Goal: Task Accomplishment & Management: Use online tool/utility

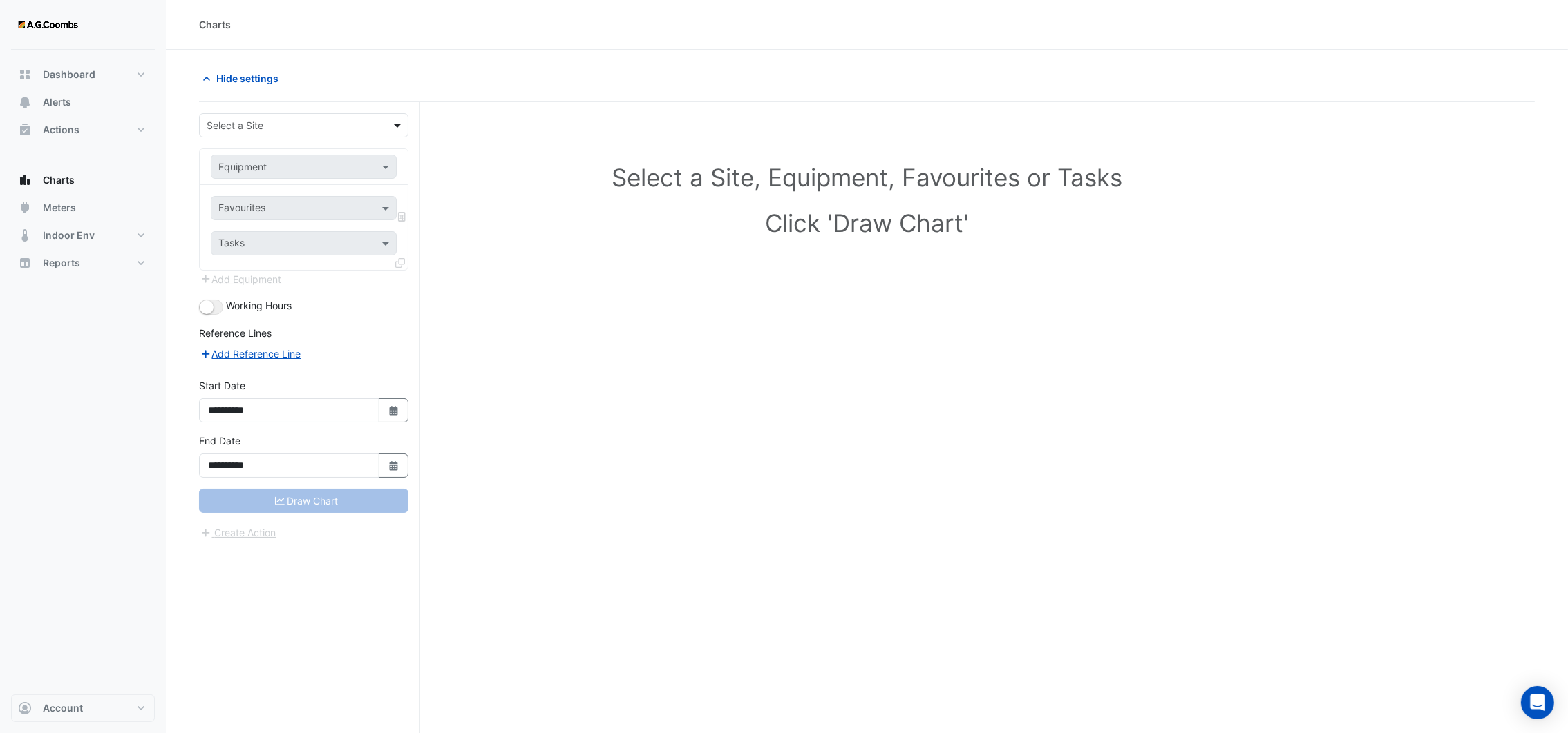
click at [399, 126] on span at bounding box center [399, 125] width 17 height 14
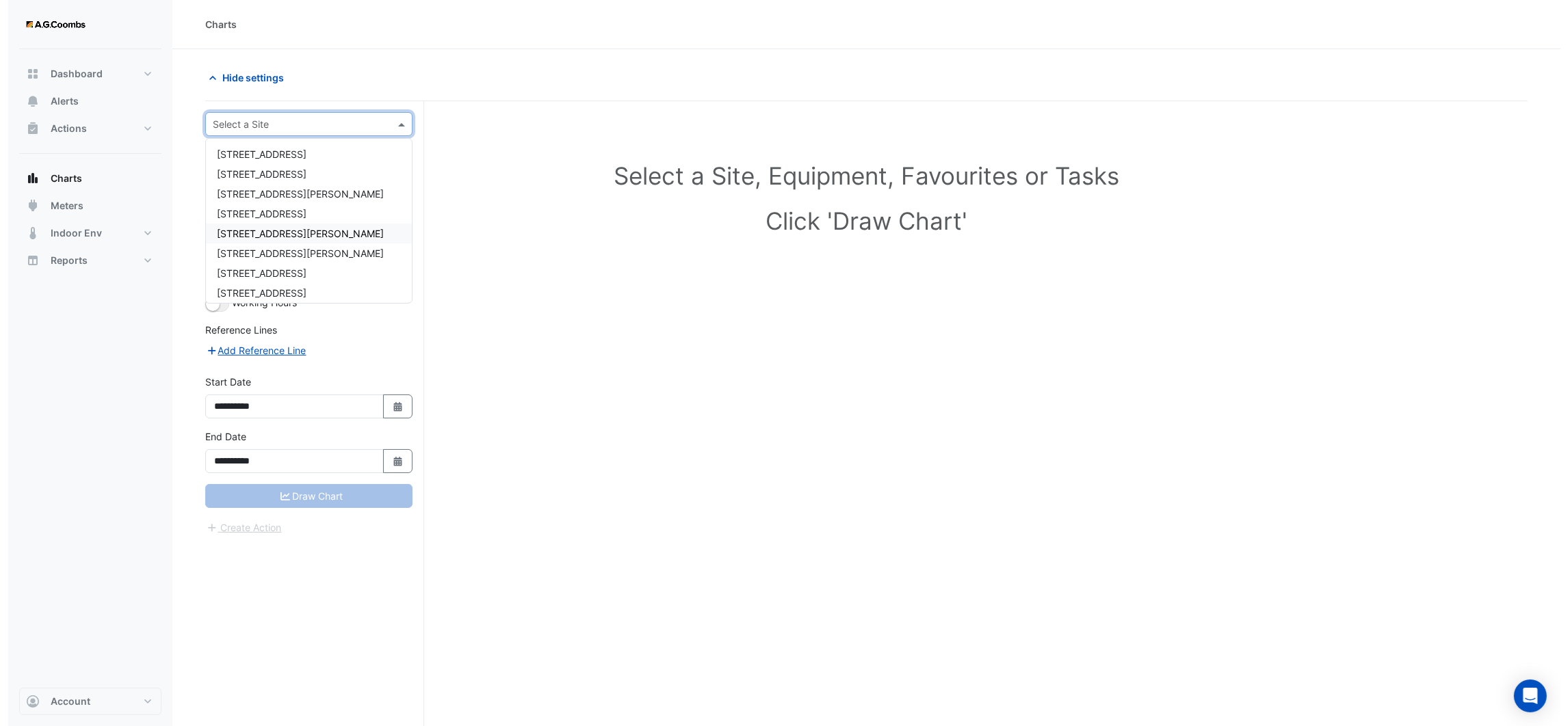
scroll to position [84, 0]
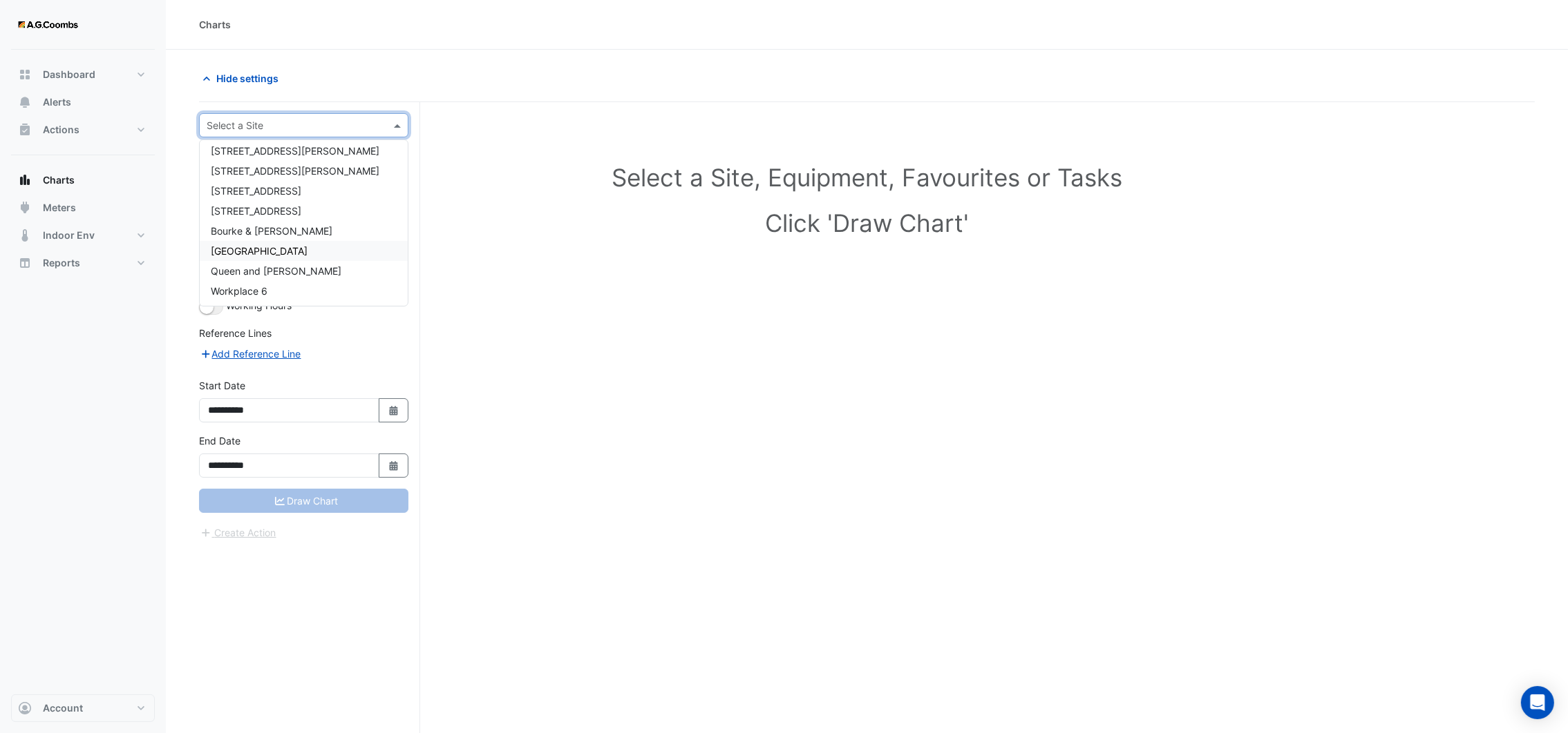
click at [290, 247] on span "[GEOGRAPHIC_DATA]" at bounding box center [259, 251] width 97 height 12
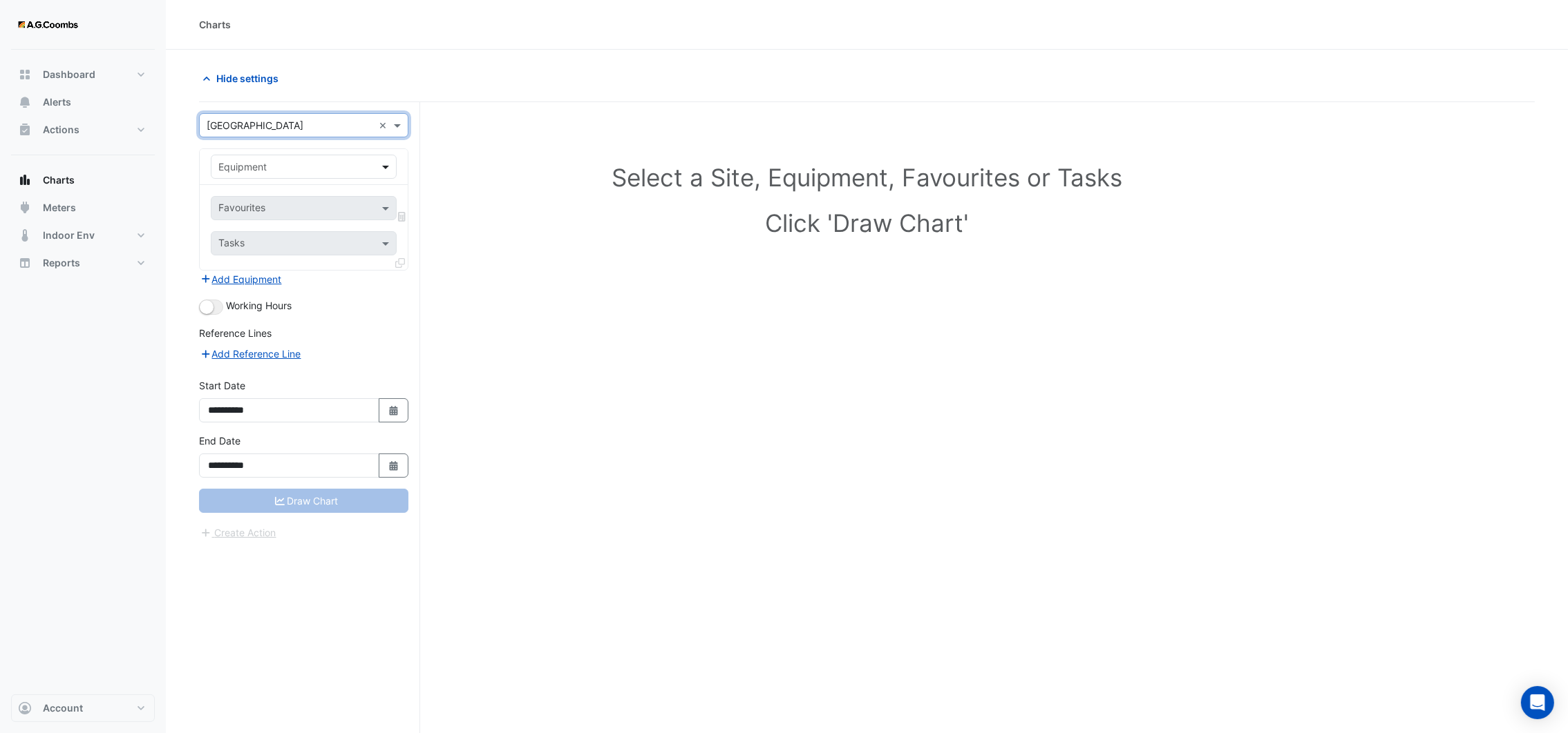
click at [382, 168] on span at bounding box center [387, 166] width 17 height 14
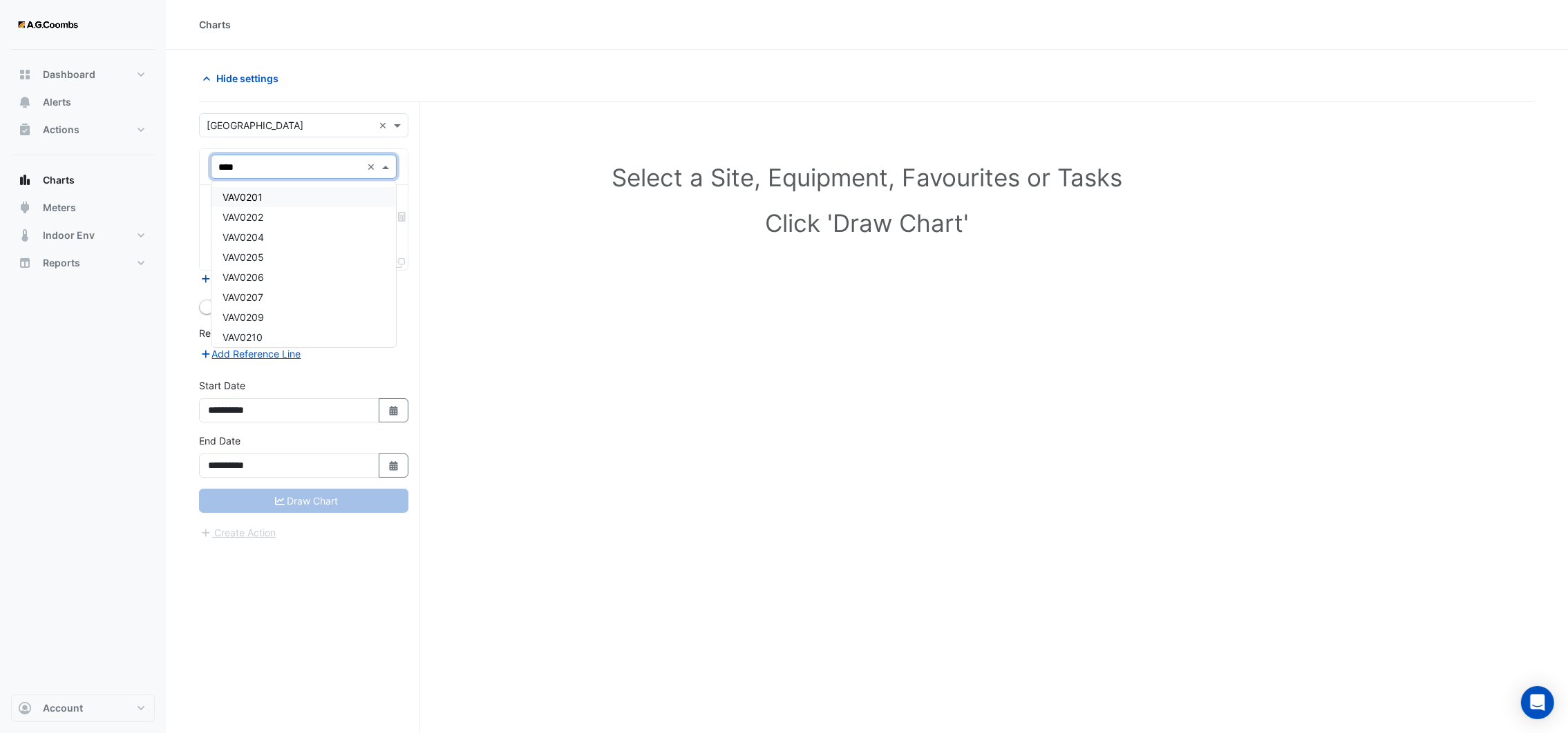
type input "*****"
click at [264, 196] on div "VAV0401" at bounding box center [303, 197] width 184 height 20
click at [381, 210] on span at bounding box center [387, 208] width 17 height 14
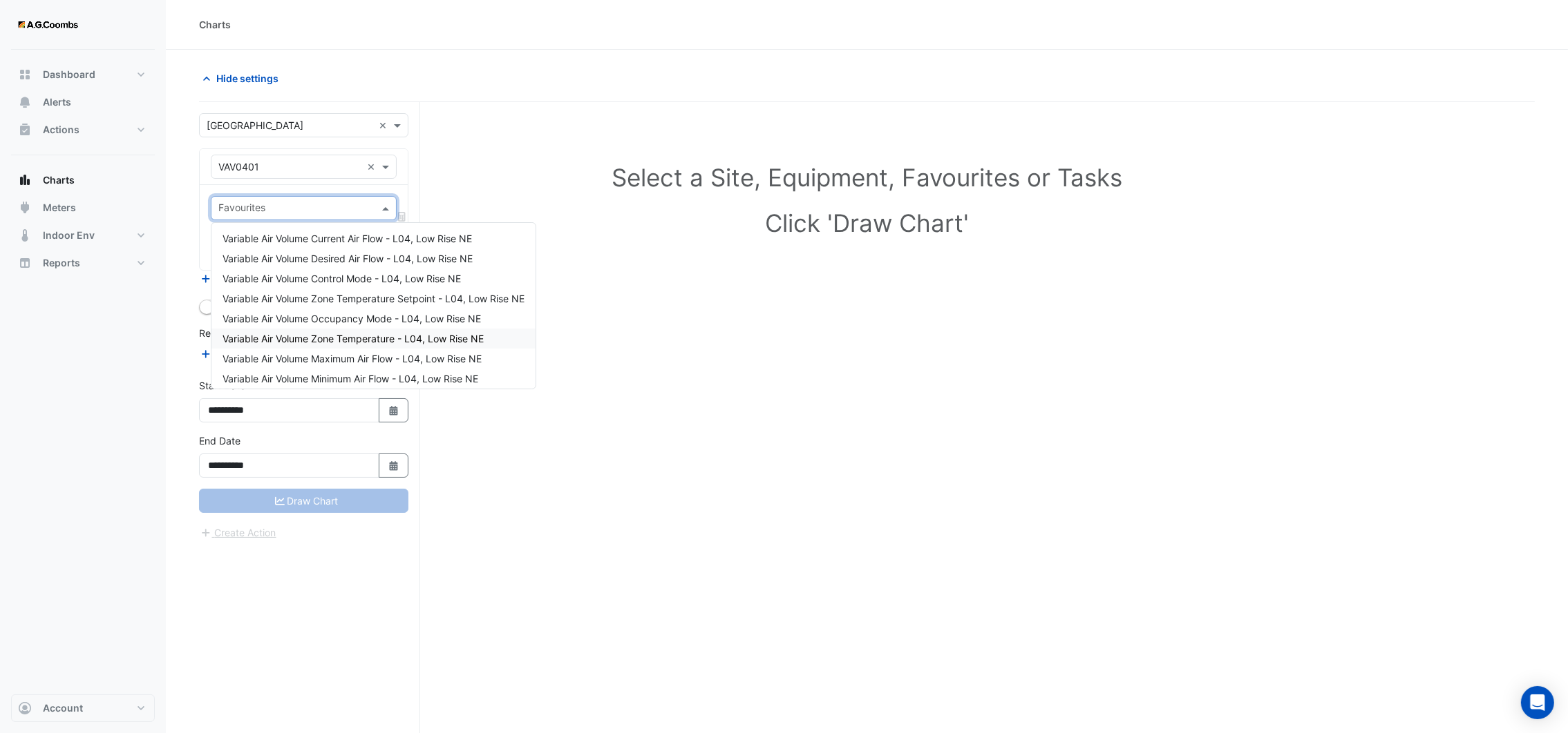
click at [355, 331] on div "Variable Air Volume Zone Temperature - L04, Low Rise NE" at bounding box center [373, 338] width 324 height 20
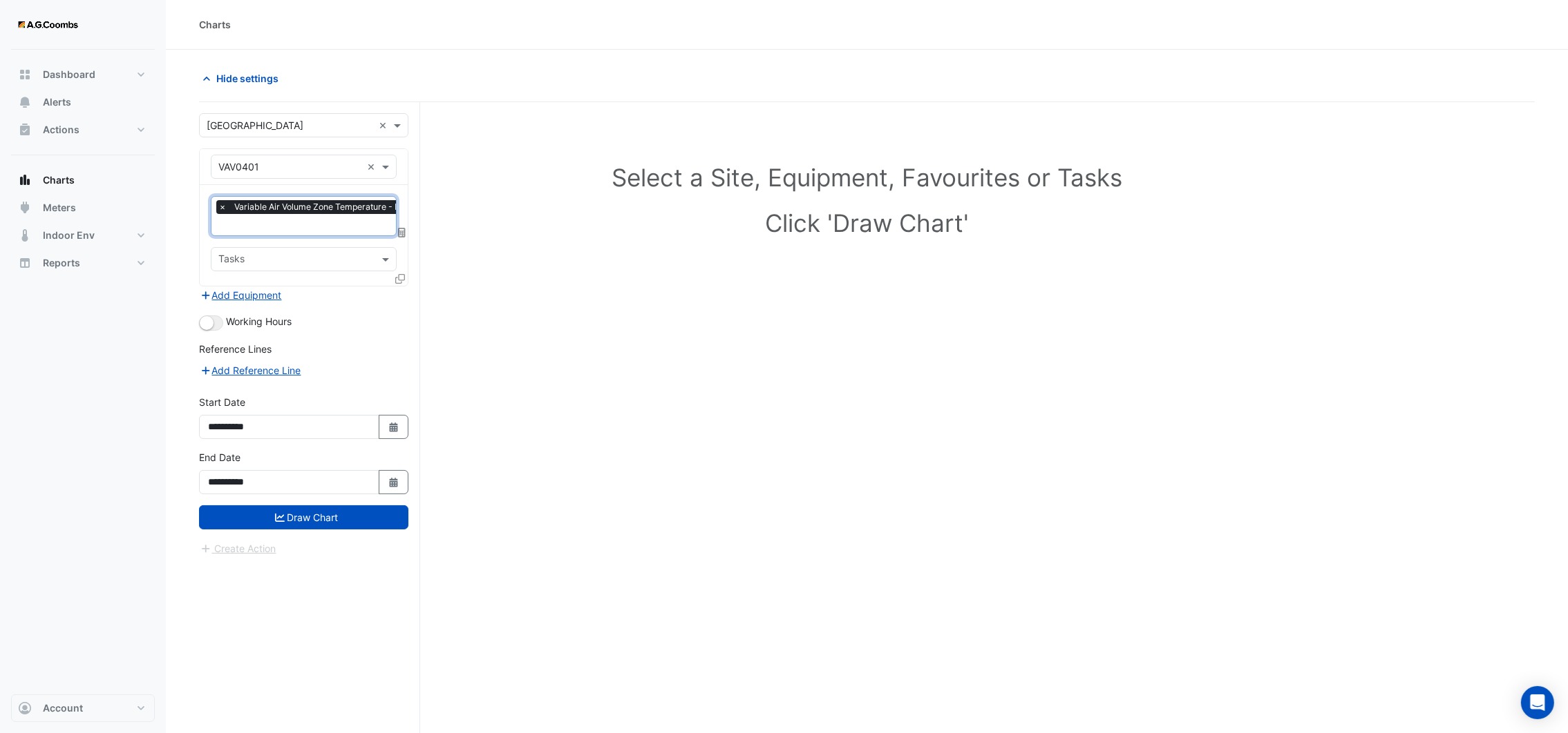
click at [400, 279] on icon at bounding box center [401, 279] width 10 height 10
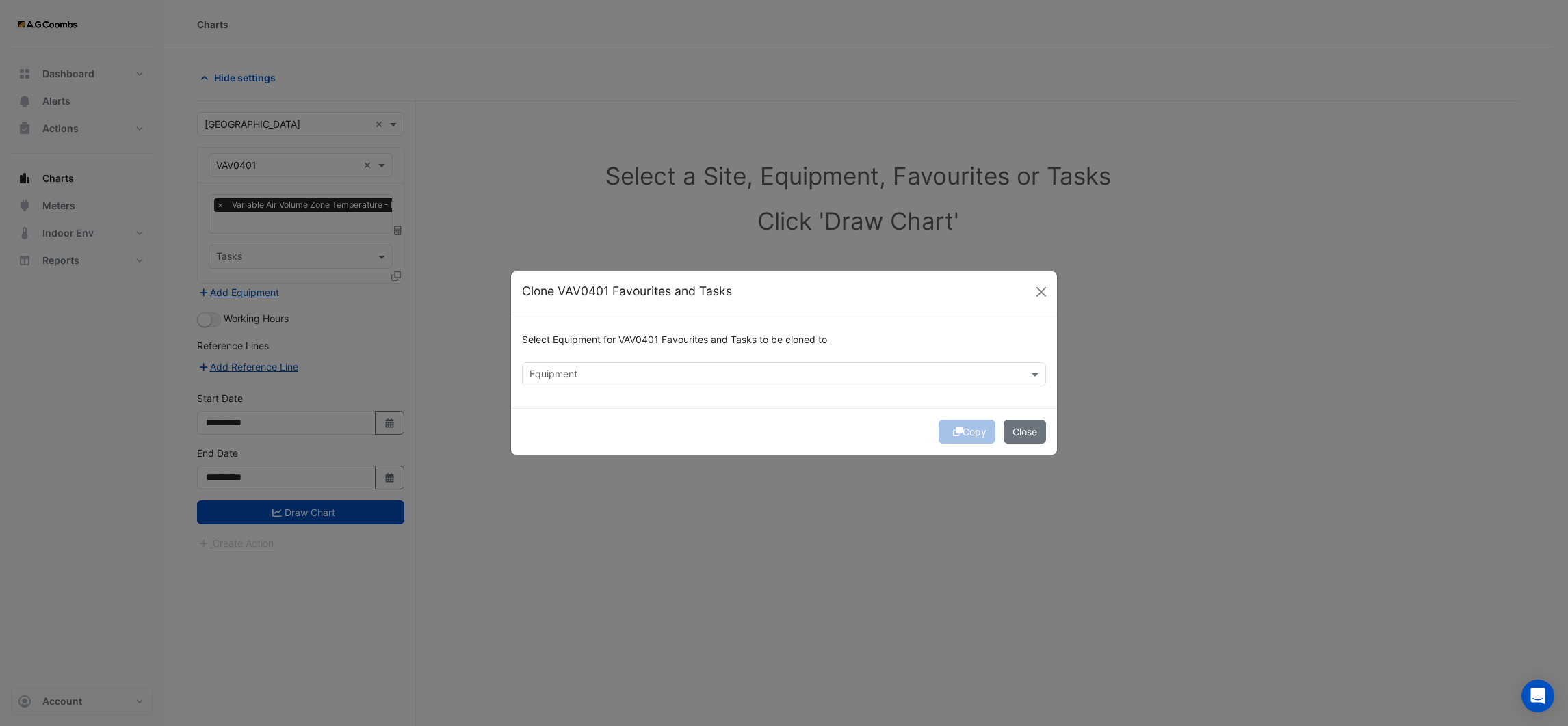
click at [614, 371] on input "text" at bounding box center [776, 375] width 493 height 14
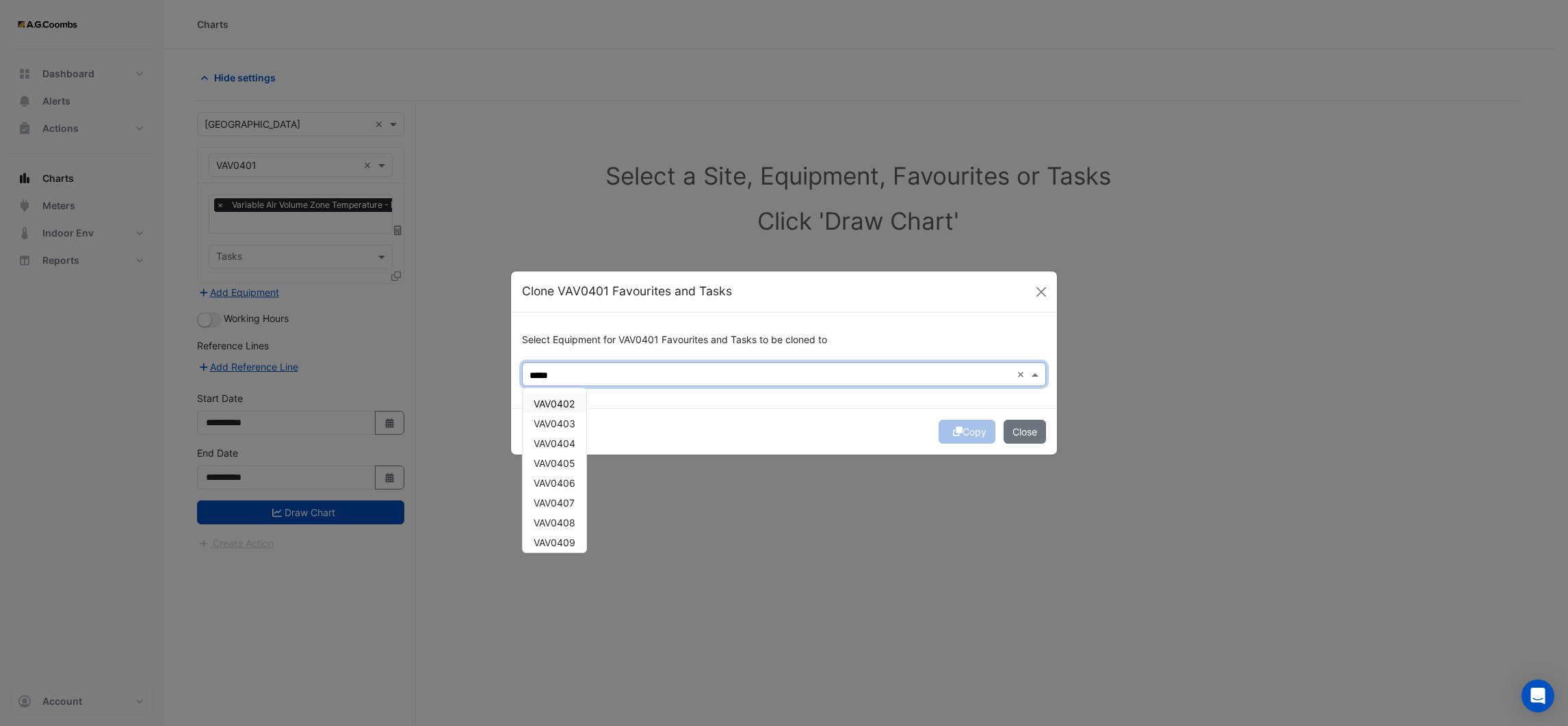
click at [571, 410] on div "VAV0402" at bounding box center [554, 403] width 63 height 20
click at [570, 419] on span "VAV0403" at bounding box center [554, 423] width 42 height 12
click at [568, 438] on span "VAV0404" at bounding box center [554, 444] width 42 height 12
click at [568, 458] on span "VAV0405" at bounding box center [554, 463] width 42 height 12
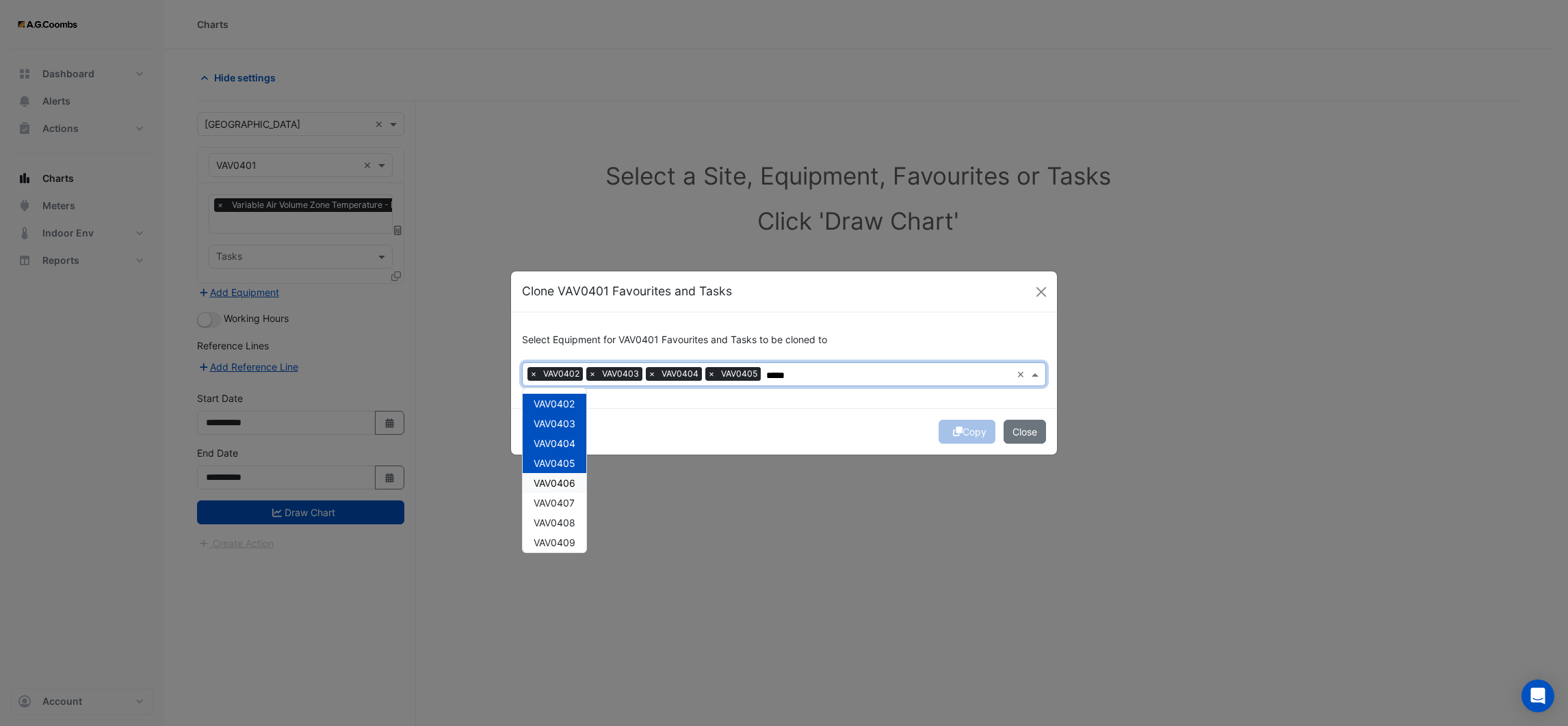
click at [568, 475] on div "VAV0406" at bounding box center [554, 483] width 63 height 20
click at [559, 499] on span "VAV0407" at bounding box center [554, 503] width 41 height 12
click at [561, 526] on span "VAV0408" at bounding box center [554, 522] width 42 height 12
click at [563, 540] on span "VAV0409" at bounding box center [554, 542] width 42 height 12
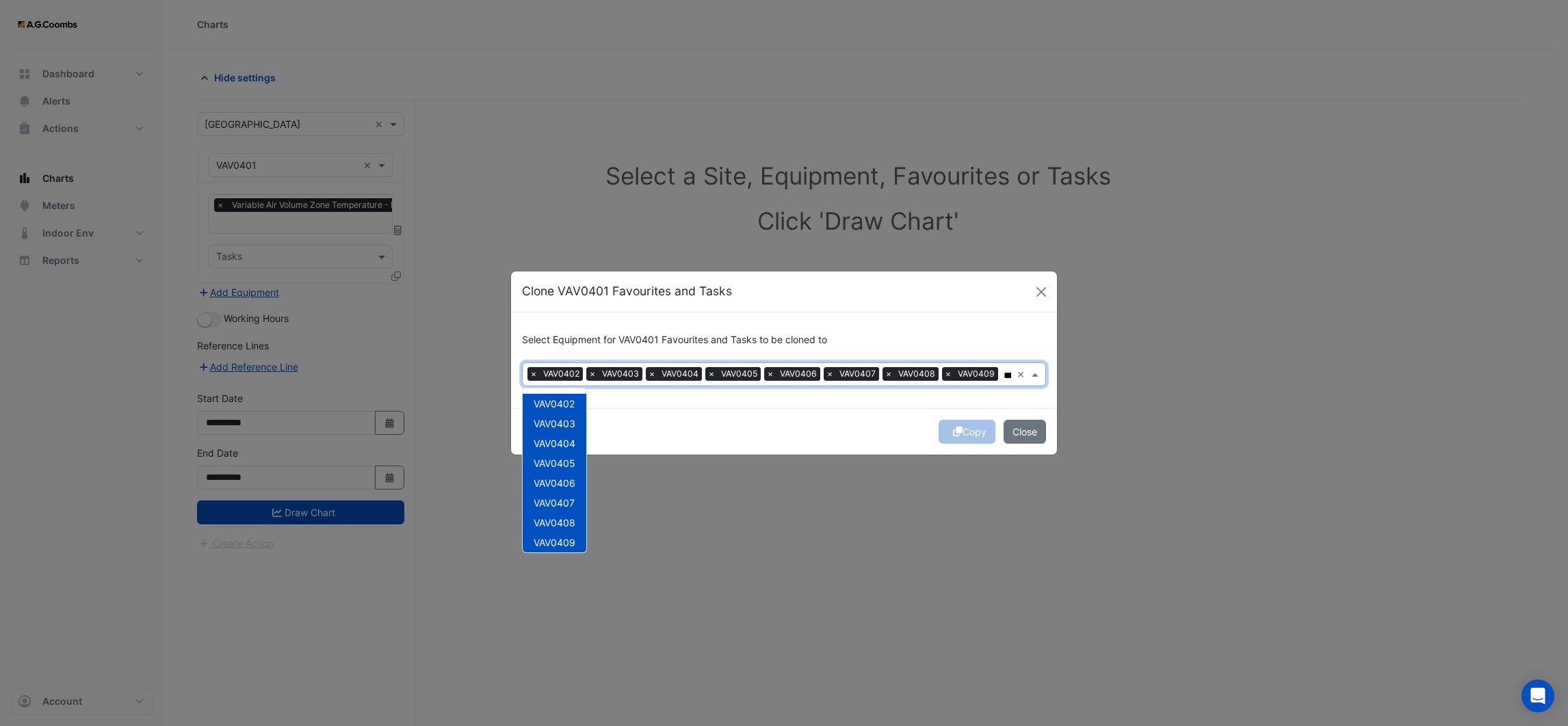
click at [586, 547] on div "VAV0402 VAV0403 VAV0404 VAV0405 VAV0406 VAV0407 VAV0408 VAV0409 VAV0410 VAV0411…" at bounding box center [554, 470] width 63 height 164
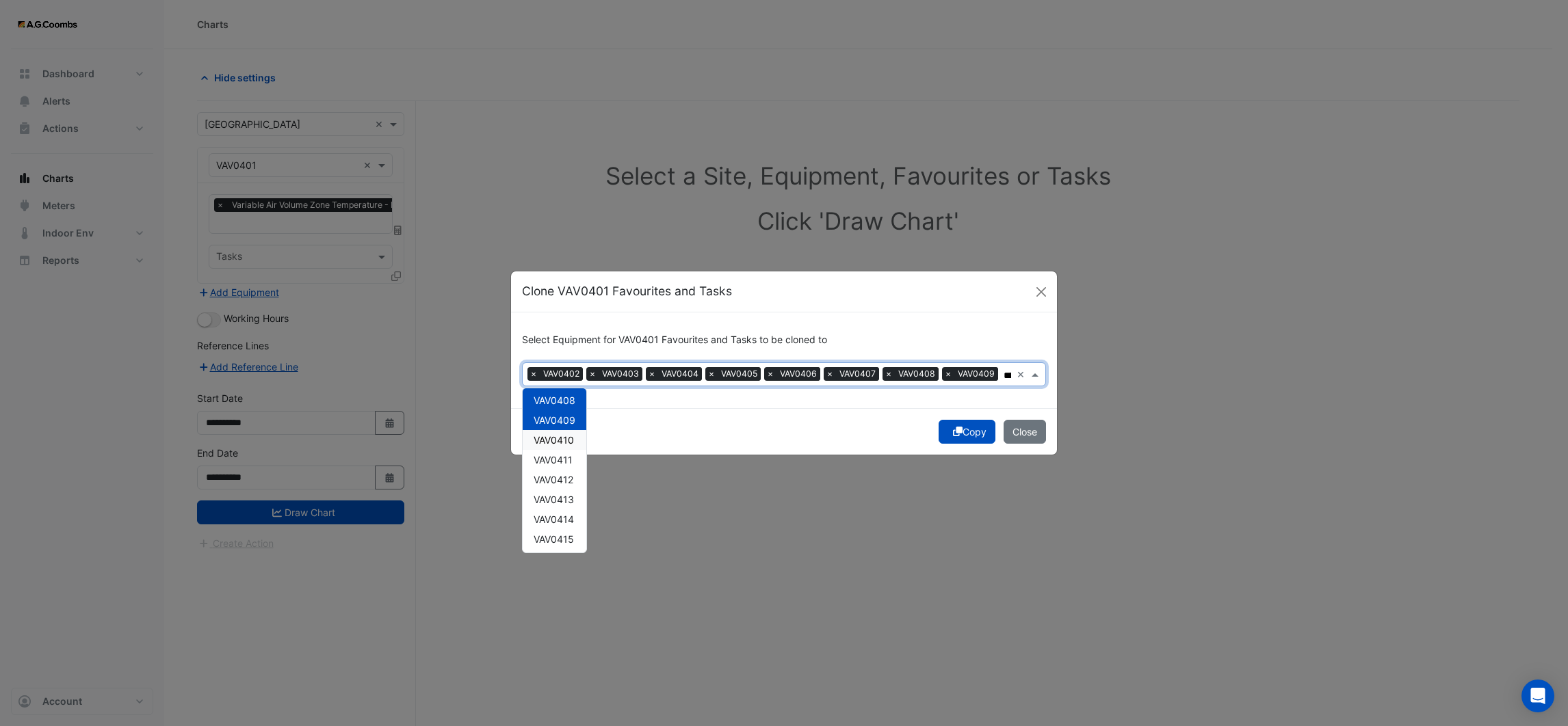
click at [559, 444] on div "VAV0410" at bounding box center [554, 440] width 63 height 20
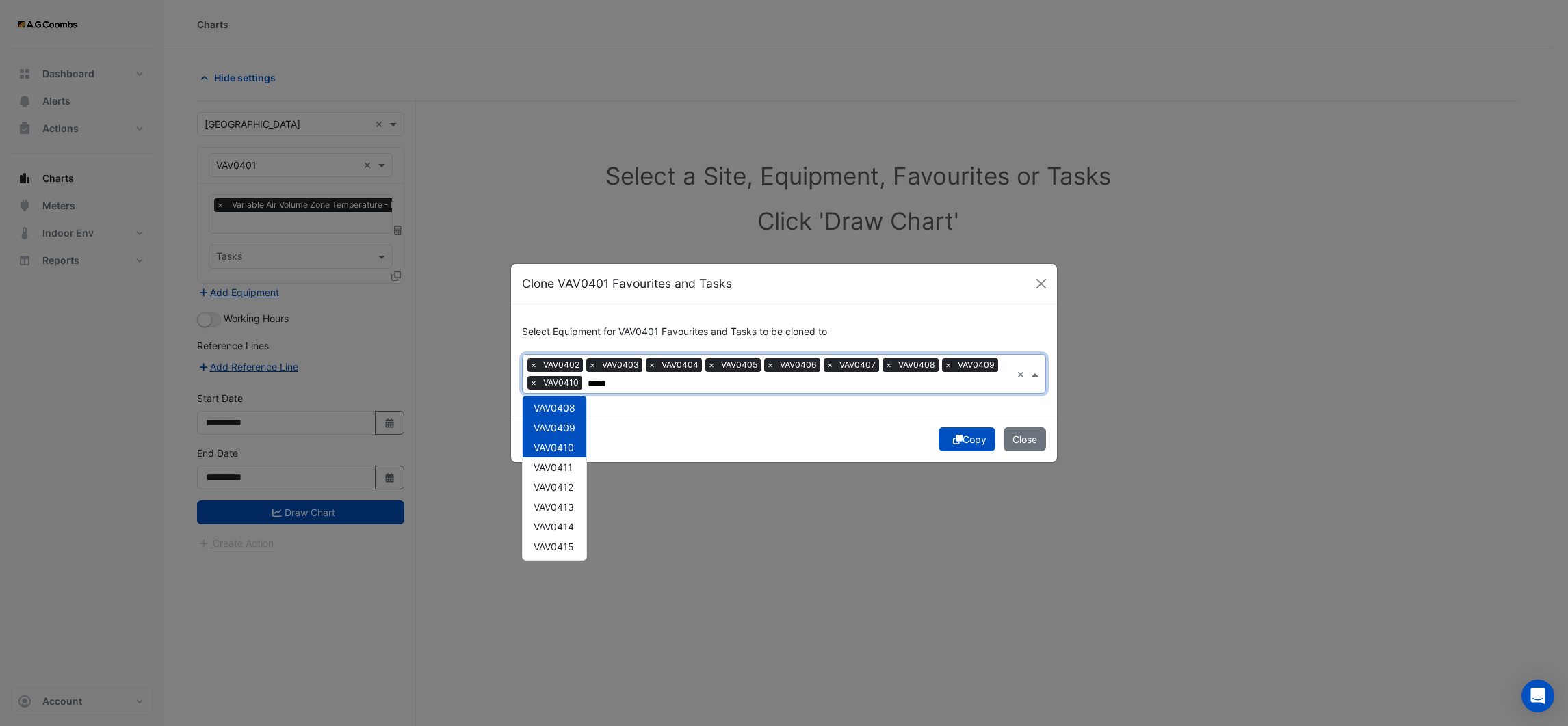
click at [558, 462] on span "VAV0411" at bounding box center [553, 468] width 39 height 12
click at [558, 482] on span "VAV0412" at bounding box center [554, 487] width 39 height 12
click at [558, 501] on span "VAV0413" at bounding box center [554, 507] width 40 height 12
click at [556, 521] on span "VAV0414" at bounding box center [554, 527] width 40 height 12
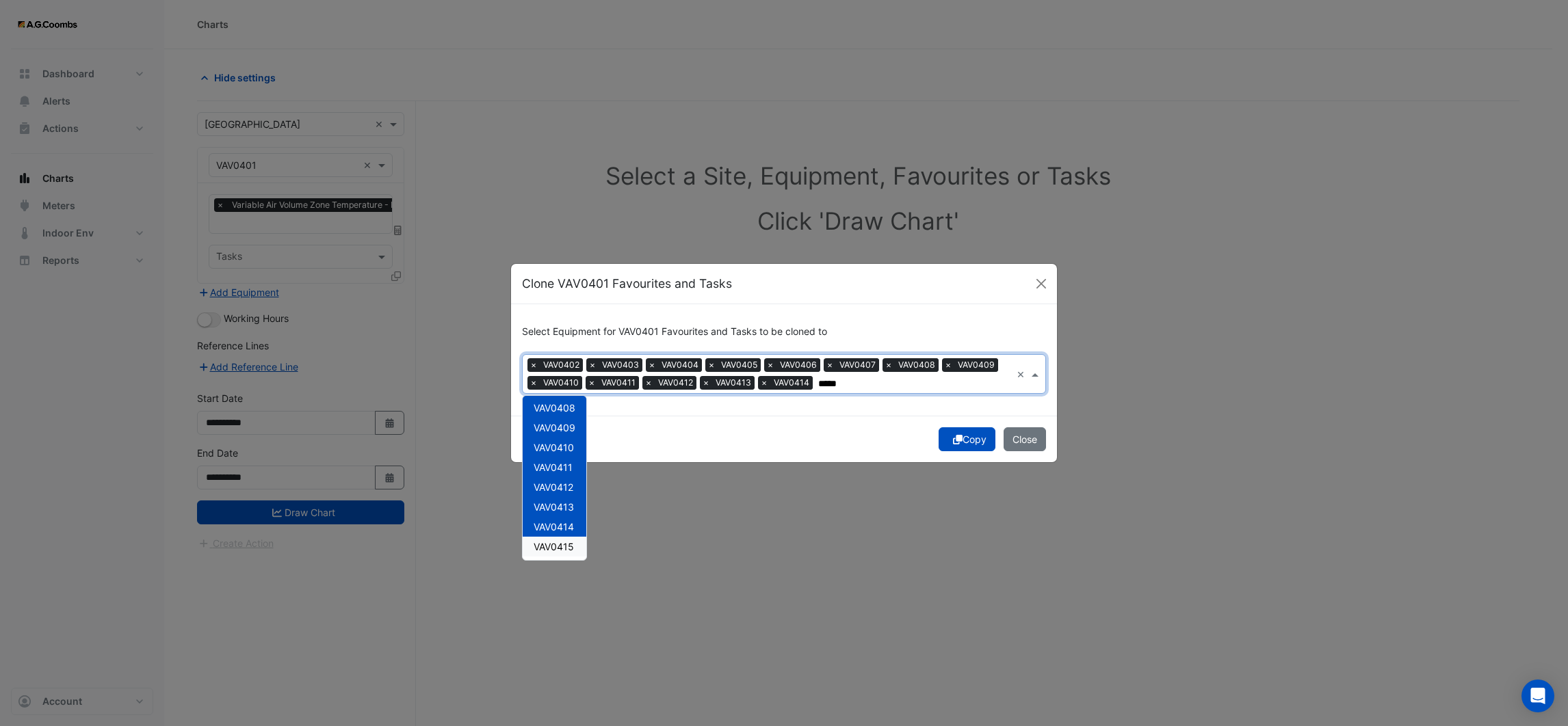
click at [556, 547] on span "VAV0415" at bounding box center [554, 546] width 40 height 12
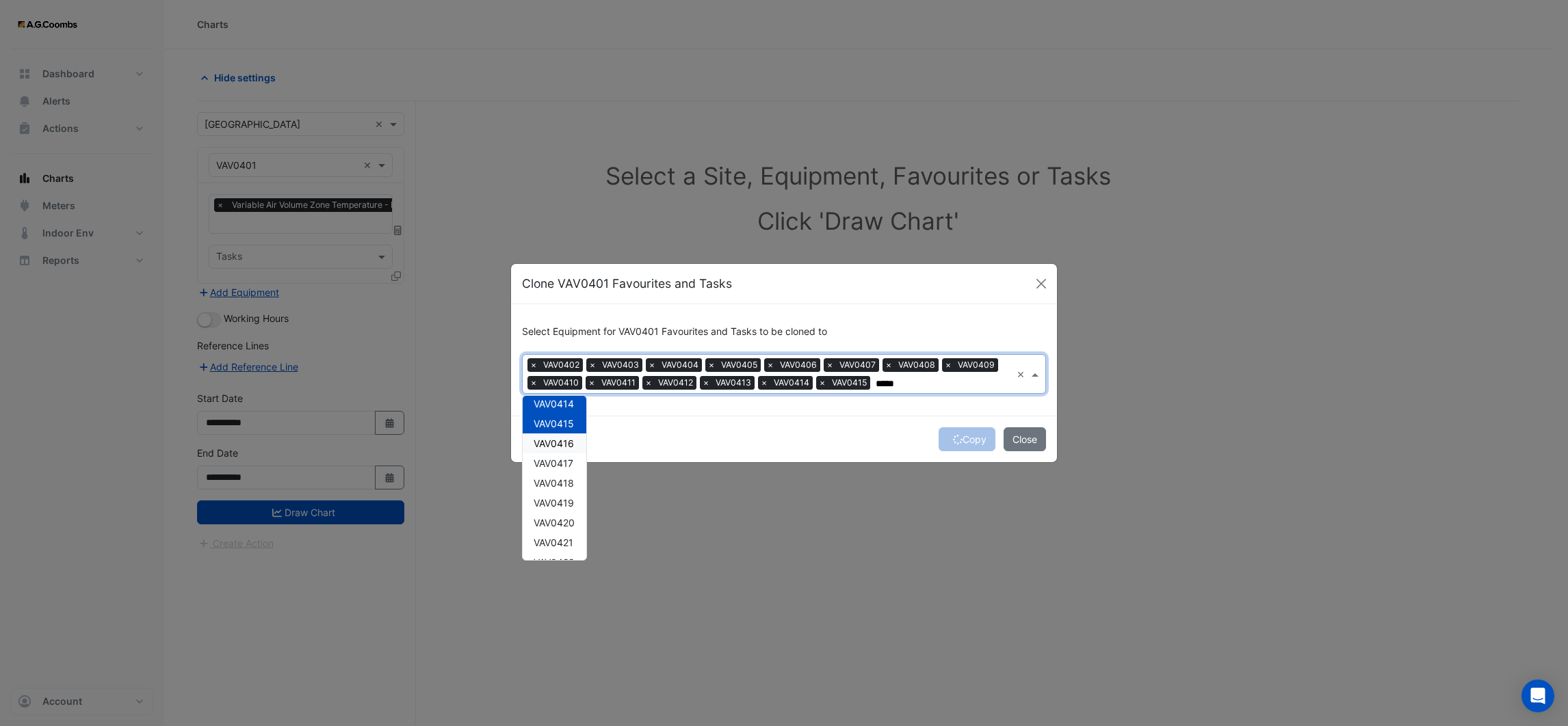
click at [556, 440] on span "VAV0416" at bounding box center [554, 444] width 40 height 12
click at [557, 459] on span "VAV0417" at bounding box center [554, 463] width 39 height 12
click at [556, 481] on span "VAV0418" at bounding box center [554, 483] width 40 height 12
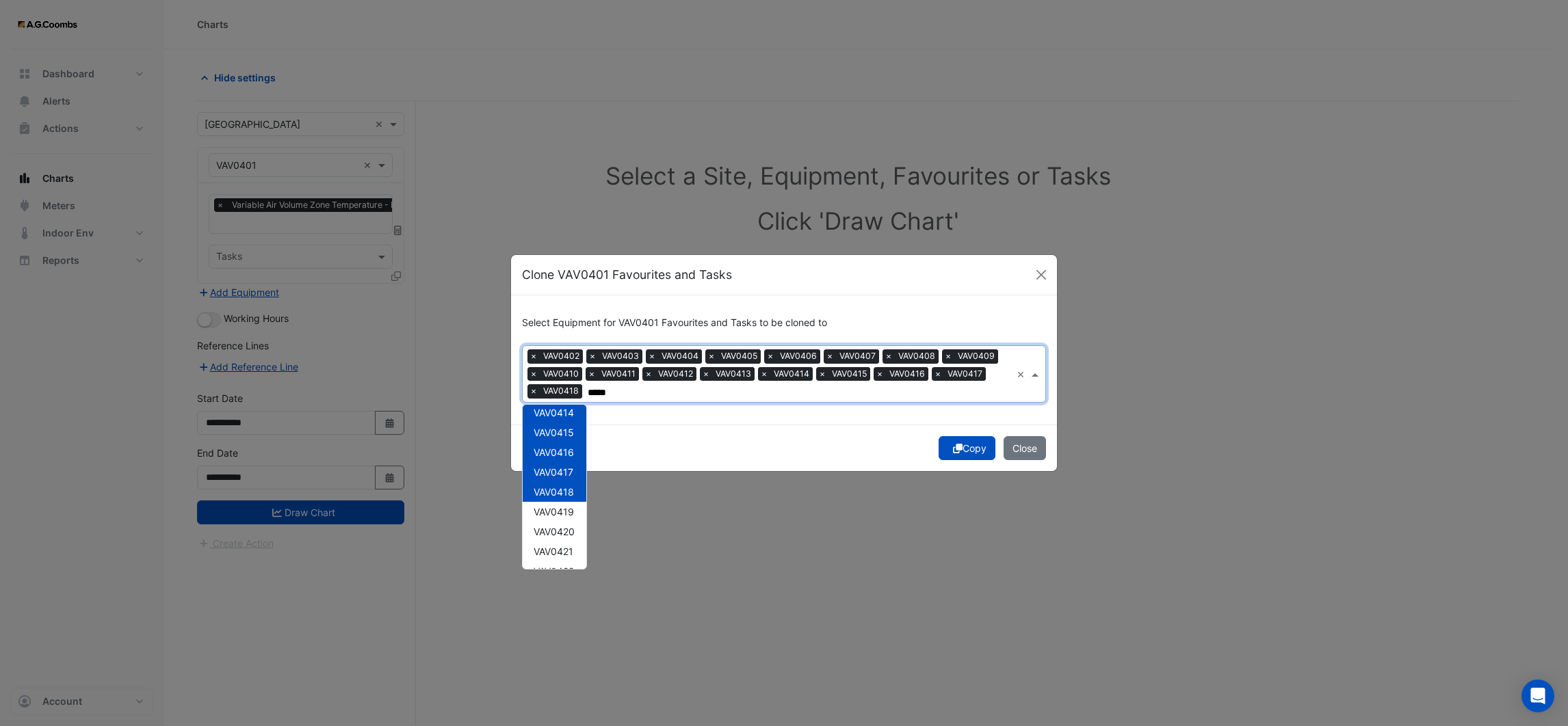
click at [556, 495] on span "VAV0418" at bounding box center [554, 492] width 40 height 12
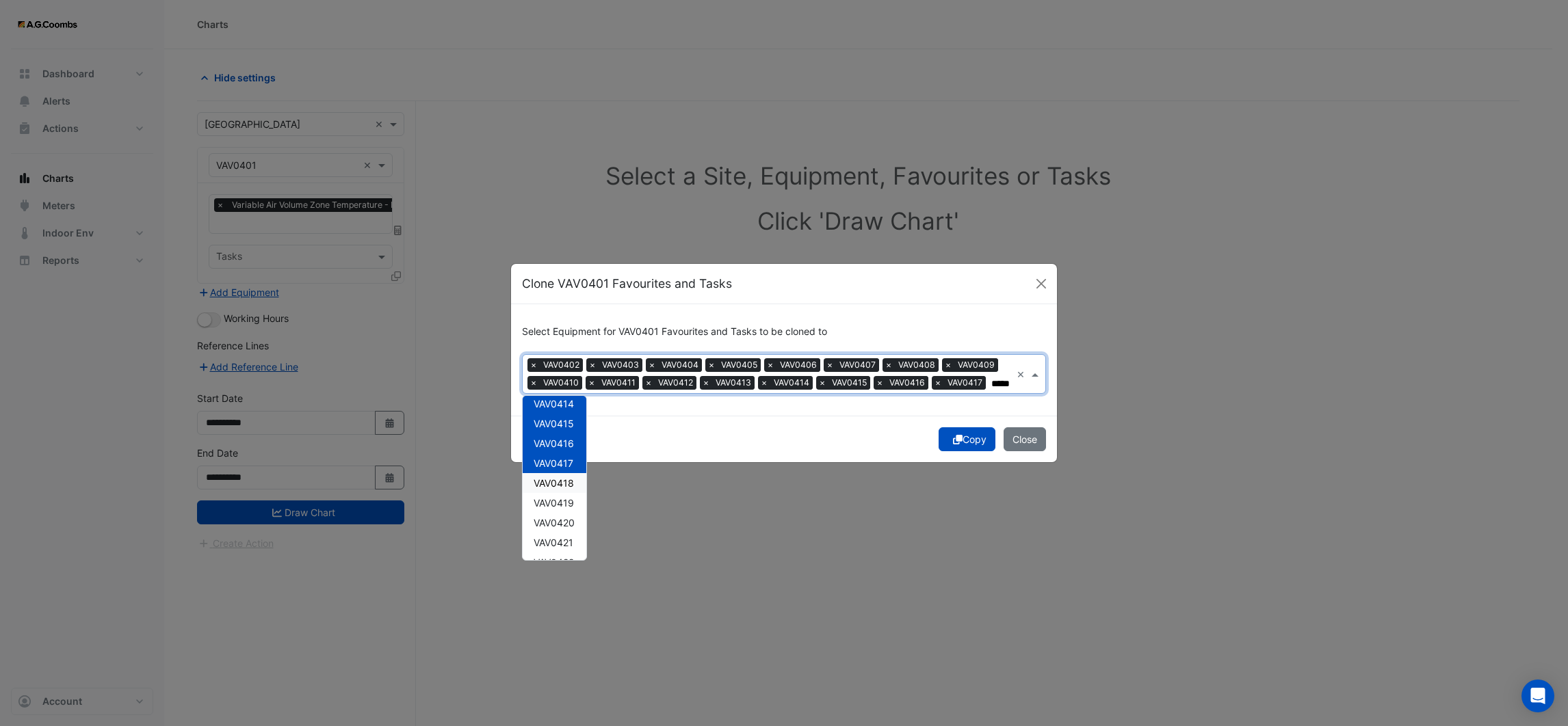
click at [559, 482] on span "VAV0418" at bounding box center [554, 483] width 40 height 12
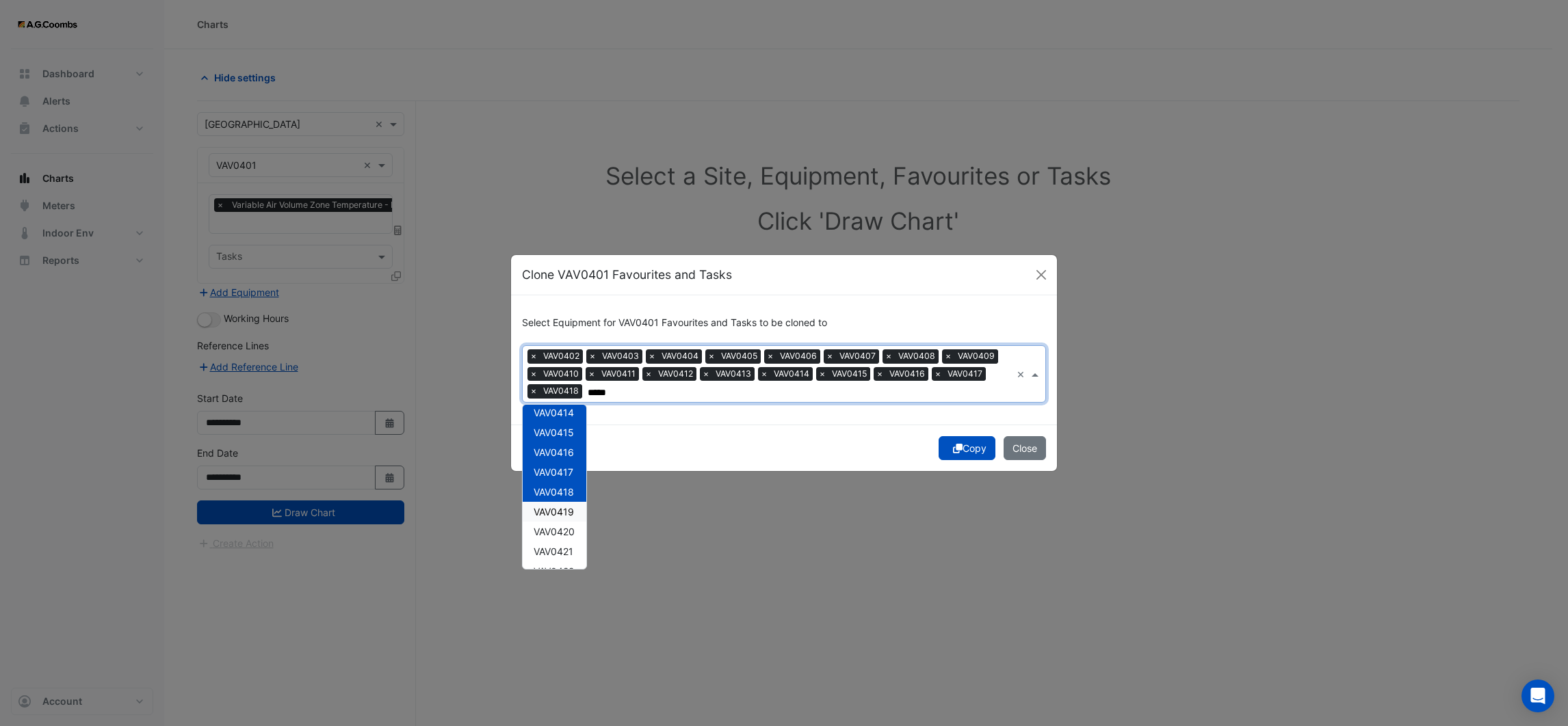
click at [556, 510] on span "VAV0419" at bounding box center [554, 512] width 40 height 12
click at [556, 526] on span "VAV0420" at bounding box center [554, 532] width 41 height 12
click at [556, 547] on span "VAV0421" at bounding box center [554, 551] width 39 height 12
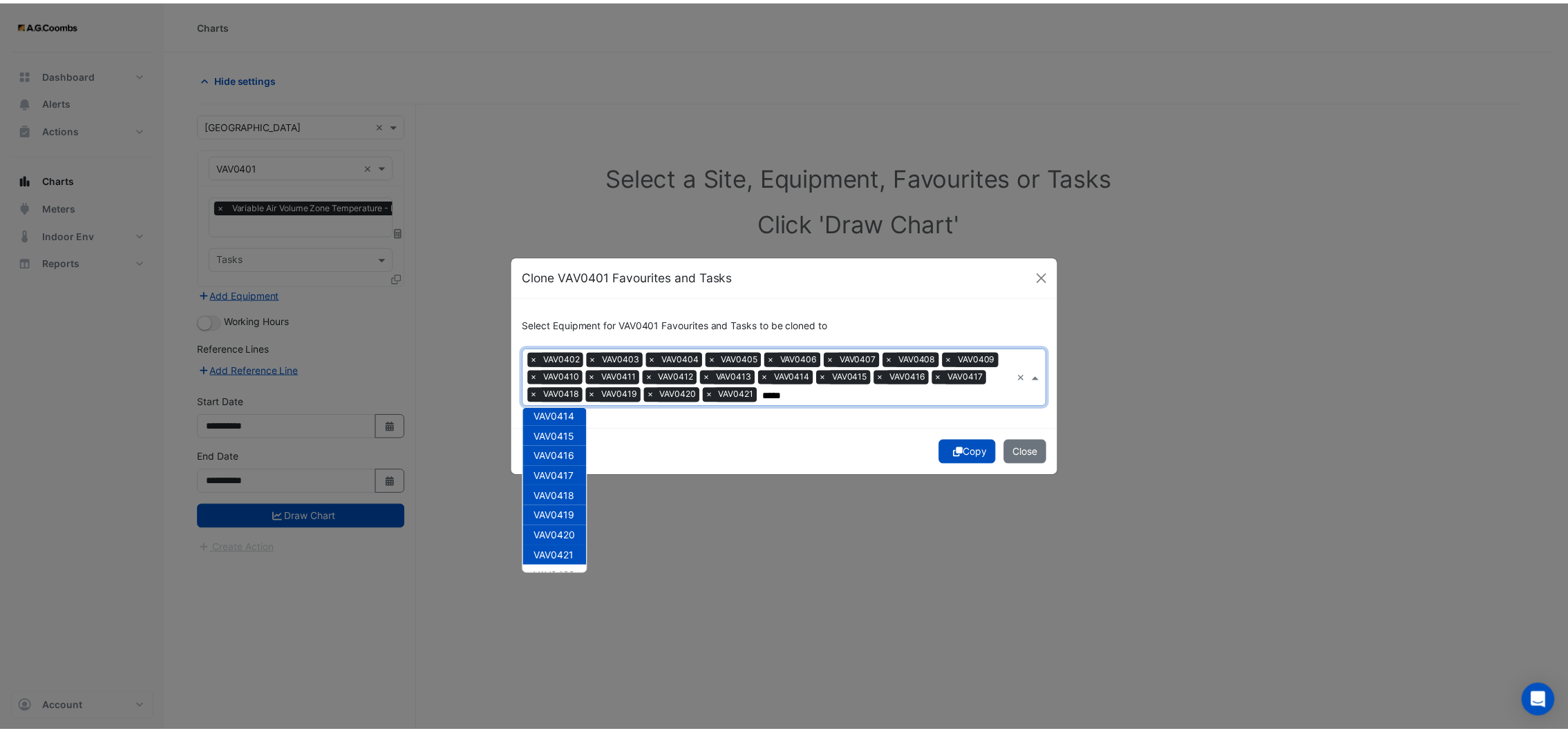
scroll to position [285, 0]
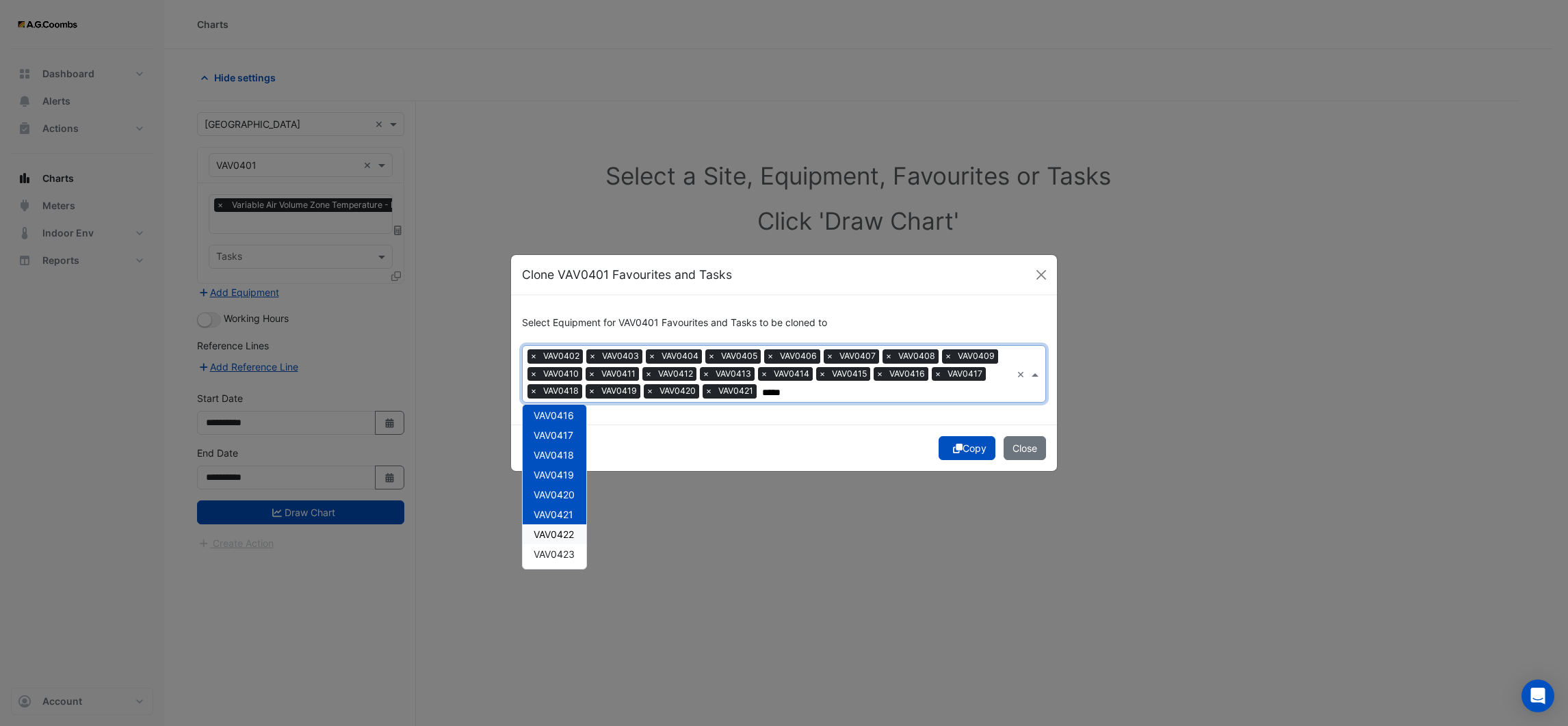
click at [564, 529] on span "VAV0422" at bounding box center [554, 534] width 40 height 12
type input "*****"
click at [946, 446] on button "Copy" at bounding box center [966, 449] width 57 height 24
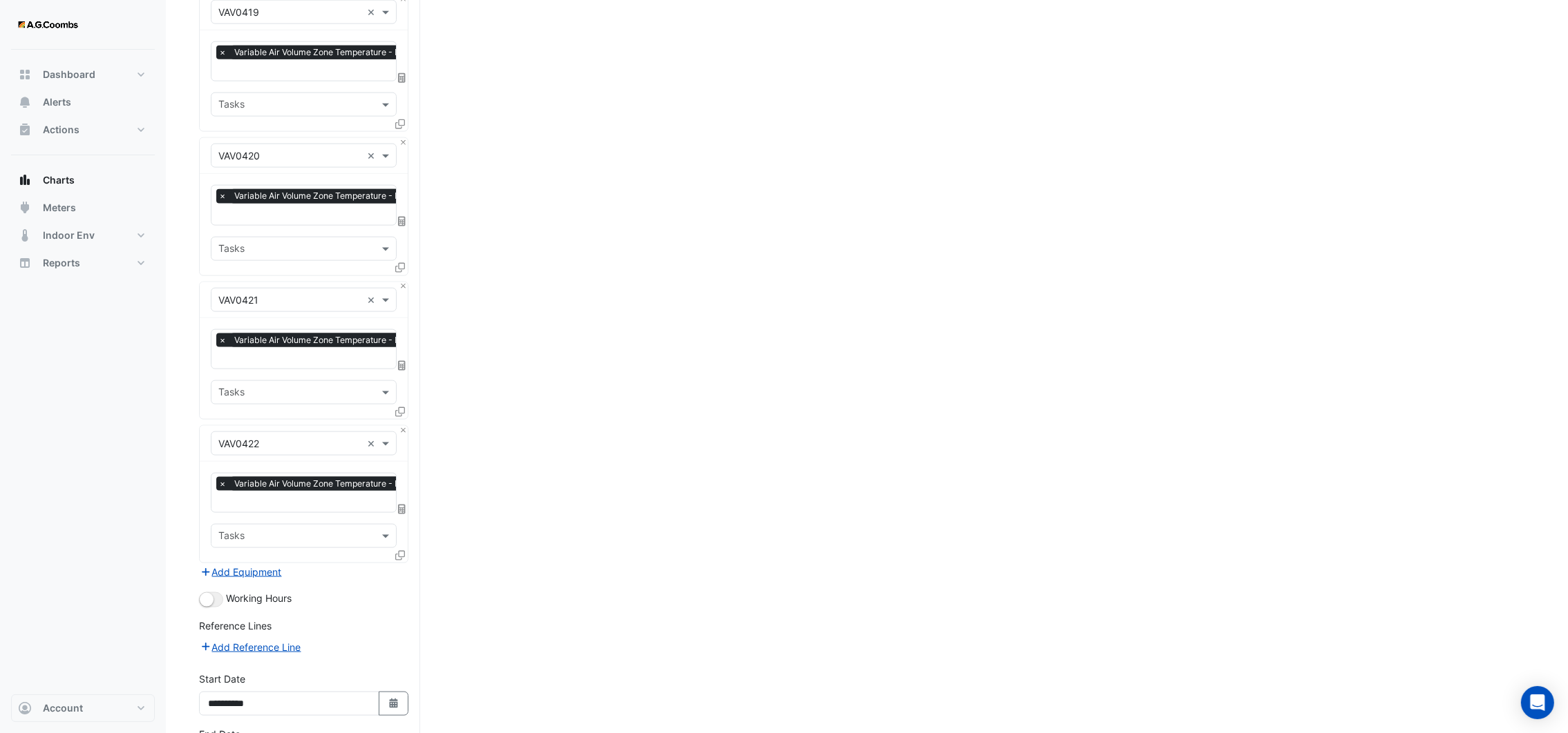
scroll to position [2838, 0]
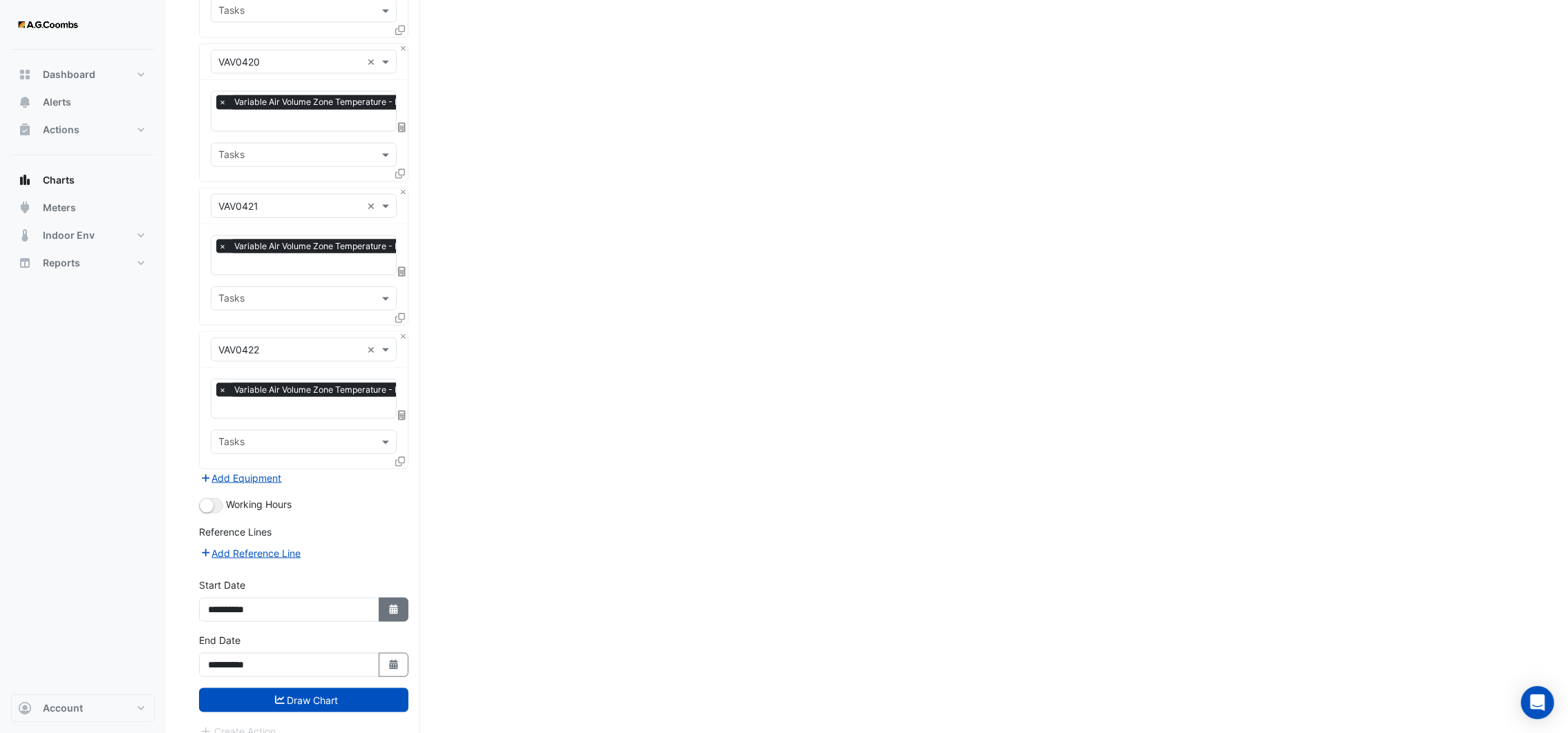
click at [396, 598] on button "Select Date" at bounding box center [393, 610] width 31 height 24
select select "*"
select select "****"
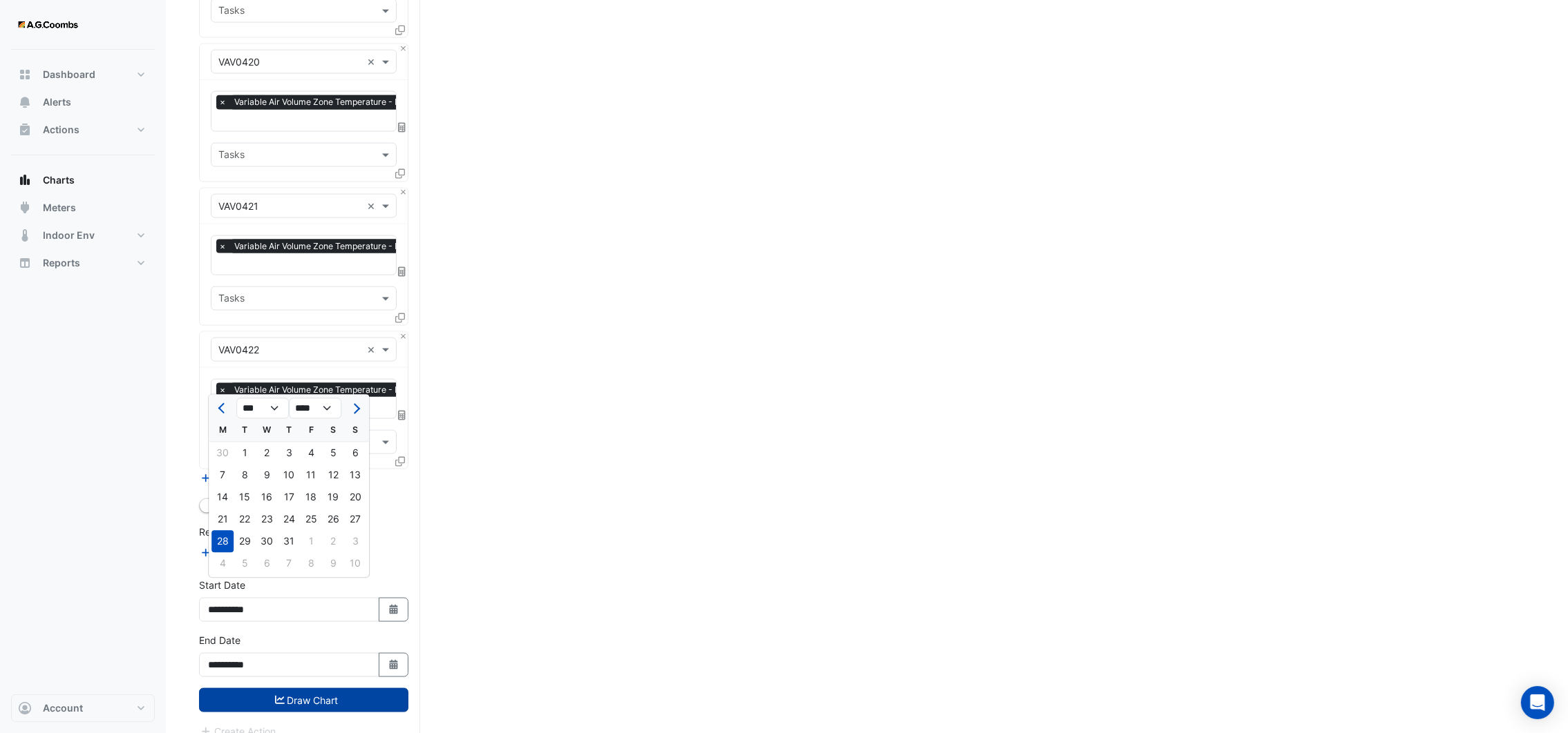
click at [334, 688] on button "Draw Chart" at bounding box center [304, 700] width 209 height 24
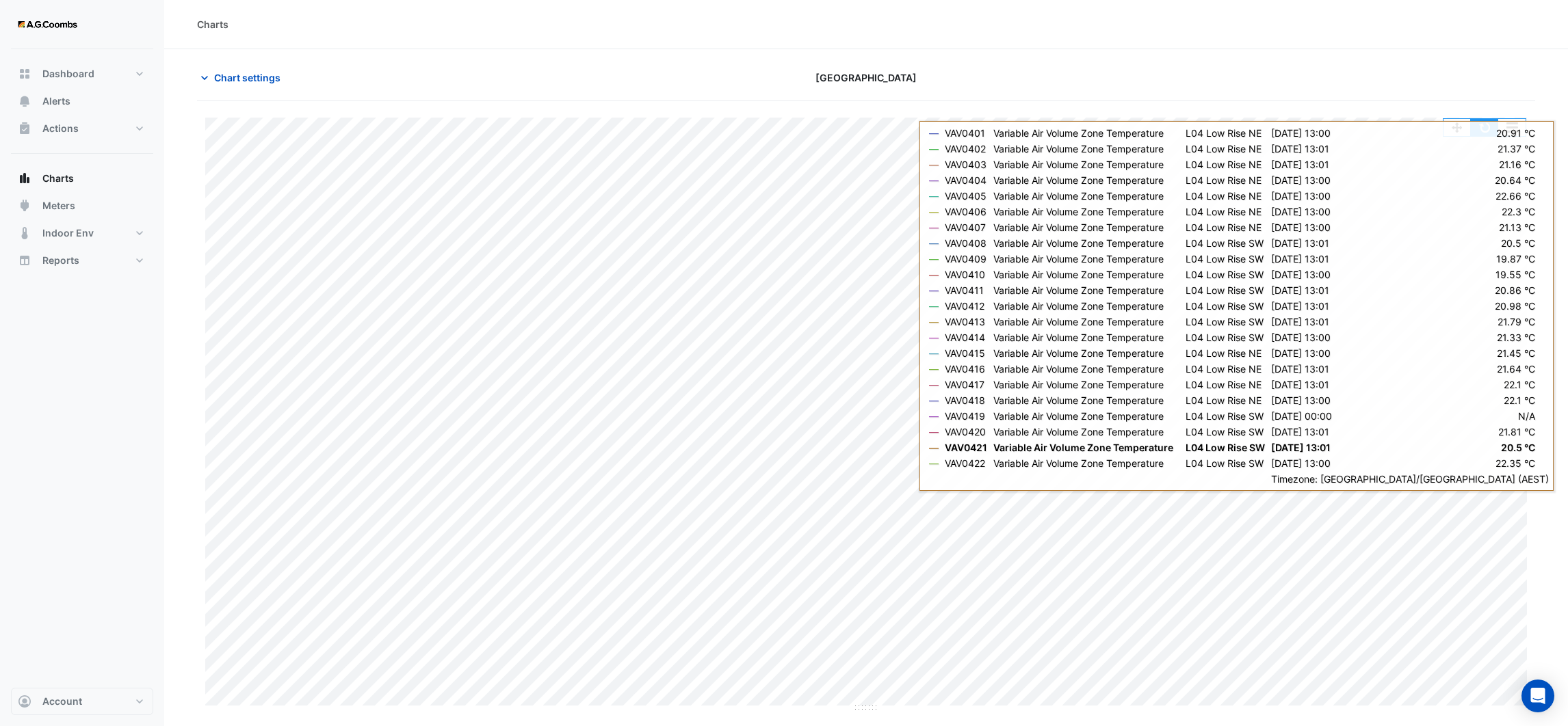
click at [1477, 130] on button "button" at bounding box center [1484, 127] width 27 height 17
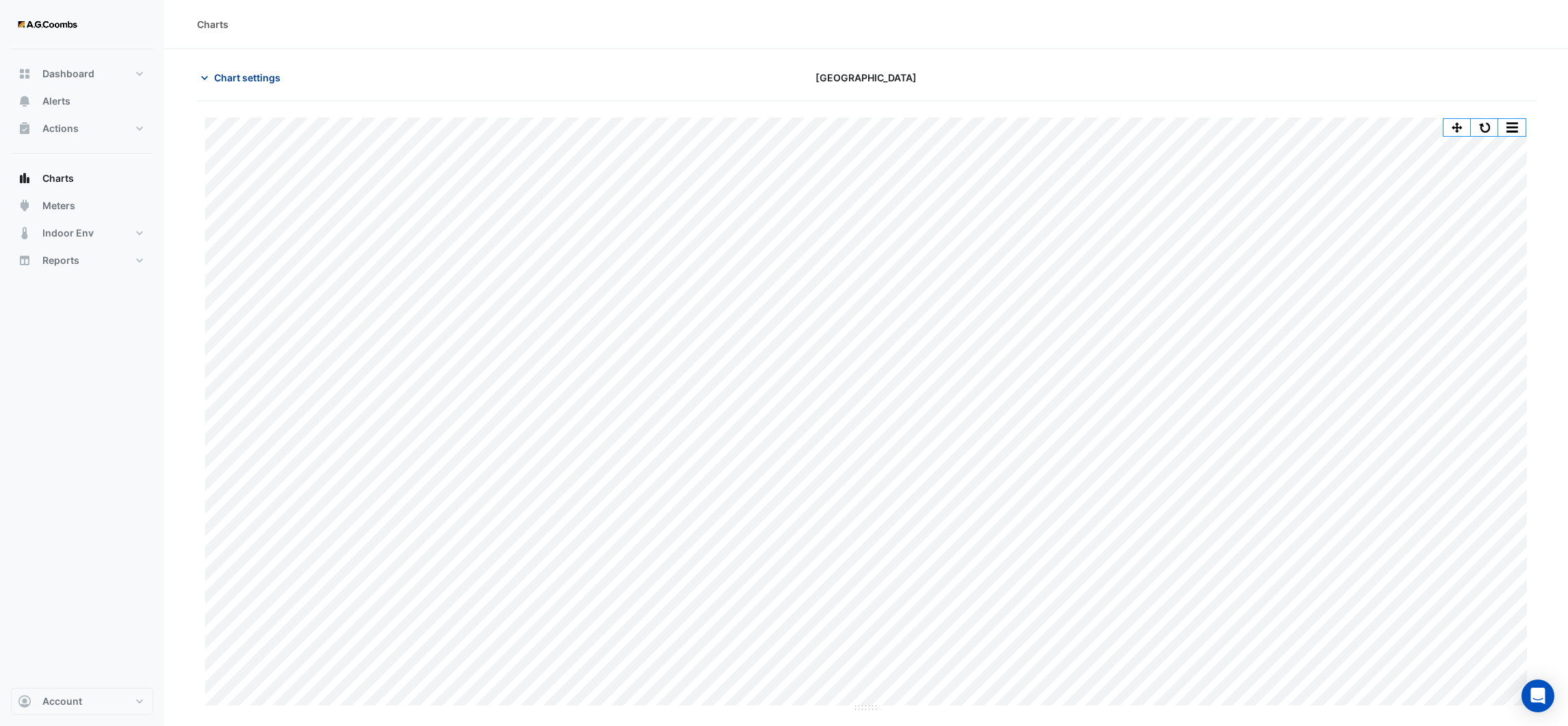
click at [199, 79] on icon "button" at bounding box center [204, 77] width 13 height 13
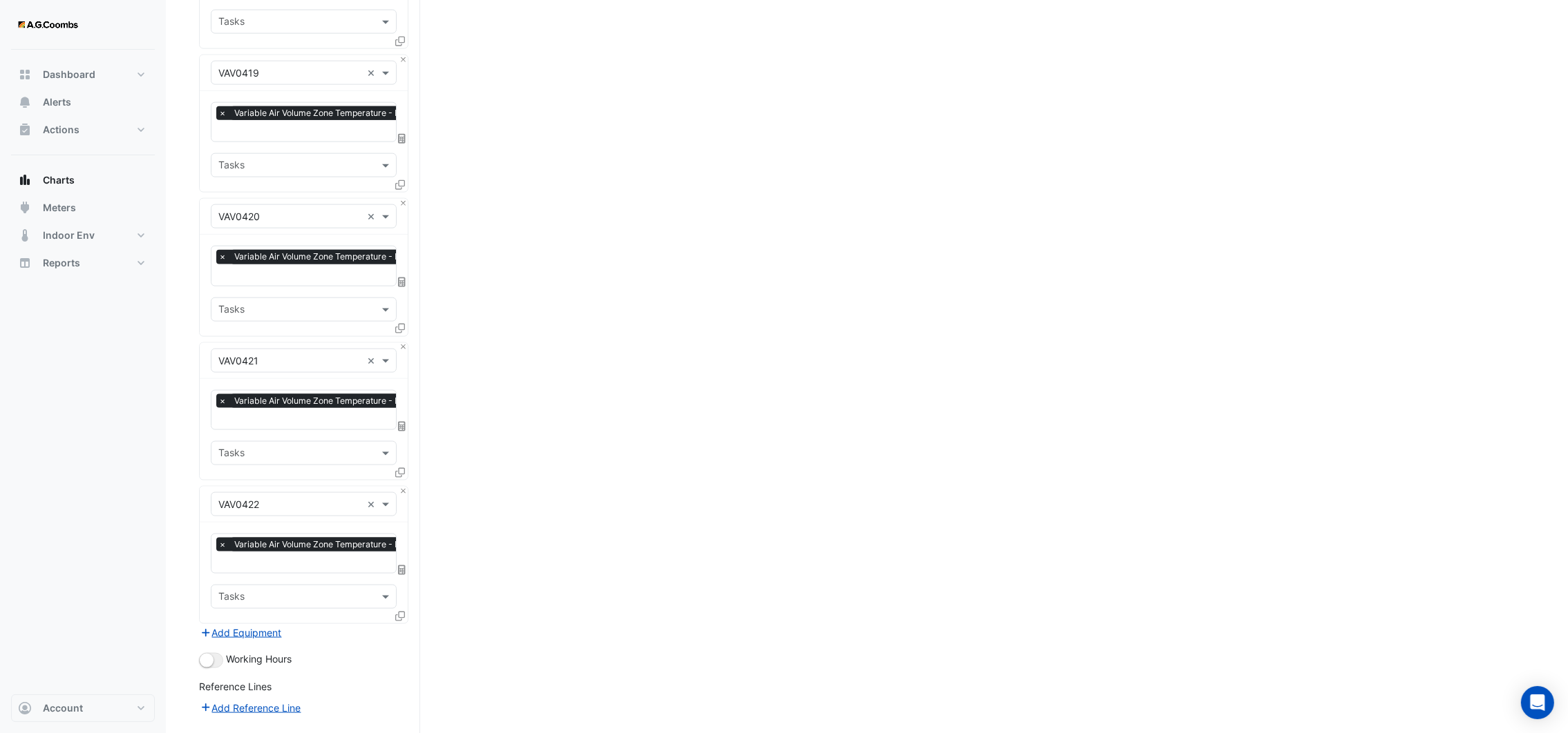
scroll to position [2838, 0]
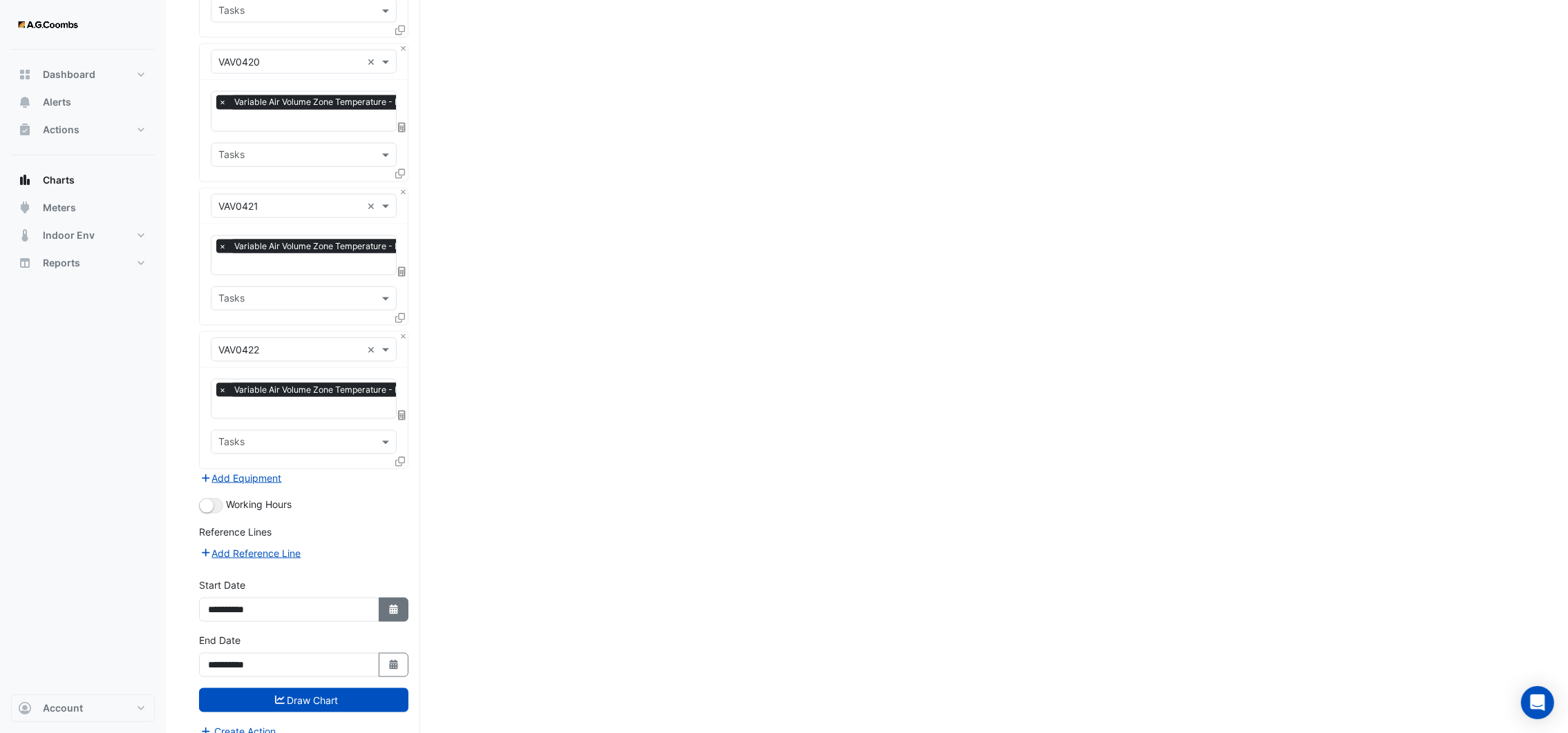
click at [395, 605] on icon "button" at bounding box center [393, 610] width 9 height 10
select select "*"
select select "****"
click at [227, 519] on div "21" at bounding box center [222, 520] width 22 height 22
type input "**********"
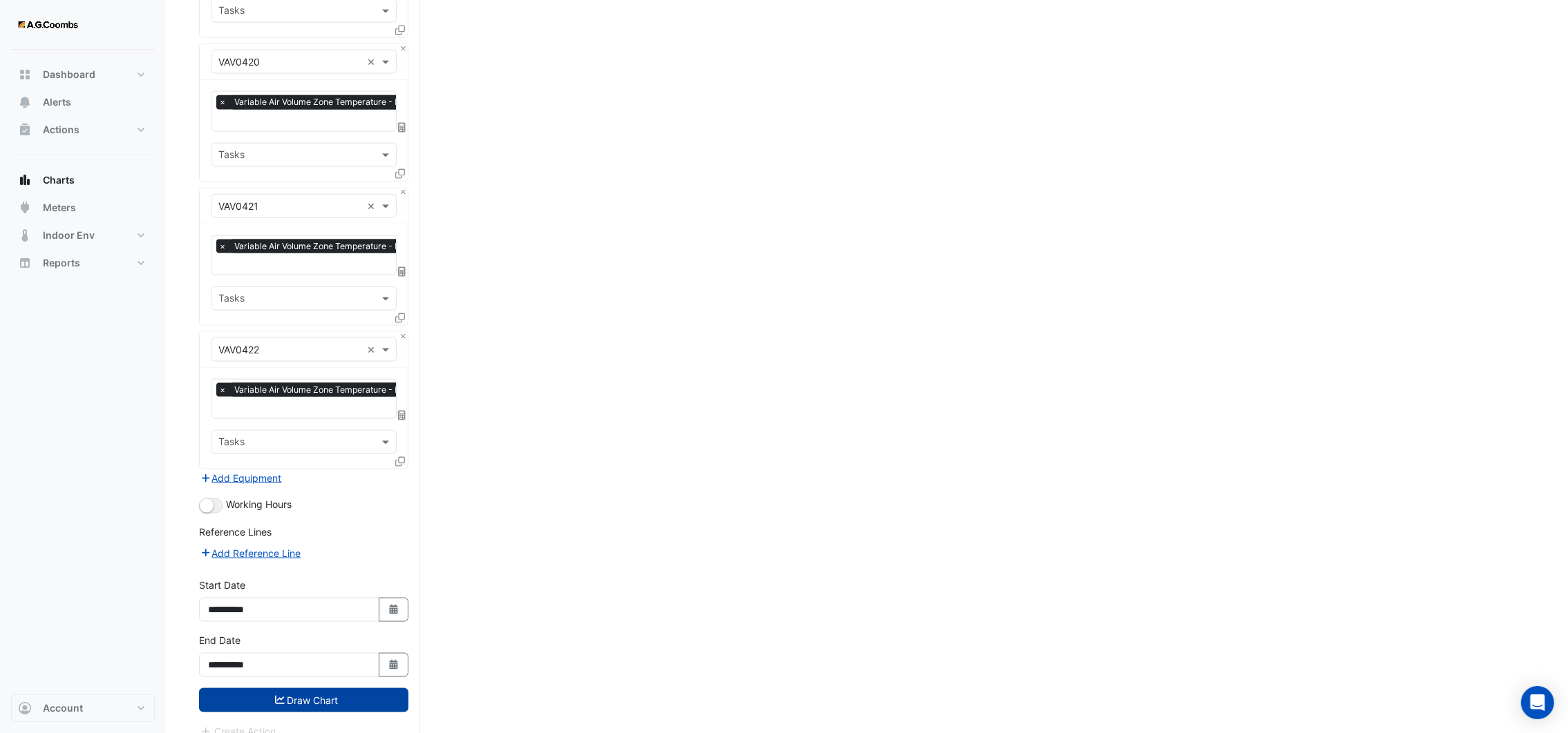
click at [289, 688] on button "Draw Chart" at bounding box center [304, 700] width 209 height 24
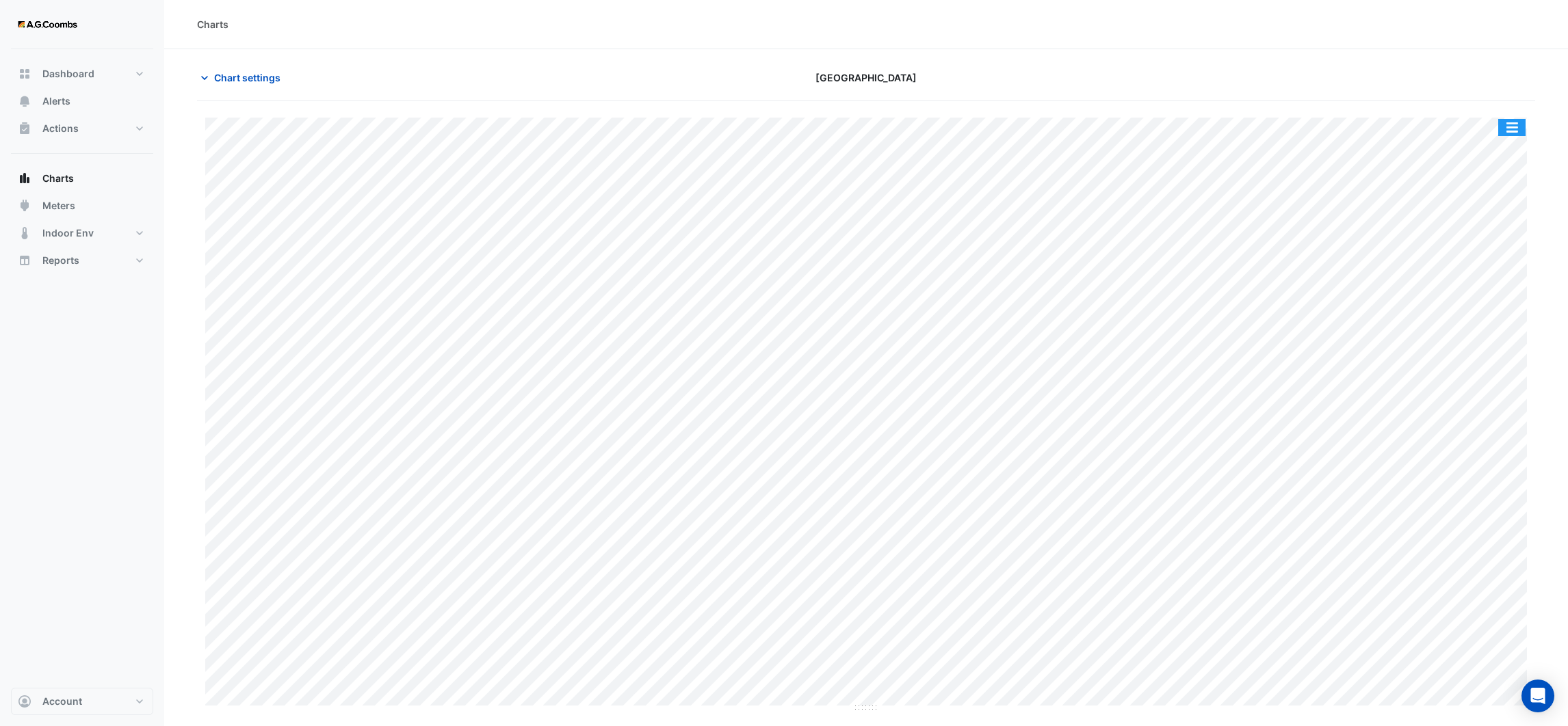
click at [1517, 127] on button "button" at bounding box center [1512, 127] width 27 height 17
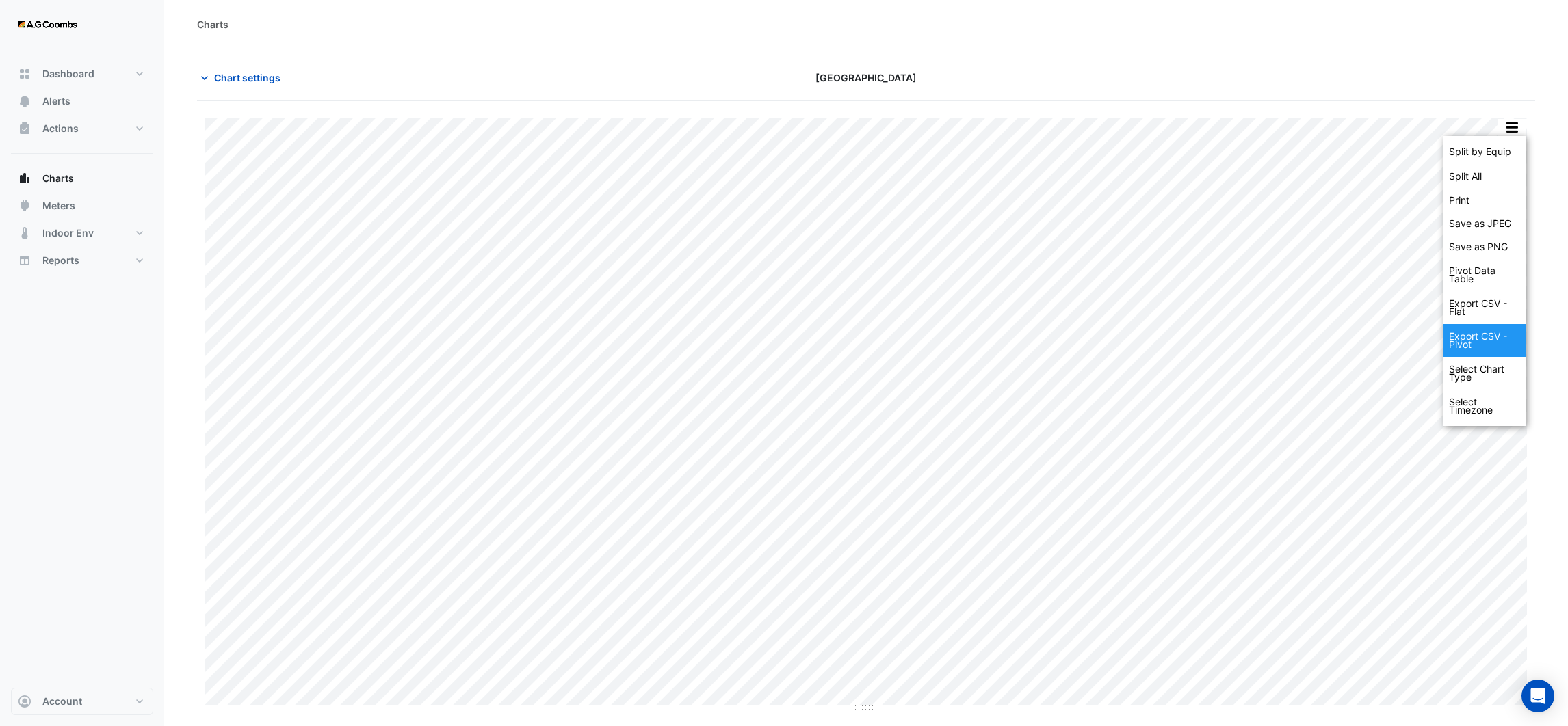
click at [1498, 344] on div "Export CSV - Pivot" at bounding box center [1484, 340] width 82 height 33
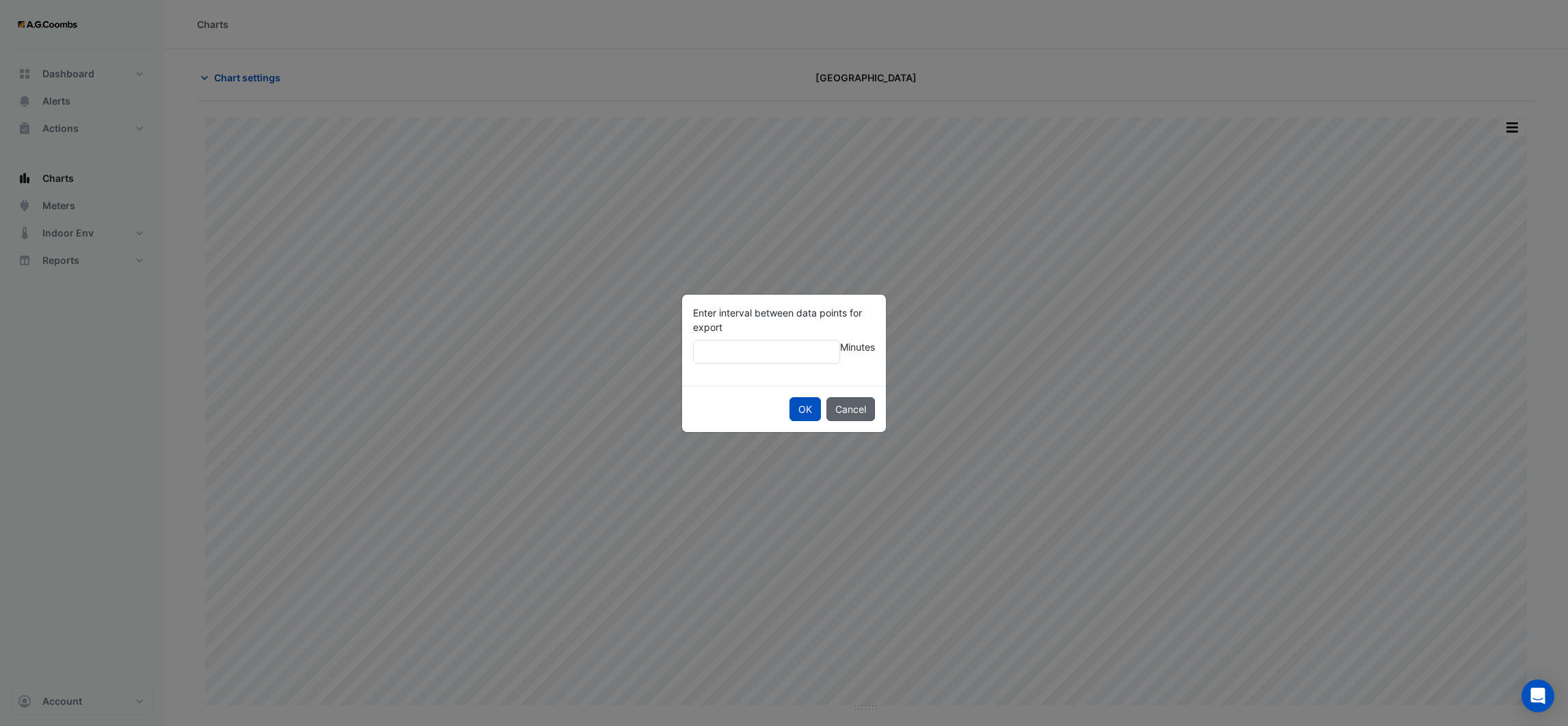
click at [866, 408] on button "Cancel" at bounding box center [850, 409] width 49 height 24
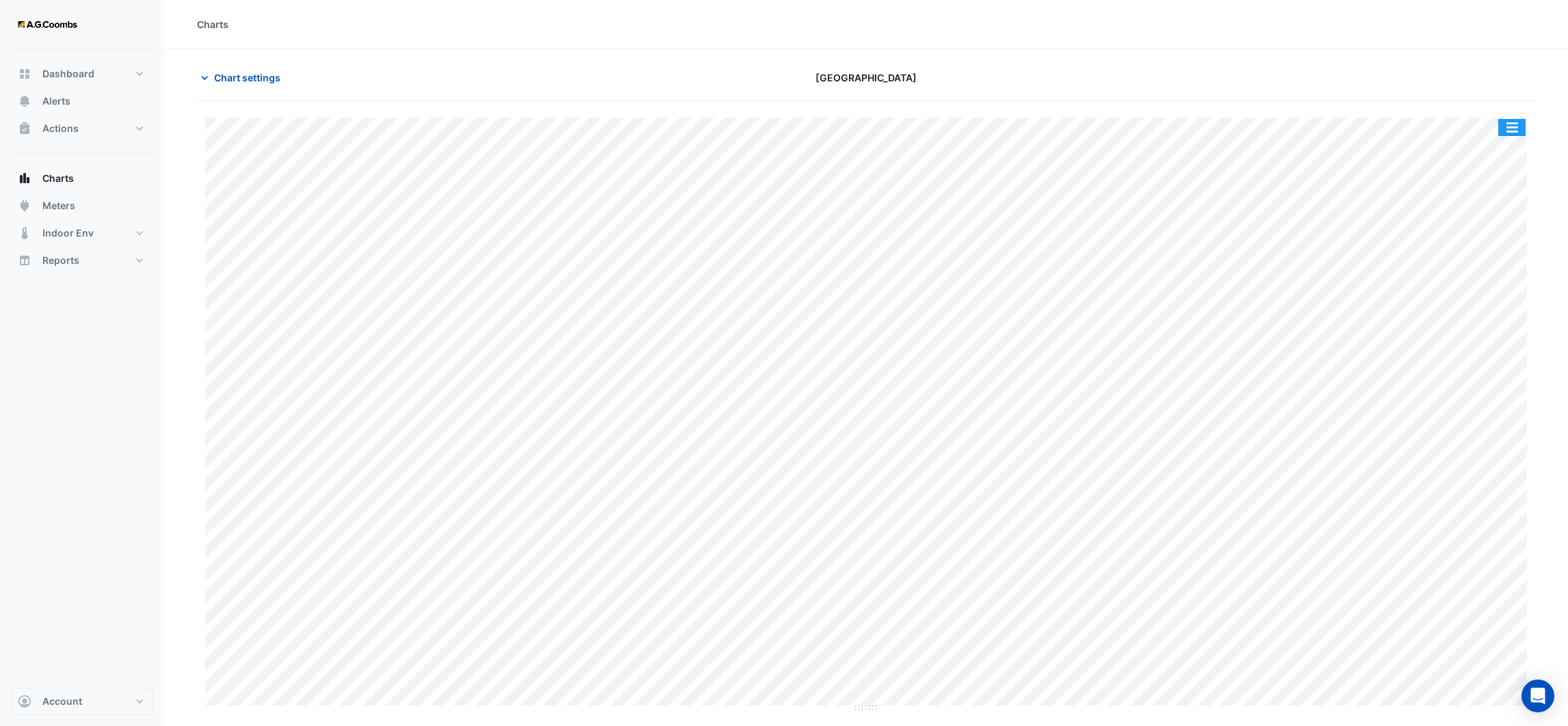
click at [1512, 126] on button "button" at bounding box center [1512, 127] width 27 height 17
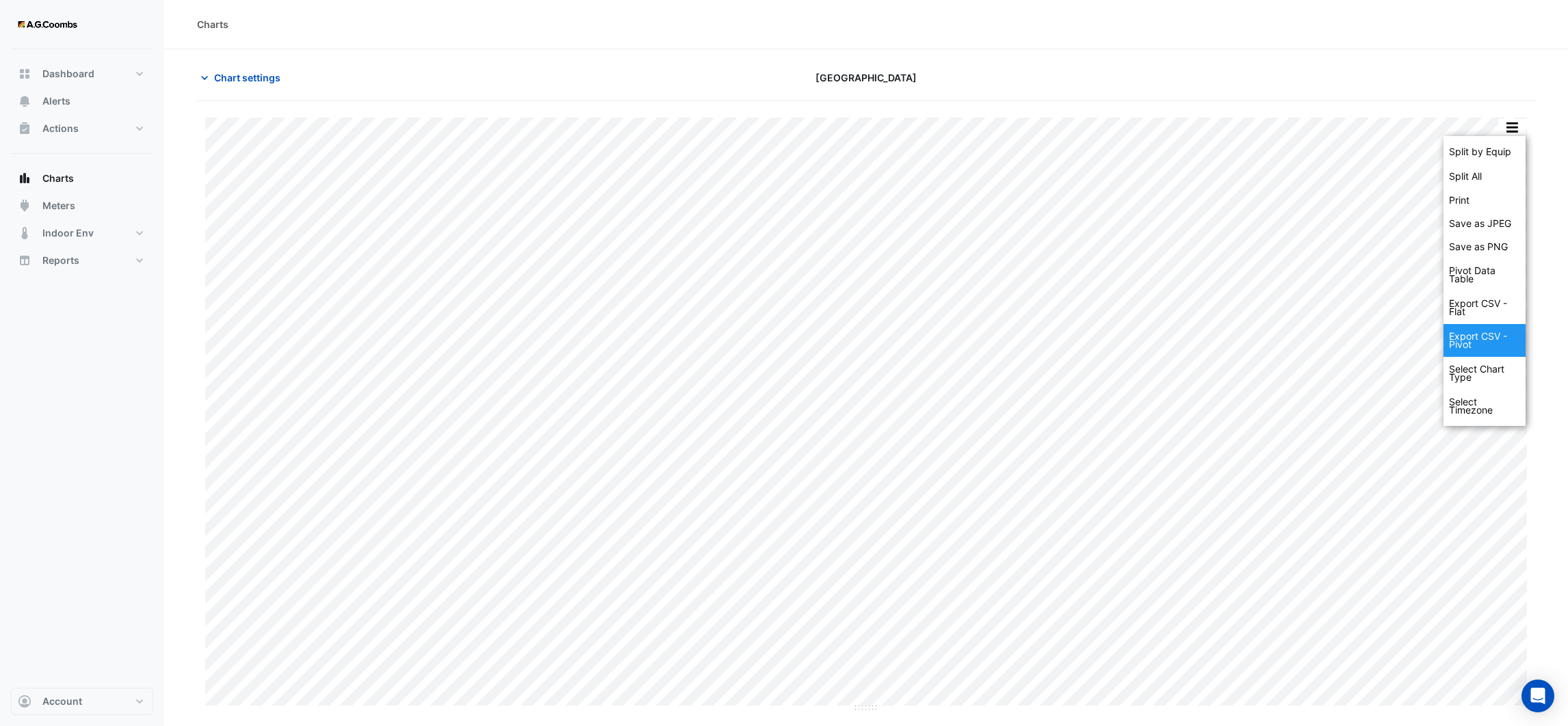
click at [1467, 348] on div "Export CSV - Pivot" at bounding box center [1484, 340] width 82 height 33
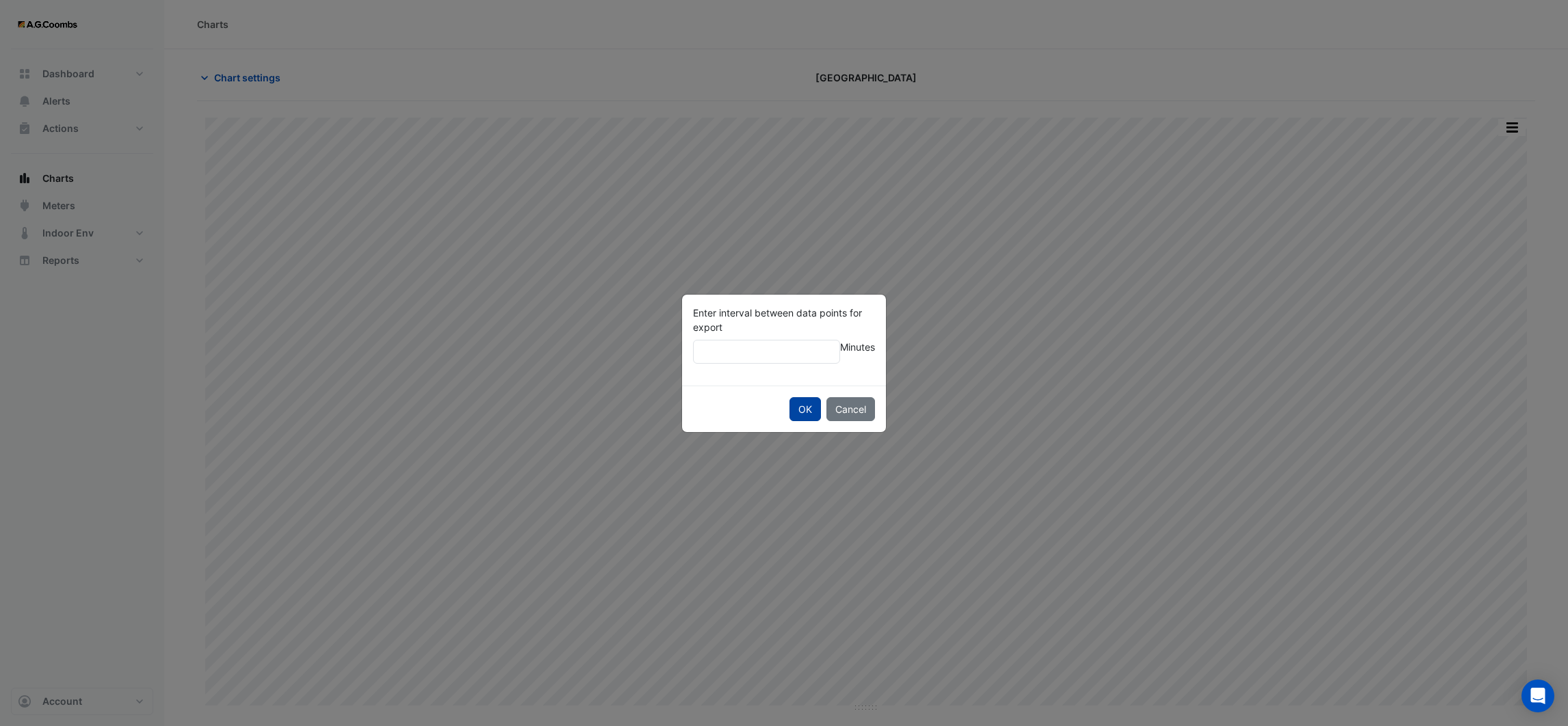
type input "**"
click at [797, 405] on button "OK" at bounding box center [805, 409] width 32 height 24
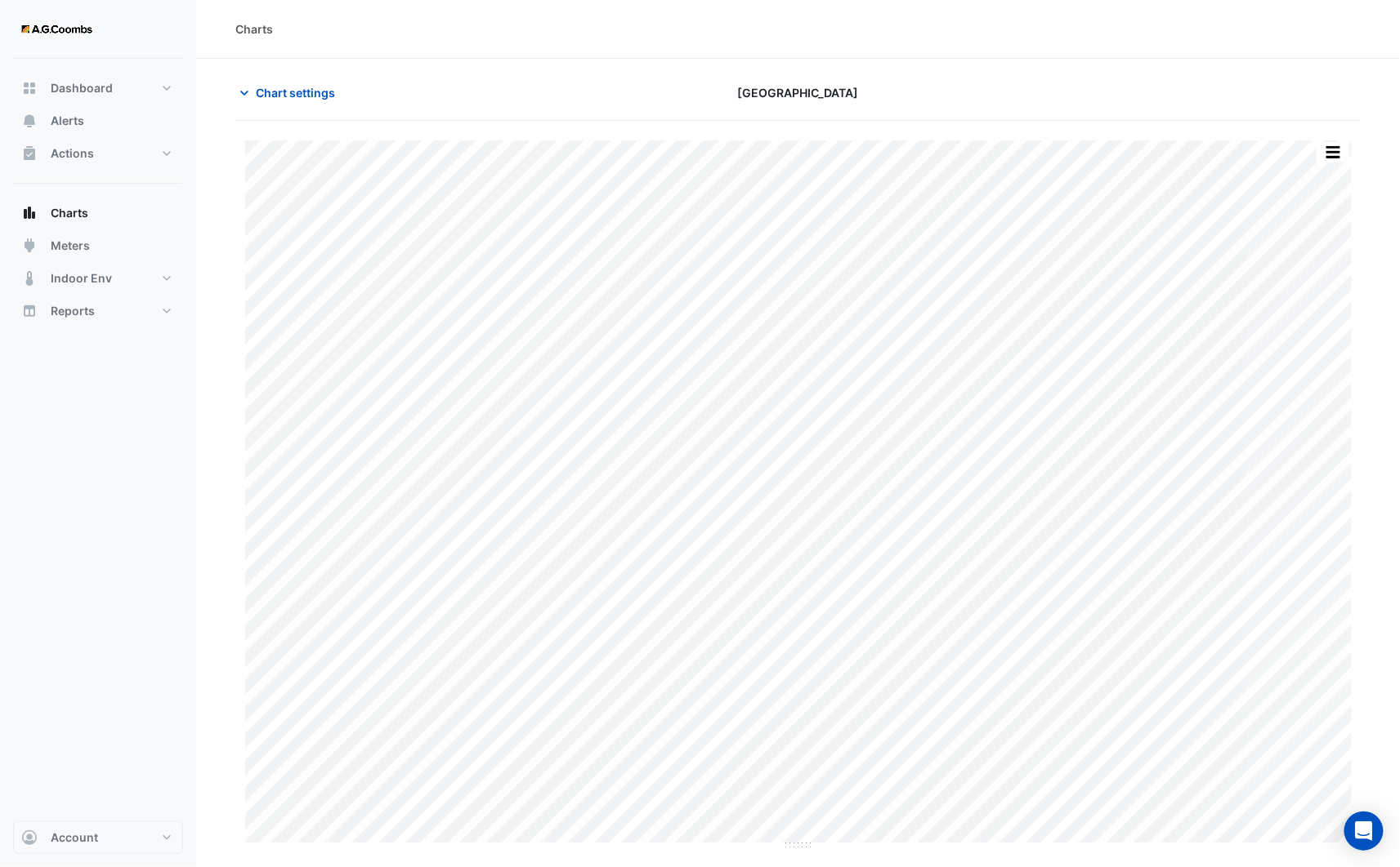
click at [1278, 36] on div "Charts" at bounding box center [798, 29] width 1125 height 17
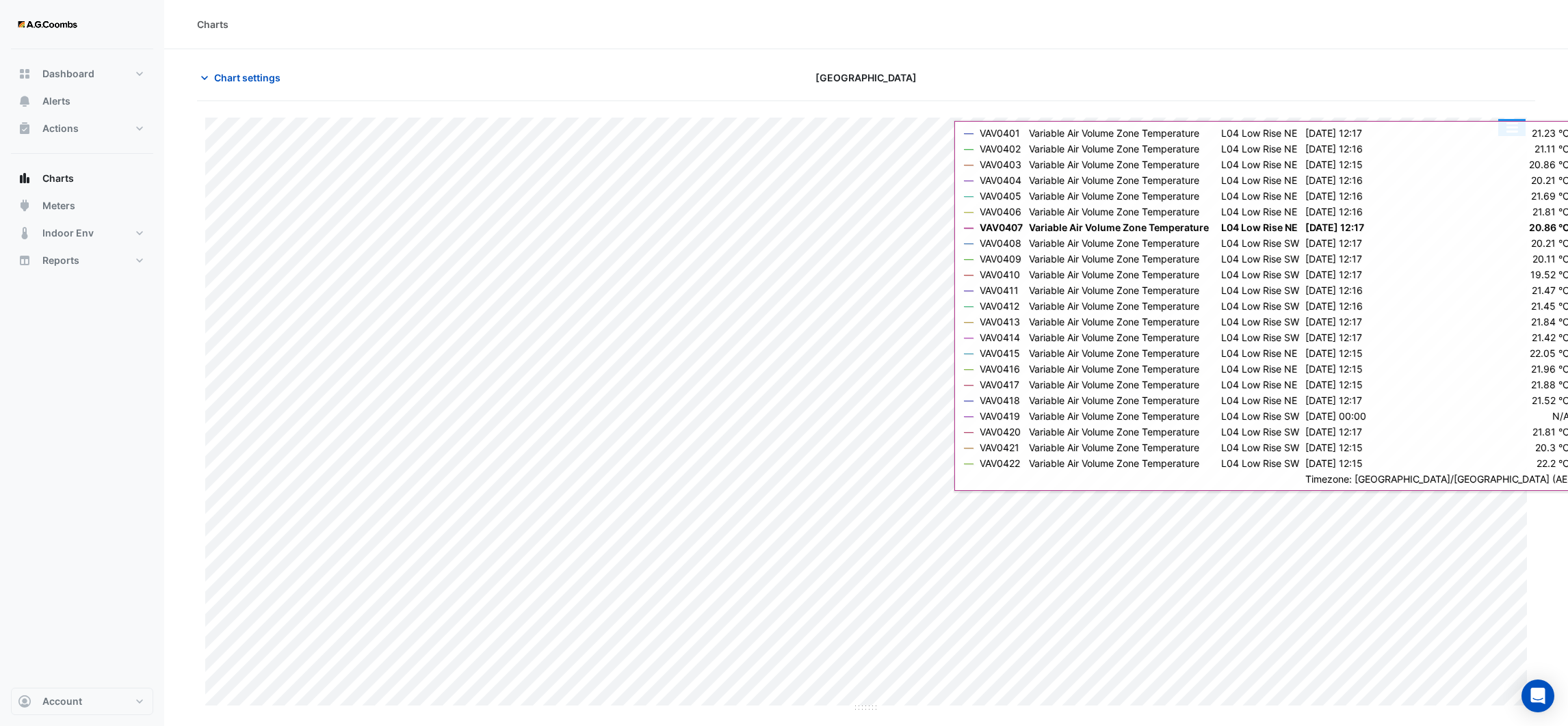
click at [1507, 130] on button "button" at bounding box center [1512, 127] width 27 height 17
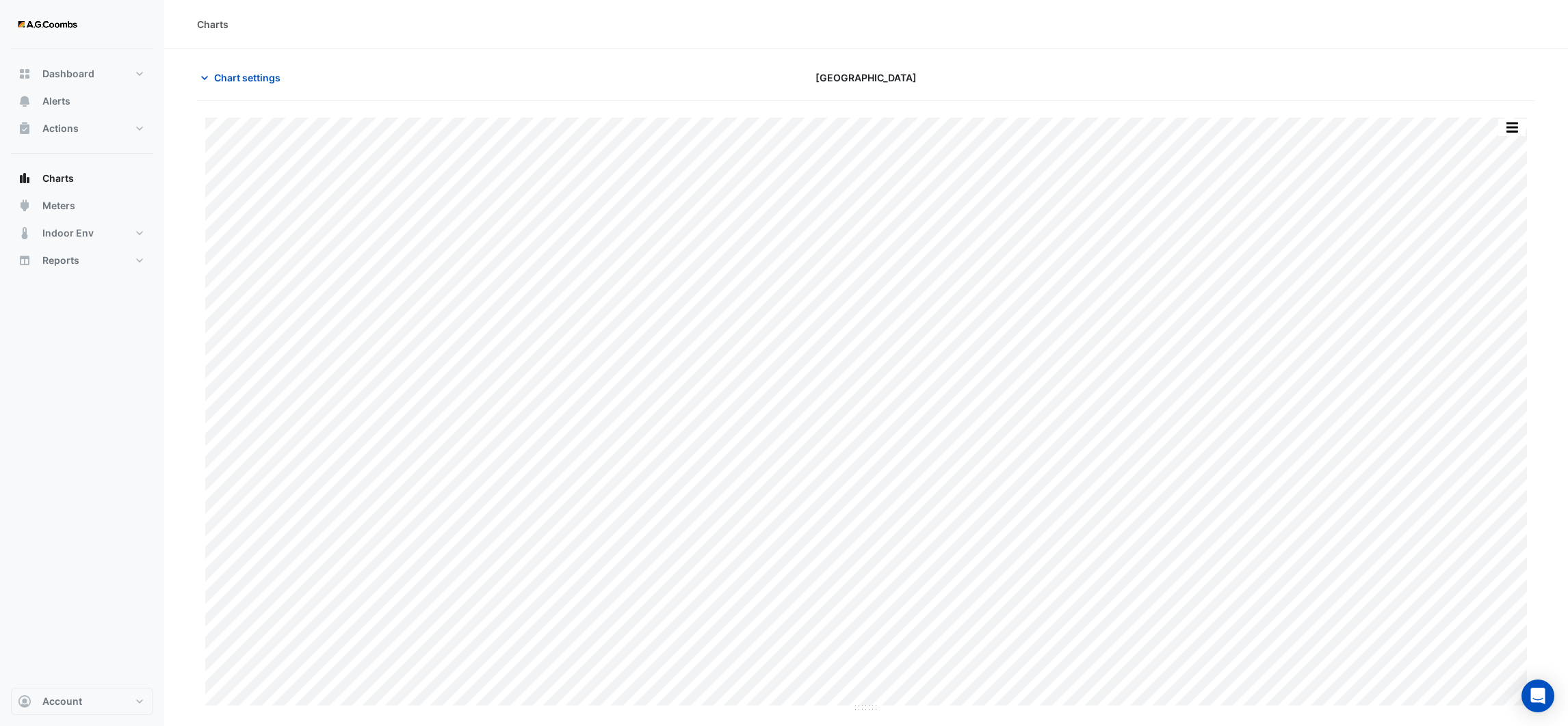
click at [1369, 77] on div at bounding box center [1317, 77] width 452 height 24
click at [1505, 123] on button "button" at bounding box center [1512, 127] width 27 height 17
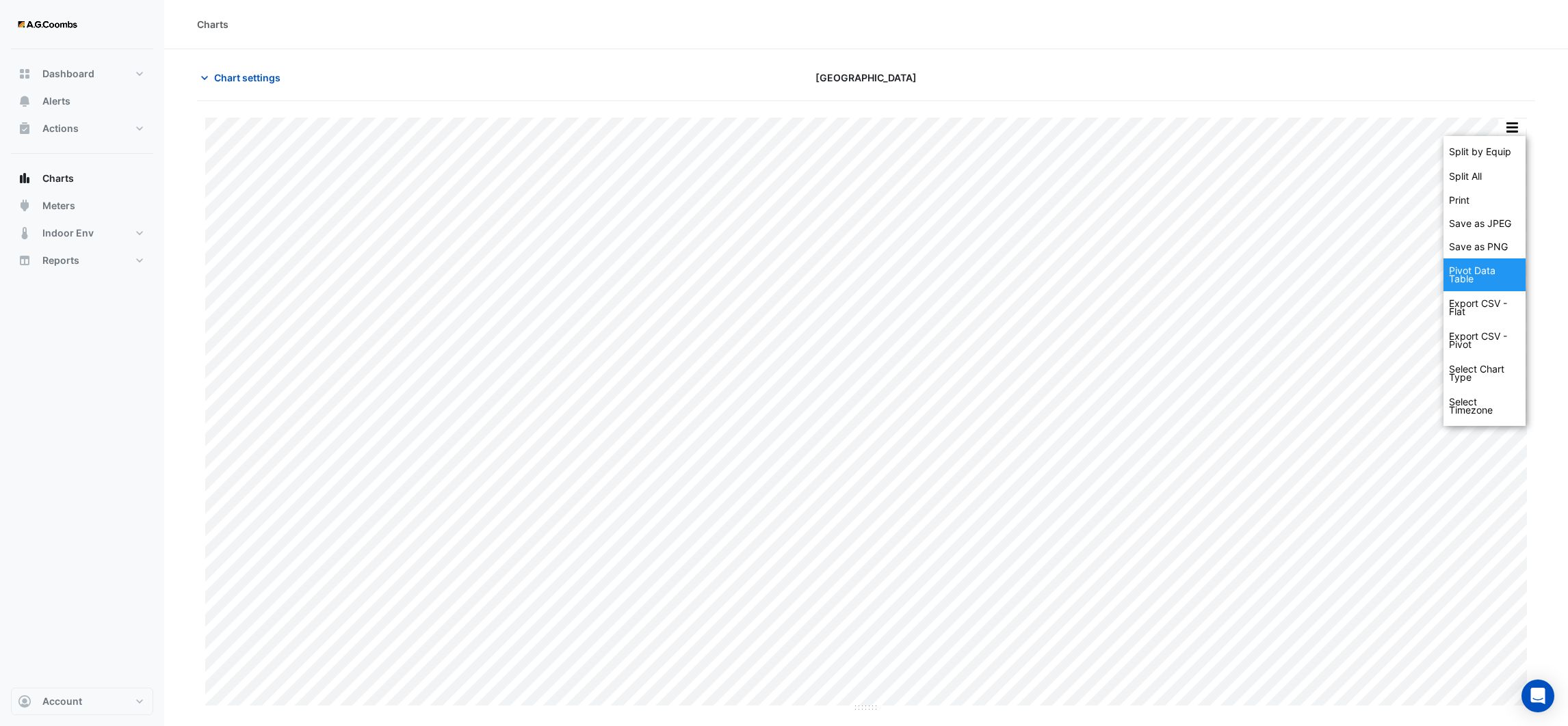
click at [1498, 265] on div "Pivot Data Table" at bounding box center [1484, 275] width 82 height 33
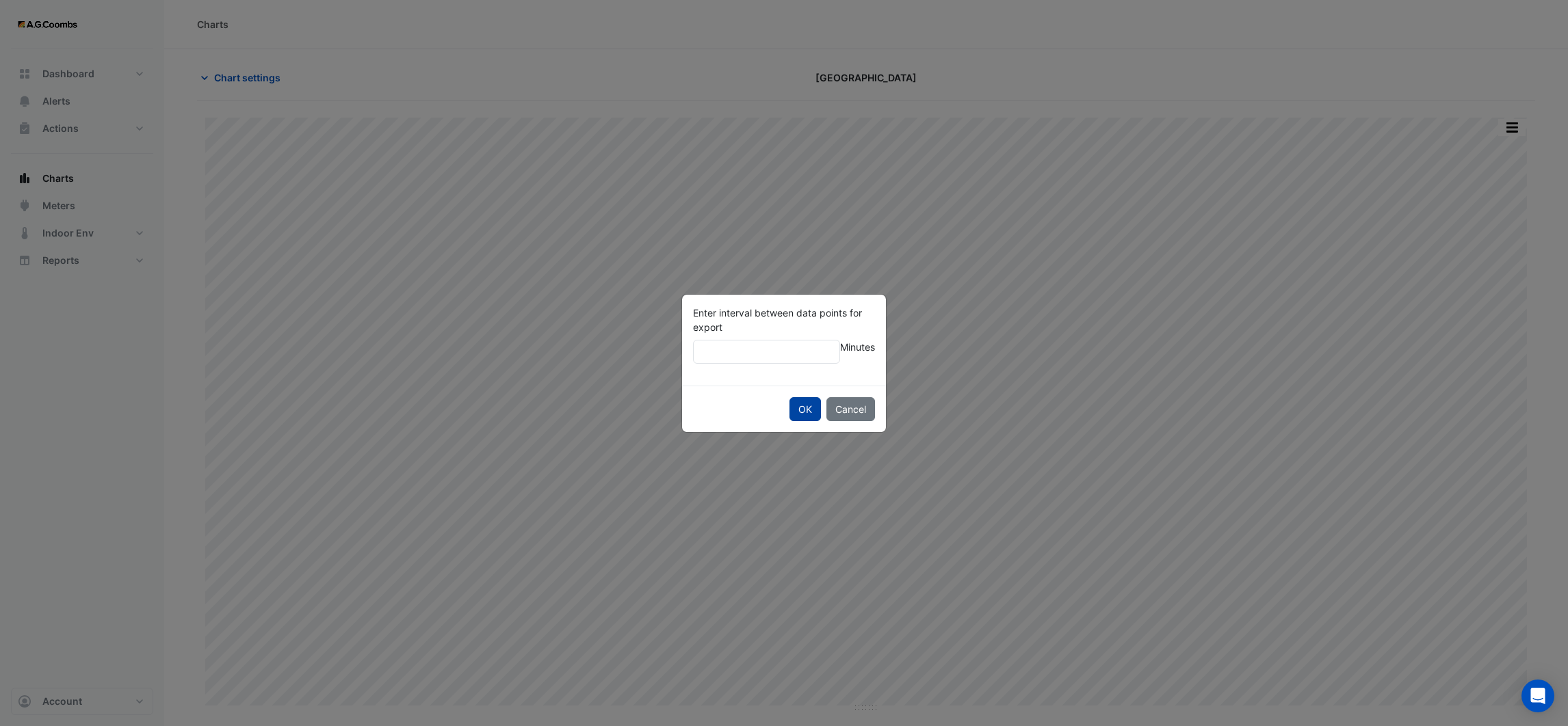
click at [806, 406] on button "OK" at bounding box center [805, 409] width 32 height 24
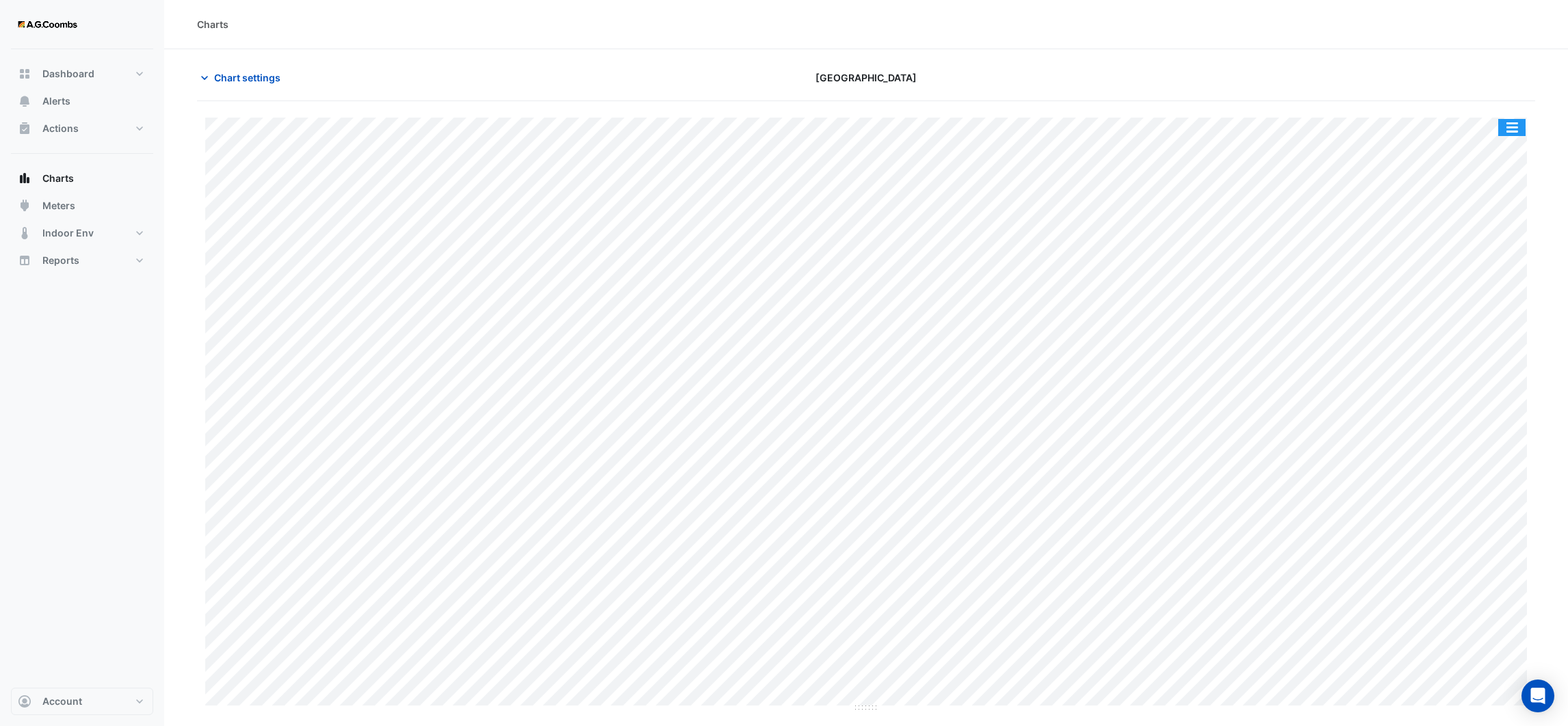
click at [1504, 130] on button "button" at bounding box center [1512, 127] width 27 height 17
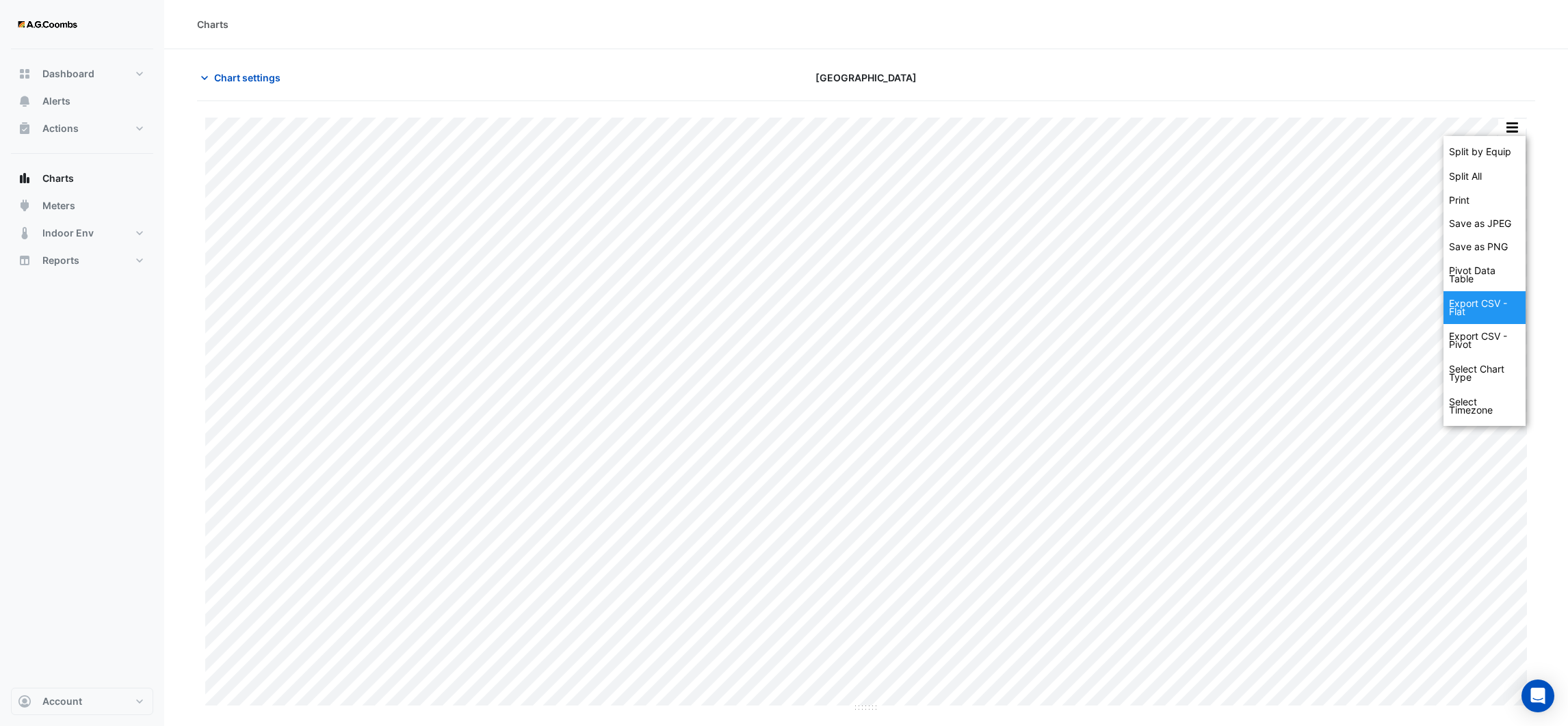
click at [1477, 306] on div "Export CSV - Flat" at bounding box center [1484, 308] width 82 height 33
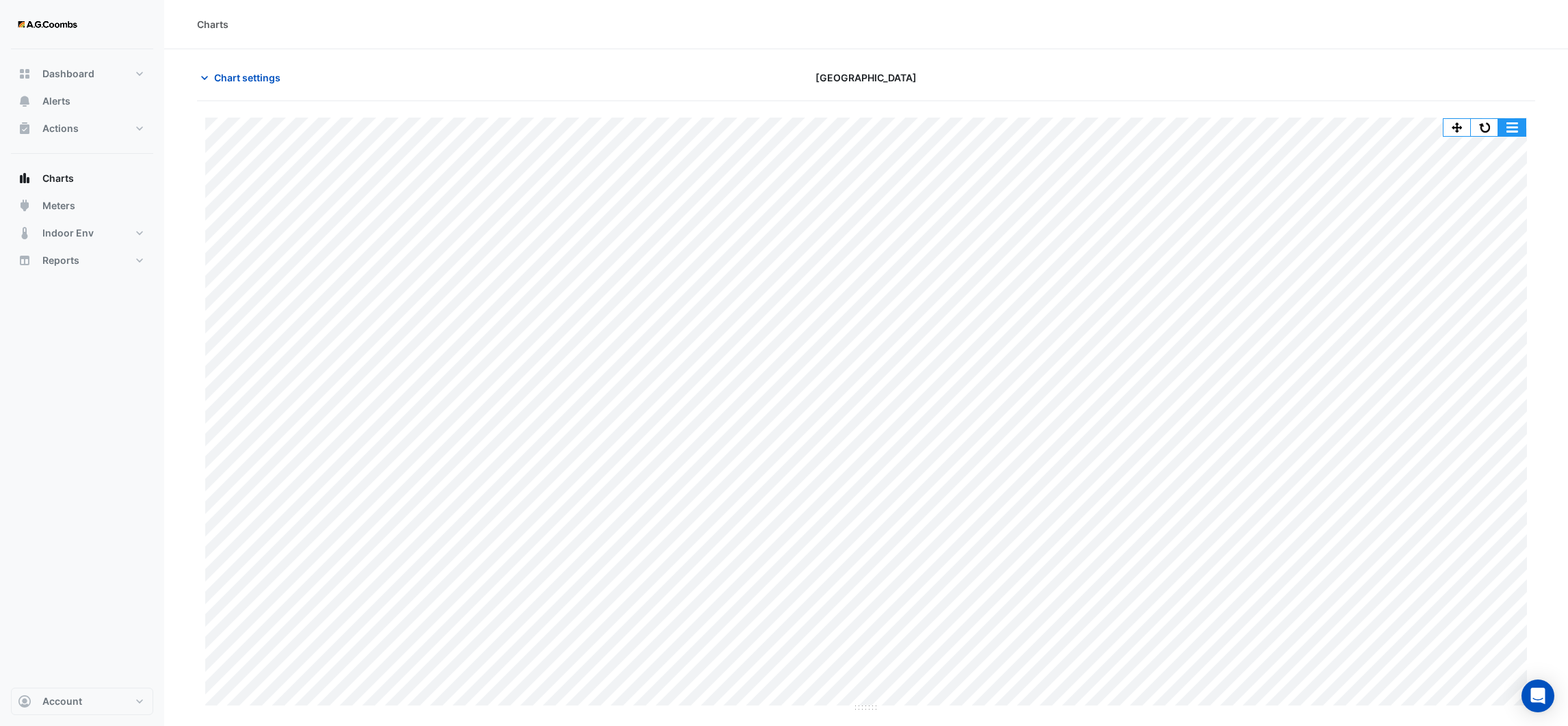
click at [1512, 127] on button "button" at bounding box center [1512, 127] width 27 height 17
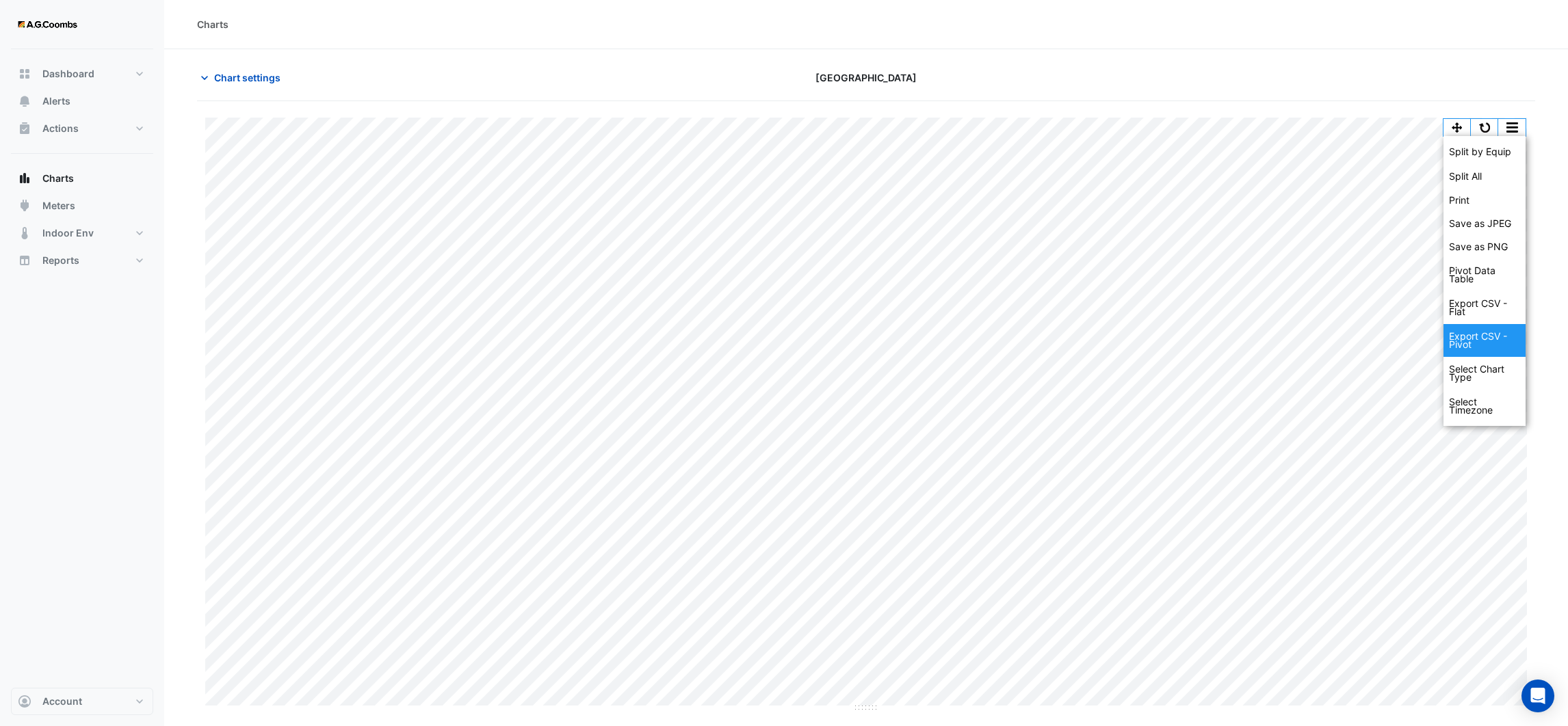
click at [1497, 339] on div "Export CSV - Pivot" at bounding box center [1484, 340] width 82 height 33
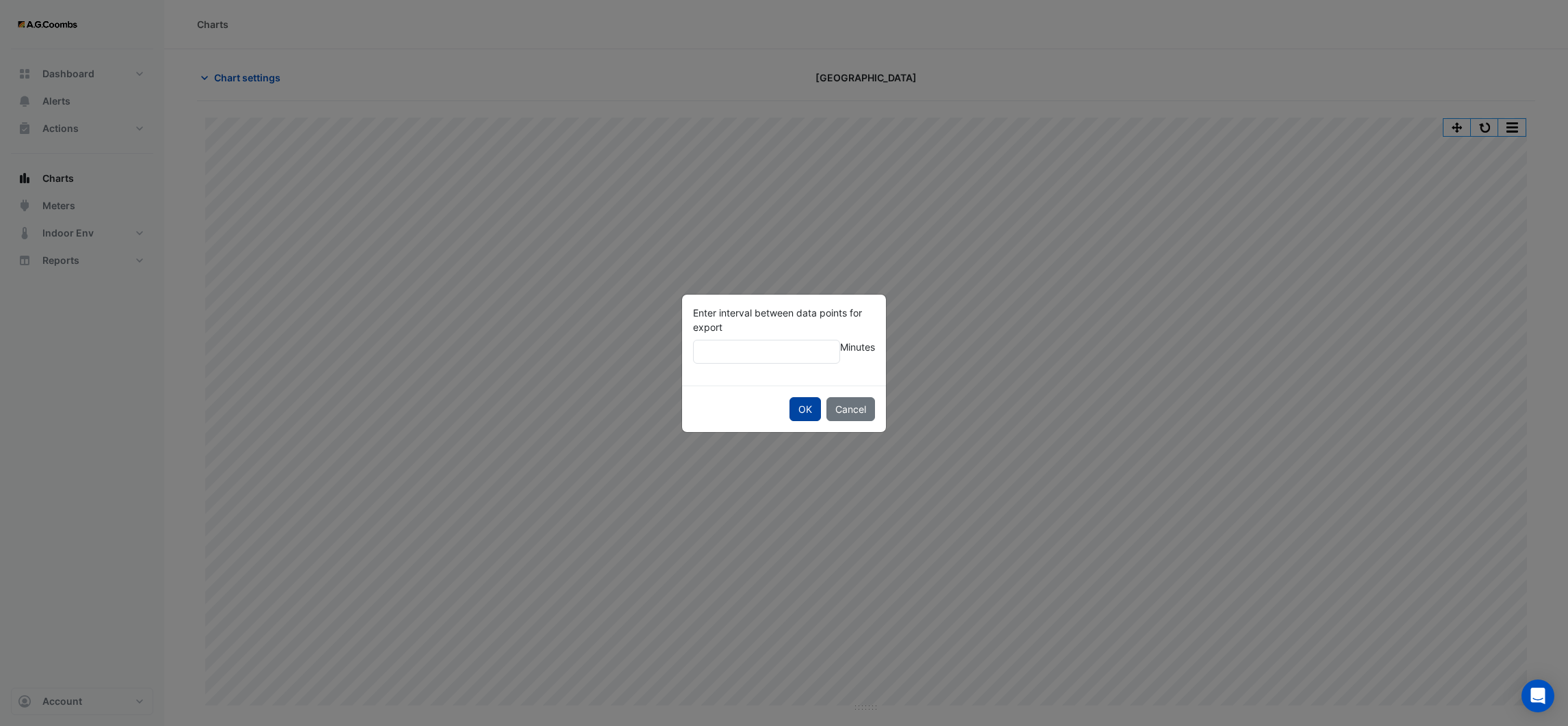
click at [811, 409] on button "OK" at bounding box center [805, 409] width 32 height 24
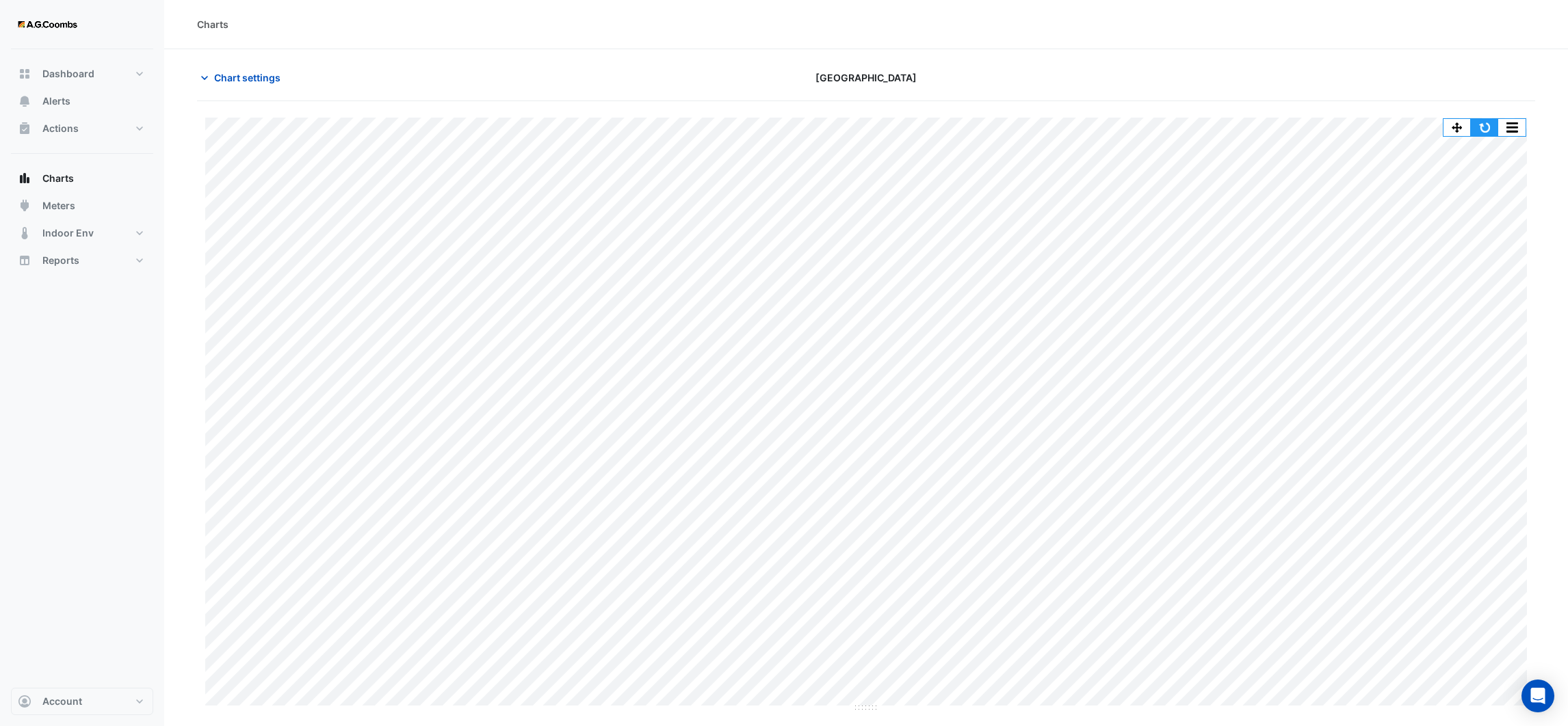
click at [1489, 128] on button "button" at bounding box center [1484, 127] width 27 height 17
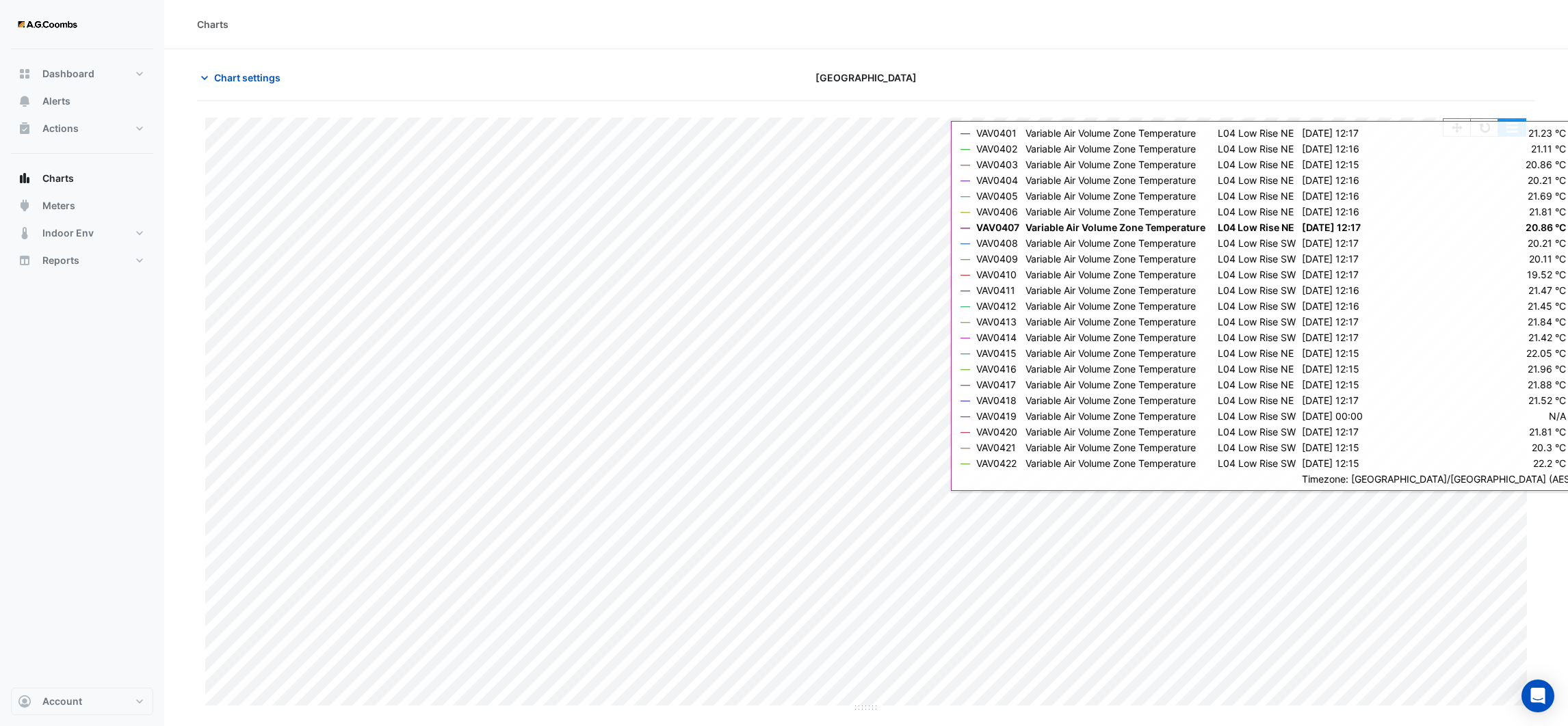
click at [1512, 132] on button "button" at bounding box center [1512, 127] width 27 height 17
click at [1243, 35] on div "Charts" at bounding box center [866, 25] width 1404 height 49
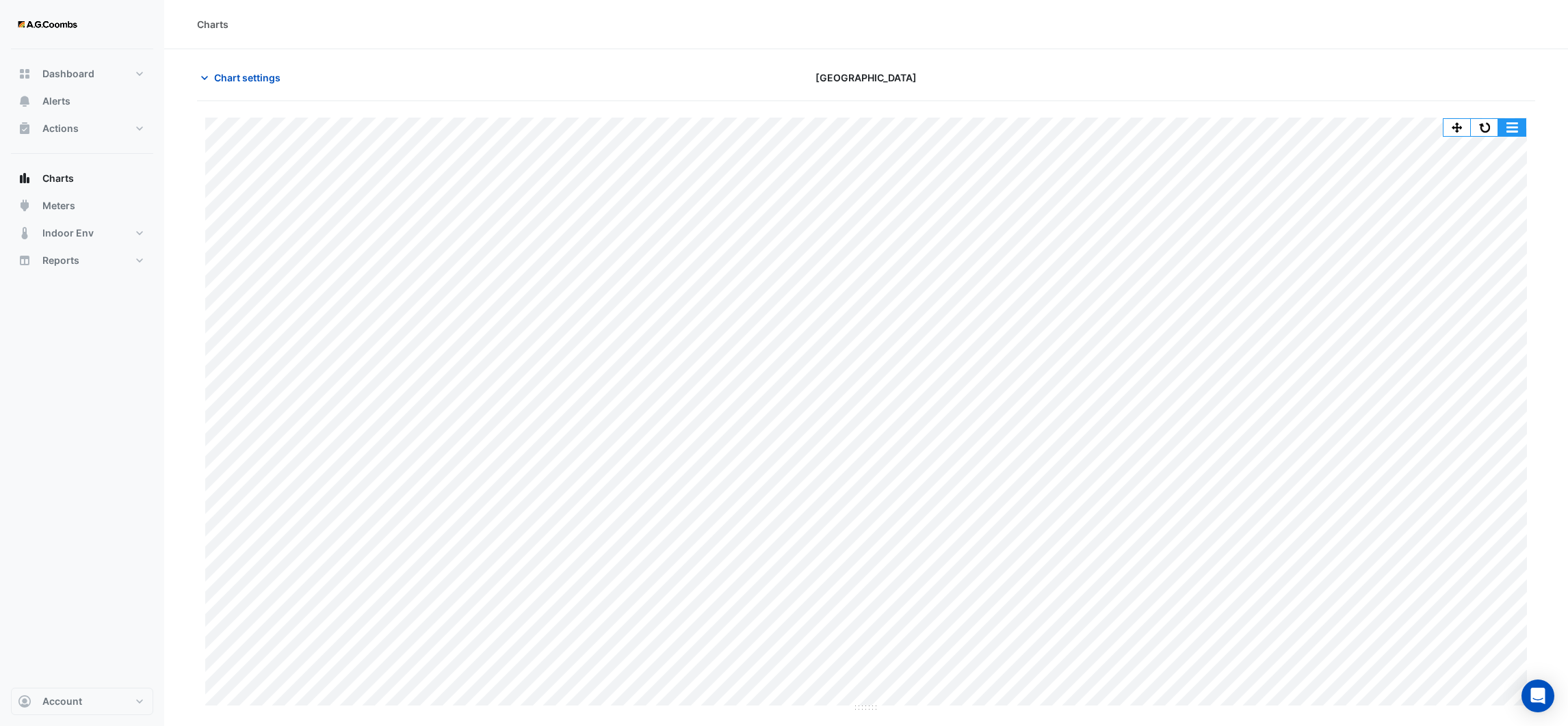
click at [1512, 129] on button "button" at bounding box center [1512, 127] width 27 height 17
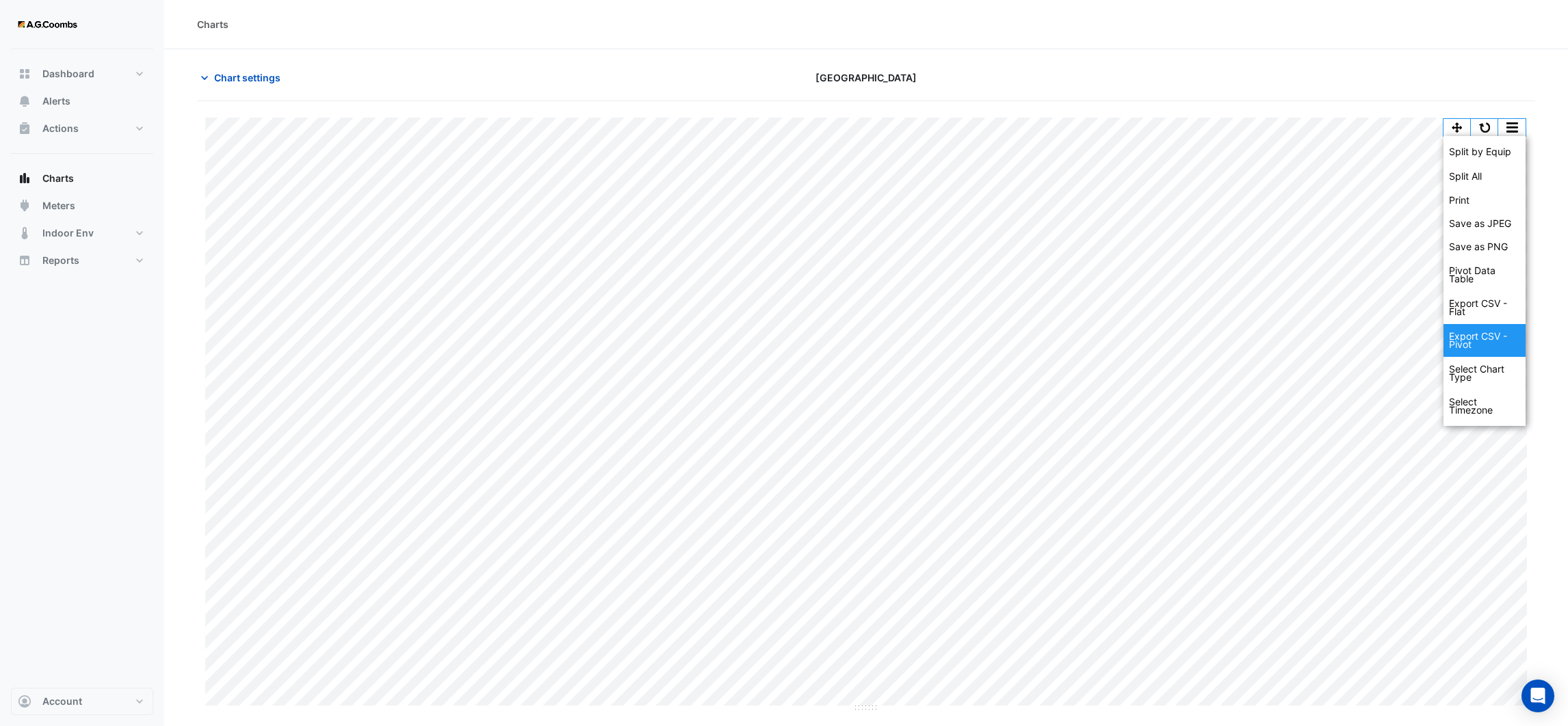
click at [1483, 335] on div "Export CSV - Pivot" at bounding box center [1484, 340] width 82 height 33
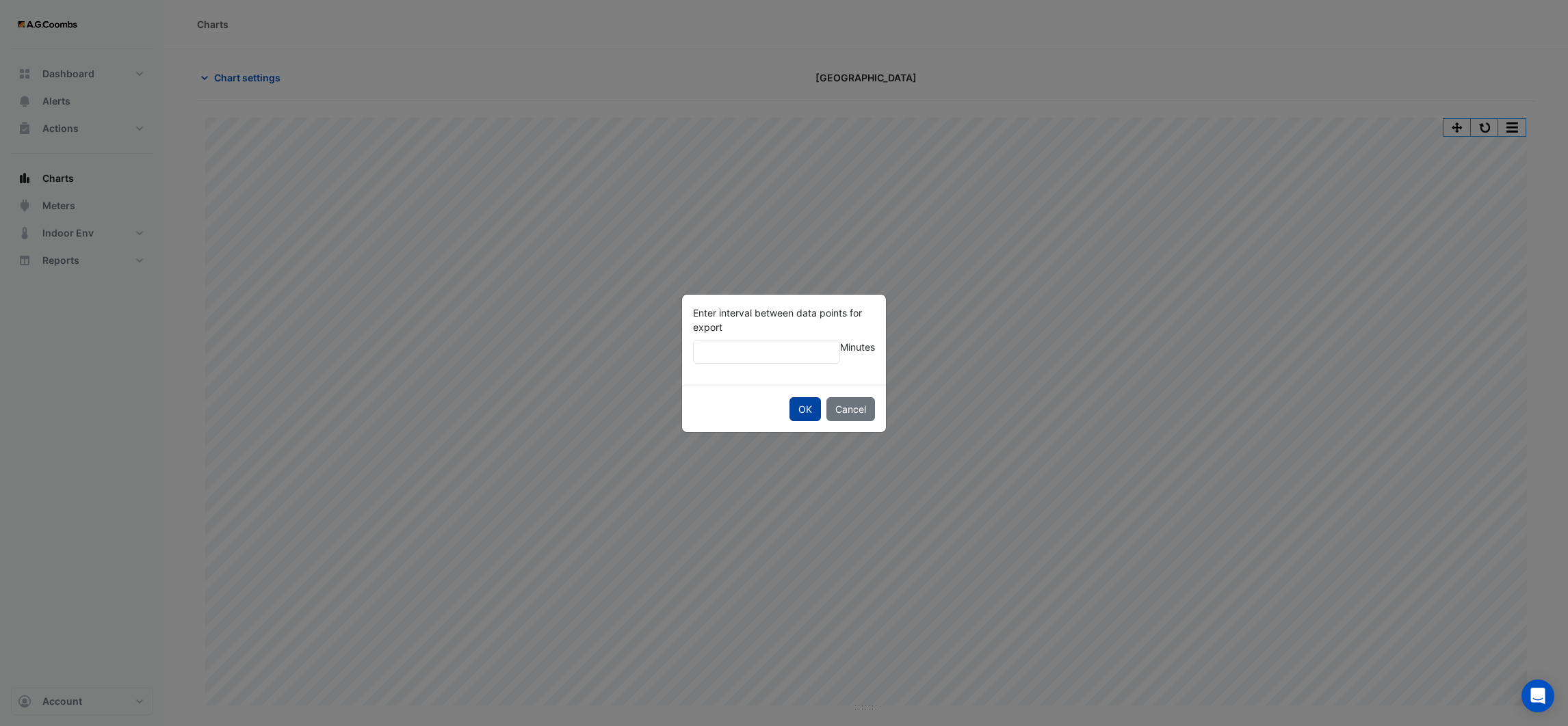
click at [804, 407] on button "OK" at bounding box center [805, 409] width 32 height 24
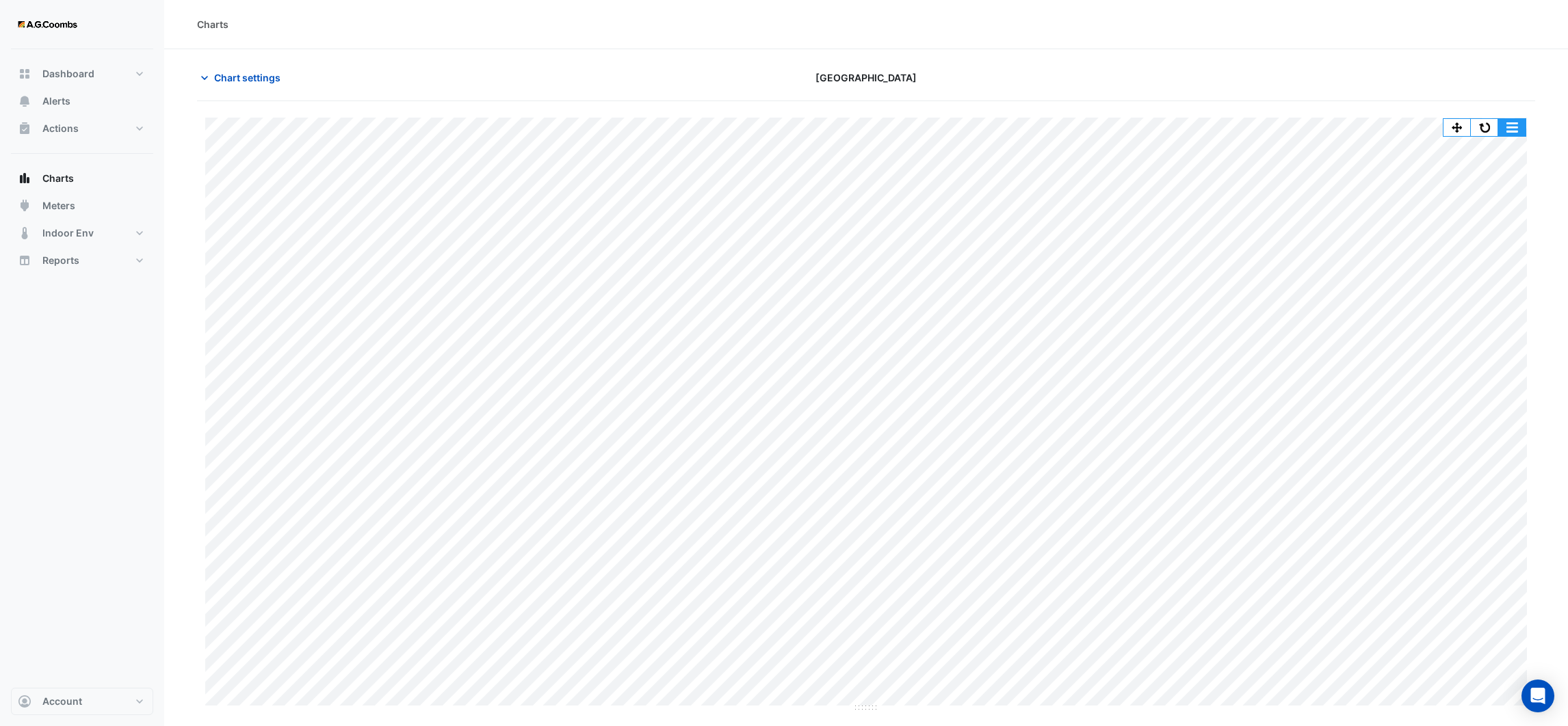
click at [1500, 125] on button "button" at bounding box center [1512, 127] width 27 height 17
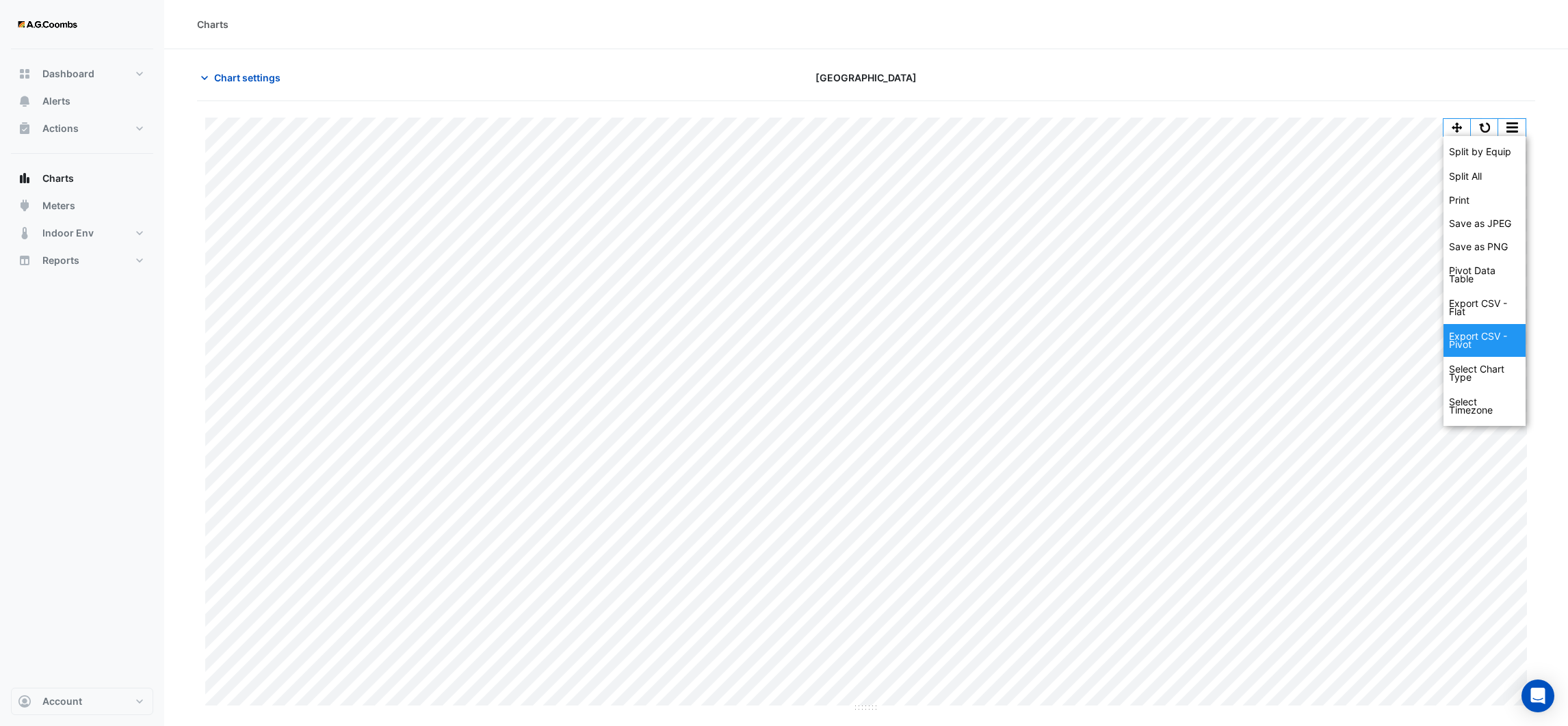
click at [1486, 330] on div "Export CSV - Pivot" at bounding box center [1484, 340] width 82 height 33
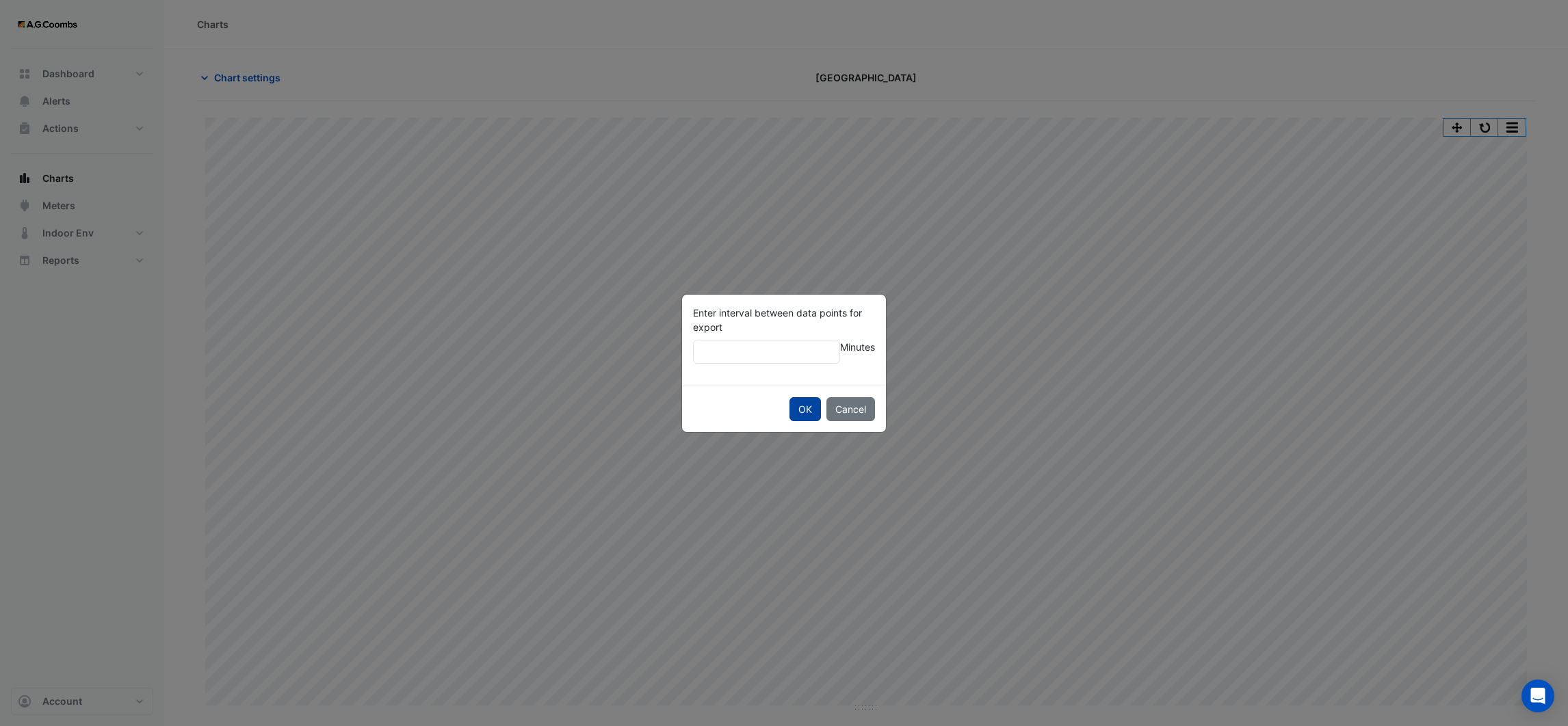
click at [799, 406] on button "OK" at bounding box center [805, 409] width 32 height 24
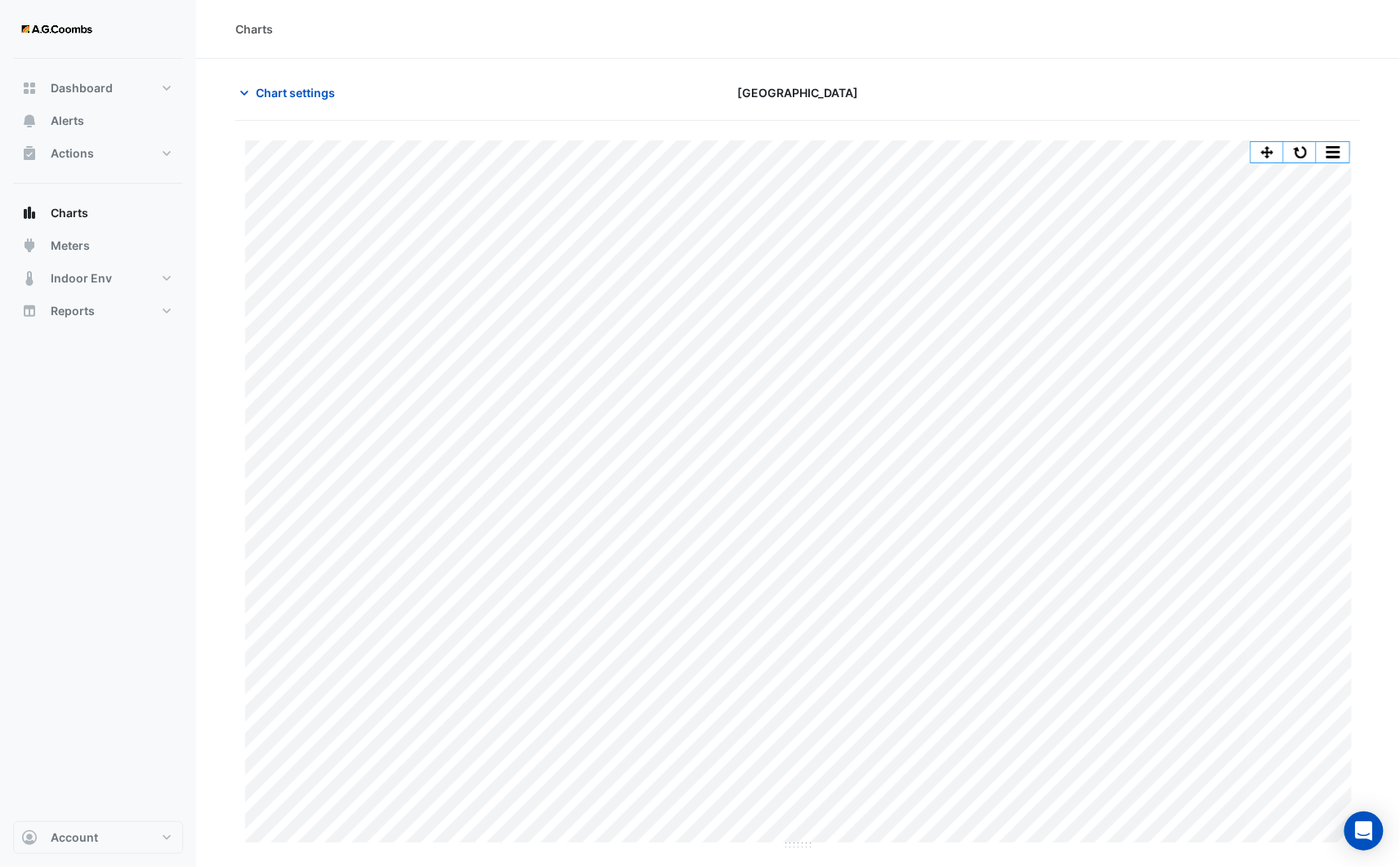
click at [1319, 28] on div "Charts" at bounding box center [798, 29] width 1125 height 17
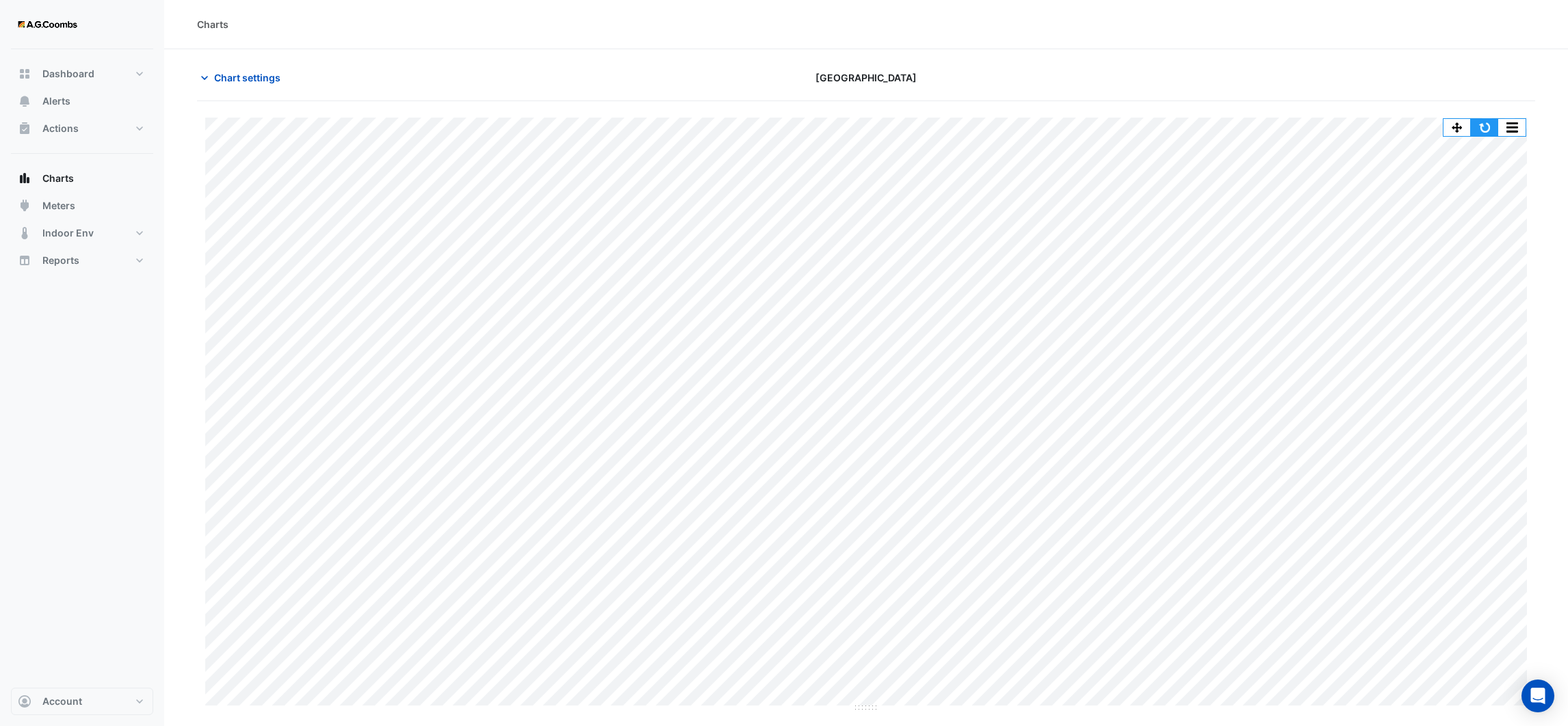
click at [1484, 125] on button "button" at bounding box center [1484, 127] width 27 height 17
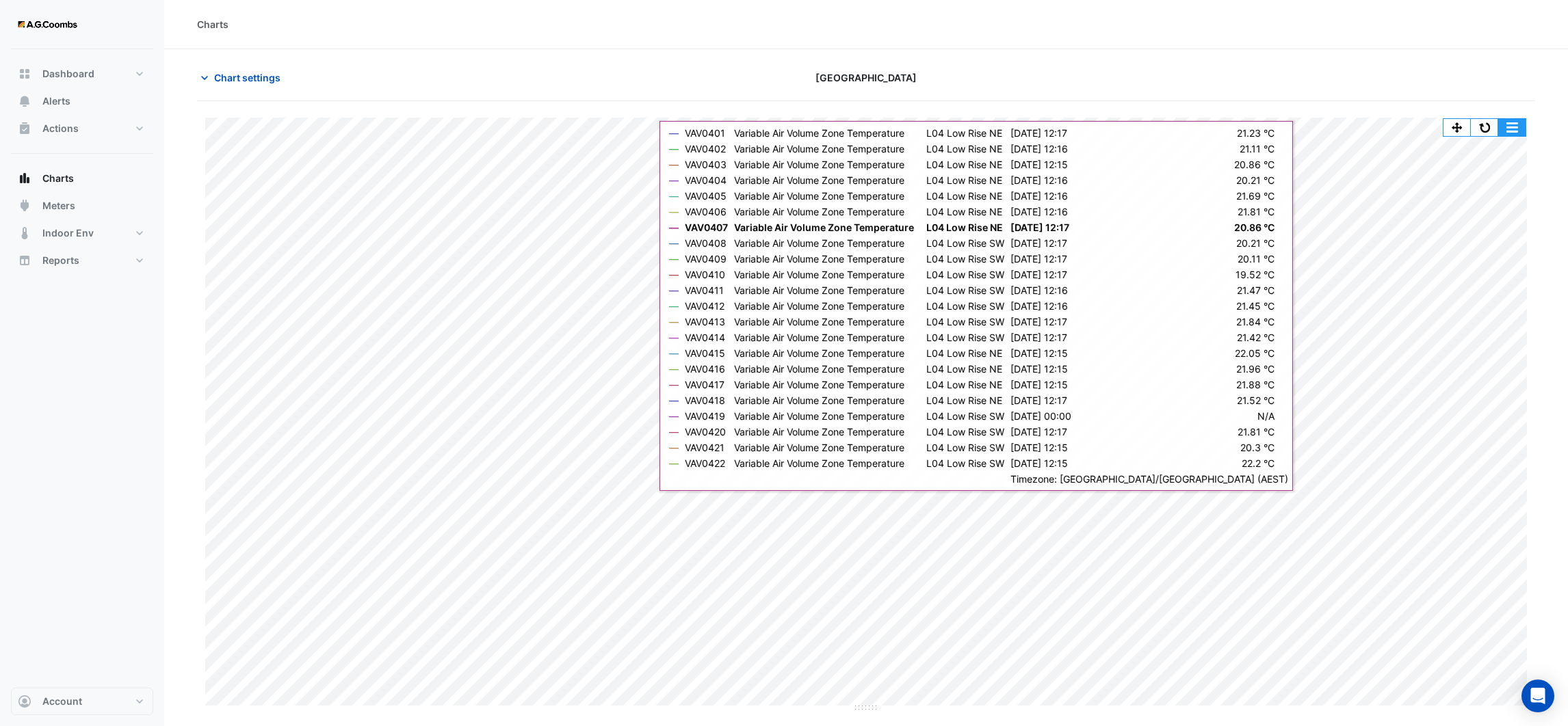
click at [1515, 125] on button "button" at bounding box center [1512, 127] width 27 height 17
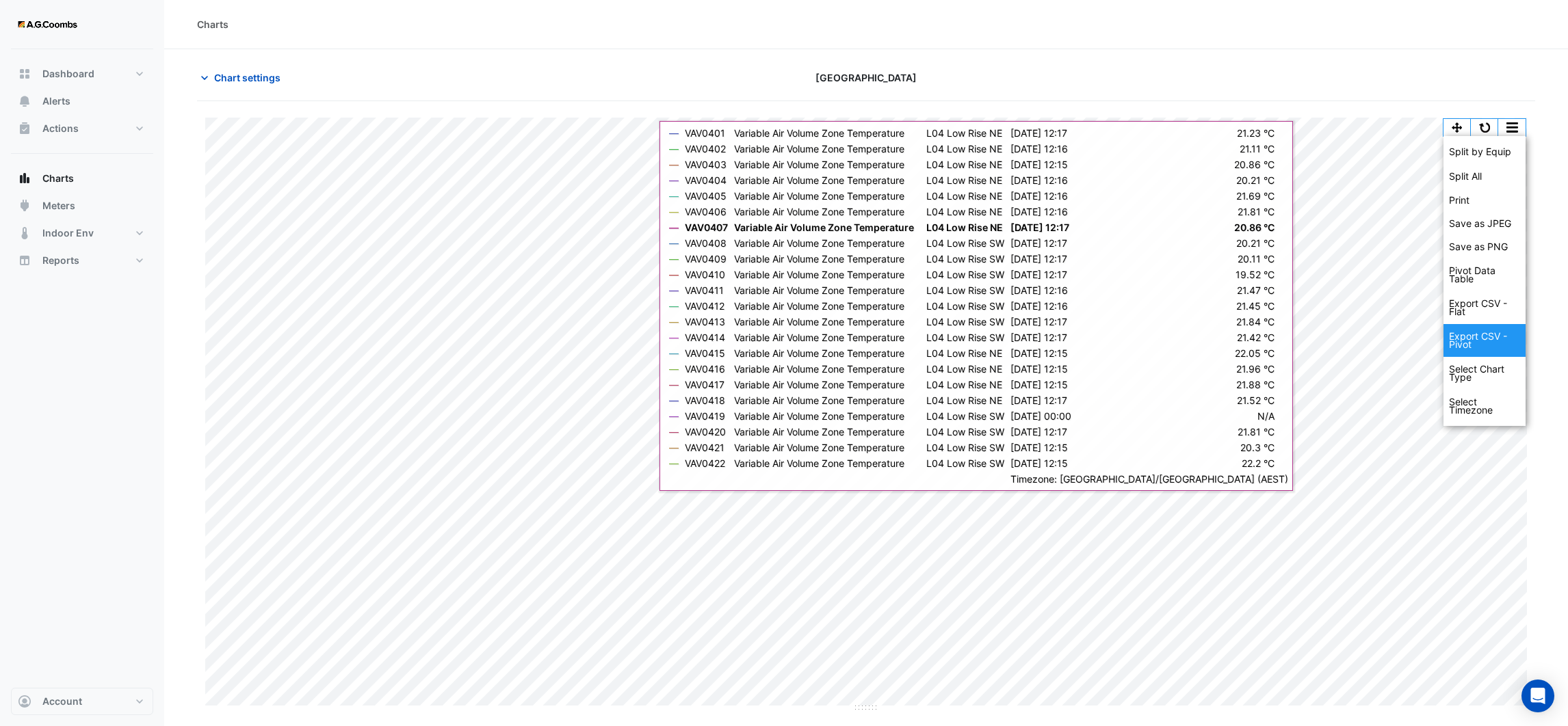
click at [1471, 342] on div "Export CSV - Pivot" at bounding box center [1484, 340] width 82 height 33
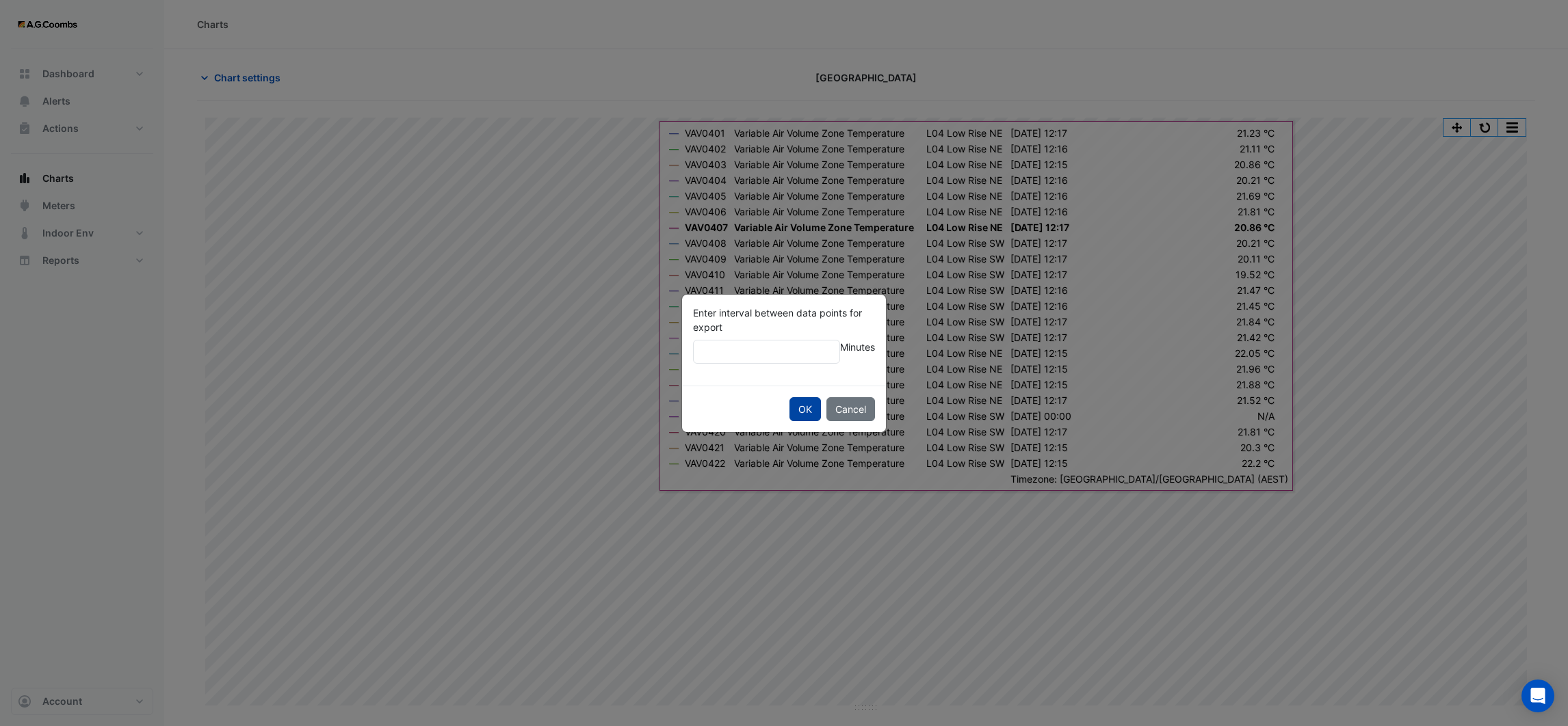
click at [816, 408] on button "OK" at bounding box center [805, 409] width 32 height 24
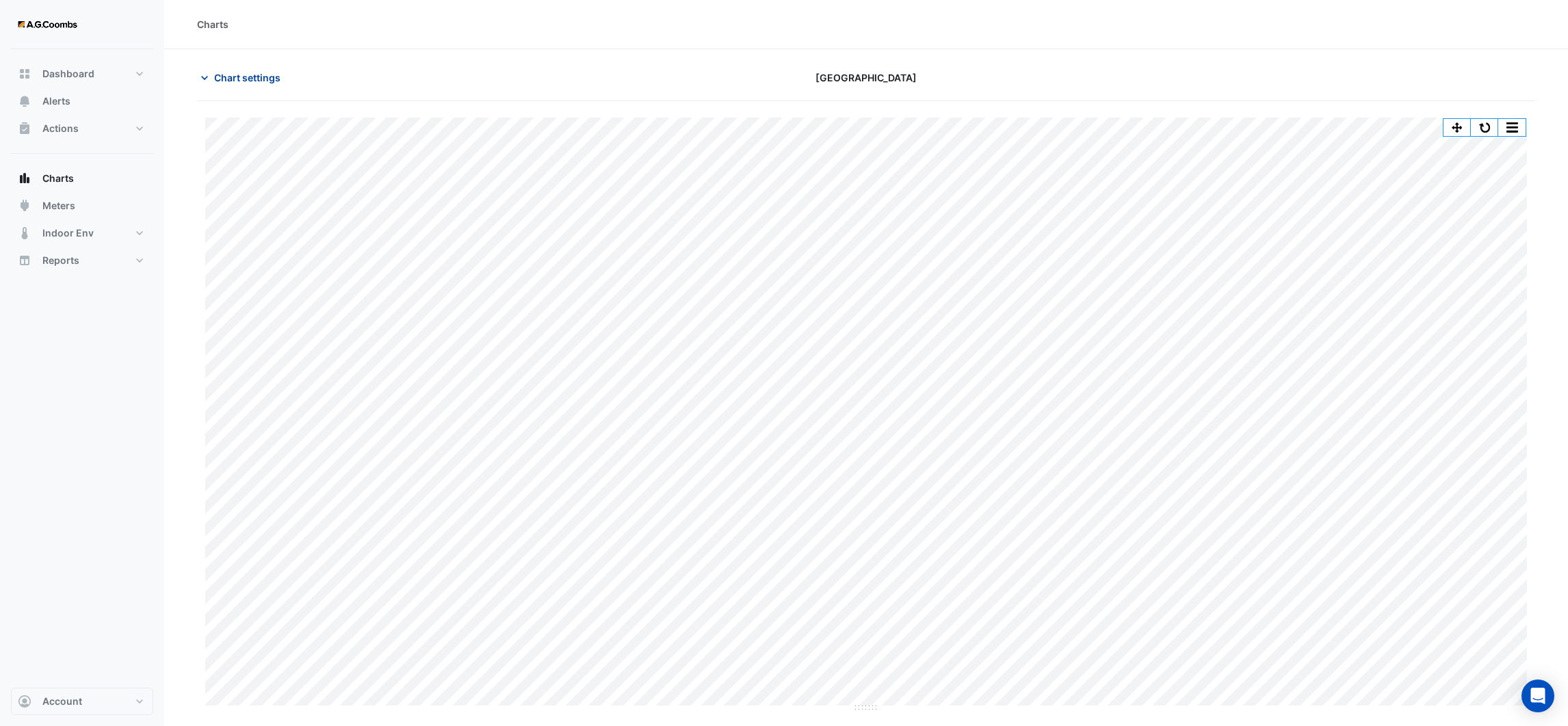
click at [203, 76] on icon "button" at bounding box center [204, 77] width 13 height 13
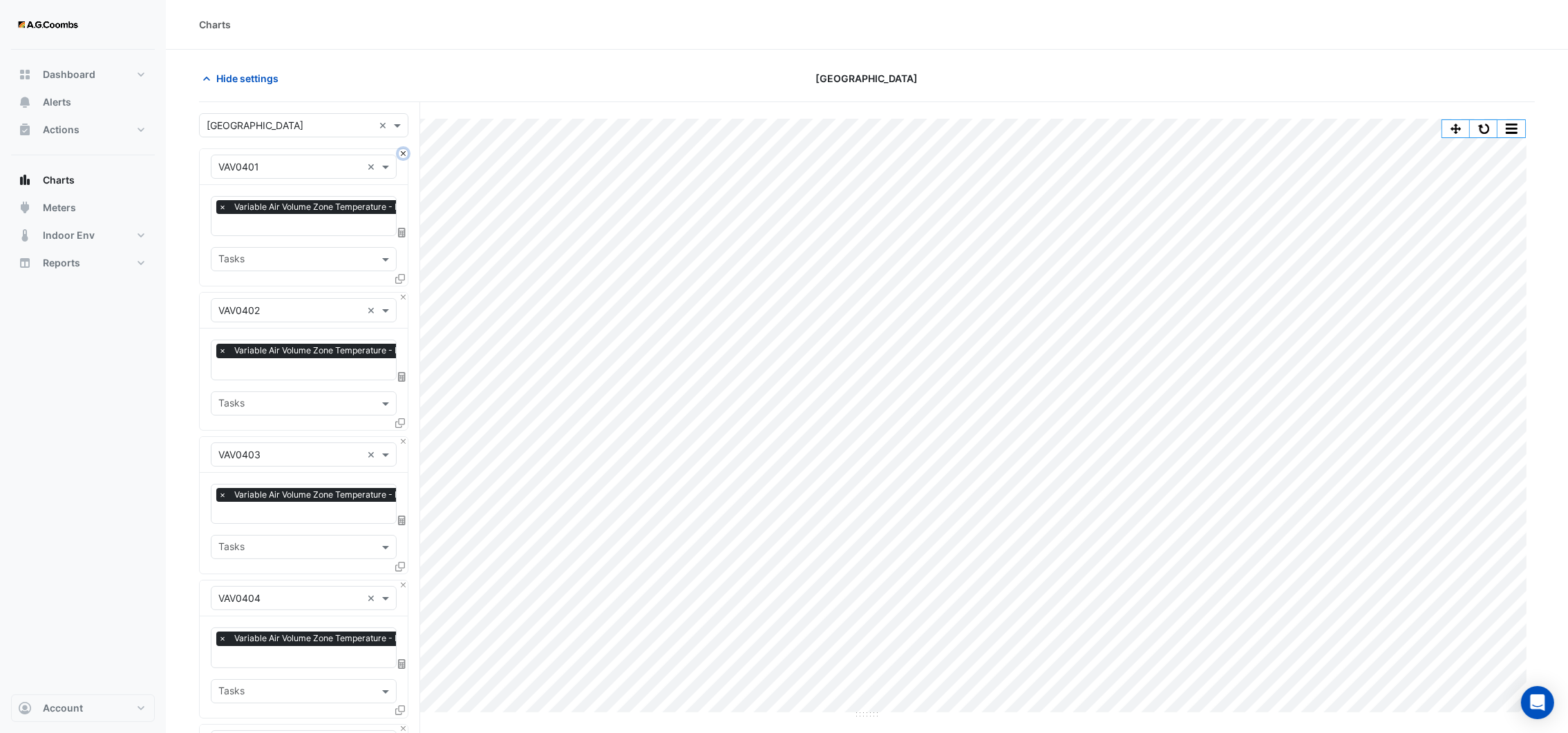
click at [403, 151] on button "Close" at bounding box center [403, 154] width 9 height 9
click at [403, 293] on button "Close" at bounding box center [403, 297] width 9 height 9
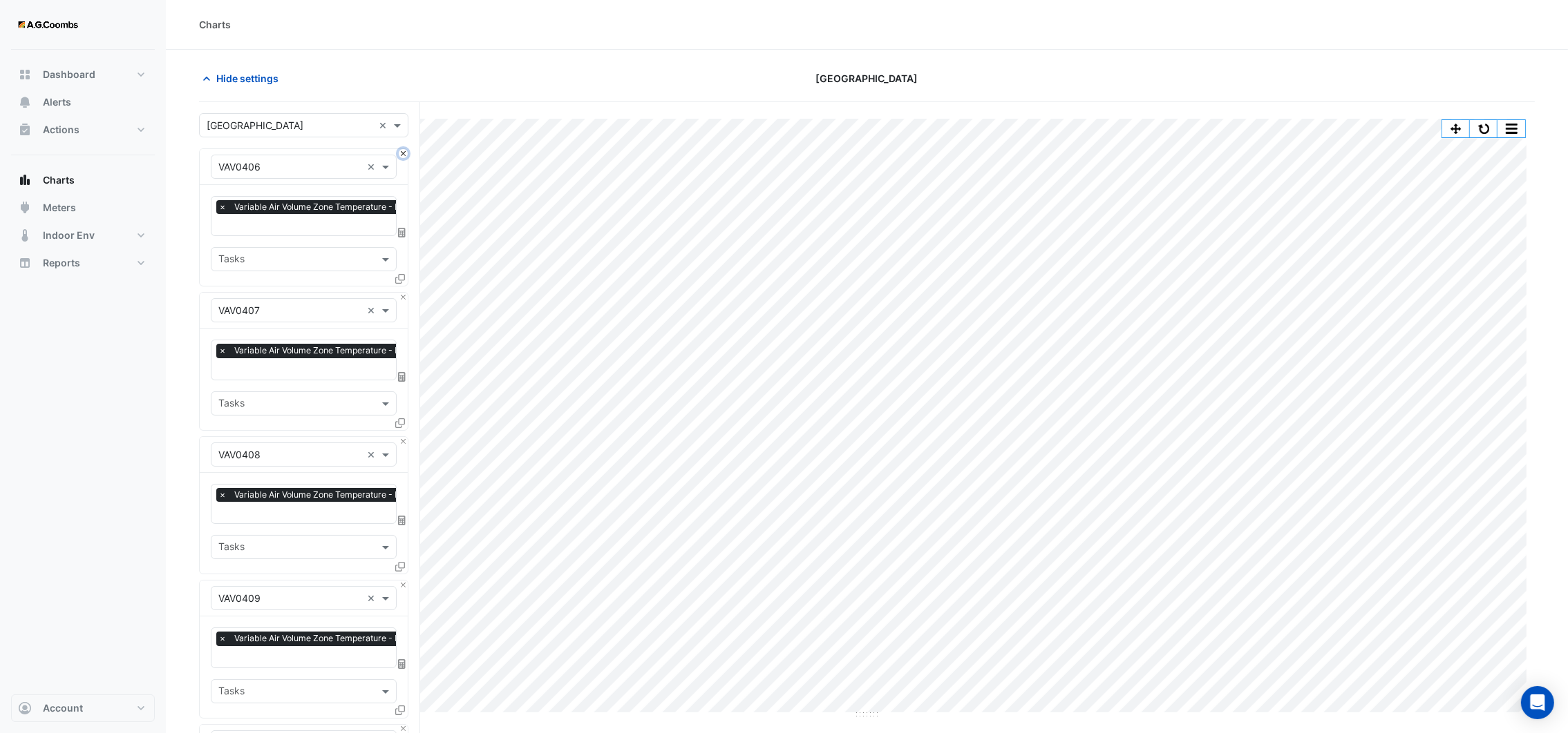
click at [403, 151] on button "Close" at bounding box center [403, 154] width 9 height 9
click at [403, 293] on button "Close" at bounding box center [403, 297] width 9 height 9
click at [403, 151] on button "Close" at bounding box center [403, 154] width 9 height 9
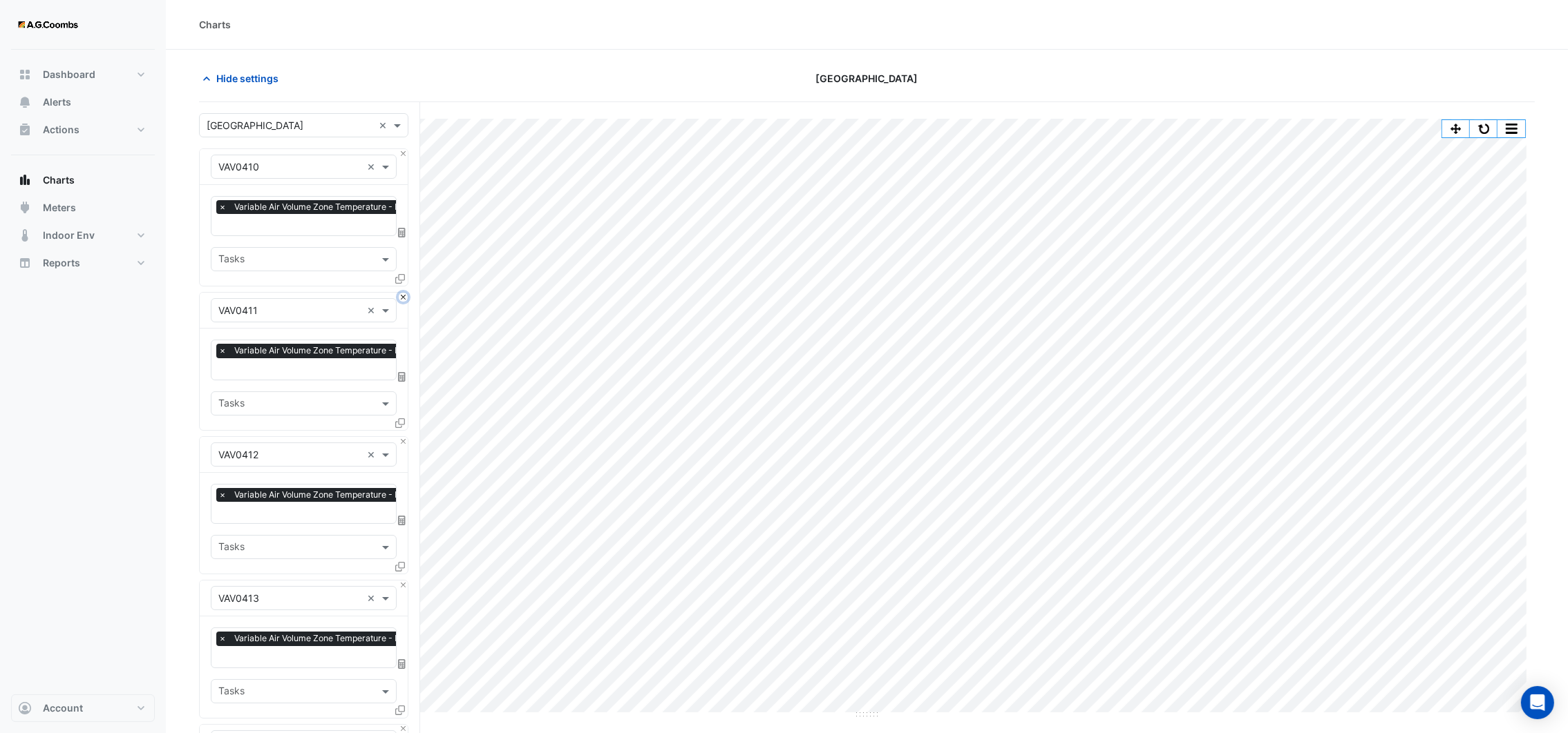
click at [403, 293] on button "Close" at bounding box center [403, 297] width 9 height 9
click at [403, 151] on button "Close" at bounding box center [403, 154] width 9 height 9
click at [403, 293] on button "Close" at bounding box center [403, 297] width 9 height 9
click at [403, 151] on button "Close" at bounding box center [403, 154] width 9 height 9
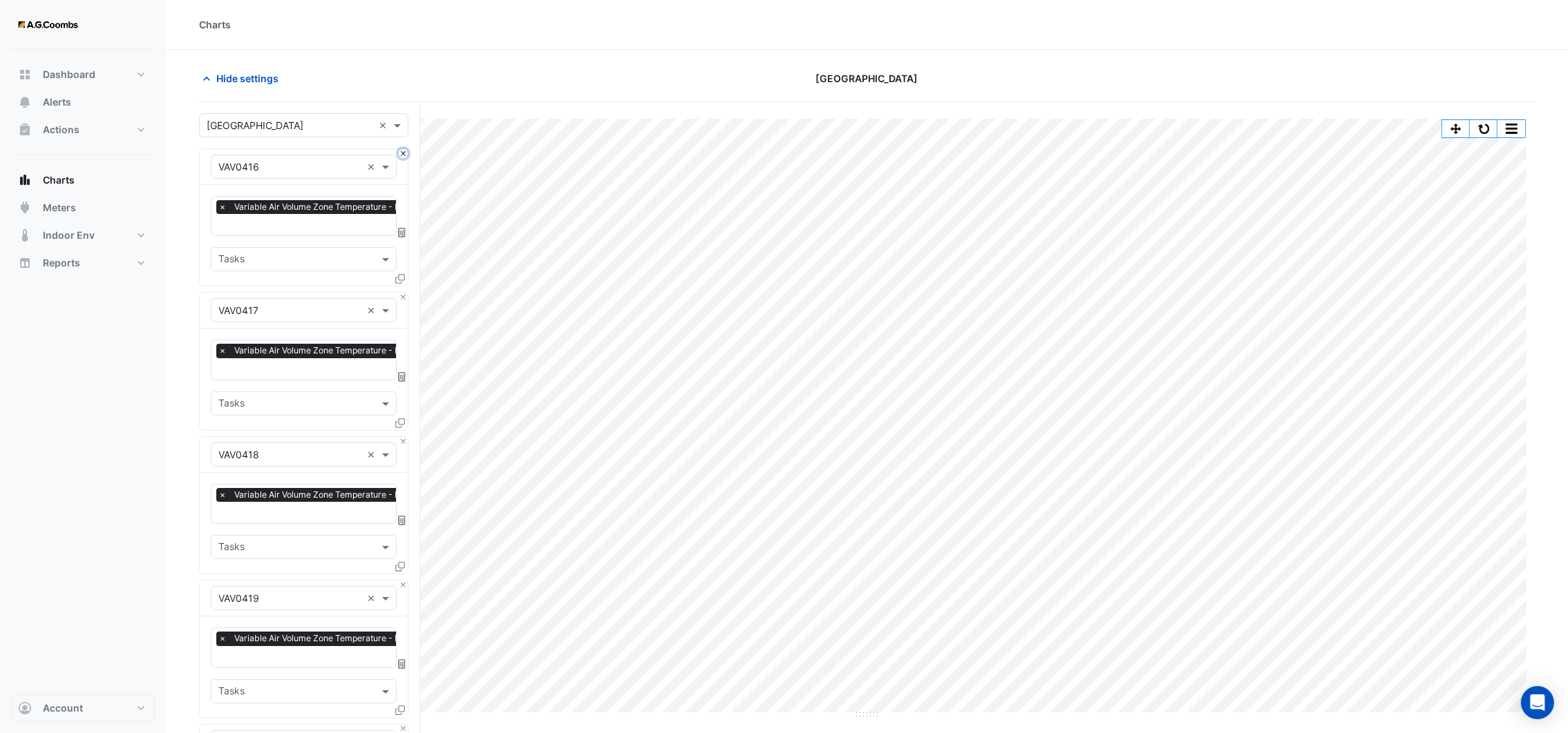
click at [403, 151] on button "Close" at bounding box center [403, 154] width 9 height 9
click at [403, 293] on button "Close" at bounding box center [403, 297] width 9 height 9
click at [403, 151] on button "Close" at bounding box center [403, 154] width 9 height 9
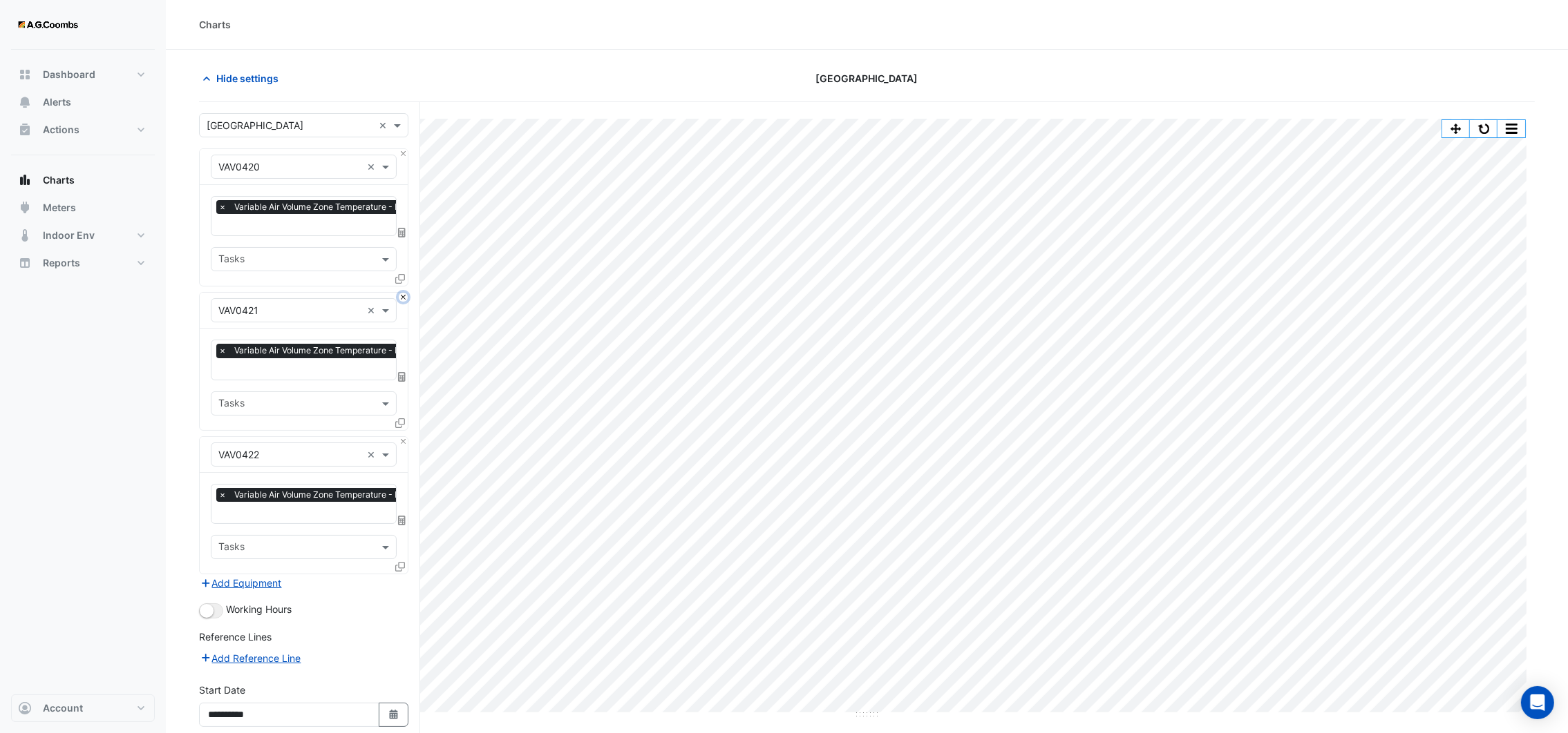
click at [403, 293] on button "Close" at bounding box center [403, 297] width 9 height 9
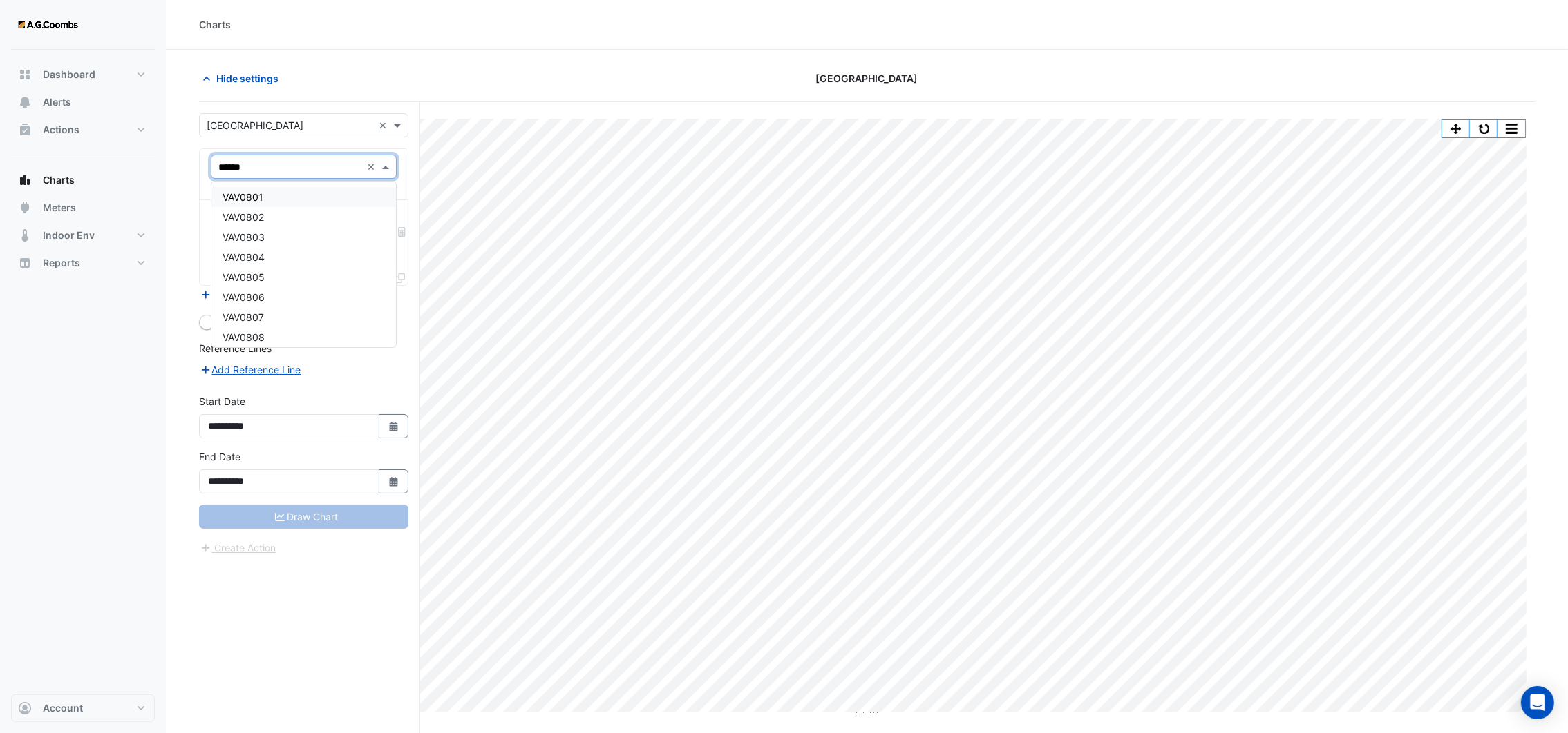
type input "*******"
click at [309, 200] on div "VAV0801" at bounding box center [303, 197] width 184 height 20
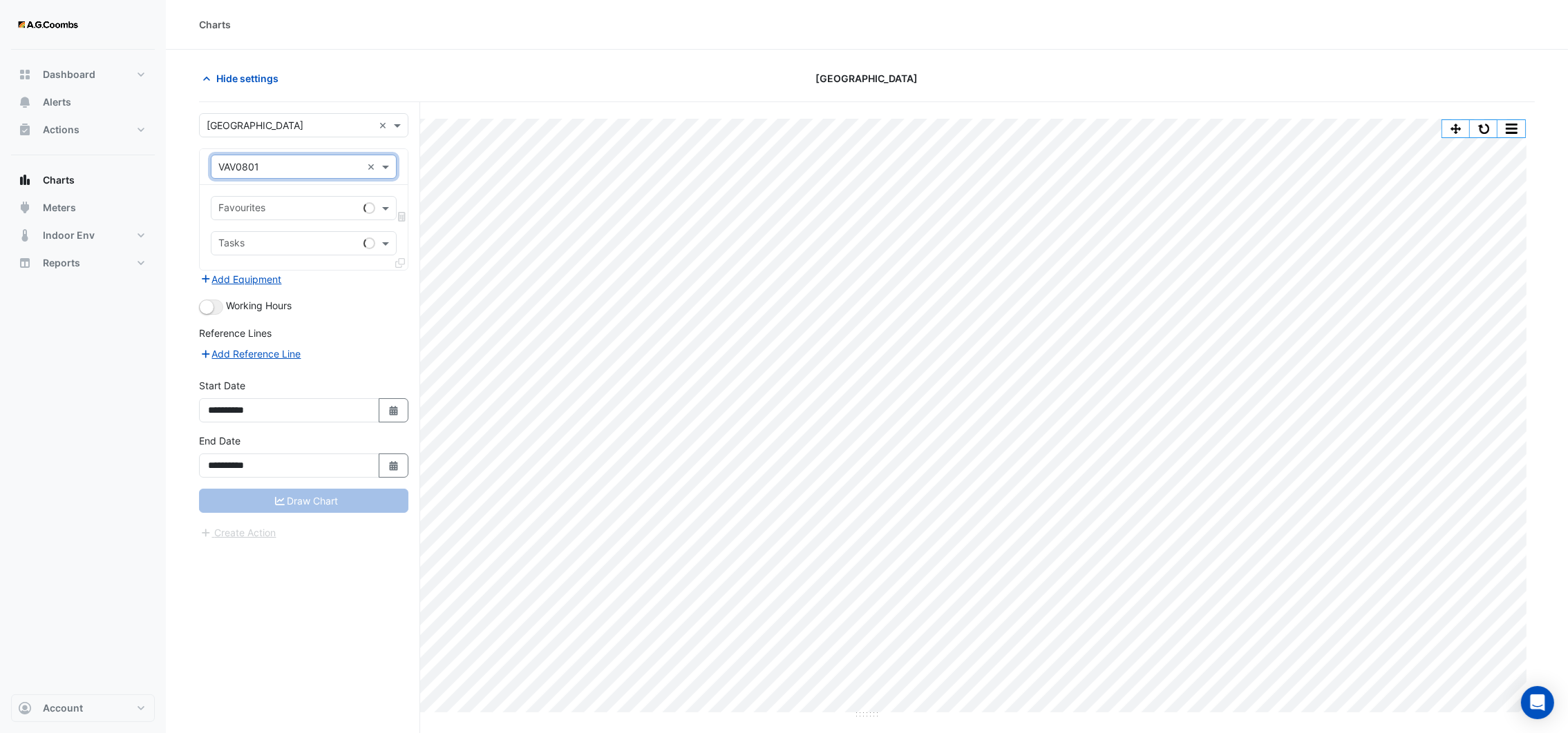
click at [369, 218] on div "Favourites" at bounding box center [303, 208] width 186 height 24
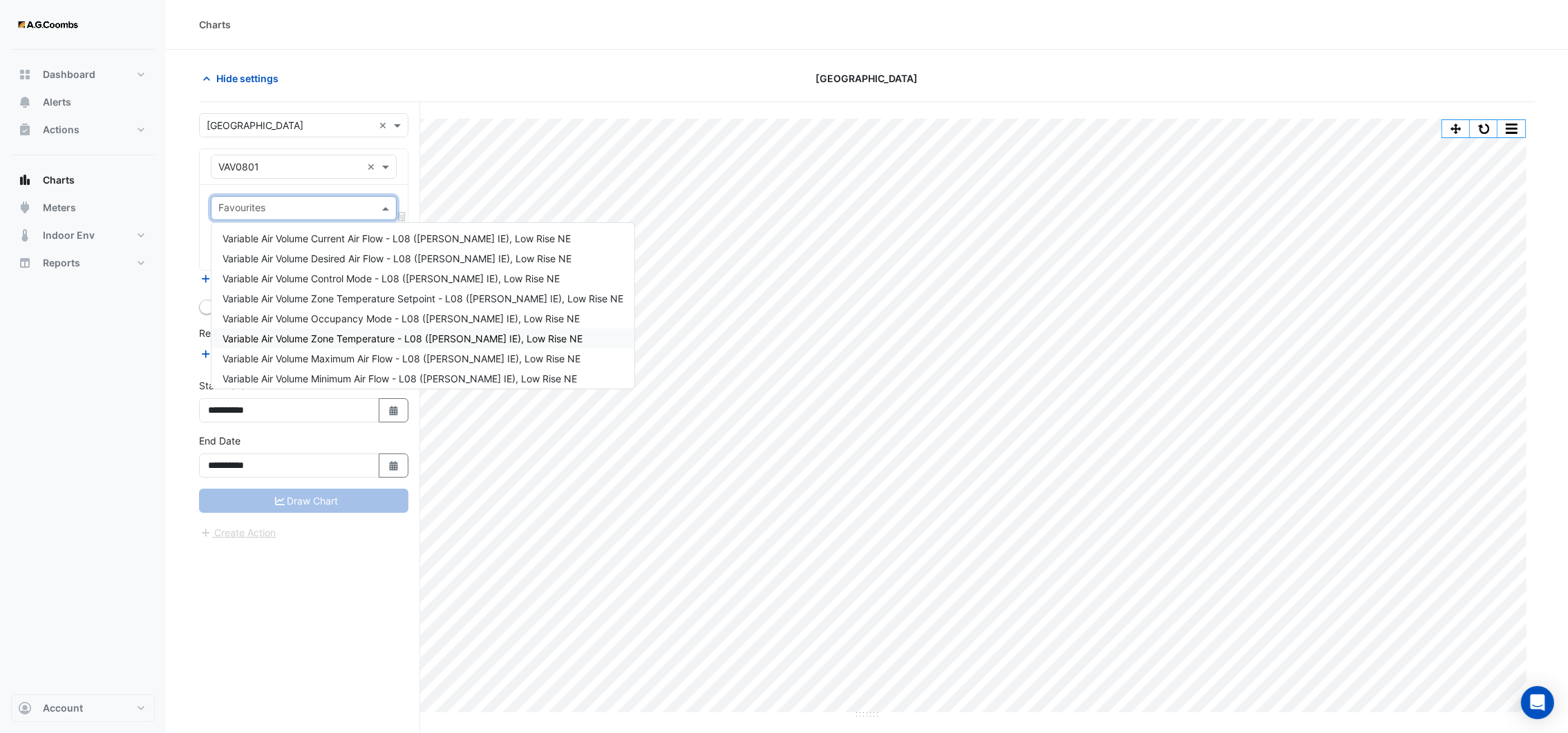
click at [359, 338] on span "Variable Air Volume Zone Temperature - L08 (NABERS IE), Low Rise NE" at bounding box center [403, 338] width 360 height 12
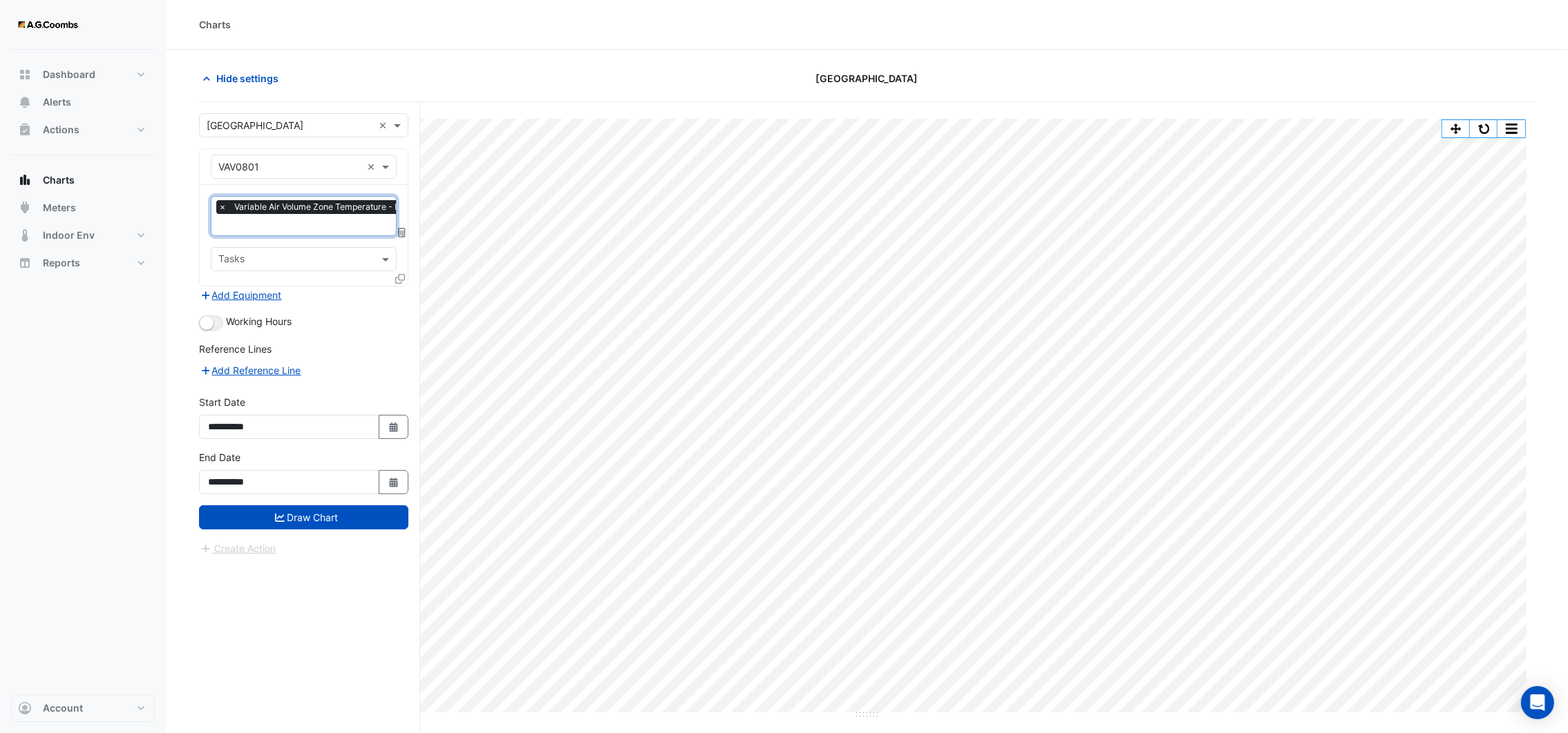
click at [396, 277] on icon at bounding box center [401, 279] width 10 height 10
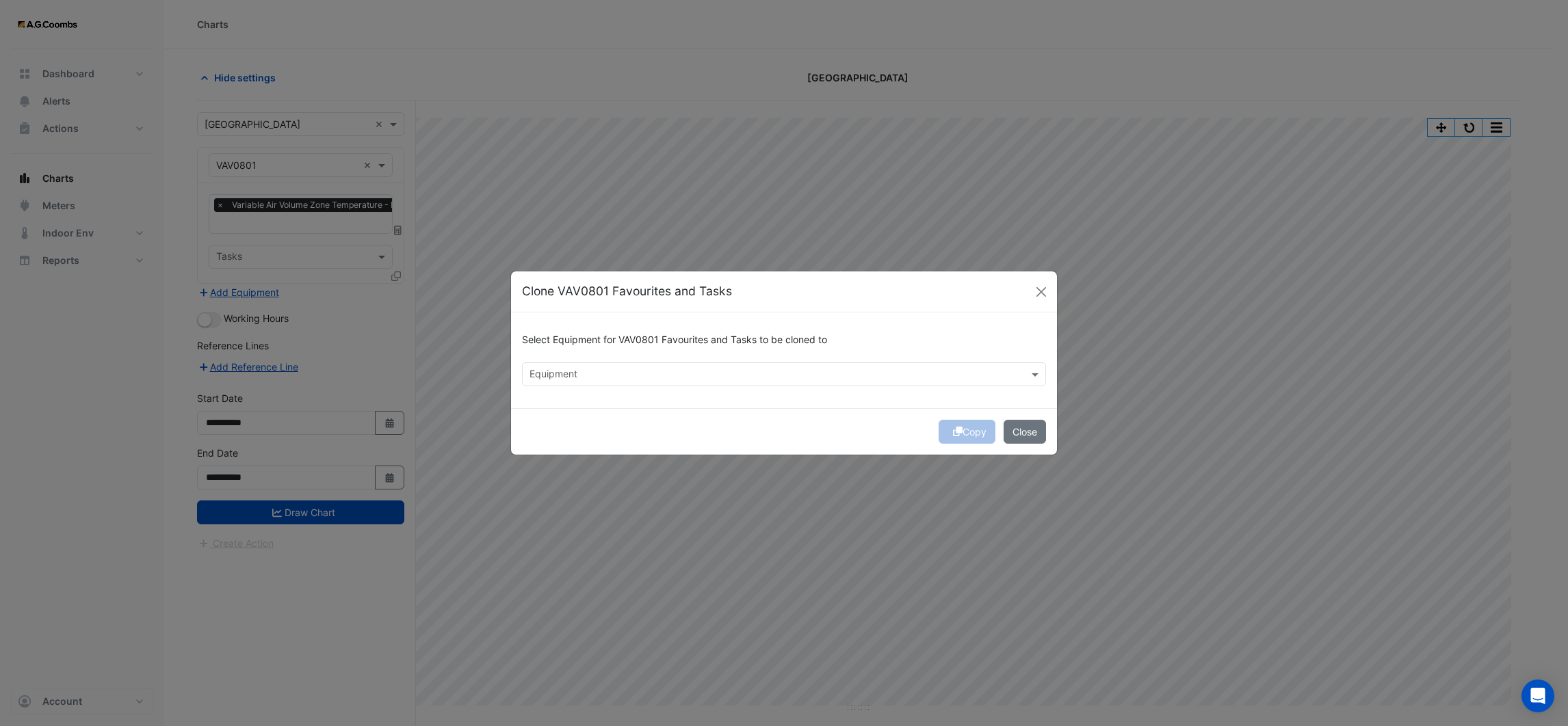
click at [552, 368] on input "text" at bounding box center [776, 375] width 493 height 14
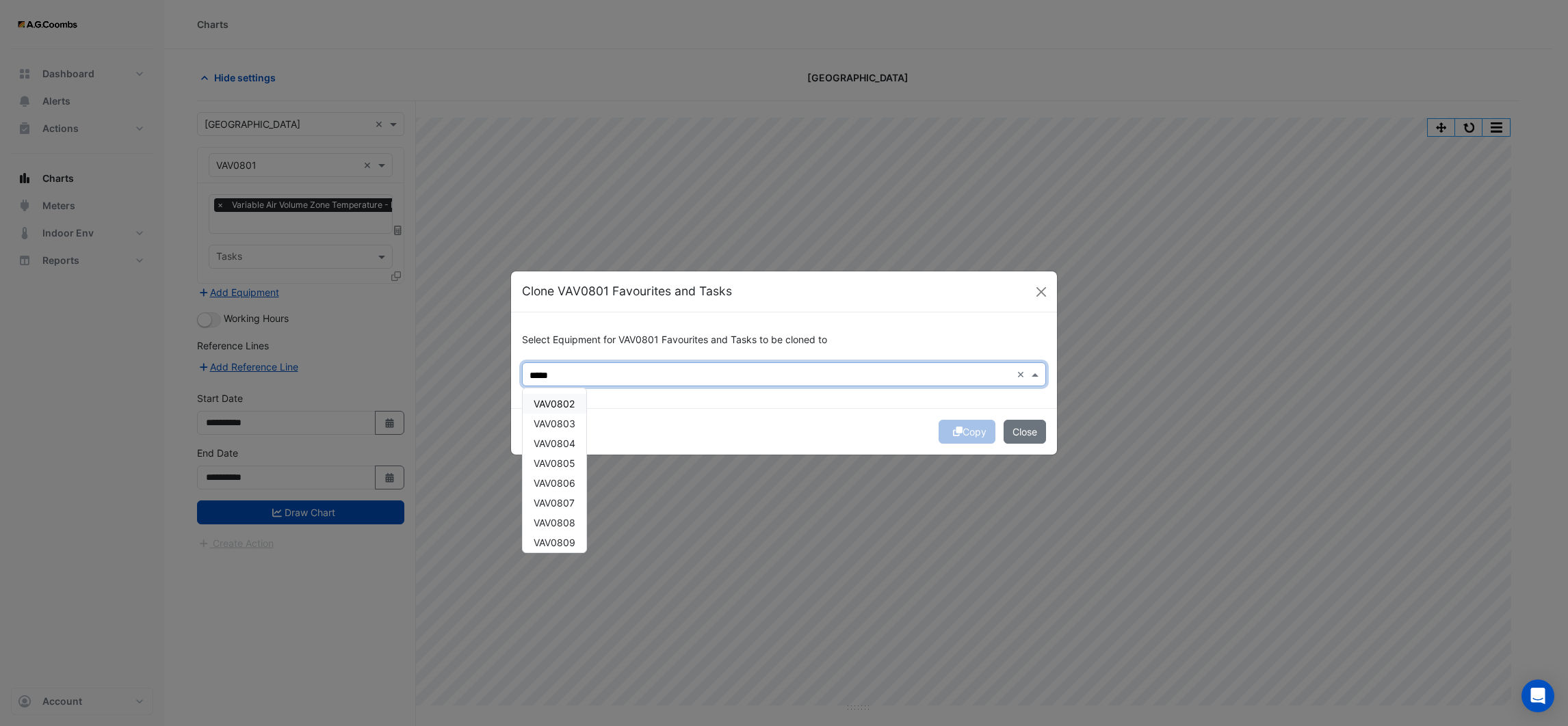
click at [580, 400] on div "VAV0802" at bounding box center [554, 403] width 63 height 20
click at [563, 426] on span "VAV0803" at bounding box center [554, 423] width 42 height 12
click at [559, 444] on span "VAV0804" at bounding box center [554, 444] width 42 height 12
click at [559, 461] on span "VAV0805" at bounding box center [554, 463] width 42 height 12
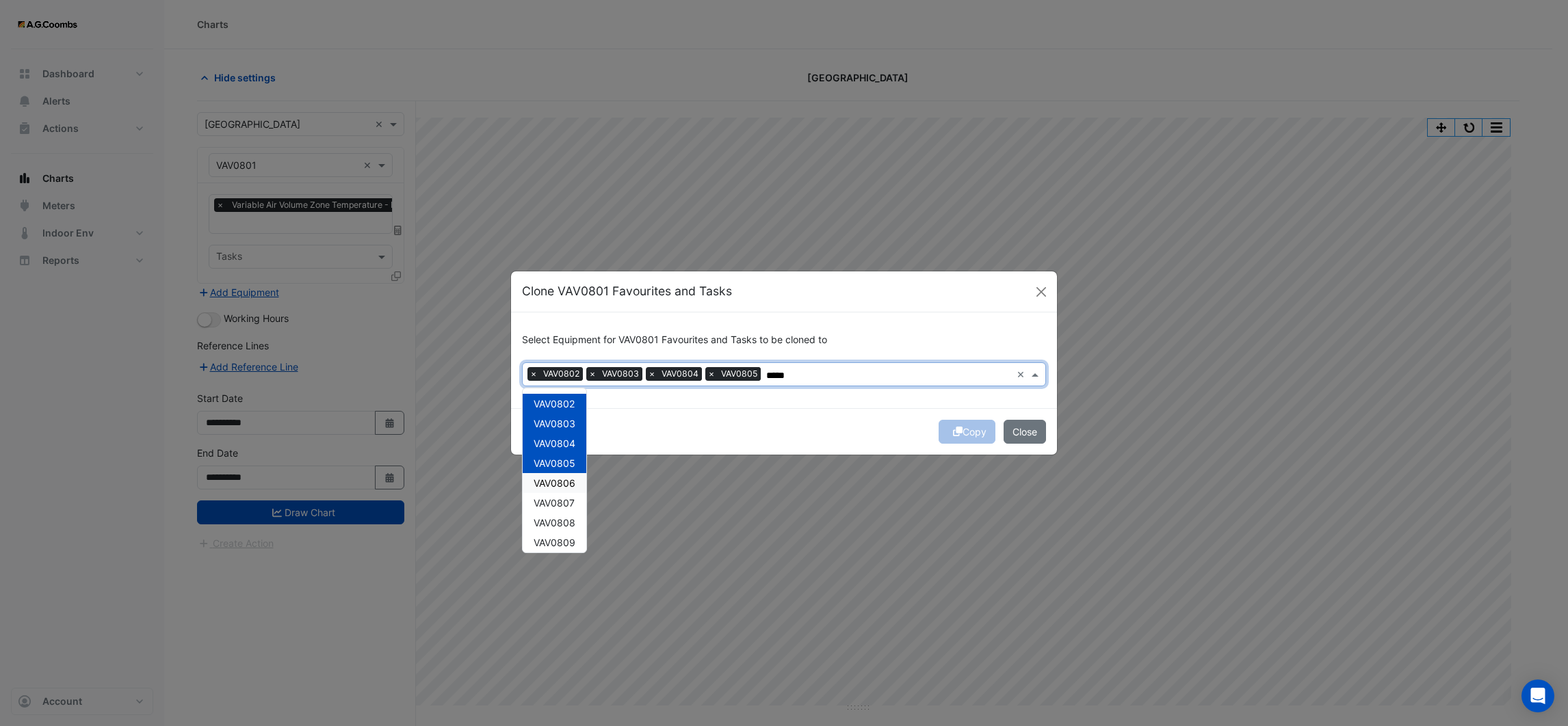
click at [557, 479] on span "VAV0806" at bounding box center [554, 483] width 42 height 12
click at [556, 507] on span "VAV0807" at bounding box center [554, 503] width 41 height 12
click at [556, 523] on span "VAV0808" at bounding box center [554, 522] width 42 height 12
click at [556, 539] on span "VAV0809" at bounding box center [554, 542] width 42 height 12
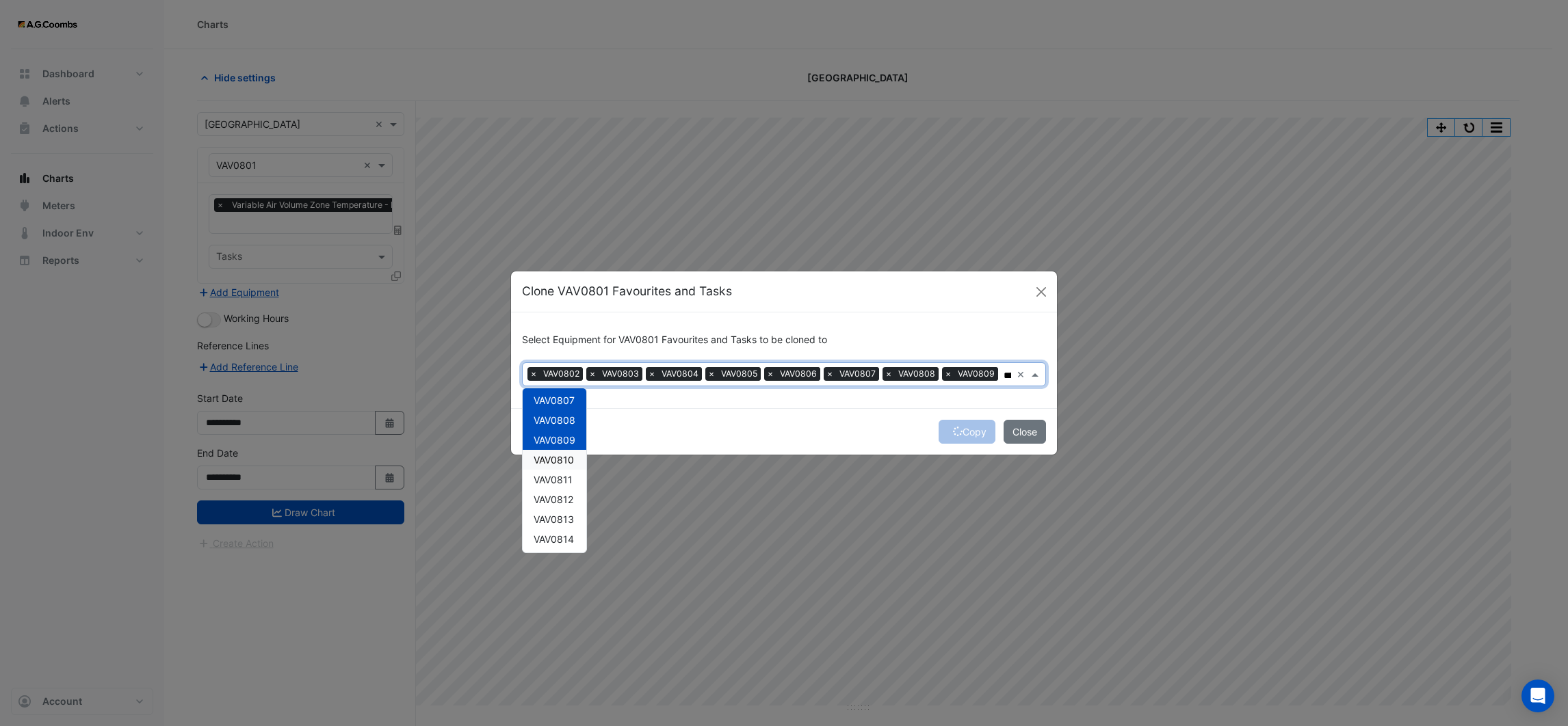
click at [547, 463] on span "VAV0810" at bounding box center [554, 460] width 40 height 12
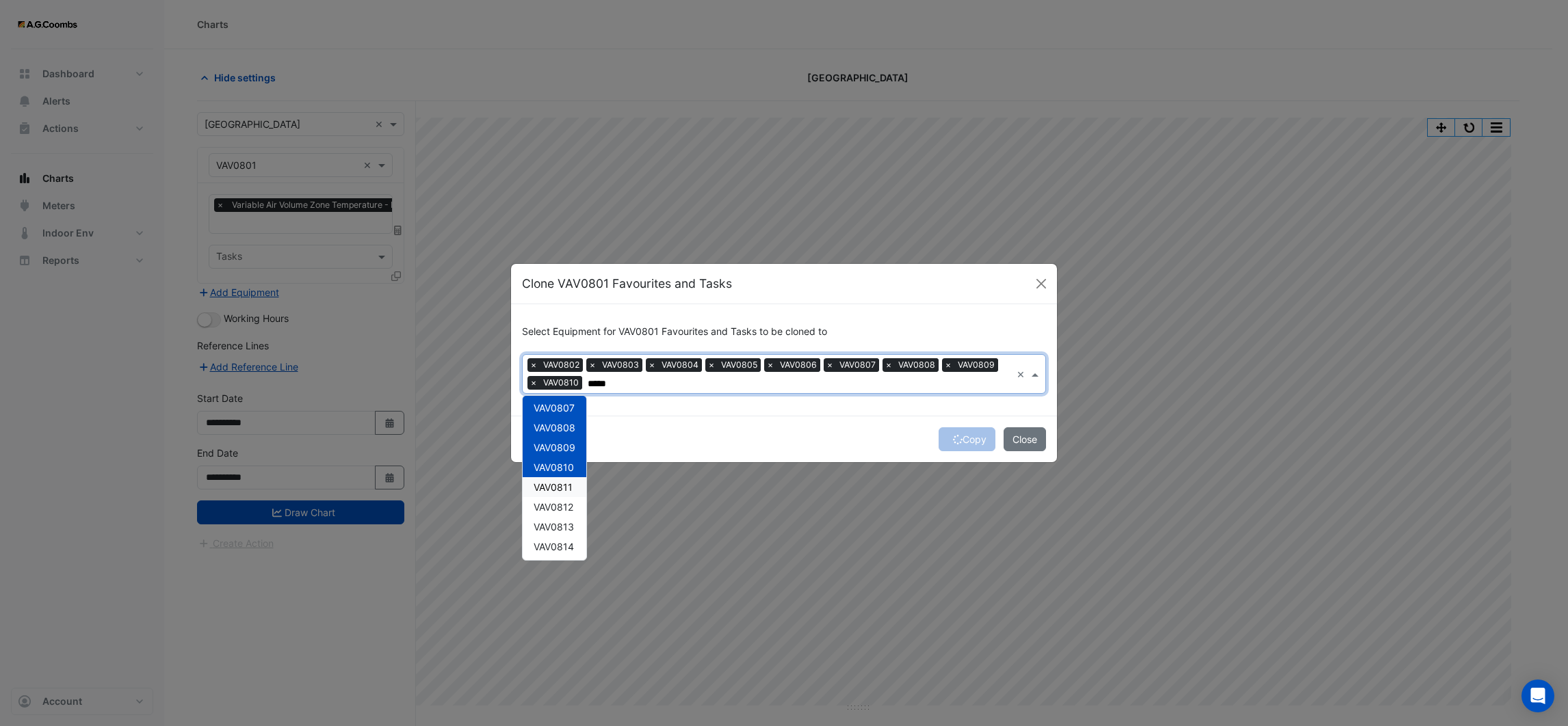
click at [547, 487] on span "VAV0811" at bounding box center [553, 487] width 39 height 12
click at [549, 510] on span "VAV0812" at bounding box center [554, 507] width 39 height 12
click at [547, 528] on span "VAV0813" at bounding box center [554, 527] width 40 height 12
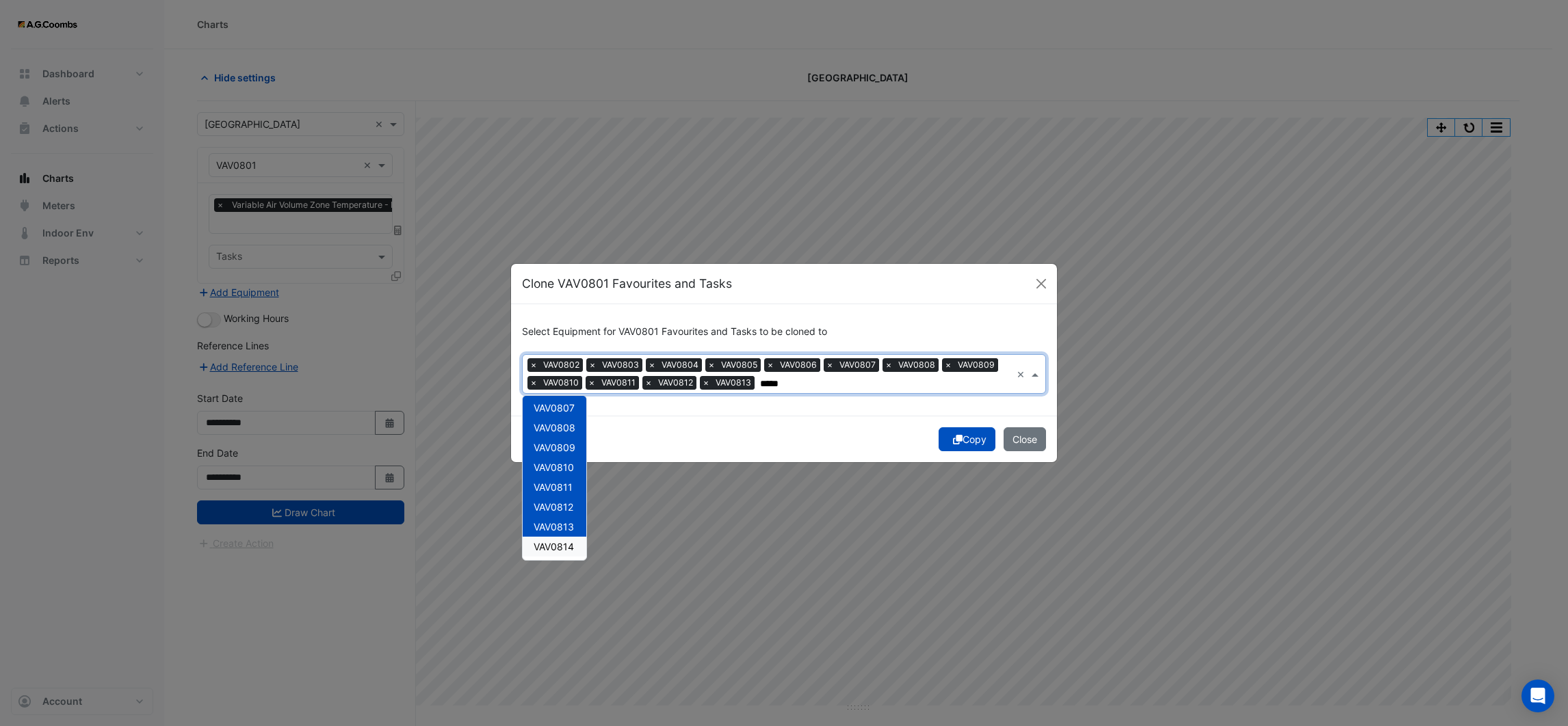
drag, startPoint x: 549, startPoint y: 545, endPoint x: 552, endPoint y: 529, distance: 16.3
click at [549, 544] on span "VAV0814" at bounding box center [554, 546] width 40 height 12
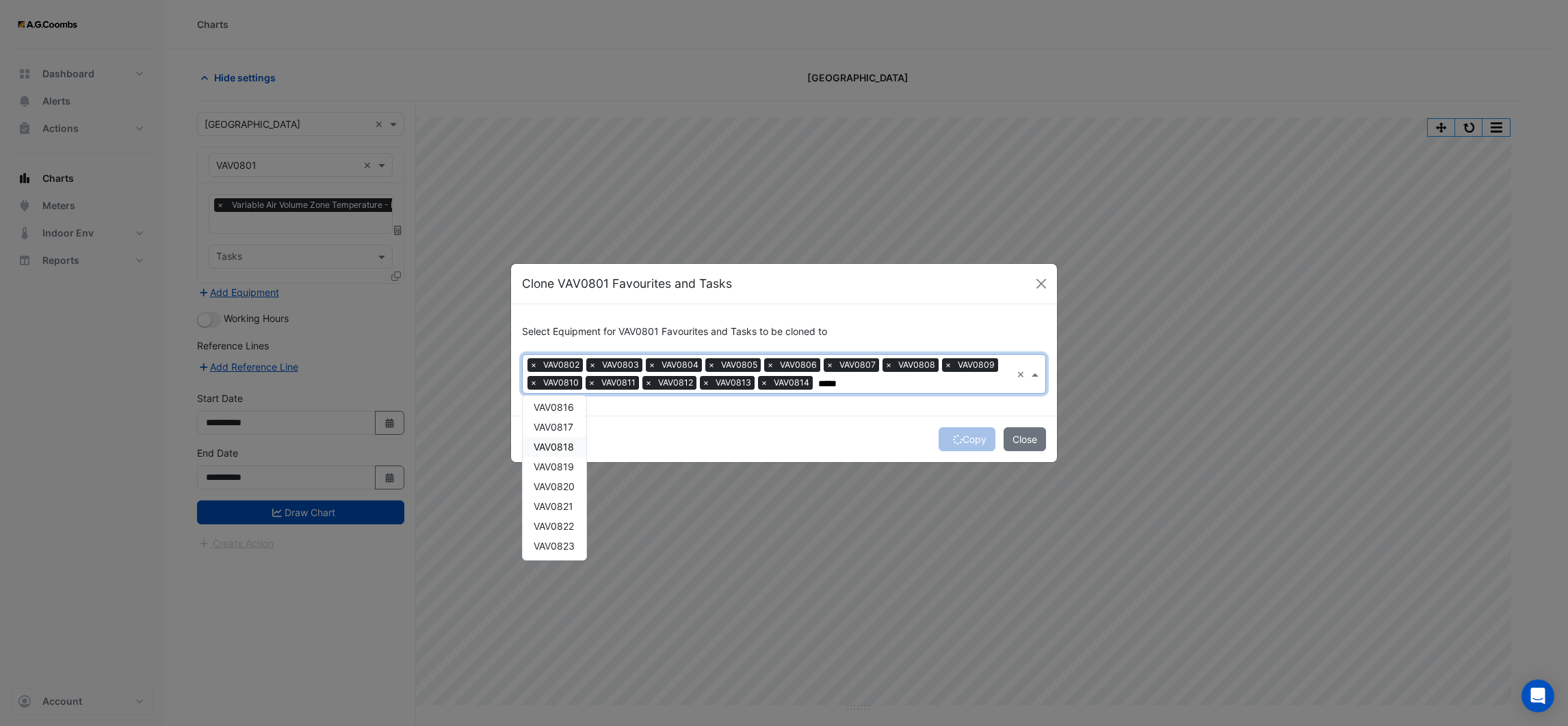
scroll to position [179, 0]
click at [572, 491] on span "VAV0815" at bounding box center [554, 490] width 40 height 12
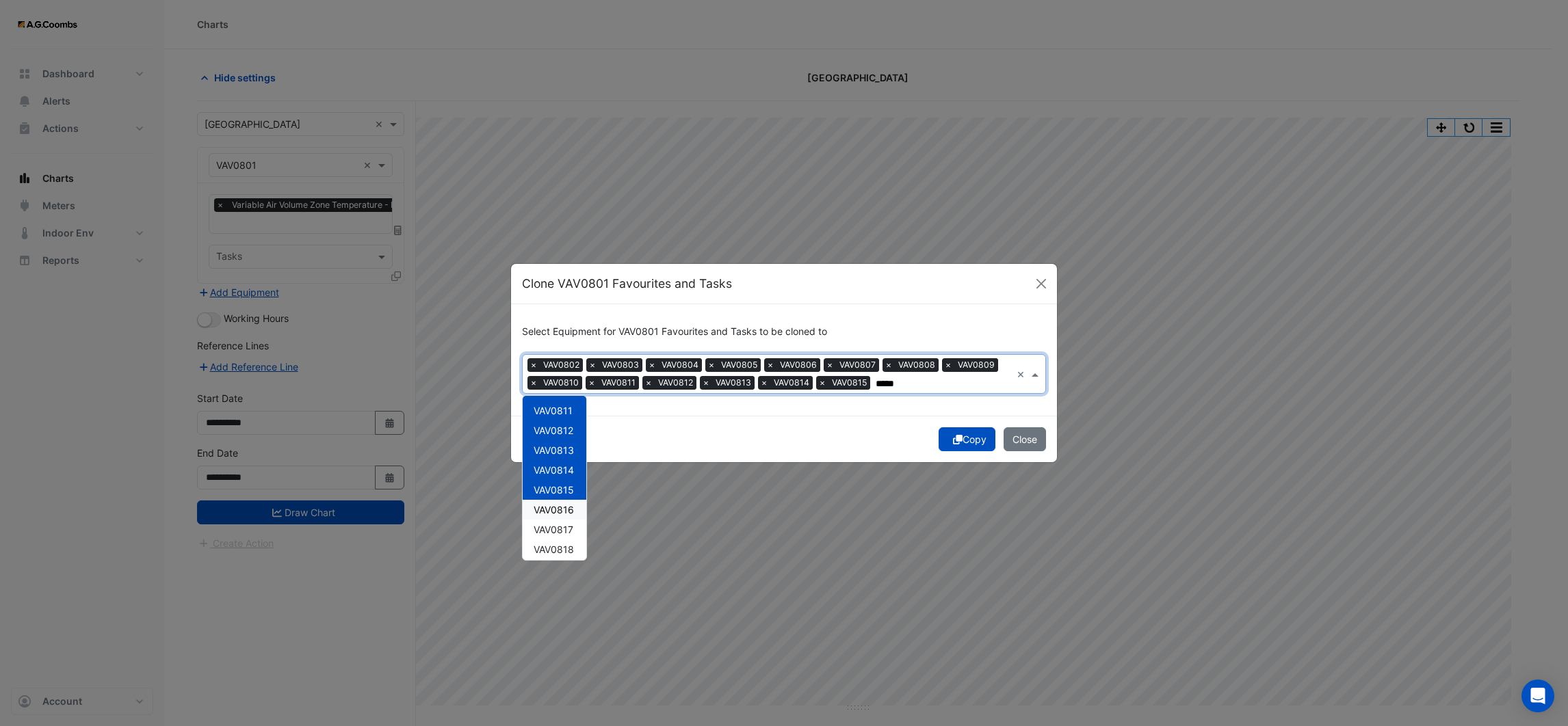
click at [567, 506] on span "VAV0816" at bounding box center [554, 510] width 40 height 12
click at [559, 527] on span "VAV0817" at bounding box center [554, 530] width 39 height 12
click at [559, 544] on span "VAV0818" at bounding box center [554, 549] width 40 height 12
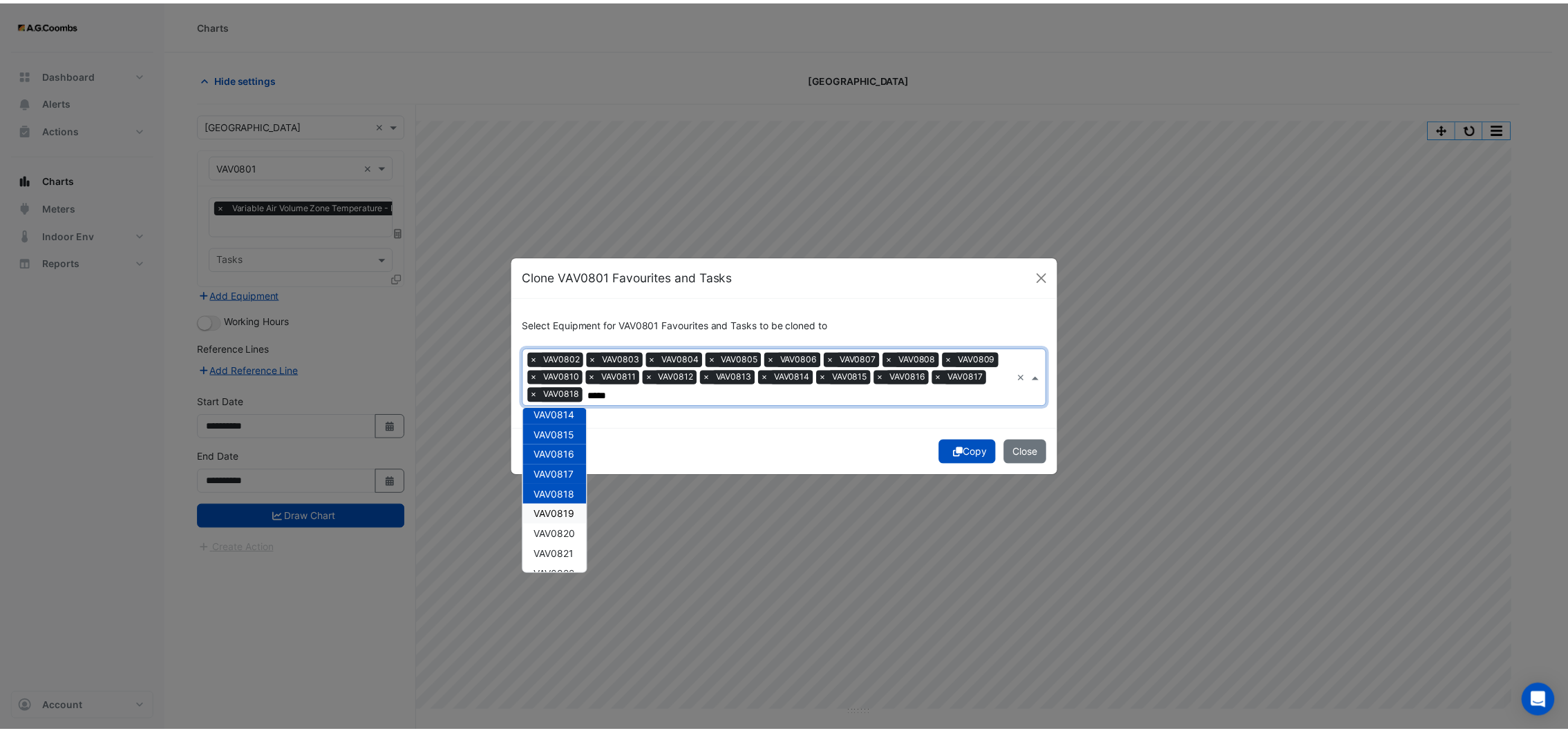
scroll to position [284, 0]
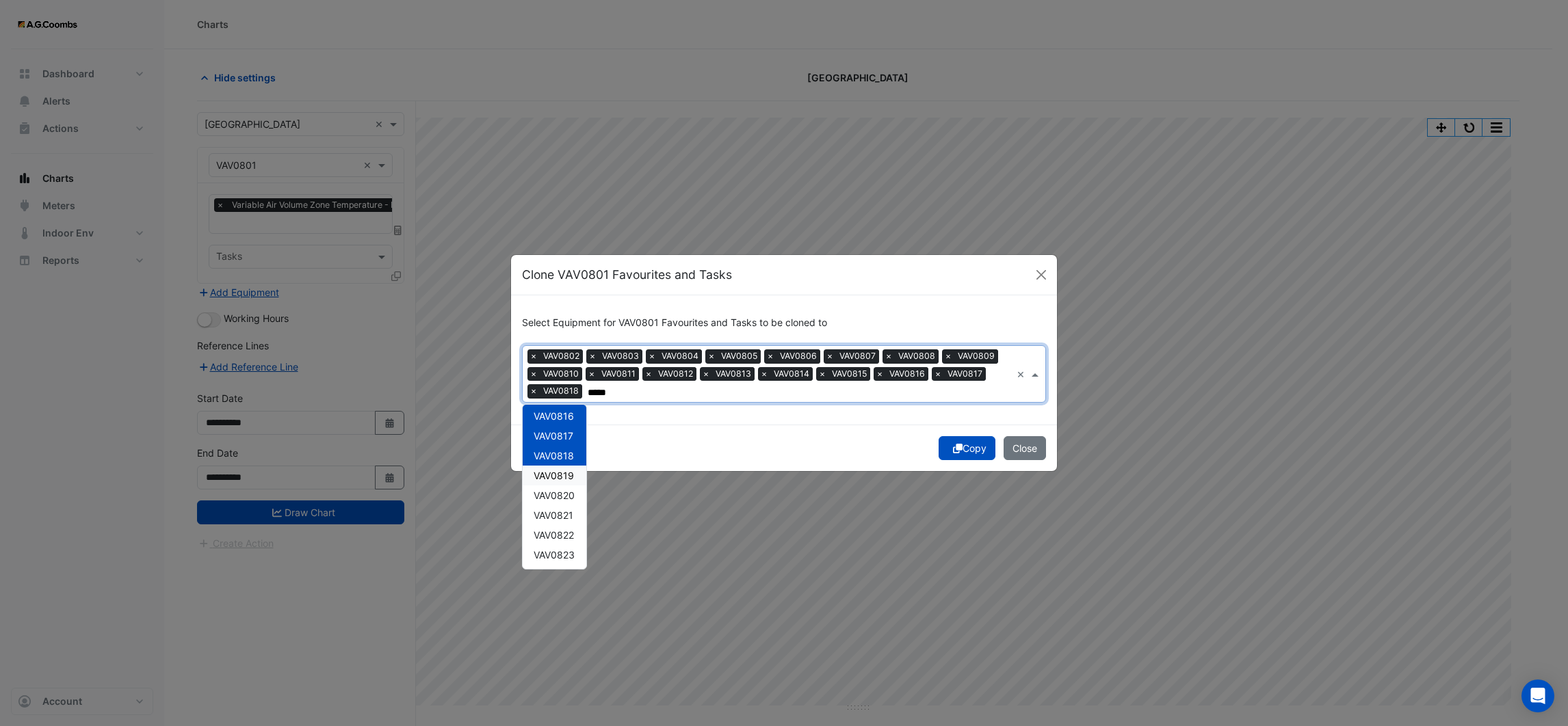
click at [564, 479] on span "VAV0819" at bounding box center [554, 475] width 40 height 12
click at [565, 493] on span "VAV0820" at bounding box center [554, 495] width 41 height 12
click at [563, 507] on div "VAV0821" at bounding box center [554, 515] width 63 height 20
click at [560, 531] on span "VAV0822" at bounding box center [554, 535] width 40 height 12
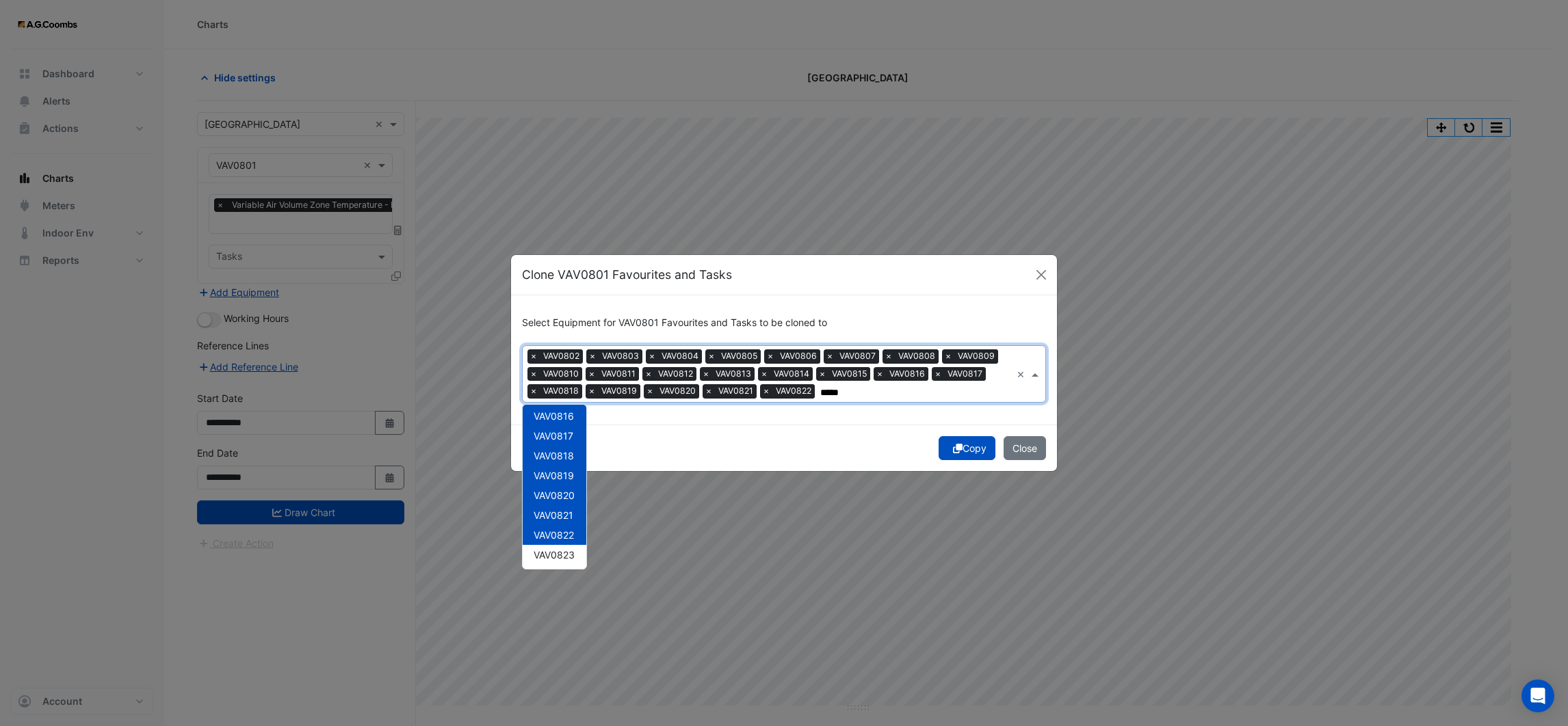
type input "*****"
click at [709, 457] on div "Copy Close" at bounding box center [783, 448] width 546 height 46
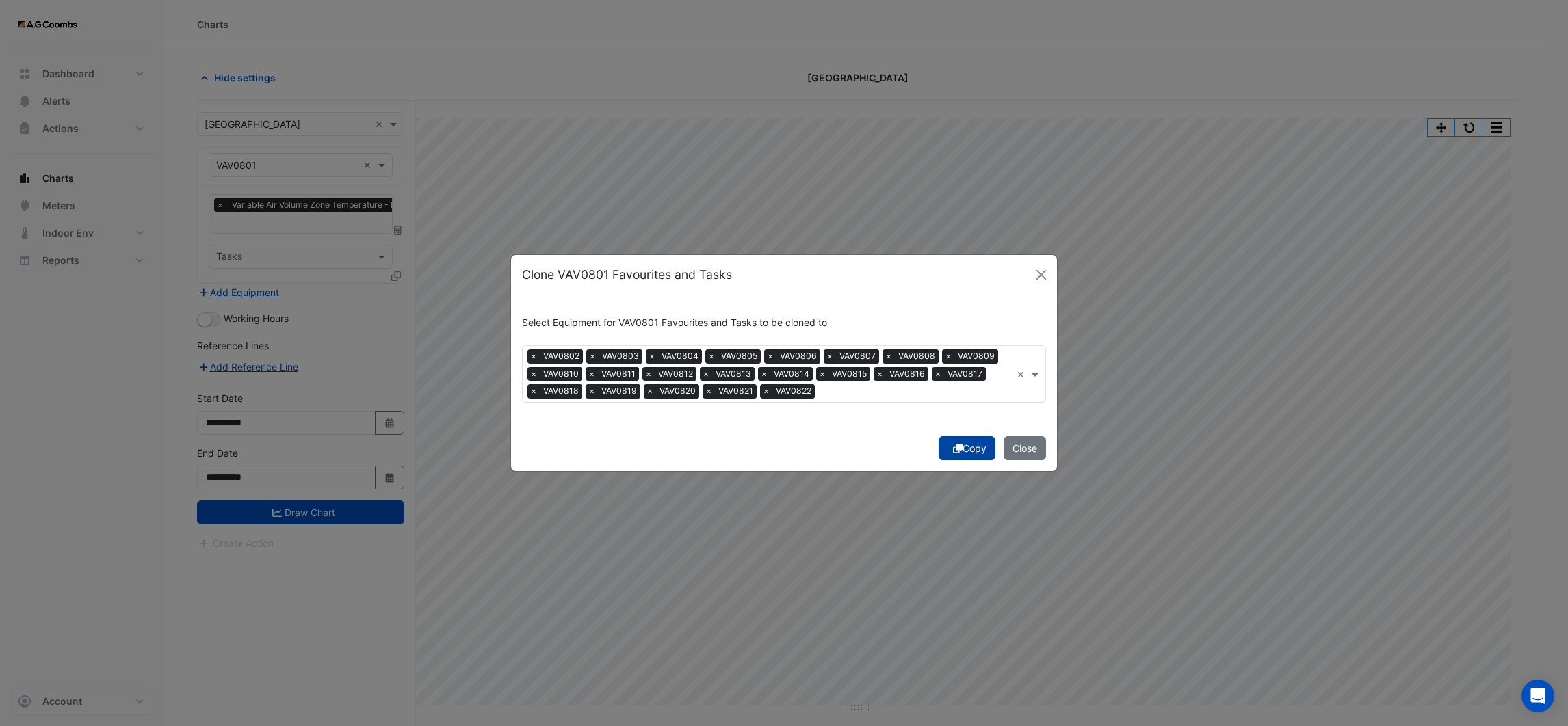
click at [958, 446] on icon "submit" at bounding box center [958, 449] width 10 height 10
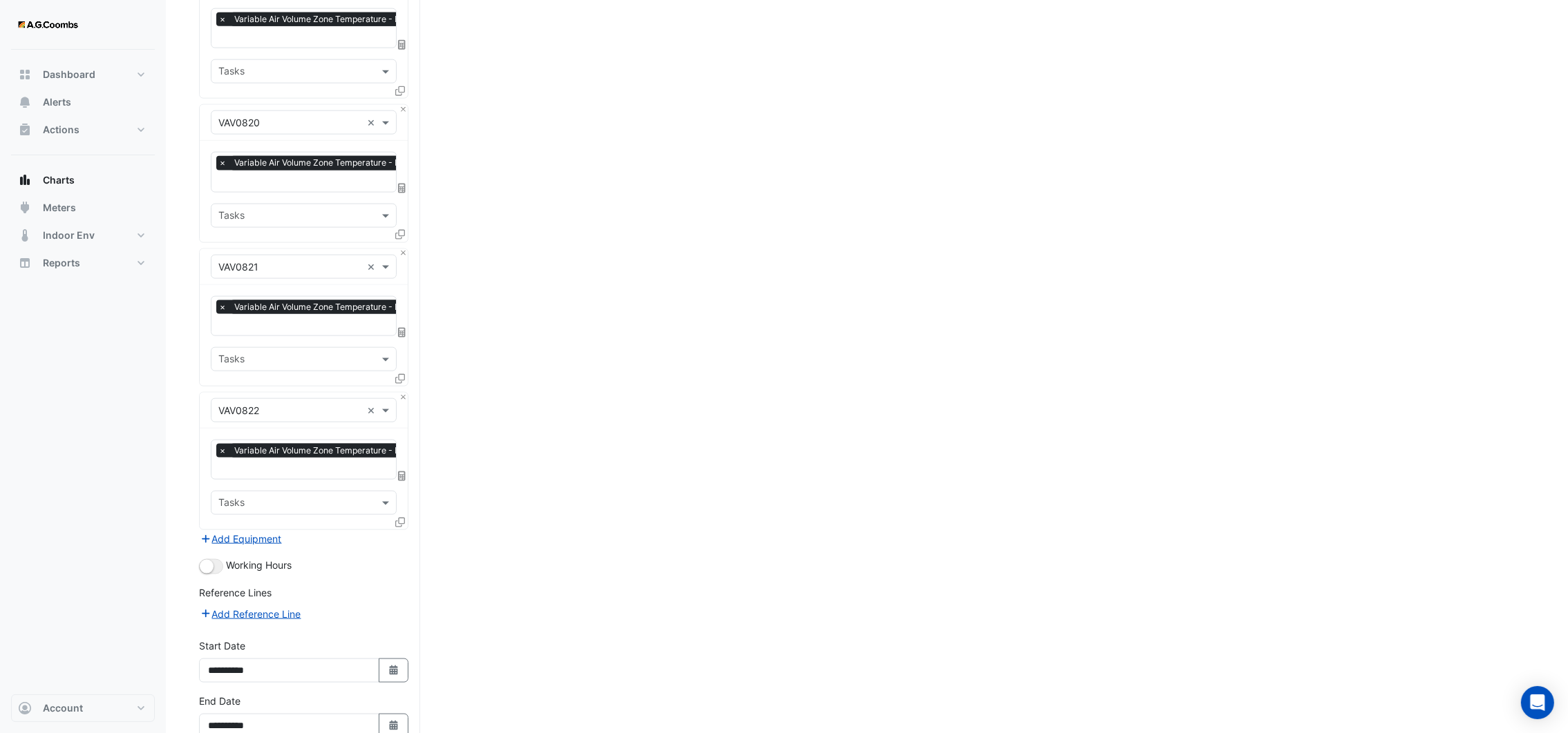
scroll to position [2838, 0]
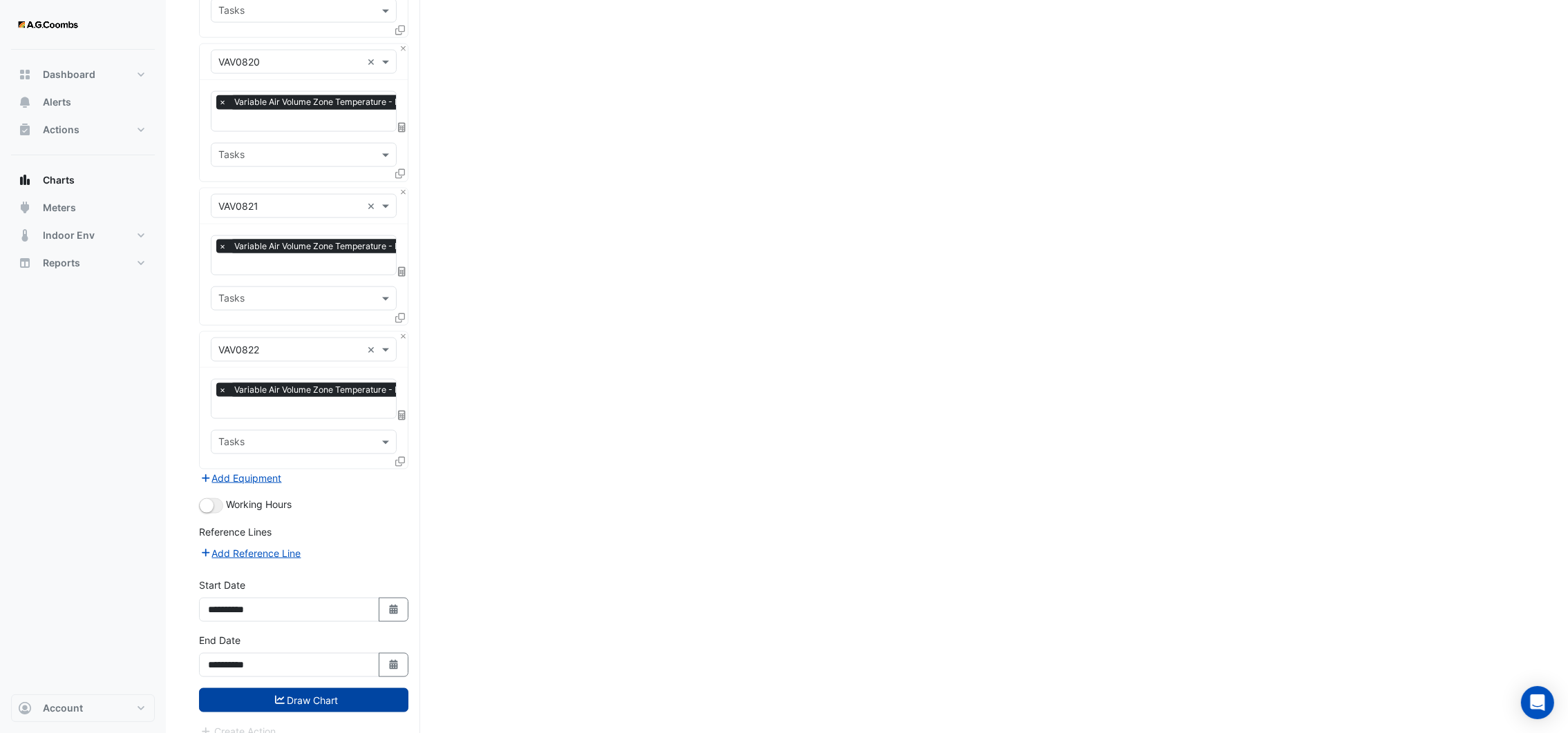
click at [326, 688] on button "Draw Chart" at bounding box center [304, 700] width 209 height 24
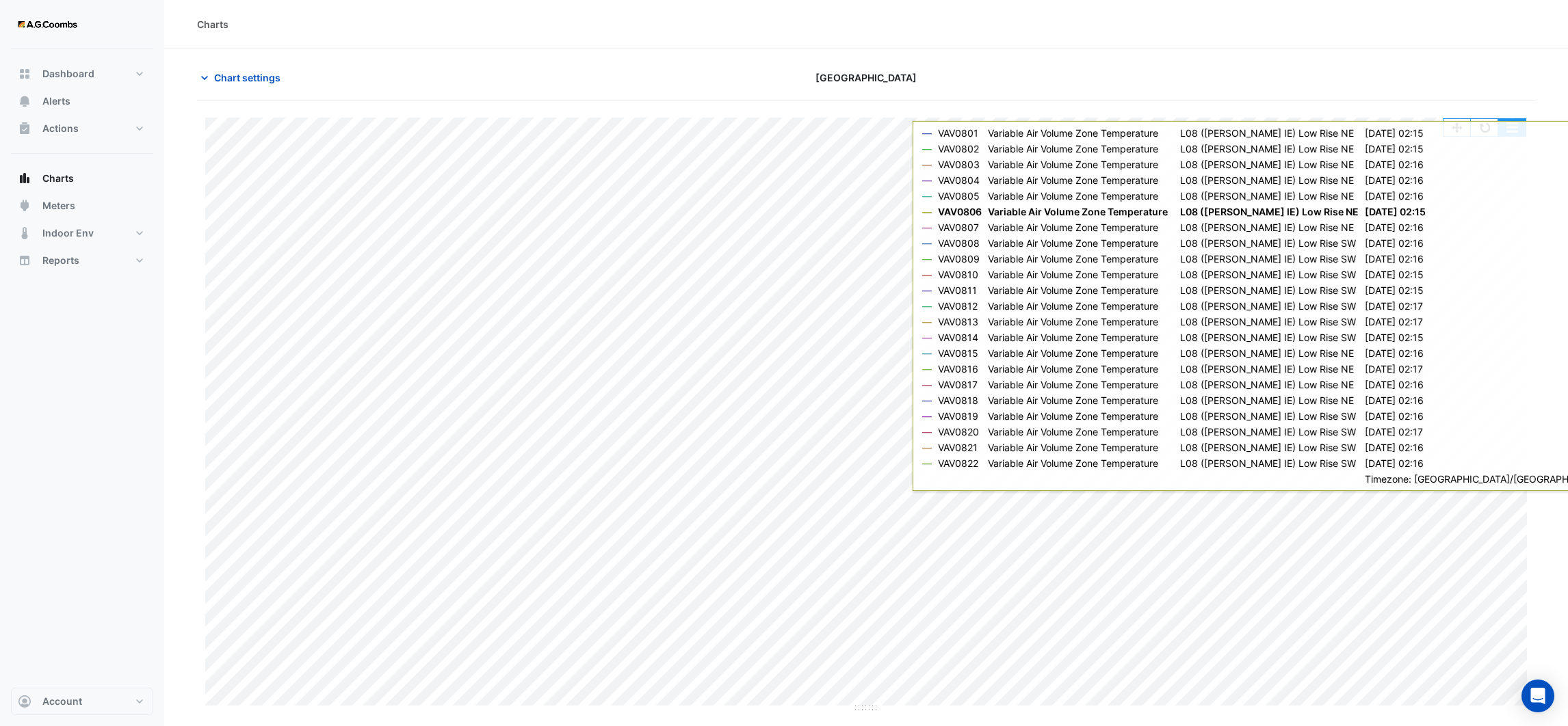
click at [1507, 136] on button "button" at bounding box center [1512, 127] width 27 height 17
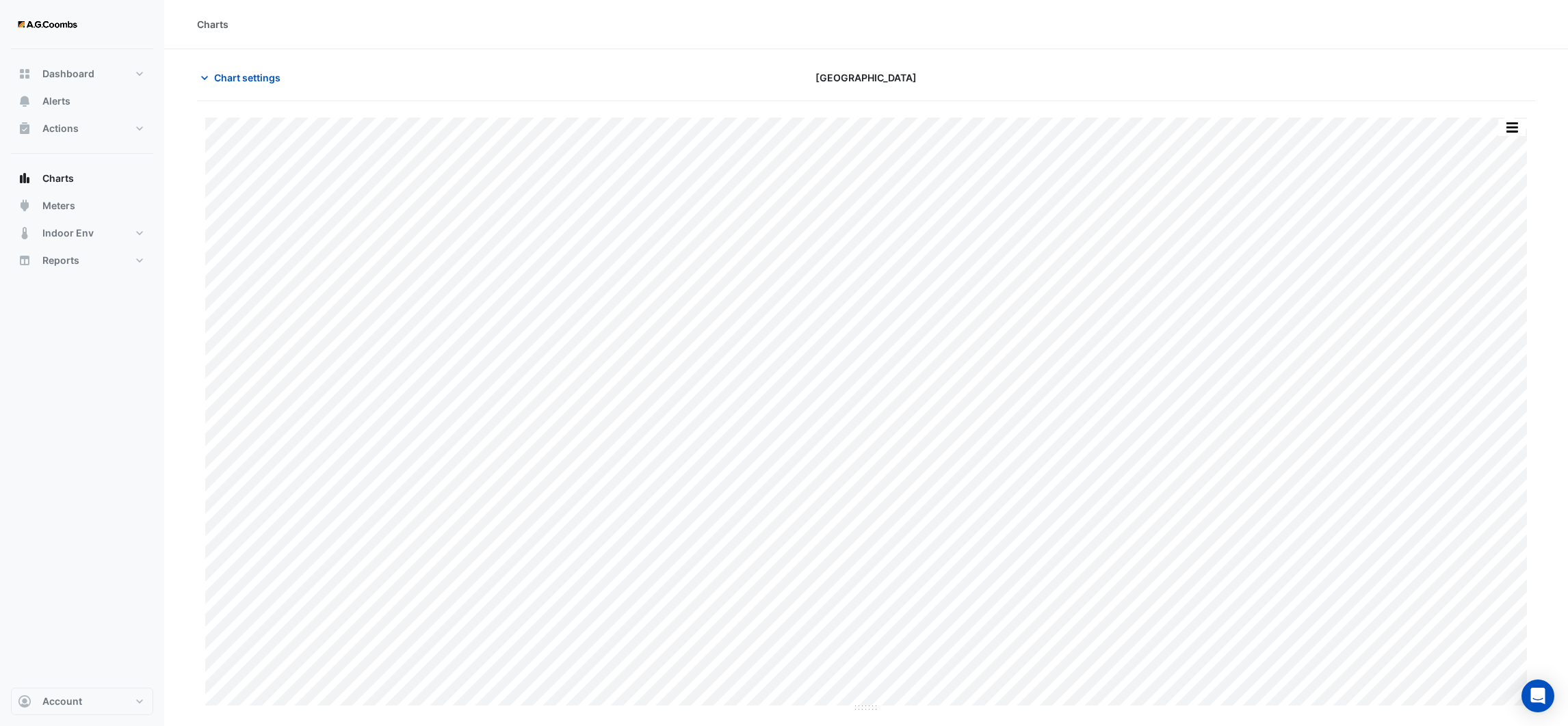
drag, startPoint x: 1489, startPoint y: 38, endPoint x: 1479, endPoint y: 39, distance: 10.0
click at [1486, 38] on div "Charts" at bounding box center [866, 25] width 1404 height 49
click at [204, 84] on icon "button" at bounding box center [204, 77] width 13 height 13
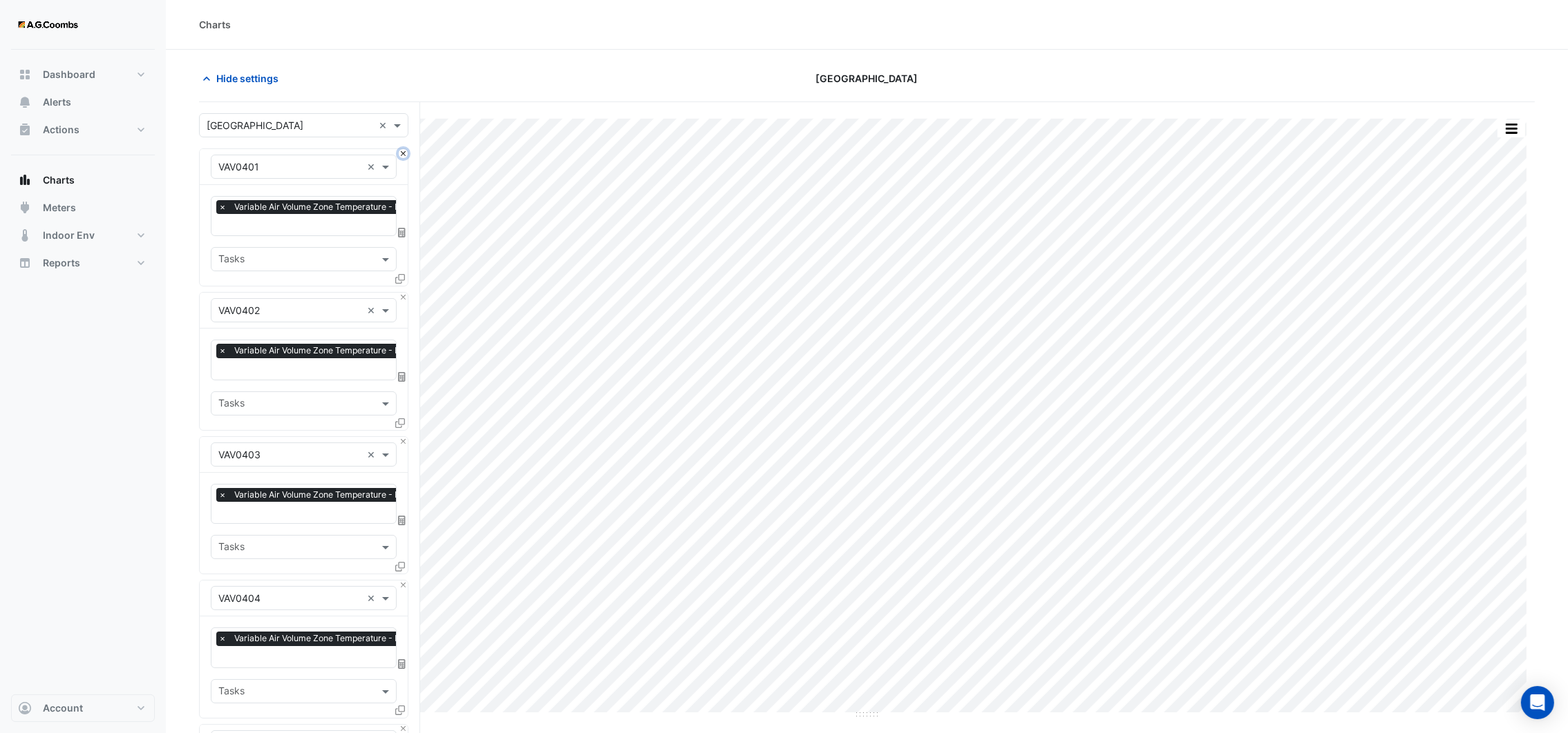
click at [403, 156] on button "Close" at bounding box center [403, 154] width 9 height 9
click at [403, 293] on button "Close" at bounding box center [403, 297] width 9 height 9
click at [403, 156] on button "Close" at bounding box center [403, 154] width 9 height 9
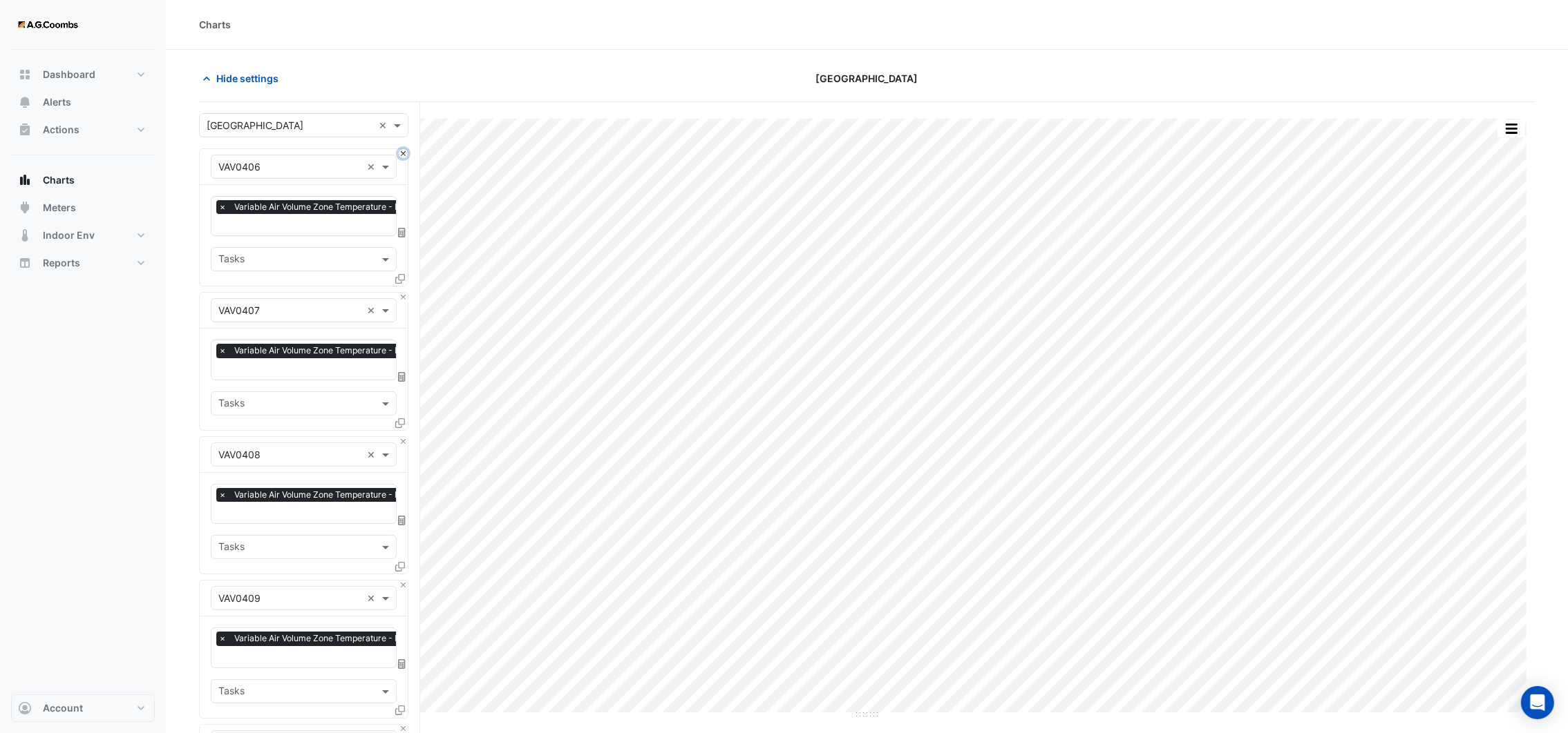
click at [403, 156] on button "Close" at bounding box center [403, 154] width 9 height 9
click at [403, 293] on button "Close" at bounding box center [403, 297] width 9 height 9
click at [403, 156] on button "Close" at bounding box center [403, 154] width 9 height 9
click at [403, 293] on button "Close" at bounding box center [403, 297] width 9 height 9
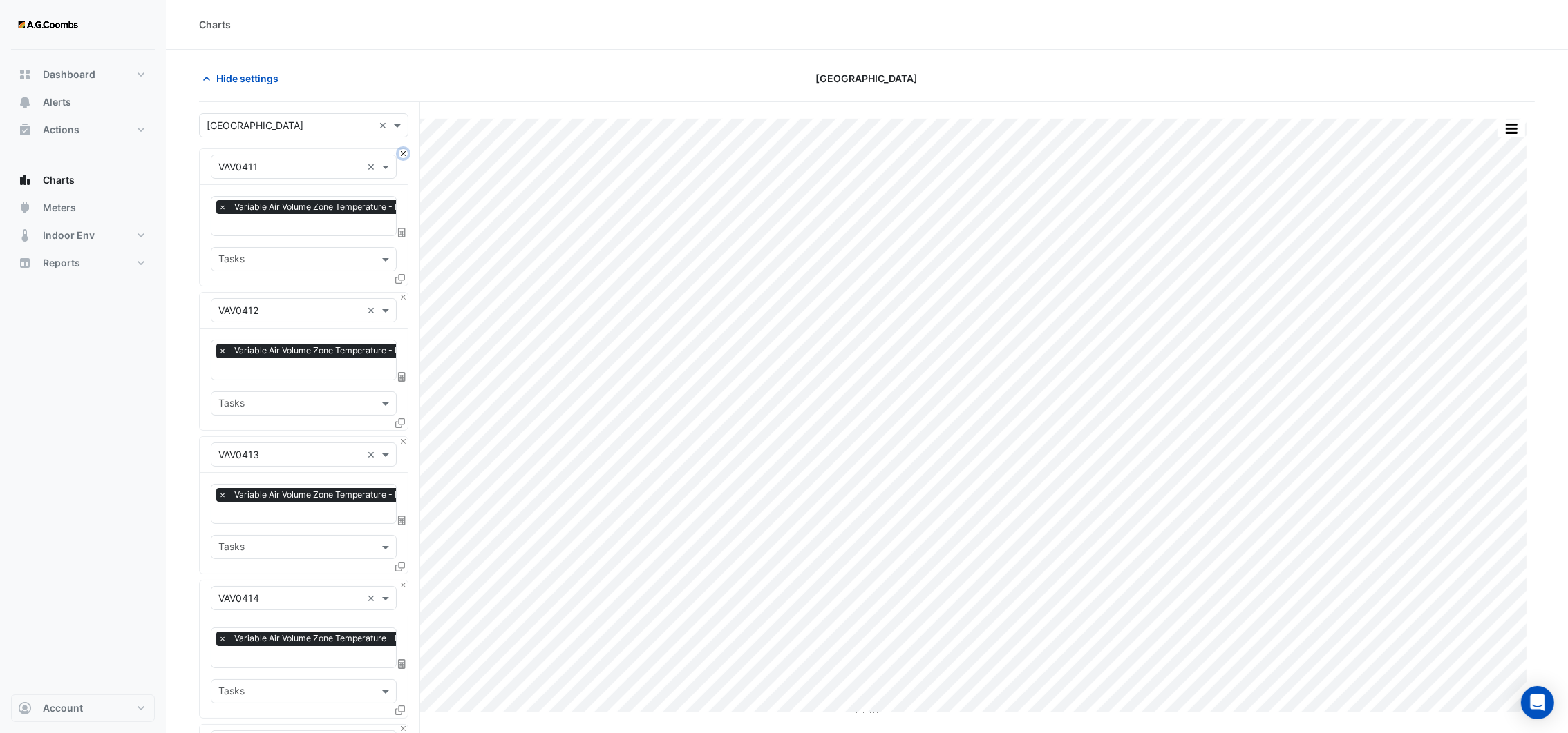
click at [403, 156] on button "Close" at bounding box center [403, 154] width 9 height 9
click at [403, 293] on button "Close" at bounding box center [403, 297] width 9 height 9
click at [403, 156] on button "Close" at bounding box center [403, 154] width 9 height 9
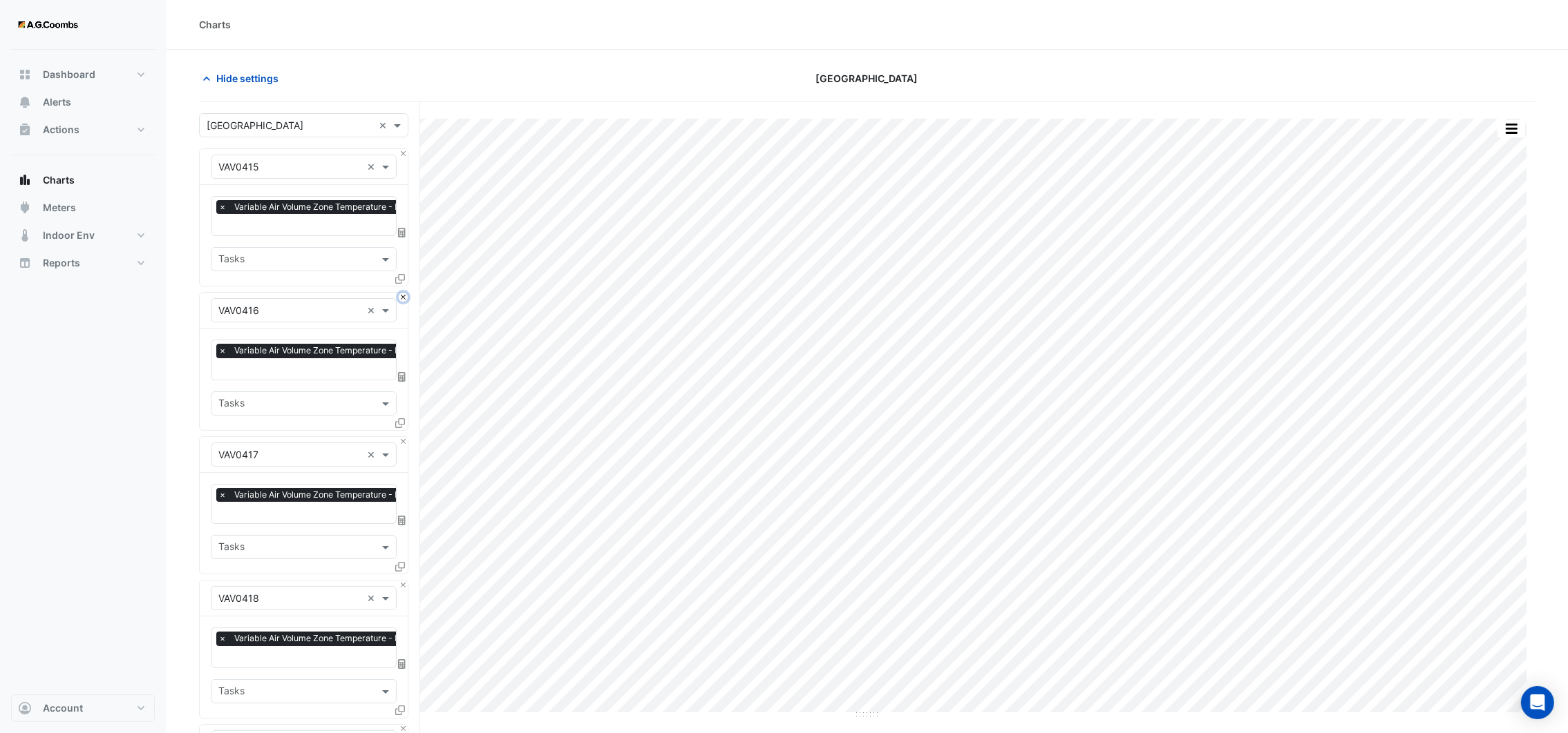
click at [403, 293] on button "Close" at bounding box center [403, 297] width 9 height 9
click at [403, 156] on button "Close" at bounding box center [403, 154] width 9 height 9
click at [403, 293] on button "Close" at bounding box center [403, 297] width 9 height 9
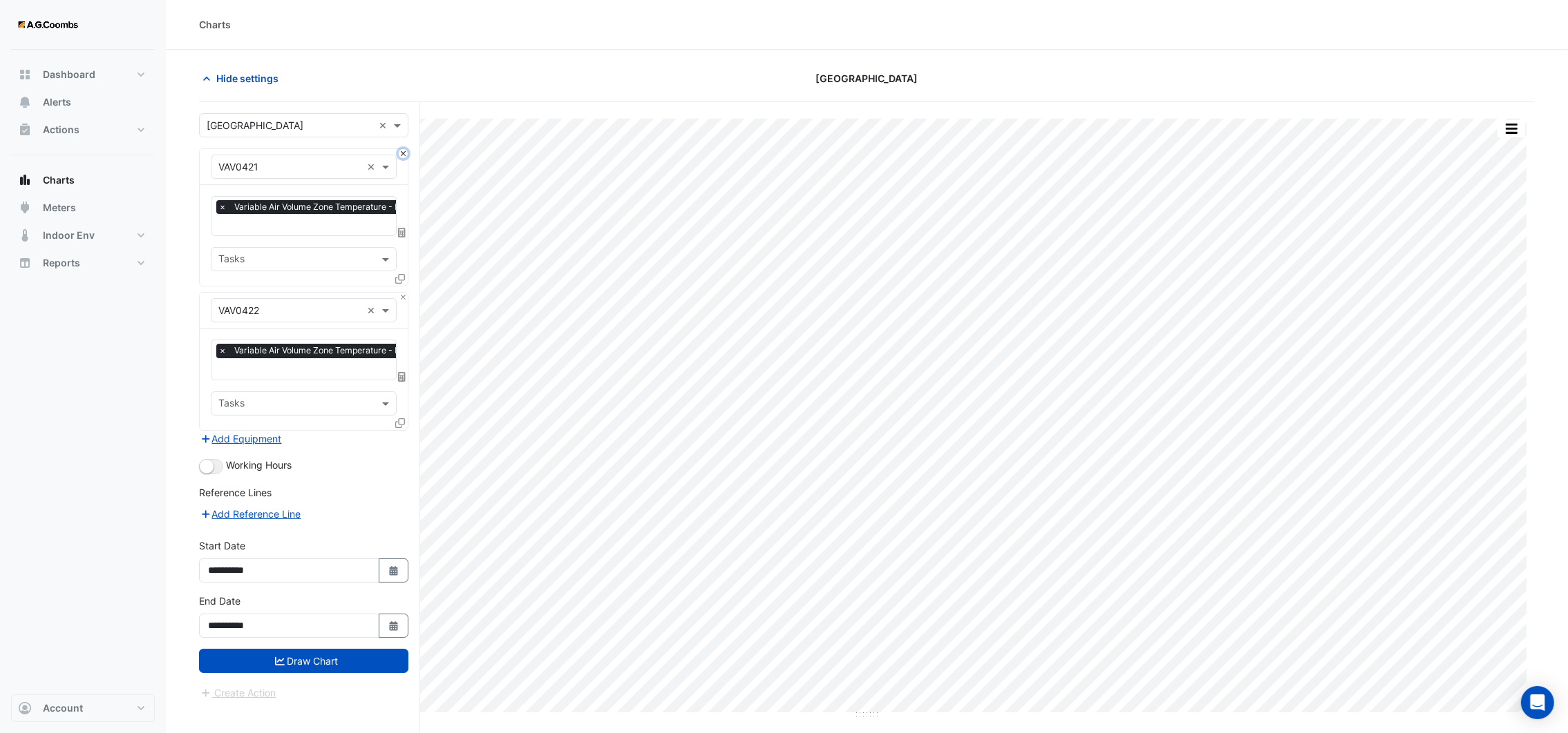
click at [403, 156] on button "Close" at bounding box center [403, 154] width 9 height 9
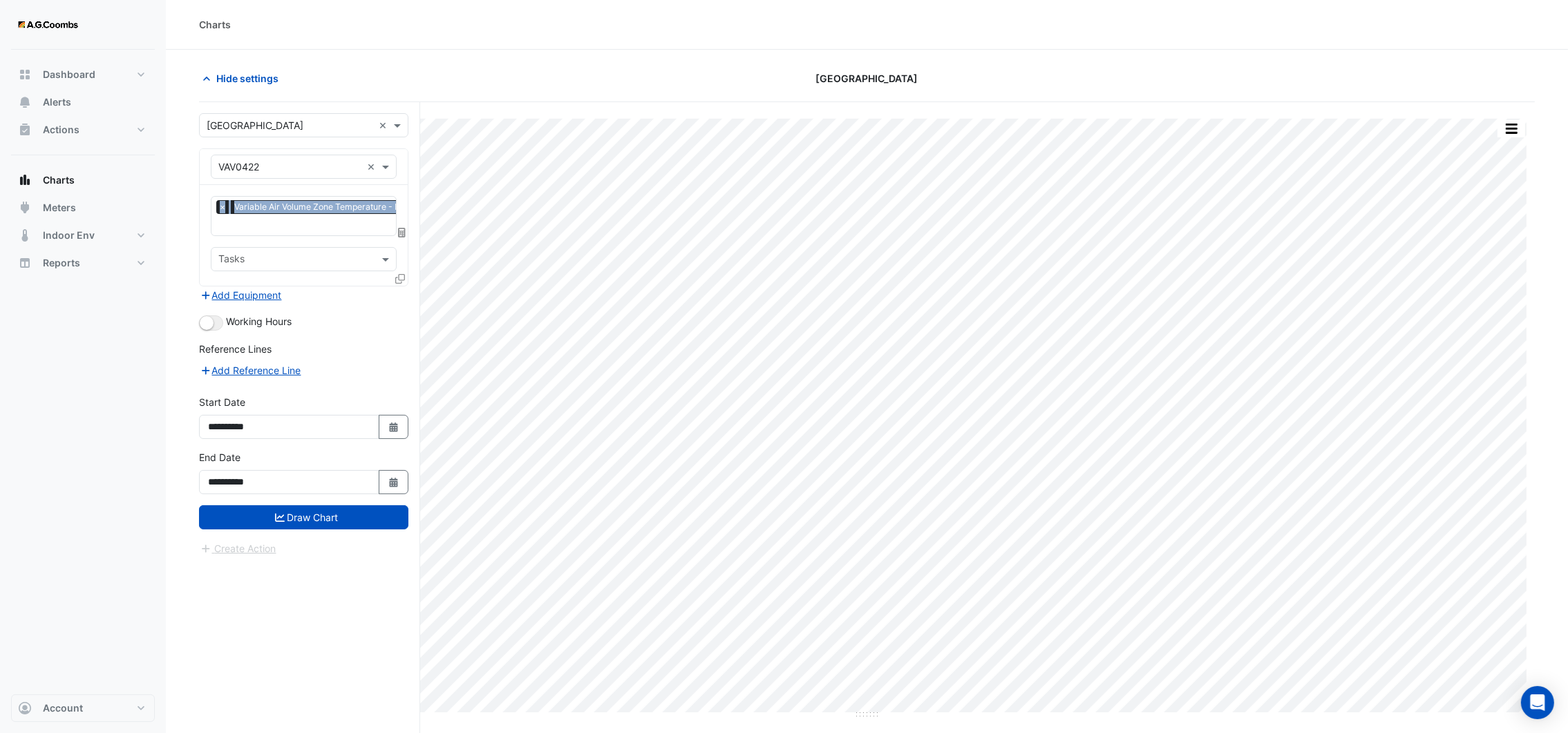
click at [403, 156] on div "Equipment × VAV0422 ×" at bounding box center [304, 167] width 208 height 36
drag, startPoint x: 403, startPoint y: 156, endPoint x: 369, endPoint y: 163, distance: 34.7
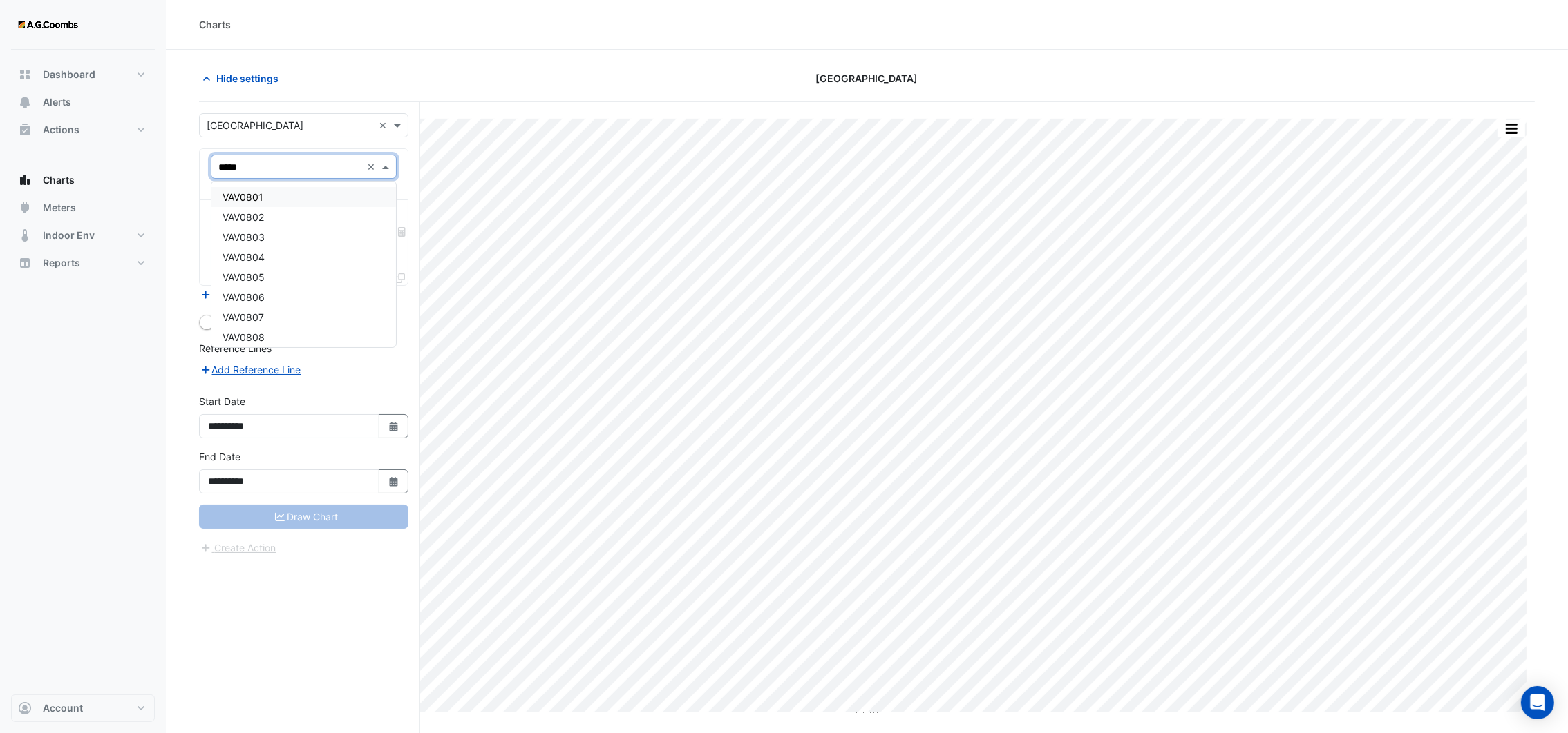
type input "******"
click at [272, 193] on div "VAV0801" at bounding box center [303, 197] width 184 height 20
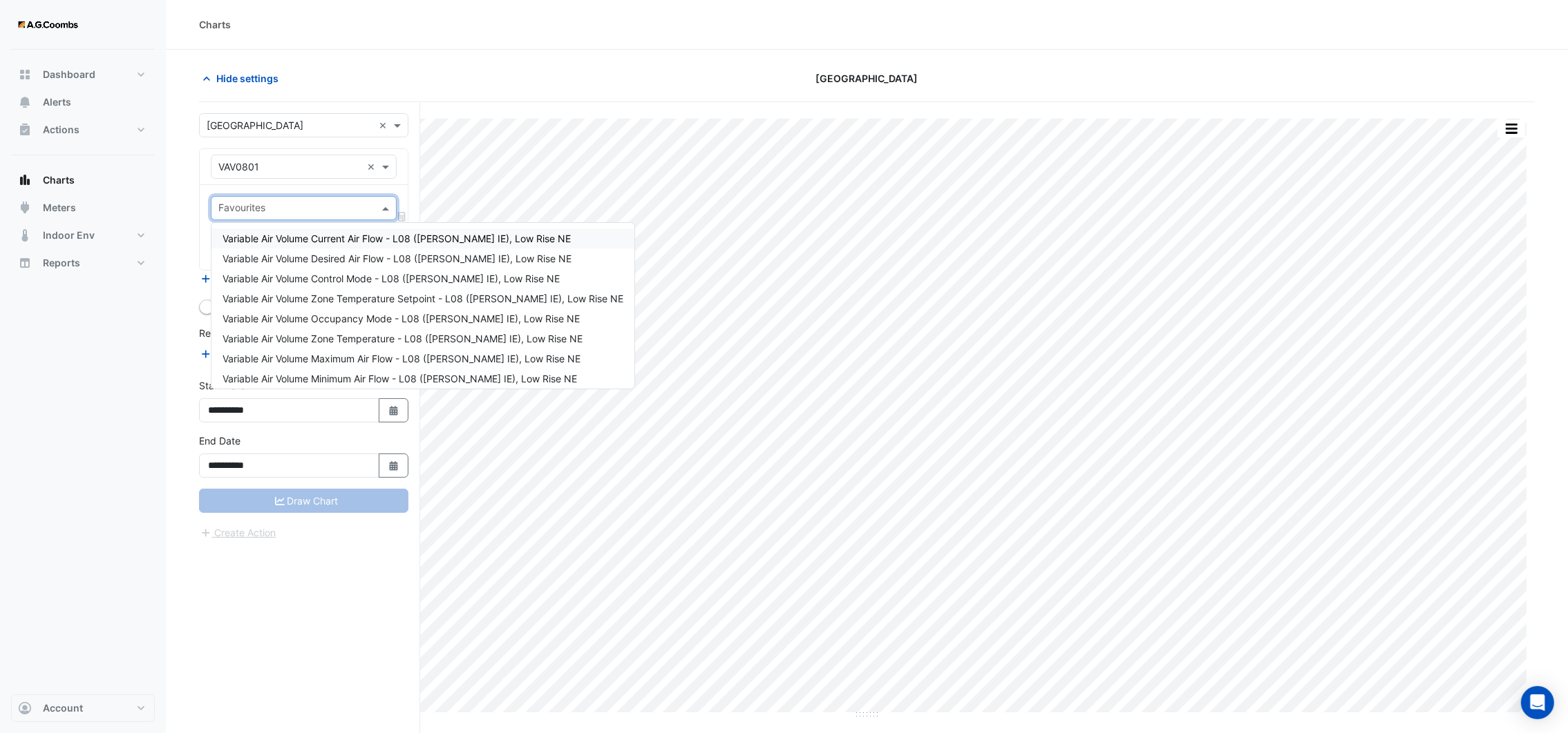
click at [385, 208] on span at bounding box center [387, 208] width 17 height 14
click at [339, 331] on div "Variable Air Volume Zone Temperature - L08 (NABERS IE), Low Rise NE" at bounding box center [423, 338] width 423 height 20
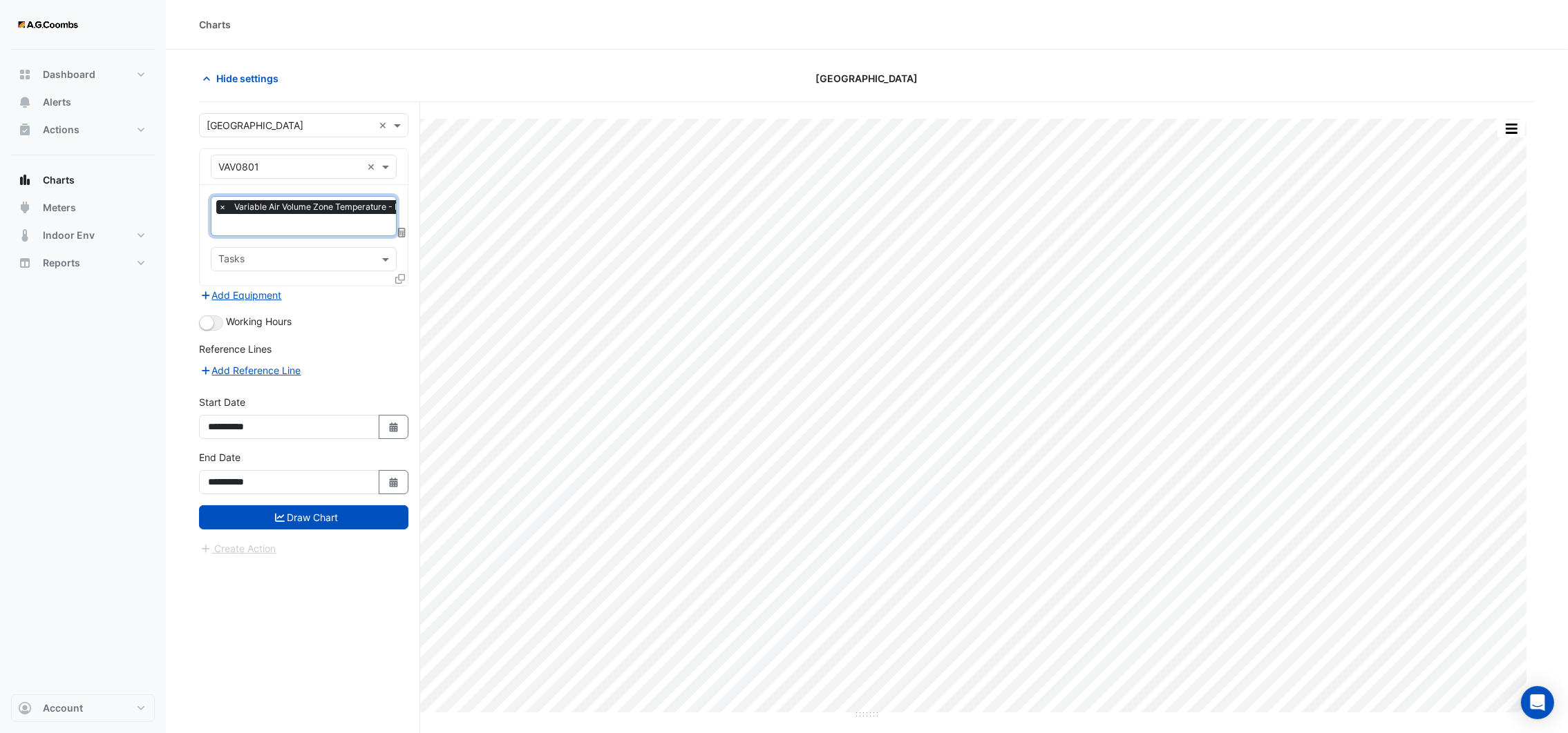
click at [401, 278] on icon at bounding box center [401, 279] width 10 height 10
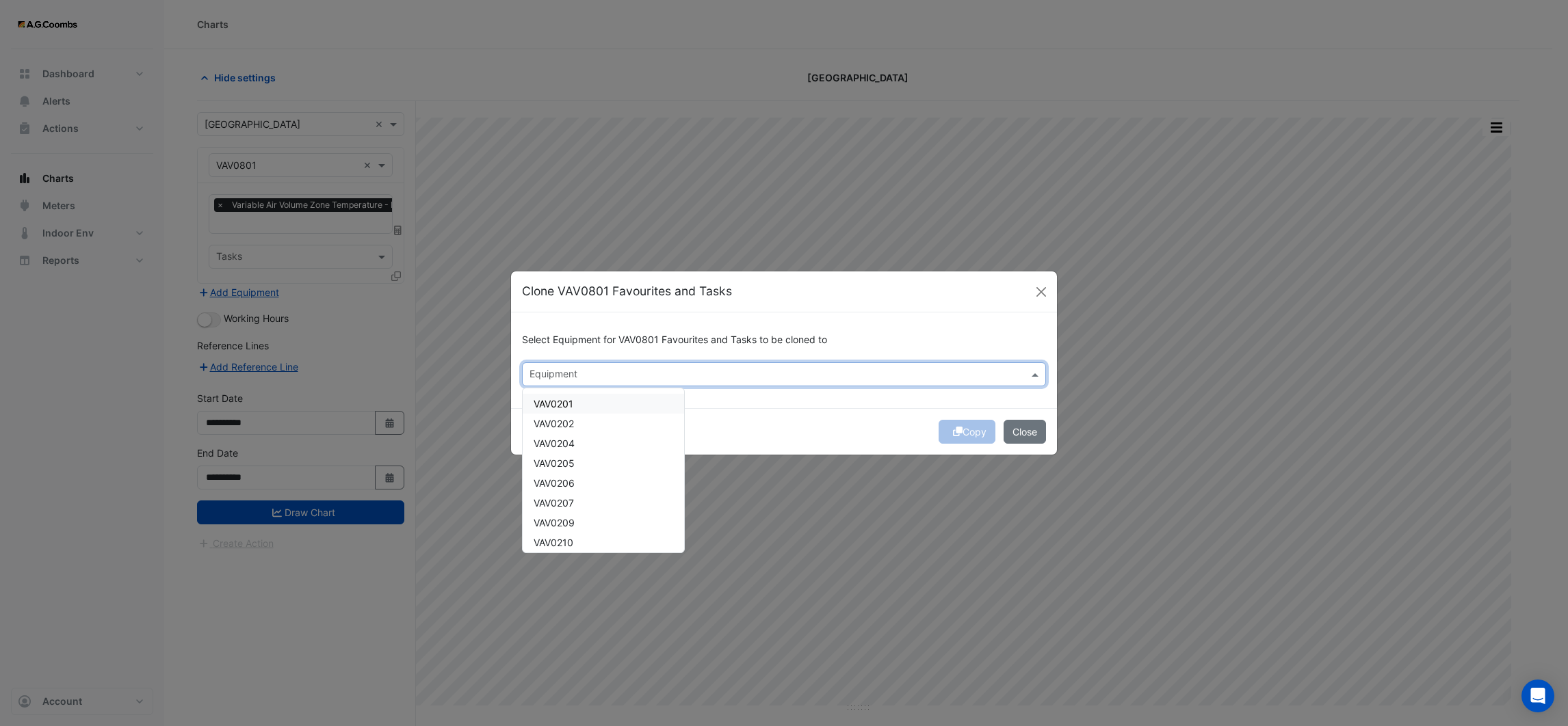
click at [567, 378] on input "text" at bounding box center [776, 375] width 493 height 14
click at [561, 399] on span "VAV0802" at bounding box center [554, 403] width 41 height 12
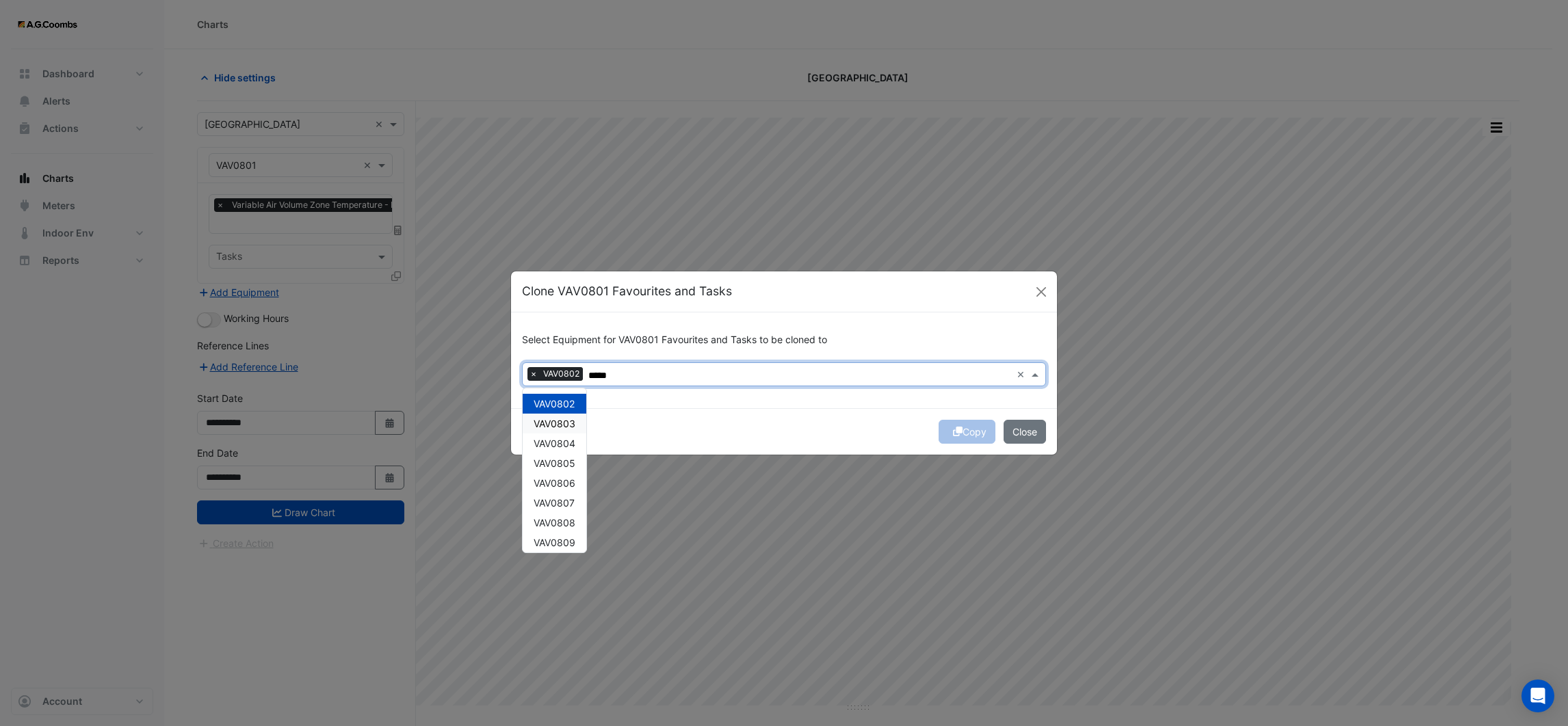
click at [567, 420] on span "VAV0803" at bounding box center [554, 423] width 42 height 12
click at [567, 440] on span "VAV0804" at bounding box center [554, 444] width 42 height 12
click at [568, 459] on span "VAV0805" at bounding box center [554, 463] width 42 height 12
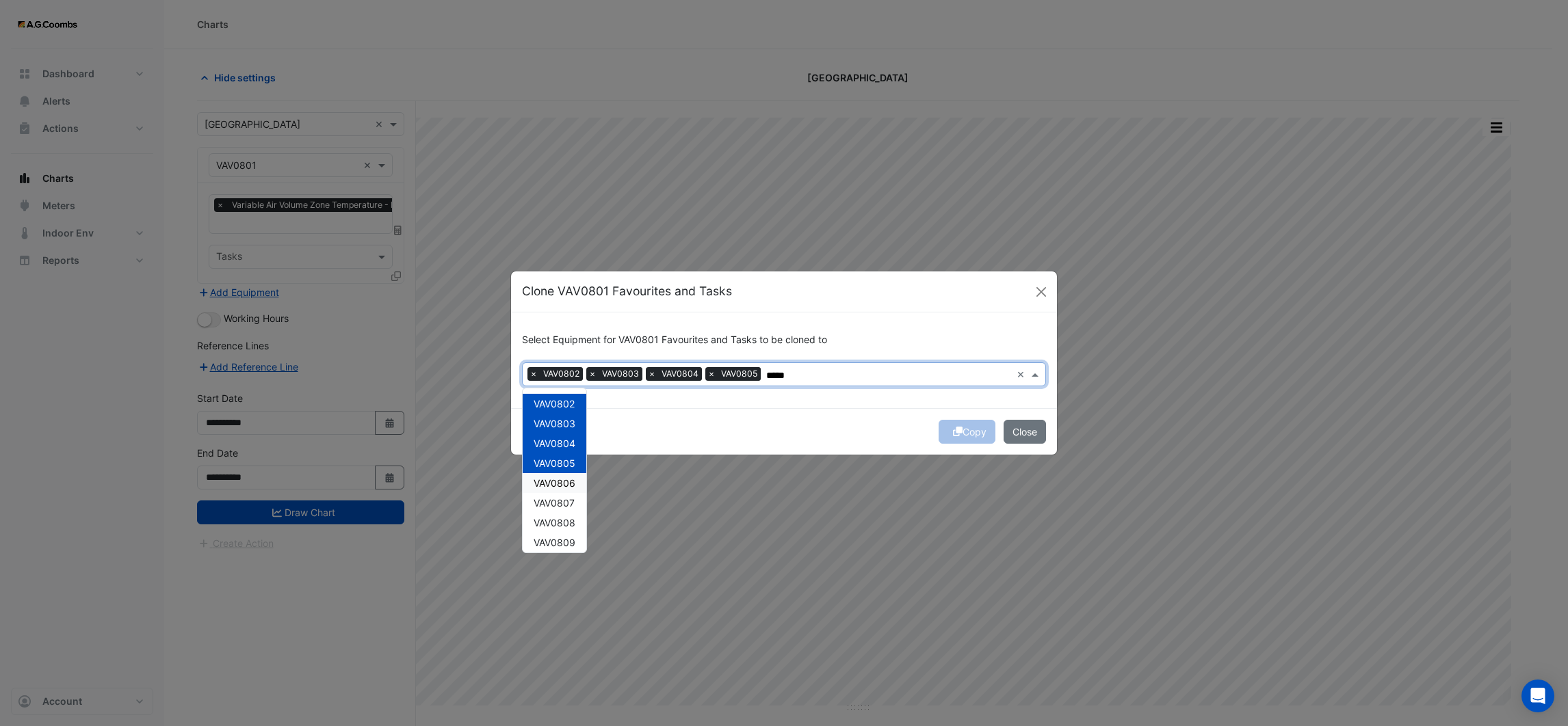
click at [570, 479] on span "VAV0806" at bounding box center [554, 483] width 42 height 12
click at [566, 504] on span "VAV0807" at bounding box center [554, 503] width 41 height 12
click at [567, 525] on span "VAV0808" at bounding box center [554, 522] width 42 height 12
click at [567, 537] on span "VAV0809" at bounding box center [554, 542] width 42 height 12
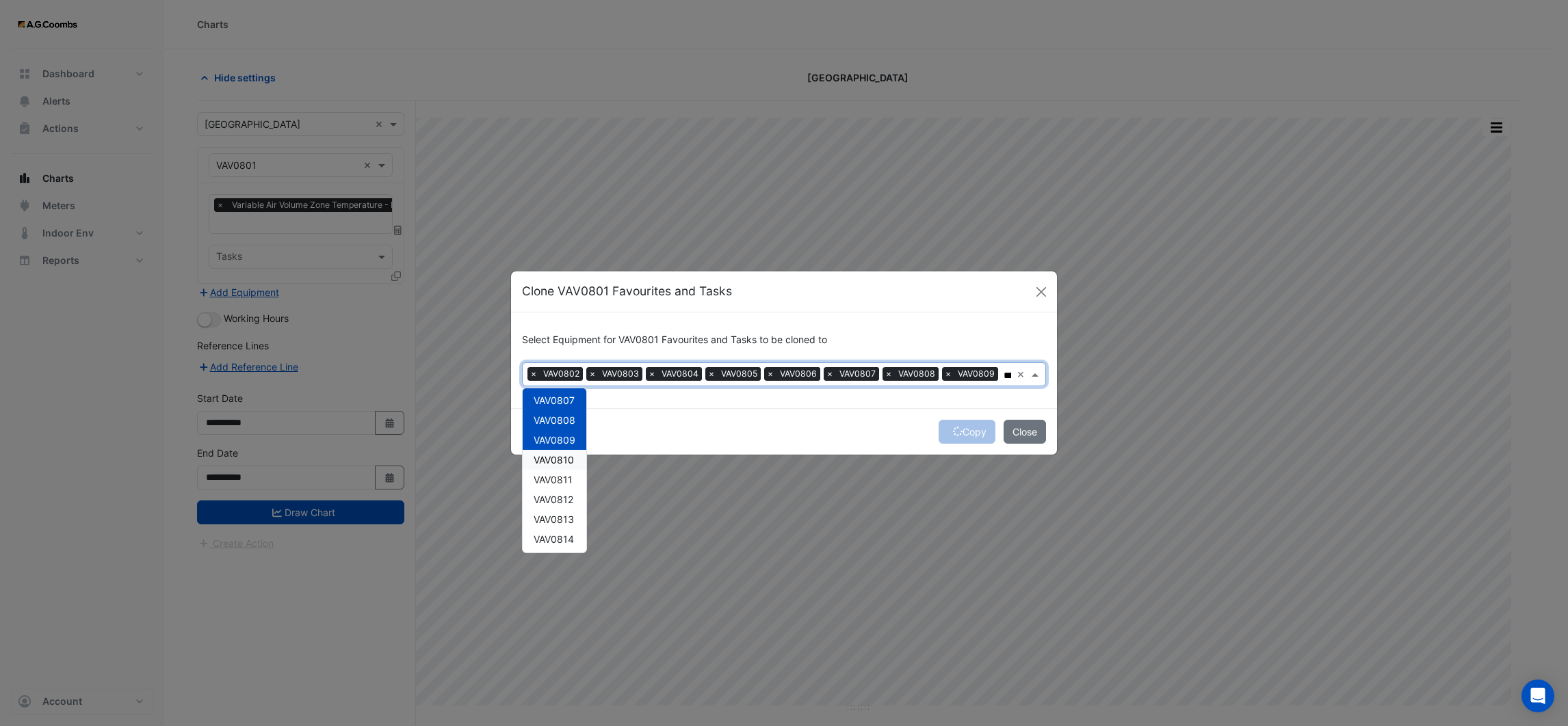
click at [563, 459] on span "VAV0810" at bounding box center [554, 460] width 40 height 12
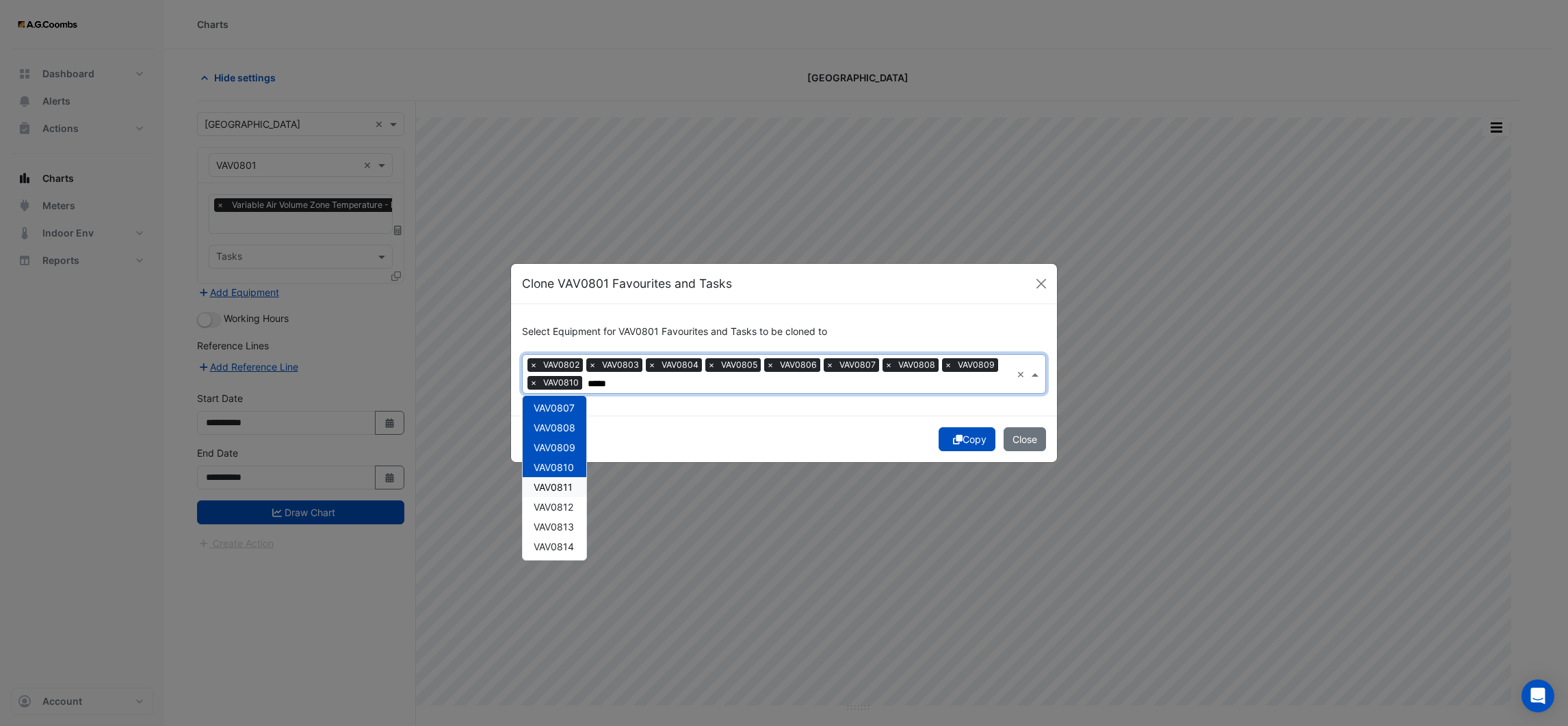
click at [563, 489] on span "VAV0811" at bounding box center [553, 487] width 39 height 12
click at [563, 506] on span "VAV0812" at bounding box center [554, 507] width 39 height 12
click at [561, 525] on span "VAV0813" at bounding box center [554, 527] width 40 height 12
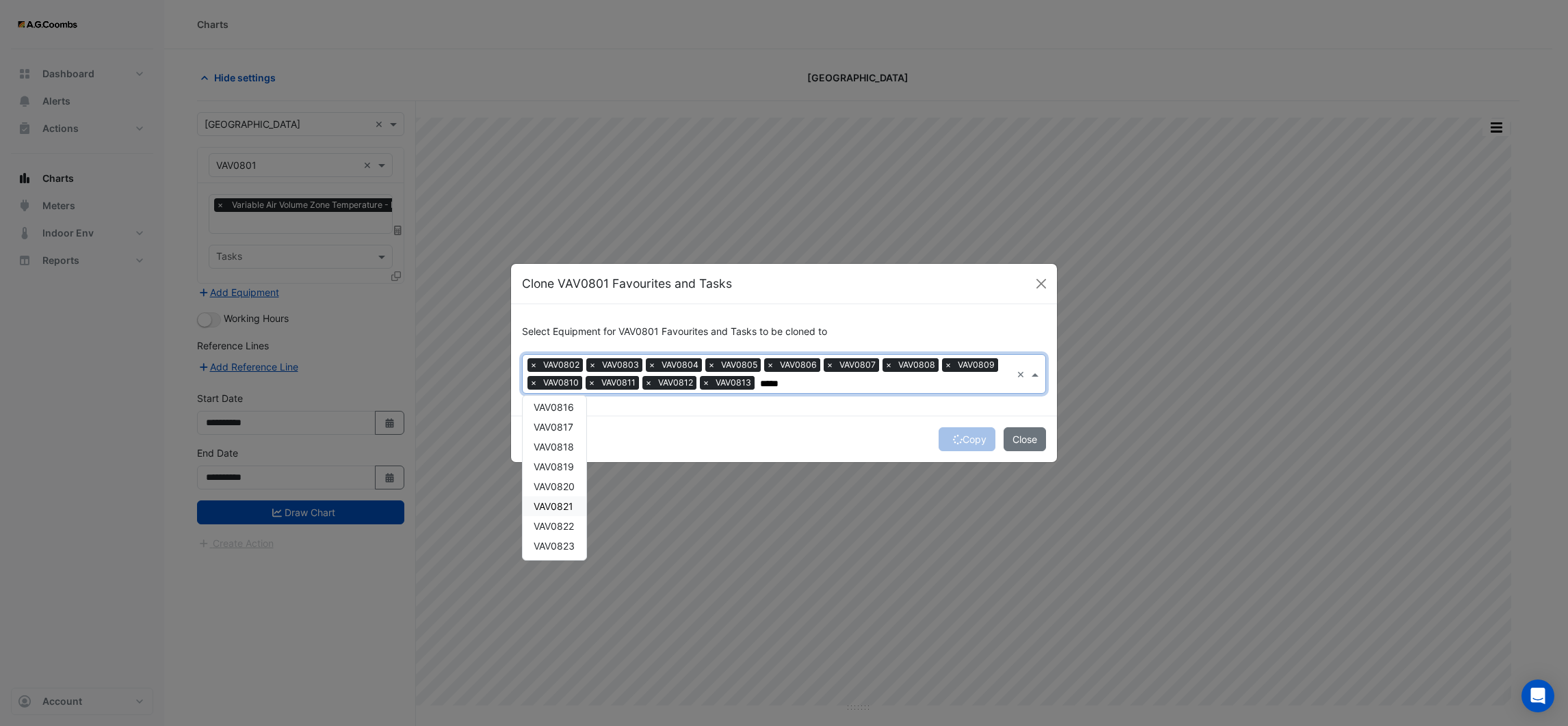
scroll to position [179, 0]
click at [558, 471] on span "VAV0814" at bounding box center [554, 470] width 40 height 12
click at [560, 493] on span "VAV0815" at bounding box center [554, 490] width 40 height 12
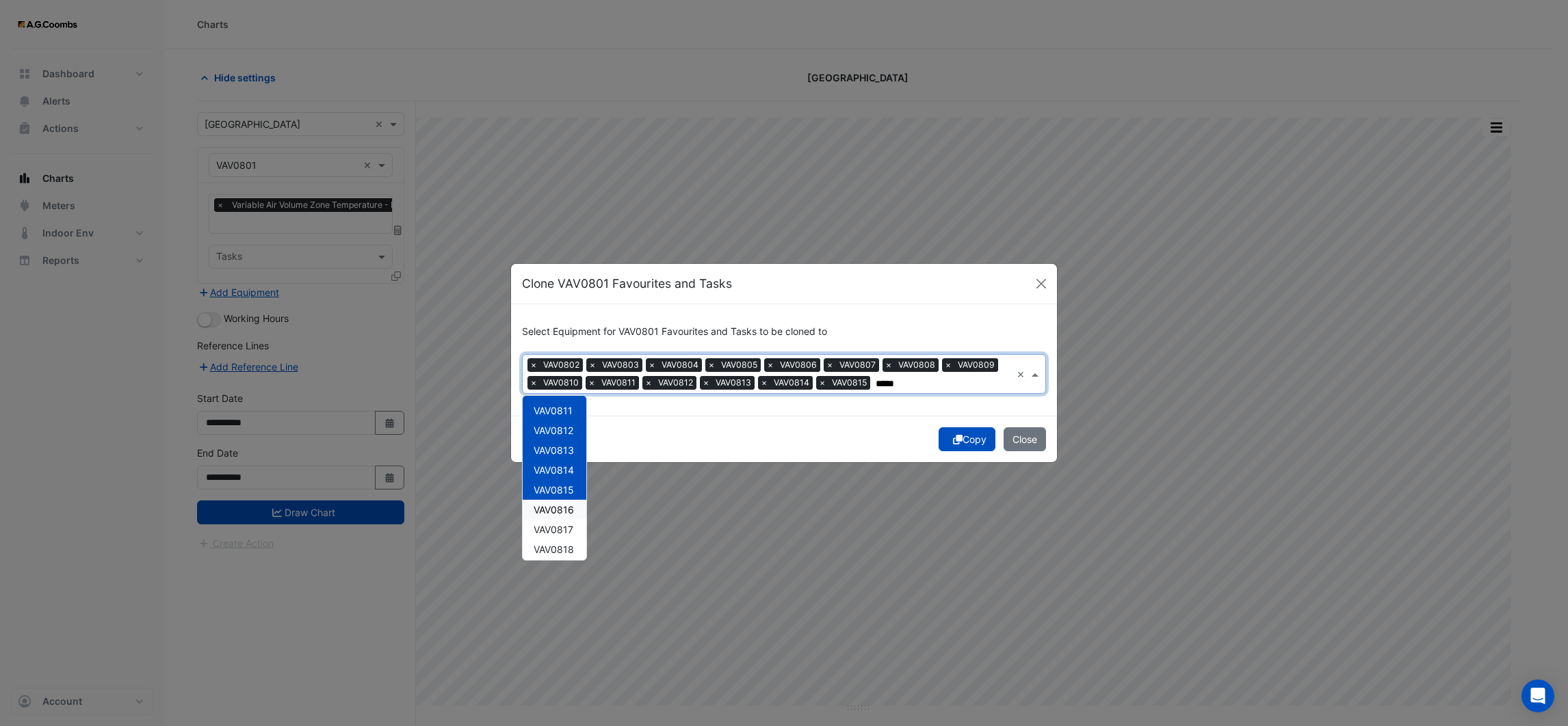
click at [559, 510] on span "VAV0816" at bounding box center [554, 510] width 40 height 12
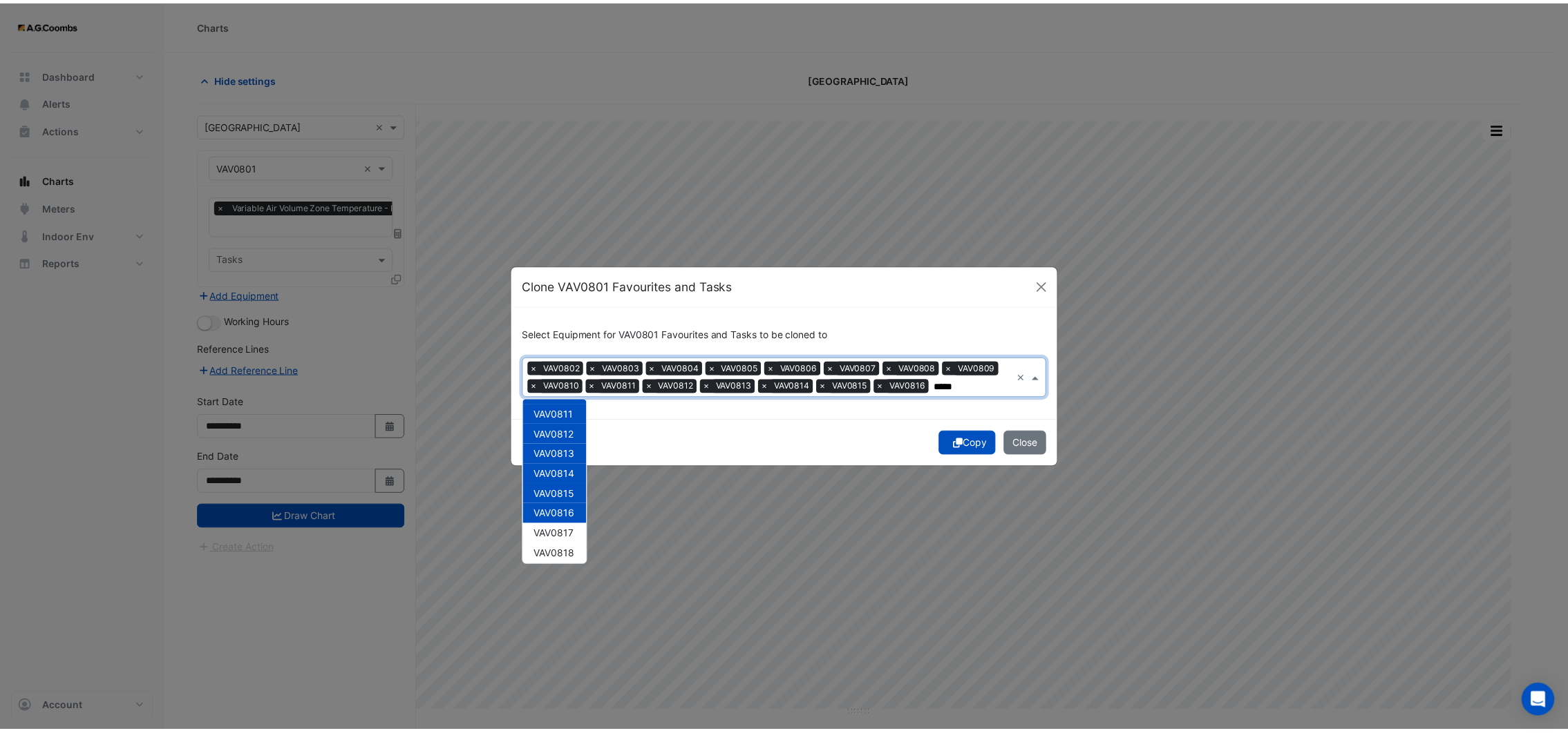
scroll to position [284, 0]
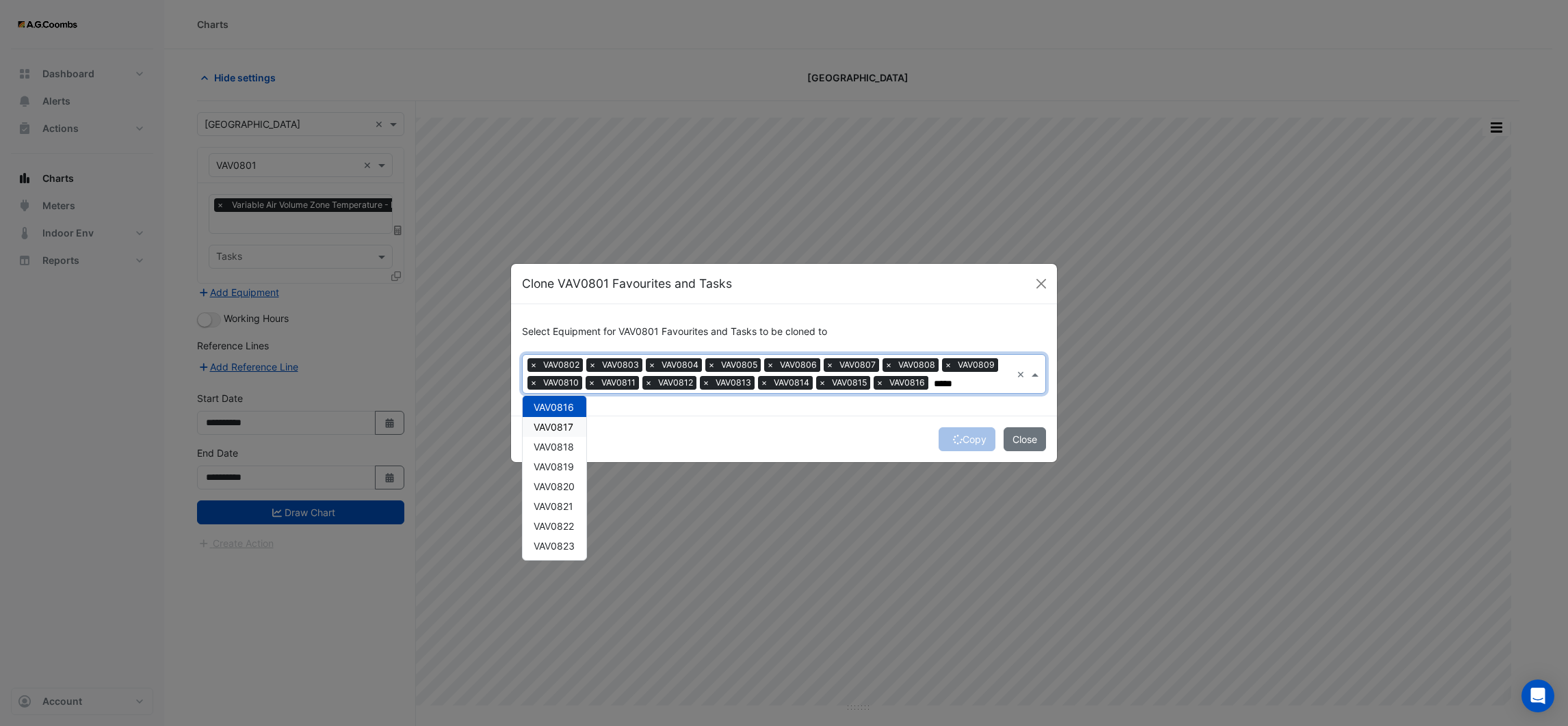
click at [561, 433] on div "VAV0817" at bounding box center [554, 427] width 63 height 20
click at [563, 445] on span "VAV0818" at bounding box center [554, 446] width 40 height 12
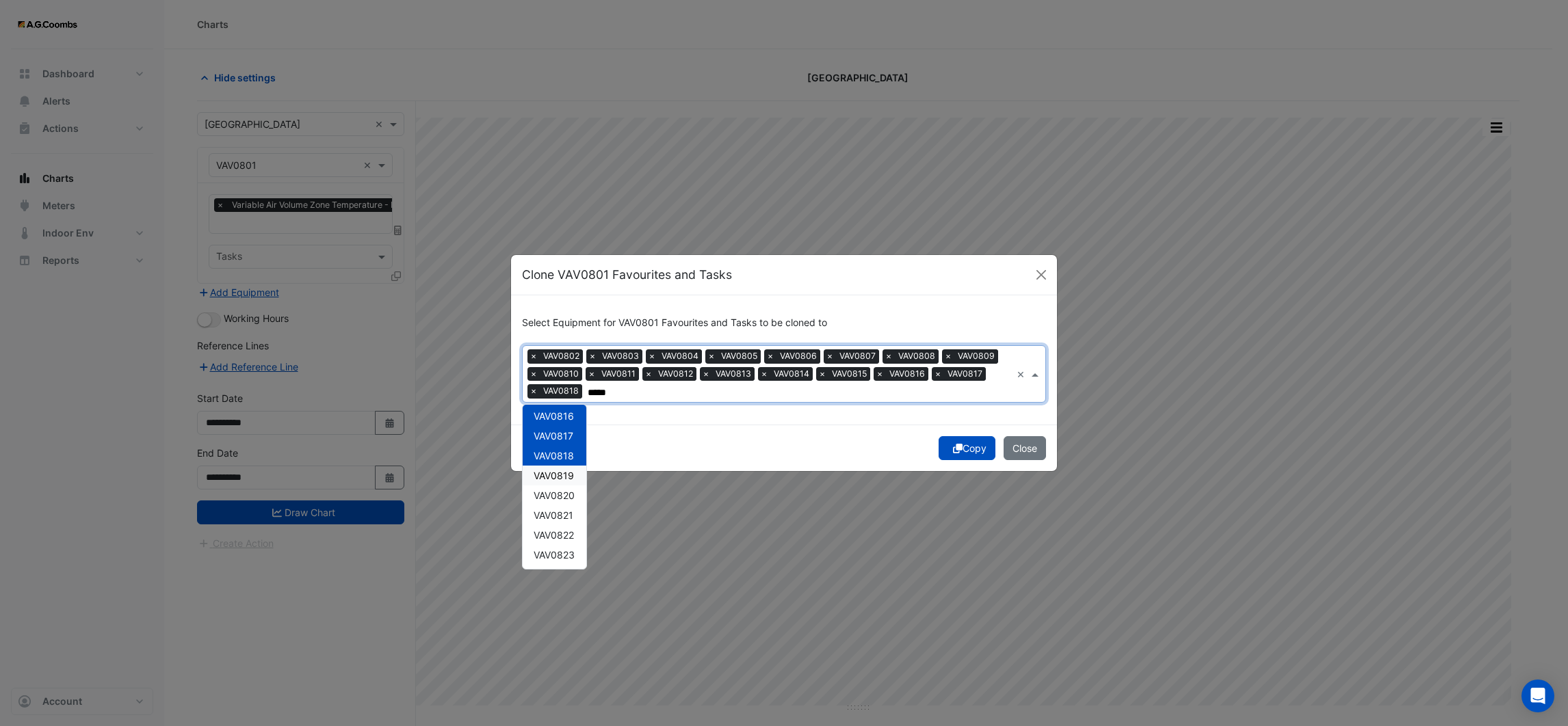
click at [563, 474] on span "VAV0819" at bounding box center [554, 475] width 40 height 12
click at [559, 494] on span "VAV0820" at bounding box center [554, 495] width 41 height 12
click at [558, 510] on span "VAV0821" at bounding box center [554, 515] width 39 height 12
click at [560, 531] on span "VAV0822" at bounding box center [554, 535] width 40 height 12
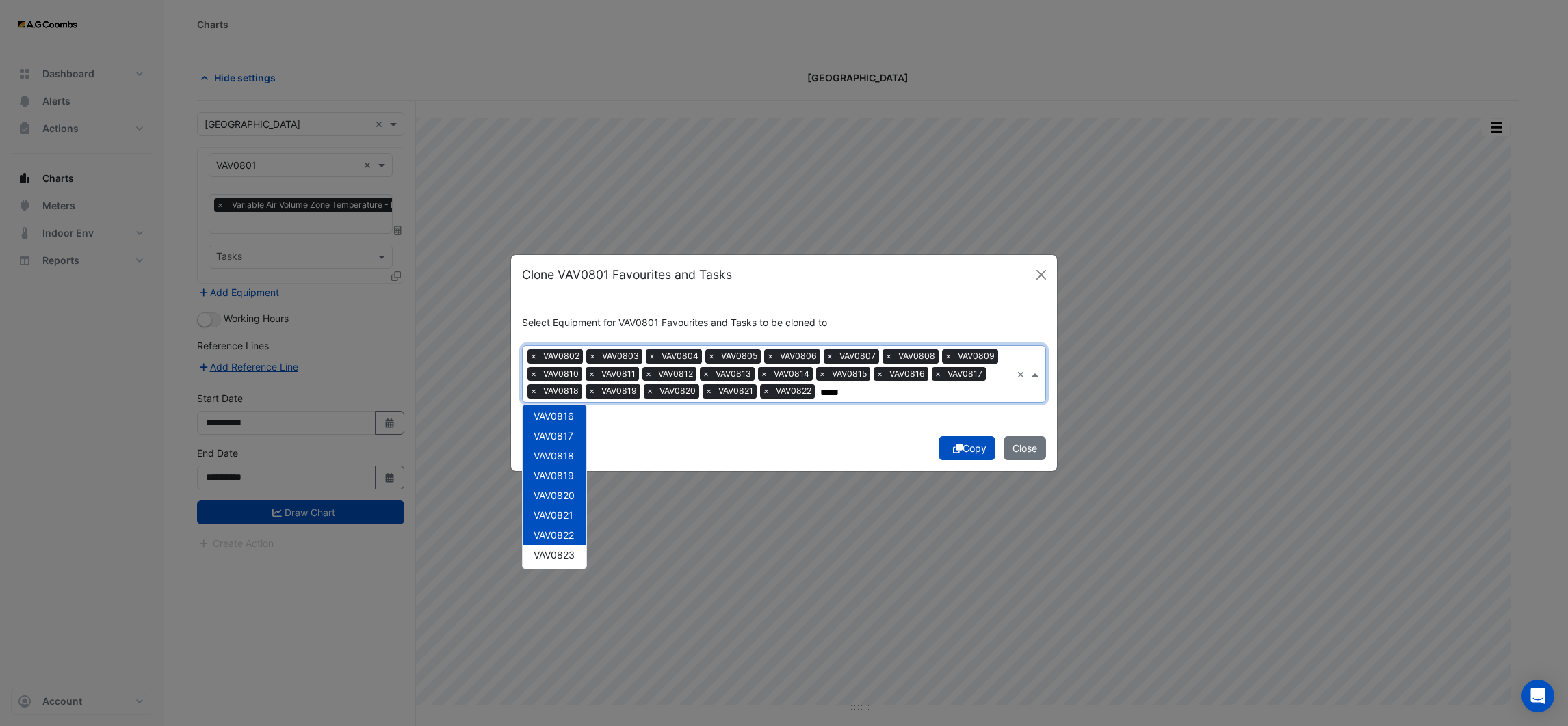
type input "*****"
click at [714, 451] on div "Copy Close" at bounding box center [783, 448] width 546 height 46
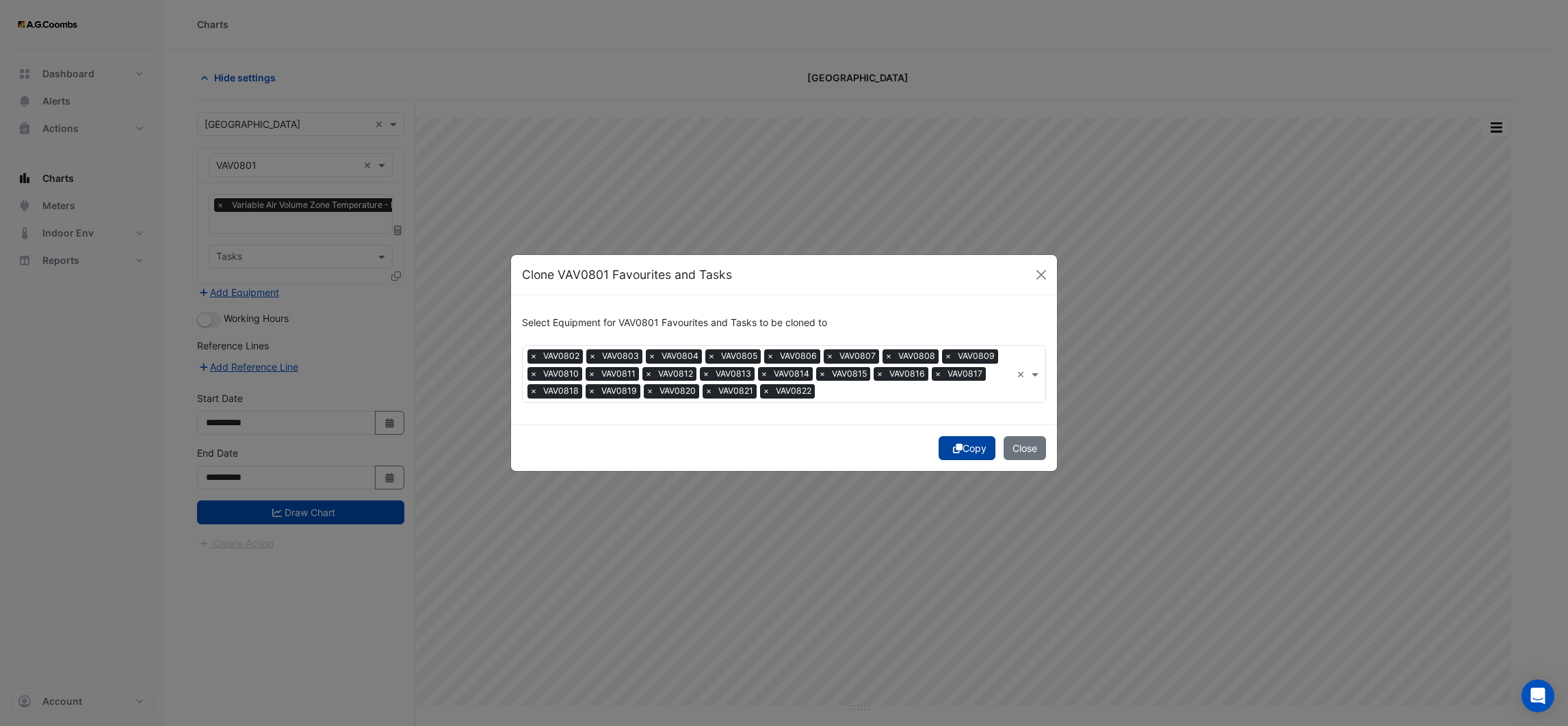
click at [972, 449] on button "Copy" at bounding box center [966, 449] width 57 height 24
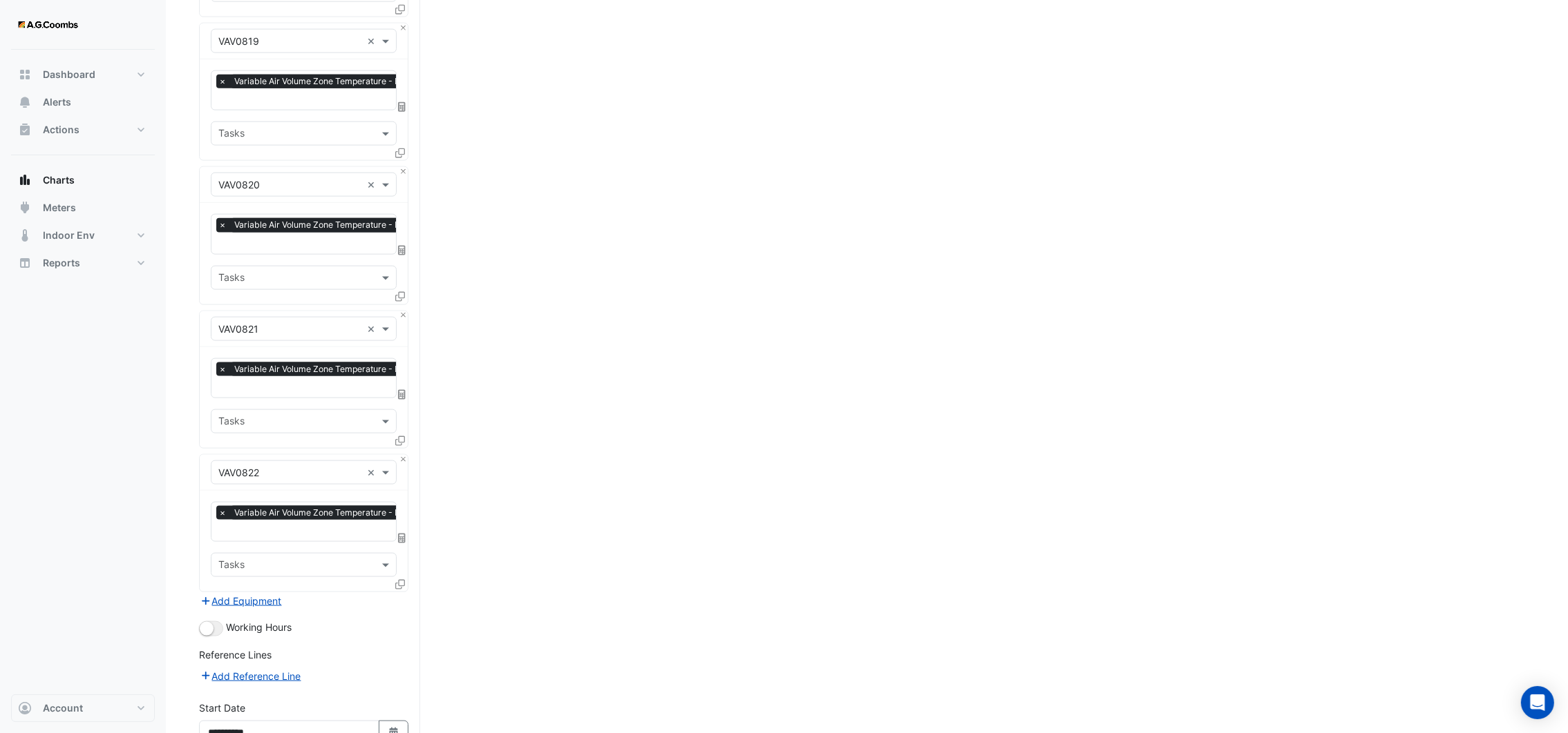
scroll to position [2838, 0]
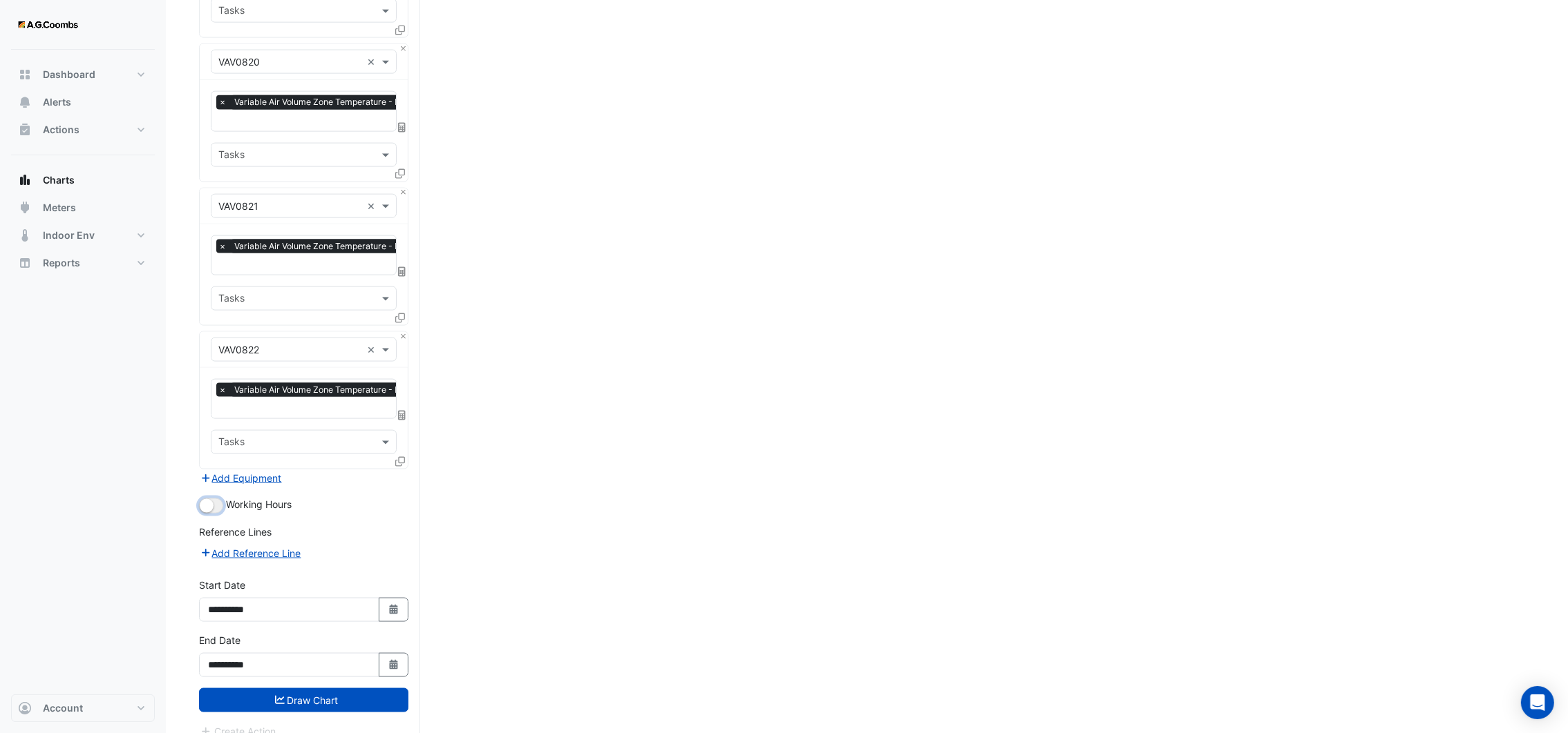
click at [212, 499] on small "button" at bounding box center [206, 505] width 14 height 14
click at [283, 688] on button "Draw Chart" at bounding box center [304, 700] width 209 height 24
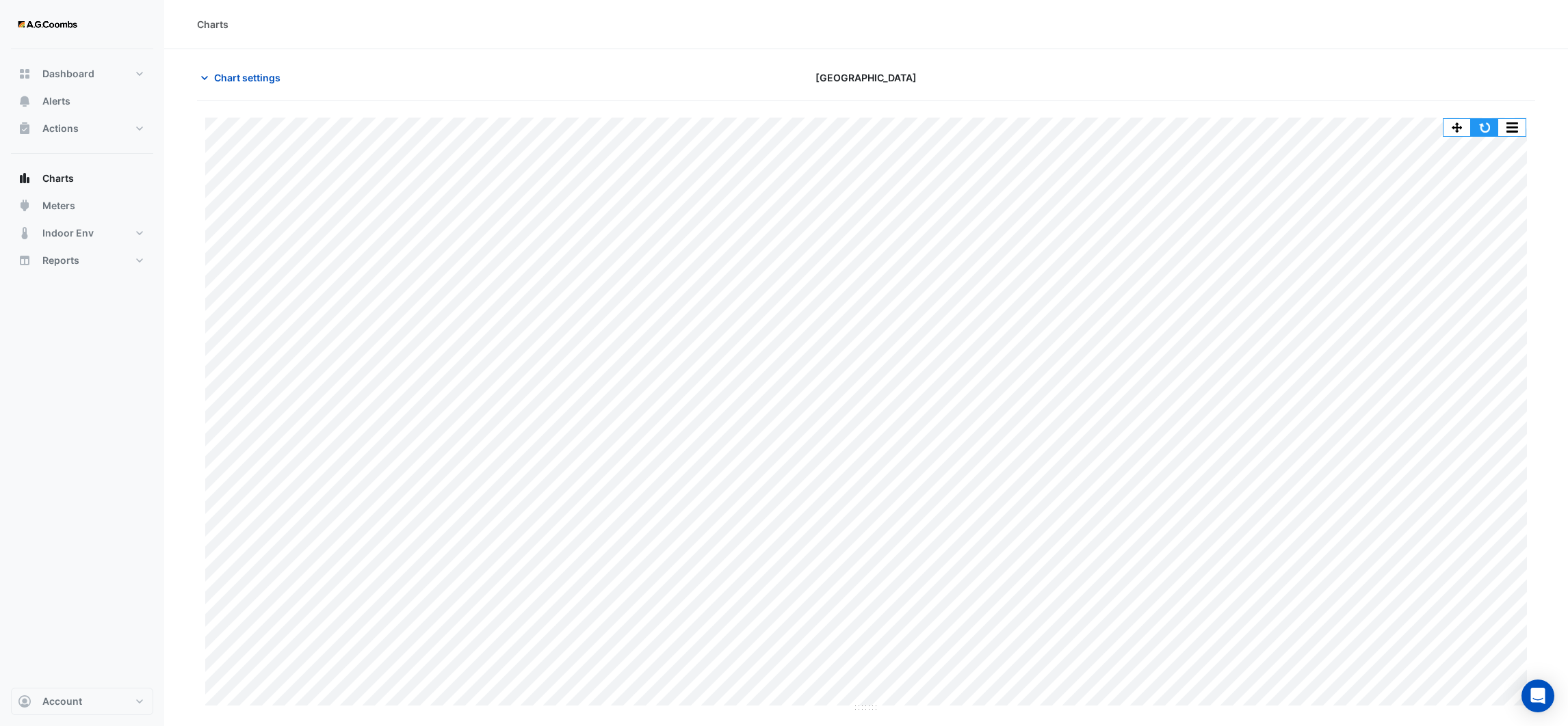
click at [1483, 123] on button "button" at bounding box center [1484, 127] width 27 height 17
click at [1519, 132] on button "button" at bounding box center [1512, 127] width 27 height 17
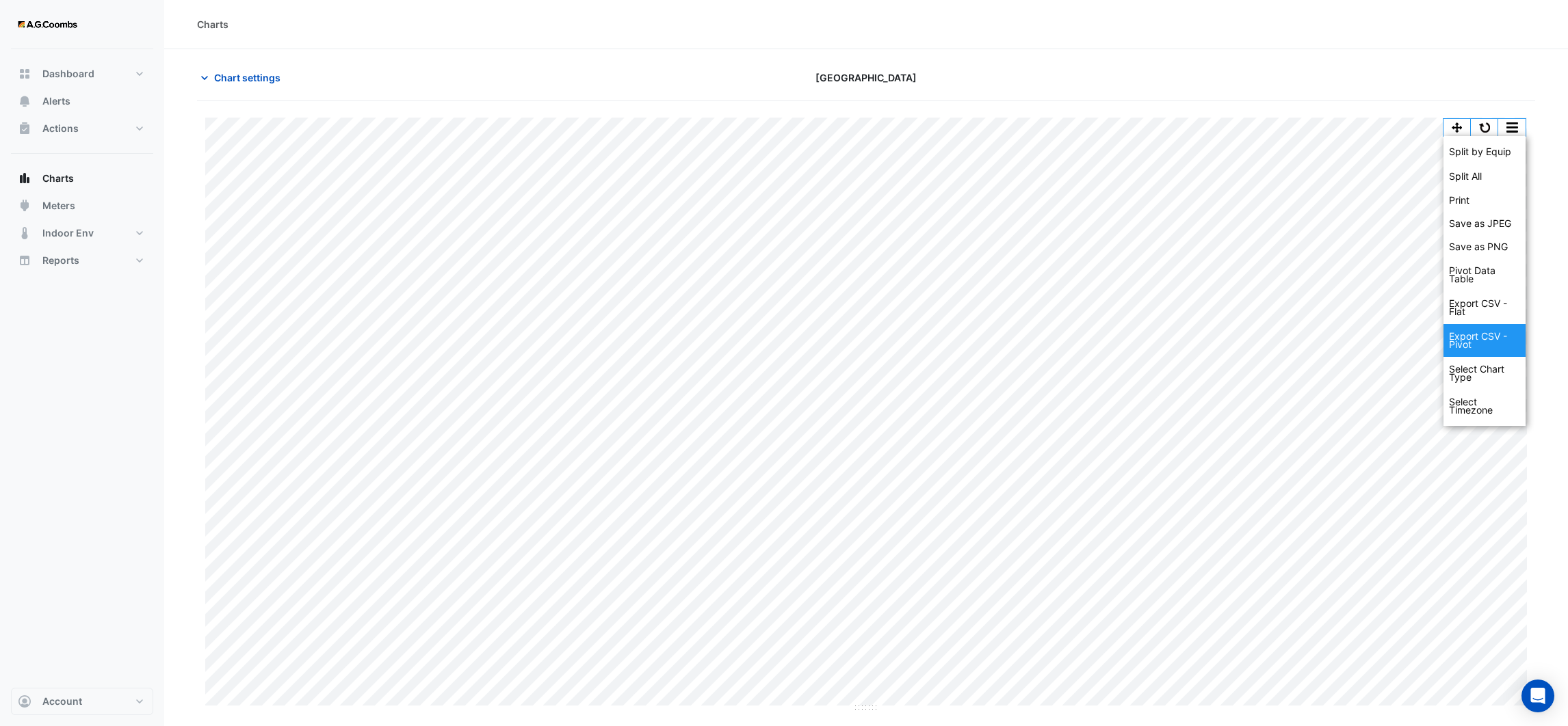
click at [1469, 337] on div "Export CSV - Pivot" at bounding box center [1484, 340] width 82 height 33
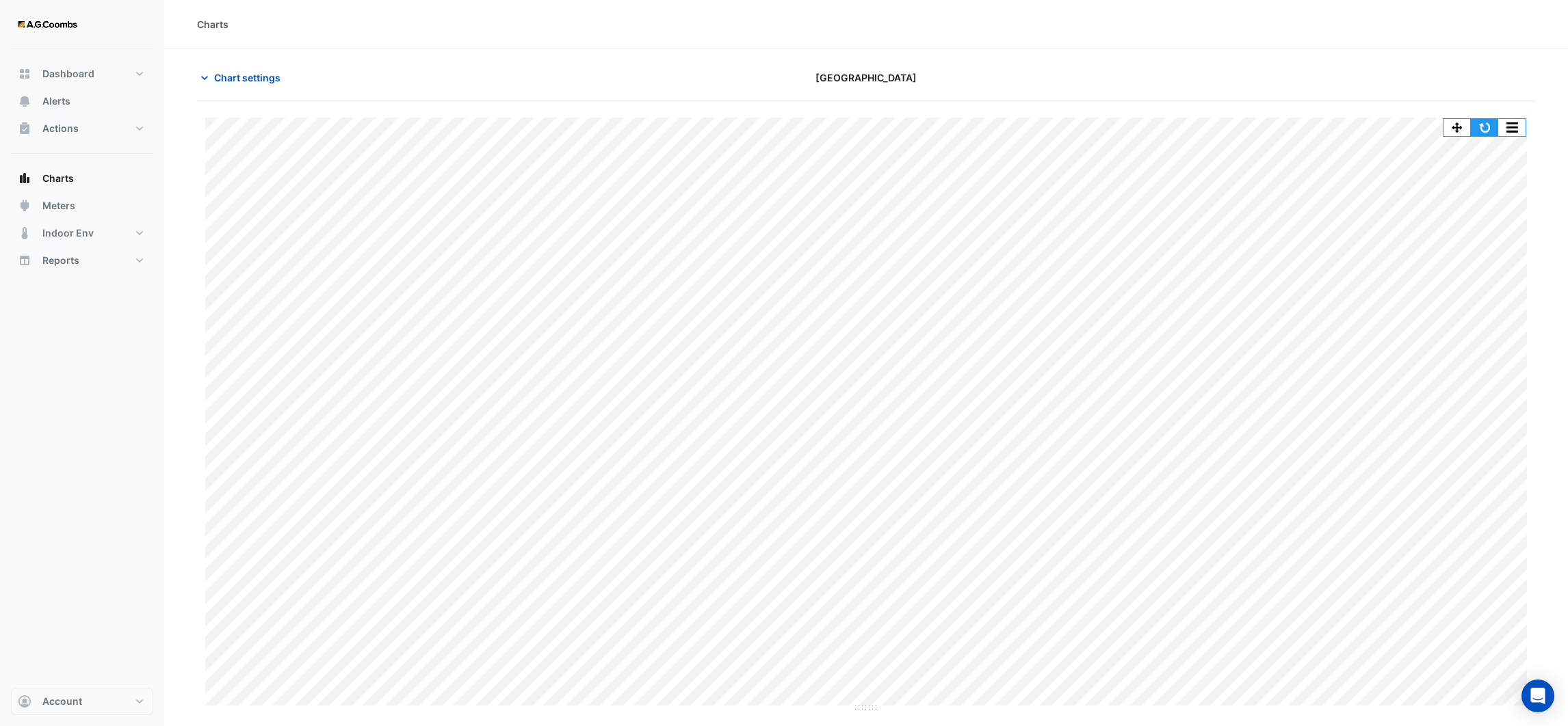
click at [1489, 125] on button "button" at bounding box center [1484, 127] width 27 height 17
click at [1507, 125] on button "button" at bounding box center [1512, 127] width 27 height 17
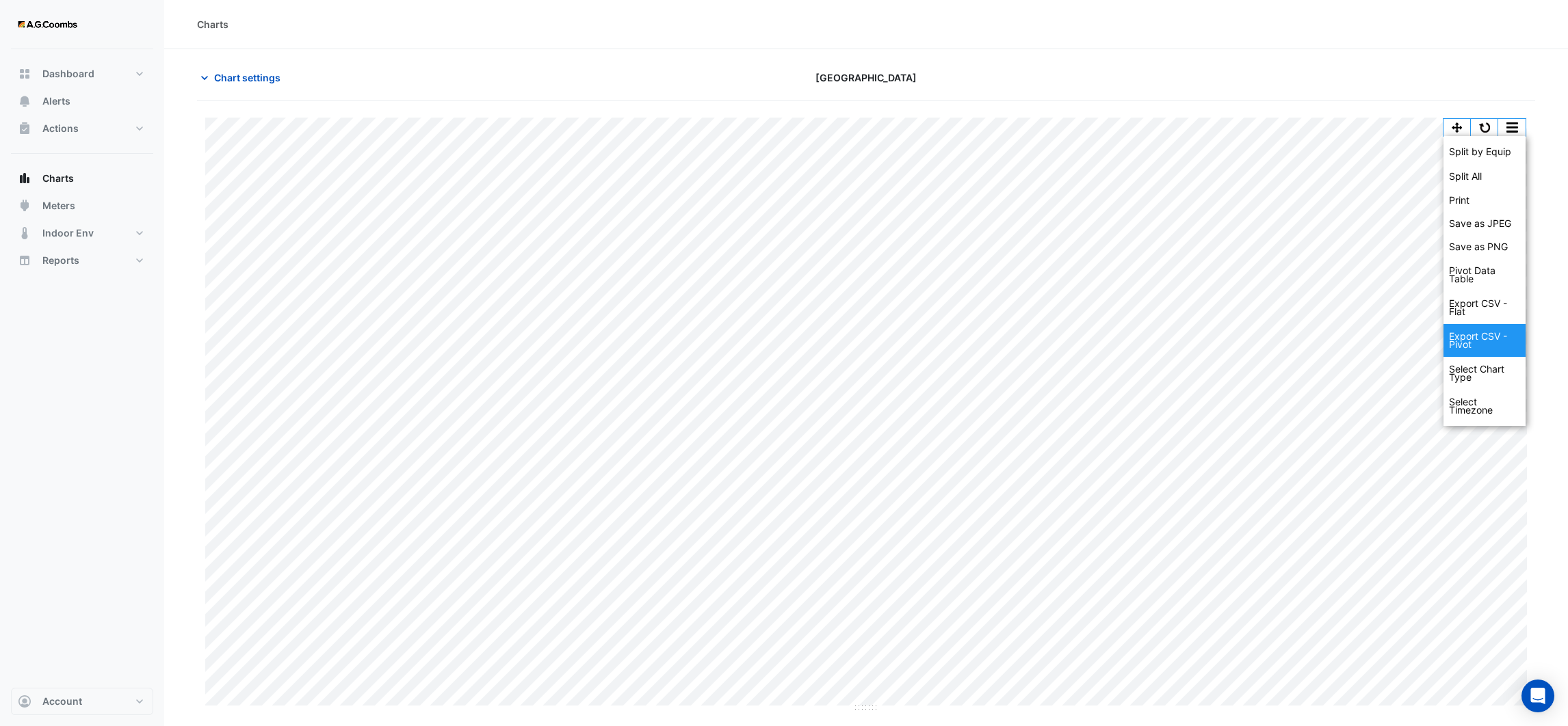
click at [1480, 340] on div "Export CSV - Pivot" at bounding box center [1484, 340] width 82 height 33
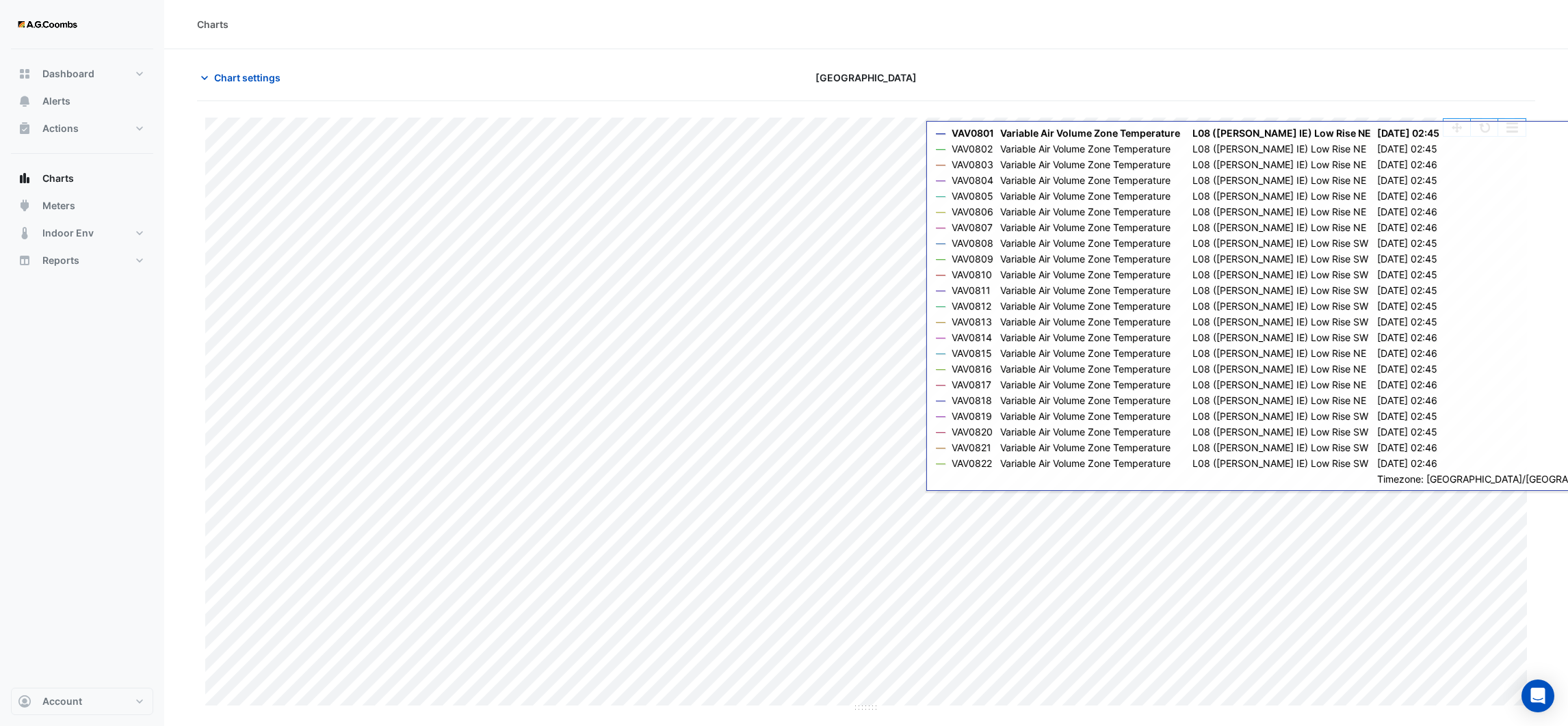
click at [1212, 57] on section "Chart settings Melbourne Central Tower Split by Equip Split All Print Save as J…" at bounding box center [866, 381] width 1404 height 663
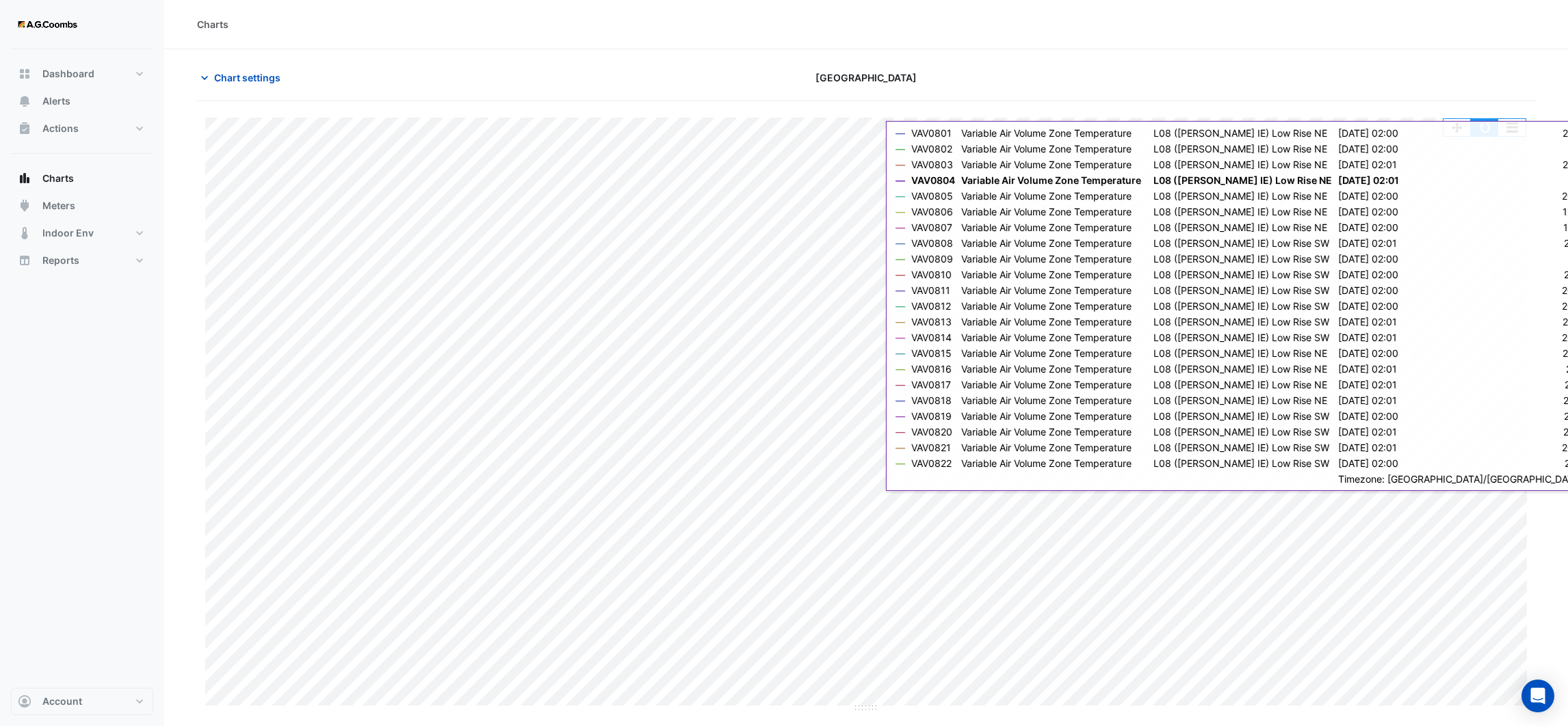
click at [1483, 127] on button "button" at bounding box center [1484, 127] width 27 height 17
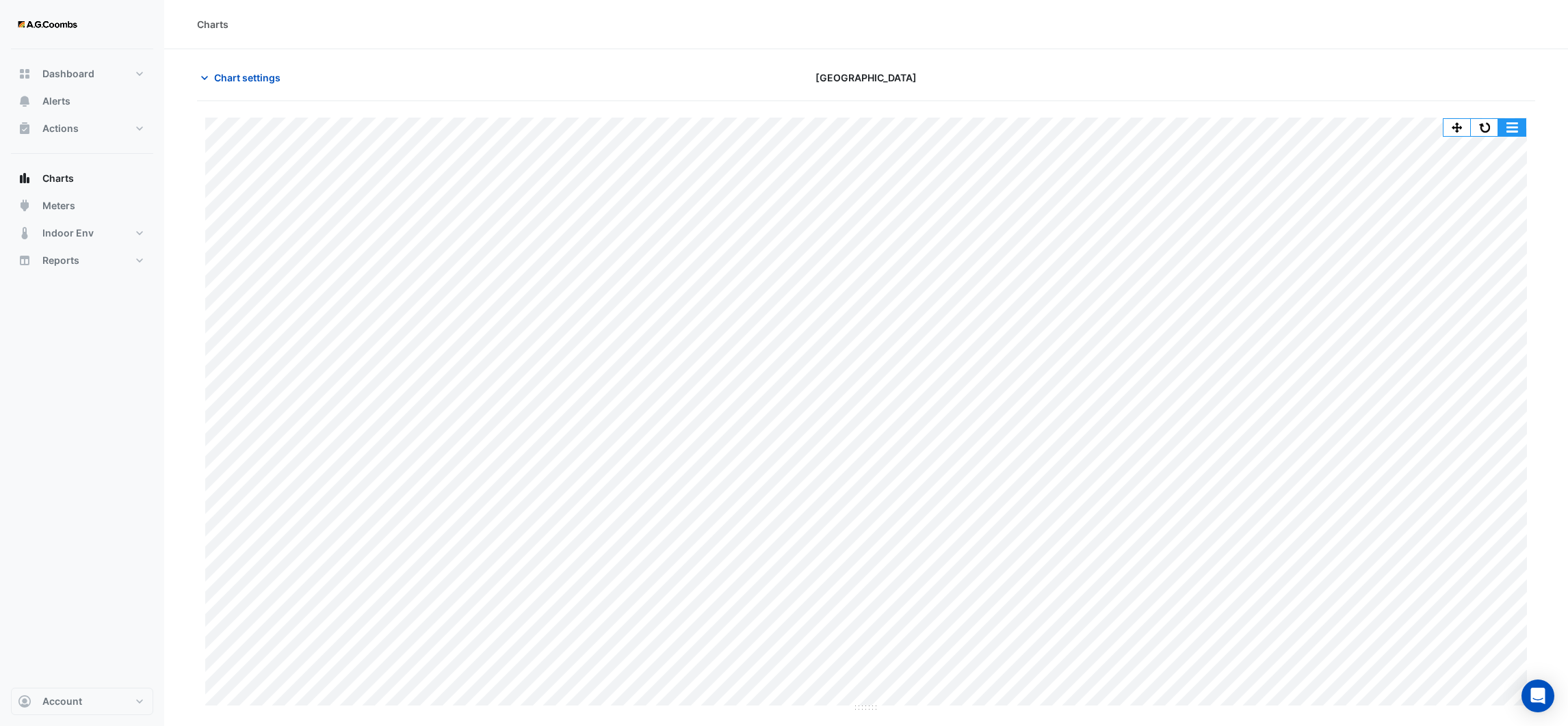
click at [1510, 133] on button "button" at bounding box center [1512, 127] width 27 height 17
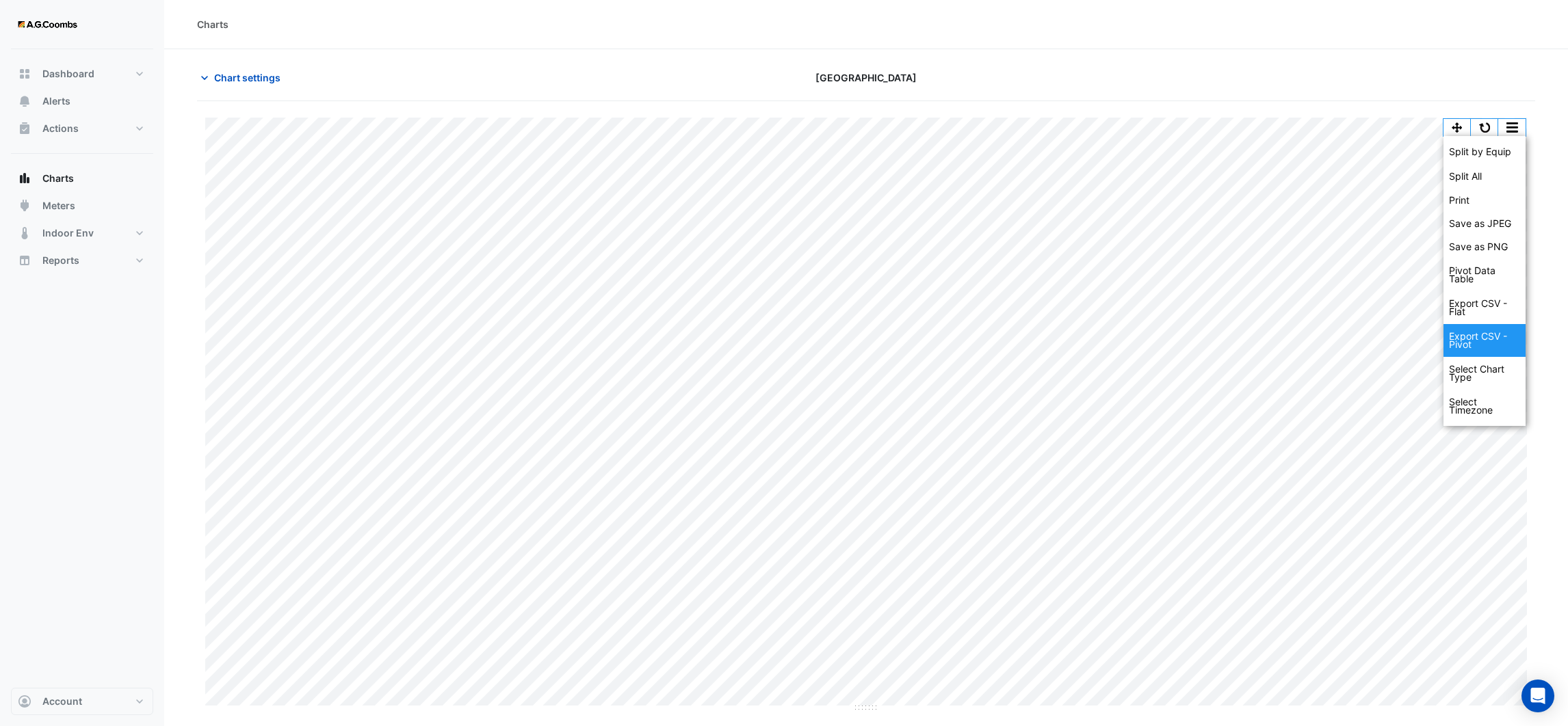
click at [1512, 344] on div "Export CSV - Pivot" at bounding box center [1484, 340] width 82 height 33
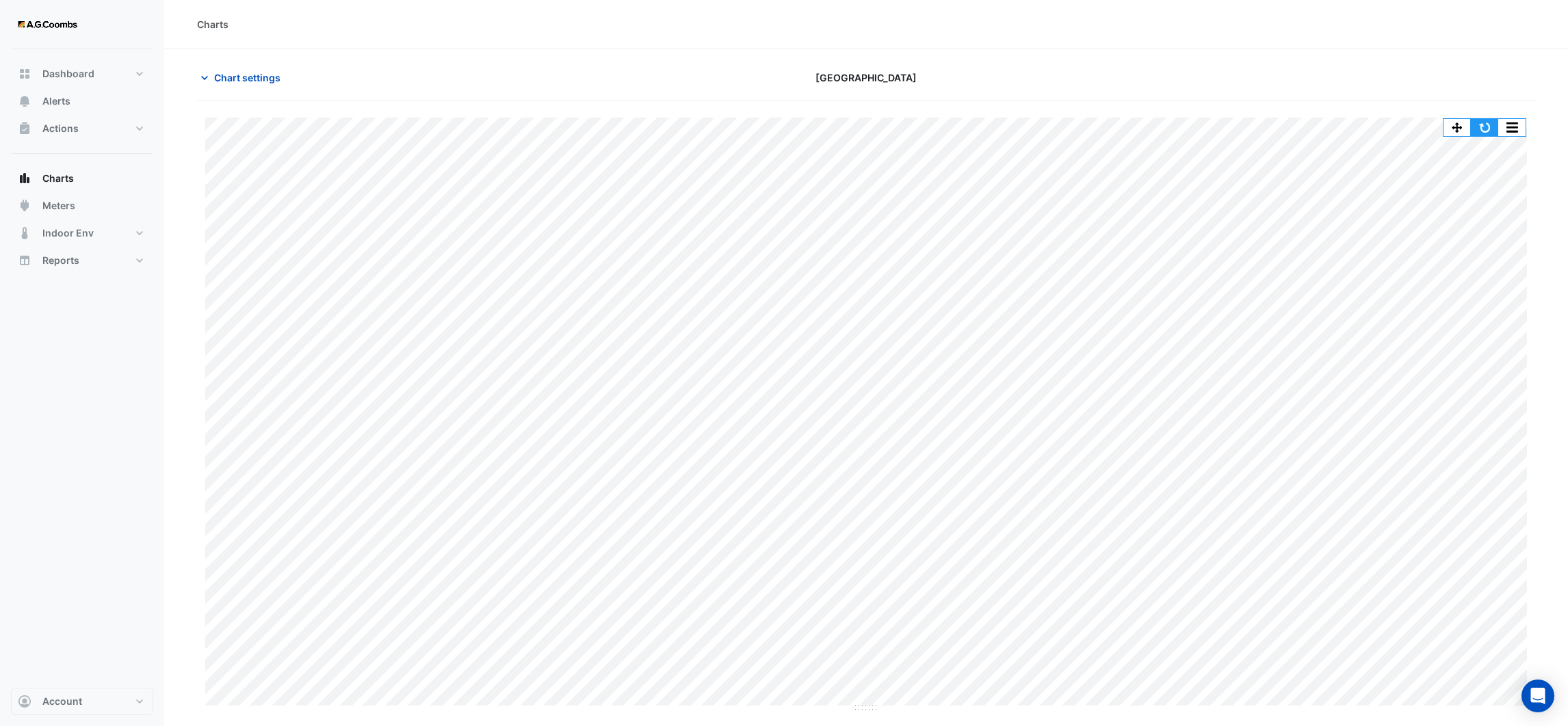
click at [1495, 122] on button "button" at bounding box center [1484, 127] width 27 height 17
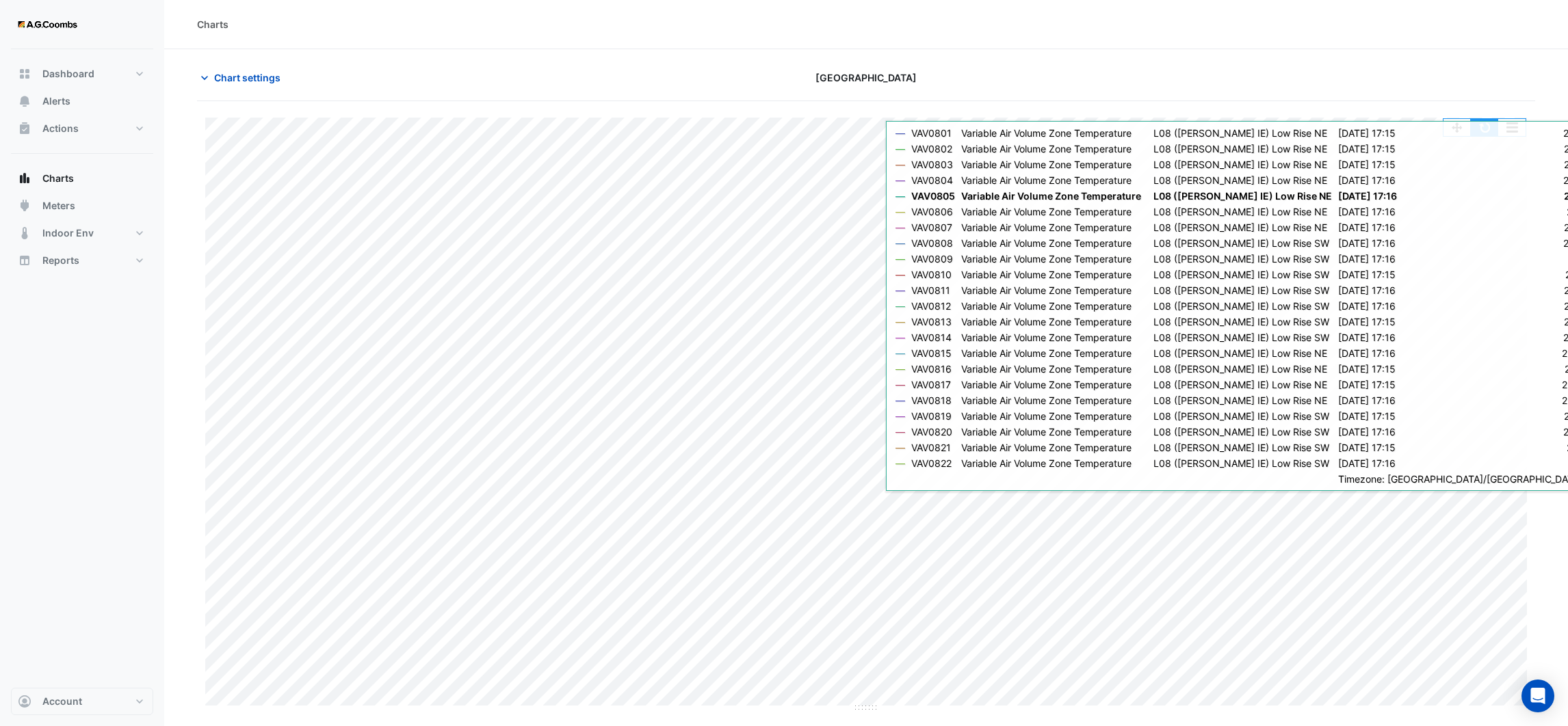
click at [1486, 127] on button "button" at bounding box center [1484, 127] width 27 height 17
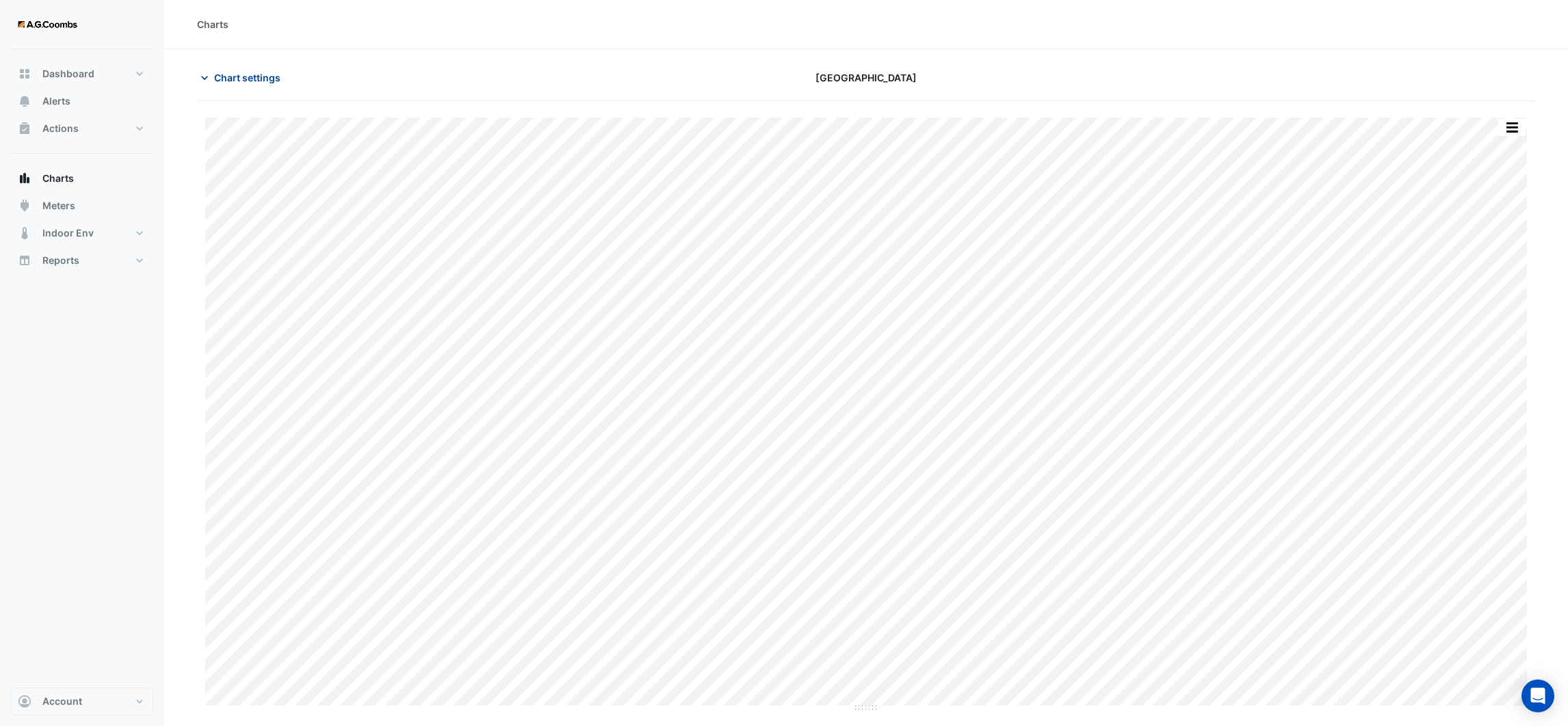
click at [211, 80] on button "Chart settings" at bounding box center [243, 77] width 92 height 24
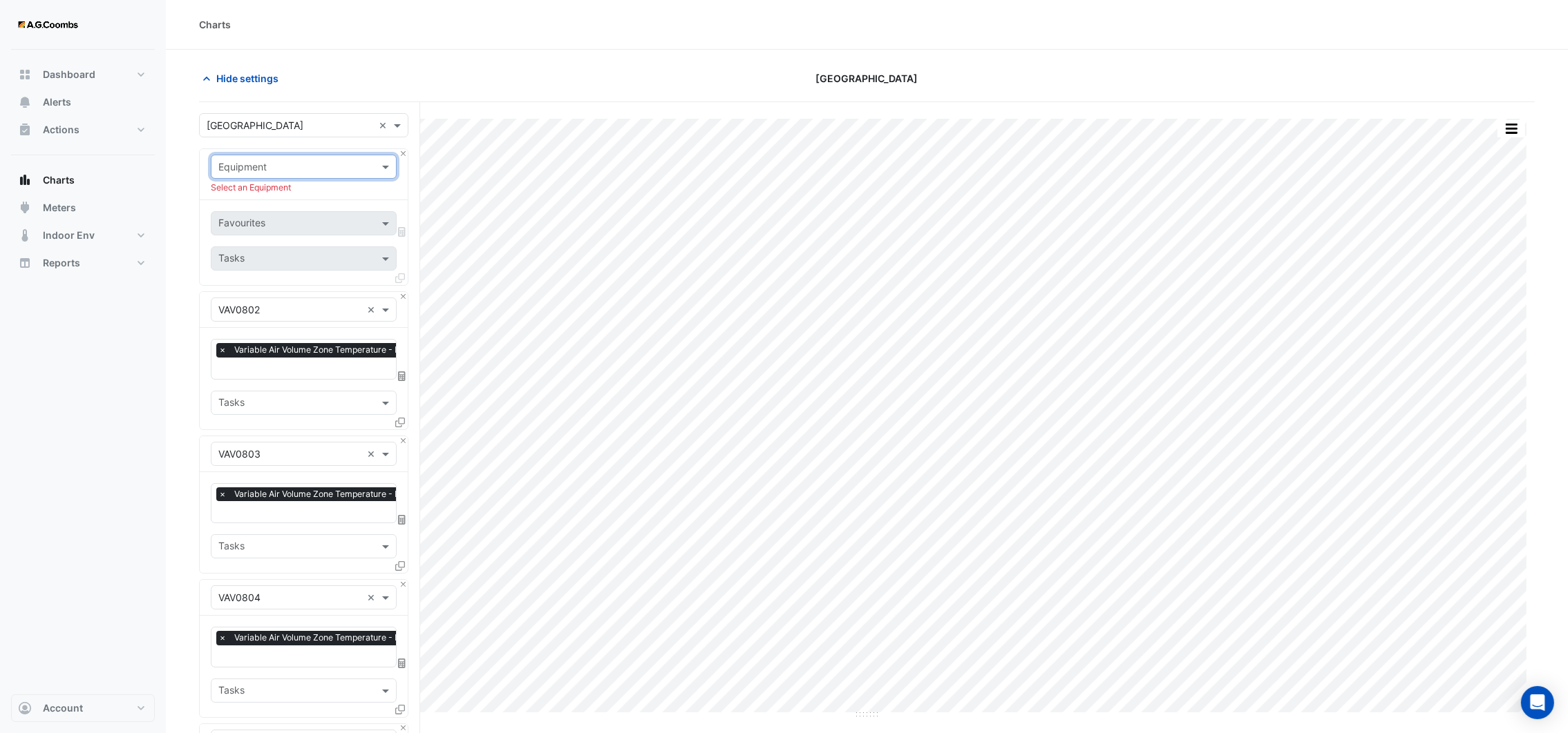
click at [371, 168] on div at bounding box center [303, 166] width 184 height 16
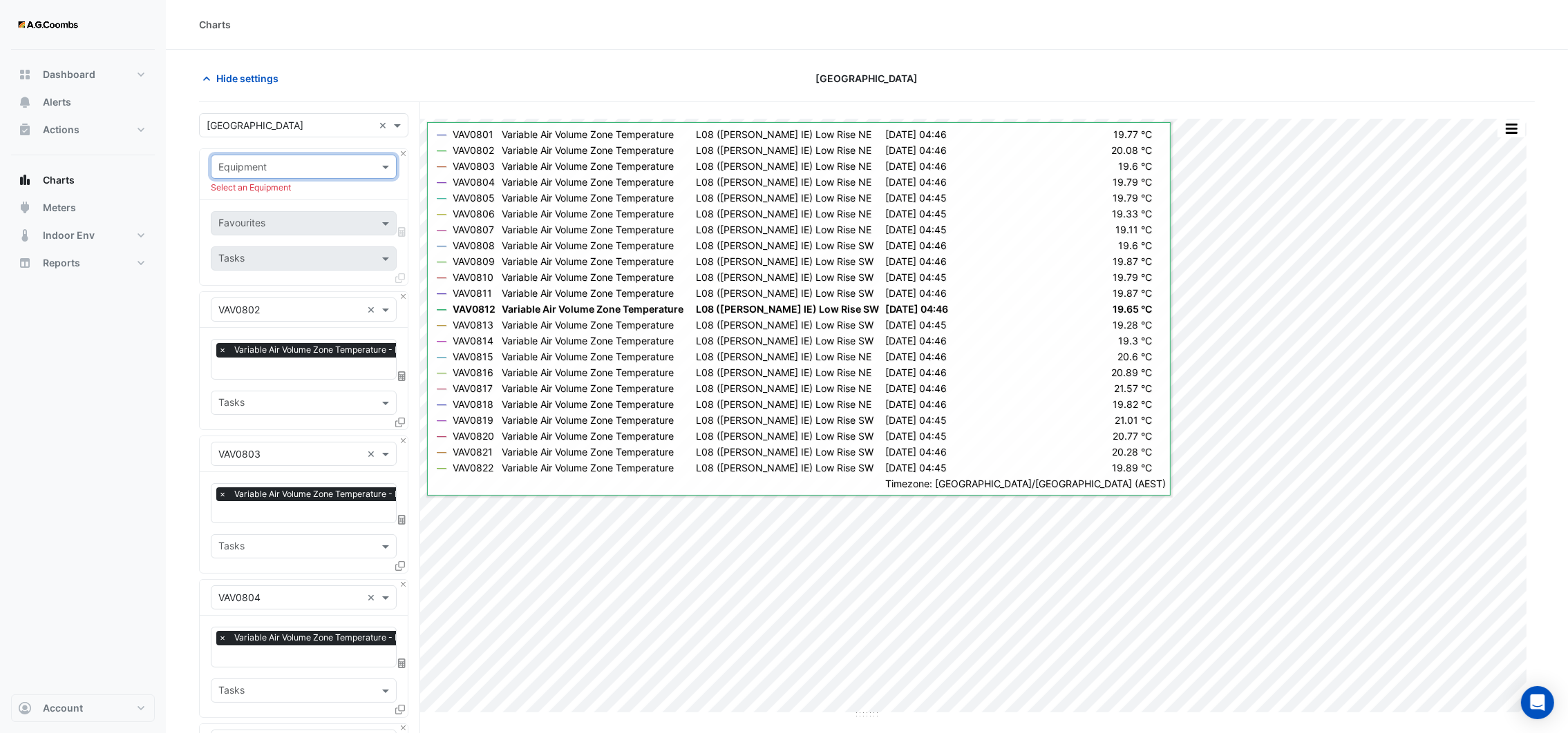
click at [407, 167] on div "Equipment Select an Equipment" at bounding box center [304, 175] width 208 height 51
click at [404, 296] on button "Close" at bounding box center [403, 296] width 9 height 9
click at [404, 437] on button "Close" at bounding box center [403, 441] width 9 height 9
click at [404, 296] on button "Close" at bounding box center [403, 296] width 9 height 9
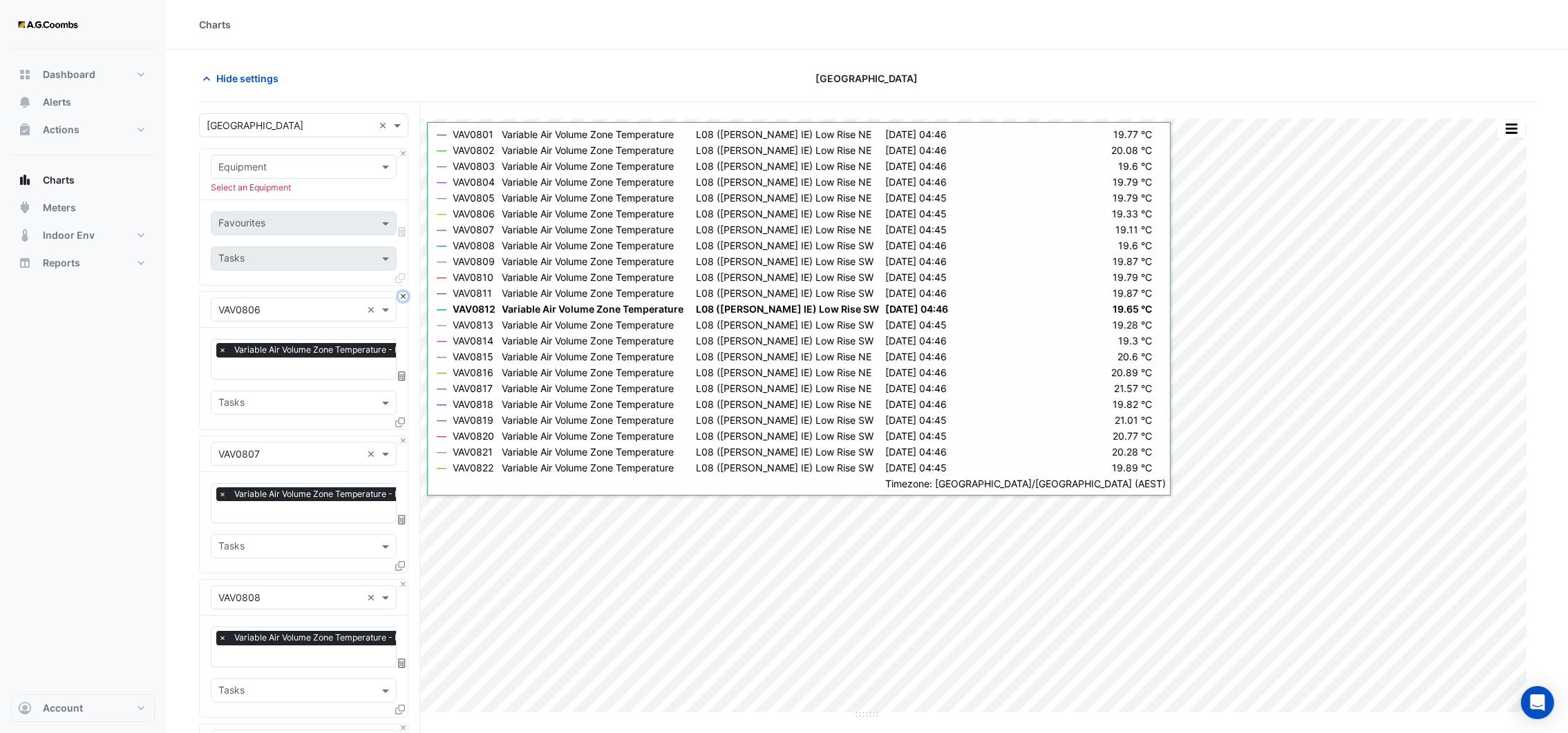
click at [404, 296] on button "Close" at bounding box center [403, 296] width 9 height 9
click at [404, 437] on button "Close" at bounding box center [403, 441] width 9 height 9
click at [404, 296] on button "Close" at bounding box center [403, 296] width 9 height 9
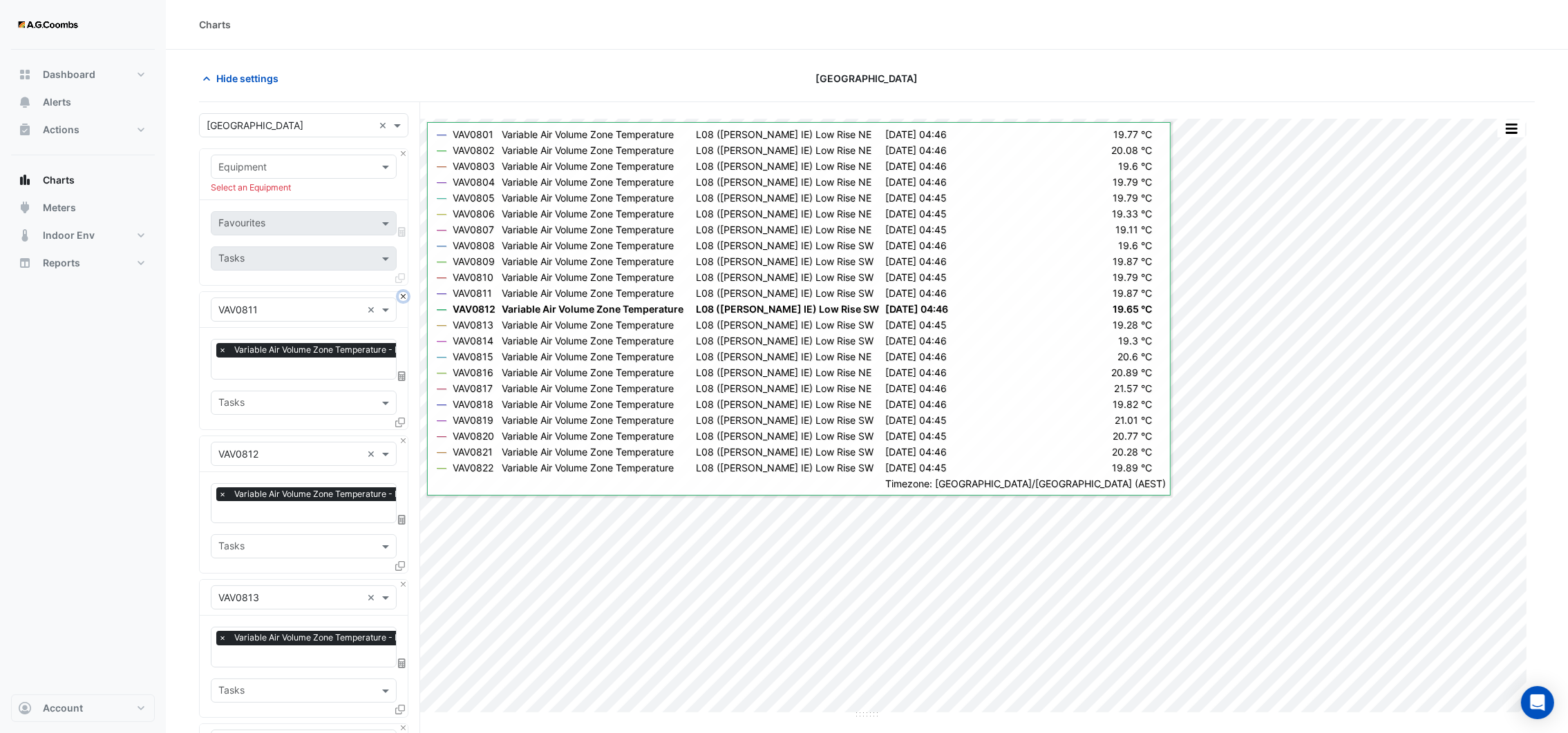
click at [404, 296] on button "Close" at bounding box center [403, 296] width 9 height 9
click at [404, 437] on button "Close" at bounding box center [403, 441] width 9 height 9
click at [404, 296] on button "Close" at bounding box center [403, 296] width 9 height 9
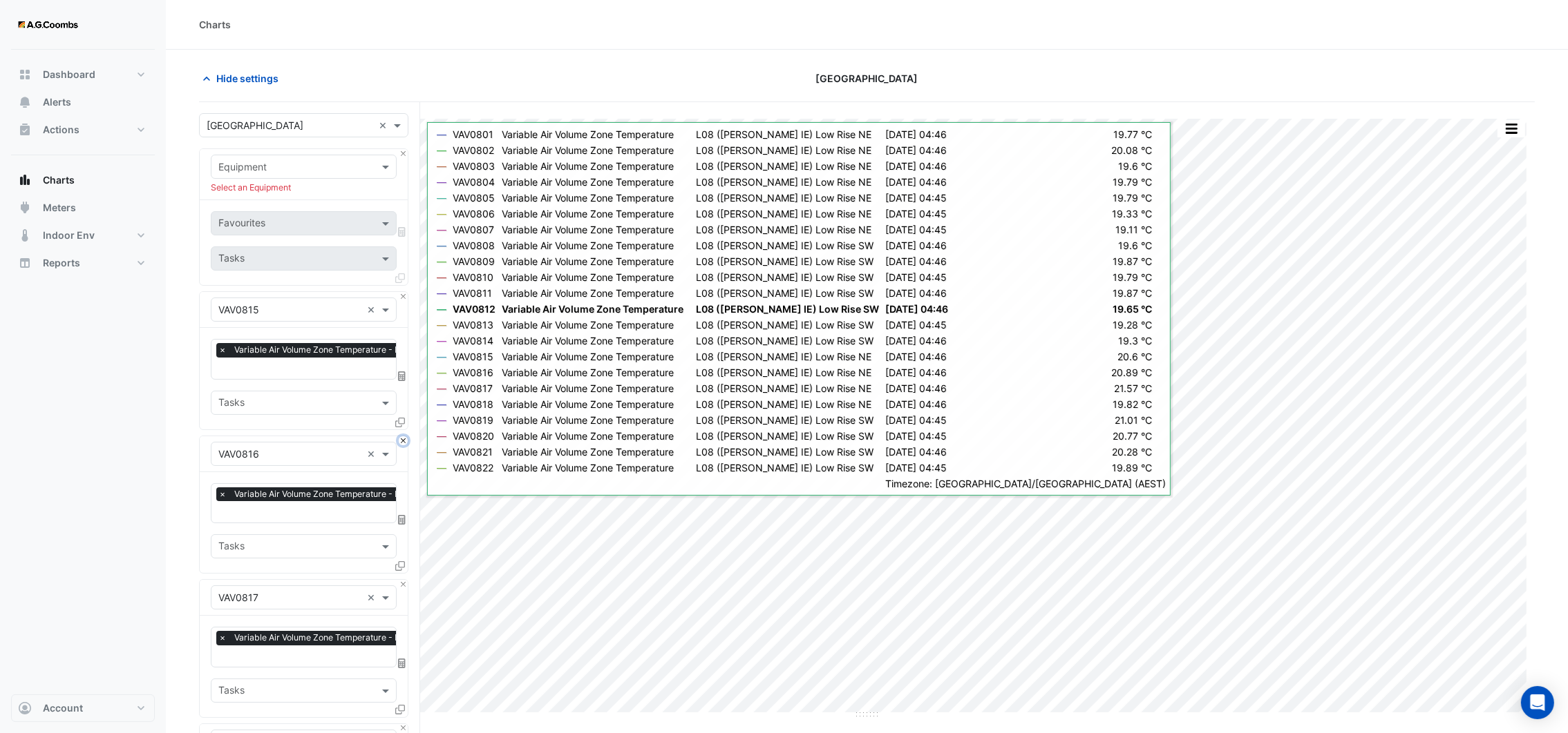
click at [404, 437] on button "Close" at bounding box center [403, 441] width 9 height 9
click at [404, 296] on button "Close" at bounding box center [403, 296] width 9 height 9
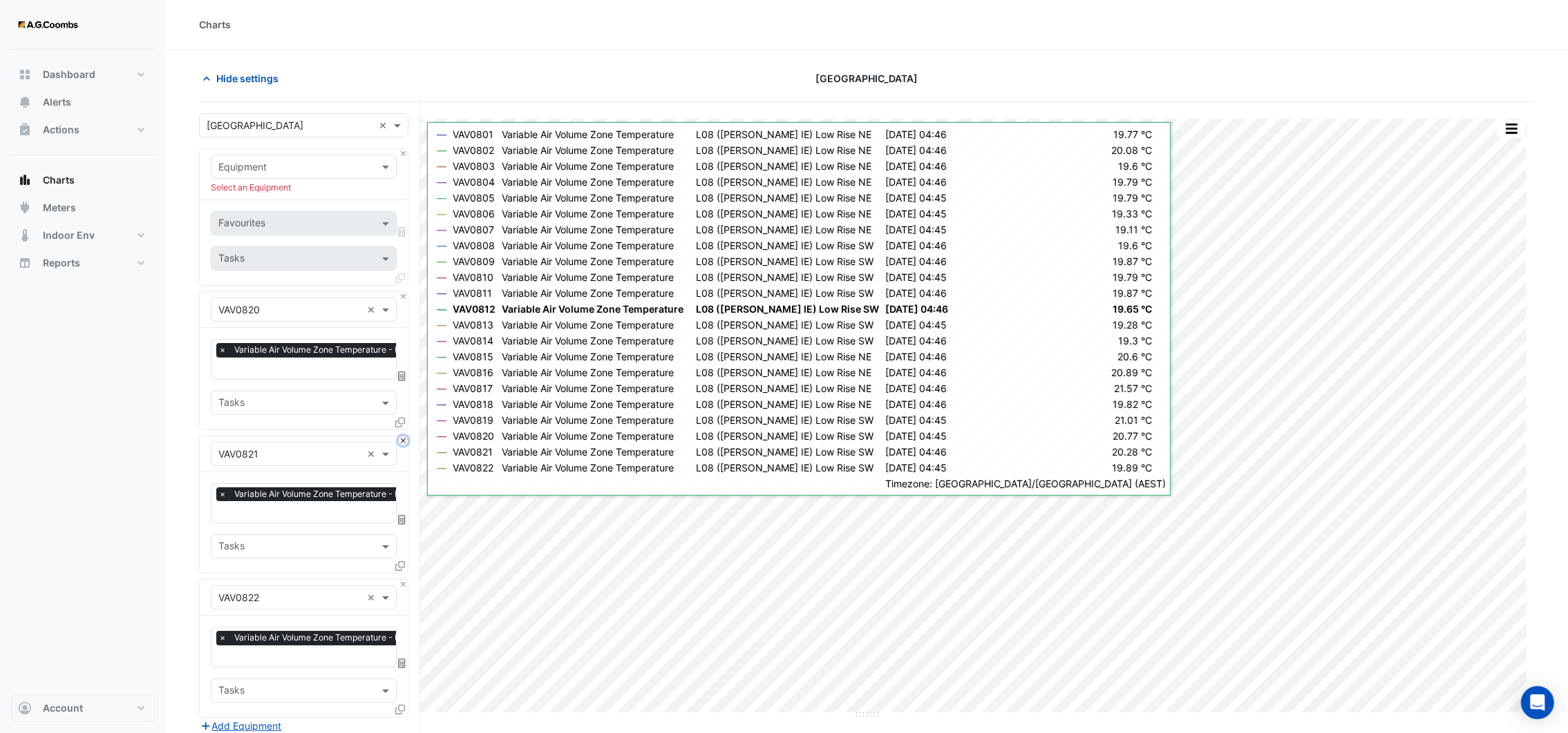
click at [404, 437] on button "Close" at bounding box center [403, 441] width 9 height 9
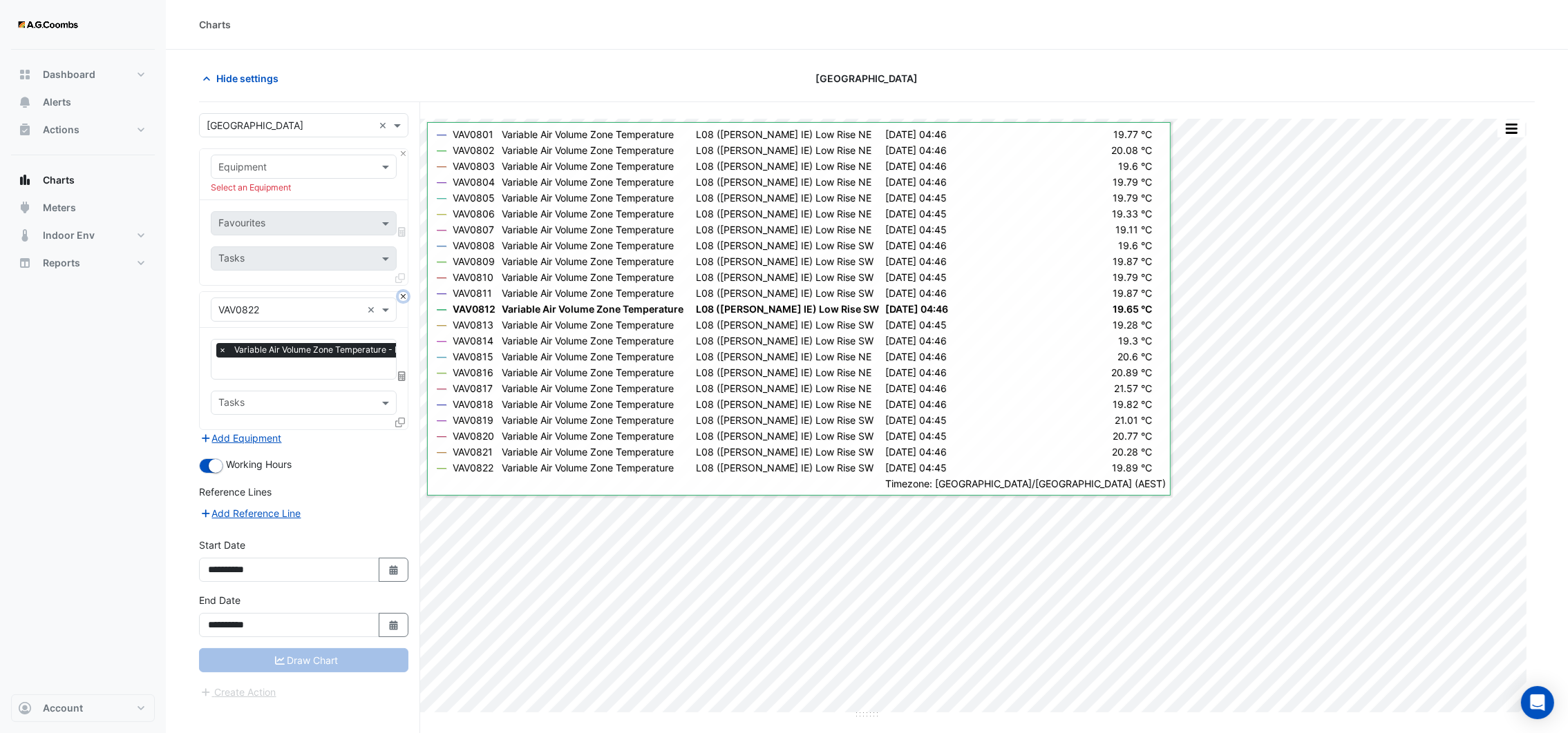
click at [404, 296] on button "Close" at bounding box center [403, 296] width 9 height 9
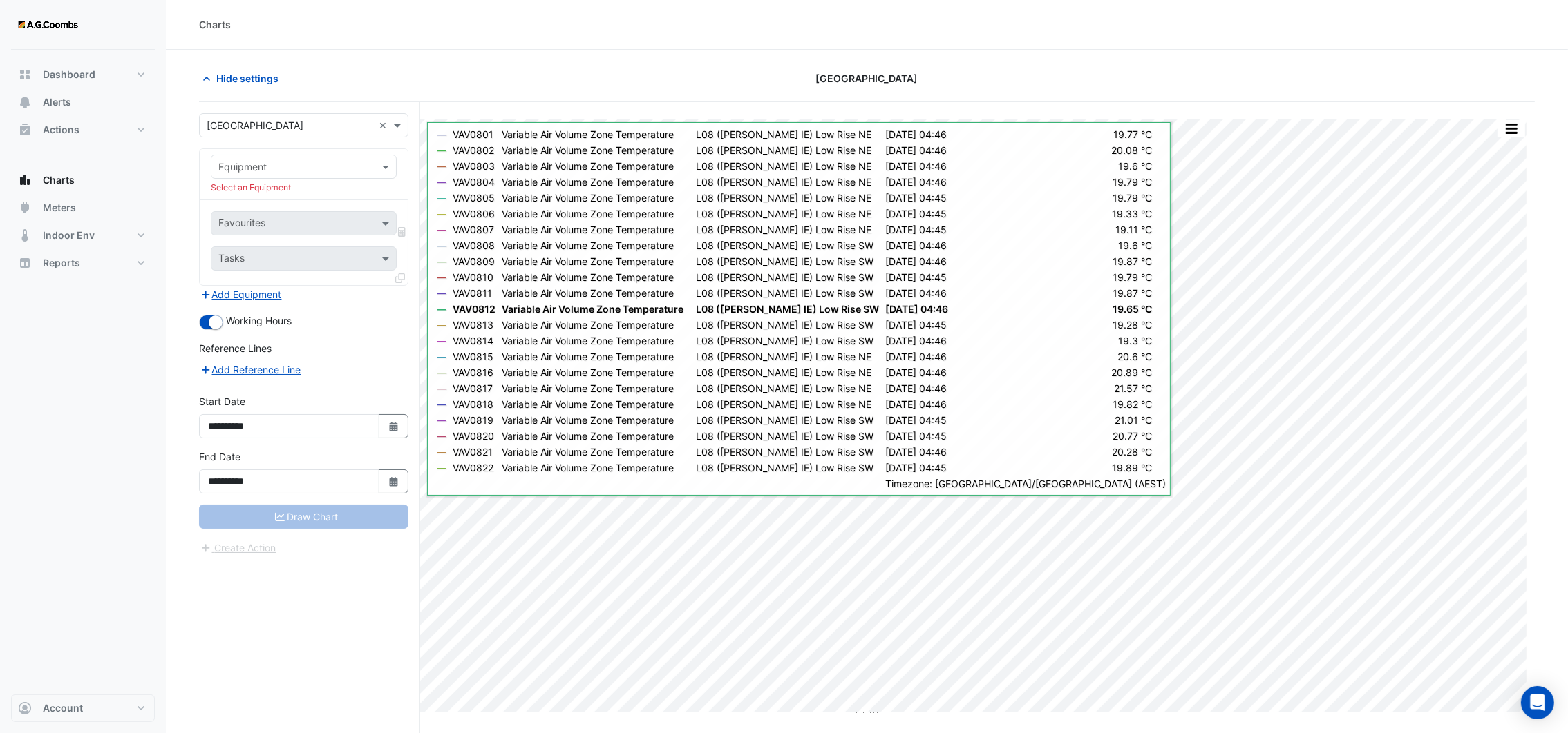
click at [404, 296] on div "Add Equipment" at bounding box center [304, 294] width 209 height 16
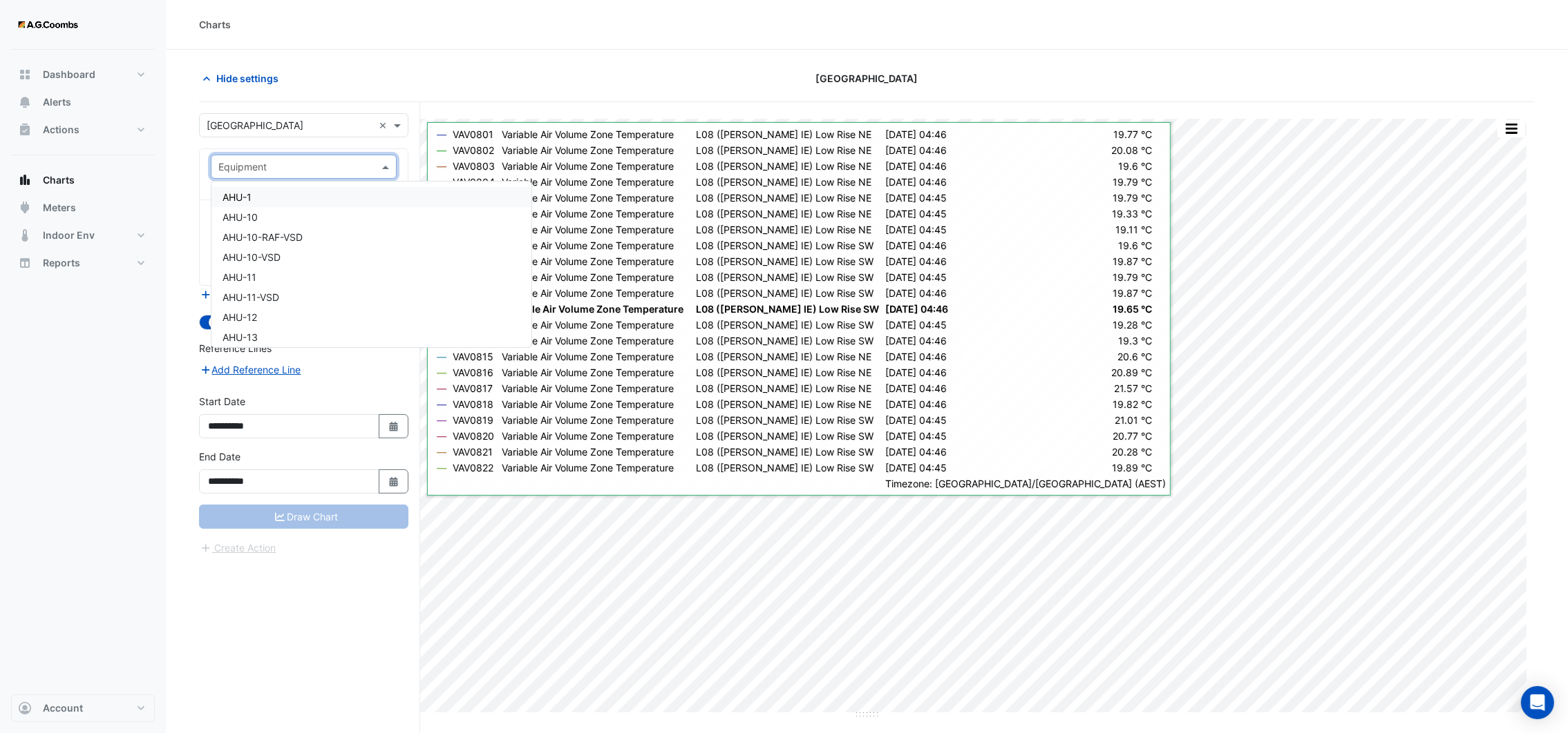
click at [331, 168] on input "text" at bounding box center [290, 167] width 143 height 14
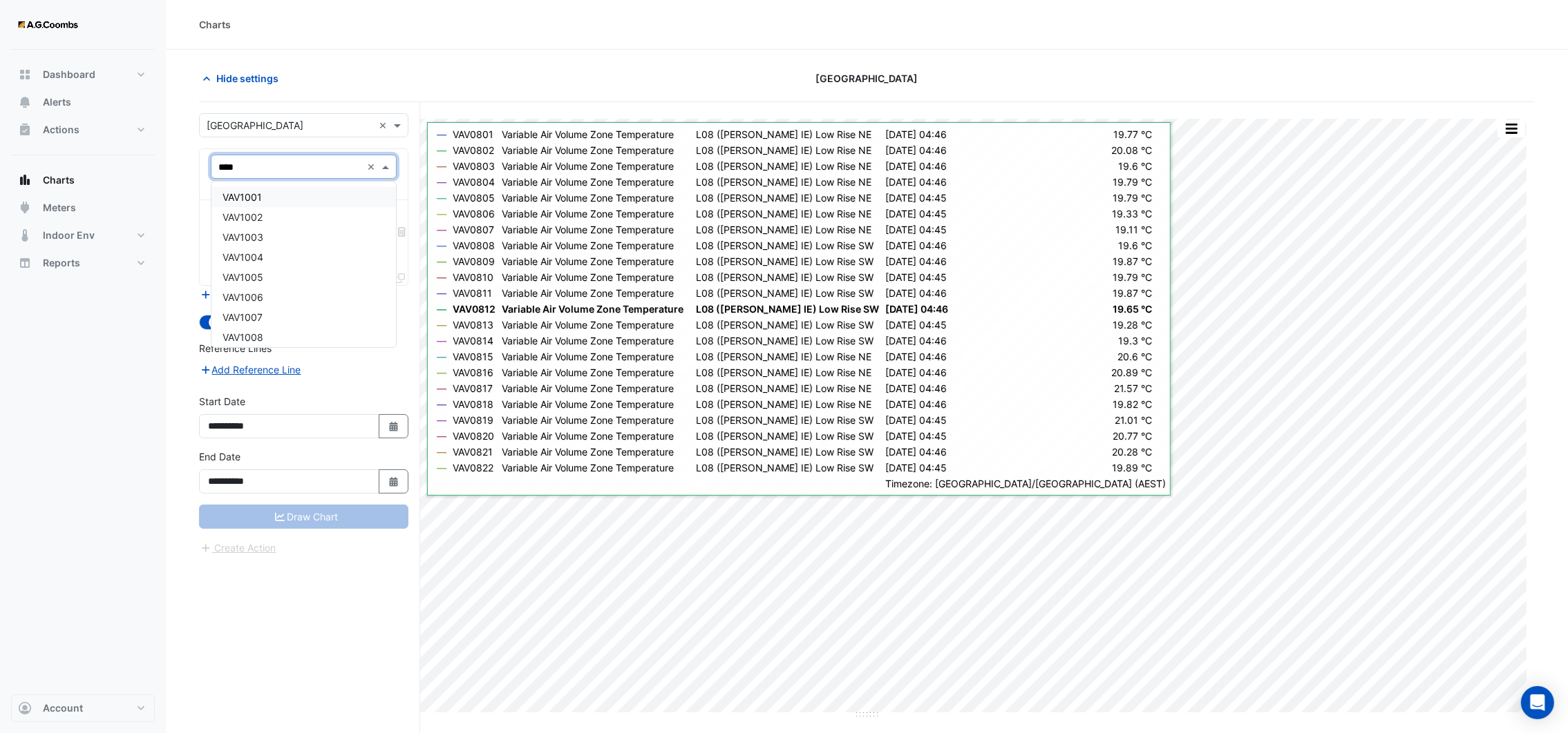
type input "*****"
click at [231, 201] on span "VAV1101" at bounding box center [241, 197] width 38 height 12
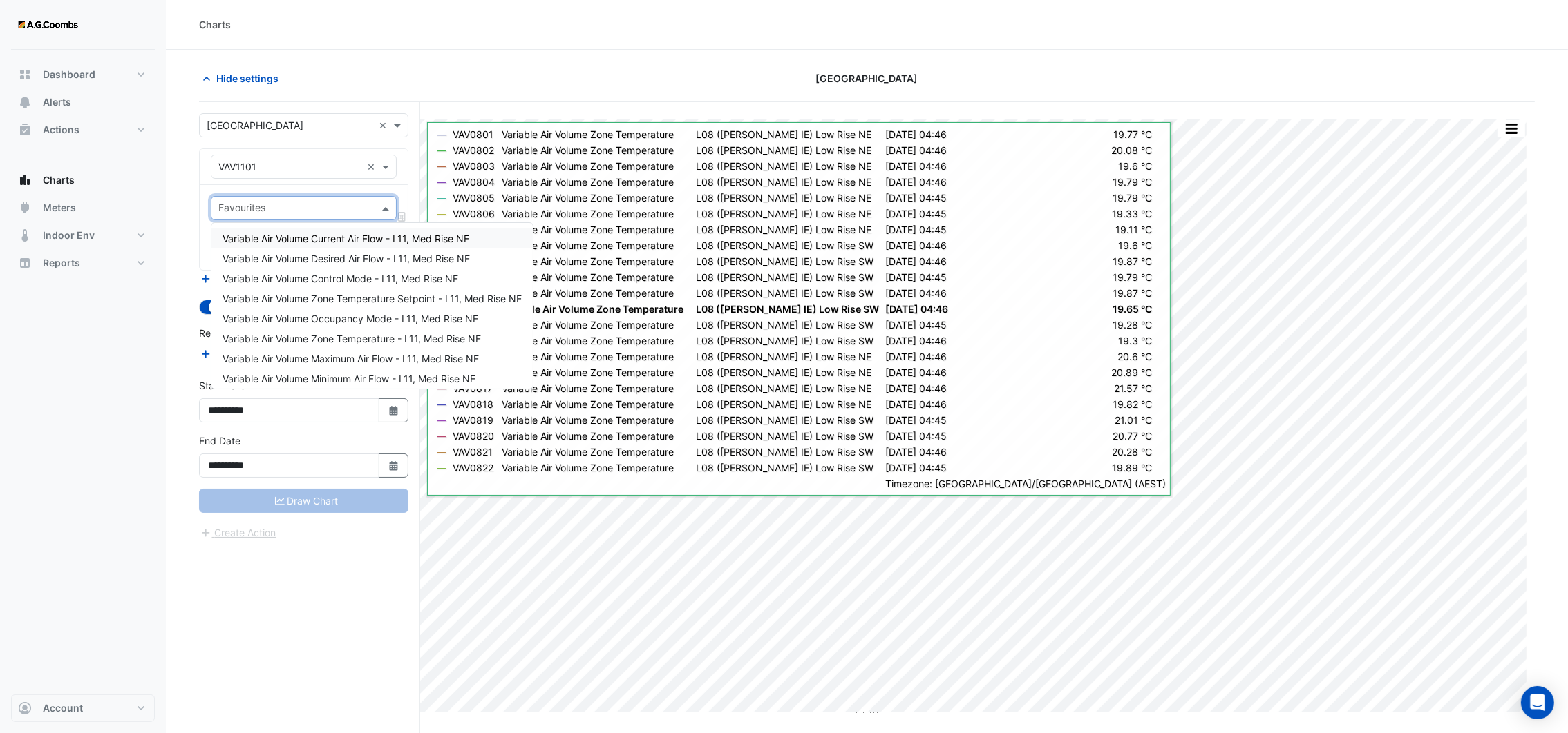
click at [362, 212] on input "text" at bounding box center [296, 210] width 155 height 14
click at [362, 333] on span "Variable Air Volume Zone Temperature - L11, Med Rise NE" at bounding box center [351, 338] width 258 height 12
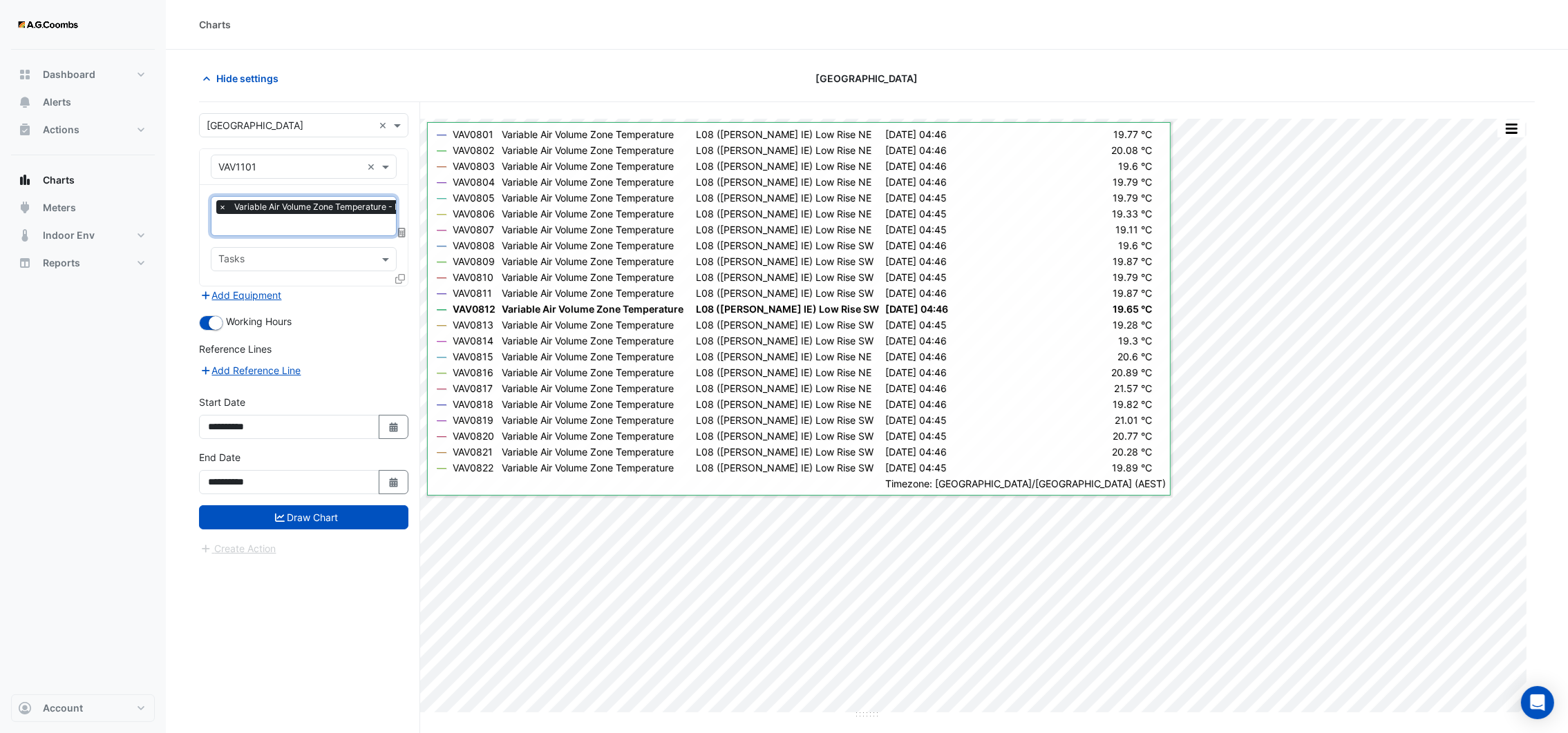
click at [400, 275] on icon at bounding box center [401, 279] width 10 height 10
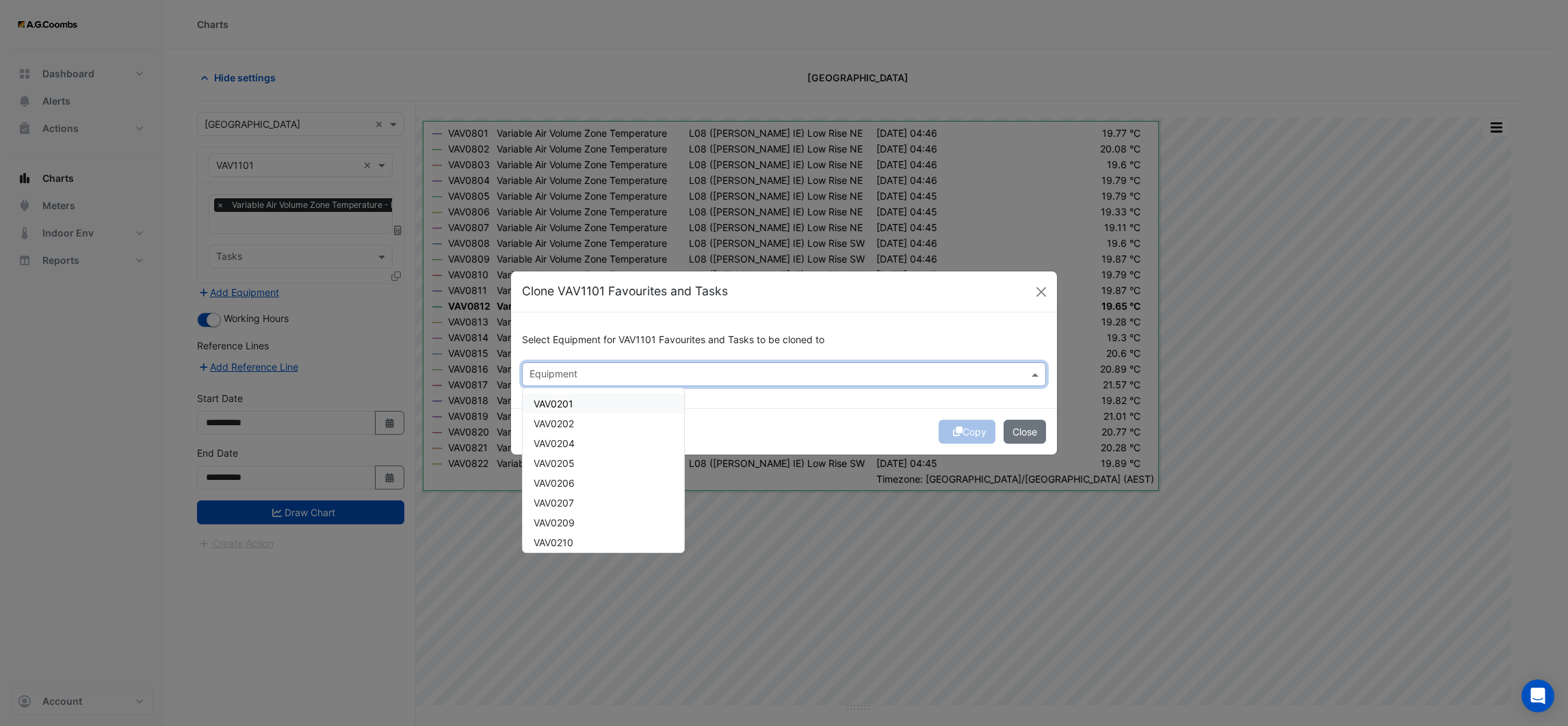
click at [576, 375] on input "text" at bounding box center [776, 375] width 493 height 14
click at [543, 407] on span "VAV1102" at bounding box center [553, 403] width 38 height 12
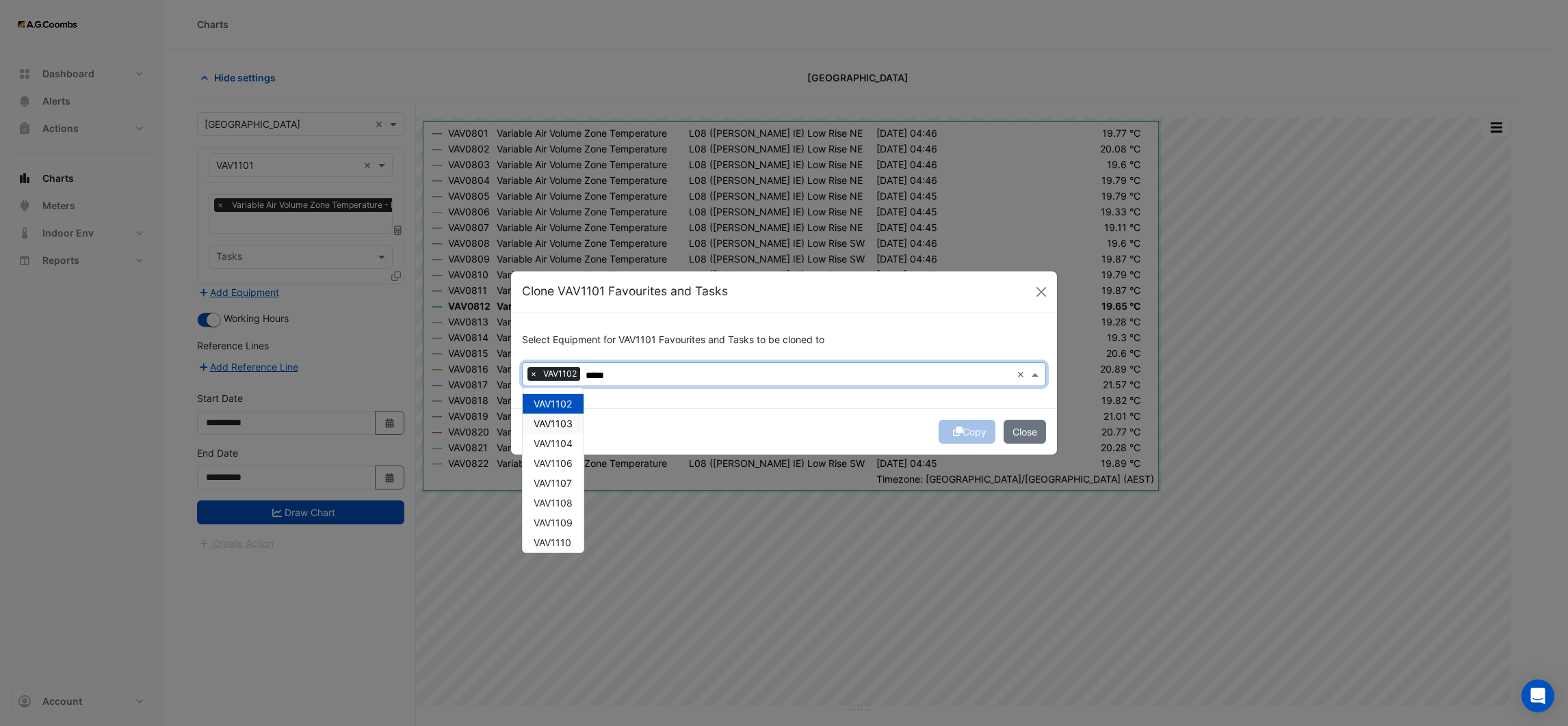
click at [554, 420] on span "VAV1103" at bounding box center [553, 423] width 39 height 12
click at [558, 440] on span "VAV1104" at bounding box center [553, 444] width 39 height 12
click at [559, 459] on span "VAV1106" at bounding box center [553, 463] width 39 height 12
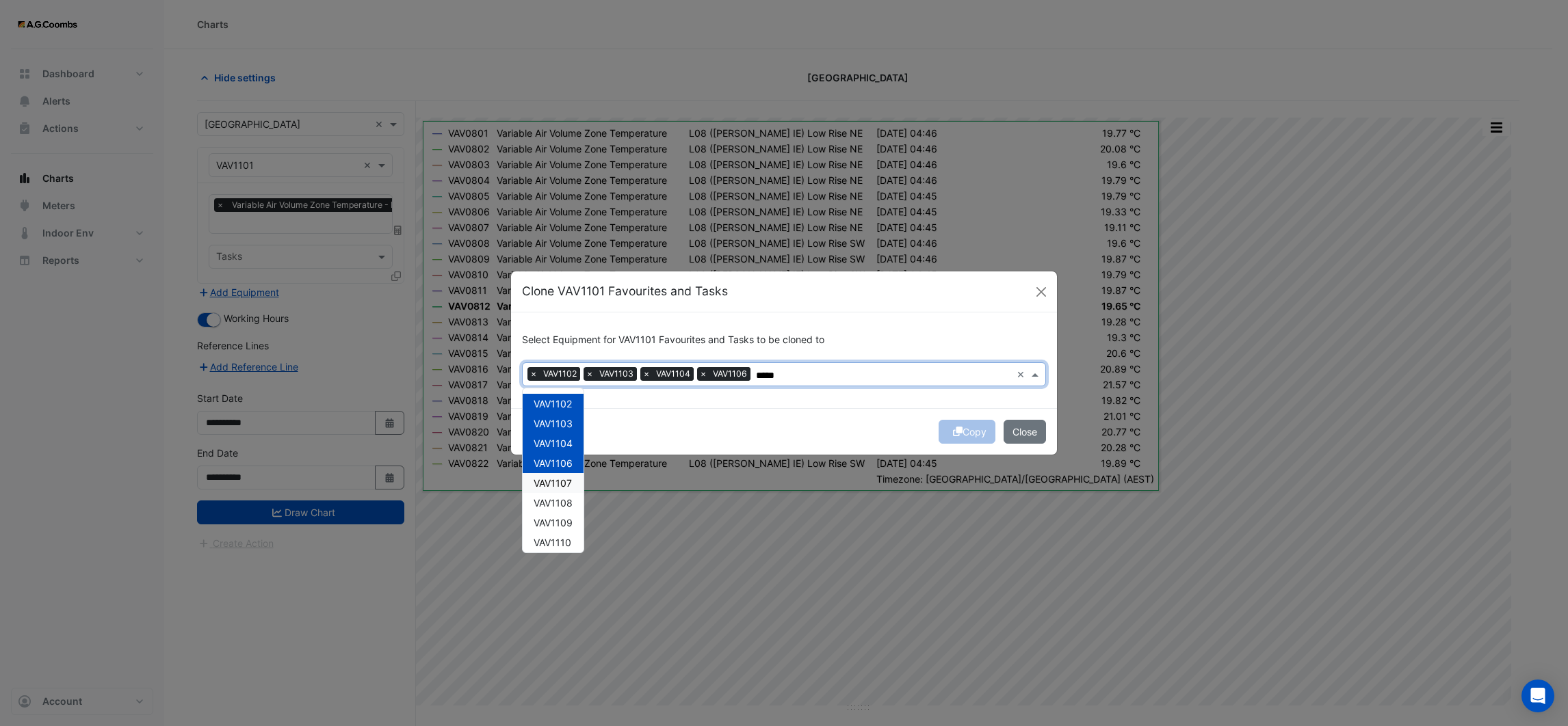
click at [560, 478] on span "VAV1107" at bounding box center [553, 483] width 38 height 12
click at [556, 499] on span "VAV1108" at bounding box center [553, 503] width 39 height 12
click at [559, 520] on span "VAV1109" at bounding box center [553, 522] width 39 height 12
click at [564, 437] on span "VAV1110" at bounding box center [552, 440] width 37 height 12
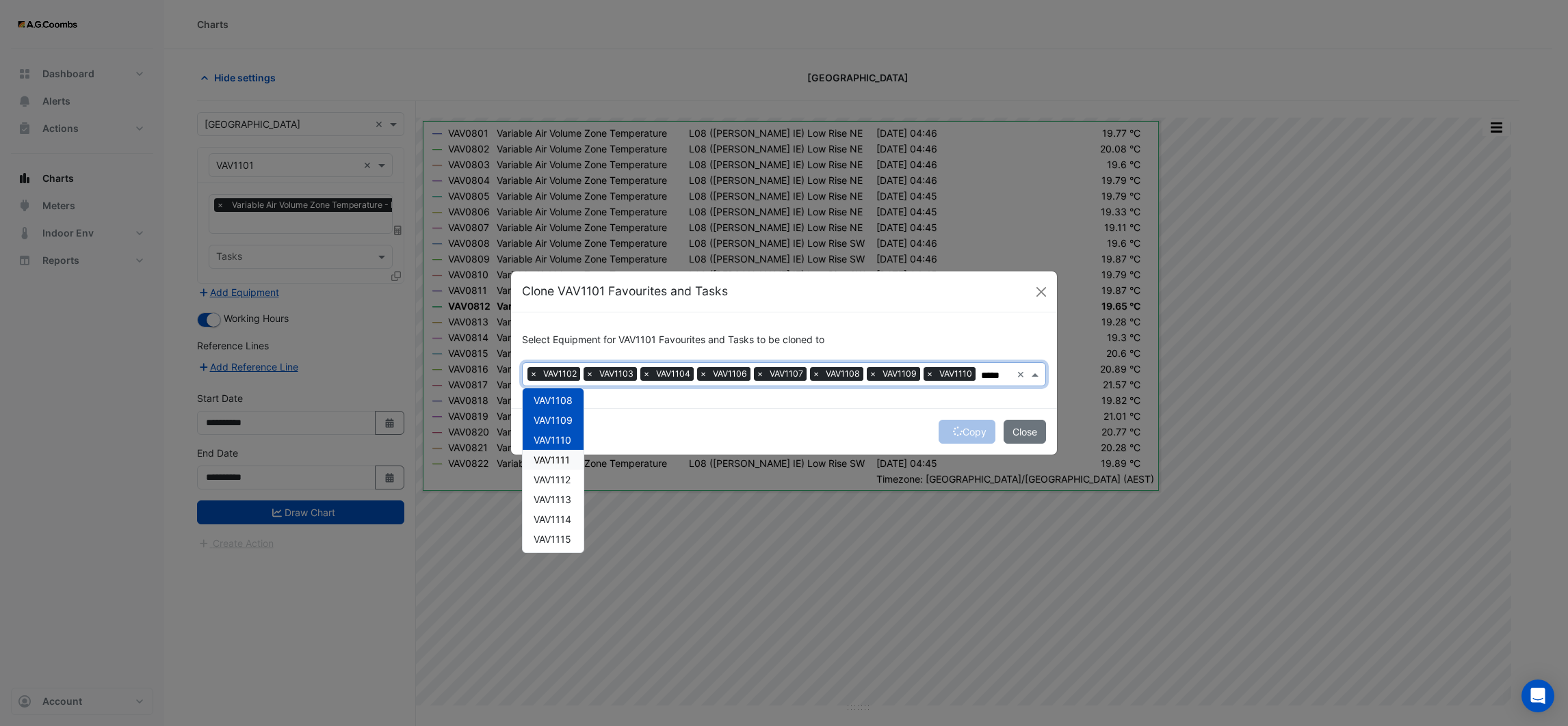
click at [568, 461] on span "VAV1111" at bounding box center [552, 460] width 36 height 12
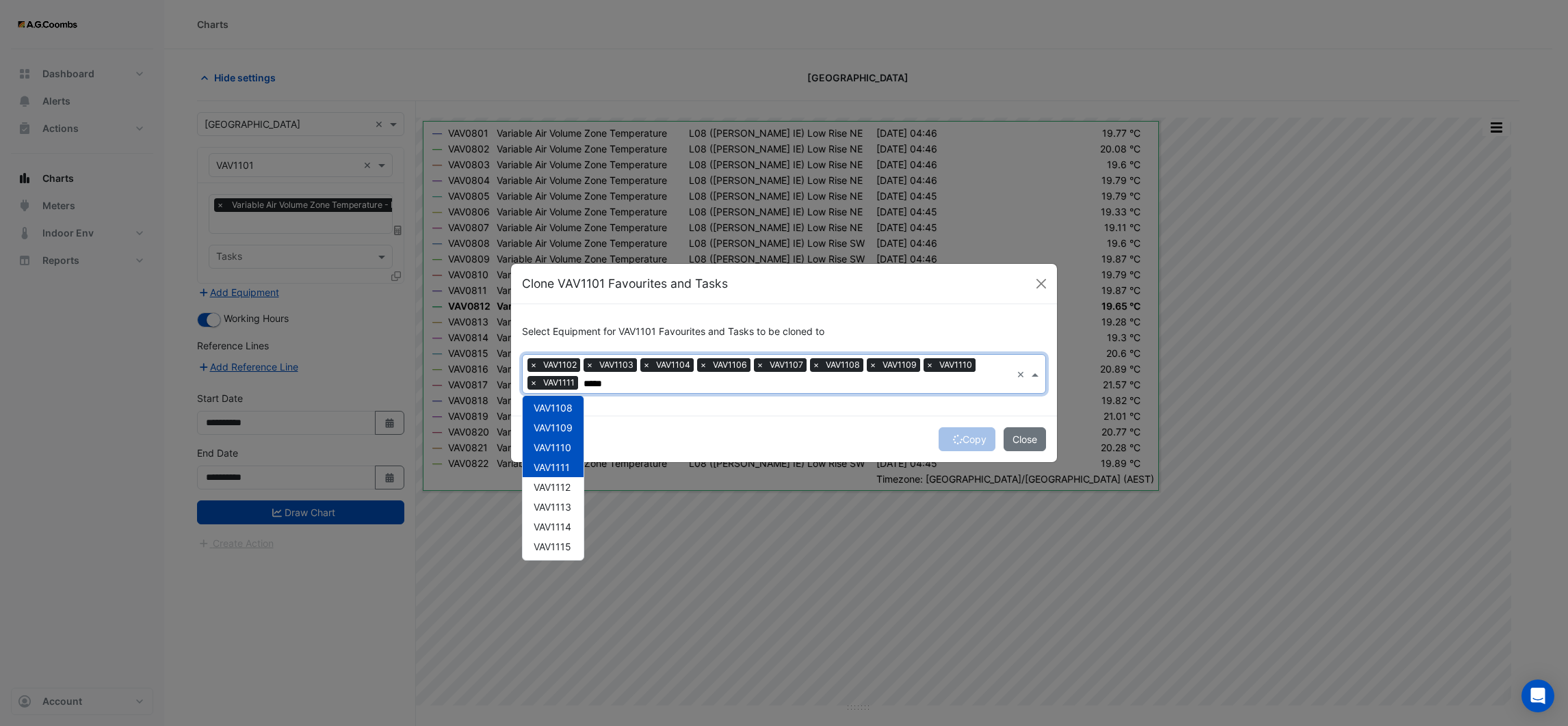
click at [564, 475] on div "VAV1111" at bounding box center [553, 468] width 61 height 20
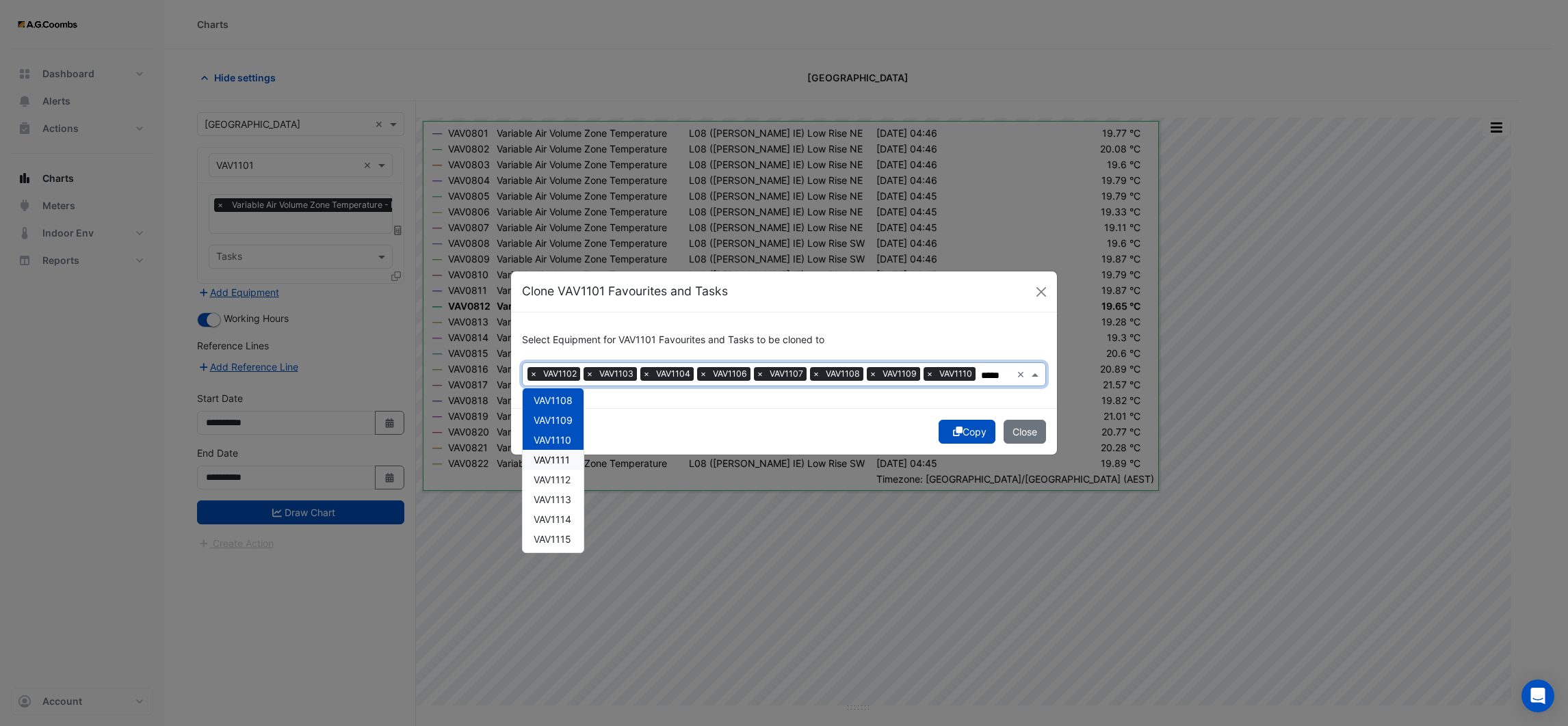
click at [563, 458] on span "VAV1111" at bounding box center [552, 460] width 36 height 12
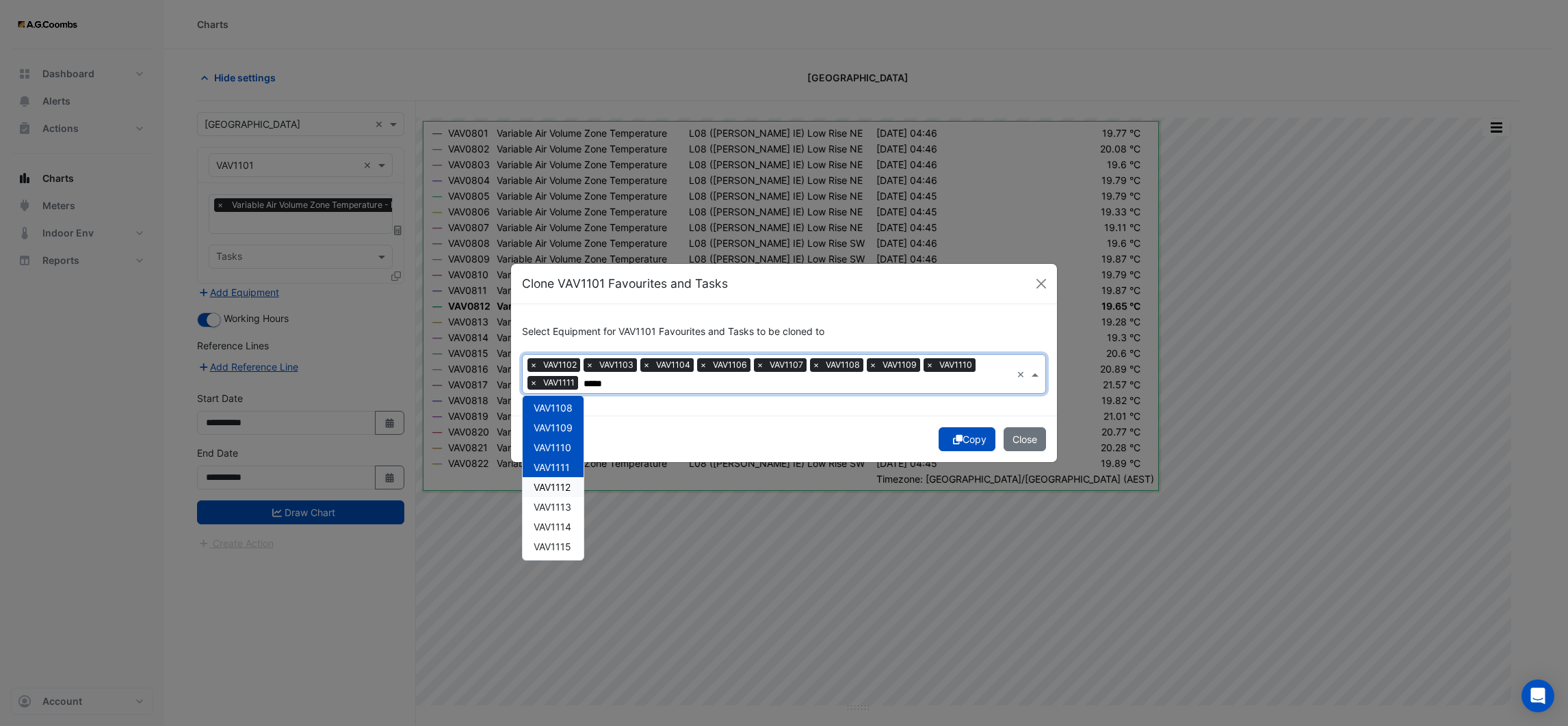
click at [560, 486] on span "VAV1112" at bounding box center [552, 487] width 37 height 12
drag, startPoint x: 559, startPoint y: 503, endPoint x: 559, endPoint y: 527, distance: 24.0
click at [559, 504] on span "VAV1113" at bounding box center [552, 507] width 37 height 12
click at [558, 529] on span "VAV1114" at bounding box center [552, 527] width 37 height 12
click at [558, 542] on span "VAV1115" at bounding box center [552, 546] width 37 height 12
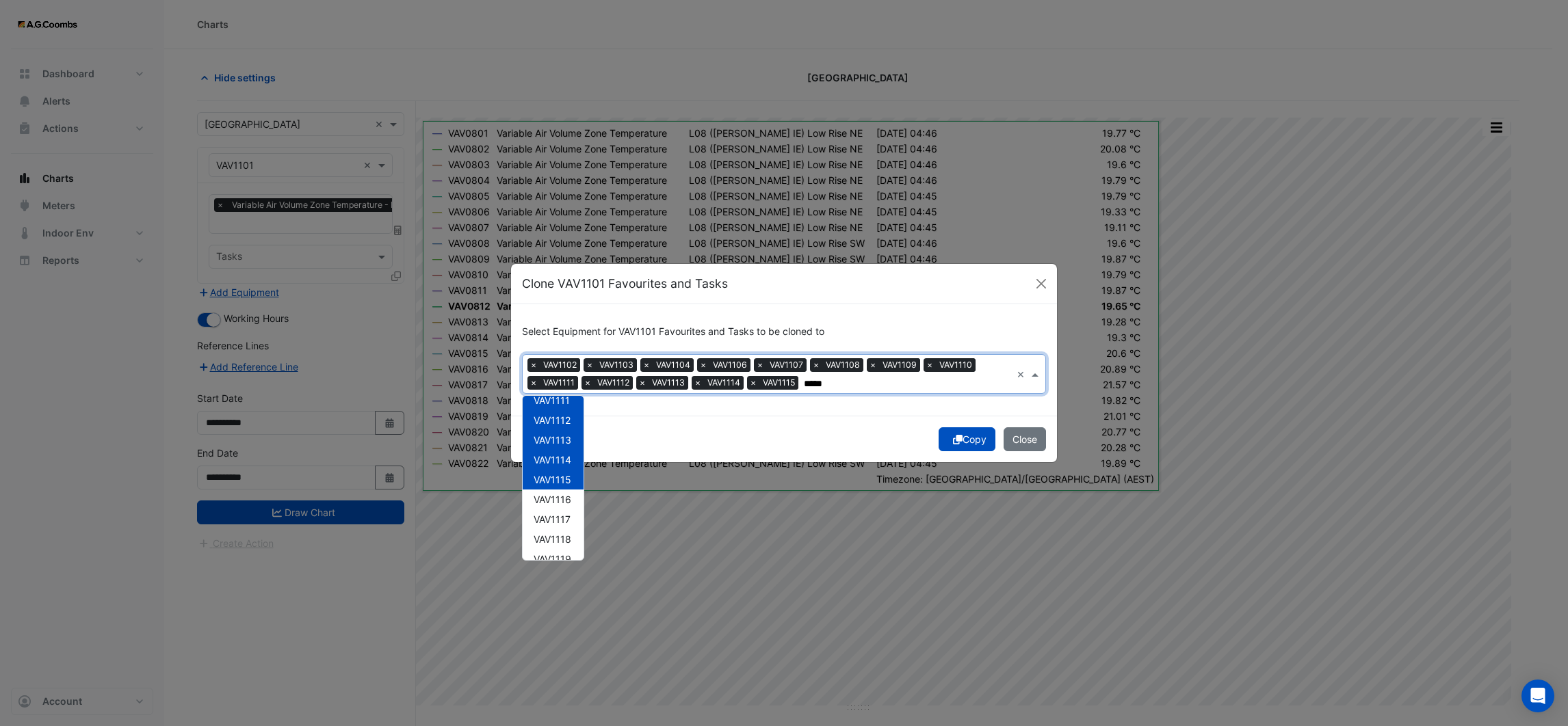
scroll to position [205, 0]
click at [558, 472] on div "VAV1116" at bounding box center [553, 464] width 61 height 20
click at [558, 486] on span "VAV1117" at bounding box center [552, 484] width 37 height 12
click at [560, 503] on span "VAV1118" at bounding box center [552, 503] width 37 height 12
drag, startPoint x: 559, startPoint y: 515, endPoint x: 558, endPoint y: 532, distance: 17.0
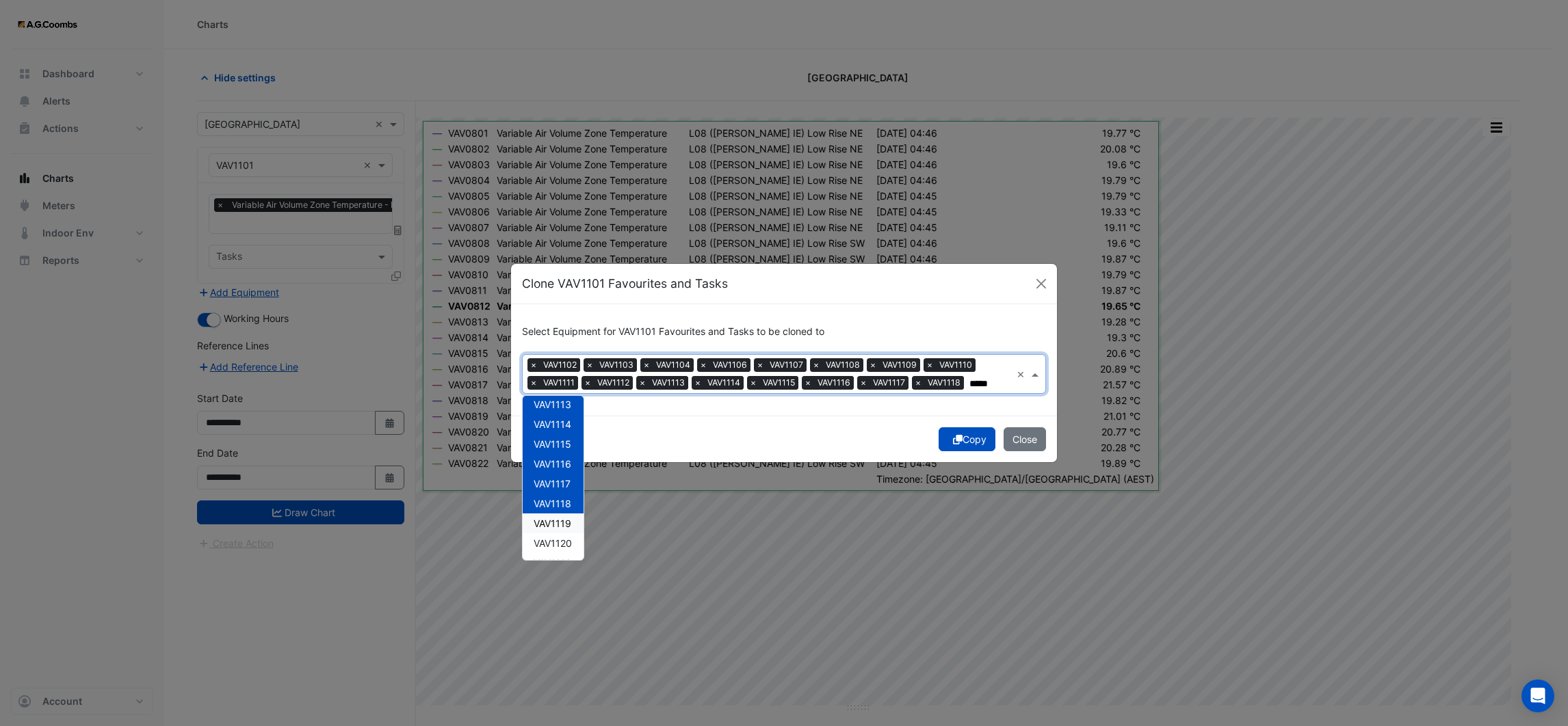
click at [559, 515] on div "VAV1119" at bounding box center [553, 523] width 61 height 20
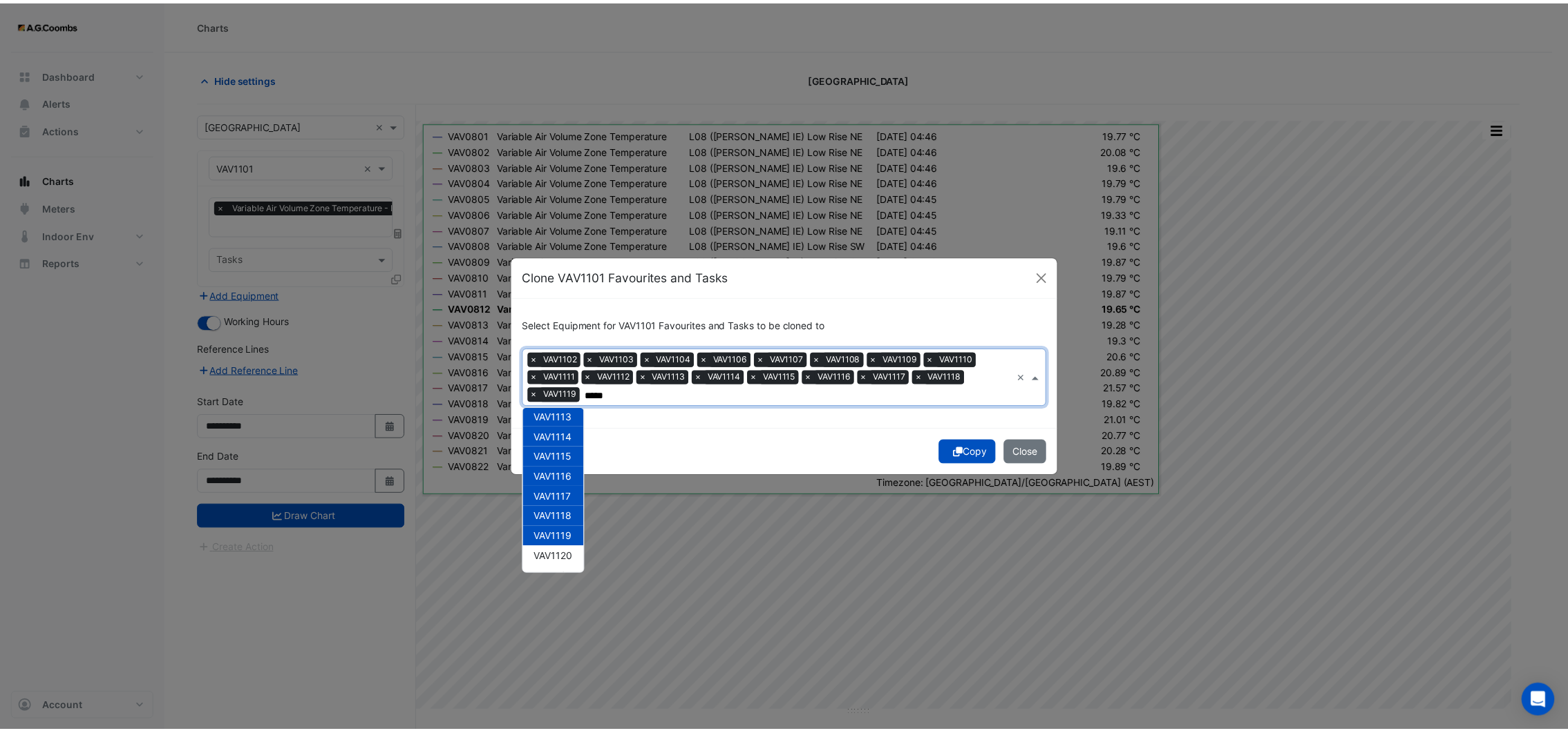
scroll to position [305, 0]
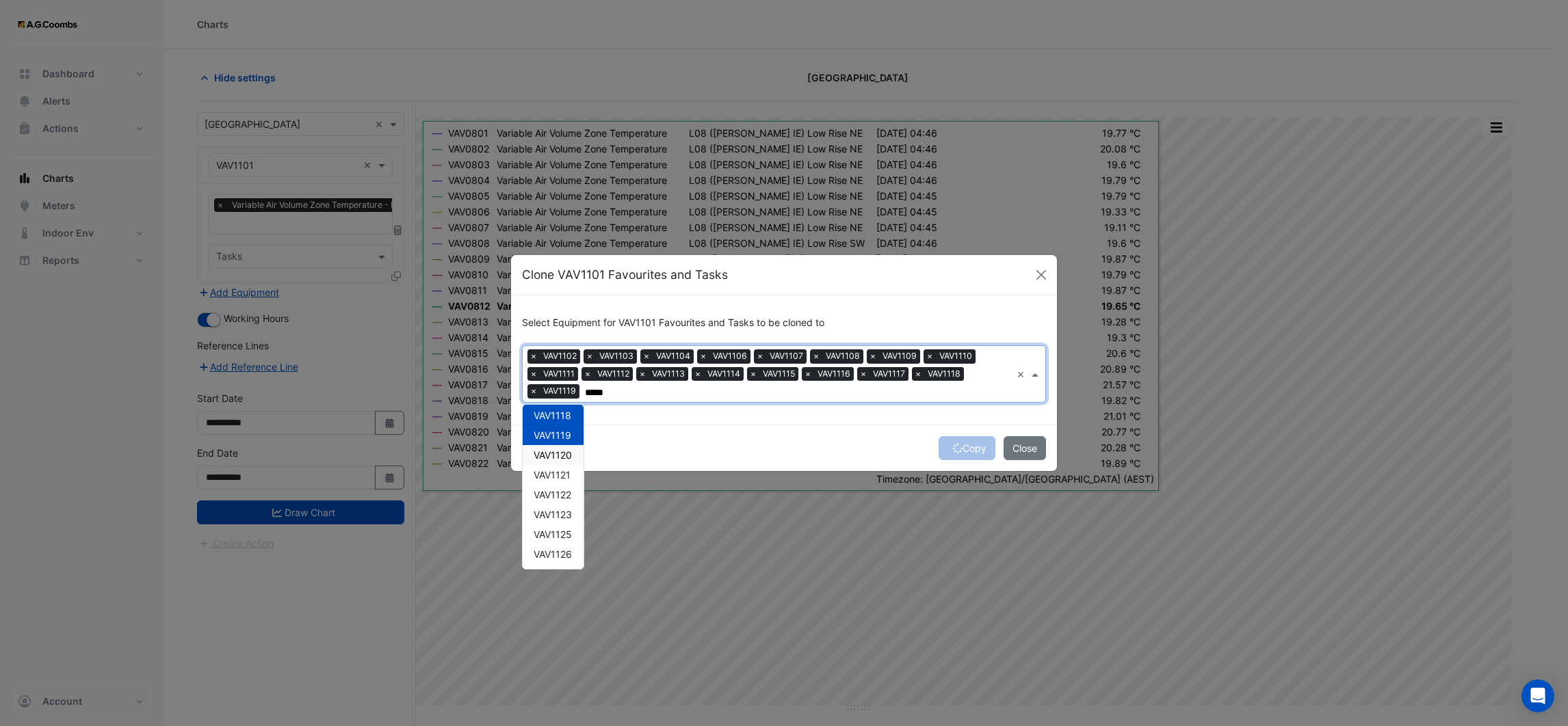
click at [570, 461] on div "VAV1120" at bounding box center [553, 455] width 61 height 20
click at [567, 473] on span "VAV1121" at bounding box center [552, 475] width 37 height 12
click at [567, 489] on span "VAV1122" at bounding box center [552, 494] width 37 height 12
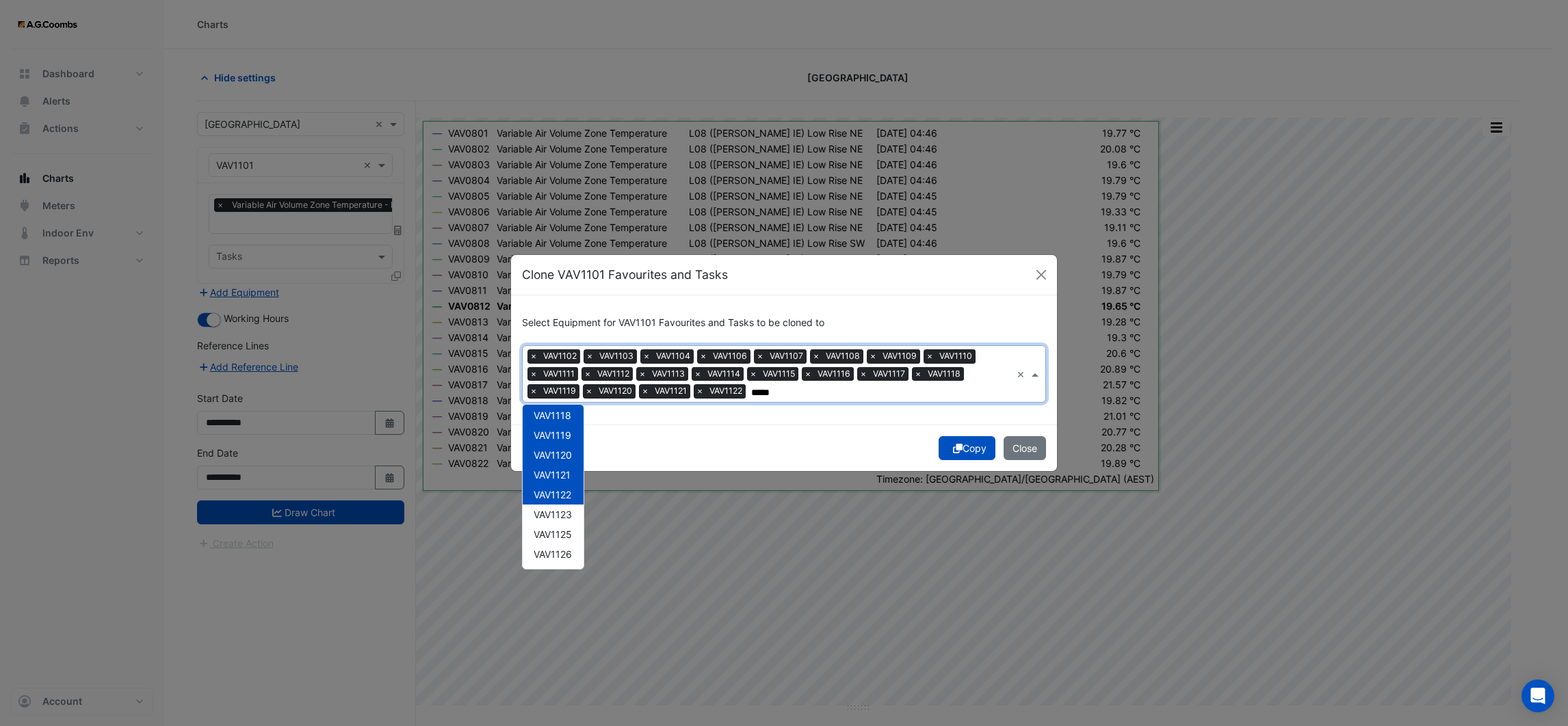
type input "*****"
click at [668, 458] on div "Copy Close" at bounding box center [783, 448] width 546 height 46
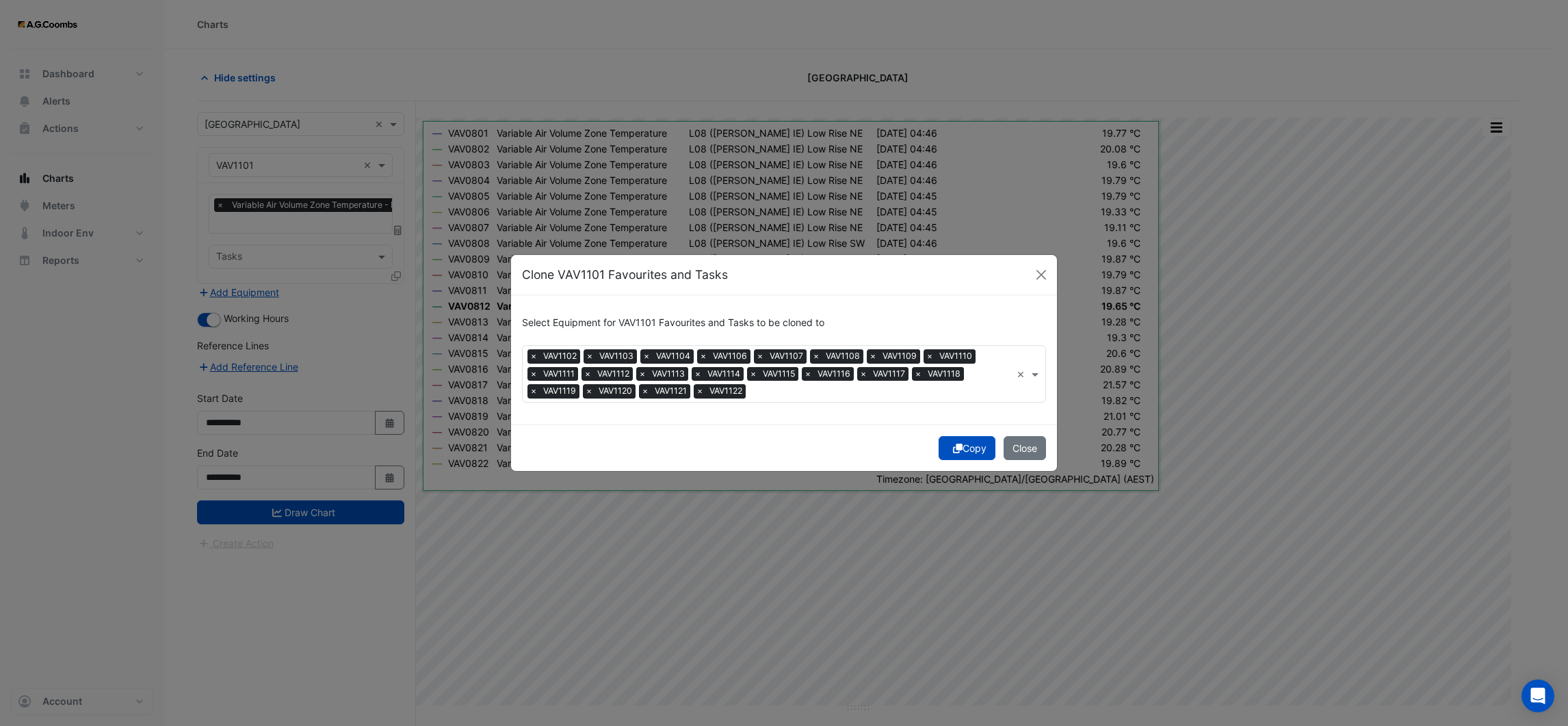
click at [958, 449] on div "Copy Close" at bounding box center [783, 448] width 546 height 46
click at [970, 444] on button "Copy" at bounding box center [966, 449] width 57 height 24
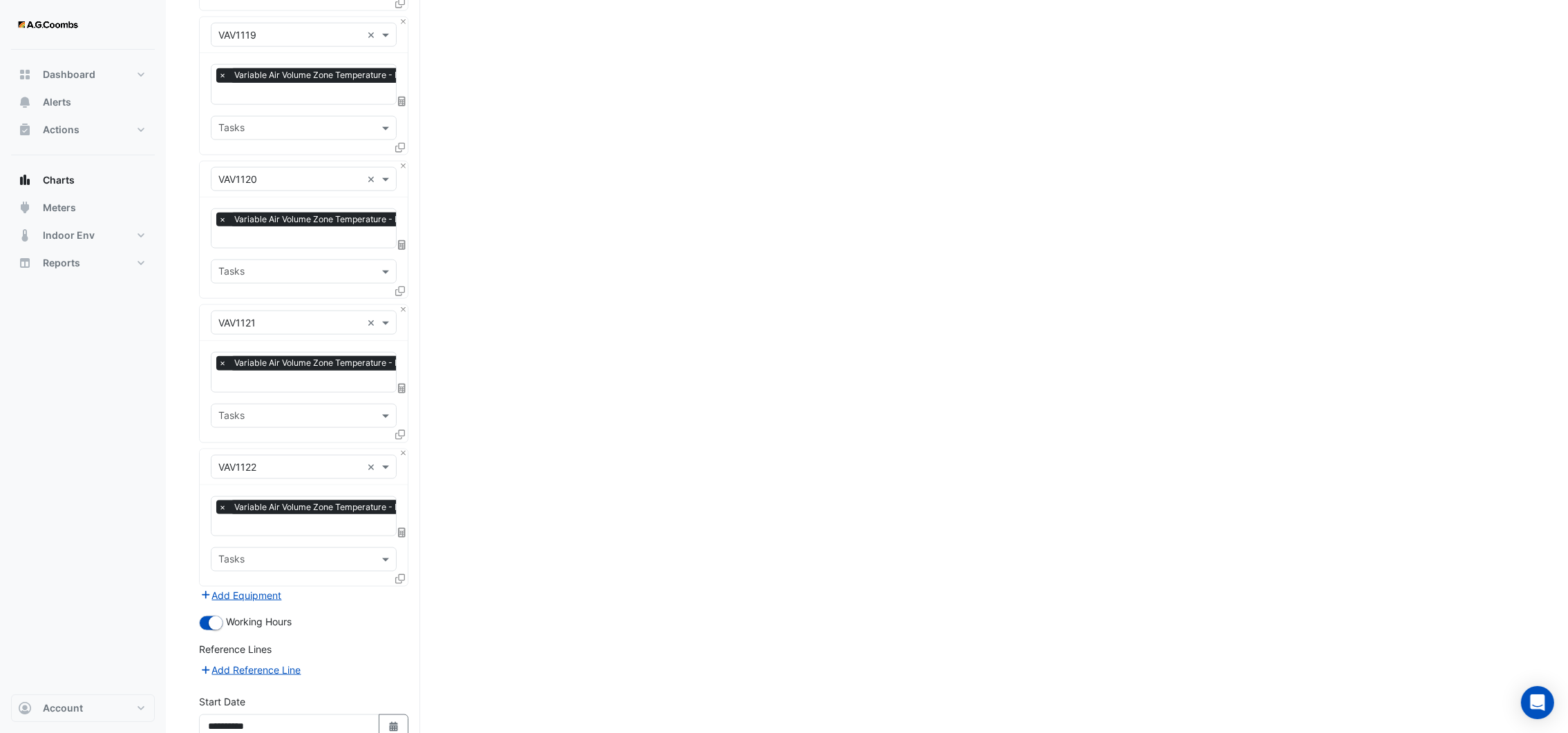
scroll to position [2695, 0]
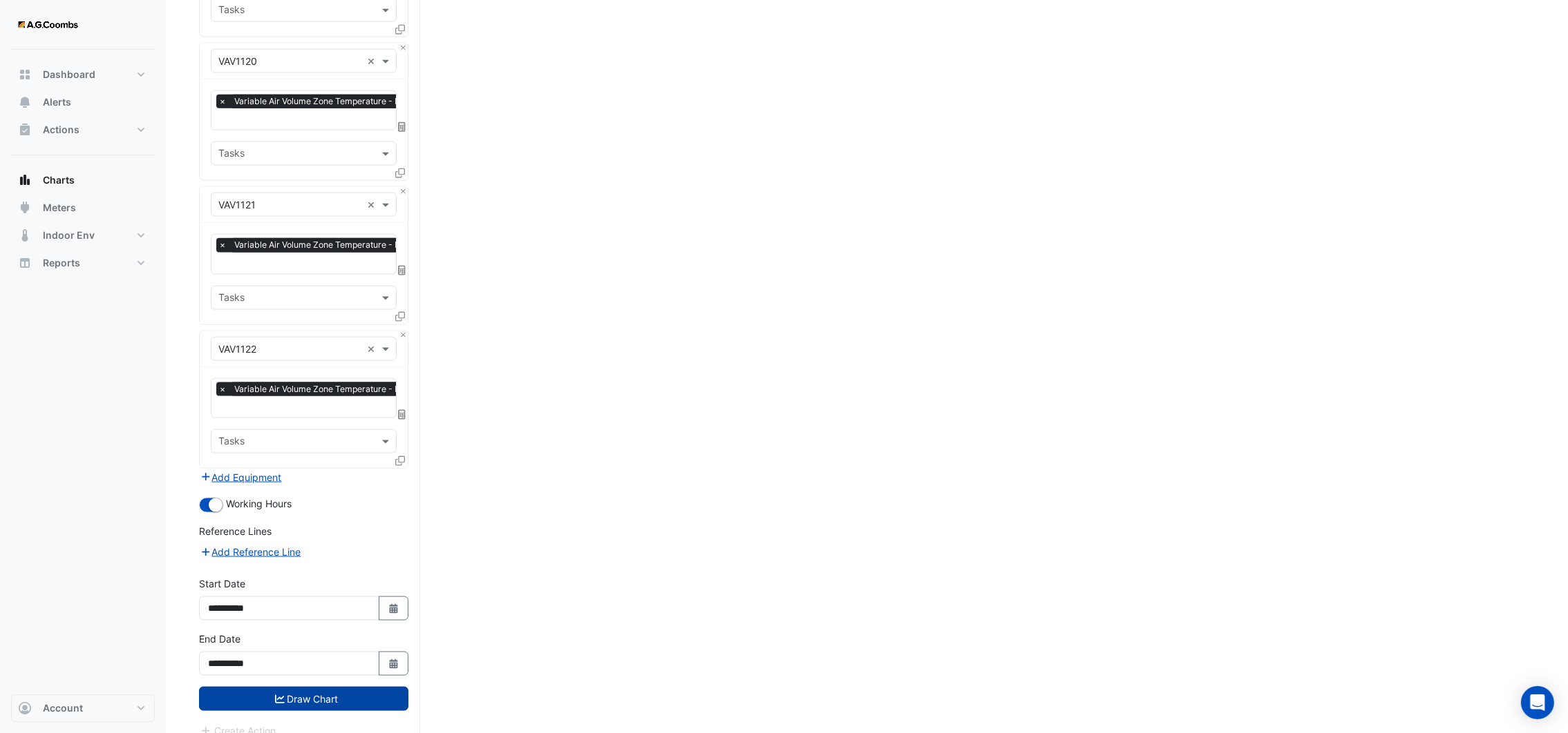
click at [334, 687] on button "Draw Chart" at bounding box center [304, 699] width 209 height 24
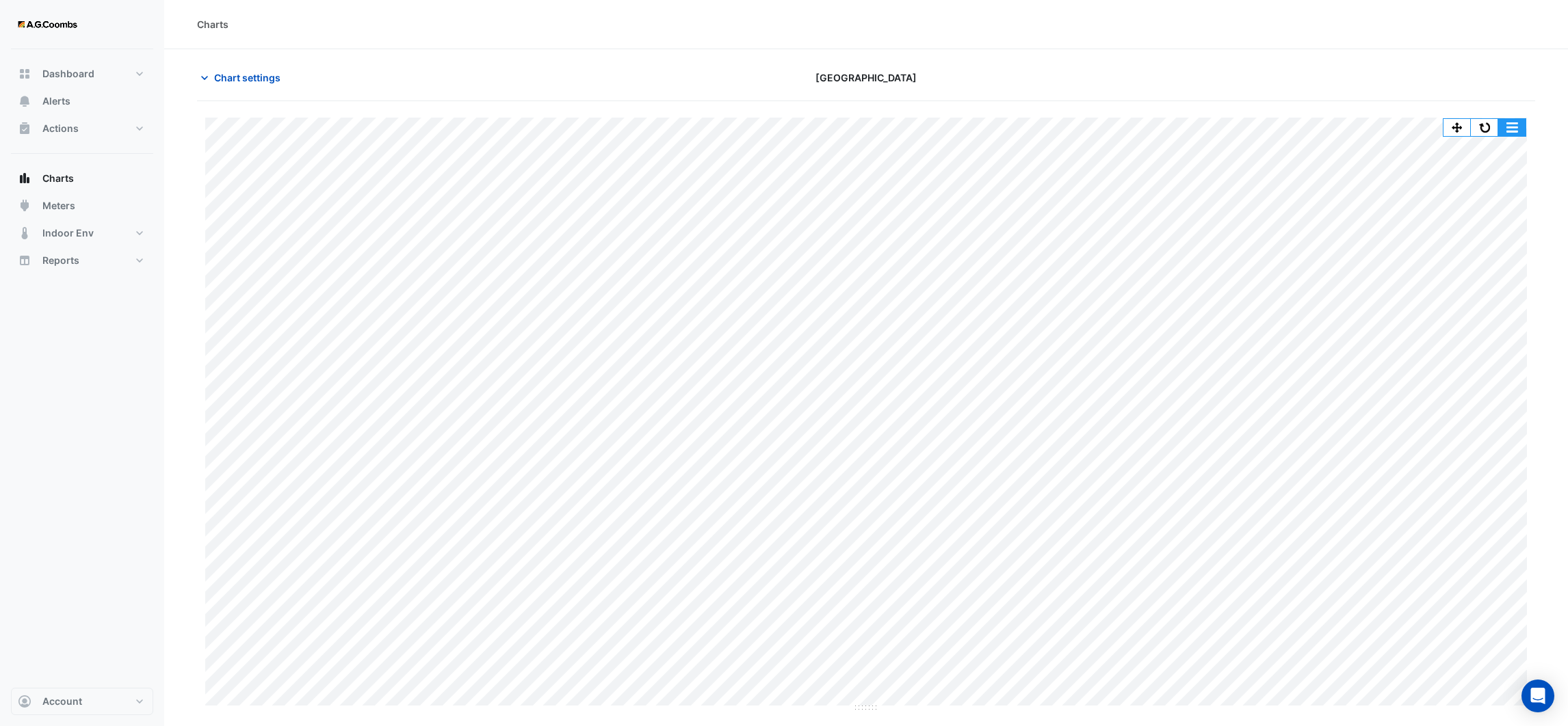
click at [1513, 121] on button "button" at bounding box center [1512, 127] width 27 height 17
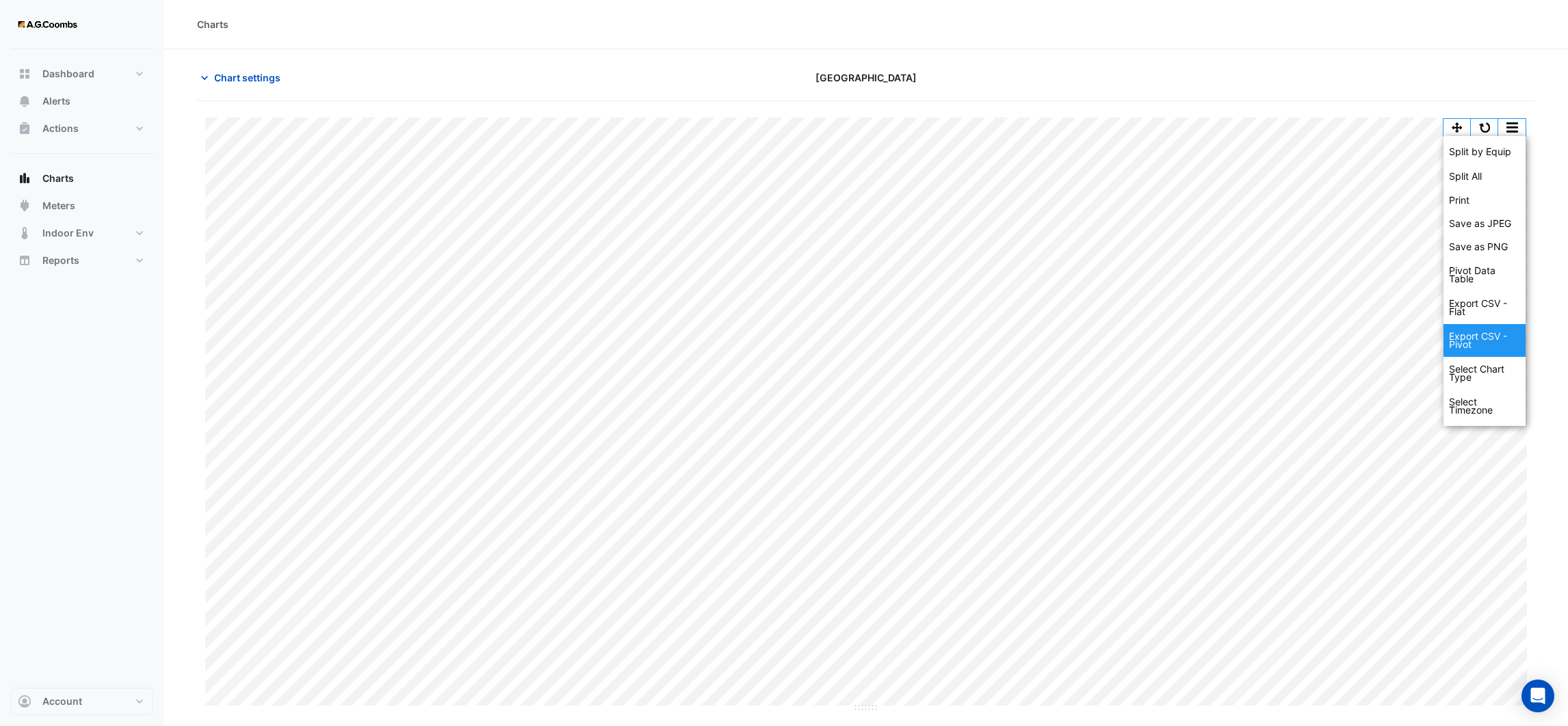
click at [1485, 339] on div "Export CSV - Pivot" at bounding box center [1484, 340] width 82 height 33
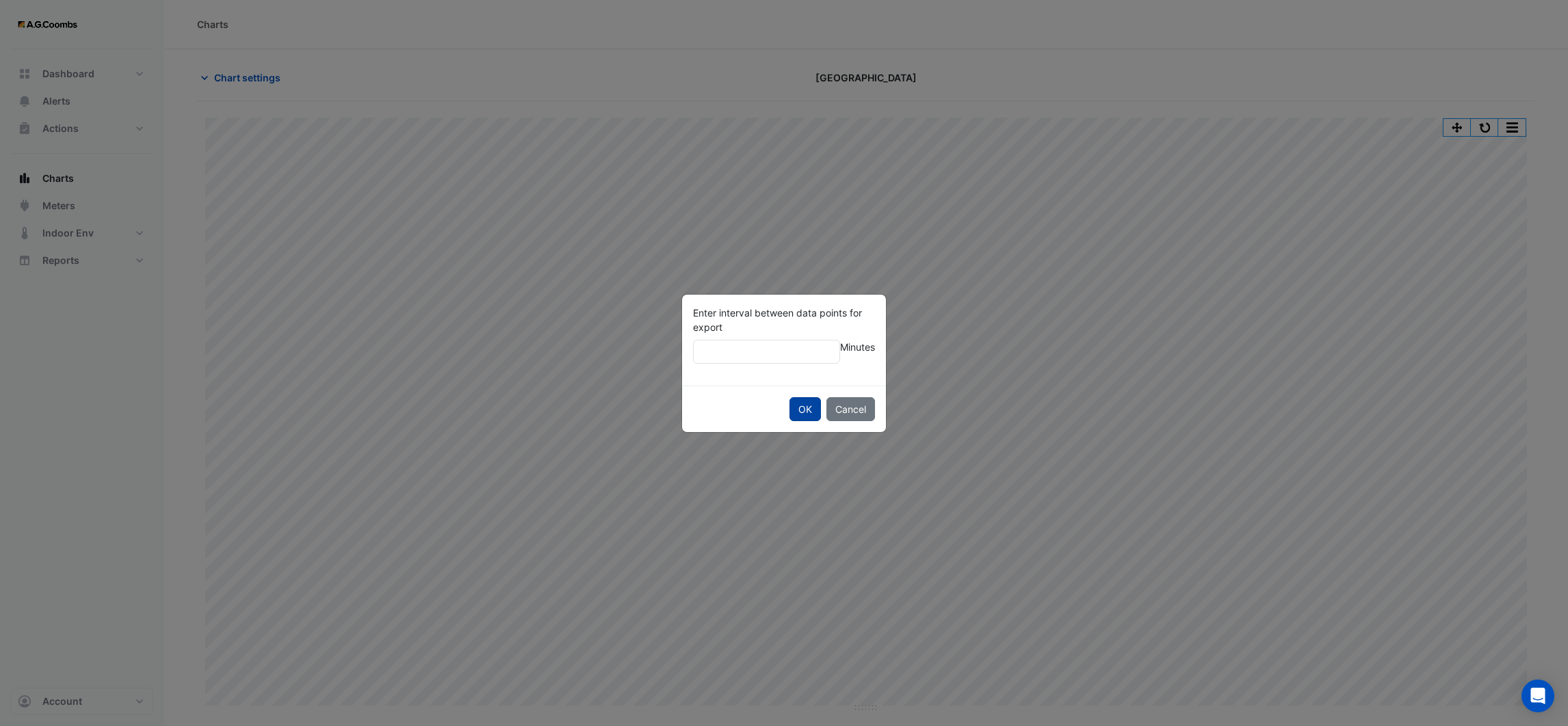
type input "**"
click at [801, 415] on button "OK" at bounding box center [805, 409] width 32 height 24
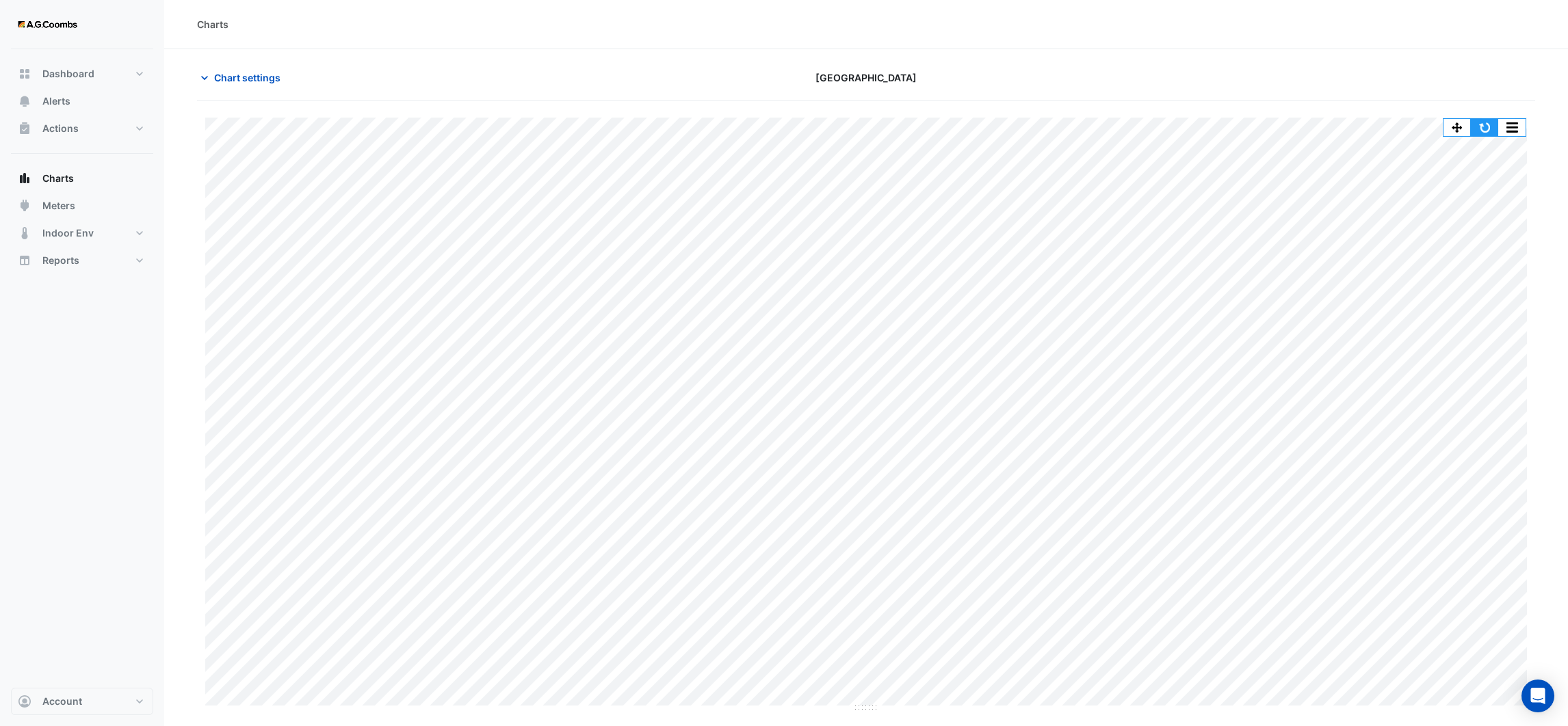
click at [1488, 130] on button "button" at bounding box center [1484, 127] width 27 height 17
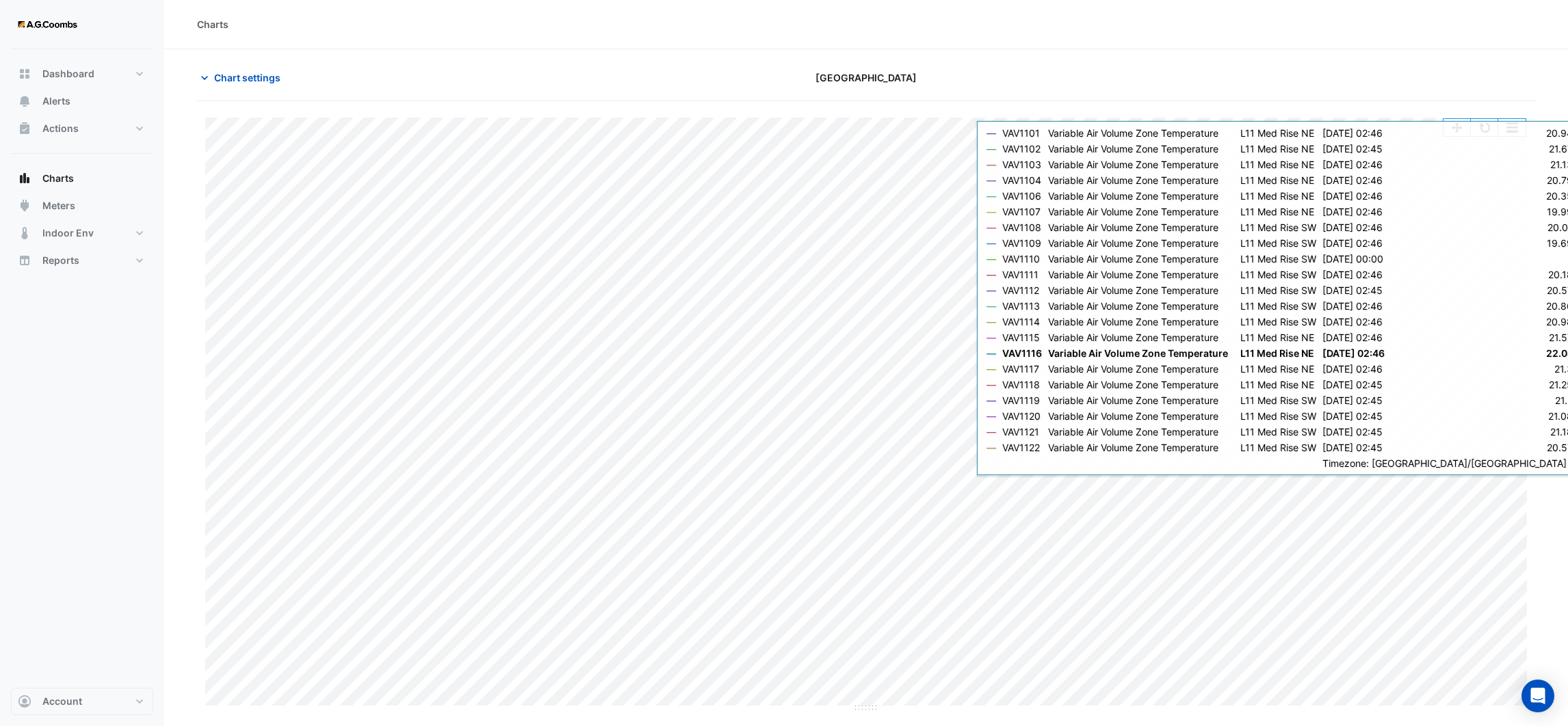
click at [1447, 51] on section "Chart settings Melbourne Central Tower Split by Equip Split All Print Save as J…" at bounding box center [866, 381] width 1404 height 663
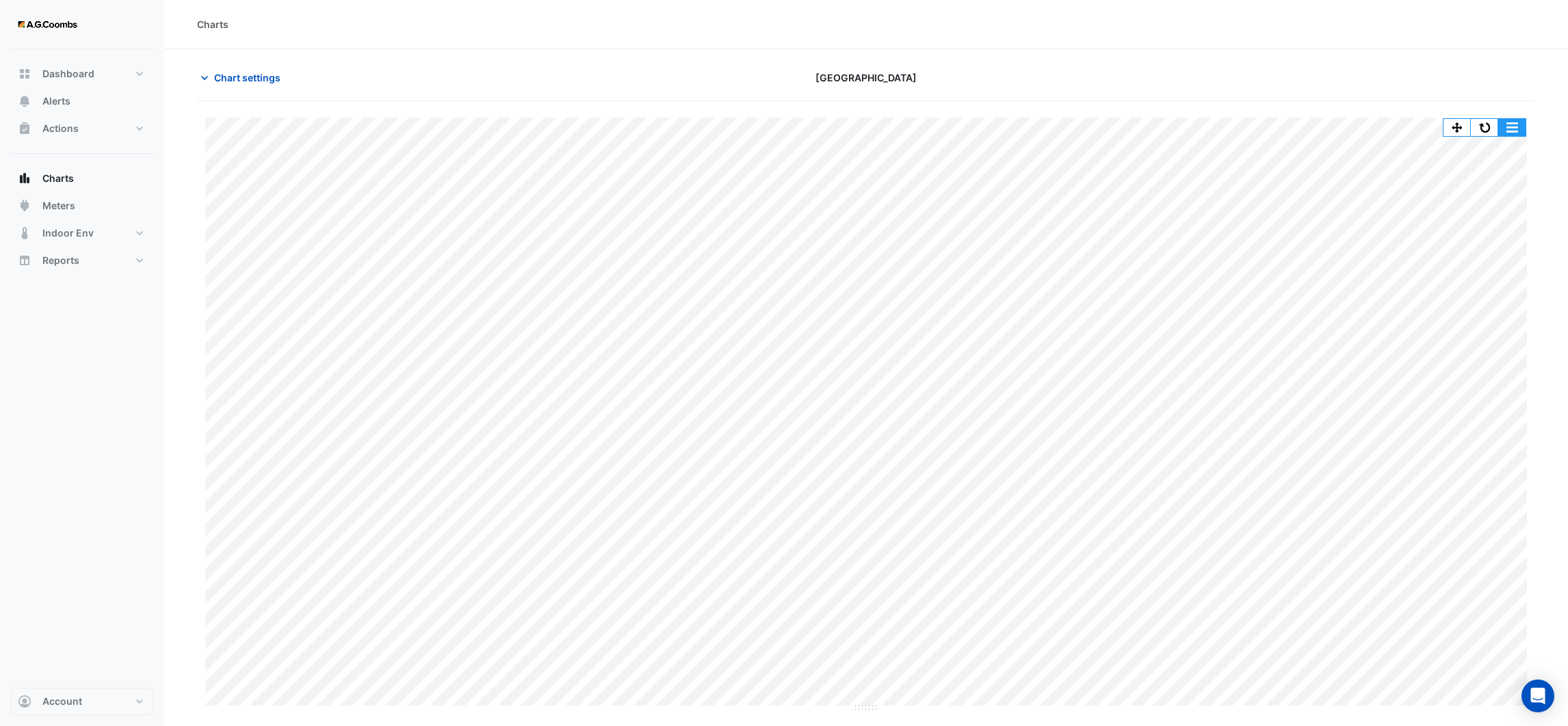
click at [1512, 127] on button "button" at bounding box center [1512, 127] width 27 height 17
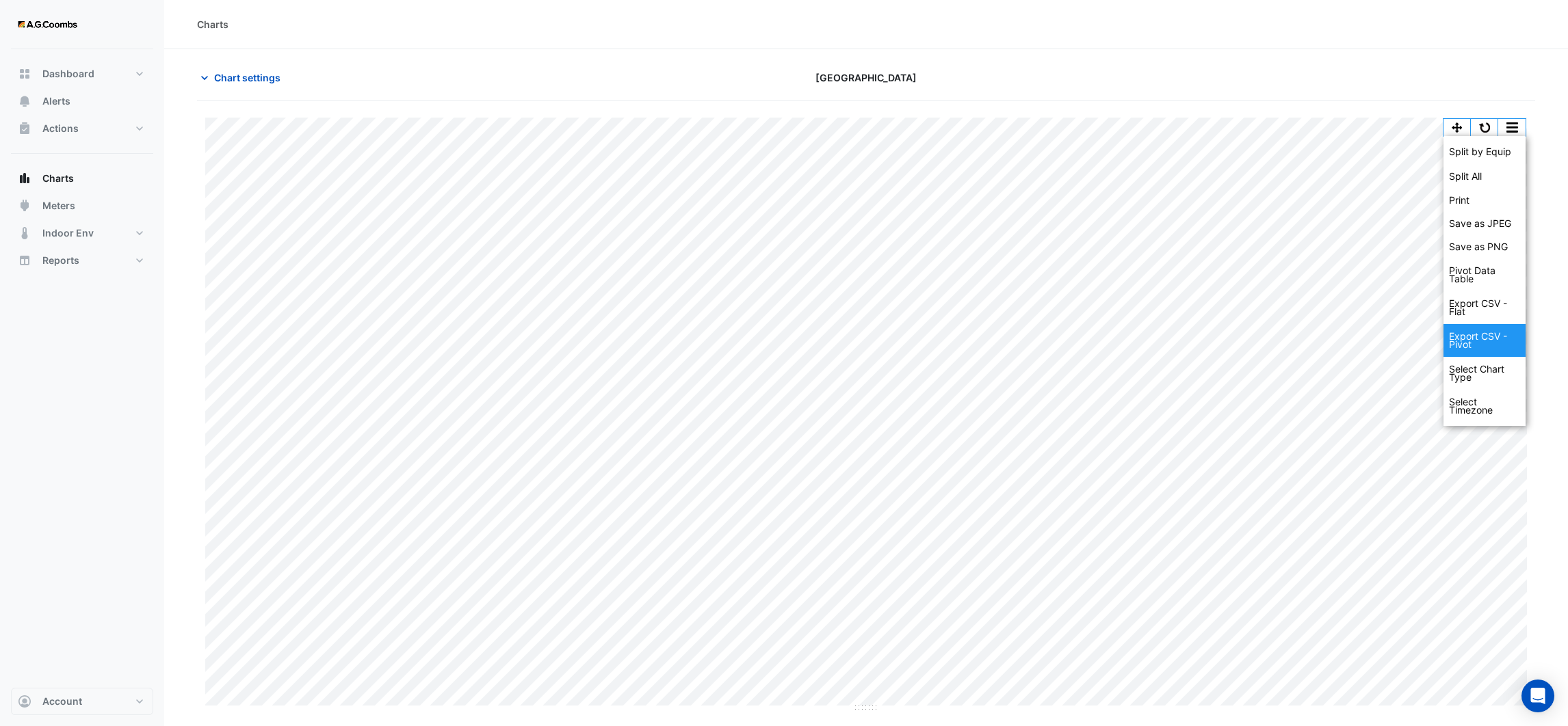
click at [1491, 333] on div "Export CSV - Pivot" at bounding box center [1484, 340] width 82 height 33
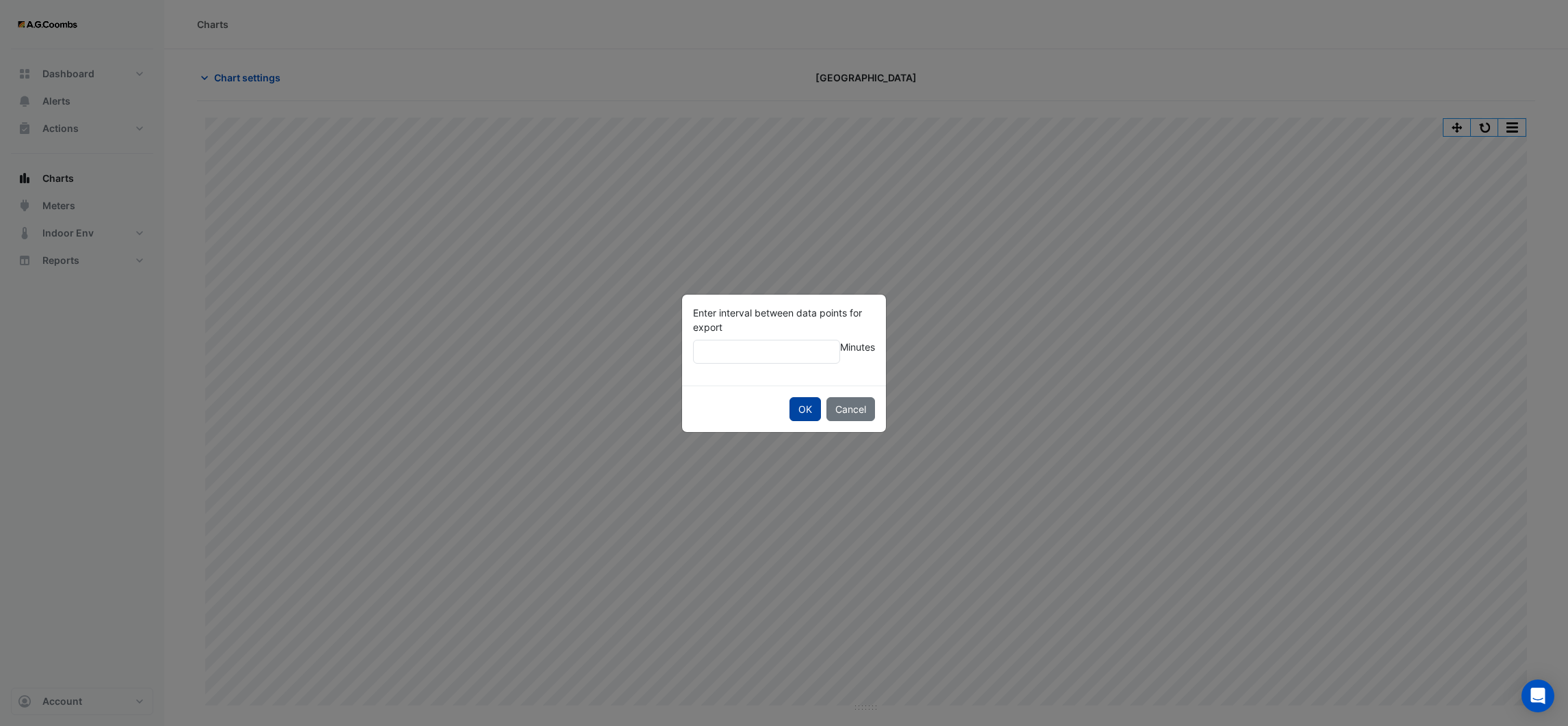
click at [814, 401] on button "OK" at bounding box center [805, 409] width 32 height 24
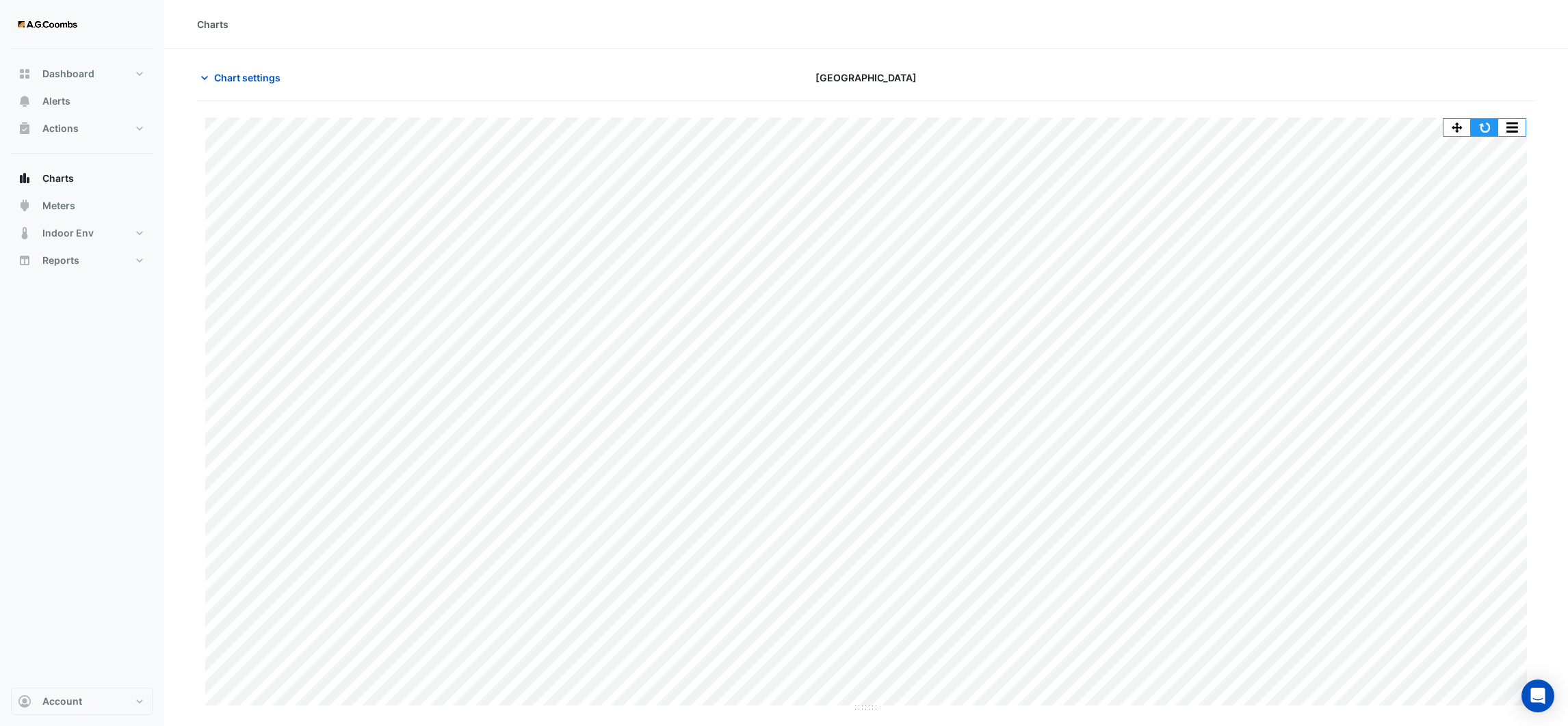
click at [1488, 130] on button "button" at bounding box center [1484, 127] width 27 height 17
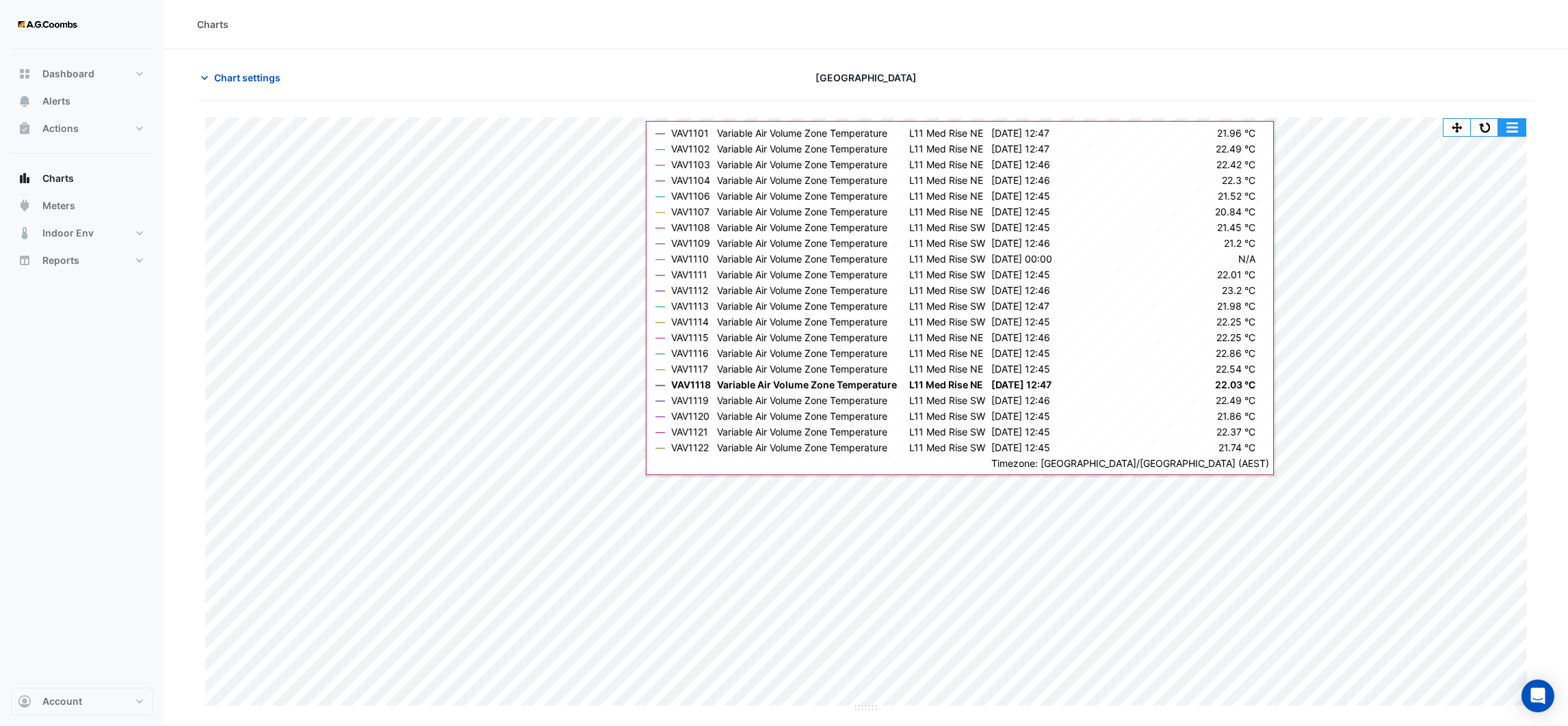
click at [1517, 130] on button "button" at bounding box center [1512, 127] width 27 height 17
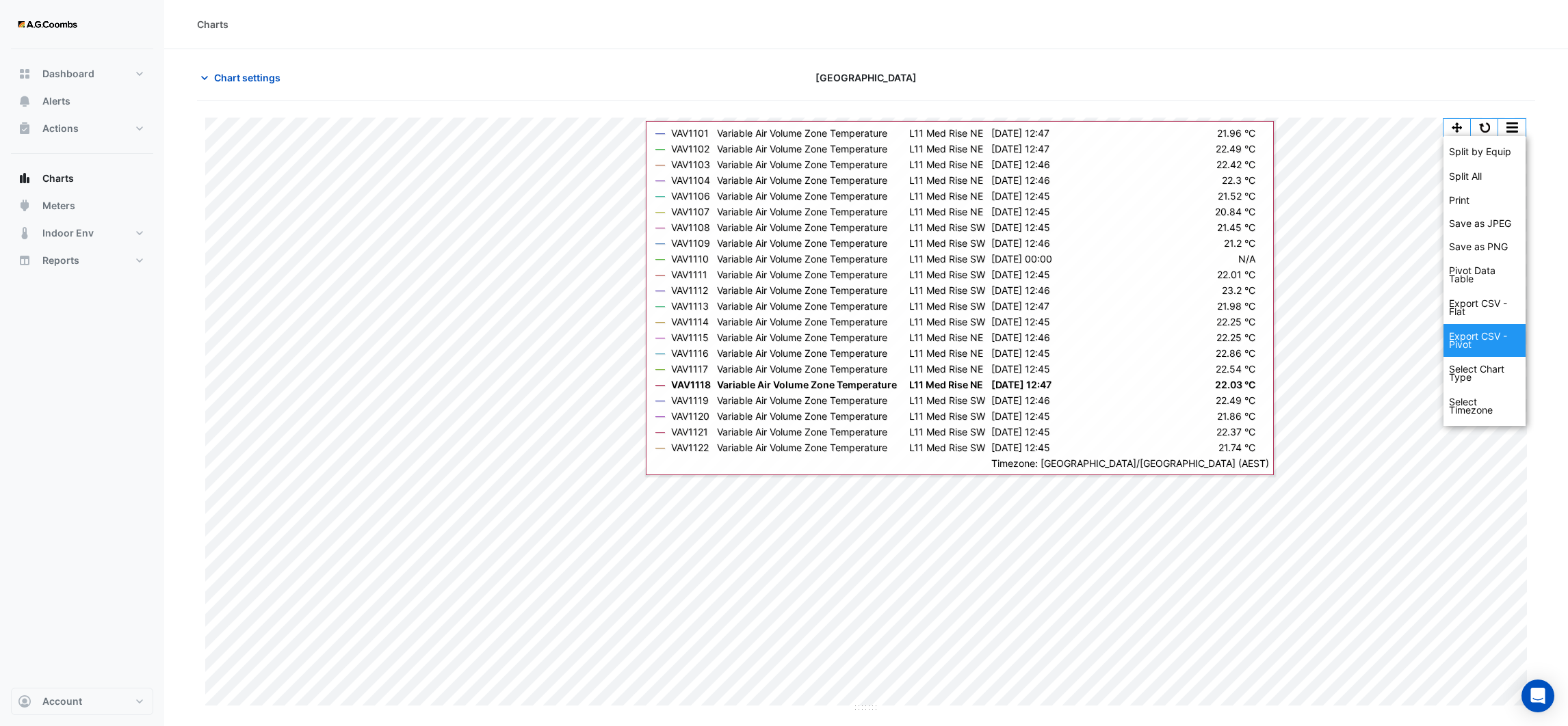
click at [1452, 342] on div "Export CSV - Pivot" at bounding box center [1484, 340] width 82 height 33
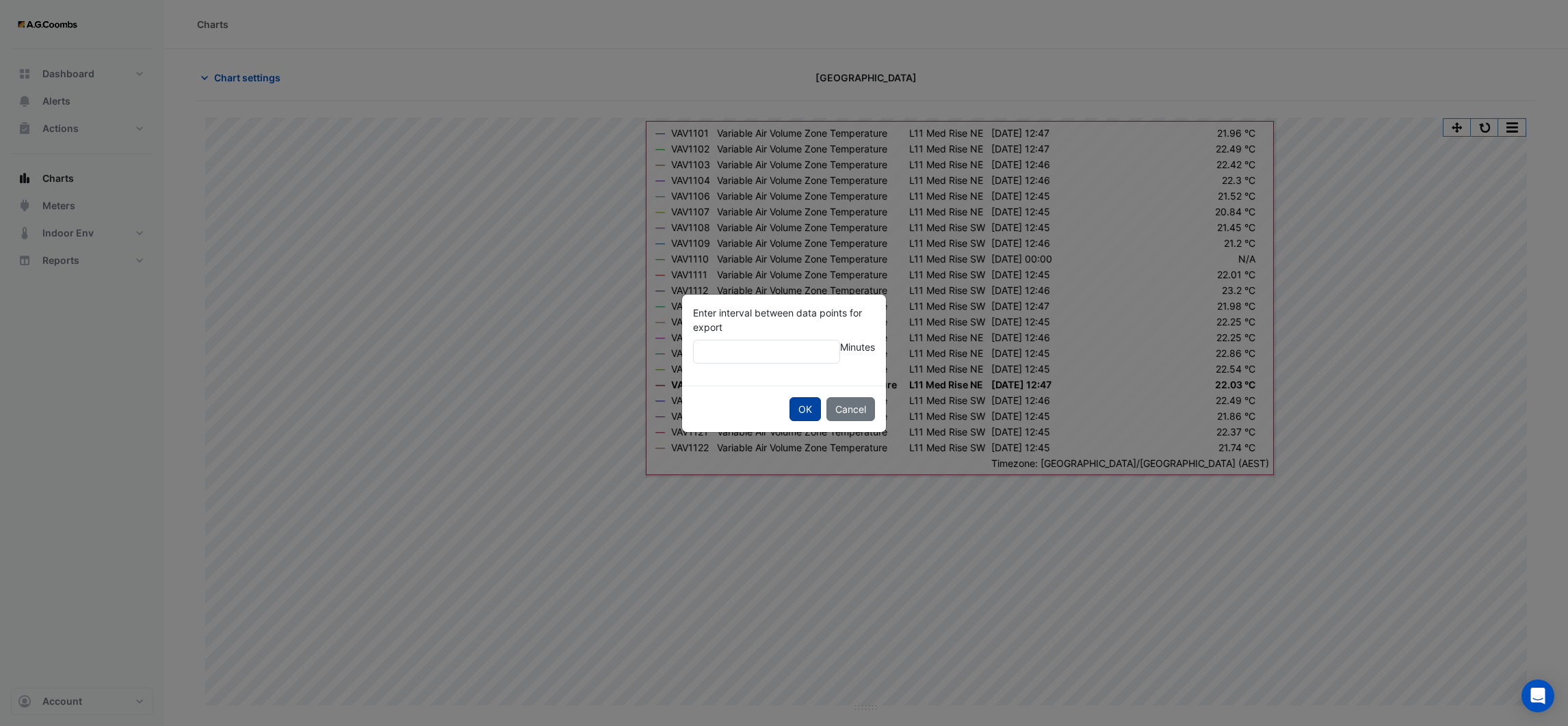
click at [803, 400] on button "OK" at bounding box center [805, 409] width 32 height 24
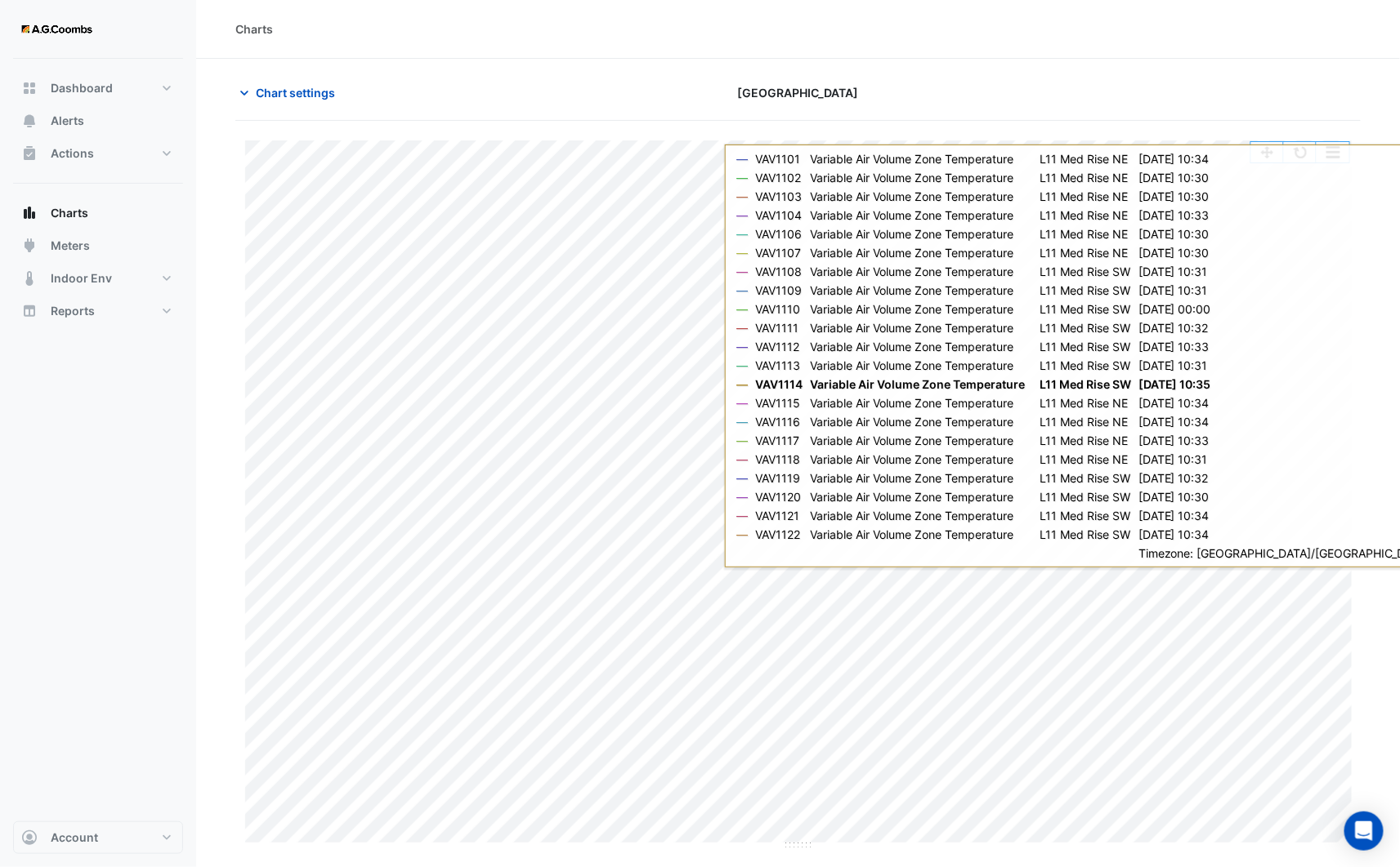
click at [1080, 90] on div at bounding box center [1180, 93] width 382 height 29
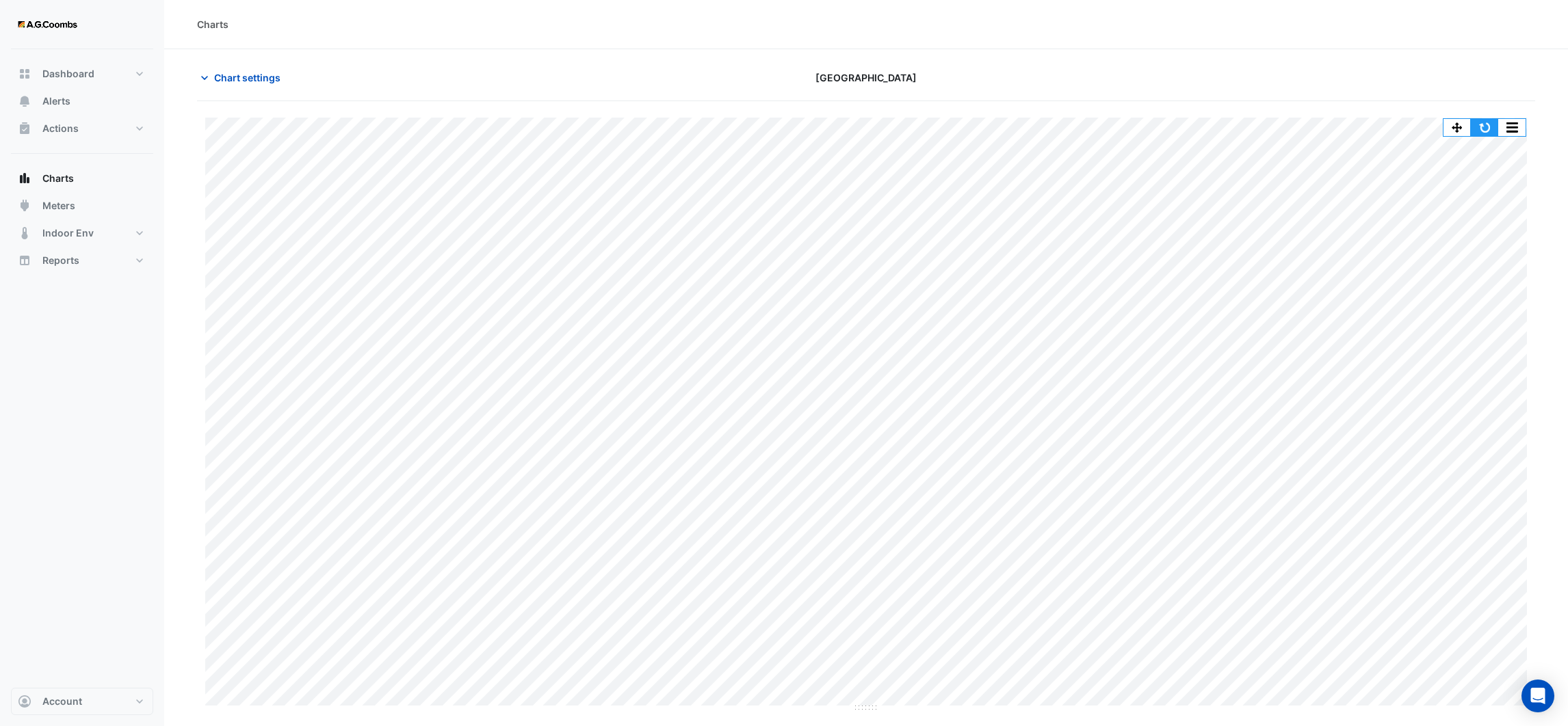
click at [1492, 125] on button "button" at bounding box center [1484, 127] width 27 height 17
click at [207, 73] on icon "button" at bounding box center [204, 77] width 13 height 13
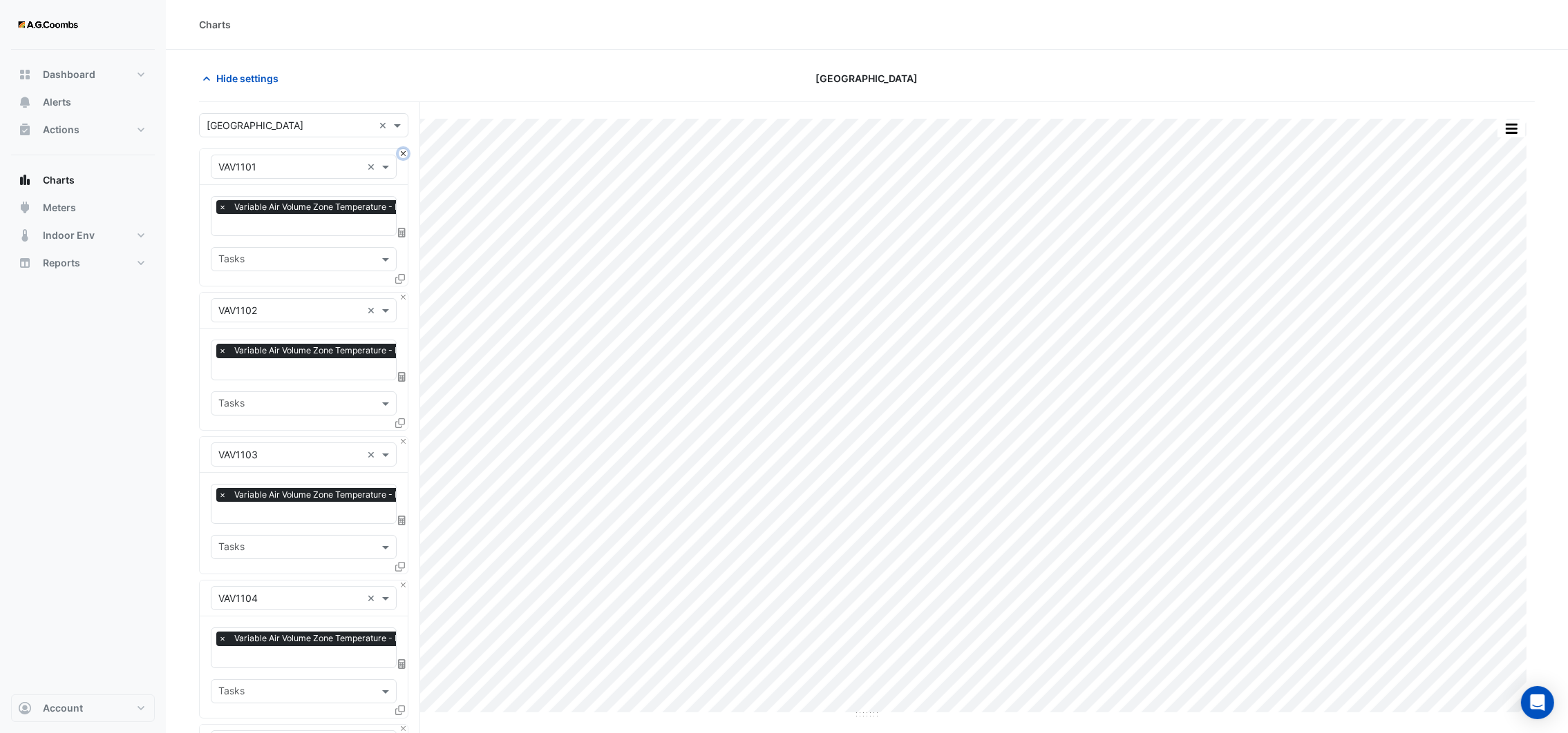
click at [403, 154] on button "Close" at bounding box center [403, 154] width 9 height 9
click at [403, 293] on button "Close" at bounding box center [403, 297] width 9 height 9
click at [403, 154] on button "Close" at bounding box center [403, 154] width 9 height 9
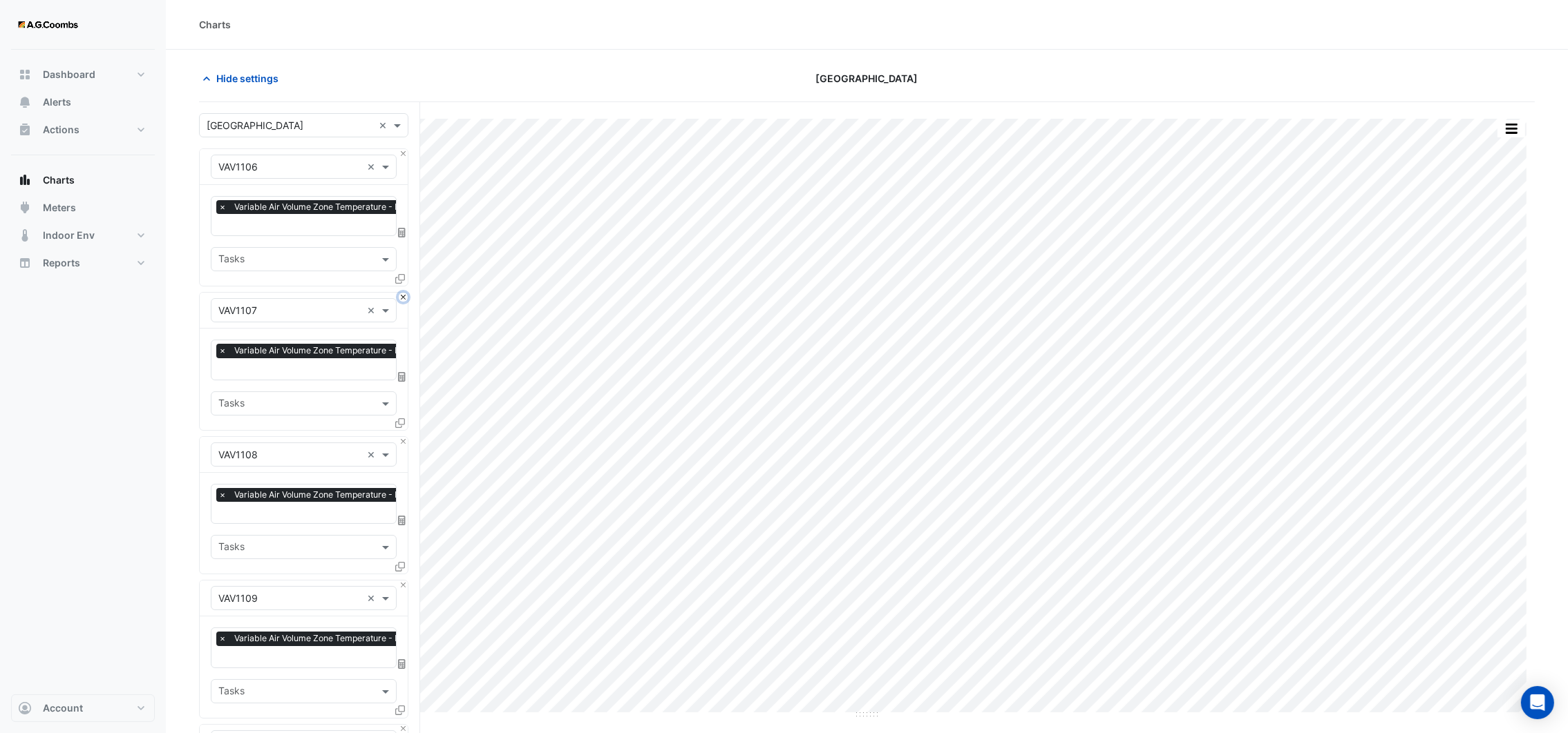
click at [403, 293] on button "Close" at bounding box center [403, 297] width 9 height 9
click at [403, 154] on button "Close" at bounding box center [403, 154] width 9 height 9
click at [403, 293] on button "Close" at bounding box center [403, 297] width 9 height 9
click at [403, 154] on button "Close" at bounding box center [403, 154] width 9 height 9
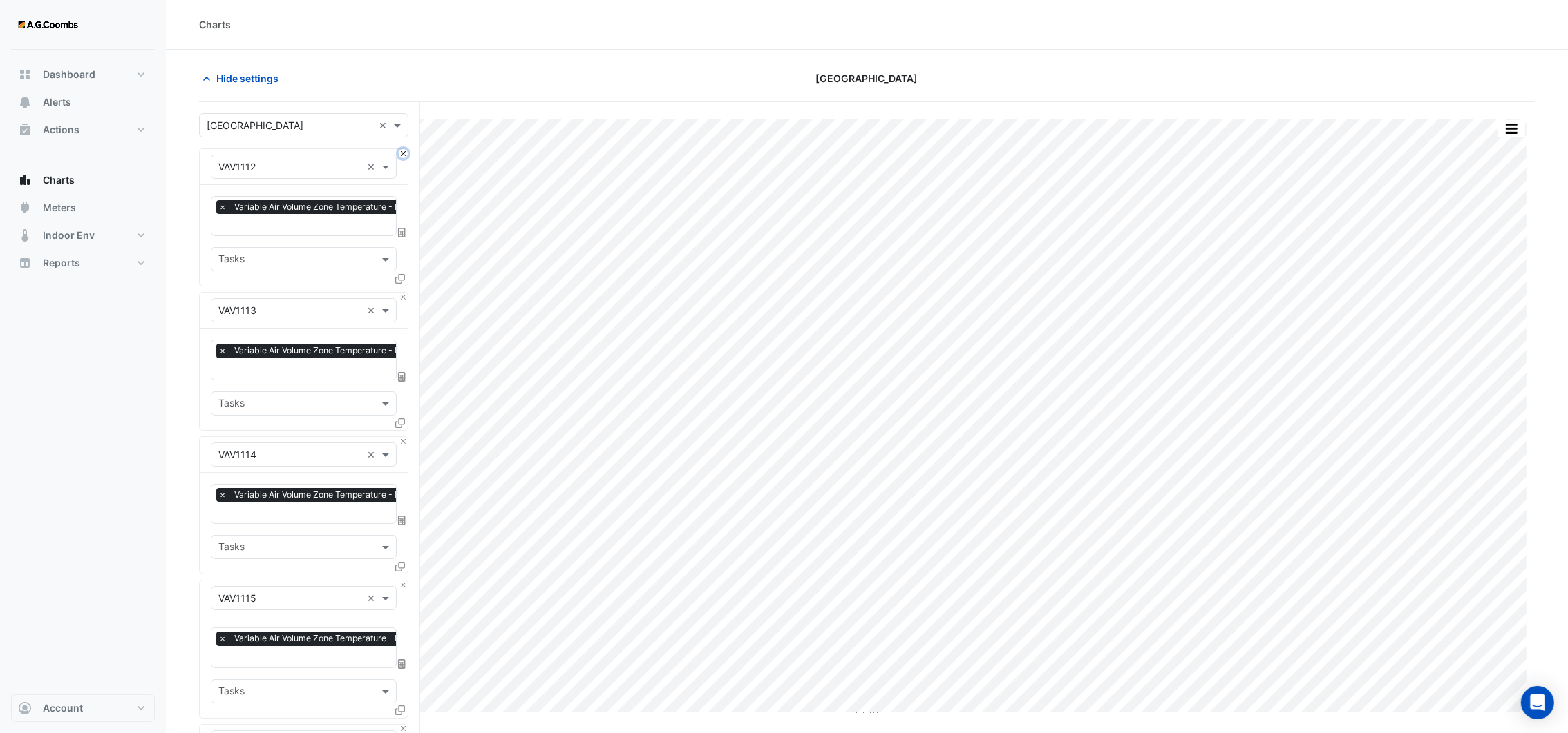
click at [403, 154] on button "Close" at bounding box center [403, 154] width 9 height 9
click at [403, 293] on button "Close" at bounding box center [403, 297] width 9 height 9
click at [403, 154] on button "Close" at bounding box center [403, 154] width 9 height 9
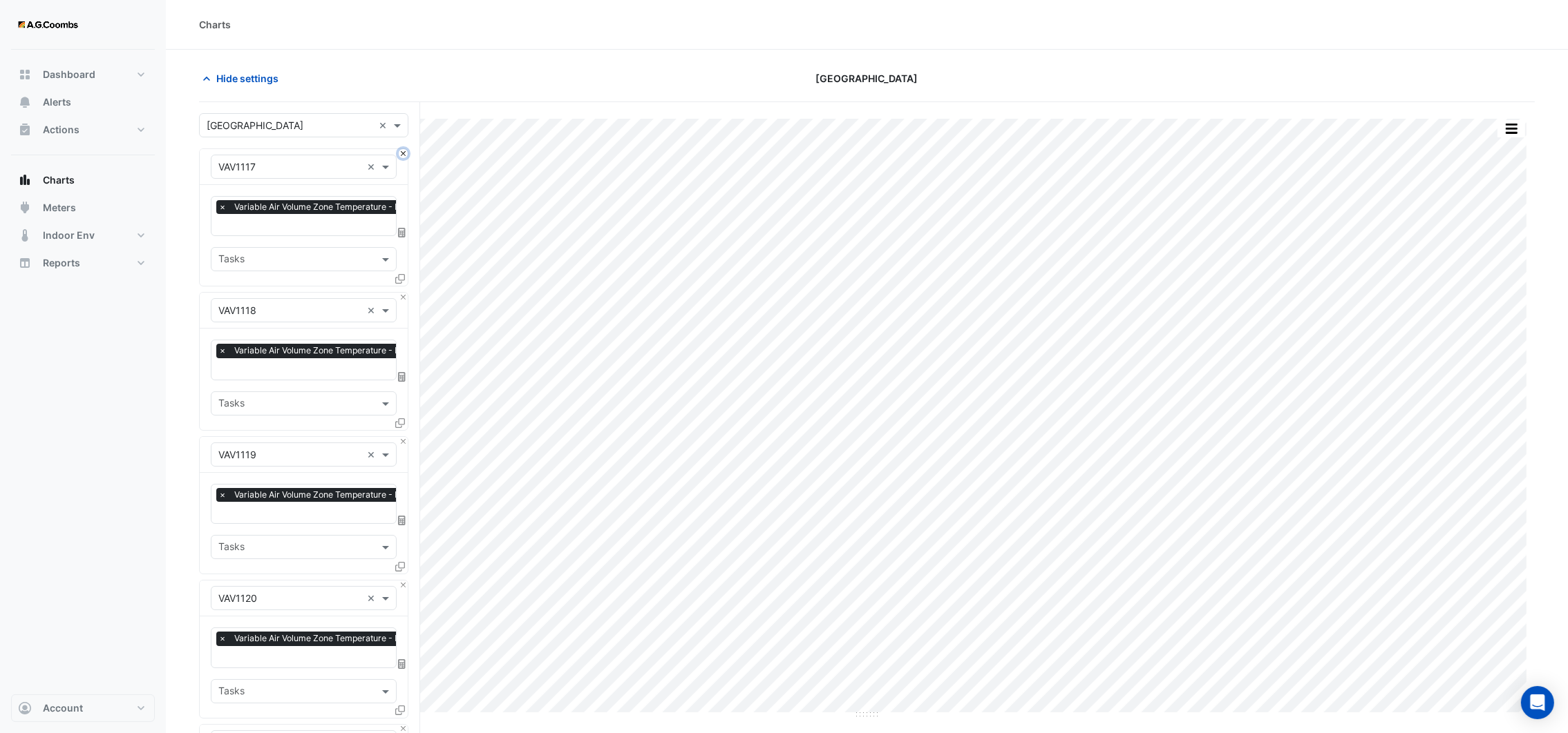
click at [403, 154] on button "Close" at bounding box center [403, 154] width 9 height 9
click at [403, 293] on button "Close" at bounding box center [403, 297] width 9 height 9
click at [403, 154] on button "Close" at bounding box center [403, 154] width 9 height 9
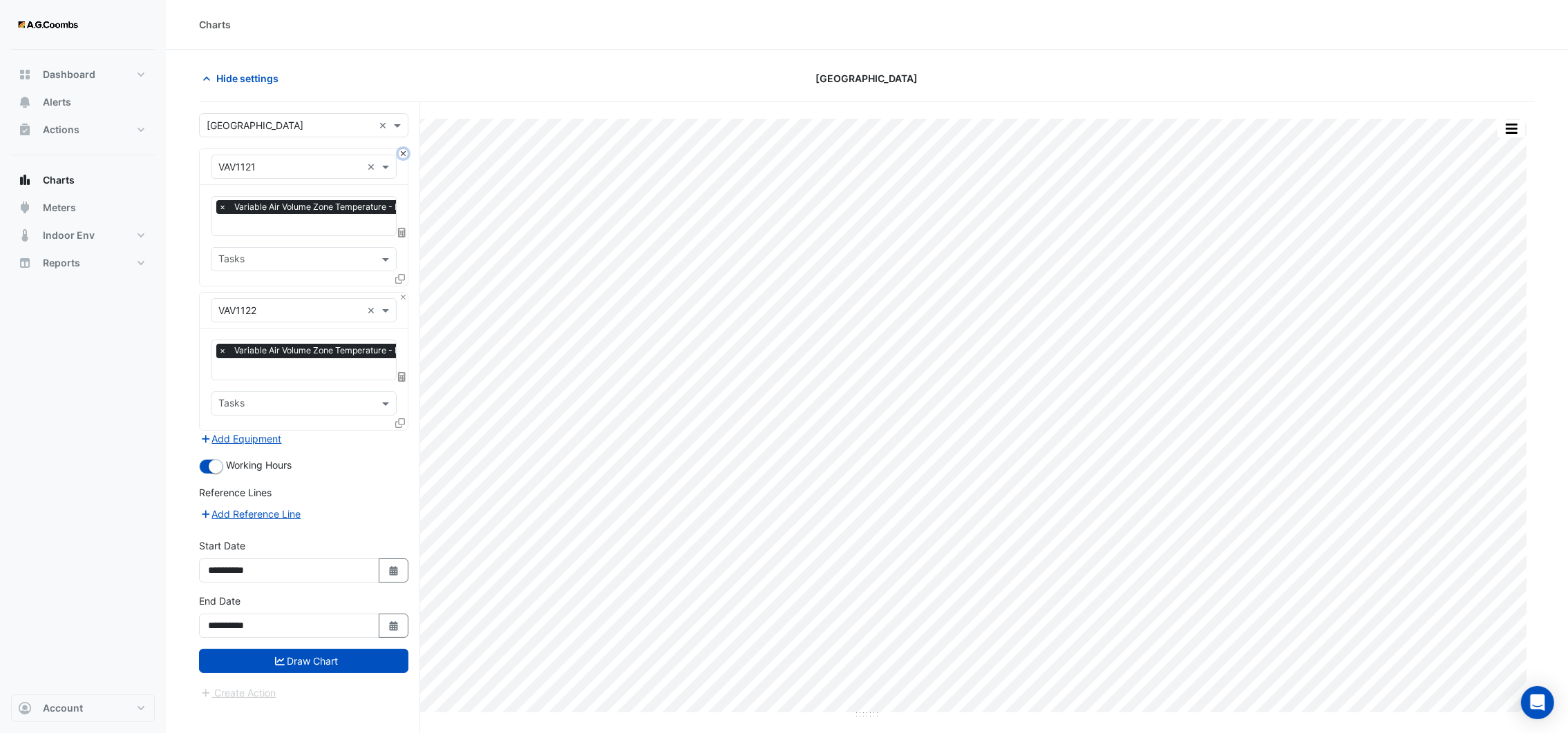
click at [403, 154] on button "Close" at bounding box center [403, 154] width 9 height 9
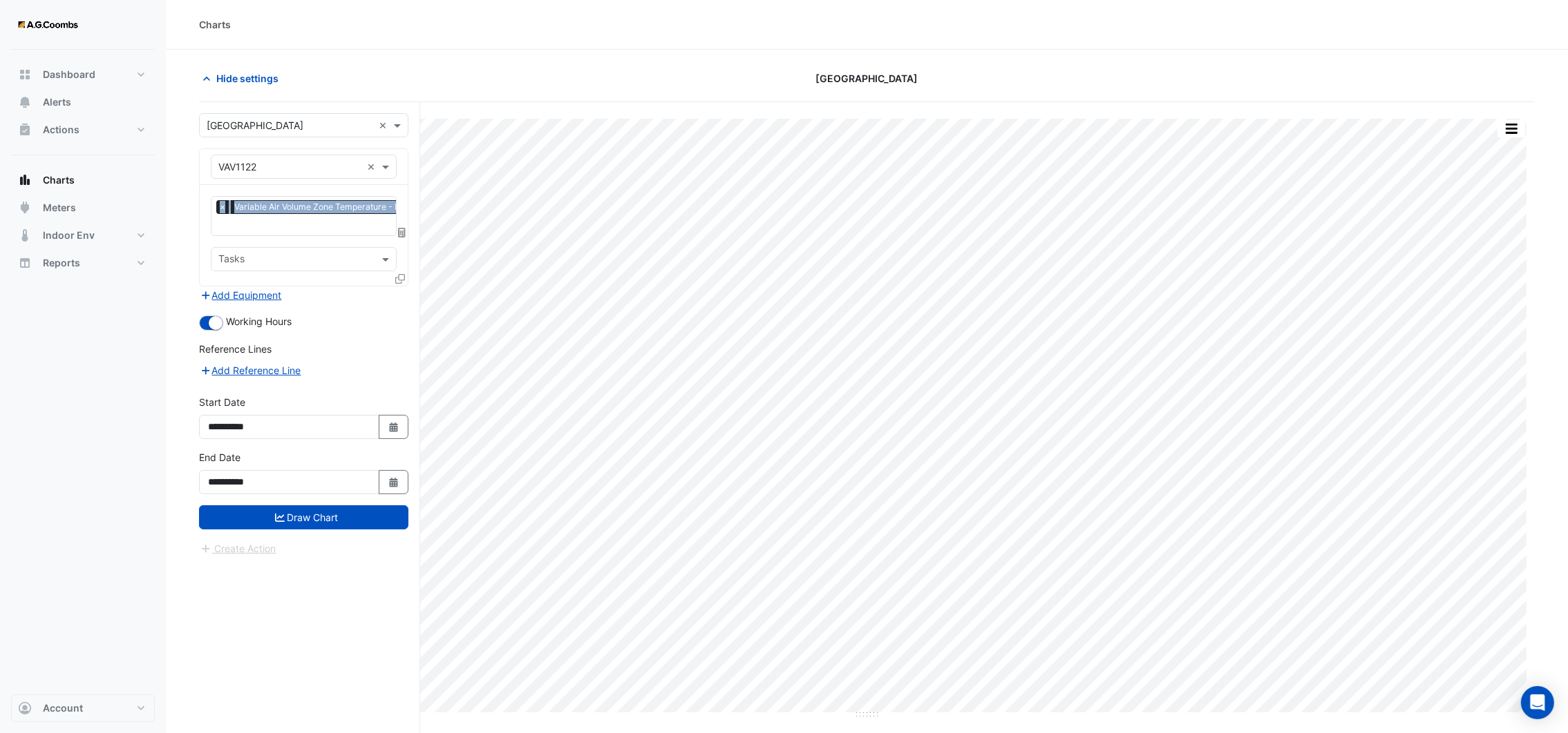
click at [403, 154] on div "Equipment × VAV1122 ×" at bounding box center [304, 167] width 208 height 36
drag, startPoint x: 401, startPoint y: 154, endPoint x: 371, endPoint y: 169, distance: 33.5
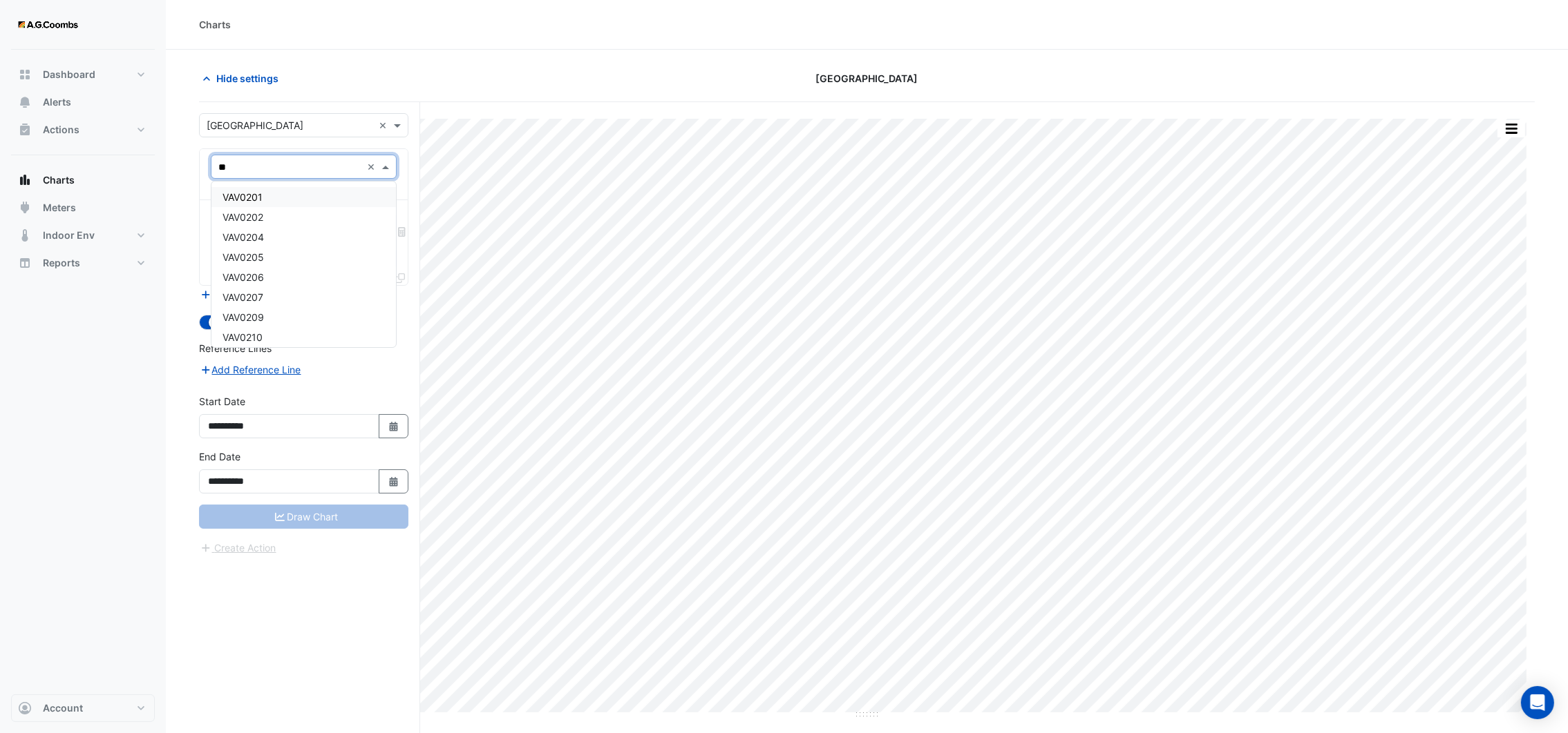
type input "*"
type input "*****"
click at [287, 192] on div "VAV2101" at bounding box center [303, 197] width 184 height 20
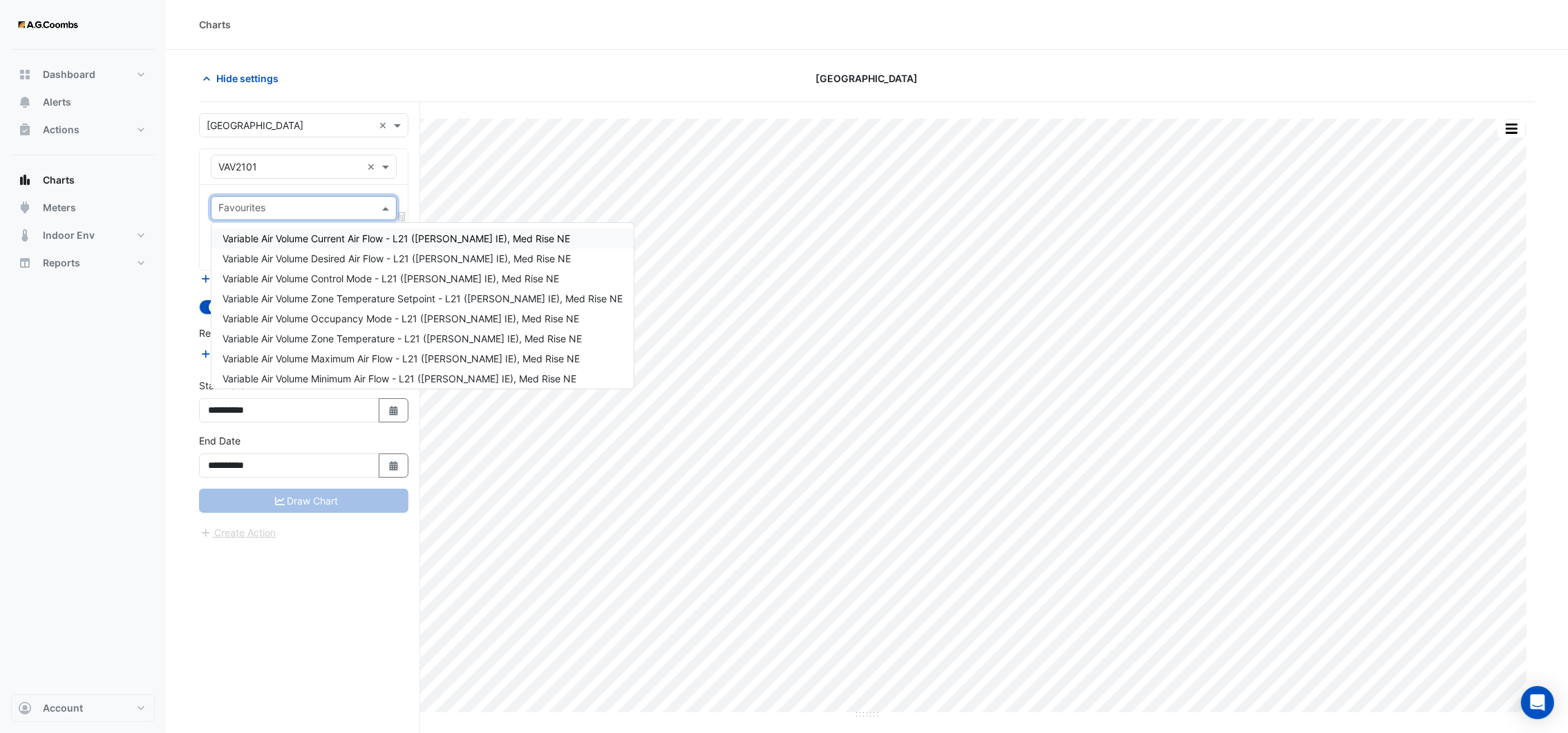
click at [386, 209] on span at bounding box center [387, 208] width 17 height 14
click at [337, 333] on span "Variable Air Volume Zone Temperature - L21 ([PERSON_NAME] IE), Med Rise NE" at bounding box center [402, 338] width 359 height 12
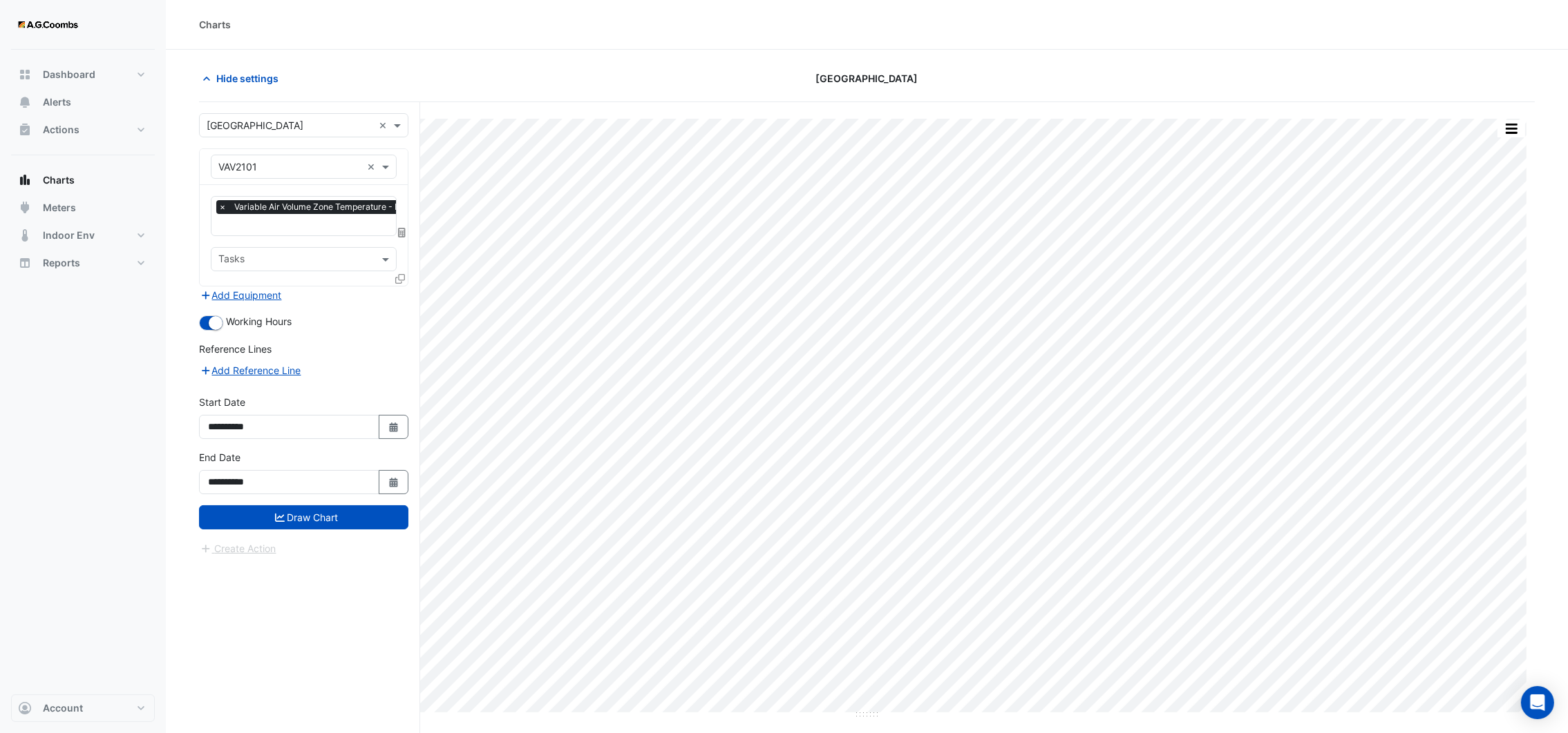
click at [396, 277] on icon at bounding box center [401, 279] width 10 height 10
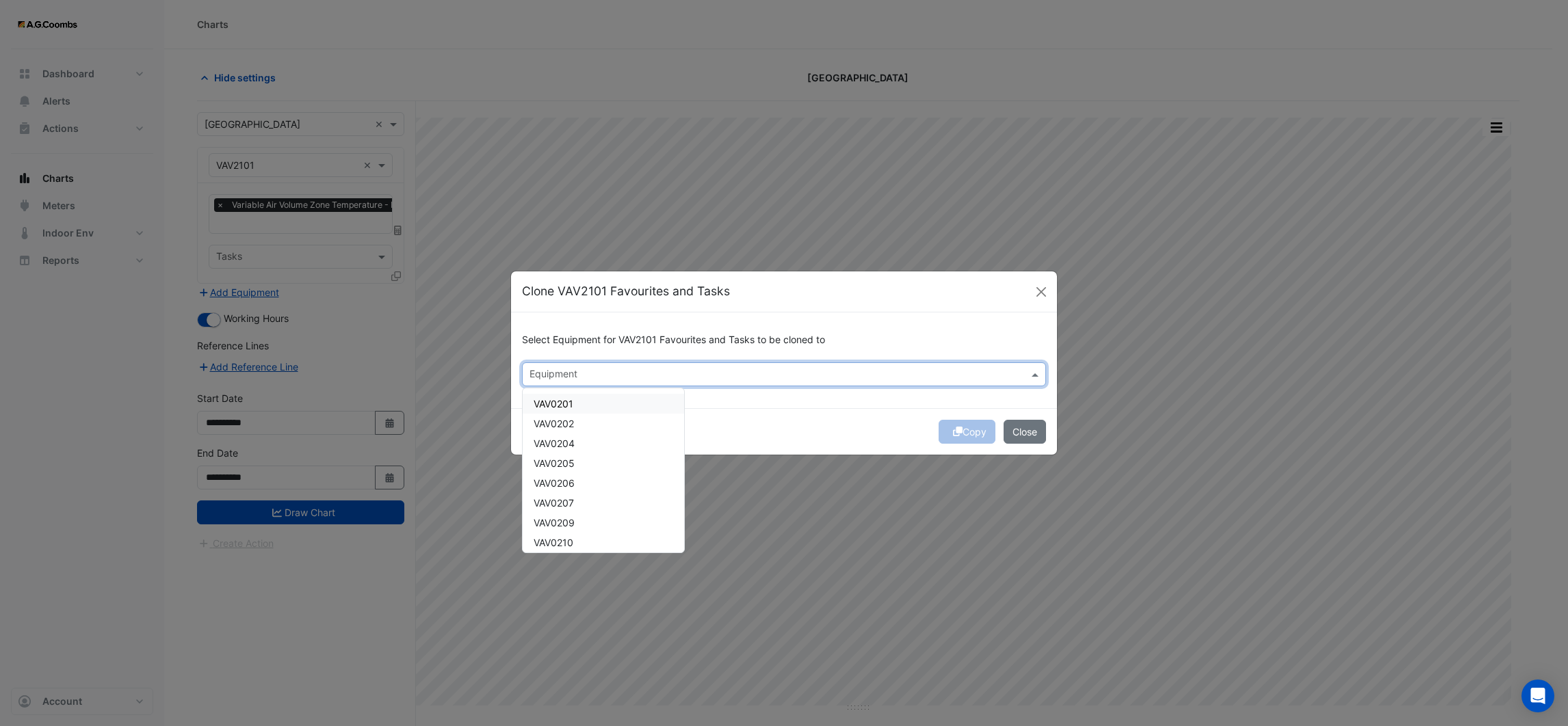
click at [557, 372] on input "text" at bounding box center [776, 375] width 493 height 14
click at [564, 406] on span "VAV2102 ([PERSON_NAME] IE)" at bounding box center [602, 403] width 137 height 12
click at [563, 423] on span "VAV2103" at bounding box center [554, 423] width 39 height 12
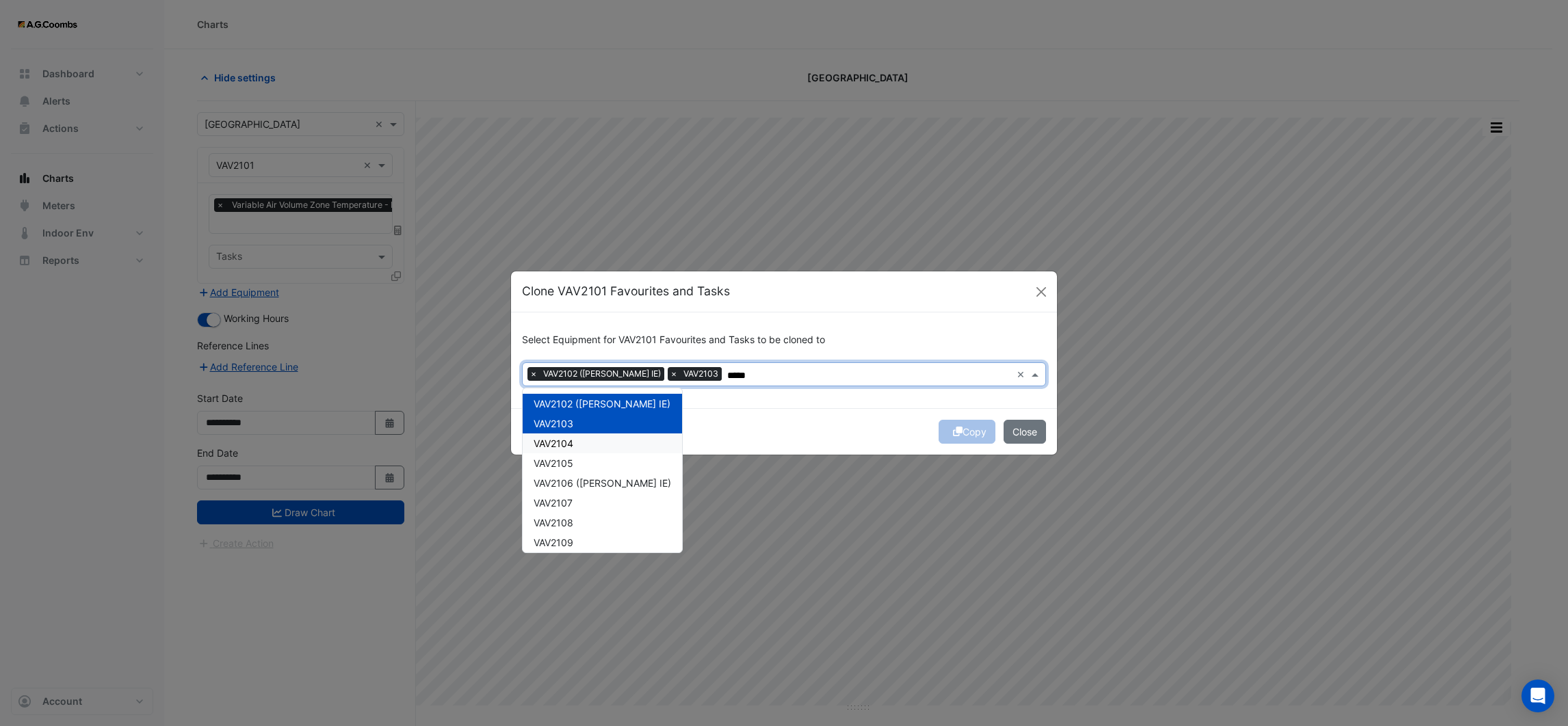
click at [561, 439] on span "VAV2104" at bounding box center [554, 444] width 39 height 12
click at [558, 458] on span "VAV2105" at bounding box center [554, 463] width 39 height 12
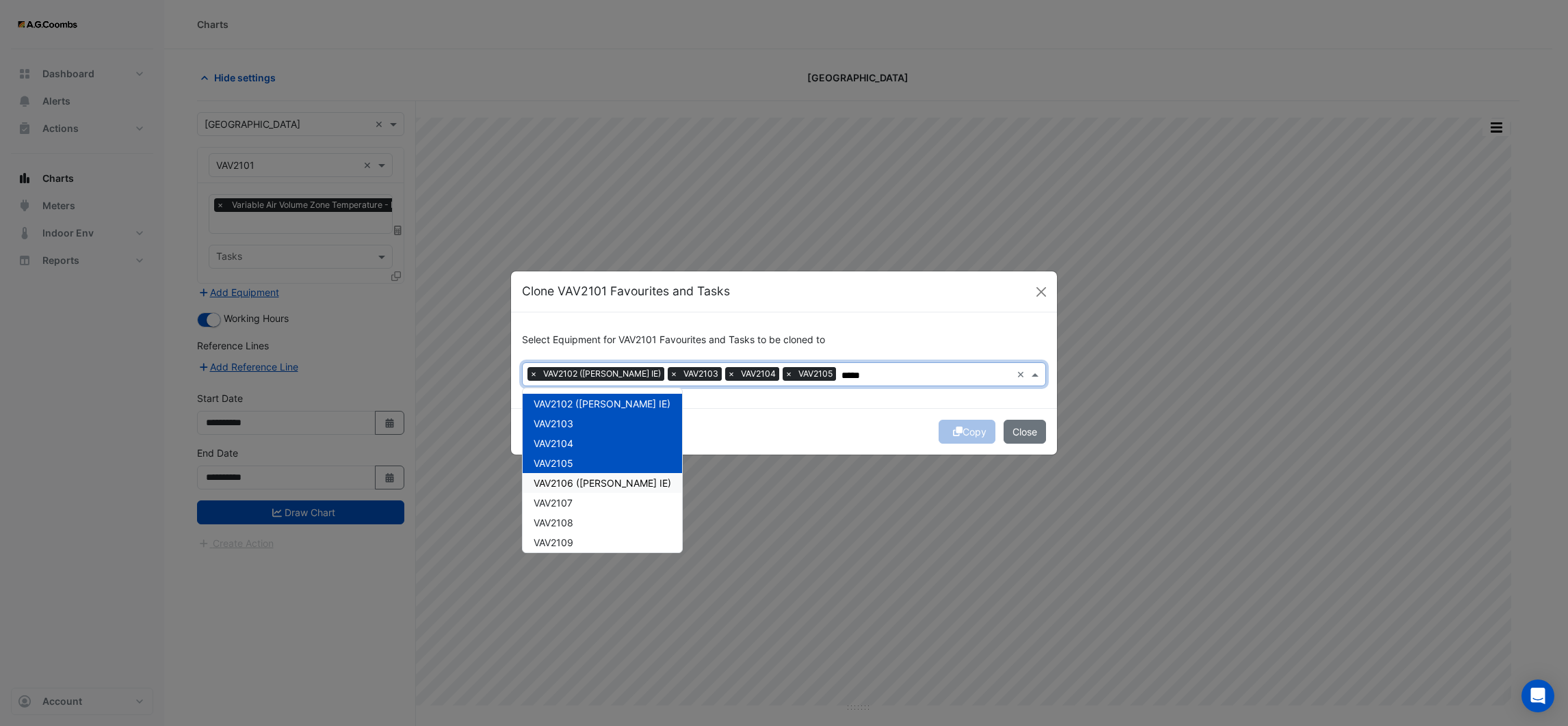
click at [563, 479] on span "VAV2106 ([PERSON_NAME] IE)" at bounding box center [602, 483] width 137 height 12
click at [561, 499] on span "VAV2107" at bounding box center [553, 503] width 39 height 12
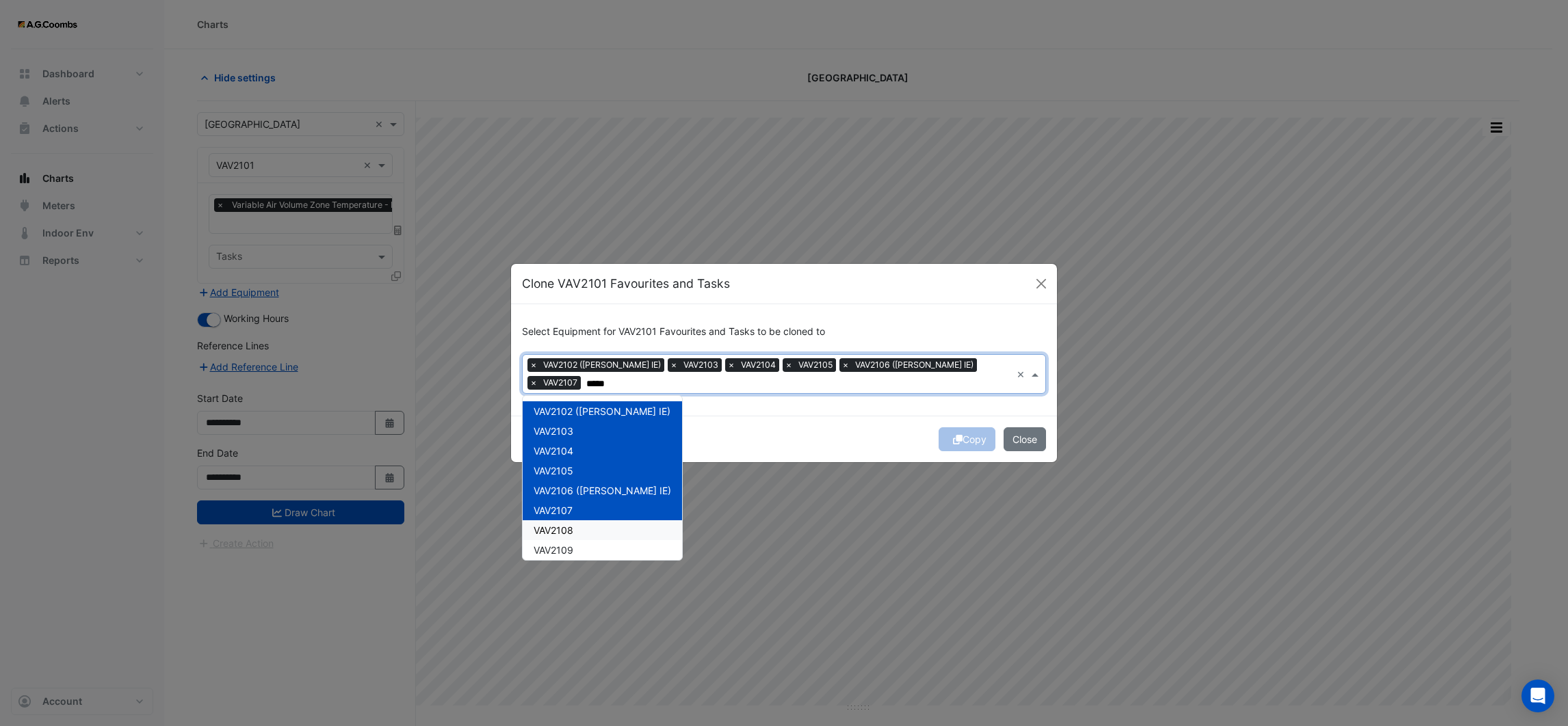
drag, startPoint x: 561, startPoint y: 518, endPoint x: 564, endPoint y: 526, distance: 8.5
click at [561, 525] on span "VAV2108" at bounding box center [554, 530] width 39 height 12
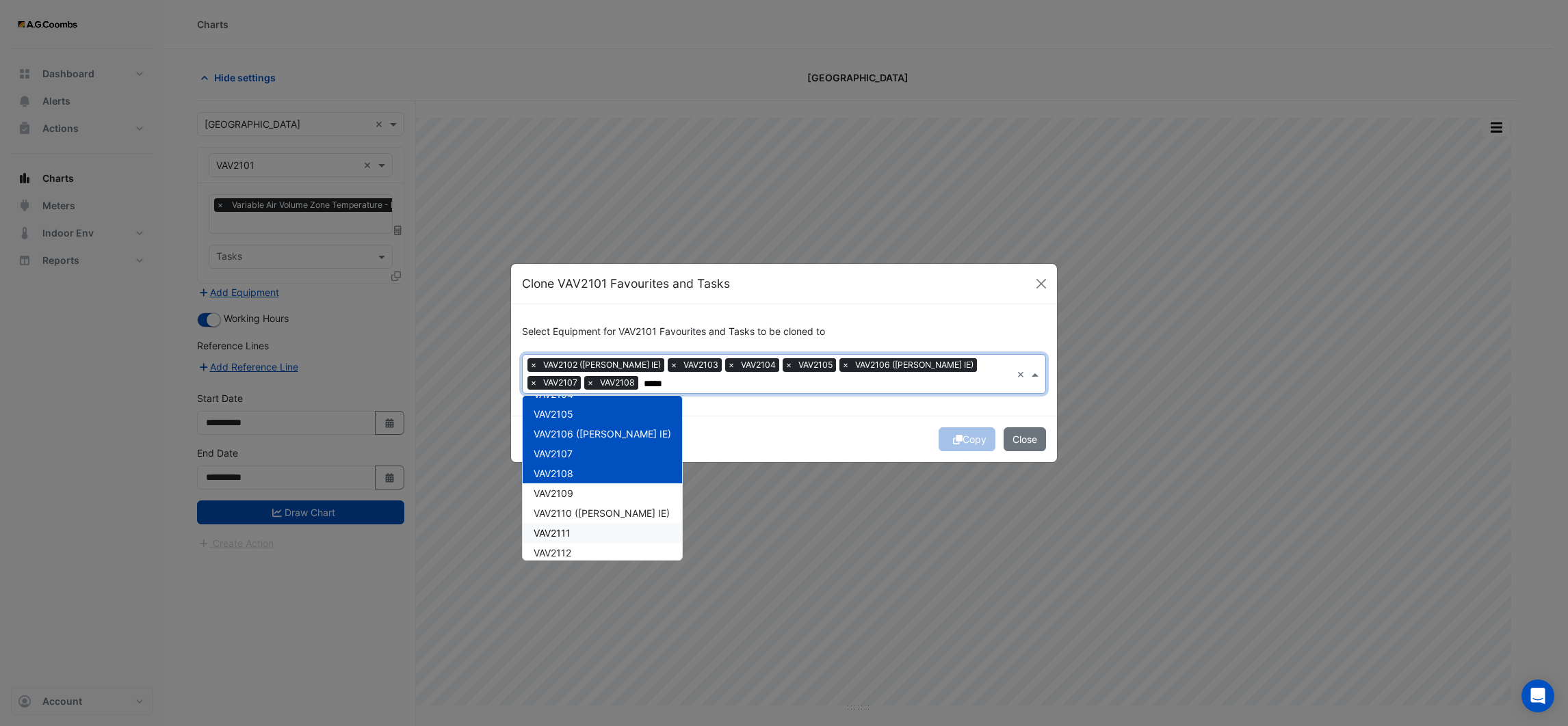
scroll to position [103, 0]
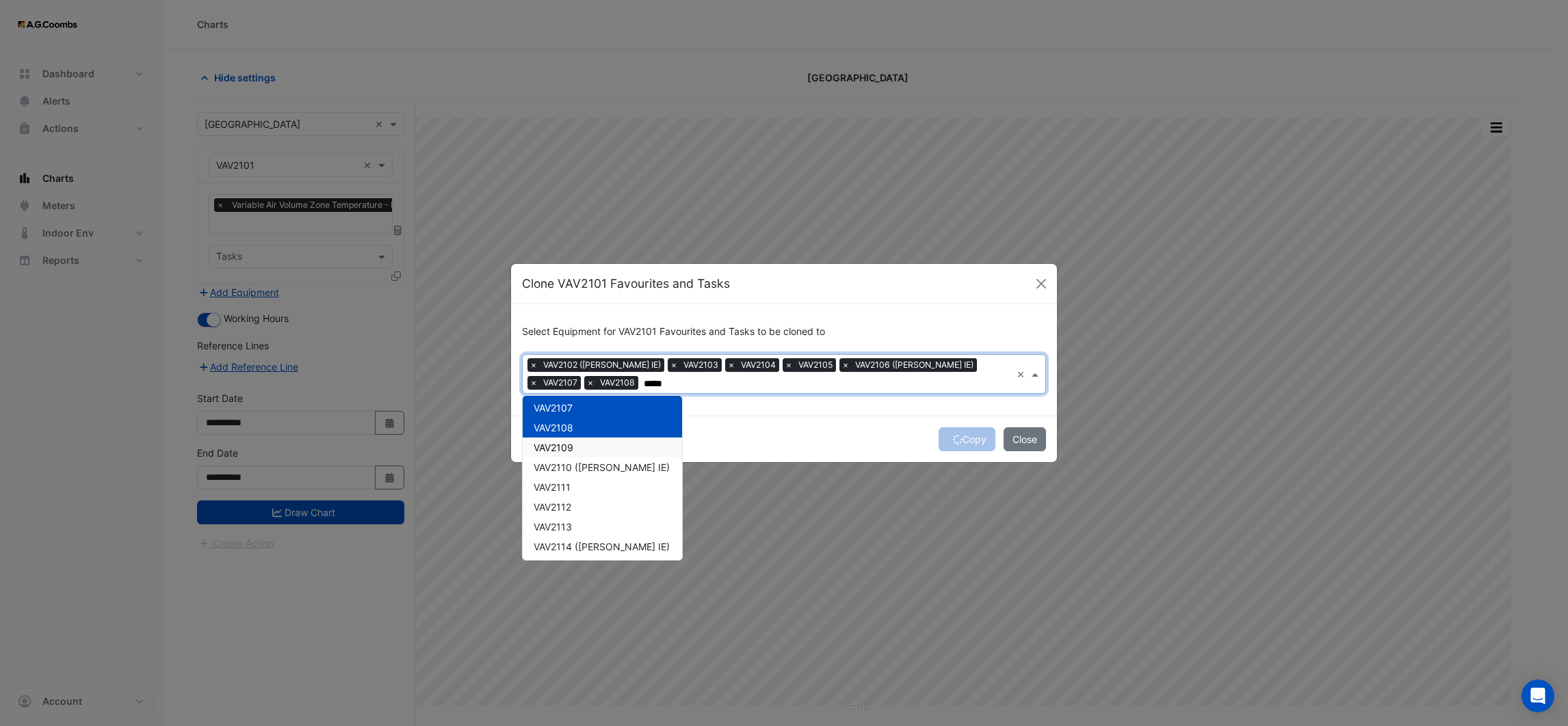
click at [561, 455] on div "VAV2109" at bounding box center [602, 448] width 159 height 20
click at [563, 468] on span "VAV2110 ([PERSON_NAME] IE)" at bounding box center [602, 468] width 136 height 12
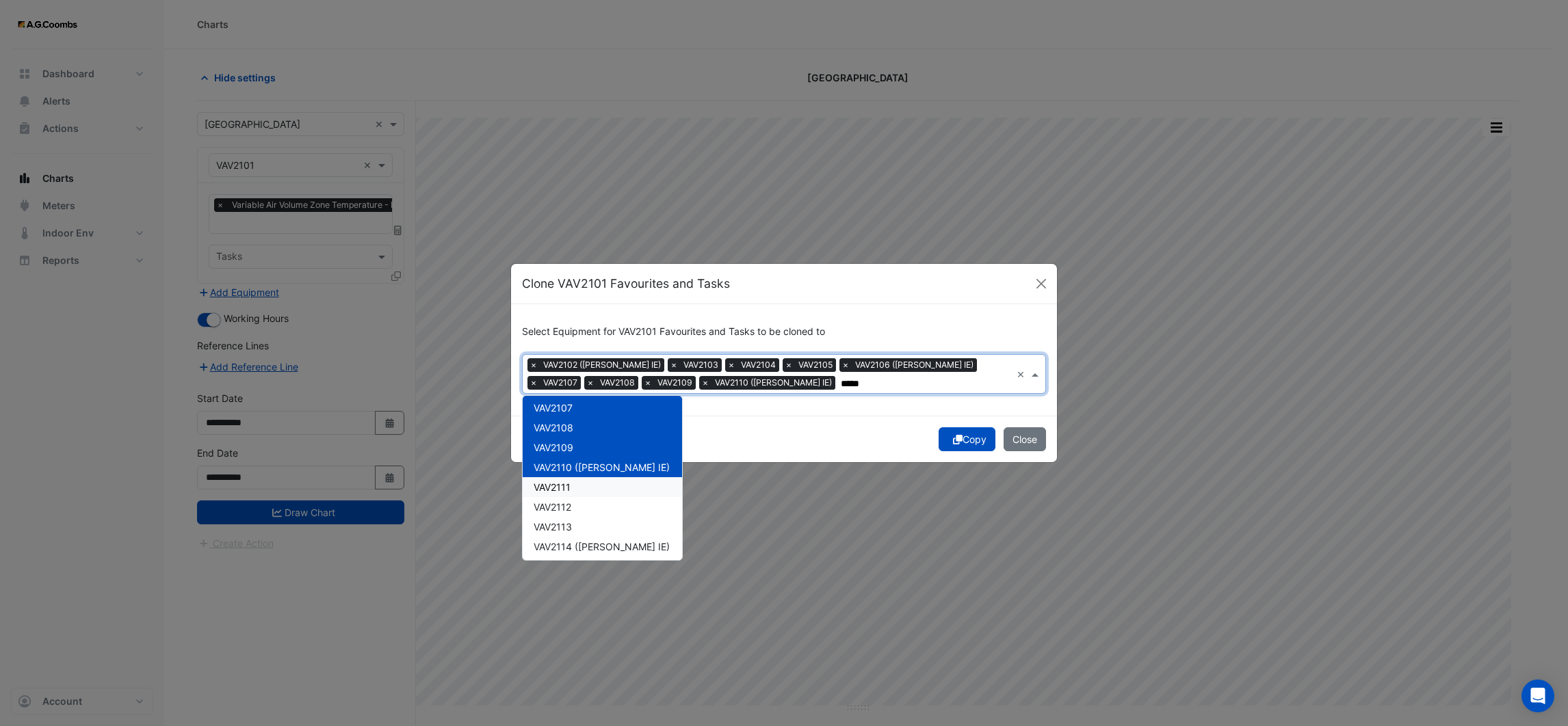
click at [564, 485] on span "VAV2111" at bounding box center [552, 487] width 37 height 12
click at [560, 503] on span "VAV2112" at bounding box center [552, 507] width 37 height 12
click at [560, 527] on span "VAV2113" at bounding box center [553, 527] width 38 height 12
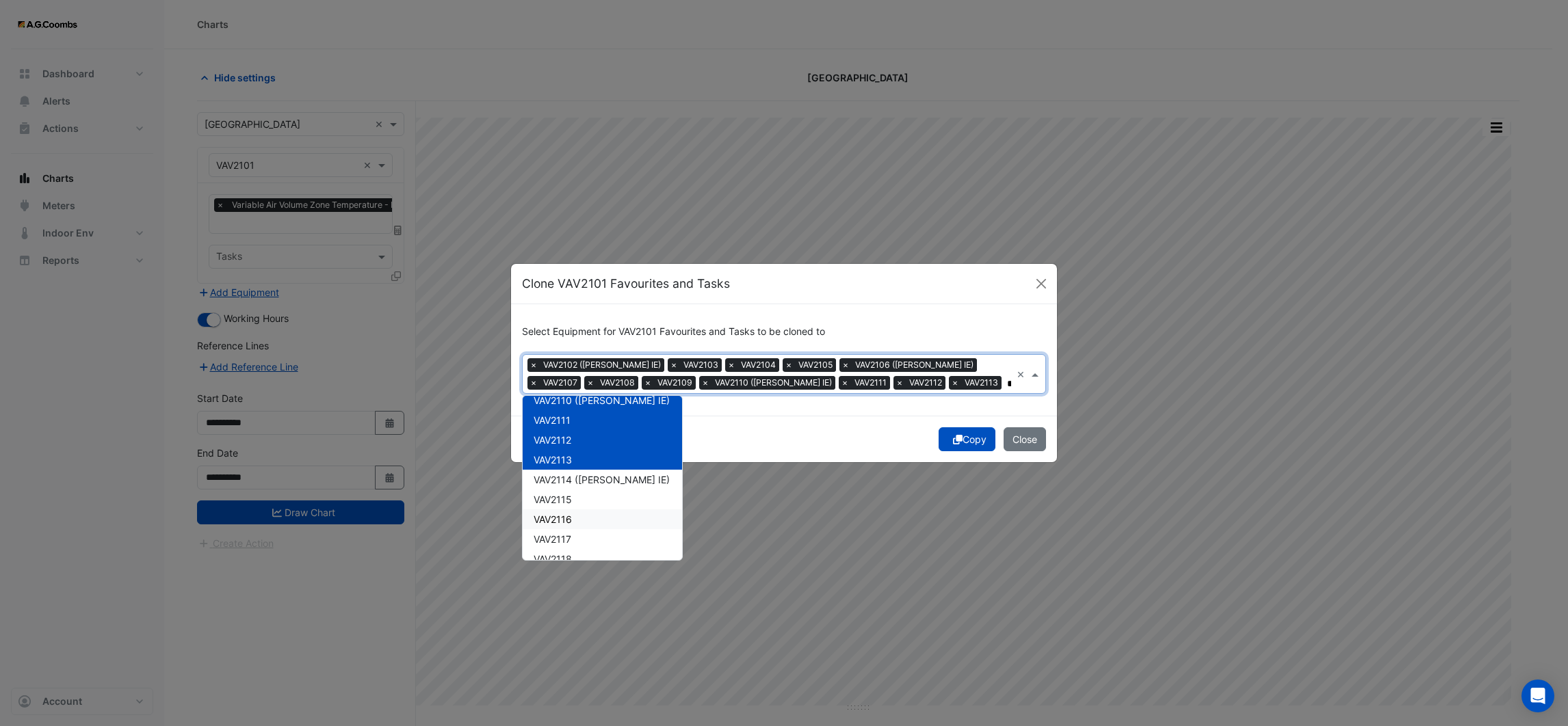
scroll to position [205, 0]
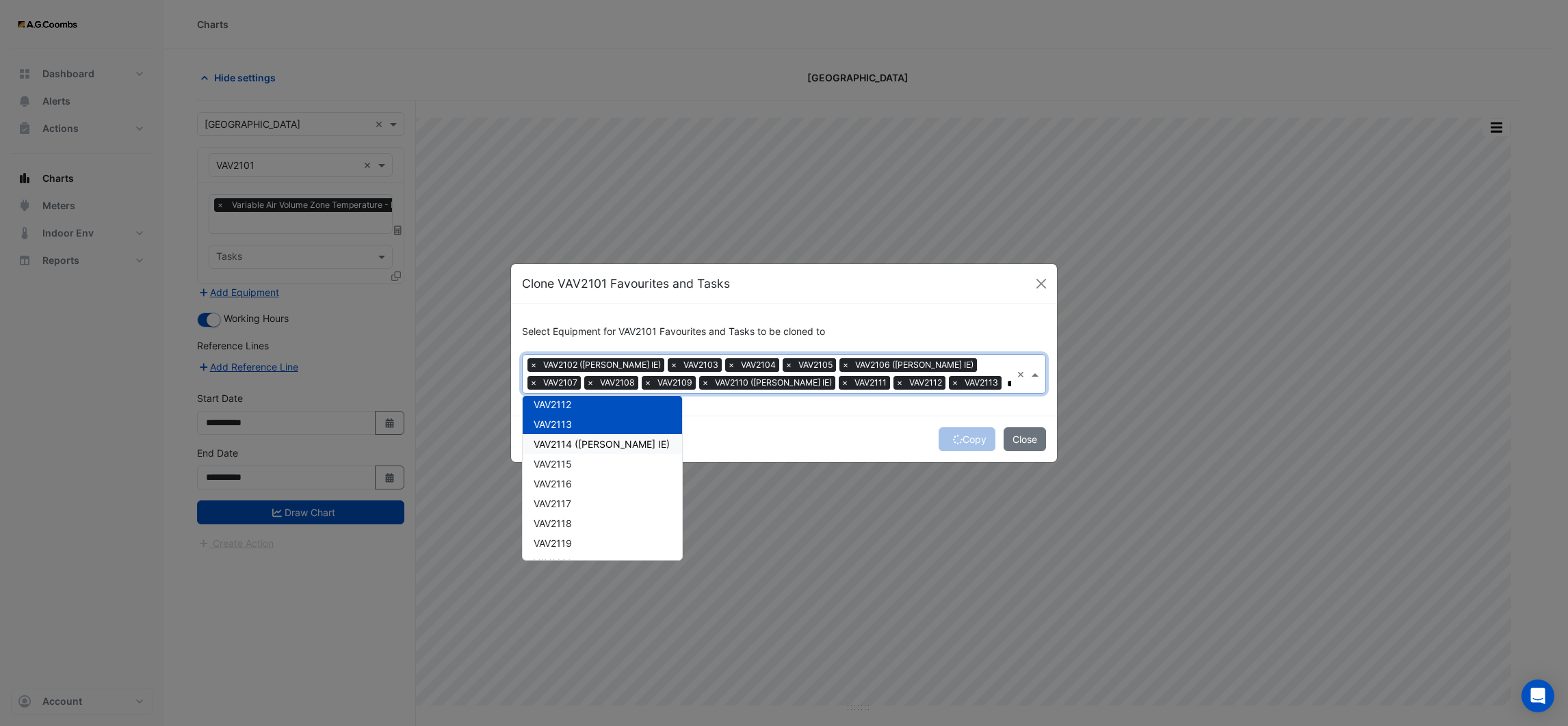
drag, startPoint x: 581, startPoint y: 444, endPoint x: 561, endPoint y: 461, distance: 26.2
click at [581, 444] on span "VAV2114 ([PERSON_NAME] IE)" at bounding box center [602, 444] width 136 height 12
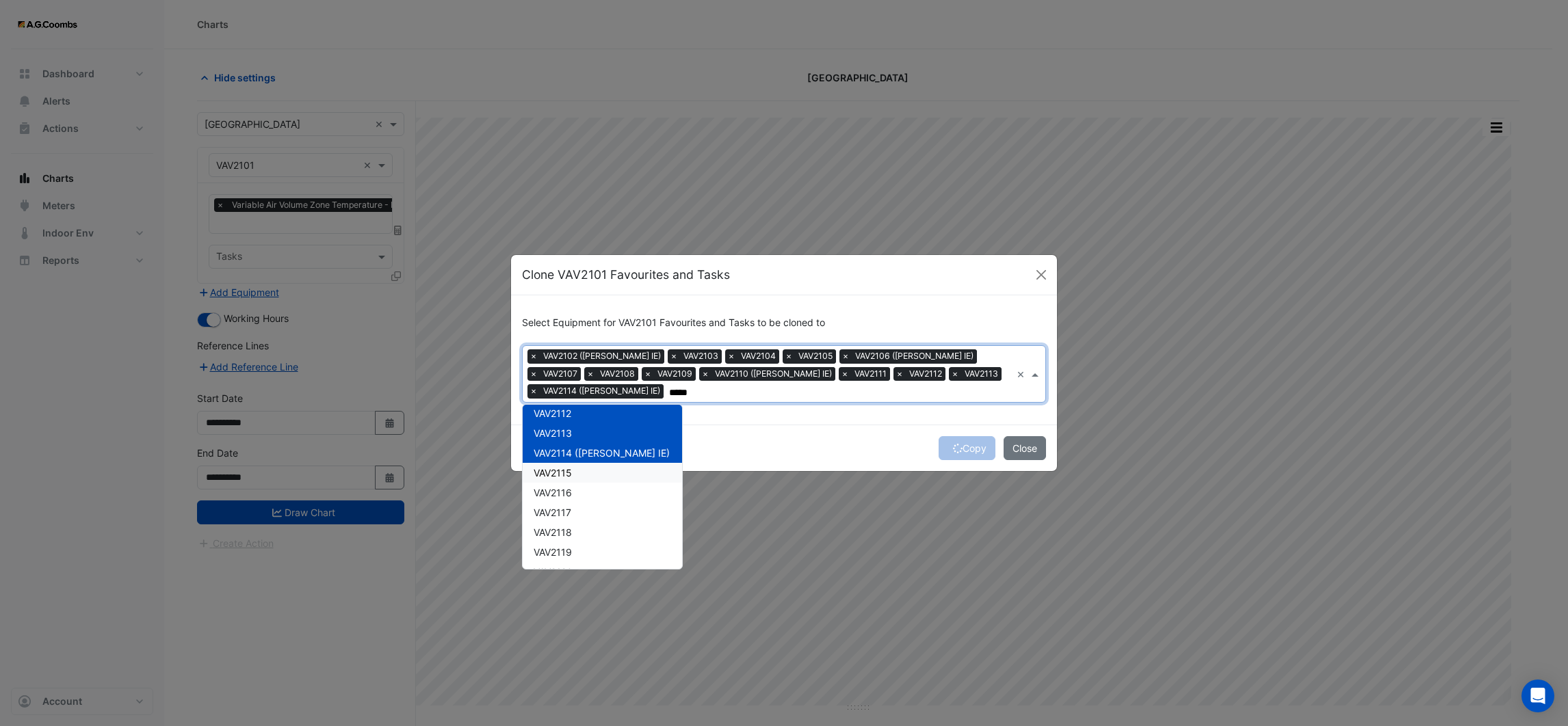
click at [560, 471] on span "VAV2115" at bounding box center [553, 472] width 38 height 12
click at [560, 493] on span "VAV2116" at bounding box center [553, 492] width 38 height 12
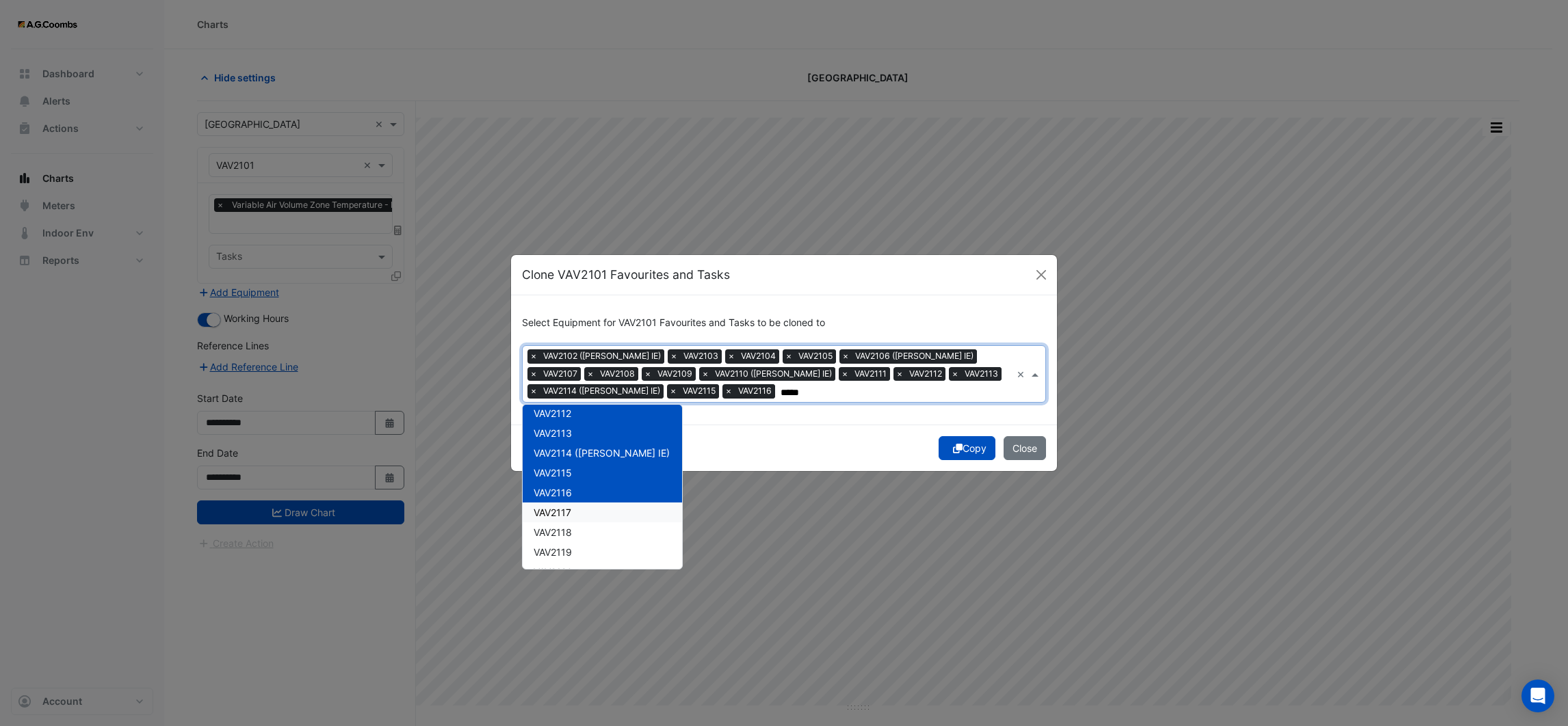
drag, startPoint x: 559, startPoint y: 504, endPoint x: 559, endPoint y: 516, distance: 12.0
click at [559, 508] on span "VAV2117" at bounding box center [552, 513] width 37 height 12
click at [559, 527] on span "VAV2118" at bounding box center [553, 532] width 38 height 12
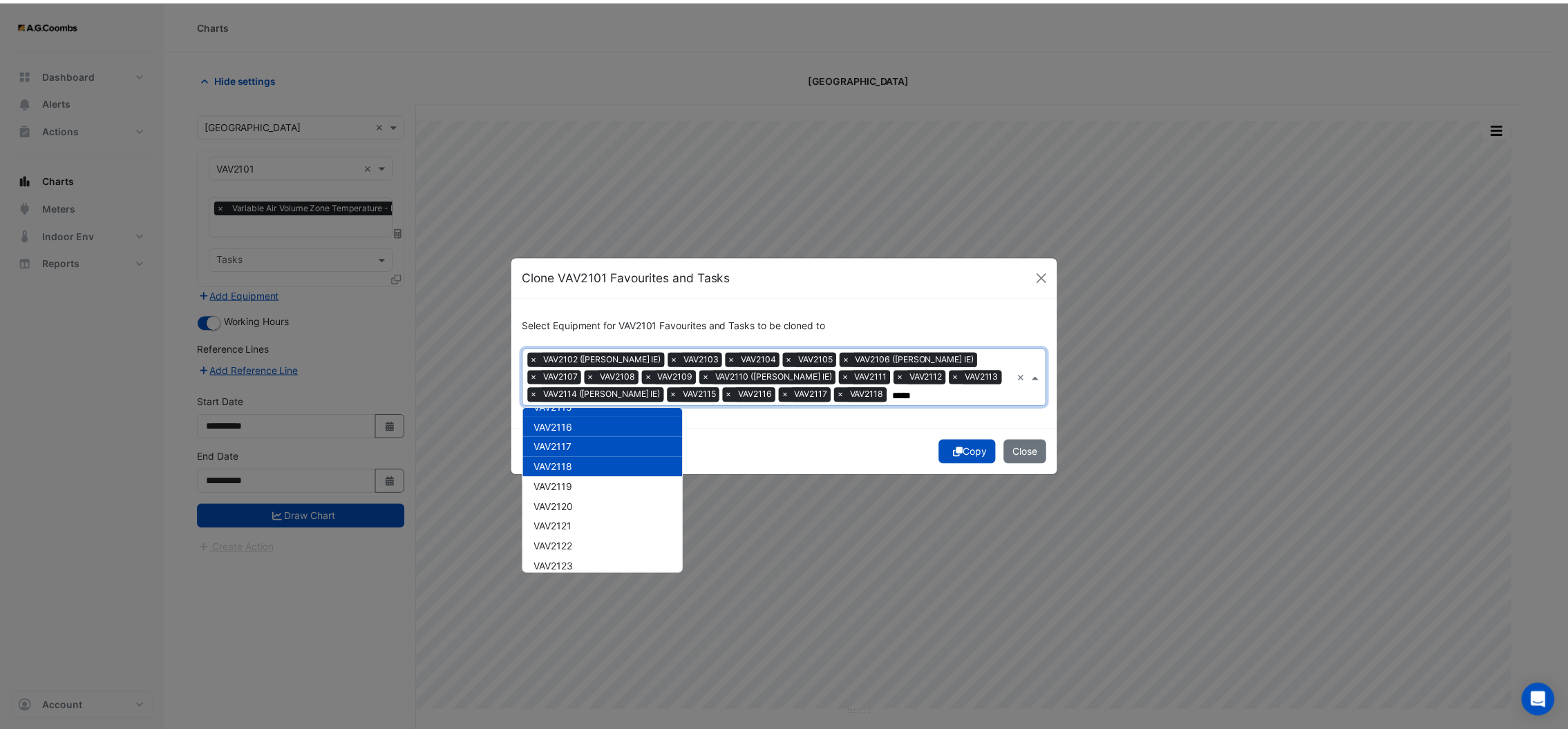
scroll to position [310, 0]
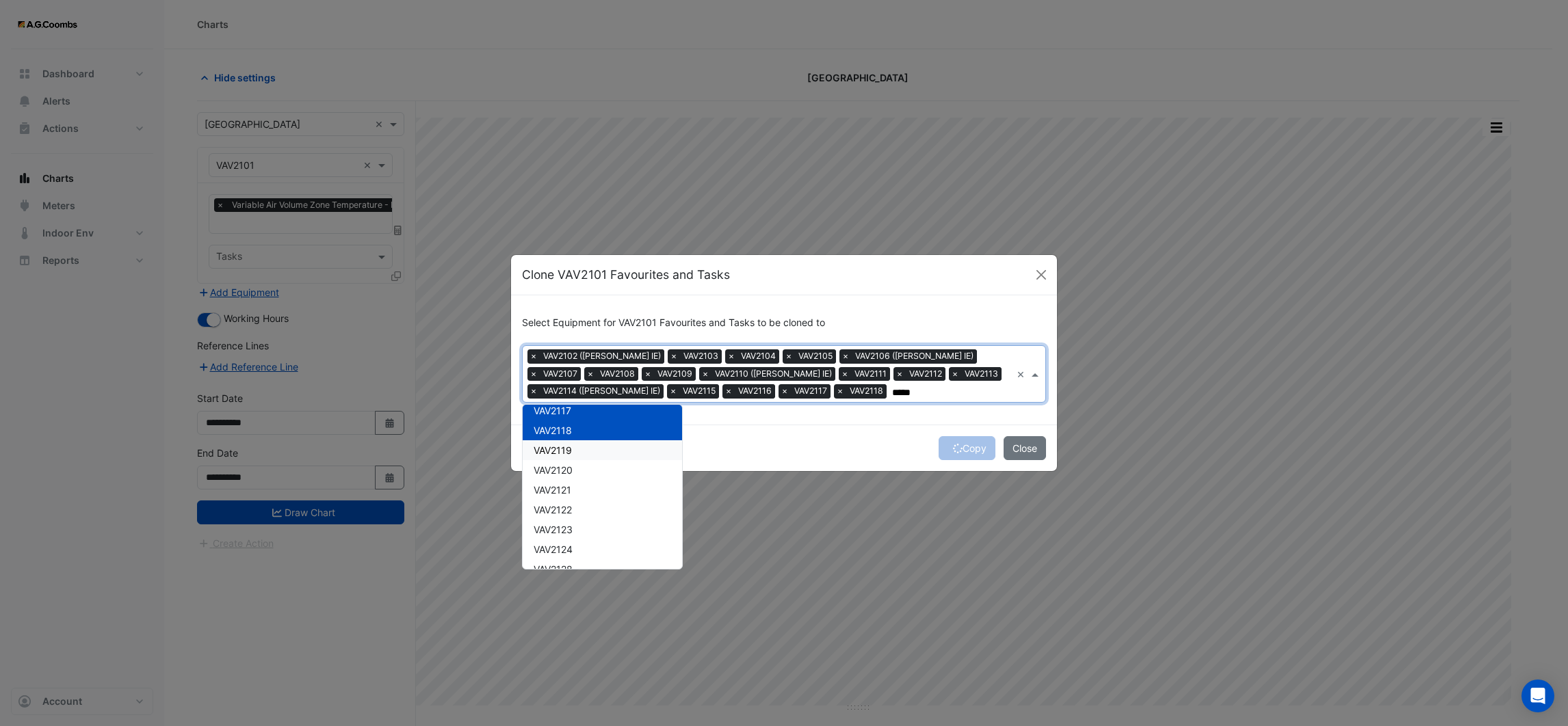
click at [568, 452] on span "VAV2119" at bounding box center [553, 450] width 38 height 12
click at [568, 466] on span "VAV2120" at bounding box center [553, 470] width 39 height 12
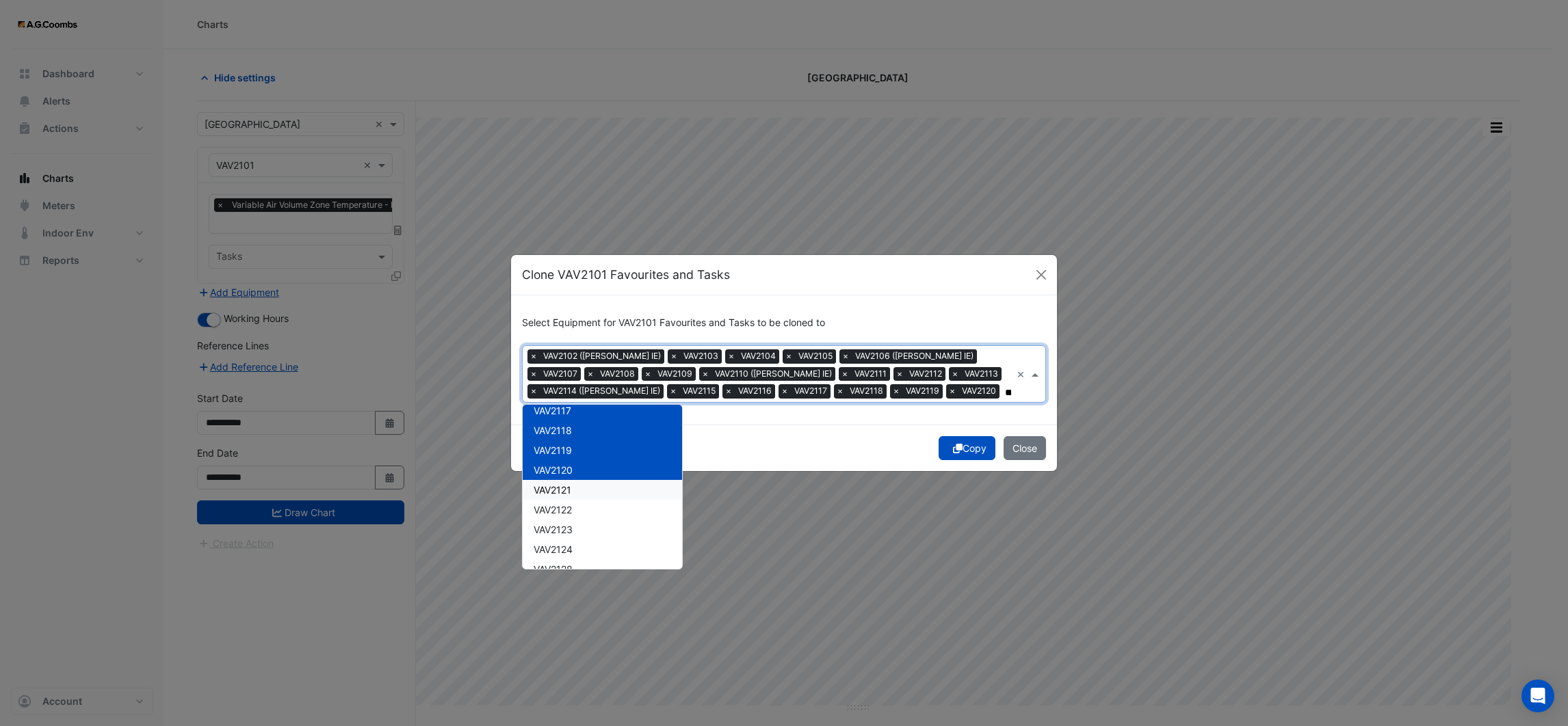
drag, startPoint x: 568, startPoint y: 482, endPoint x: 565, endPoint y: 497, distance: 15.3
click at [568, 487] on span "VAV2121" at bounding box center [552, 490] width 37 height 12
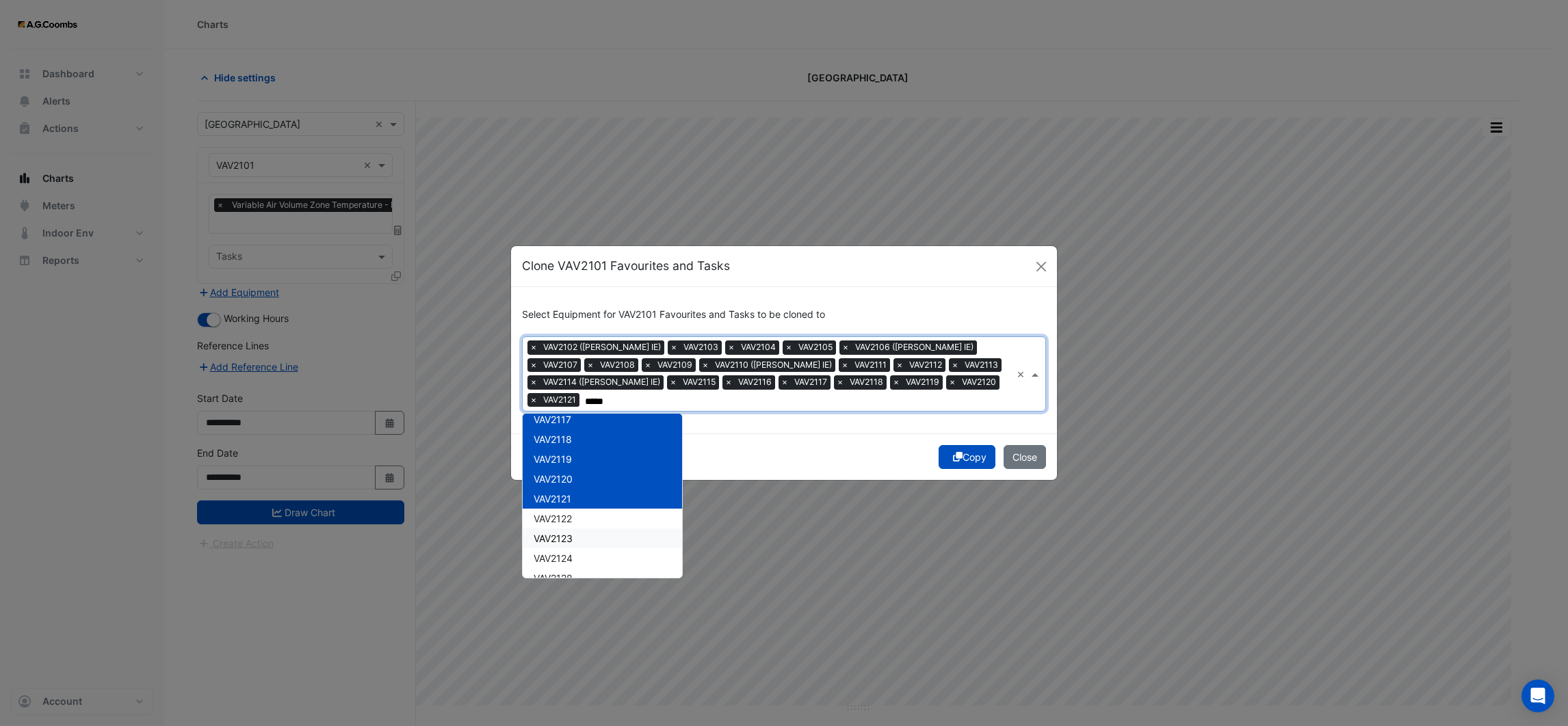
click at [571, 529] on div "VAV2123" at bounding box center [602, 539] width 159 height 20
click at [577, 530] on div "VAV2123" at bounding box center [602, 539] width 159 height 20
click at [571, 513] on span "VAV2122" at bounding box center [553, 518] width 38 height 12
type input "*****"
click at [733, 456] on div "Copy Close" at bounding box center [783, 457] width 546 height 46
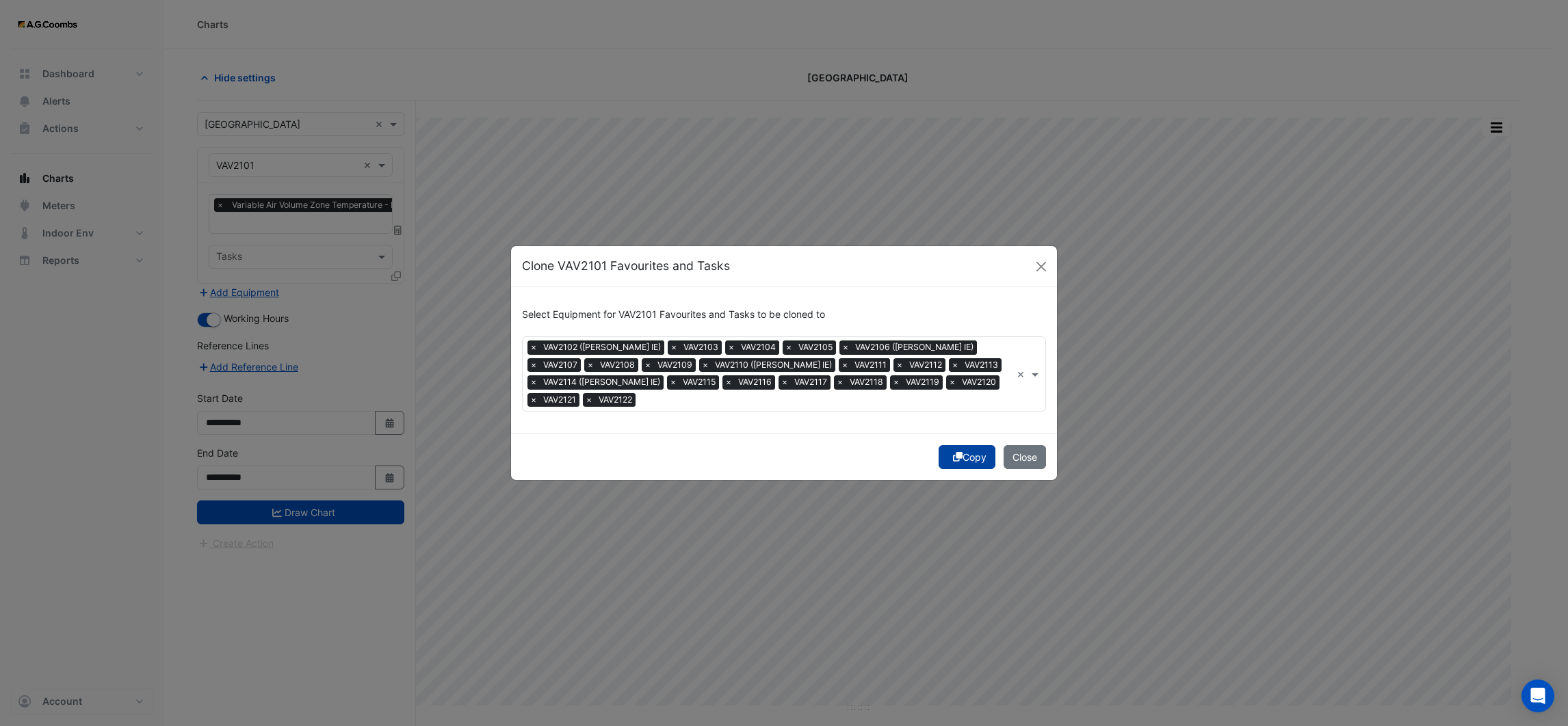
click at [966, 456] on button "Copy" at bounding box center [966, 457] width 57 height 24
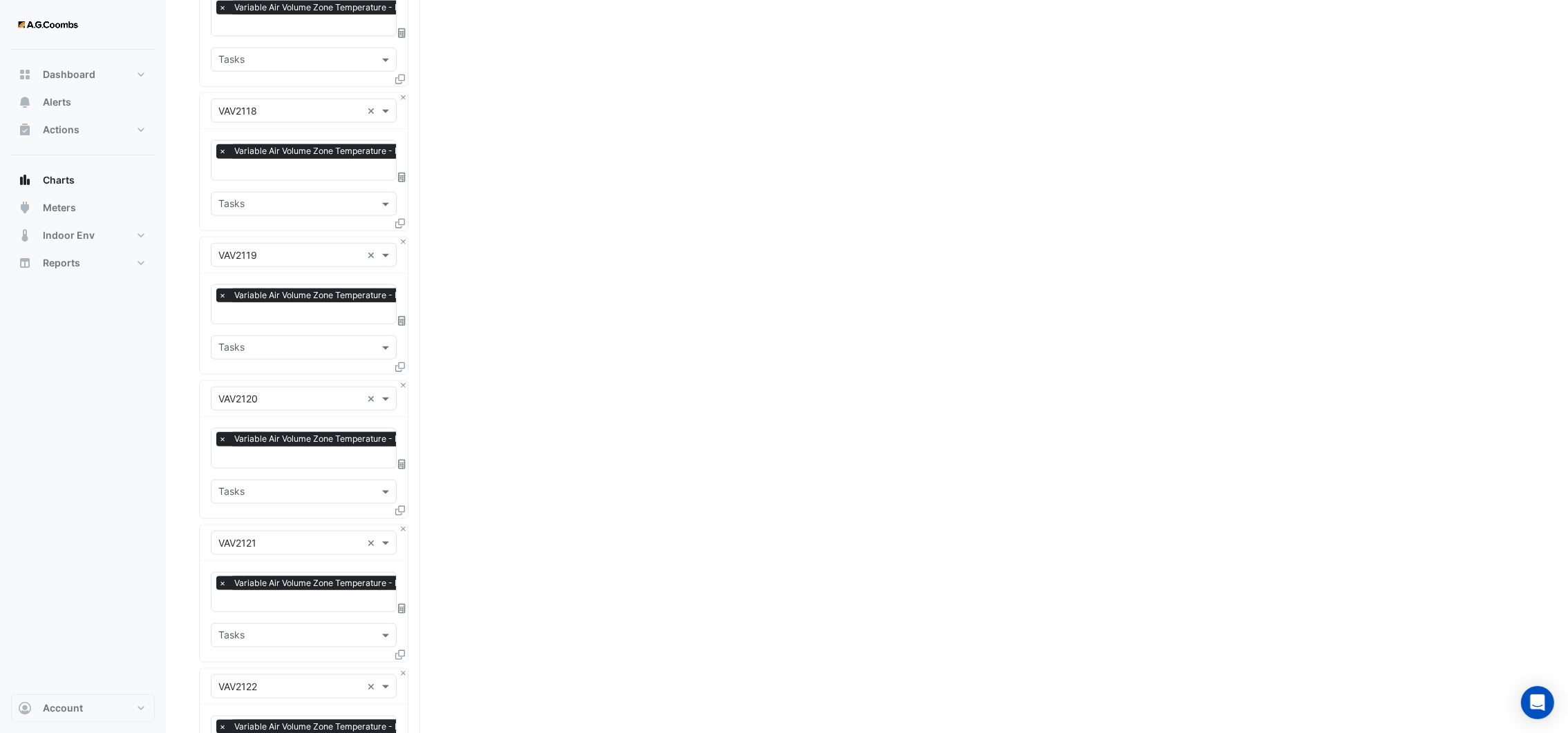
scroll to position [2838, 0]
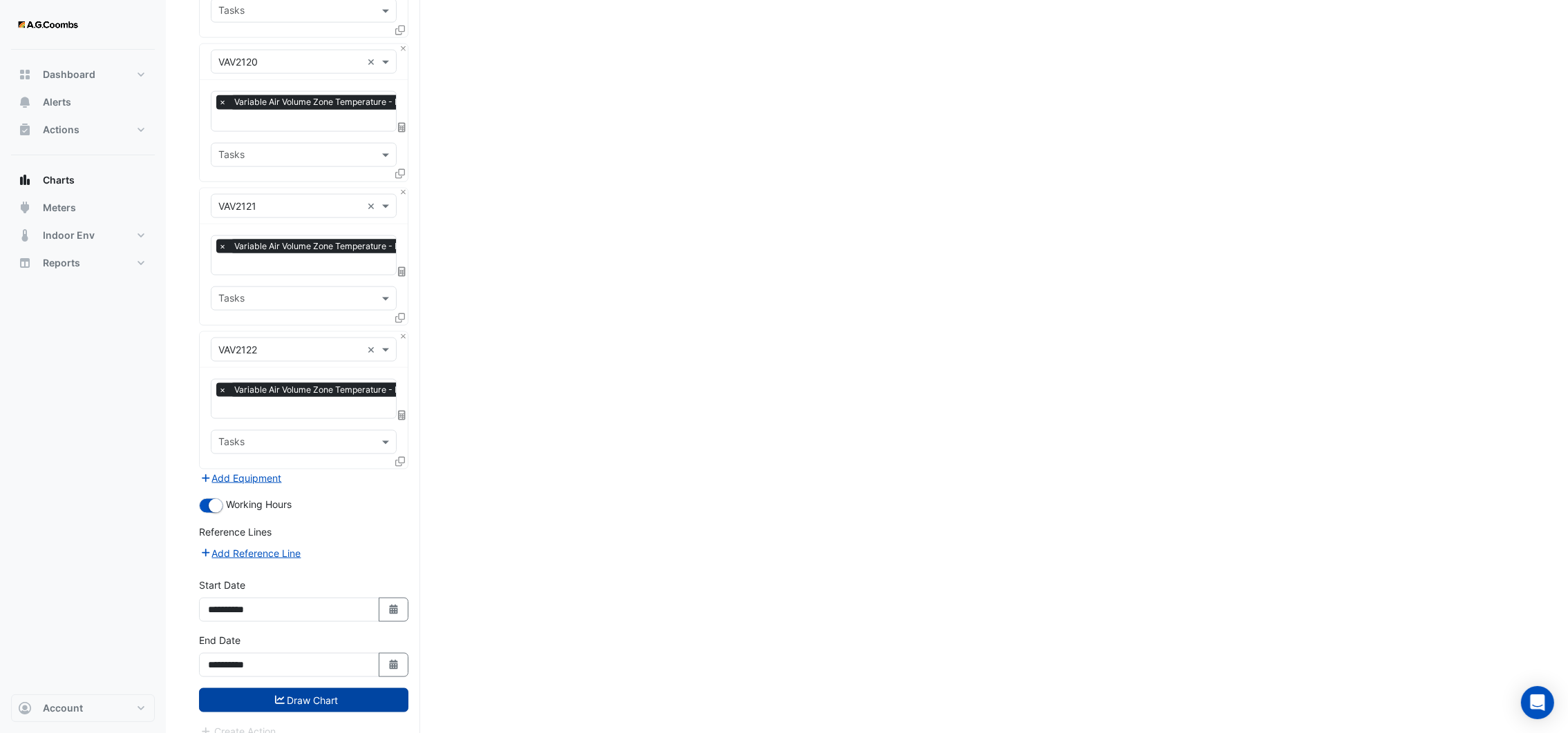
click at [302, 688] on button "Draw Chart" at bounding box center [304, 700] width 209 height 24
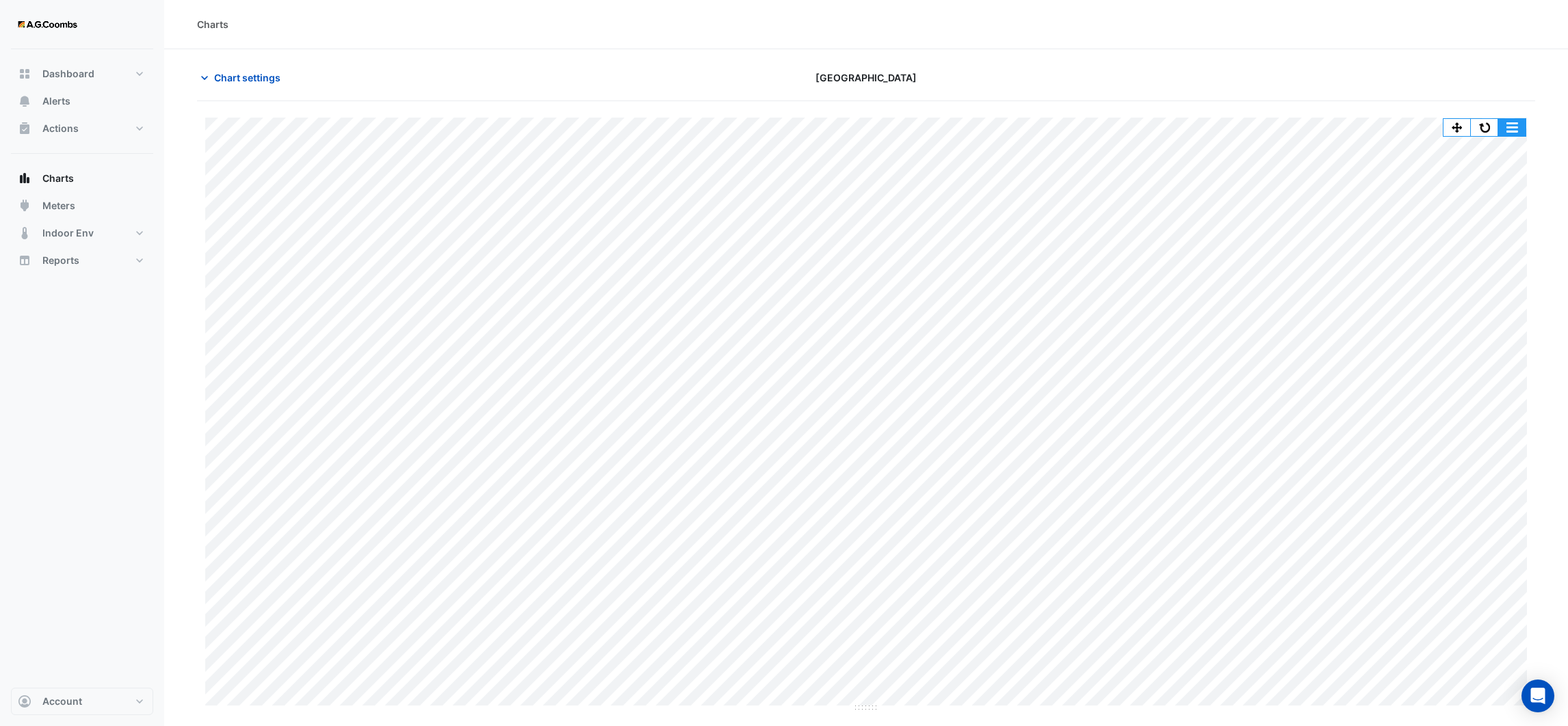
click at [1515, 130] on button "button" at bounding box center [1512, 127] width 27 height 17
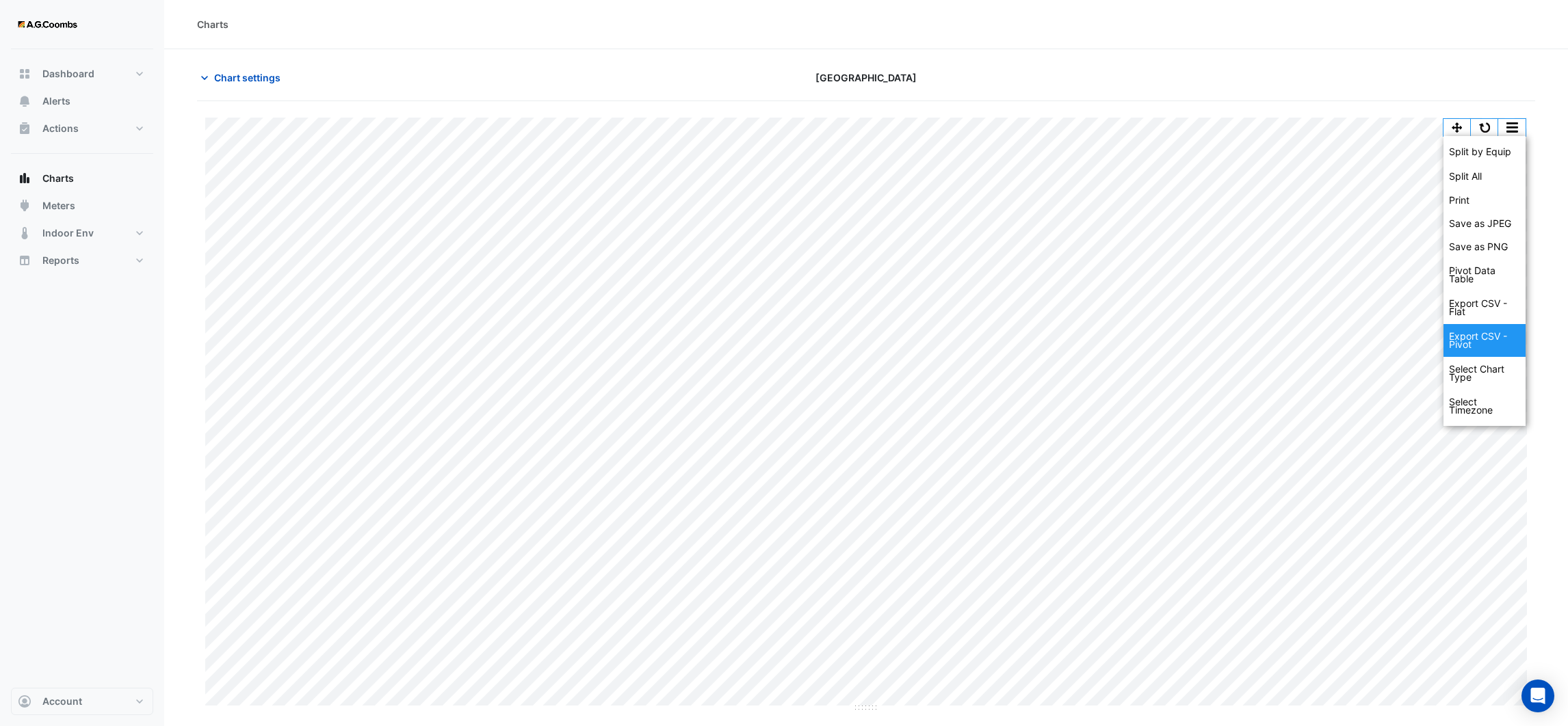
click at [1467, 337] on div "Export CSV - Pivot" at bounding box center [1484, 340] width 82 height 33
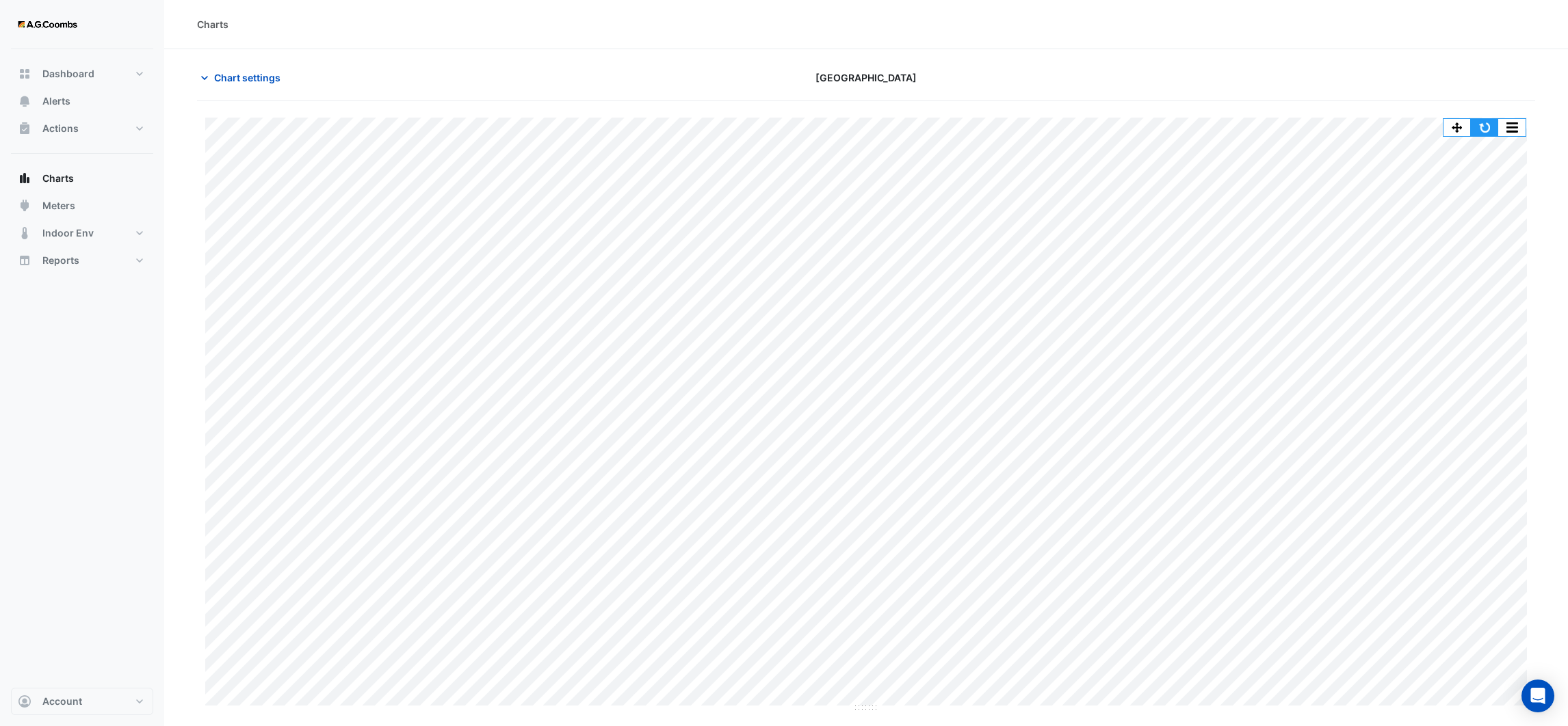
click at [1485, 130] on button "button" at bounding box center [1484, 127] width 27 height 17
click at [1509, 133] on button "button" at bounding box center [1512, 127] width 27 height 17
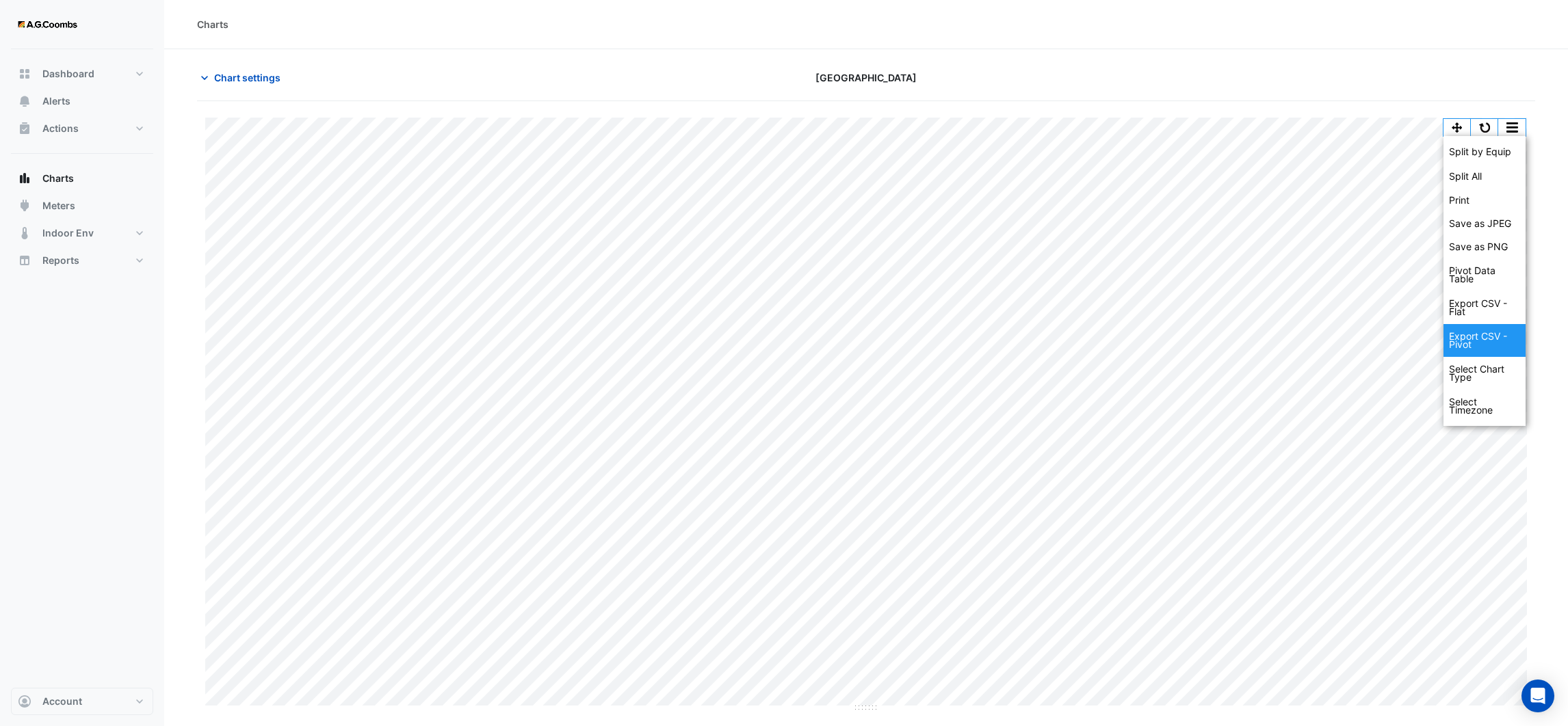
click at [1499, 333] on div "Export CSV - Pivot" at bounding box center [1484, 340] width 82 height 33
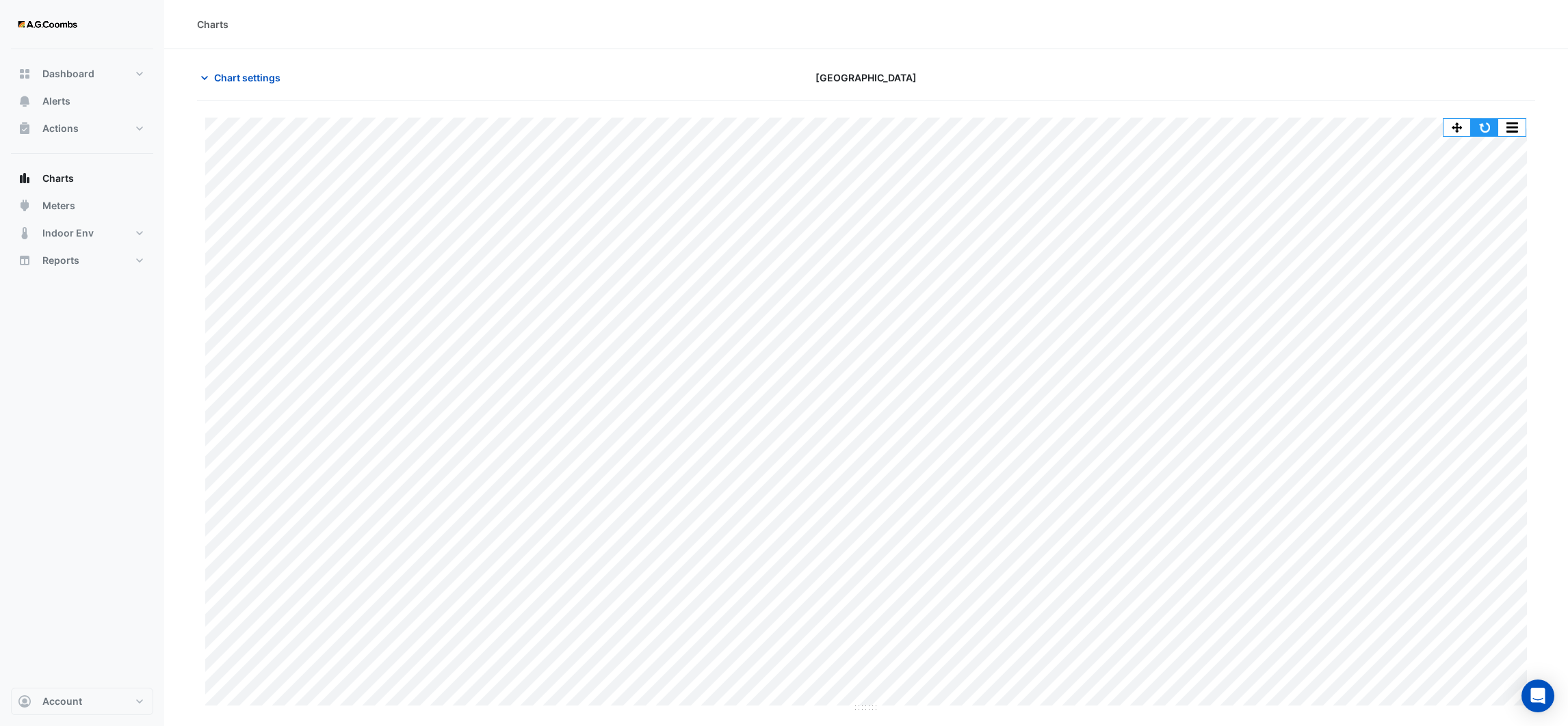
click at [1492, 132] on button "button" at bounding box center [1484, 127] width 27 height 17
click at [1506, 125] on button "button" at bounding box center [1512, 127] width 27 height 17
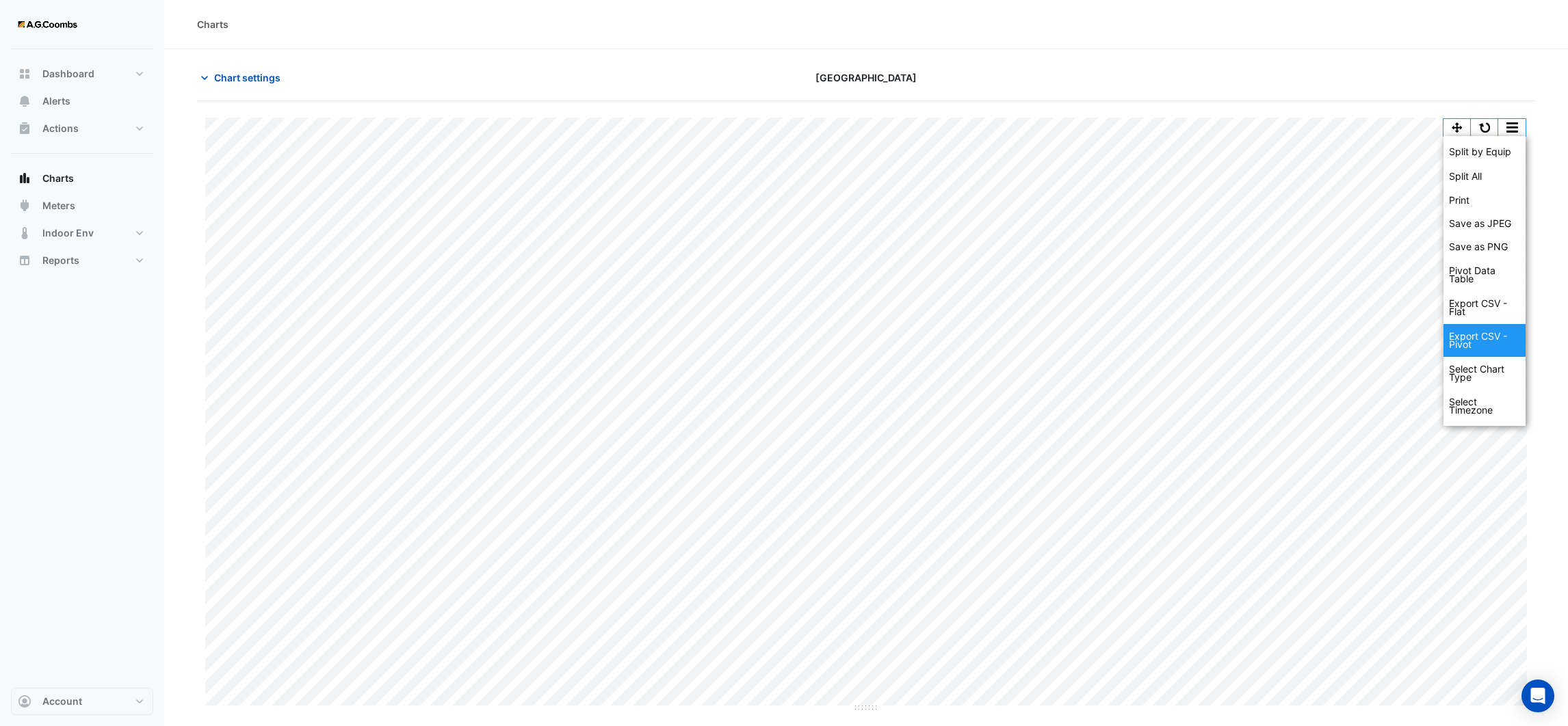
click at [1472, 326] on div "Export CSV - Pivot" at bounding box center [1484, 340] width 82 height 33
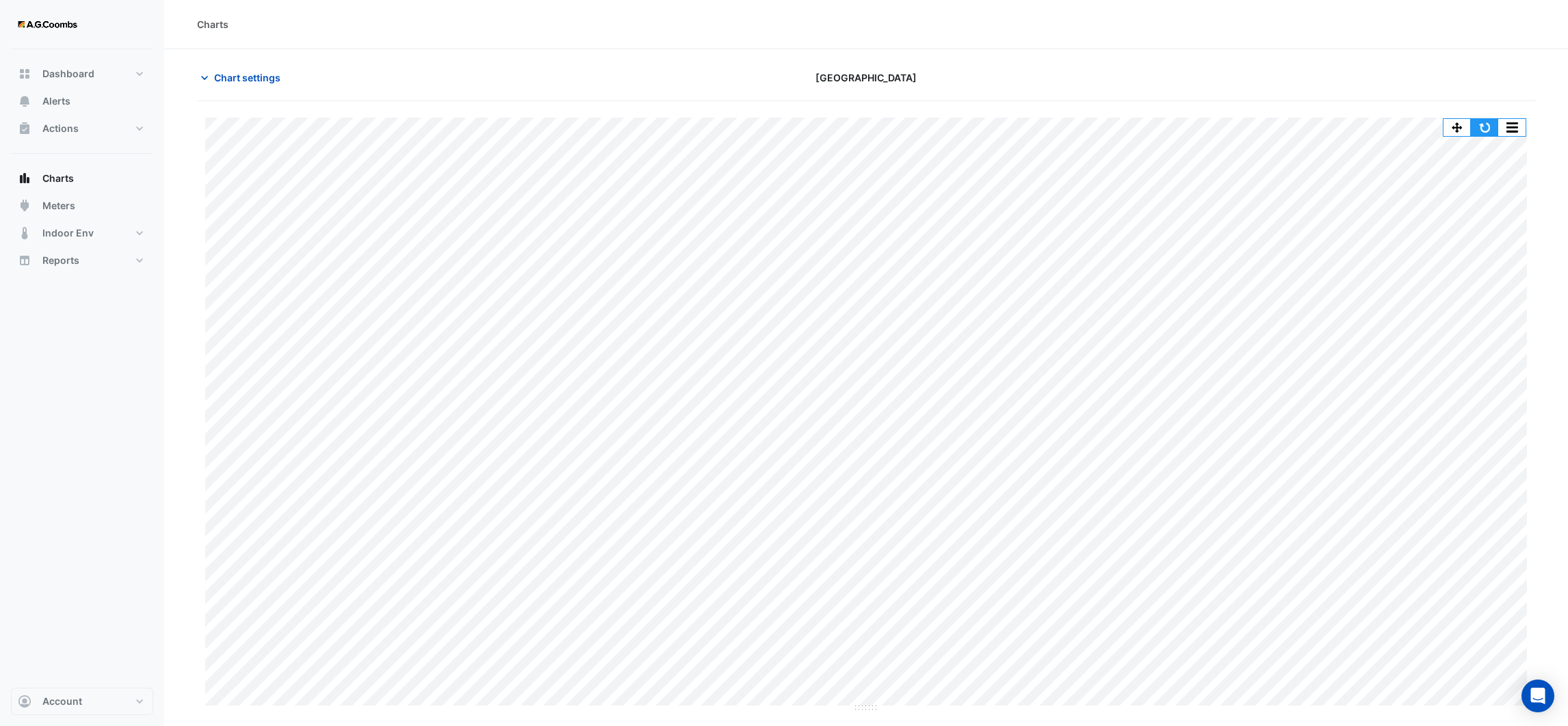
click at [1477, 125] on button "button" at bounding box center [1484, 127] width 27 height 17
click at [204, 83] on icon "button" at bounding box center [204, 77] width 13 height 13
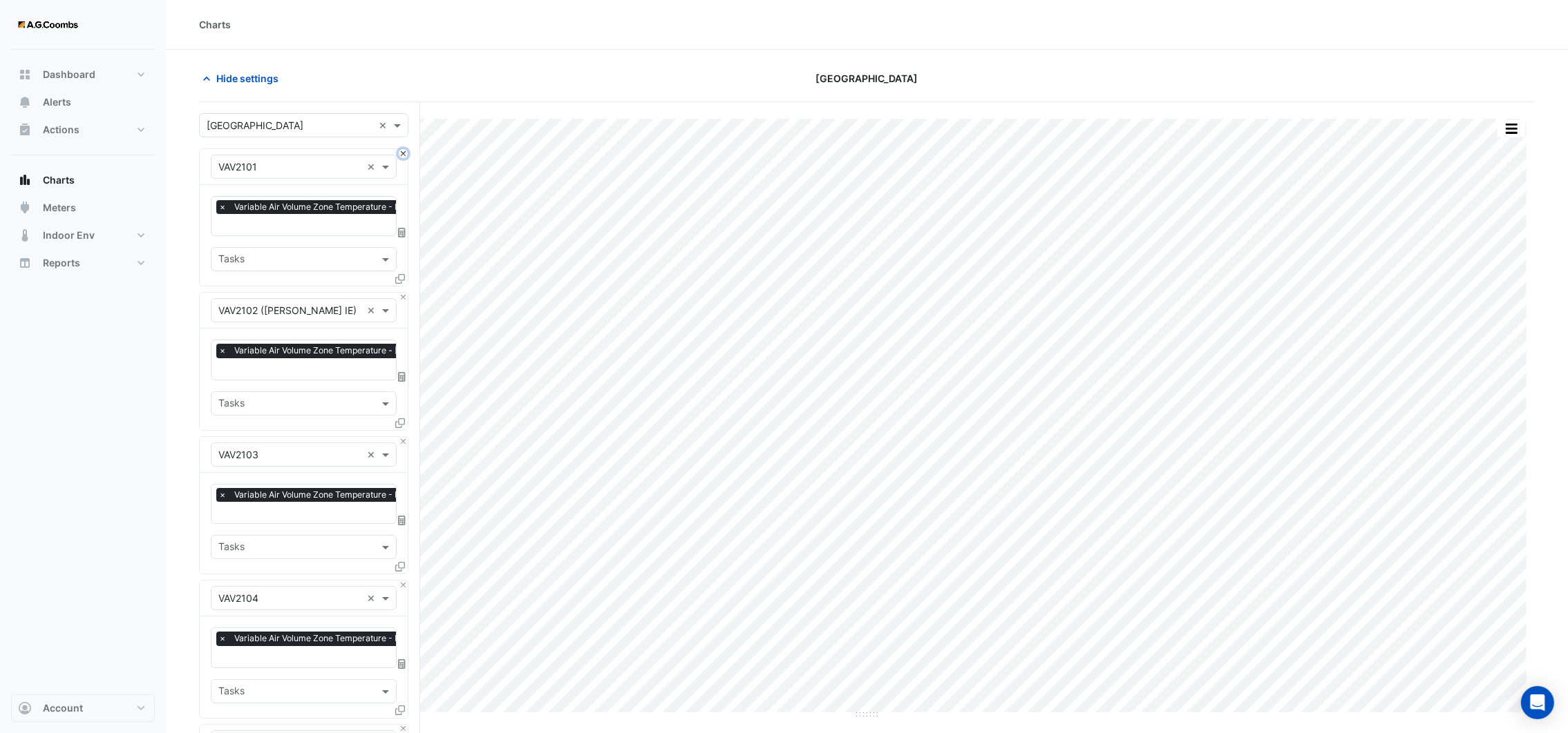
click at [401, 156] on button "Close" at bounding box center [403, 154] width 9 height 9
click at [401, 293] on button "Close" at bounding box center [403, 297] width 9 height 9
click at [401, 156] on button "Close" at bounding box center [403, 154] width 9 height 9
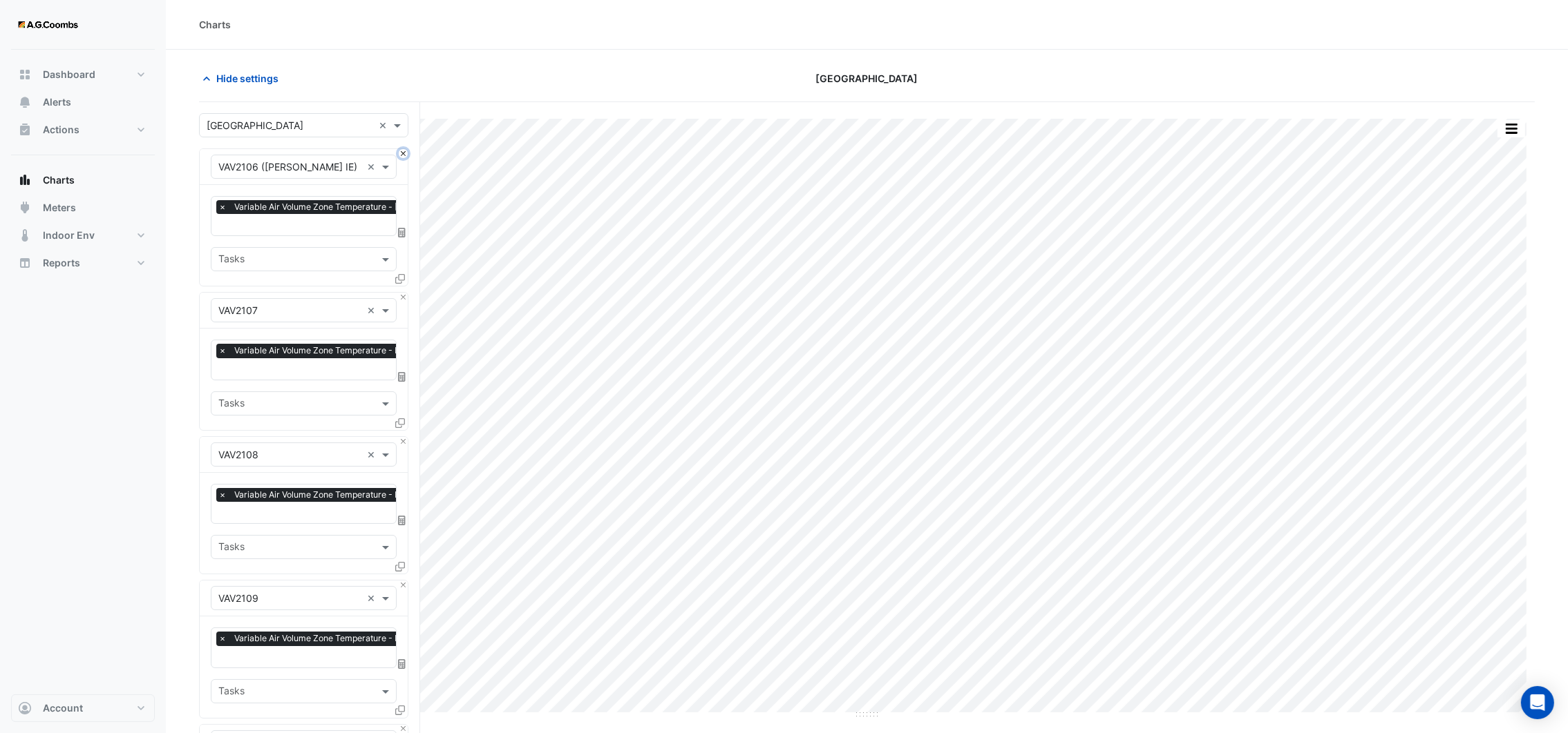
click at [401, 156] on button "Close" at bounding box center [403, 154] width 9 height 9
click at [401, 293] on button "Close" at bounding box center [403, 297] width 9 height 9
click at [401, 156] on button "Close" at bounding box center [403, 154] width 9 height 9
click at [401, 293] on button "Close" at bounding box center [403, 297] width 9 height 9
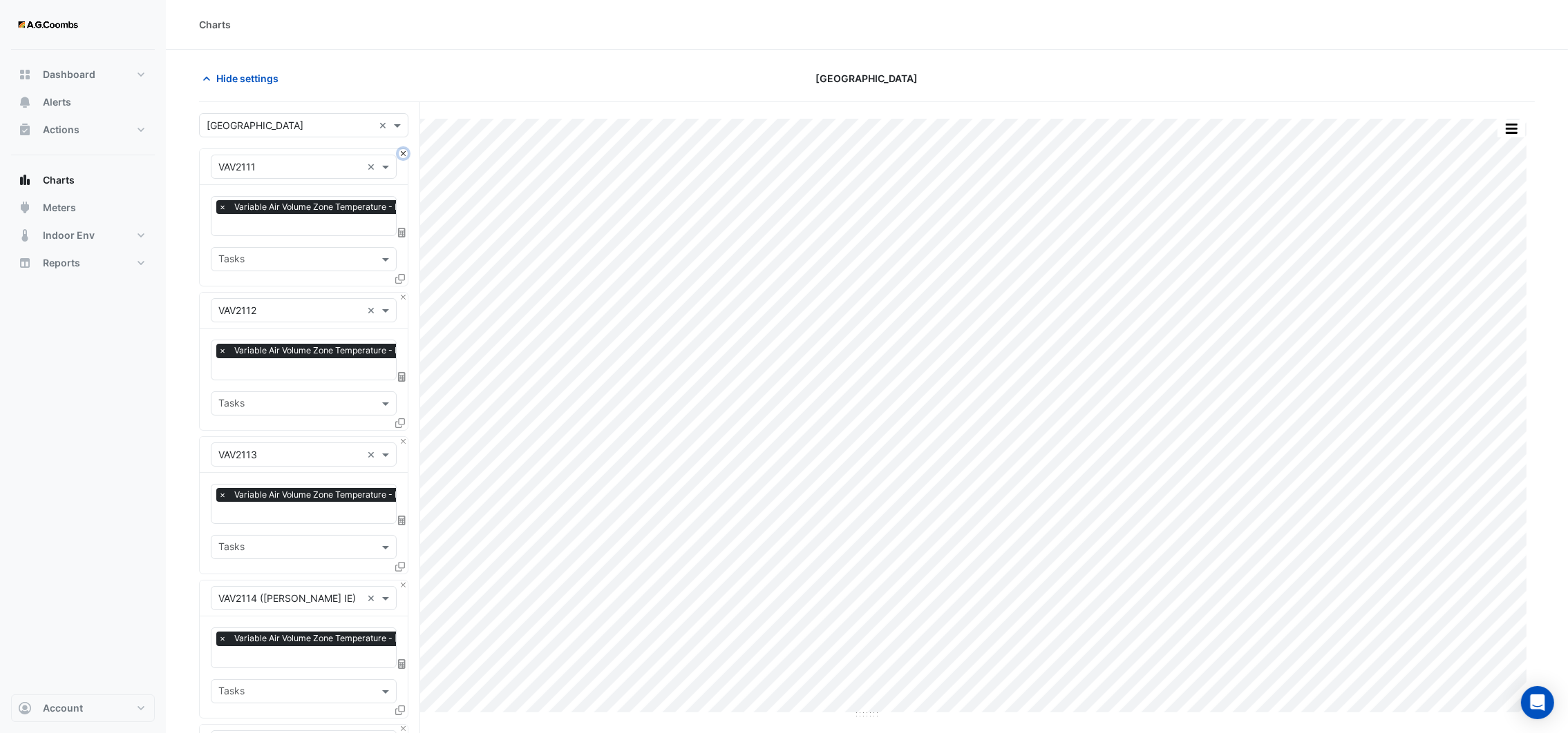
click at [401, 156] on button "Close" at bounding box center [403, 154] width 9 height 9
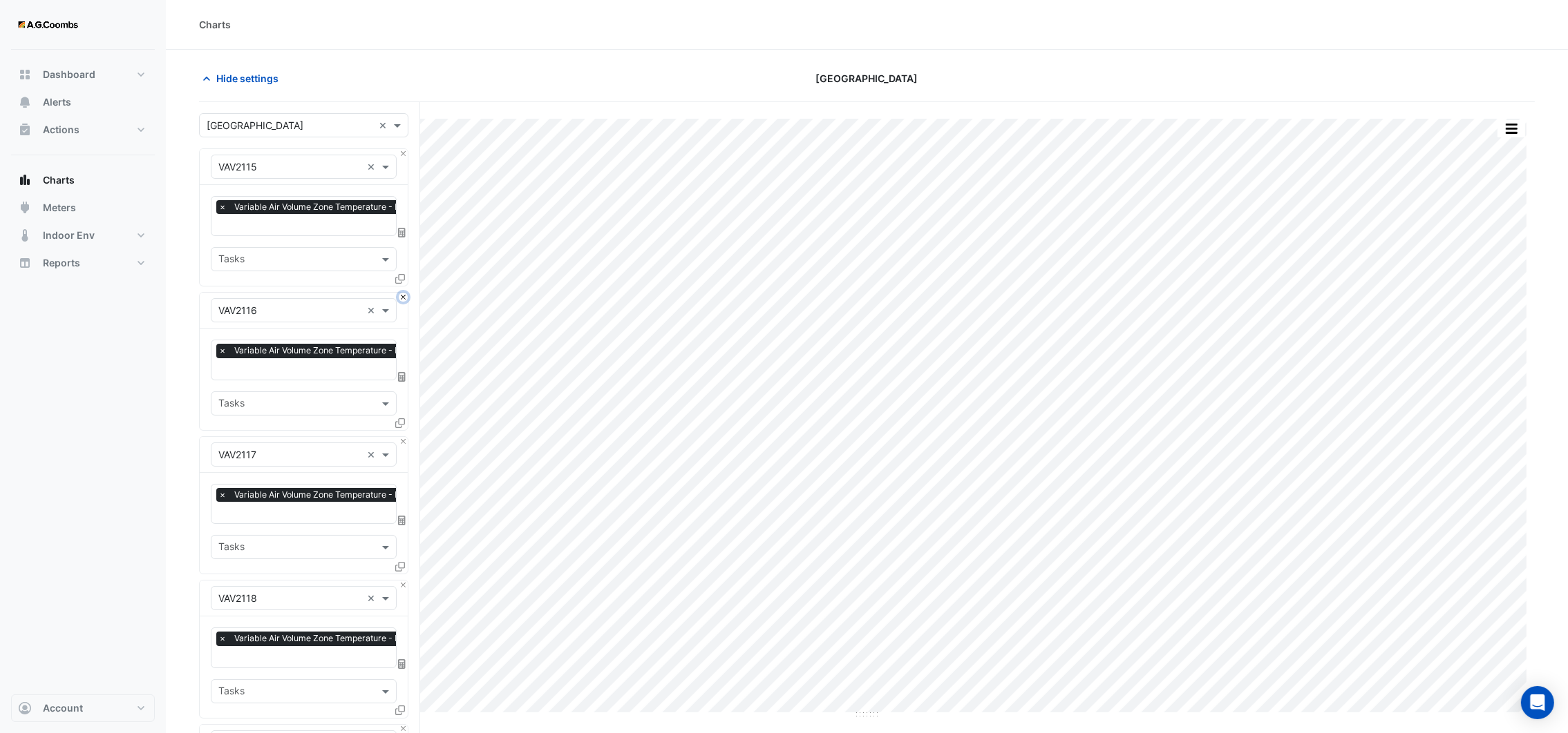
click at [401, 293] on button "Close" at bounding box center [403, 297] width 9 height 9
click at [401, 156] on button "Close" at bounding box center [403, 154] width 9 height 9
click at [401, 293] on button "Close" at bounding box center [403, 297] width 9 height 9
click at [401, 156] on button "Close" at bounding box center [403, 154] width 9 height 9
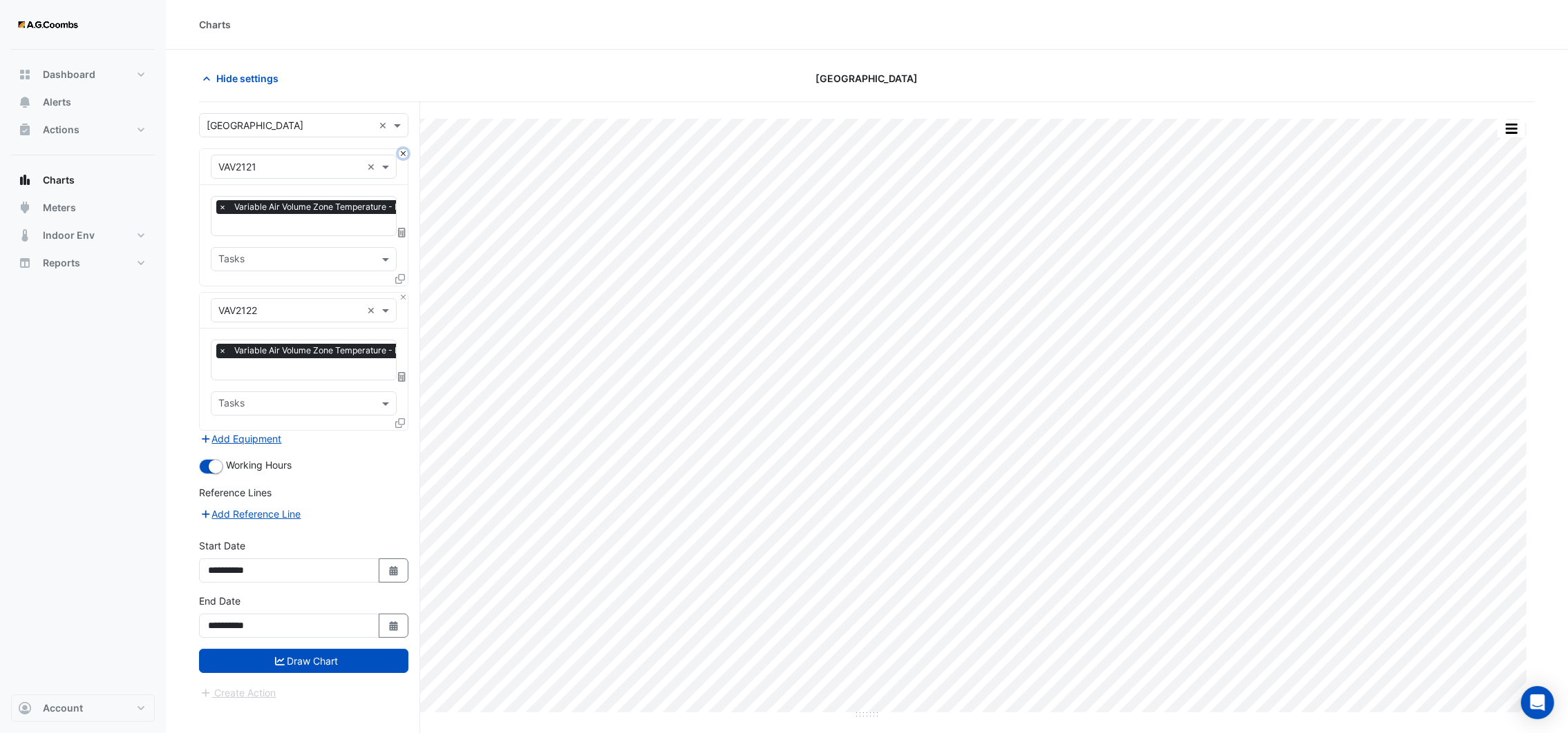
click at [401, 156] on button "Close" at bounding box center [403, 154] width 9 height 9
click at [401, 293] on div "Equipment × VAV2122 ×" at bounding box center [304, 311] width 208 height 36
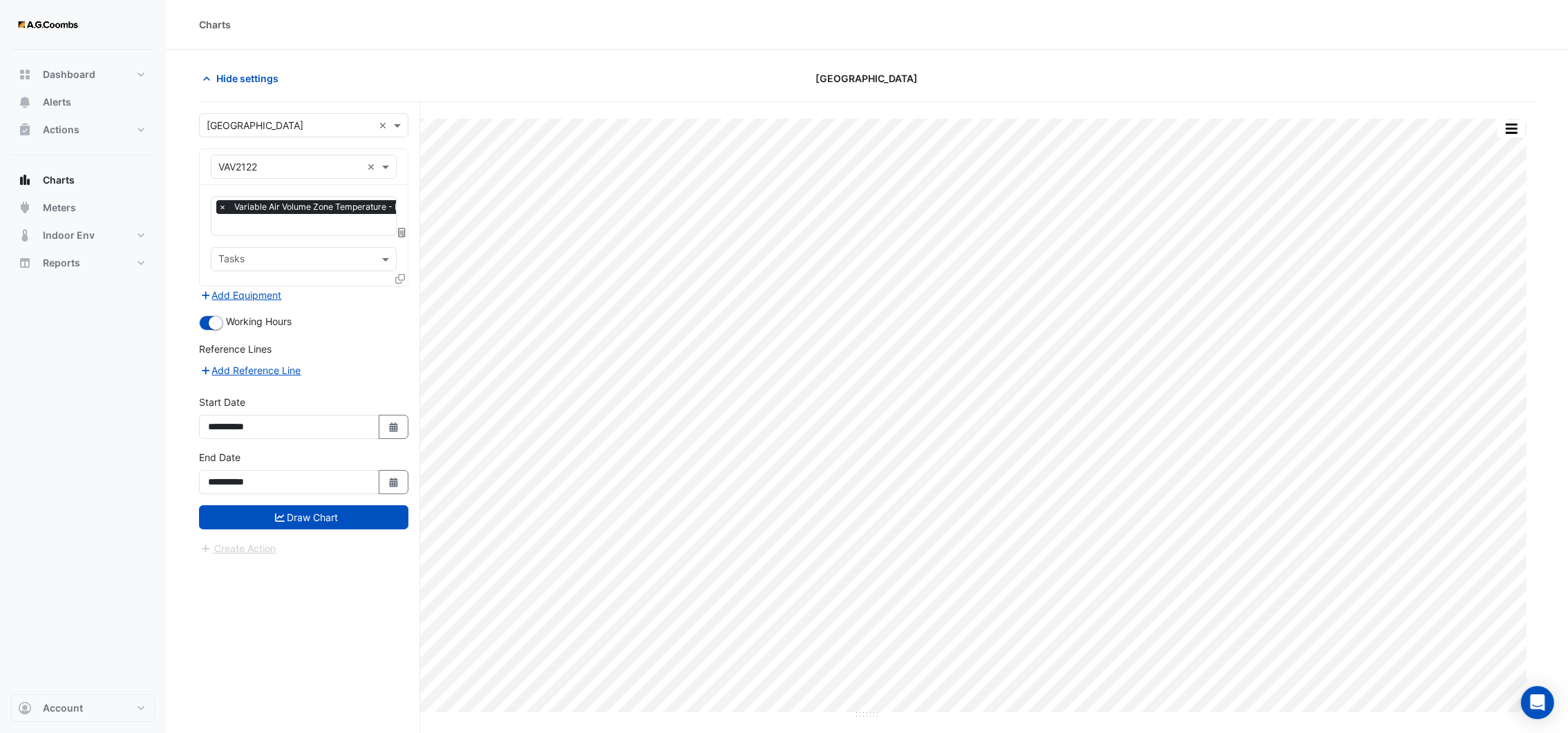
drag, startPoint x: 401, startPoint y: 156, endPoint x: 370, endPoint y: 169, distance: 33.6
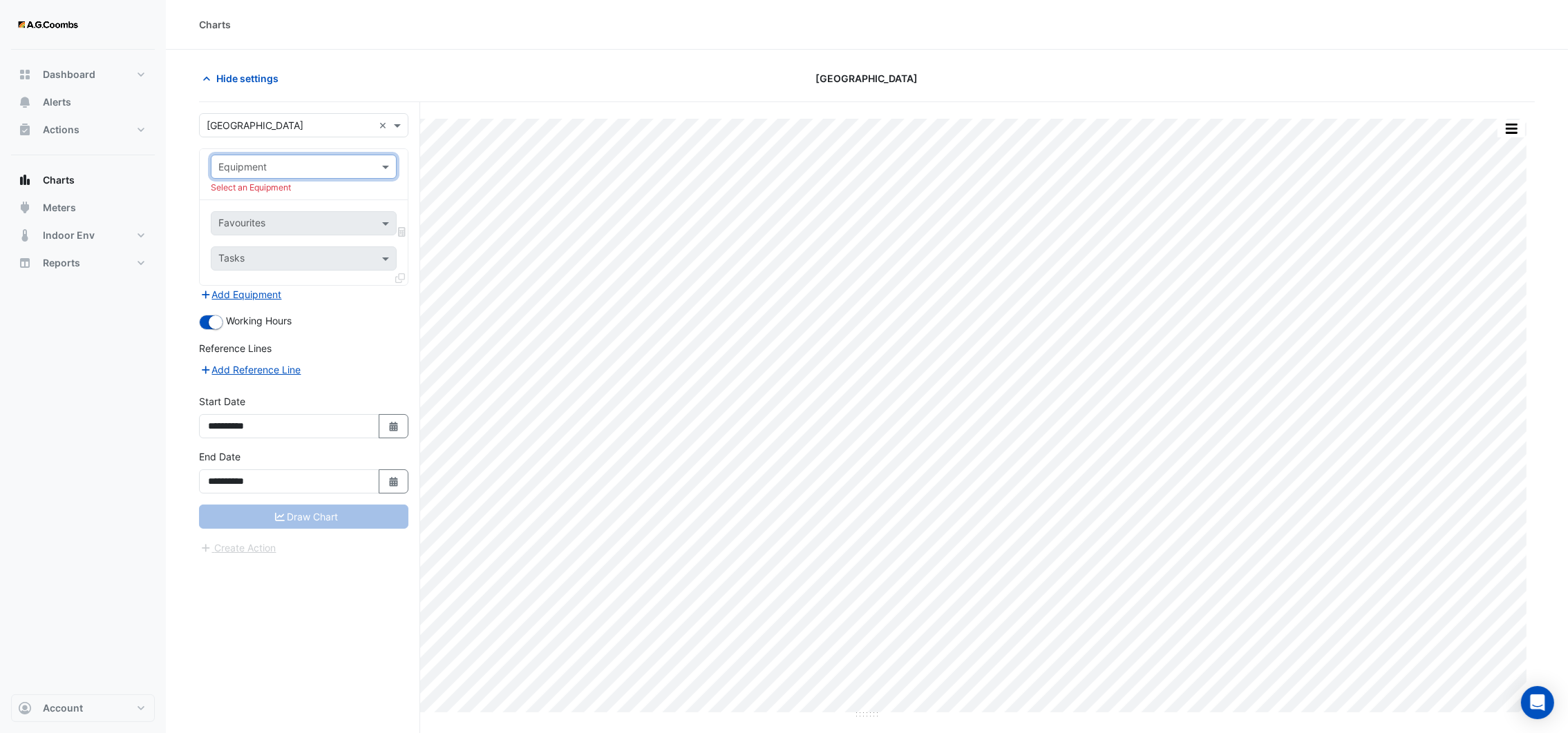
click at [341, 167] on input "text" at bounding box center [290, 167] width 143 height 14
type input "*******"
click at [322, 190] on div "VAV2901" at bounding box center [303, 197] width 184 height 20
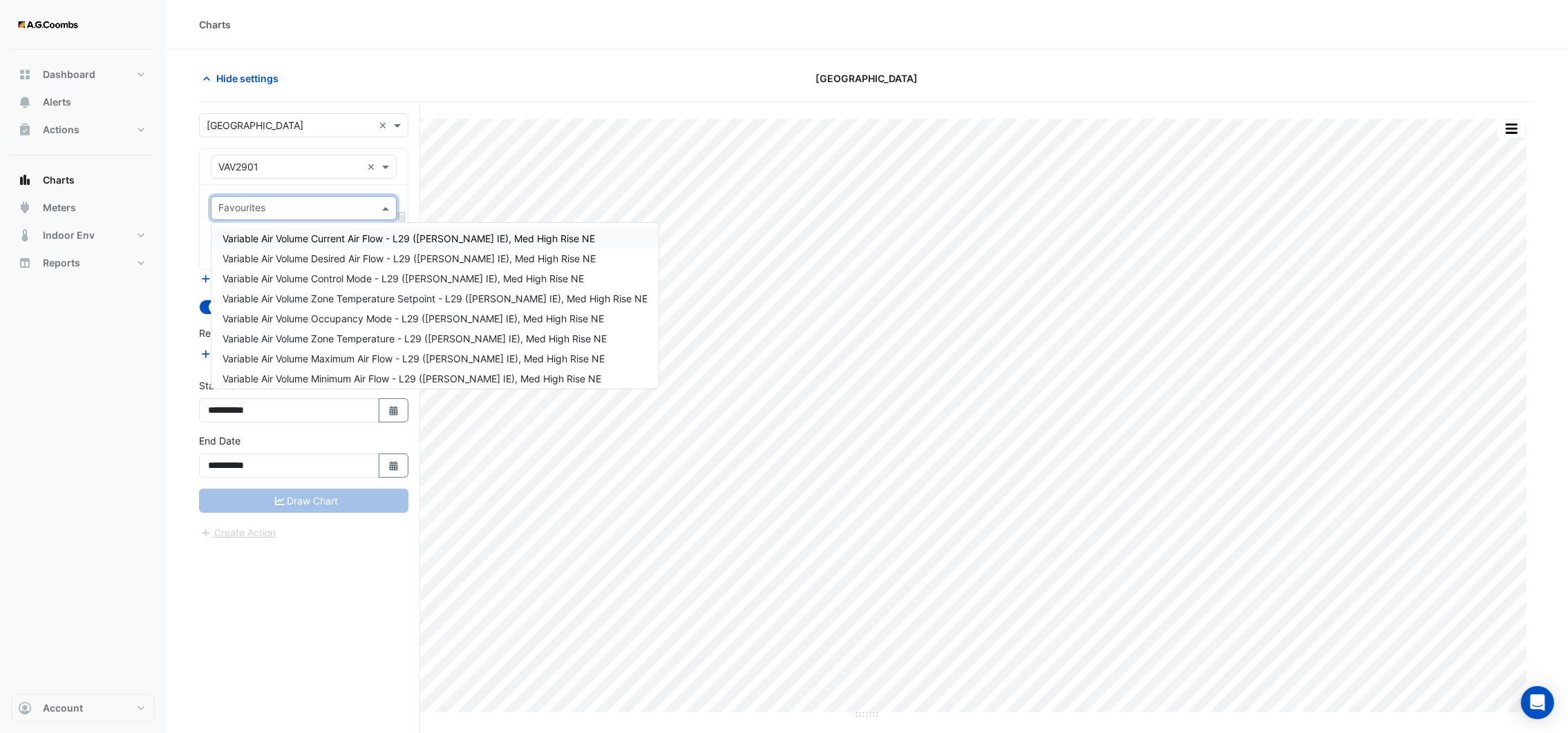
click at [386, 212] on span at bounding box center [387, 208] width 17 height 14
click at [363, 335] on span "Variable Air Volume Zone Temperature - L29 (NABERS IE), Med High Rise NE" at bounding box center [415, 338] width 384 height 12
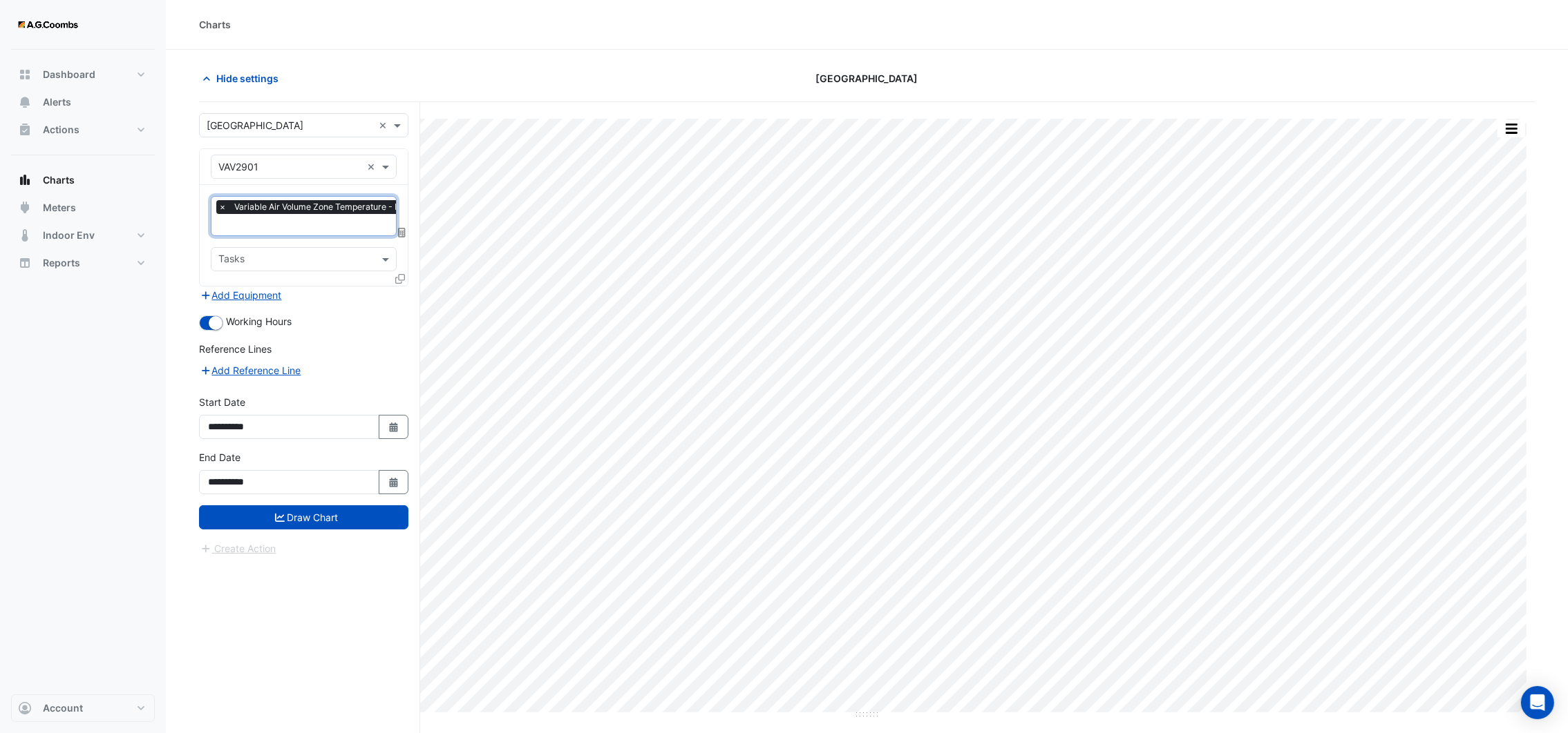
click at [398, 281] on icon at bounding box center [401, 279] width 10 height 10
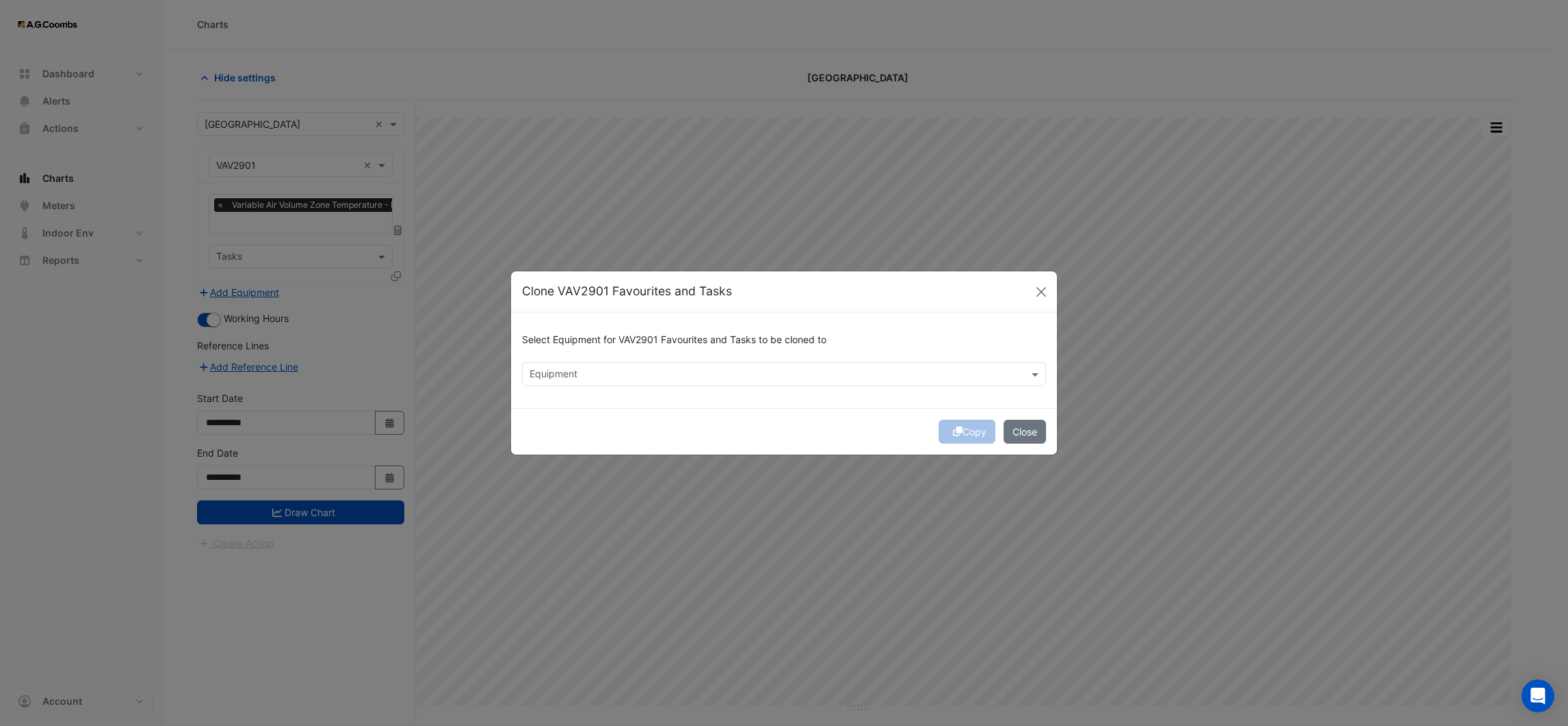
click at [565, 368] on input "text" at bounding box center [776, 375] width 493 height 14
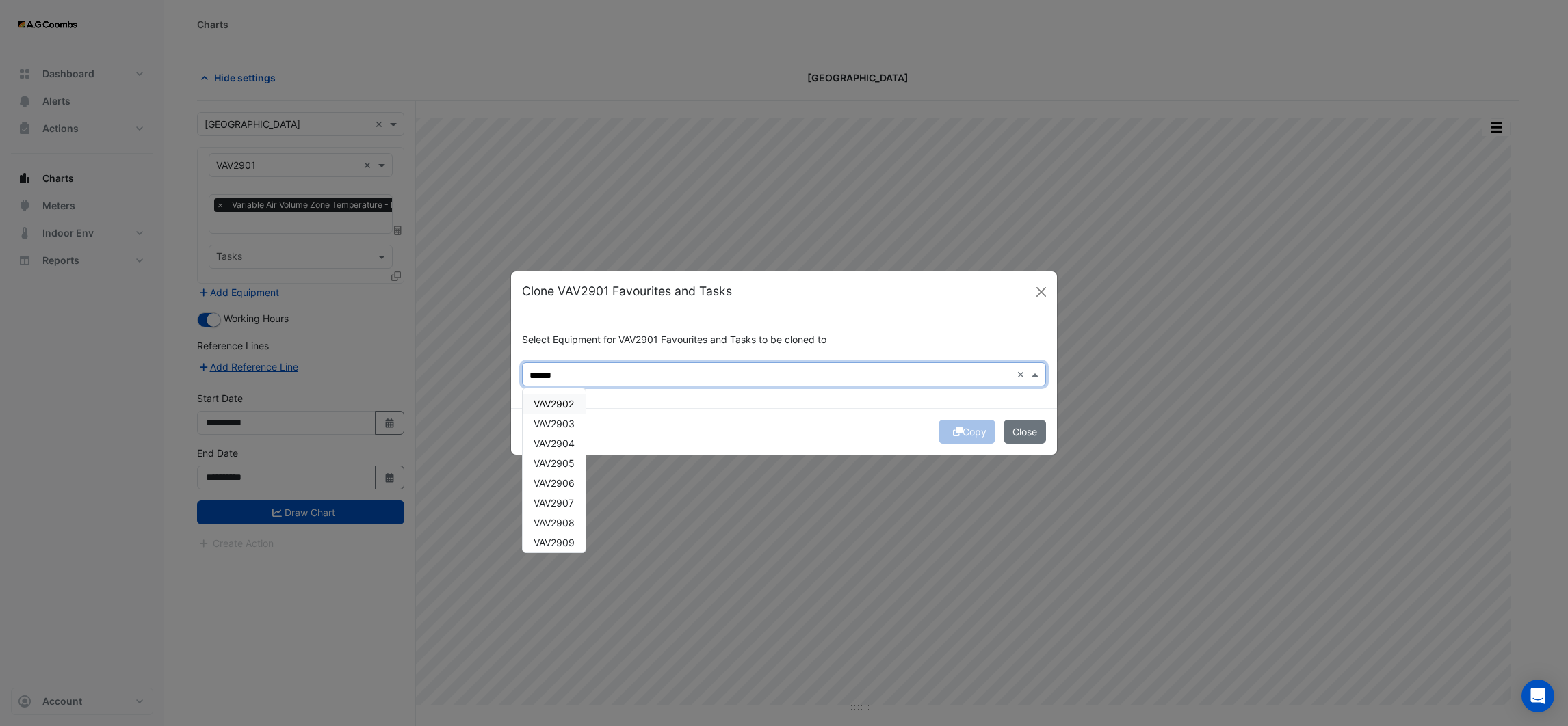
click at [554, 403] on span "VAV2902" at bounding box center [554, 403] width 40 height 12
click at [557, 420] on span "VAV2903" at bounding box center [554, 423] width 41 height 12
drag, startPoint x: 557, startPoint y: 439, endPoint x: 557, endPoint y: 455, distance: 16.0
click at [557, 439] on span "VAV2904" at bounding box center [554, 444] width 41 height 12
click at [557, 458] on span "VAV2905" at bounding box center [554, 463] width 41 height 12
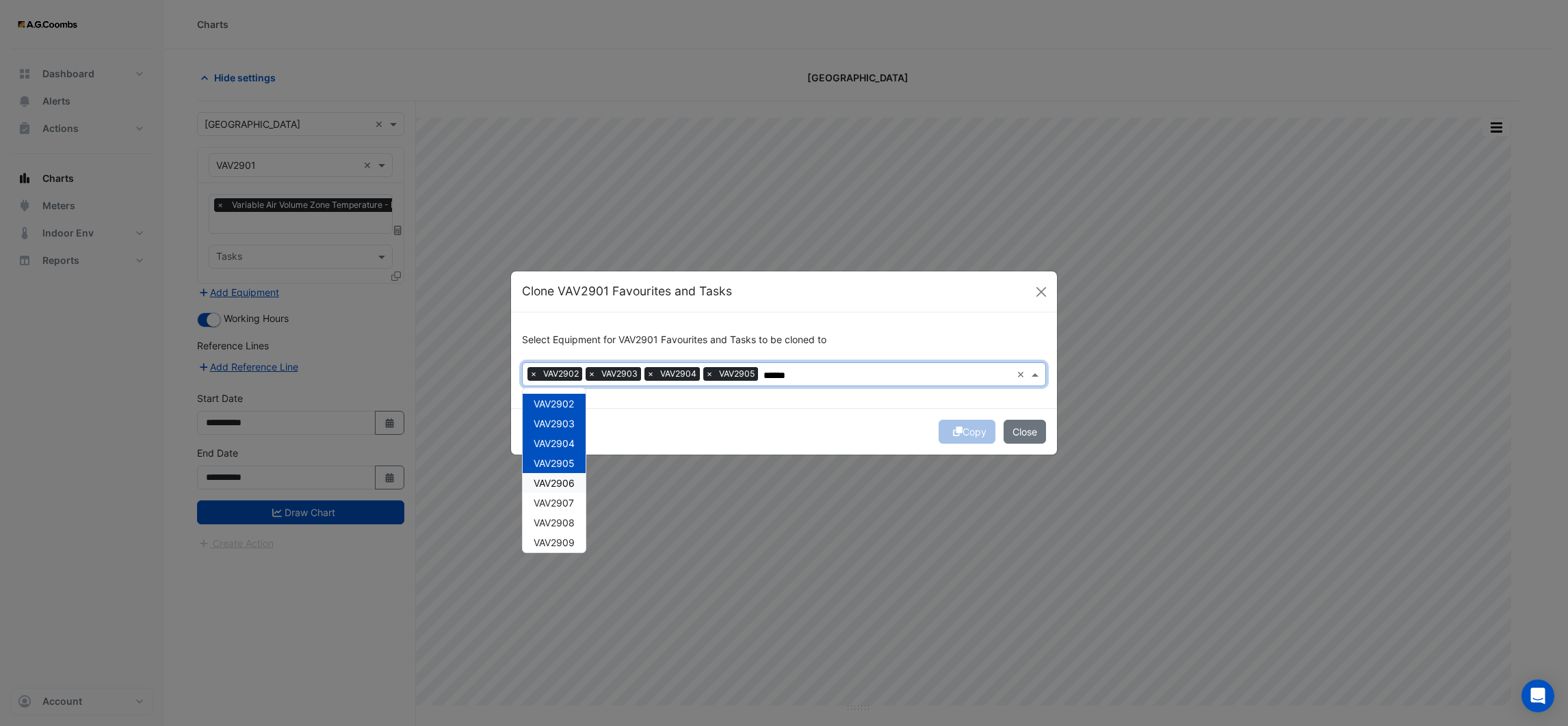
click at [559, 480] on span "VAV2906" at bounding box center [554, 483] width 41 height 12
click at [559, 502] on span "VAV2907" at bounding box center [554, 503] width 40 height 12
click at [559, 526] on span "VAV2908" at bounding box center [554, 522] width 41 height 12
click at [561, 540] on span "VAV2909" at bounding box center [554, 542] width 41 height 12
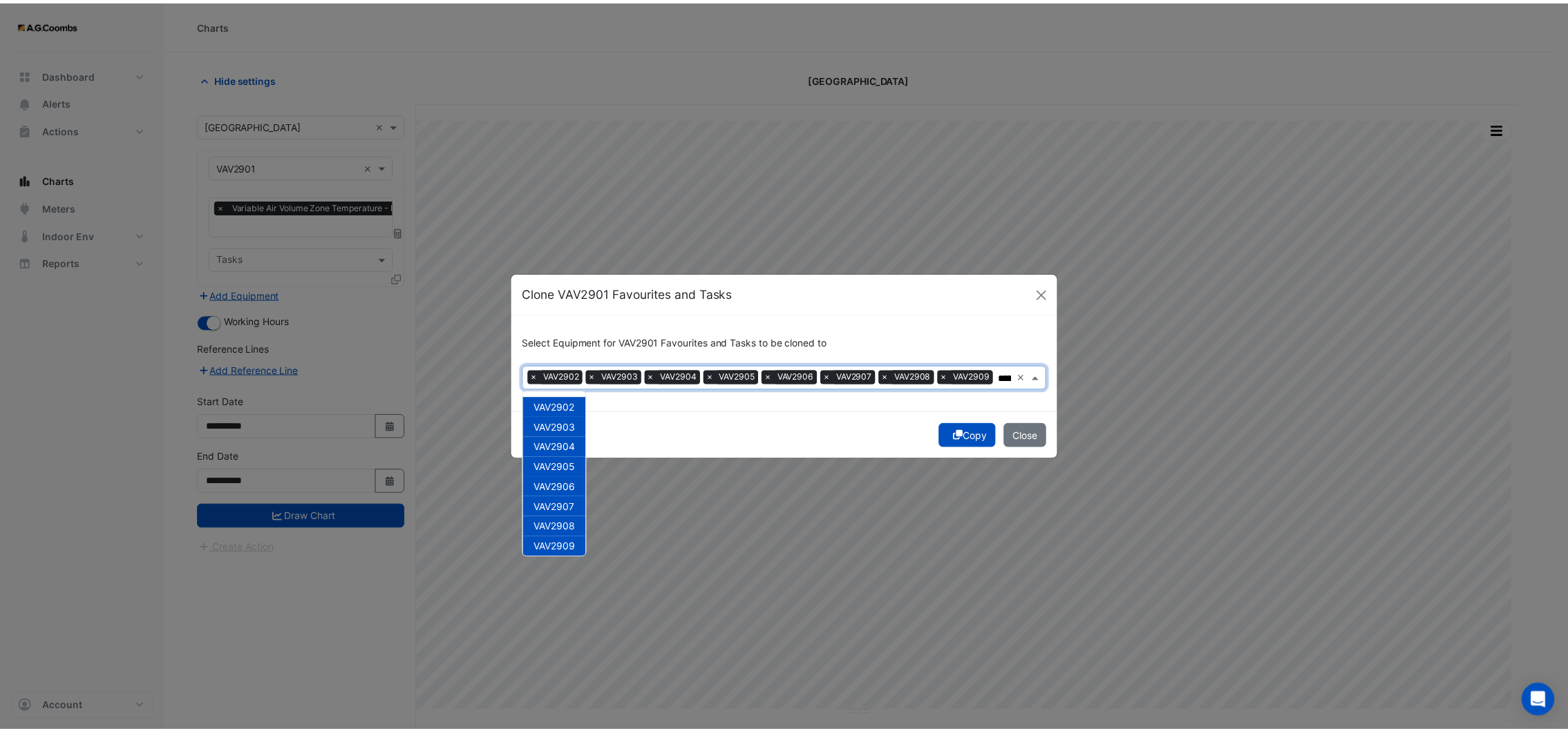
scroll to position [5, 0]
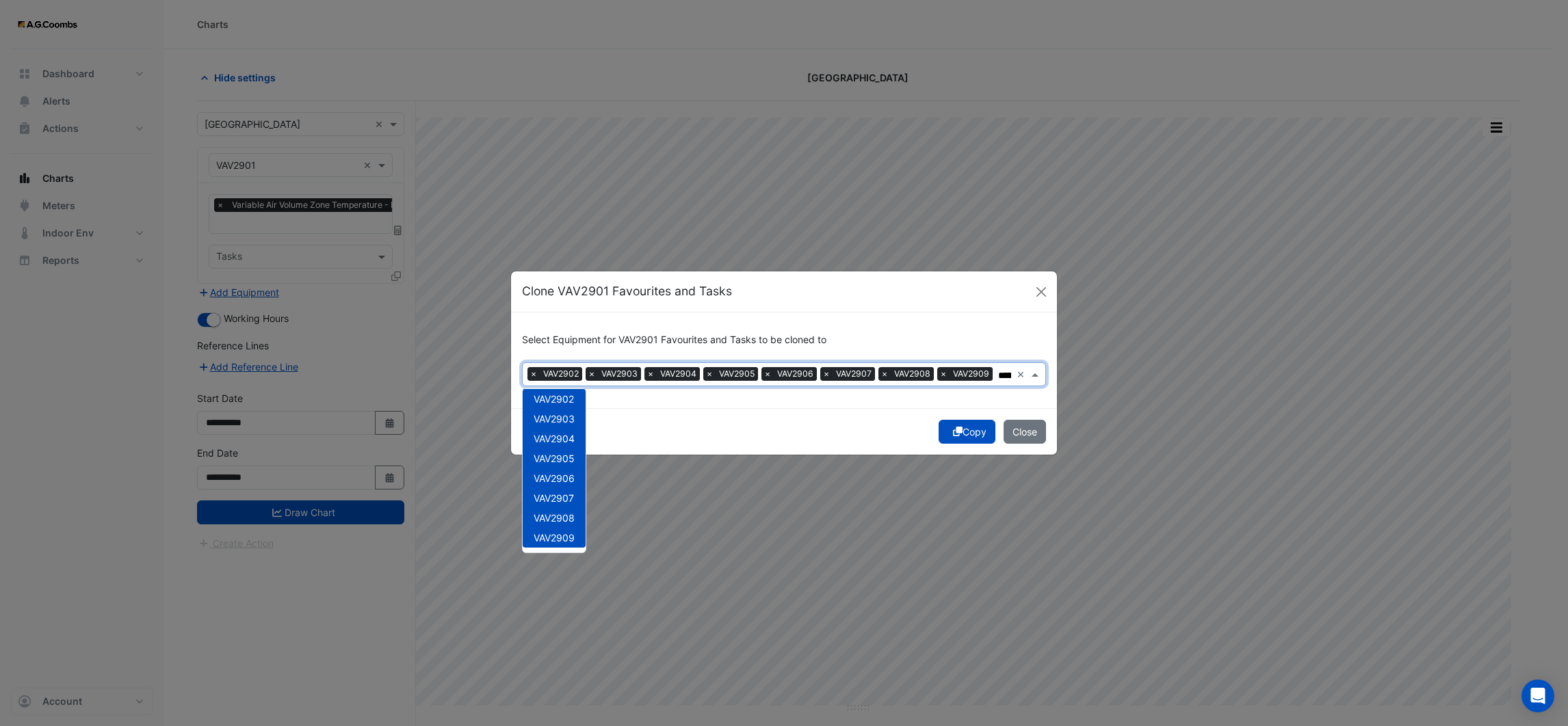
type input "******"
click at [716, 407] on div "Select Equipment for VAV2901 Favourites and Tasks to be cloned to Equipment × V…" at bounding box center [783, 361] width 546 height 96
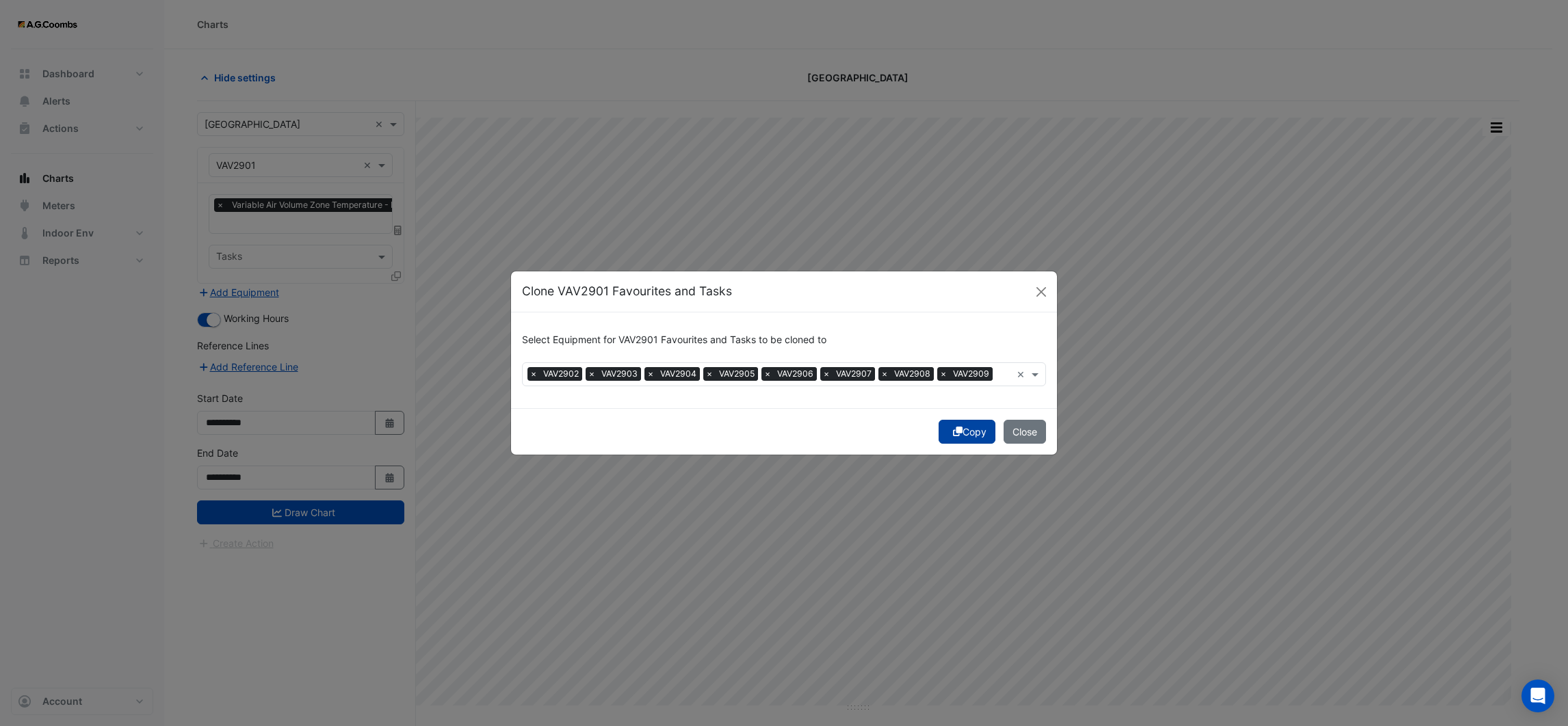
click at [964, 432] on button "Copy" at bounding box center [966, 432] width 57 height 24
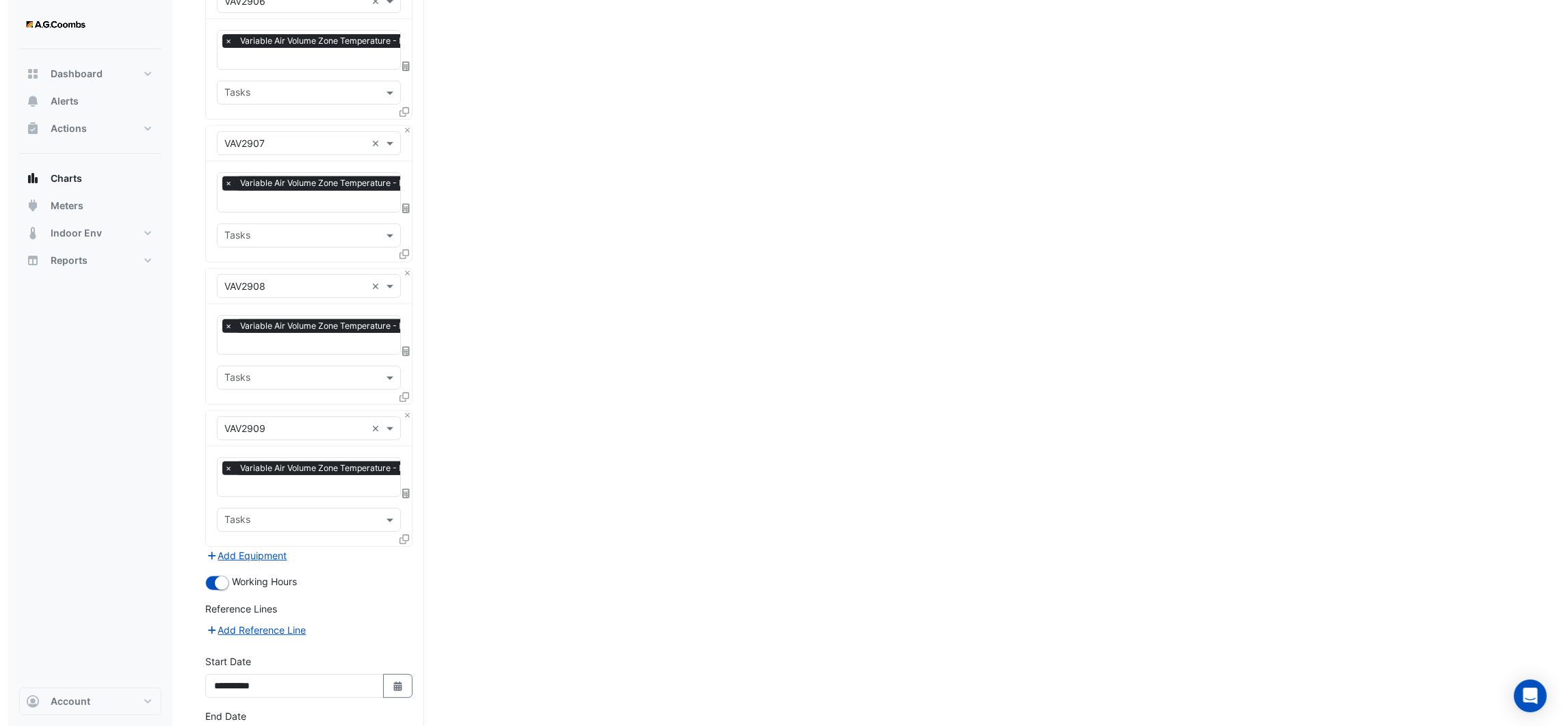
scroll to position [969, 0]
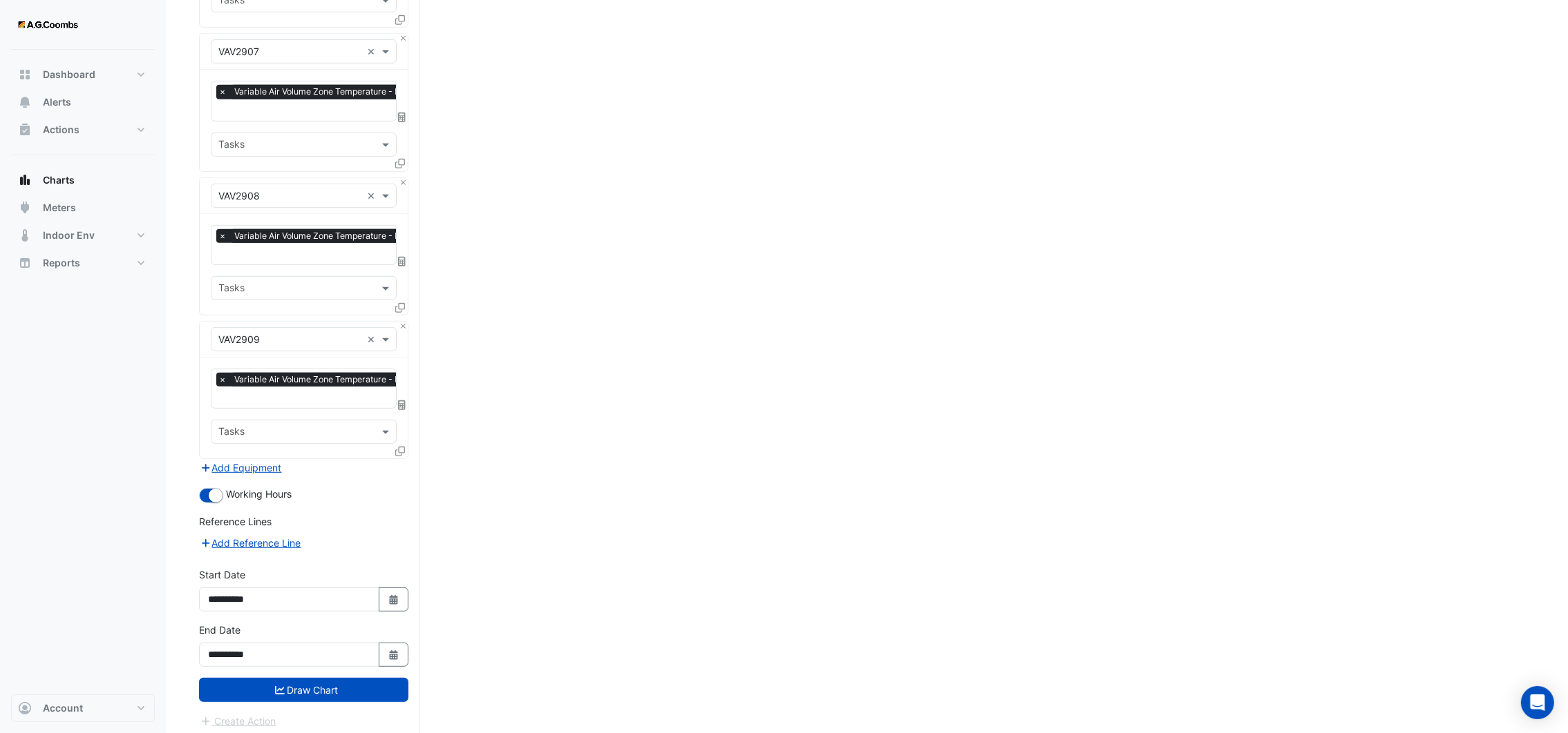
click at [396, 446] on icon at bounding box center [401, 451] width 10 height 10
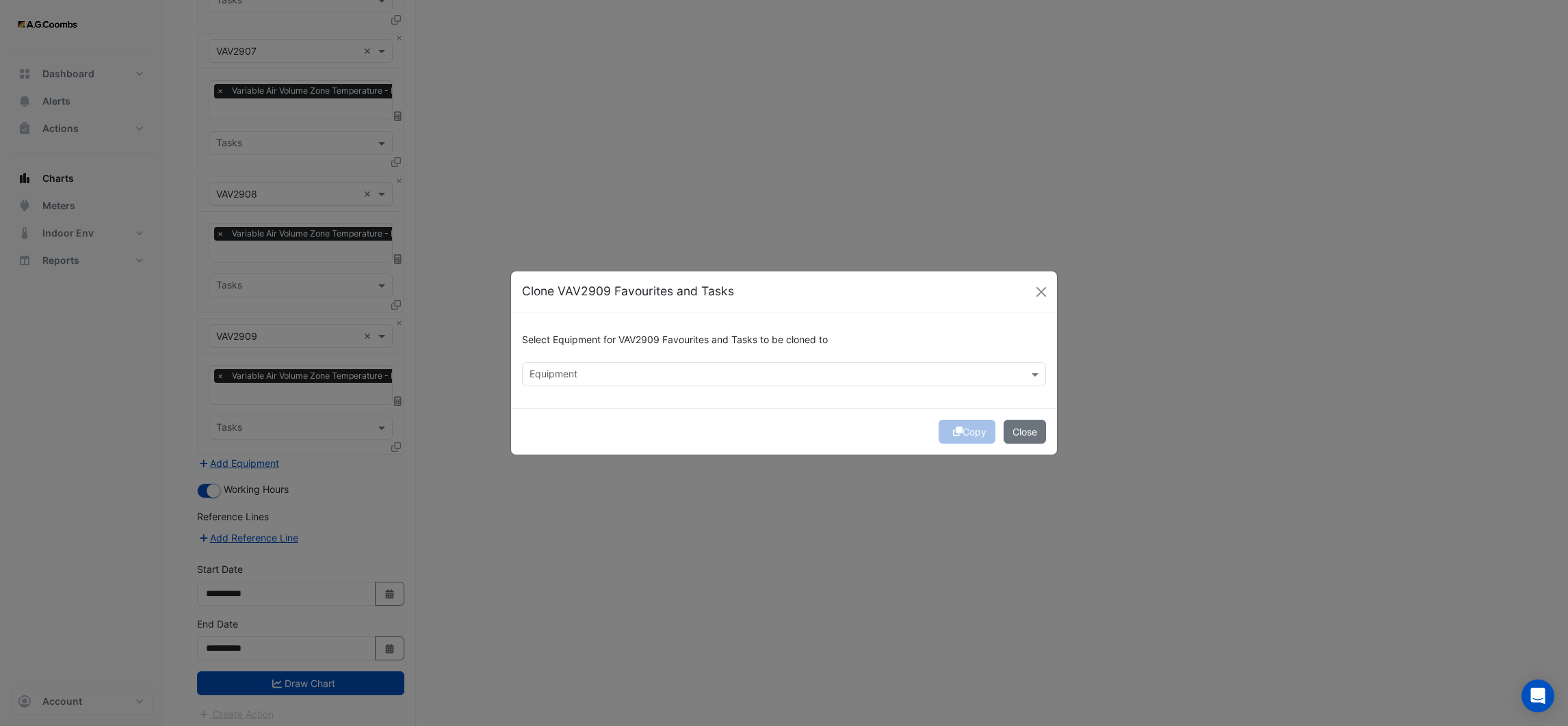
click at [588, 370] on input "text" at bounding box center [776, 375] width 493 height 14
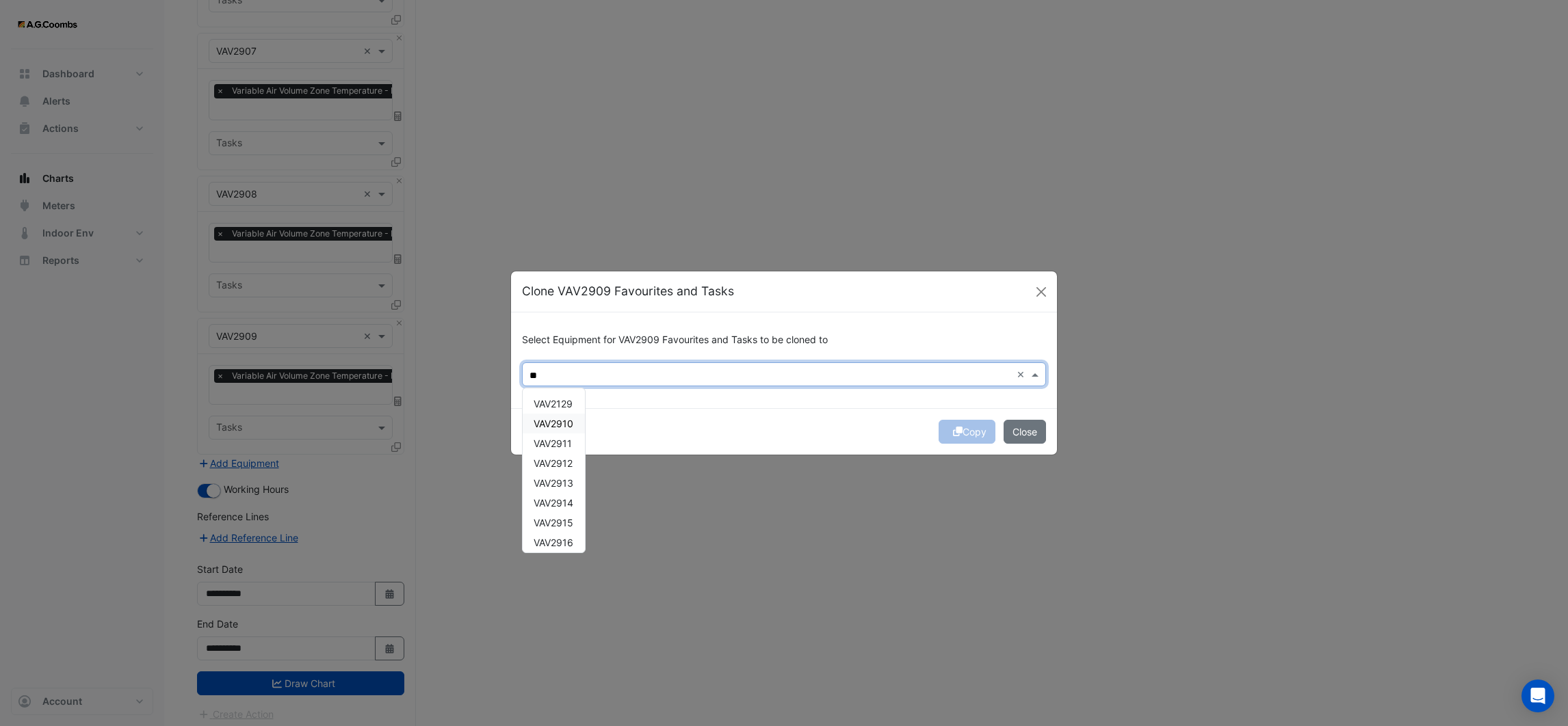
click at [578, 421] on div "VAV2910" at bounding box center [554, 424] width 62 height 20
click at [570, 442] on span "VAV2911" at bounding box center [553, 444] width 38 height 12
click at [564, 459] on span "VAV2912" at bounding box center [553, 463] width 39 height 12
click at [564, 471] on div "VAV2912" at bounding box center [554, 463] width 62 height 20
click at [564, 497] on span "VAV2914" at bounding box center [554, 503] width 39 height 12
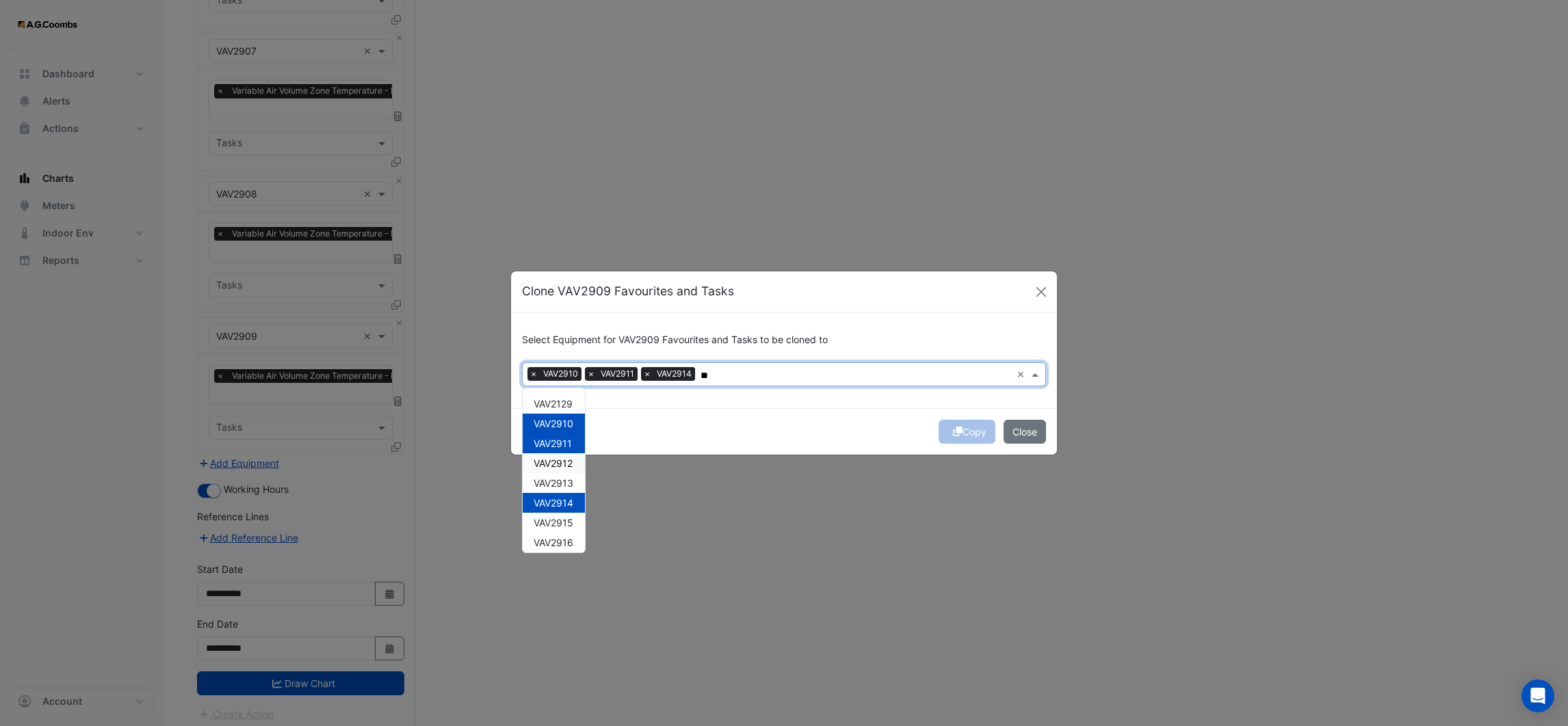
click at [559, 466] on span "VAV2912" at bounding box center [553, 463] width 39 height 12
click at [559, 484] on span "VAV2913" at bounding box center [554, 483] width 39 height 12
click at [556, 520] on span "VAV2915" at bounding box center [554, 522] width 39 height 12
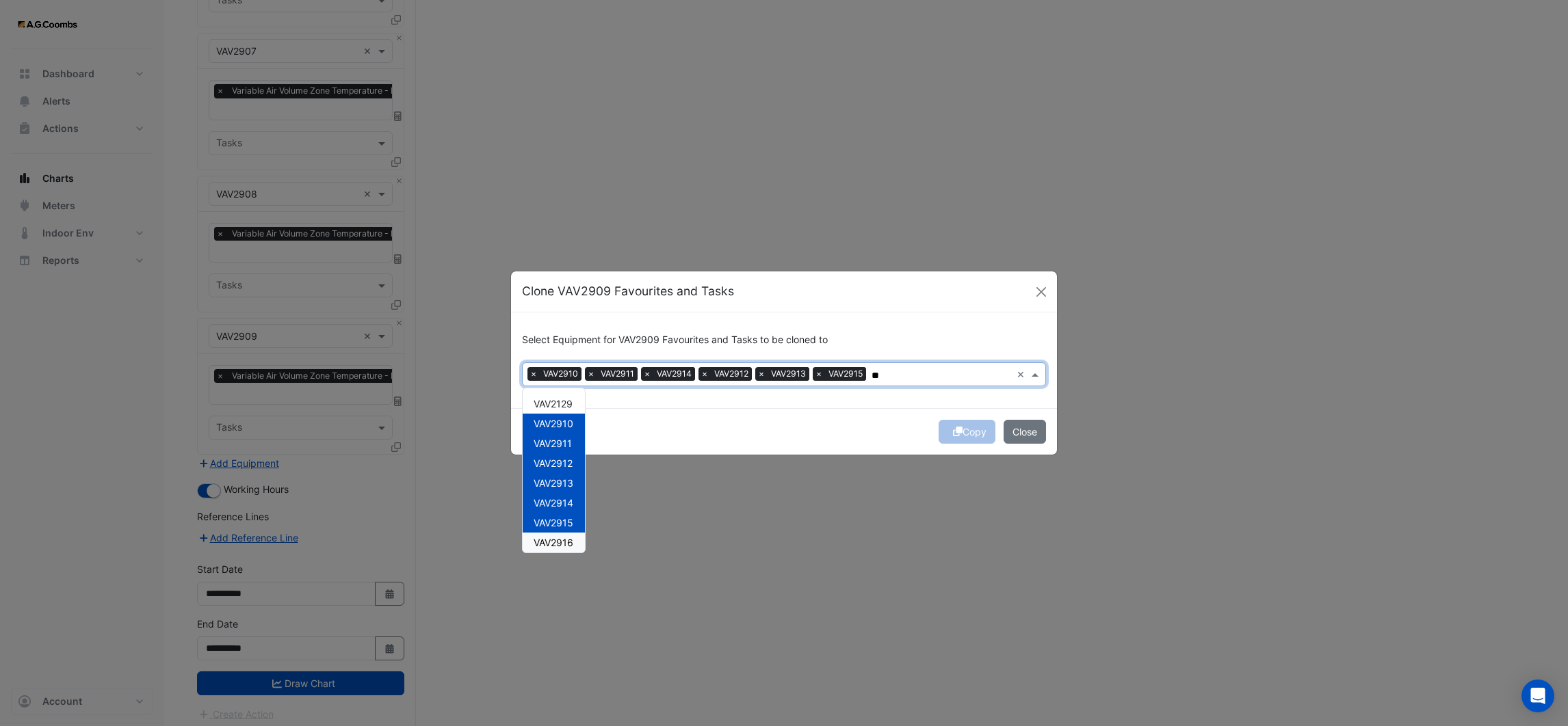
click at [559, 537] on span "VAV2916" at bounding box center [554, 542] width 39 height 12
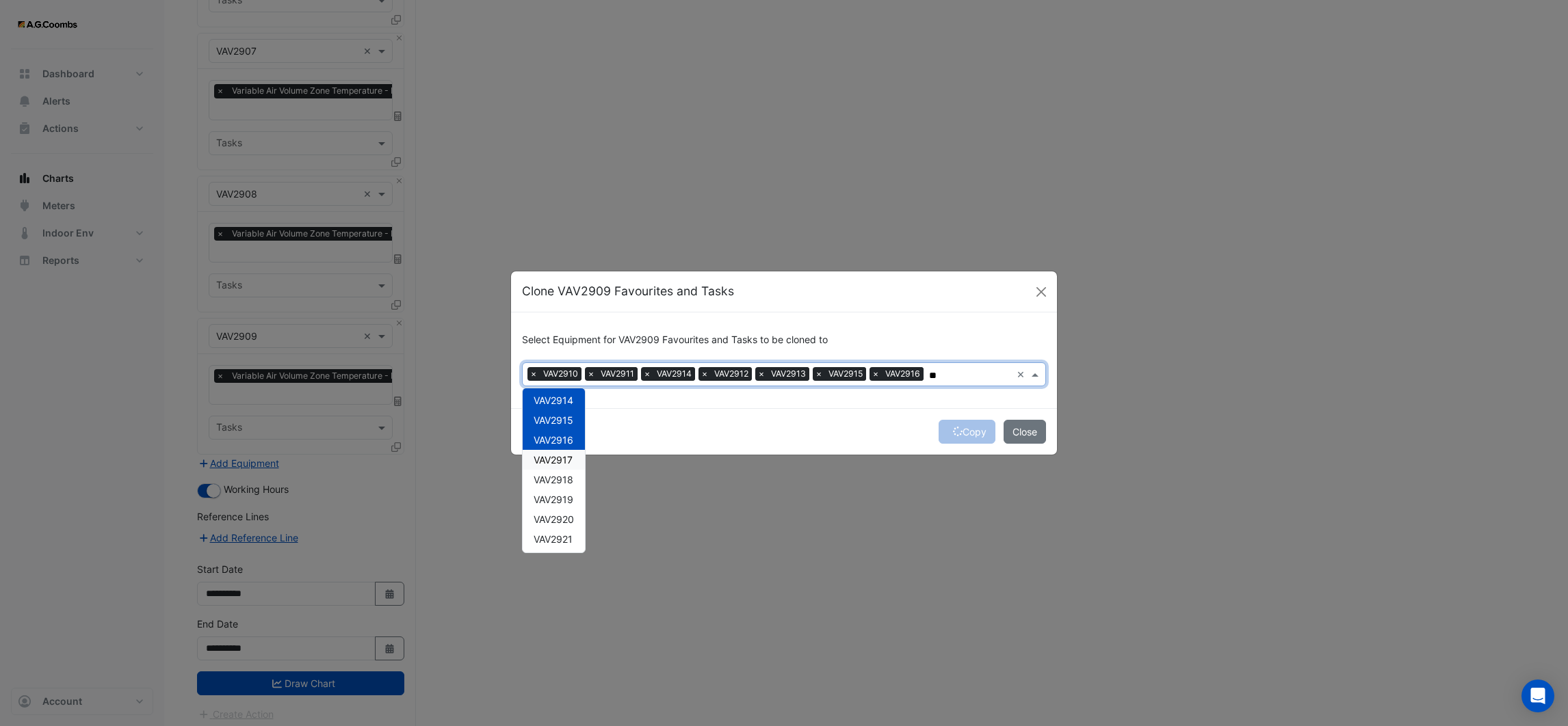
click at [544, 457] on span "VAV2917" at bounding box center [553, 460] width 39 height 12
click at [552, 474] on span "VAV2918" at bounding box center [554, 480] width 39 height 12
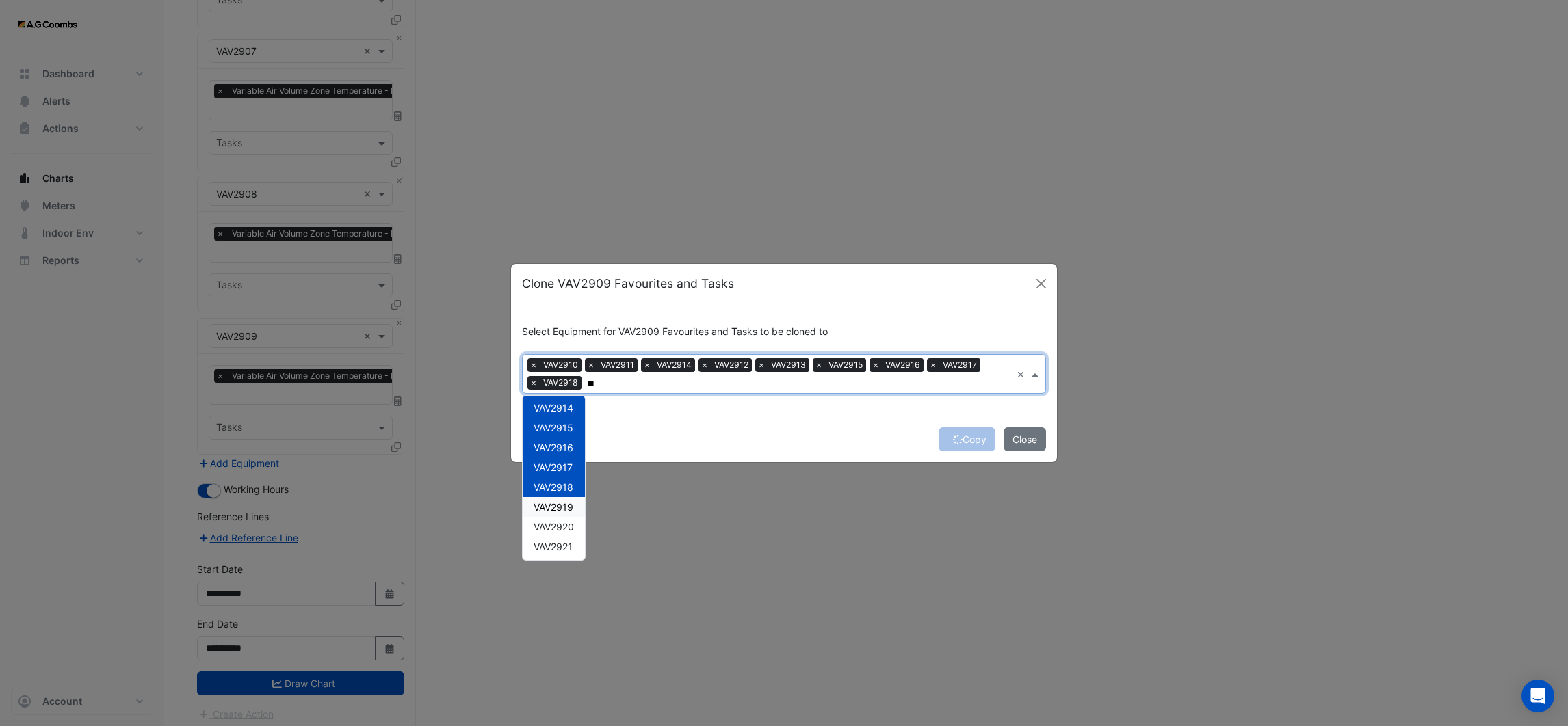
click at [555, 503] on span "VAV2919" at bounding box center [554, 507] width 39 height 12
click at [556, 521] on span "VAV2920" at bounding box center [554, 527] width 40 height 12
click at [557, 539] on div "VAV2921" at bounding box center [554, 546] width 62 height 20
click at [558, 504] on span "VAV2922" at bounding box center [554, 506] width 39 height 12
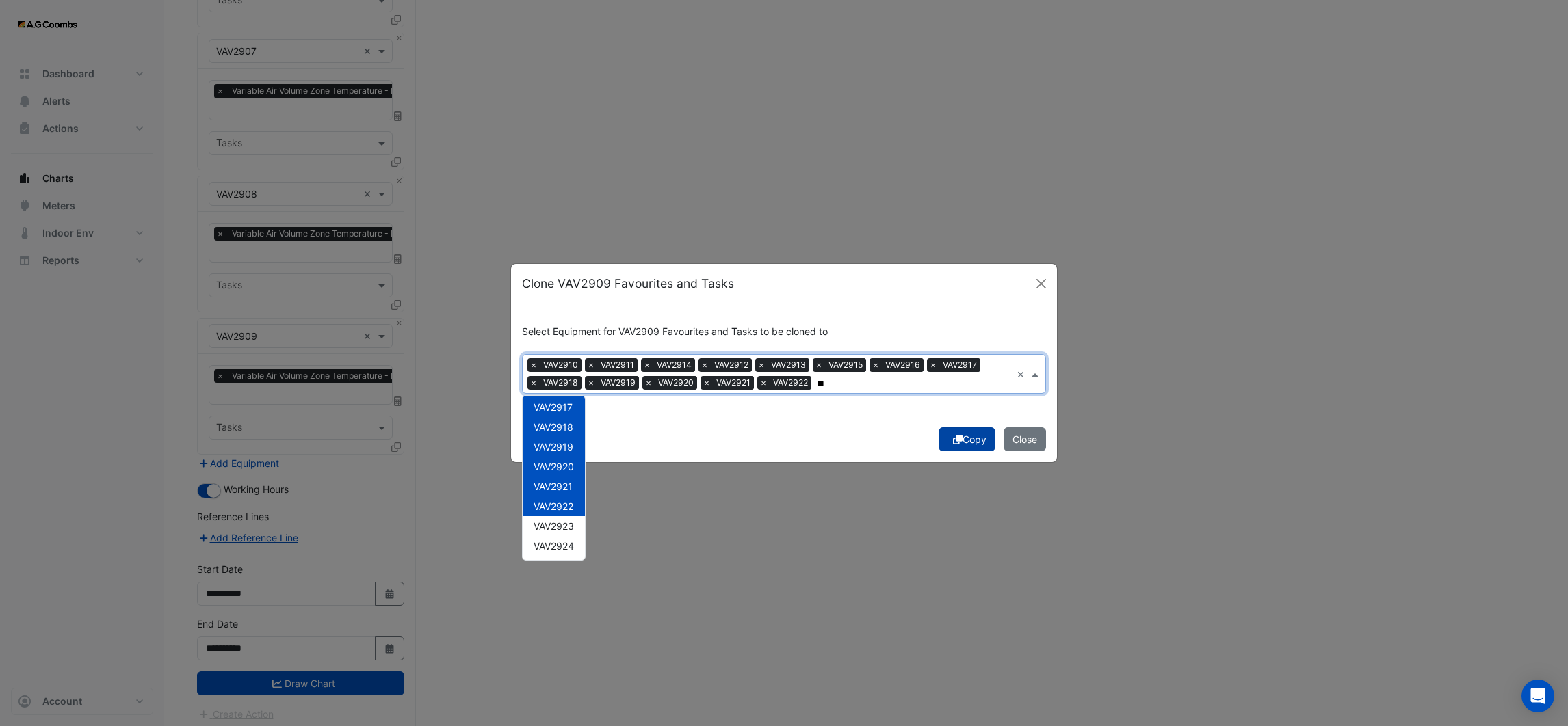
type input "**"
click at [955, 442] on icon "submit" at bounding box center [958, 440] width 10 height 10
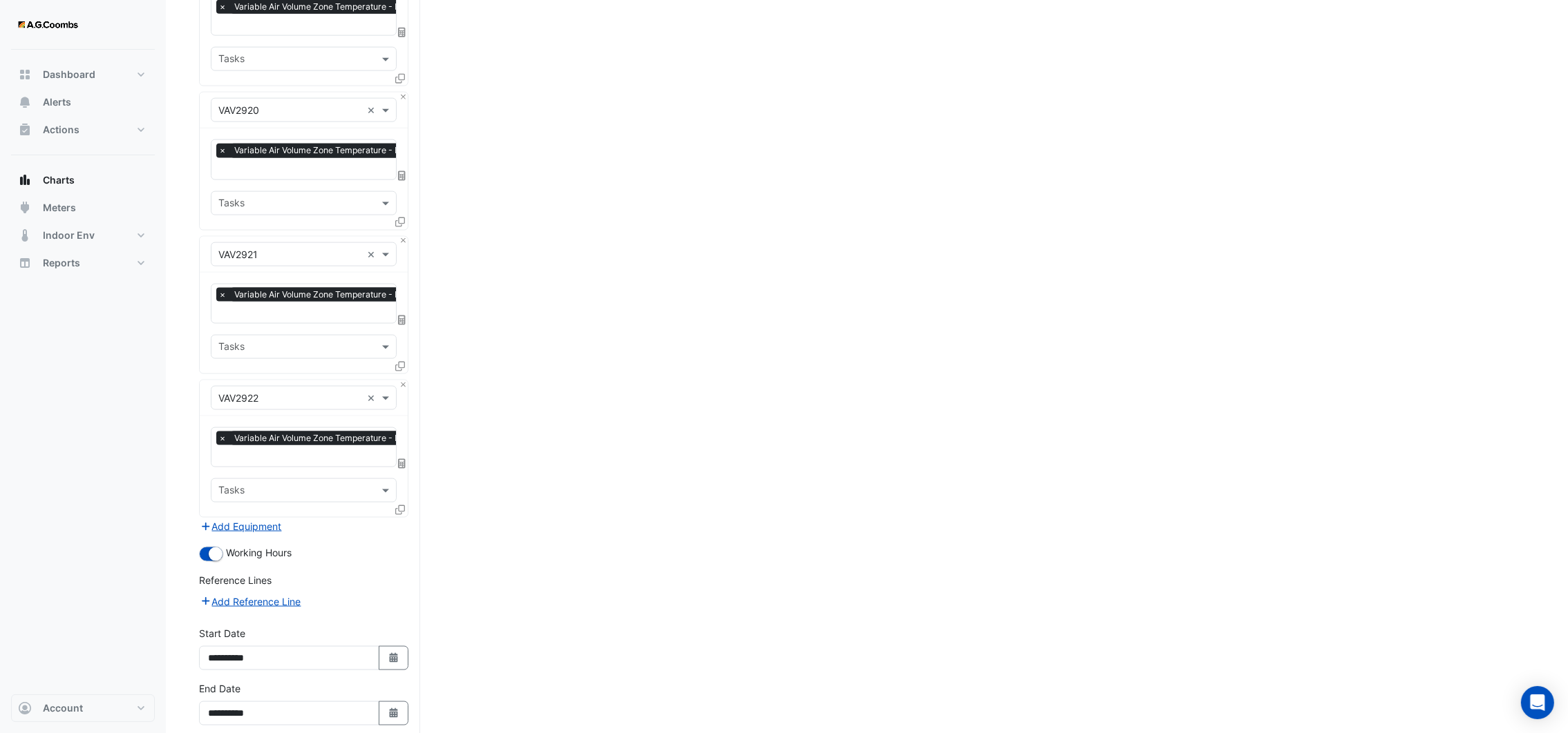
scroll to position [2838, 0]
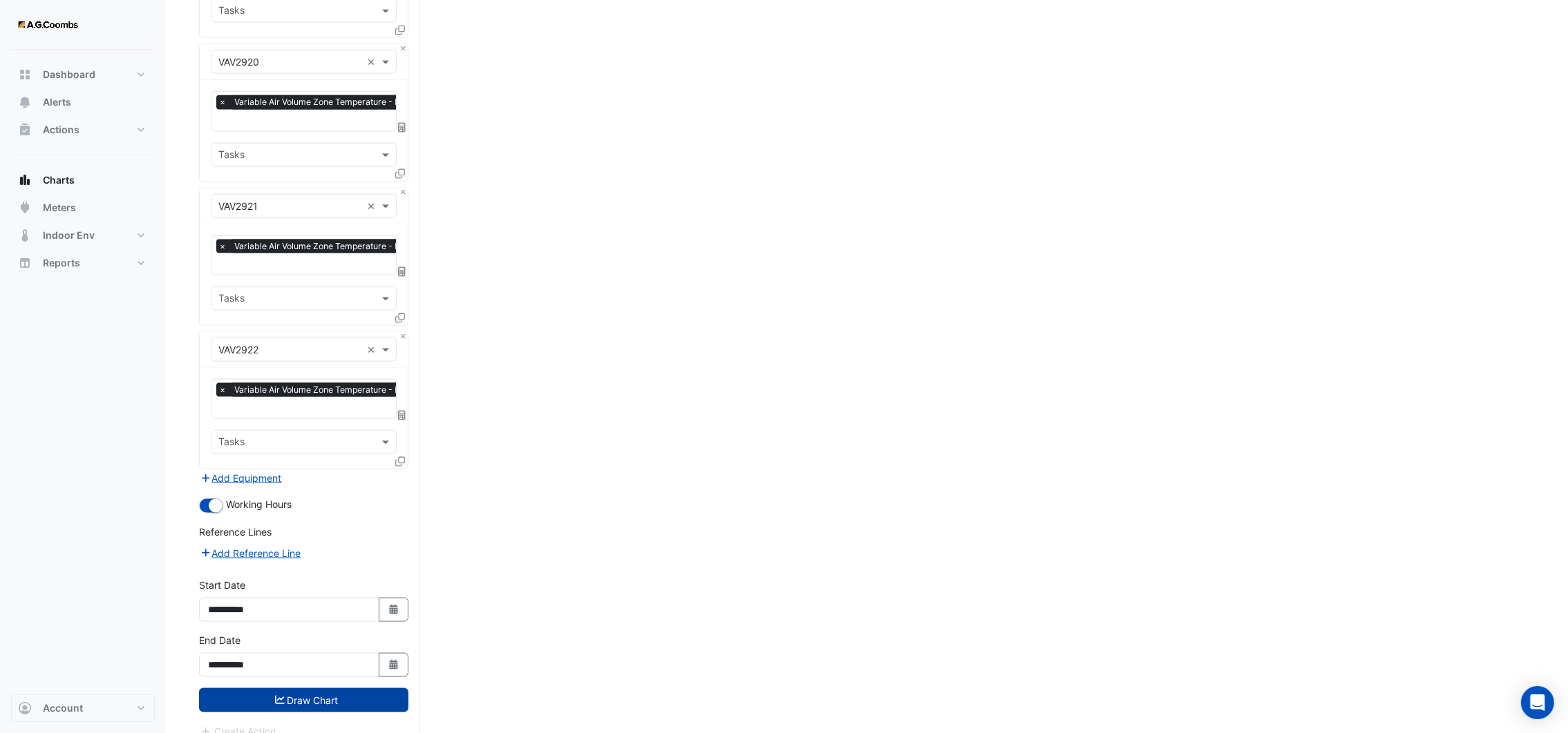
click at [337, 688] on button "Draw Chart" at bounding box center [304, 700] width 209 height 24
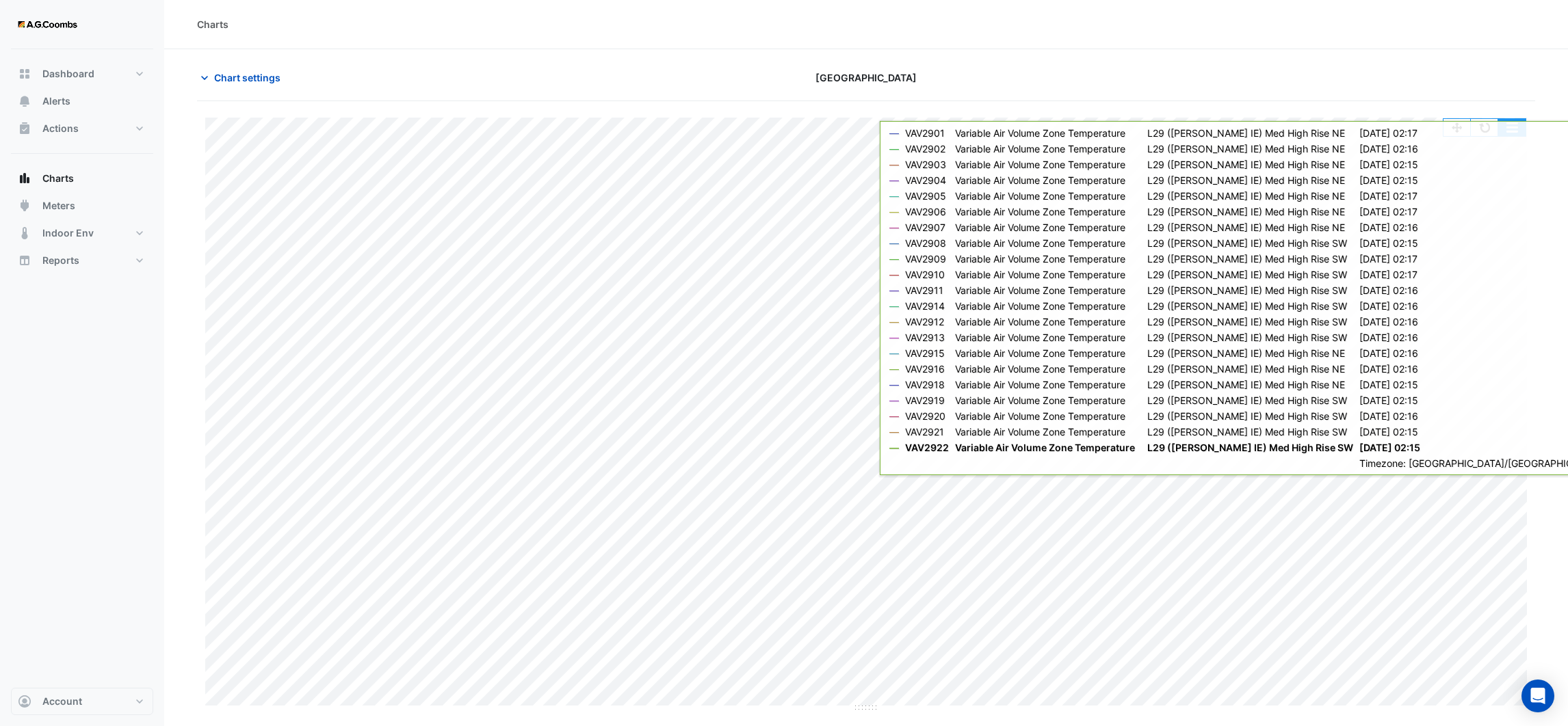
click at [1505, 132] on button "button" at bounding box center [1512, 127] width 27 height 17
click at [1331, 13] on div "Charts" at bounding box center [866, 25] width 1404 height 49
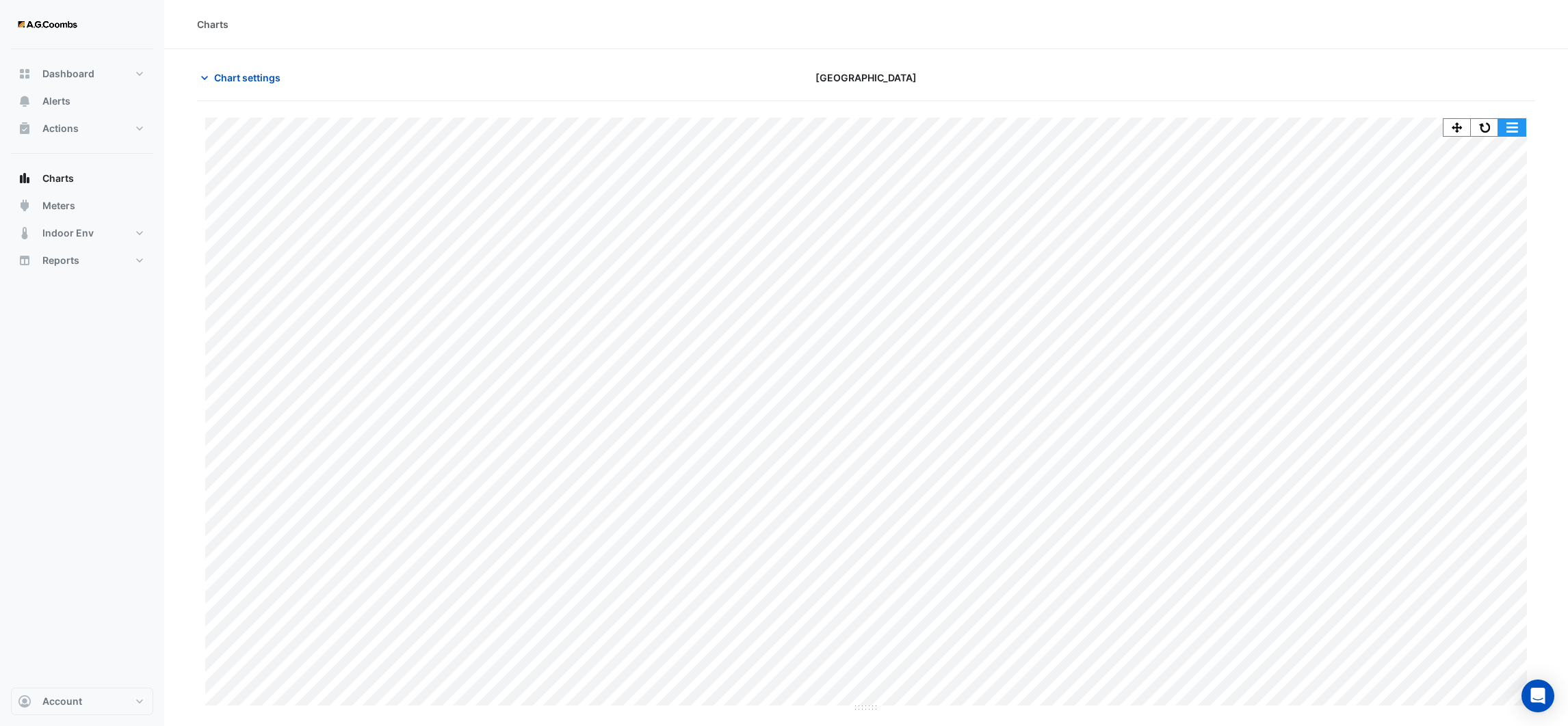
click at [1516, 128] on button "button" at bounding box center [1512, 127] width 27 height 17
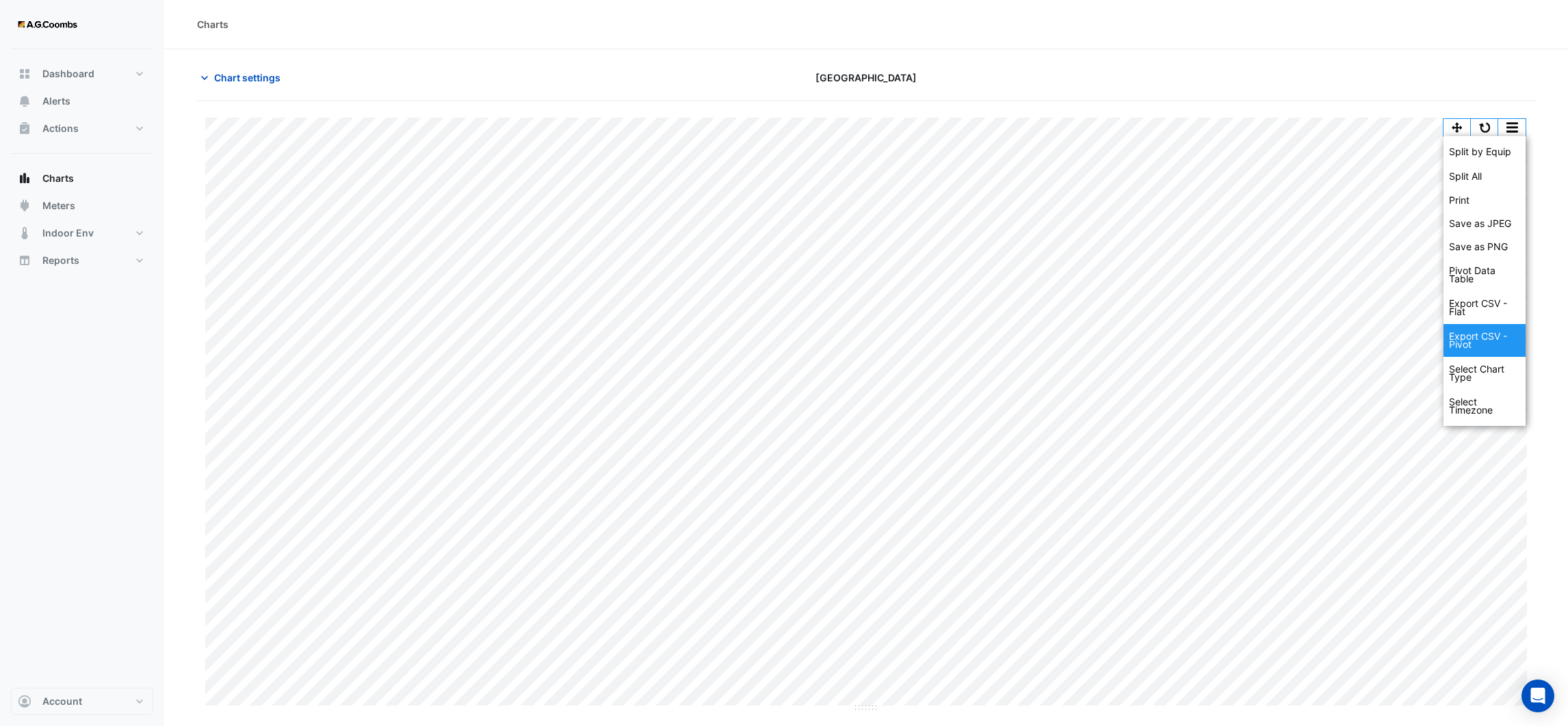
click at [1486, 336] on div "Export CSV - Pivot" at bounding box center [1484, 340] width 82 height 33
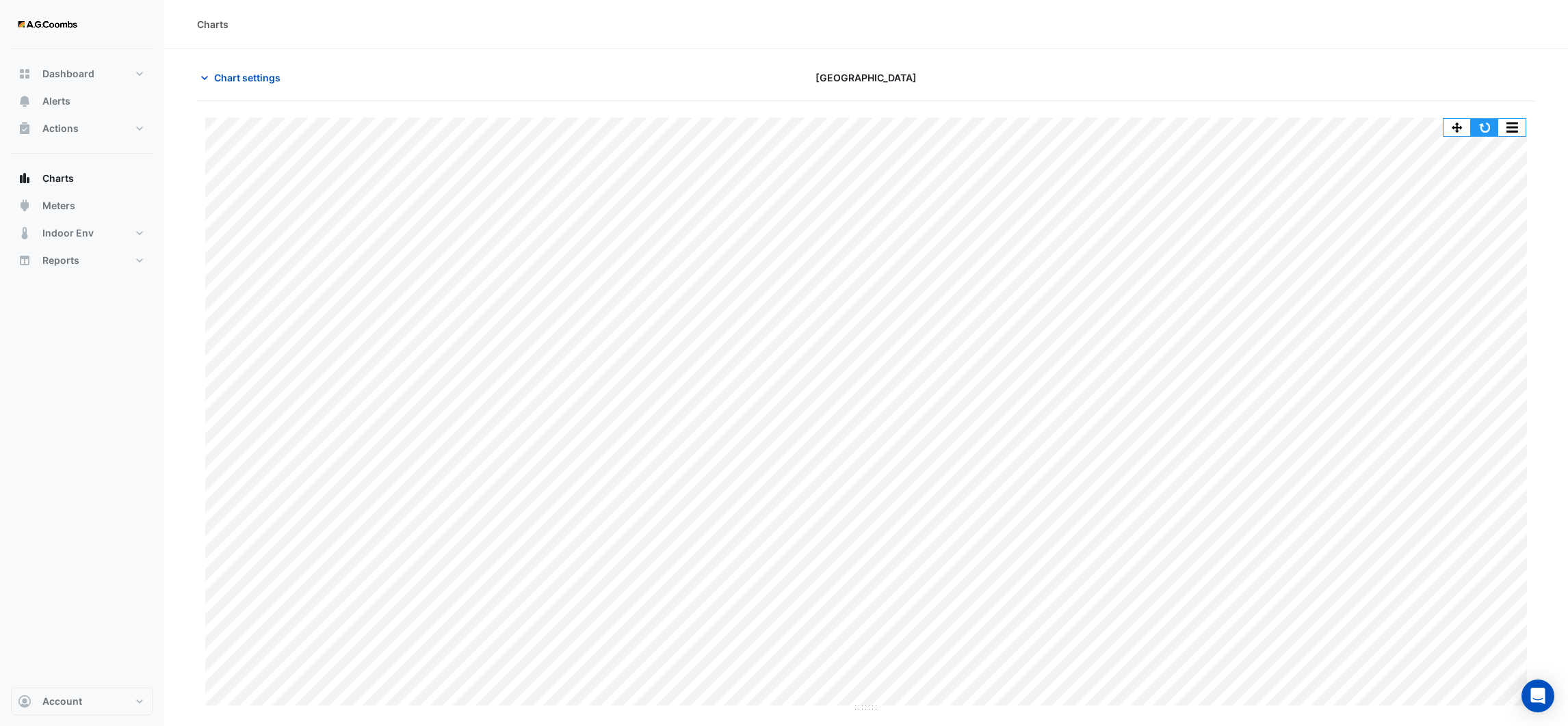
click at [1483, 130] on button "button" at bounding box center [1484, 127] width 27 height 17
click at [1510, 130] on button "button" at bounding box center [1512, 127] width 27 height 17
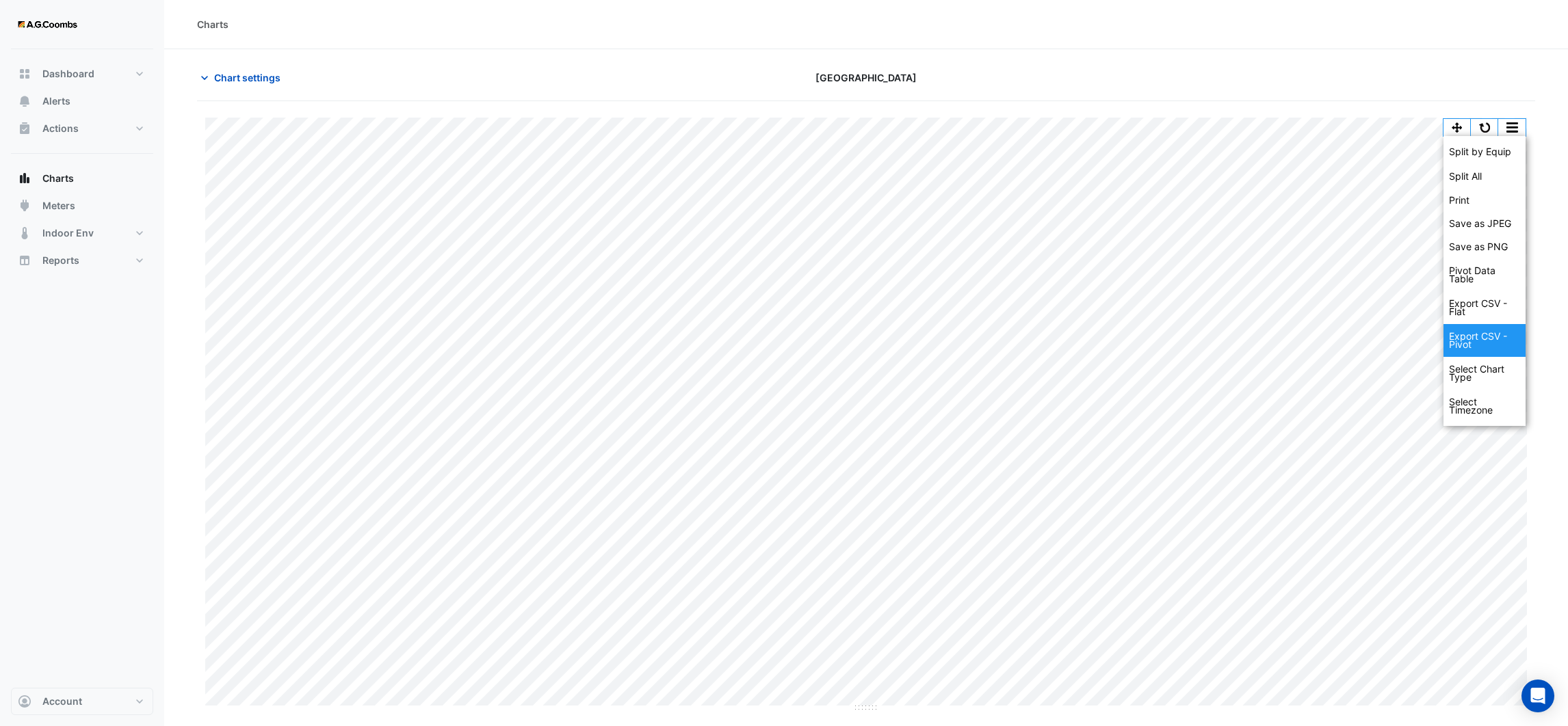
click at [1505, 334] on div "Export CSV - Pivot" at bounding box center [1484, 340] width 82 height 33
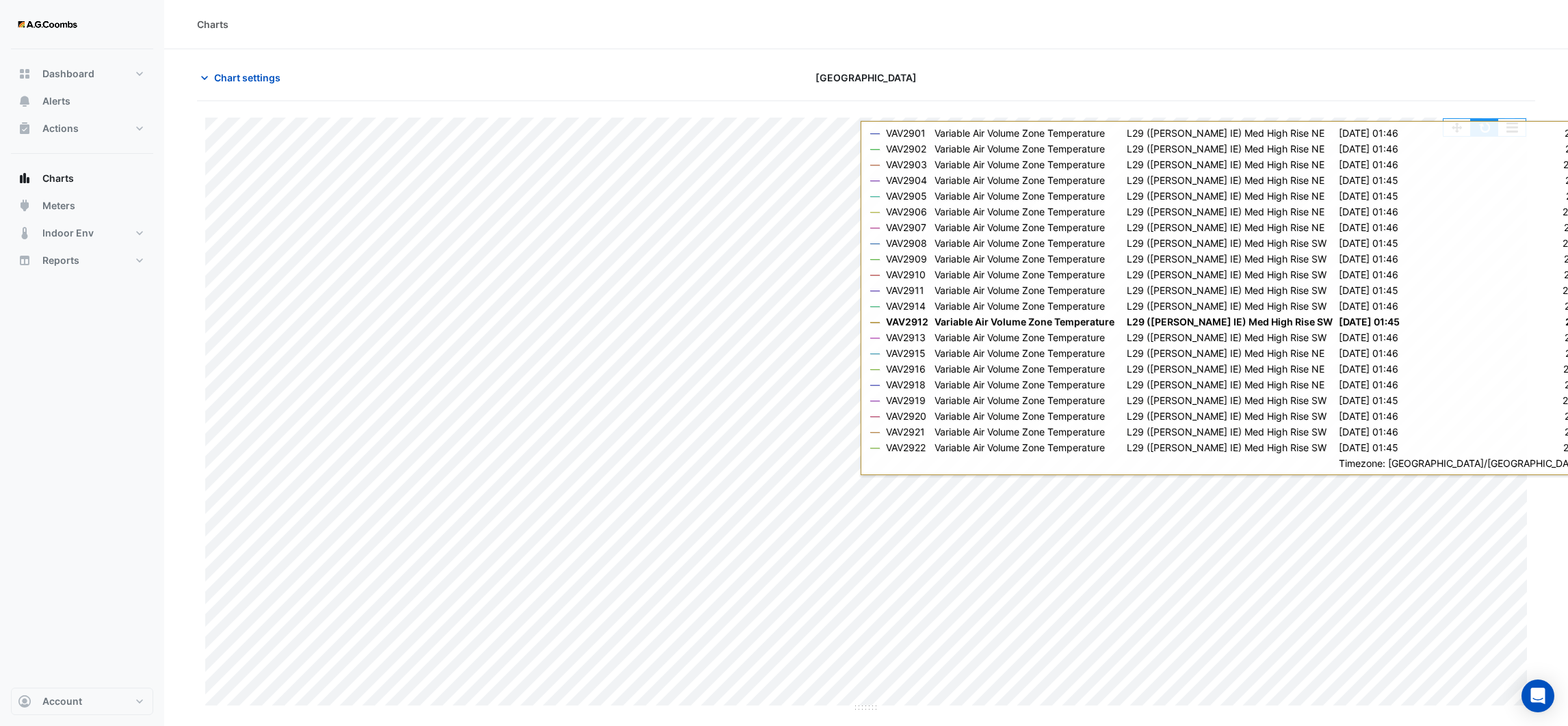
click at [1483, 130] on button "button" at bounding box center [1484, 127] width 27 height 17
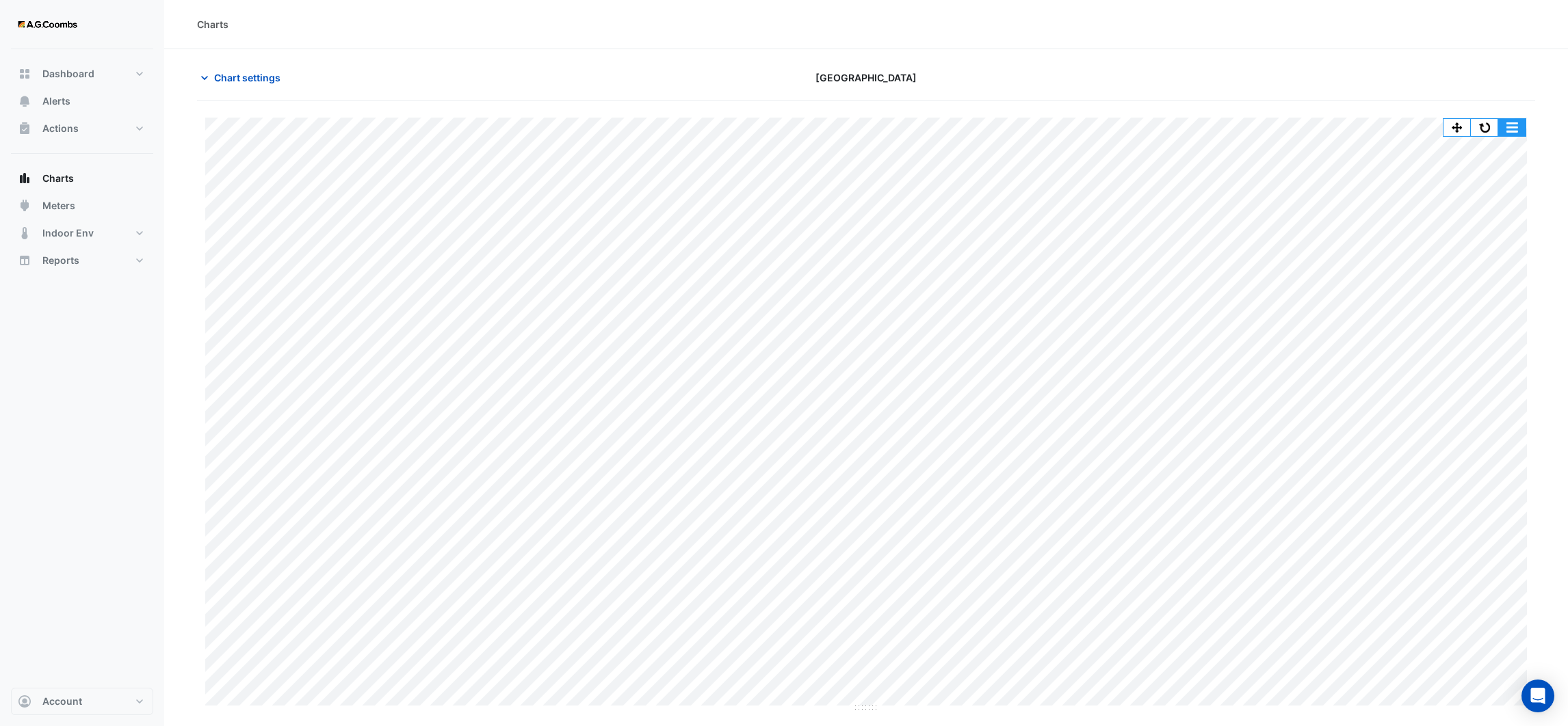
click at [1513, 129] on button "button" at bounding box center [1512, 127] width 27 height 17
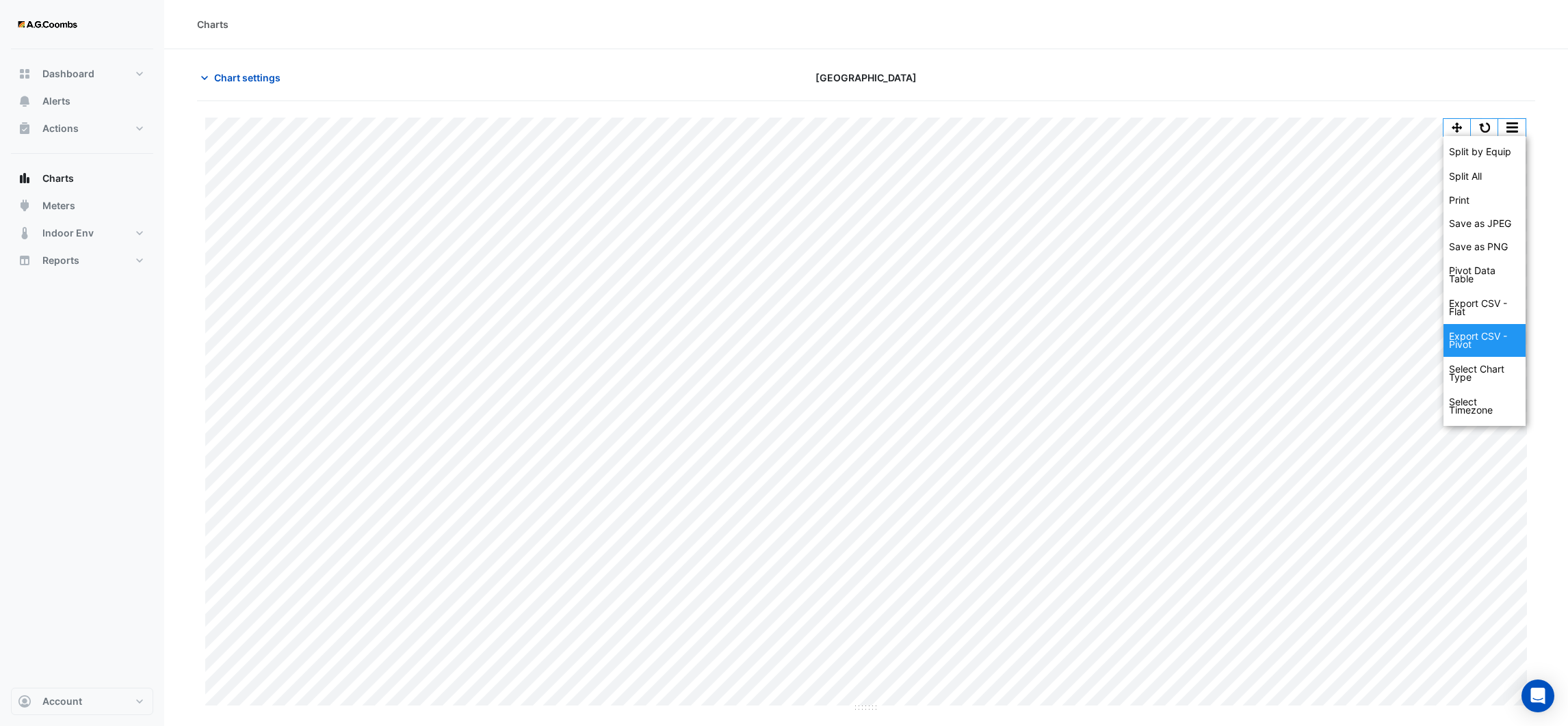
click at [1488, 333] on div "Export CSV - Pivot" at bounding box center [1484, 340] width 82 height 33
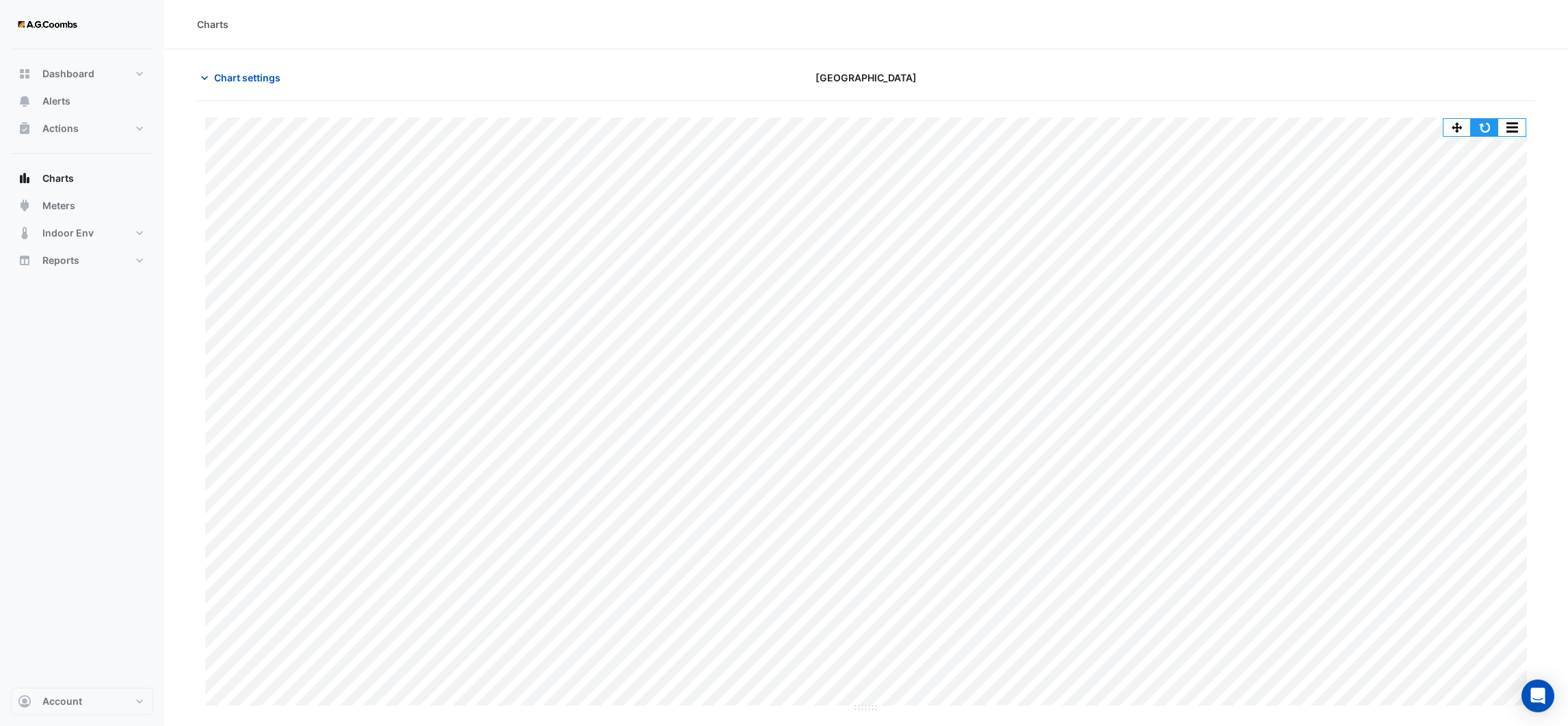
click at [1480, 129] on button "button" at bounding box center [1484, 127] width 27 height 17
click at [197, 75] on button "Chart settings" at bounding box center [243, 77] width 92 height 24
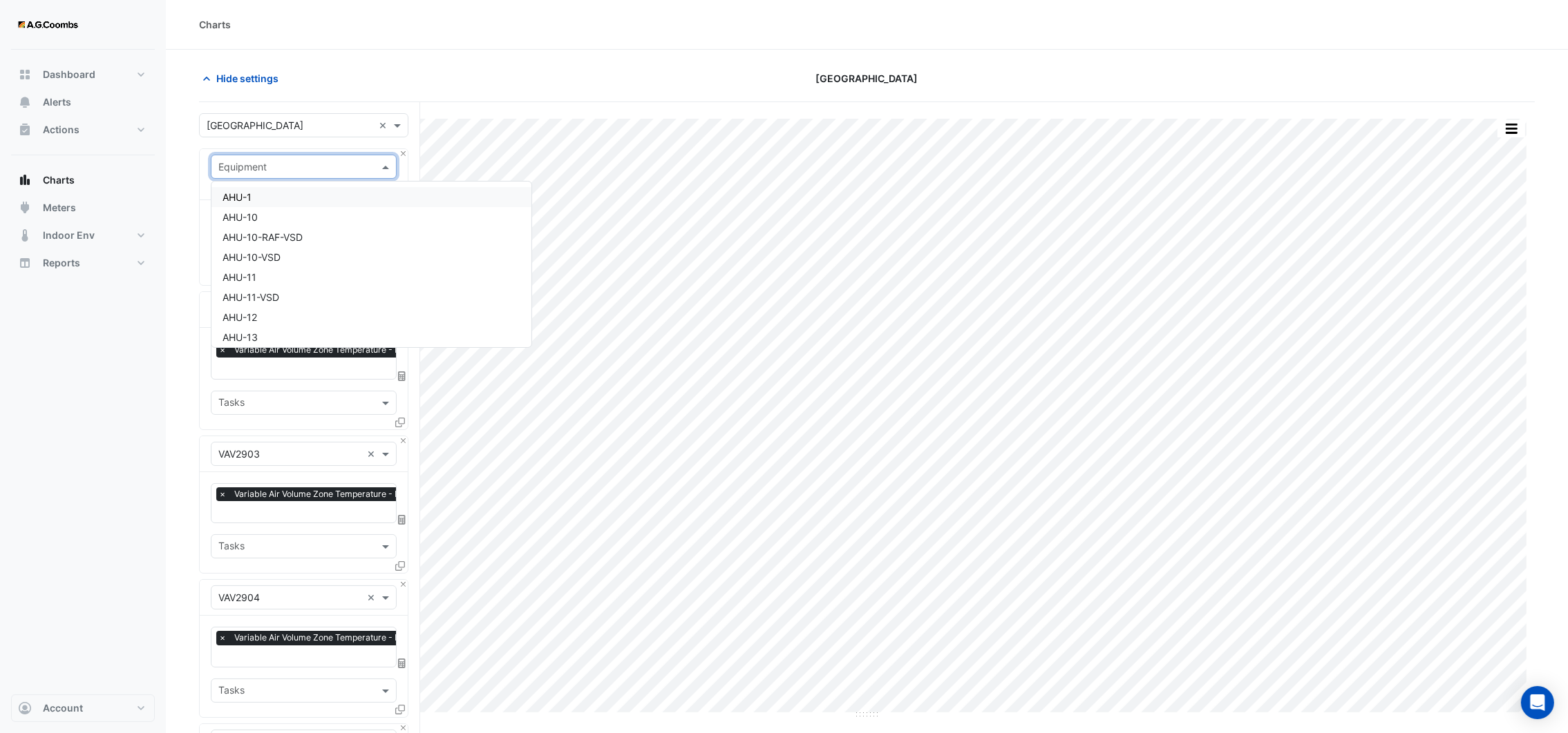
click at [371, 169] on div at bounding box center [303, 166] width 184 height 16
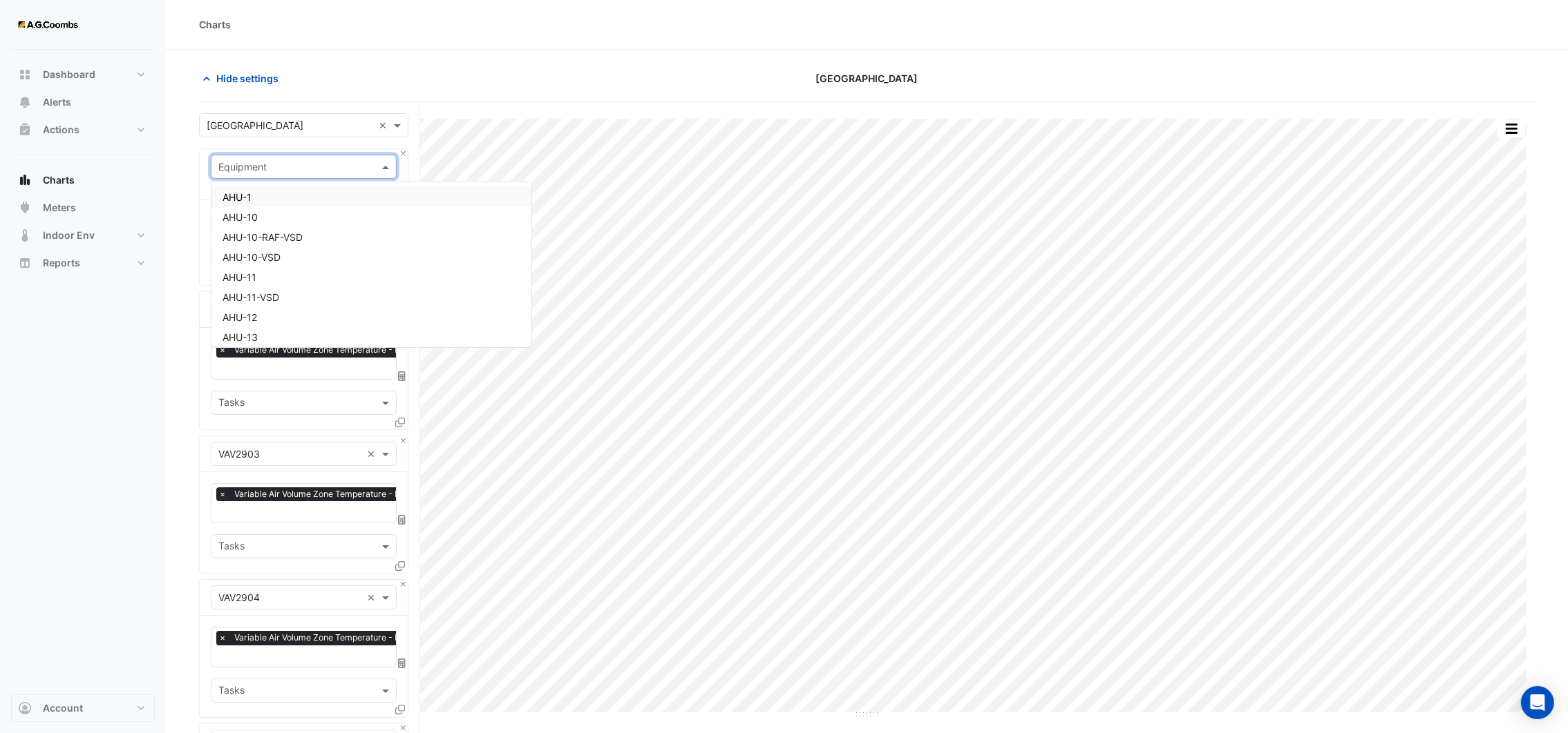
click at [371, 169] on div at bounding box center [303, 166] width 184 height 16
click at [393, 159] on div at bounding box center [303, 166] width 184 height 16
click at [401, 155] on button "Close" at bounding box center [403, 154] width 9 height 9
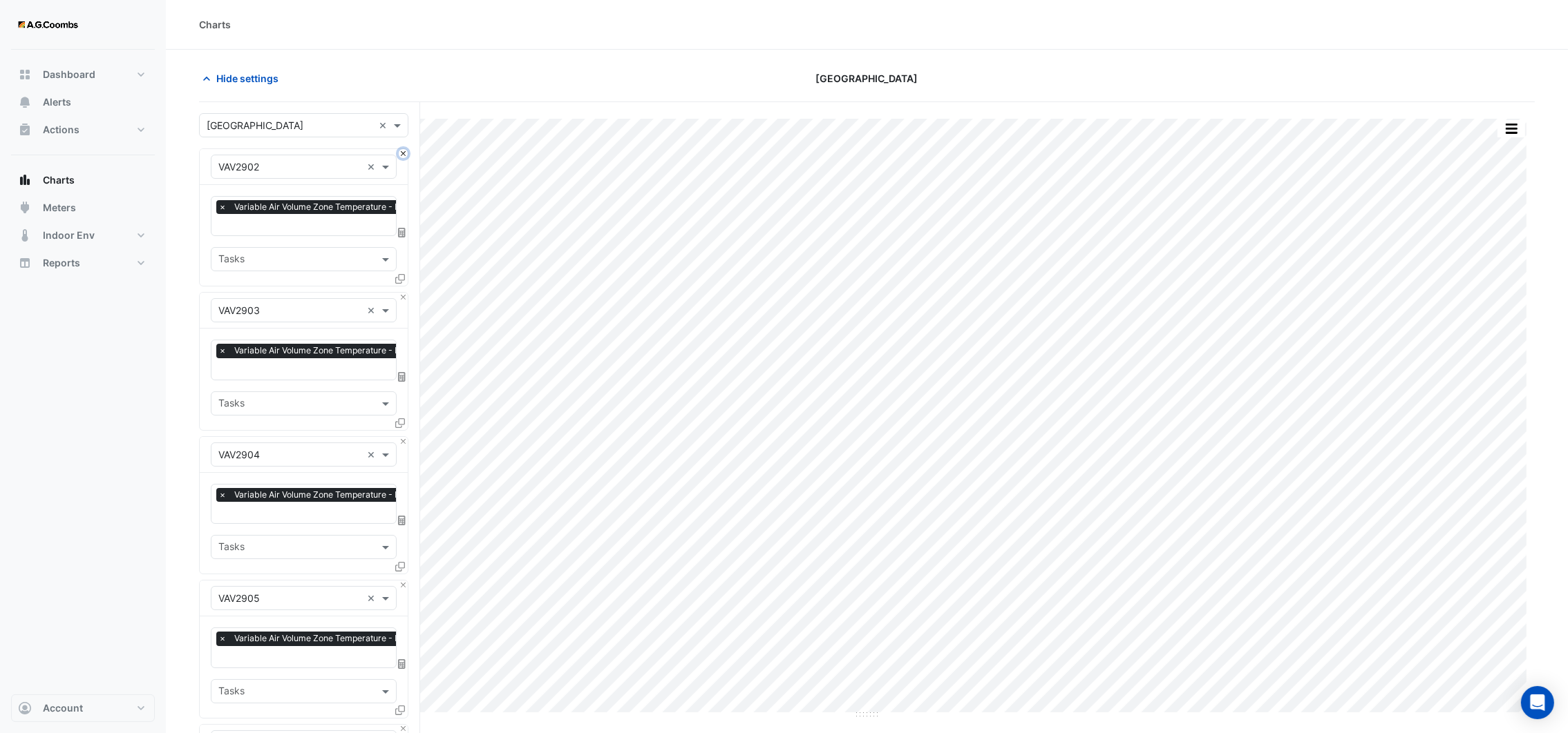
click at [401, 155] on button "Close" at bounding box center [403, 154] width 9 height 9
click at [401, 293] on button "Close" at bounding box center [403, 297] width 9 height 9
click at [401, 155] on button "Close" at bounding box center [403, 154] width 9 height 9
click at [401, 293] on button "Close" at bounding box center [403, 297] width 9 height 9
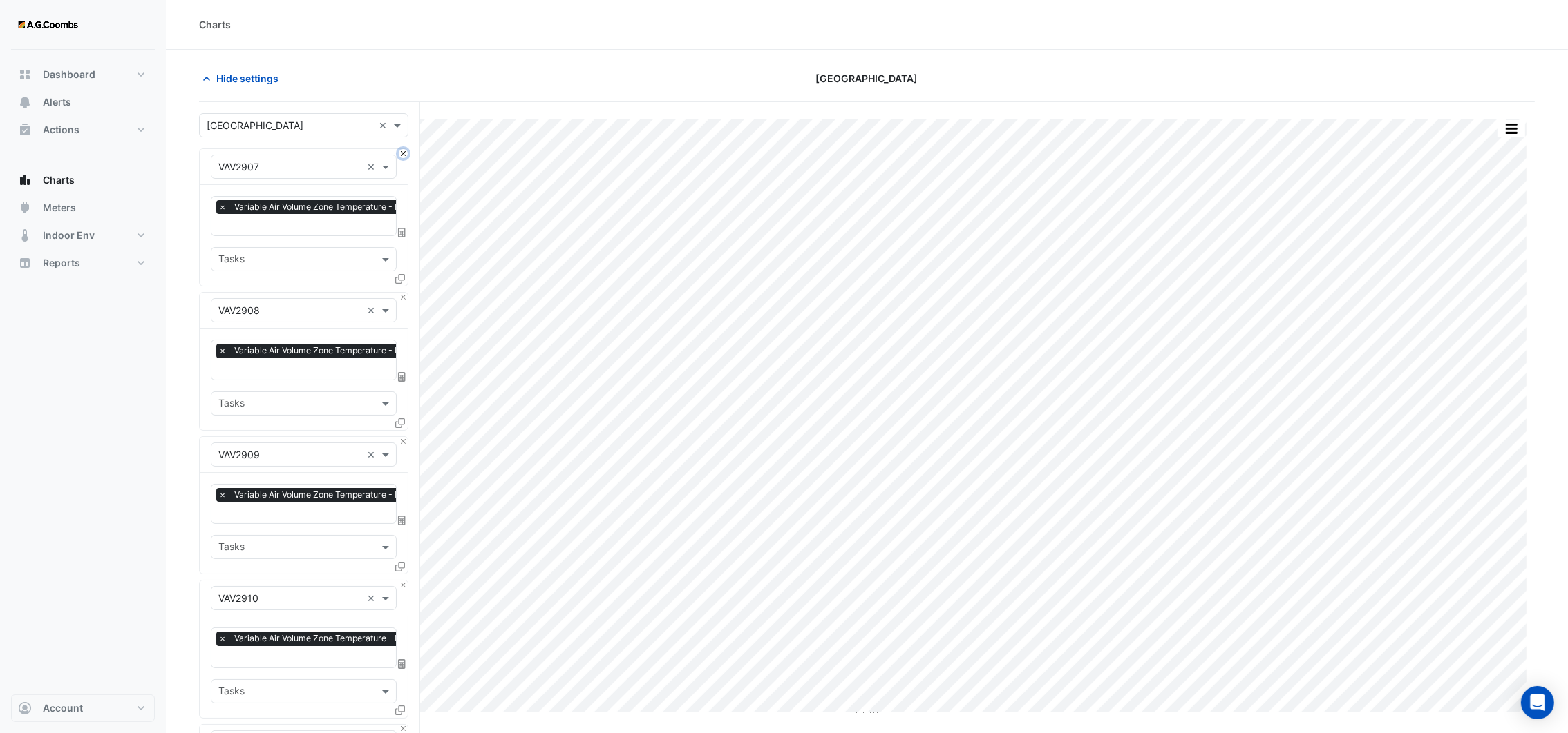
click at [401, 155] on button "Close" at bounding box center [403, 154] width 9 height 9
click at [401, 293] on button "Close" at bounding box center [403, 297] width 9 height 9
click at [401, 155] on button "Close" at bounding box center [403, 154] width 9 height 9
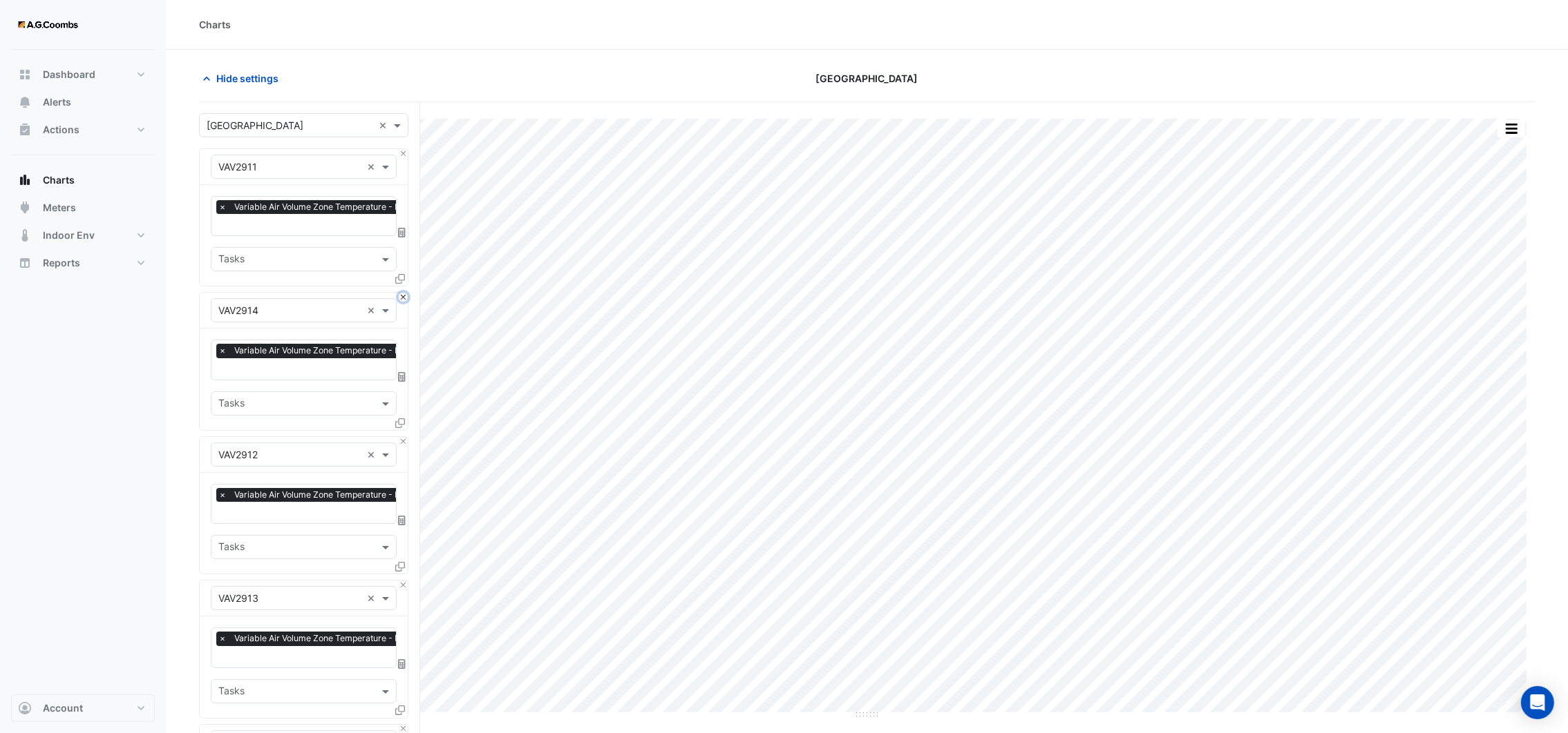
click at [401, 293] on button "Close" at bounding box center [403, 297] width 9 height 9
click at [401, 155] on button "Close" at bounding box center [403, 154] width 9 height 9
click at [401, 293] on button "Close" at bounding box center [403, 297] width 9 height 9
click at [400, 156] on button "Close" at bounding box center [403, 154] width 9 height 9
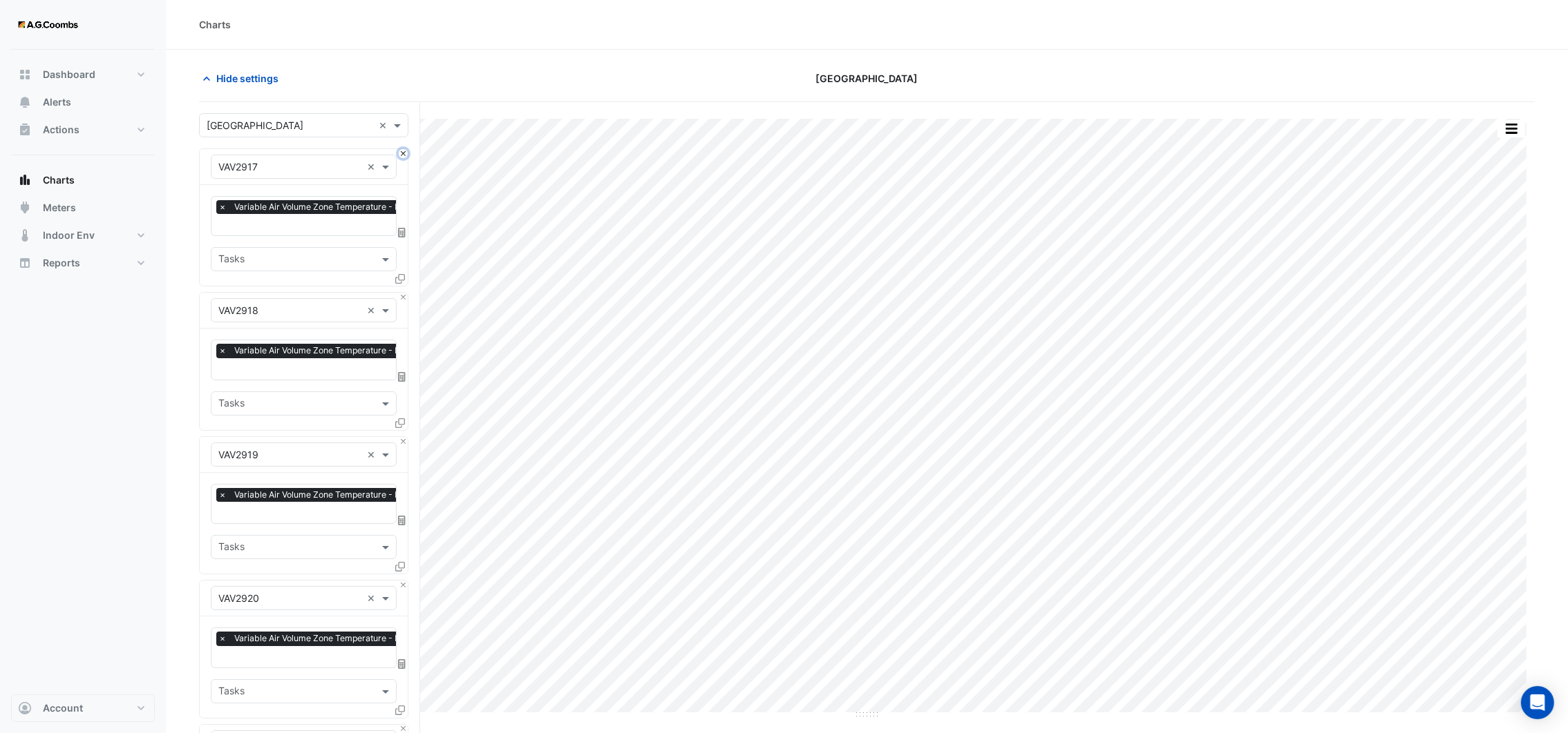
click at [400, 156] on button "Close" at bounding box center [403, 154] width 9 height 9
click at [400, 293] on button "Close" at bounding box center [403, 297] width 9 height 9
click at [400, 156] on button "Close" at bounding box center [403, 154] width 9 height 9
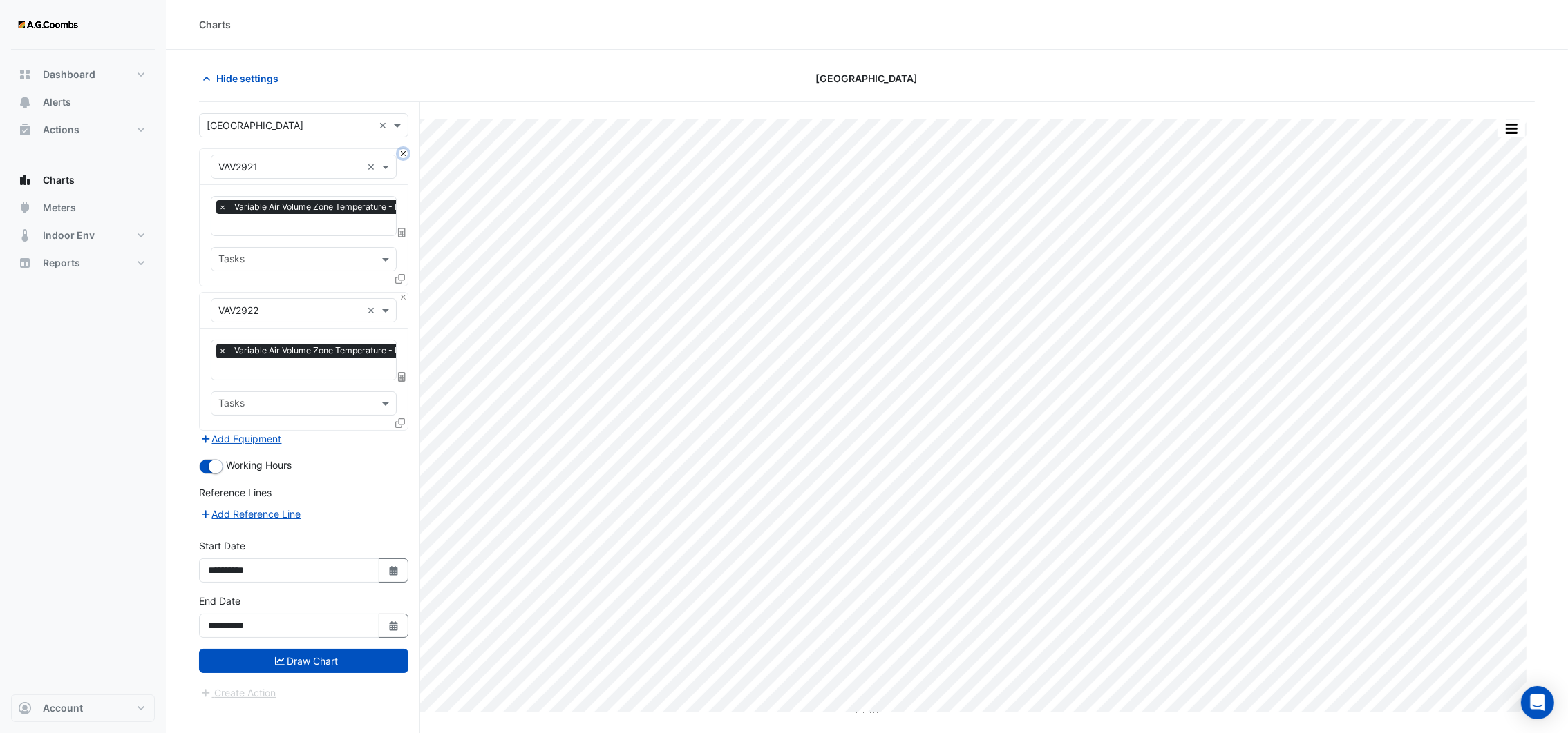
click at [400, 156] on button "Close" at bounding box center [403, 154] width 9 height 9
click at [400, 293] on div "Equipment × VAV2922 ×" at bounding box center [304, 311] width 208 height 36
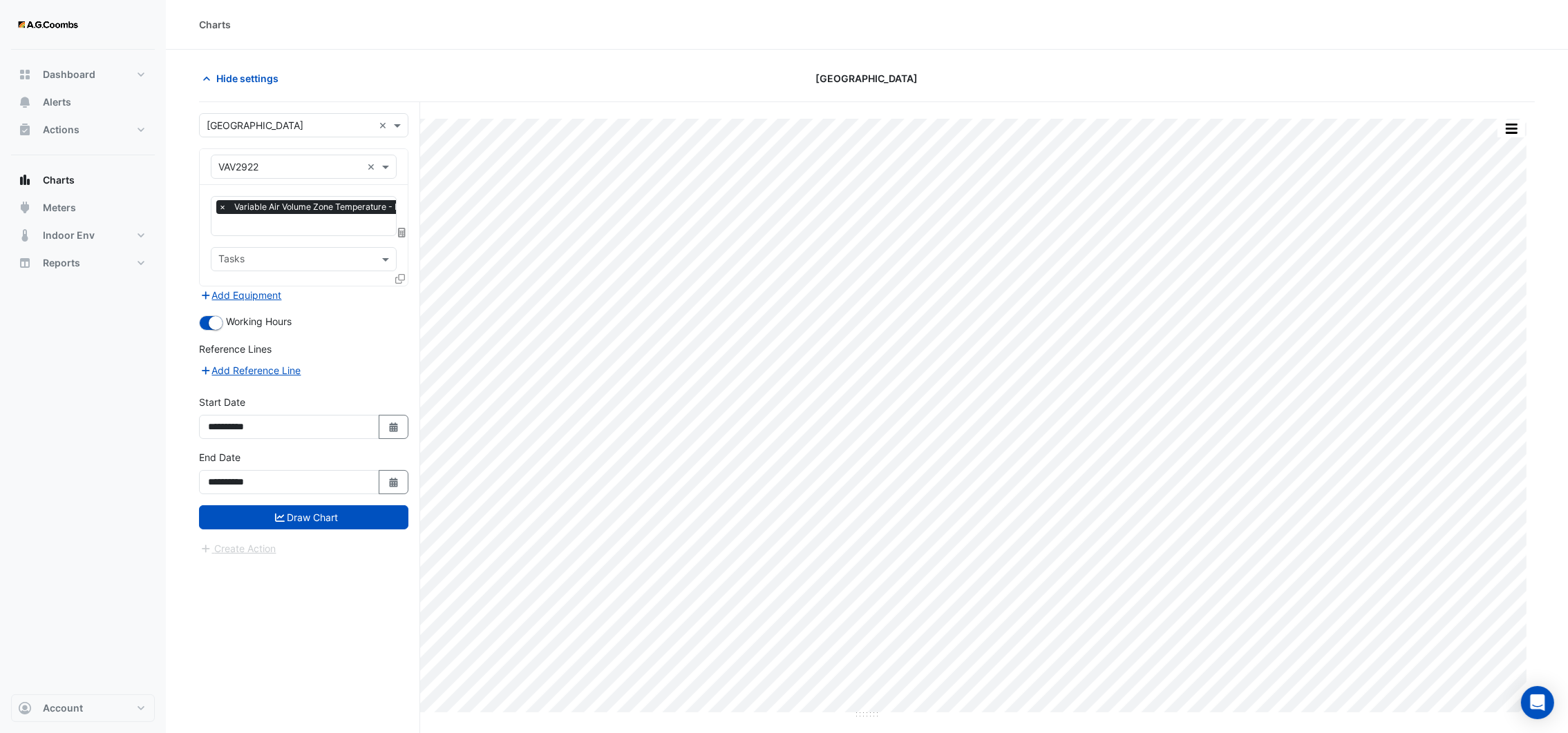
click at [401, 159] on div "Equipment × VAV2922 ×" at bounding box center [304, 167] width 208 height 36
click at [363, 168] on div at bounding box center [303, 166] width 184 height 16
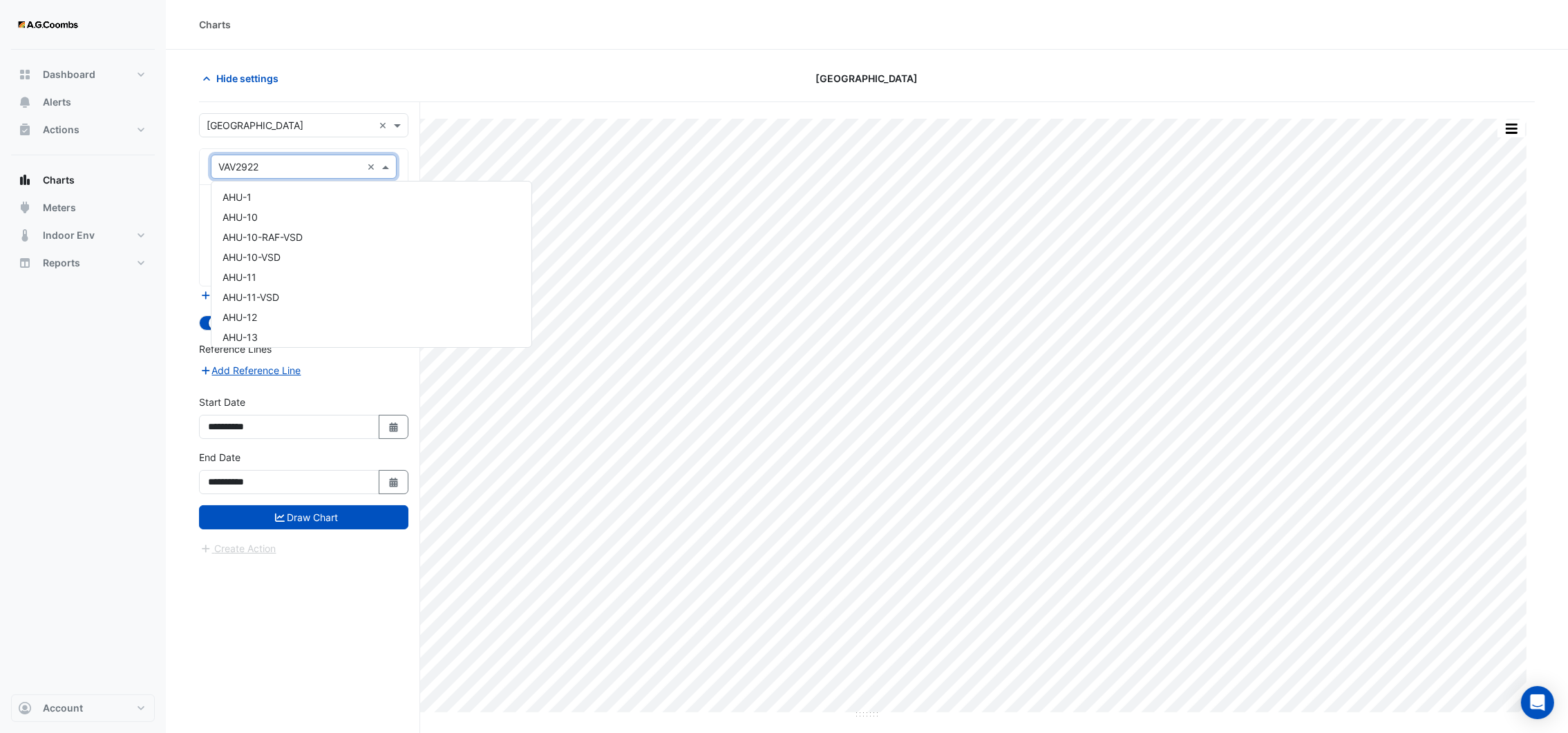
scroll to position [16017, 0]
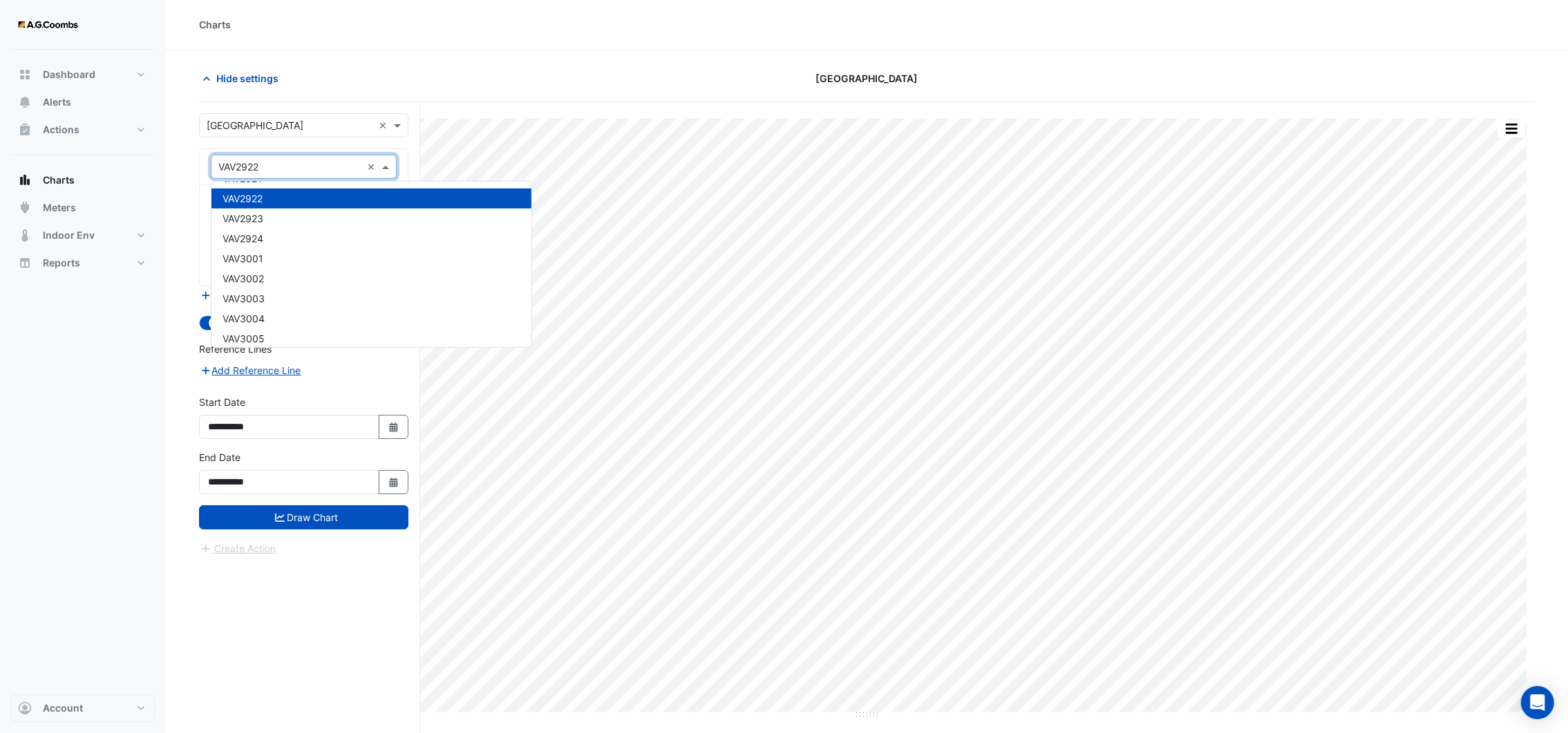
click at [353, 168] on input "text" at bounding box center [290, 167] width 143 height 14
click at [364, 165] on div at bounding box center [303, 166] width 184 height 16
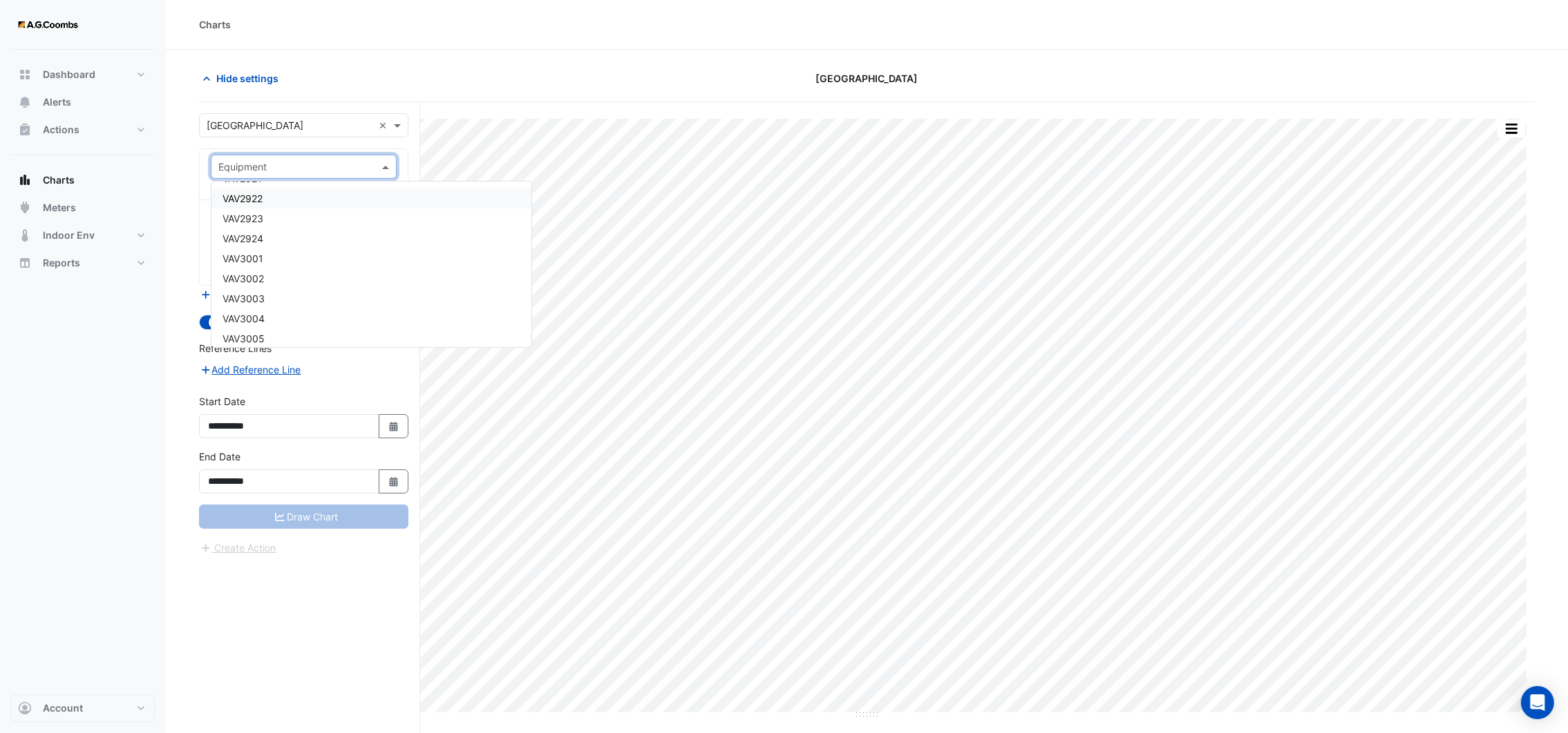
click at [359, 166] on input "text" at bounding box center [290, 167] width 143 height 14
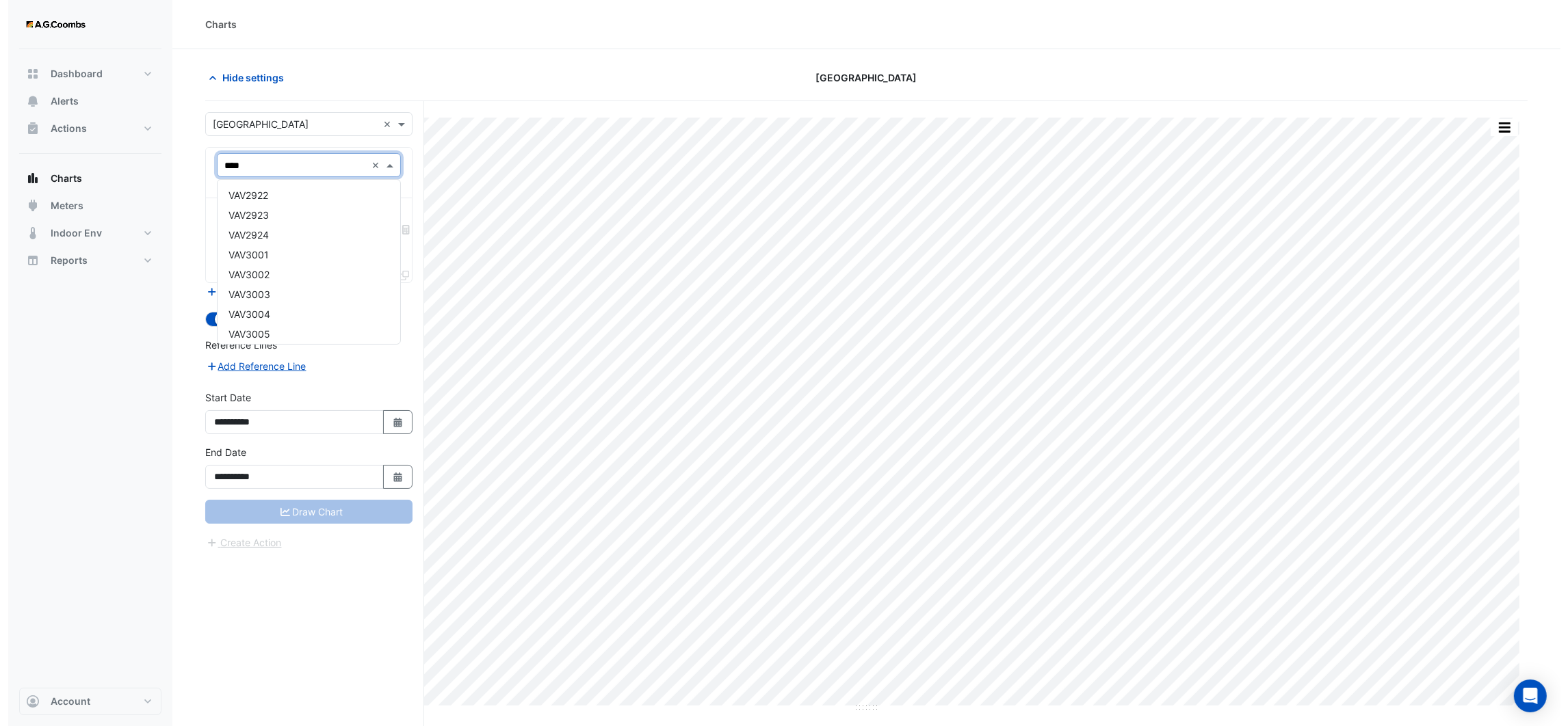
scroll to position [0, 0]
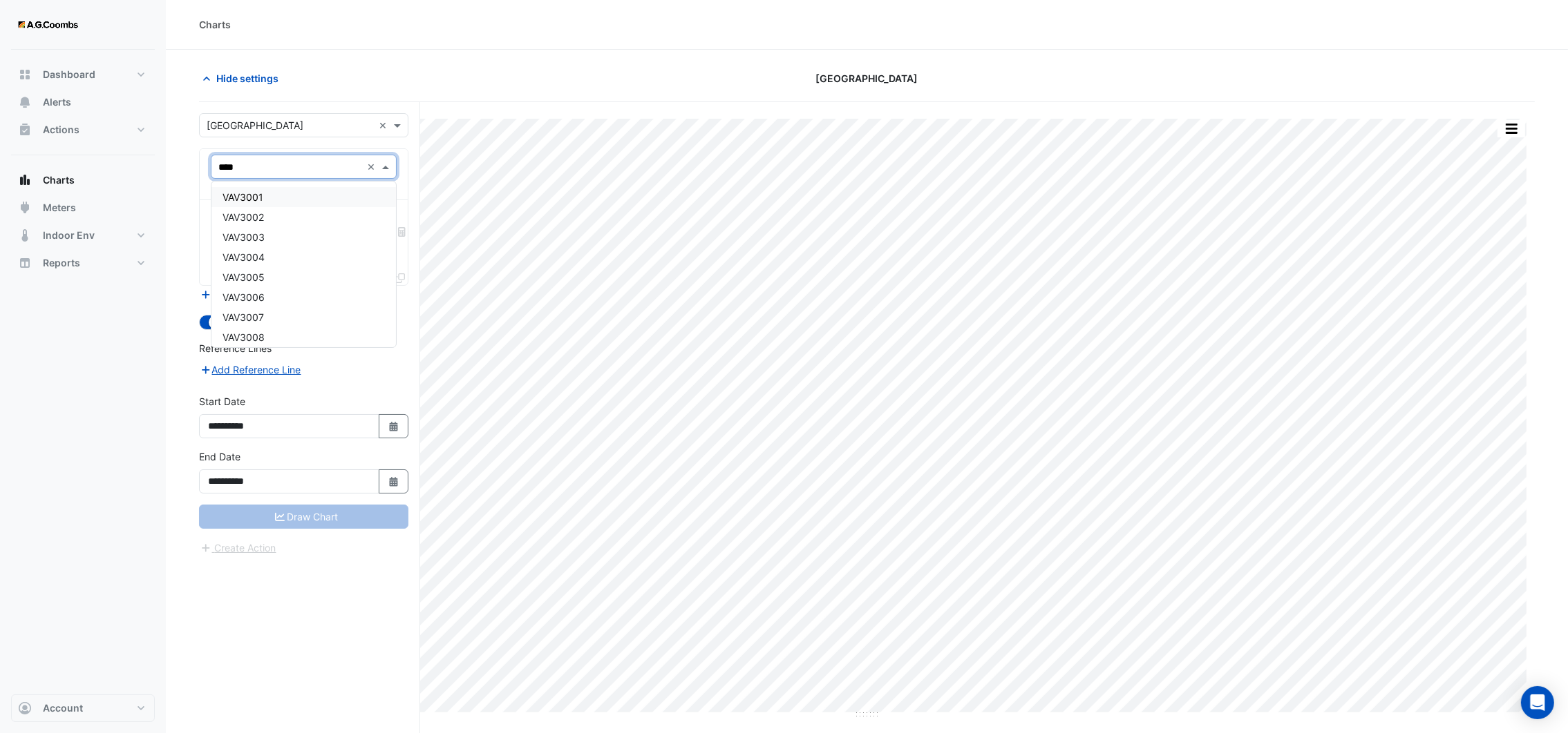
type input "*****"
click at [297, 190] on div "VAV3501" at bounding box center [303, 197] width 184 height 20
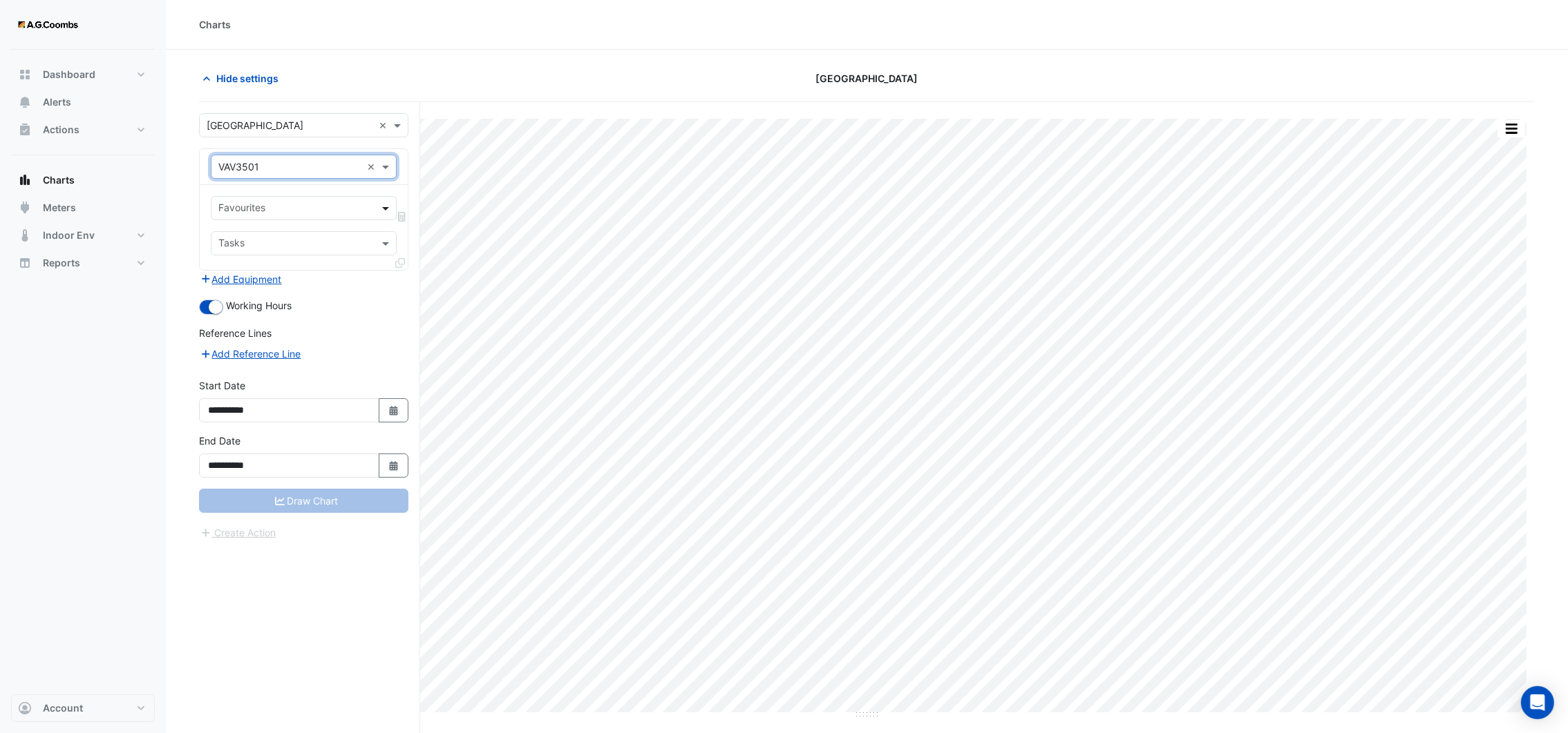
click at [381, 210] on span at bounding box center [387, 208] width 17 height 14
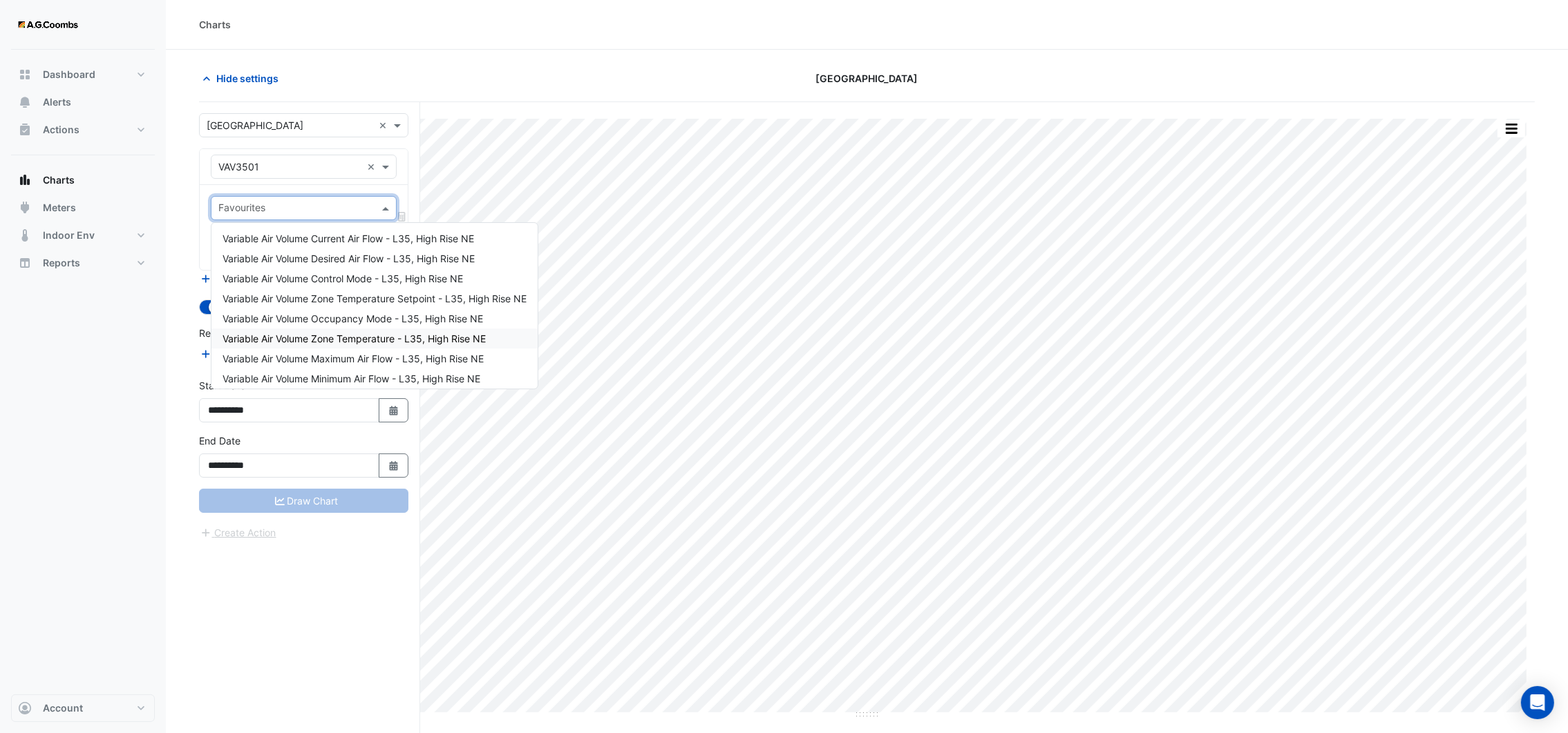
click at [374, 333] on span "Variable Air Volume Zone Temperature - L35, High Rise NE" at bounding box center [354, 338] width 263 height 12
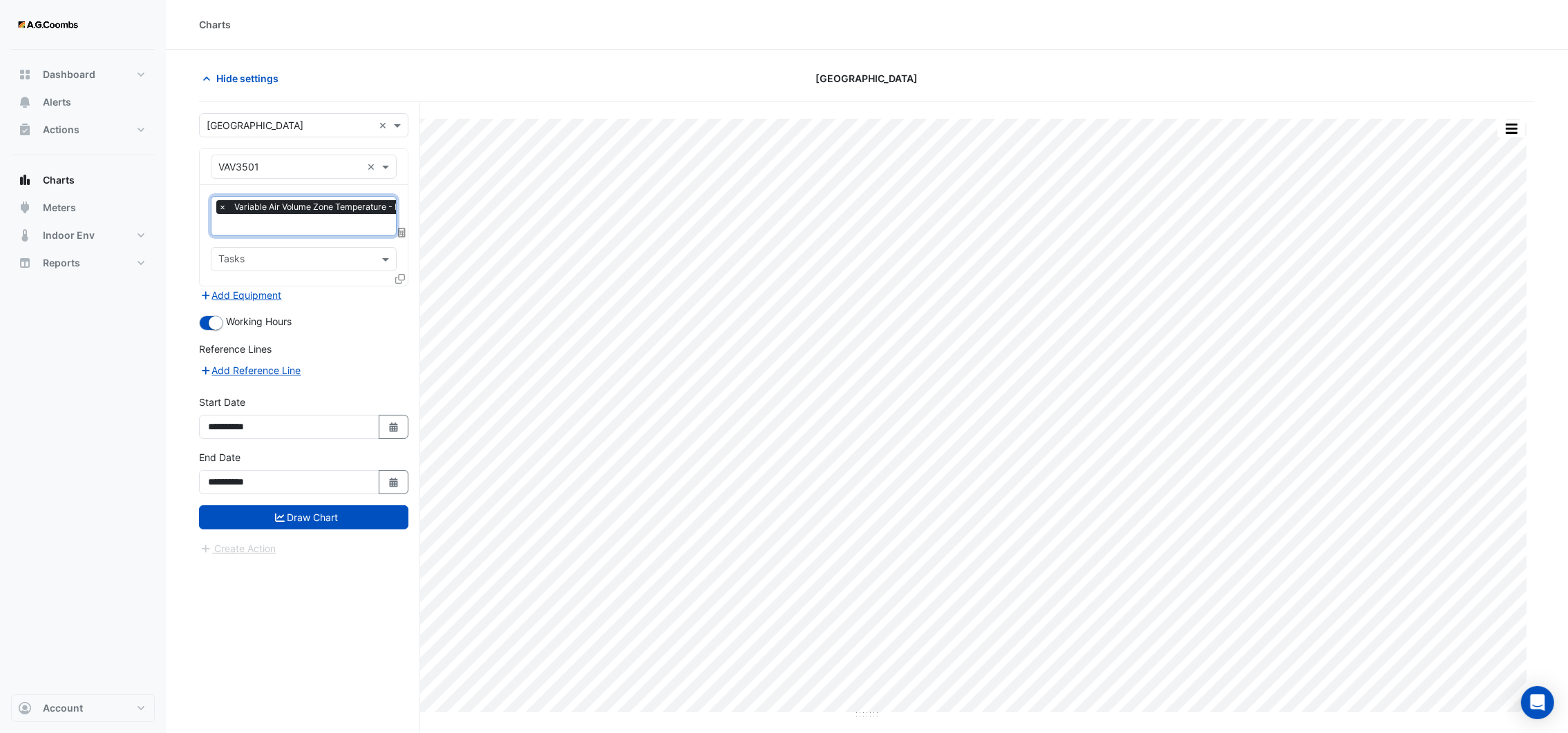
click at [398, 278] on icon at bounding box center [401, 279] width 10 height 10
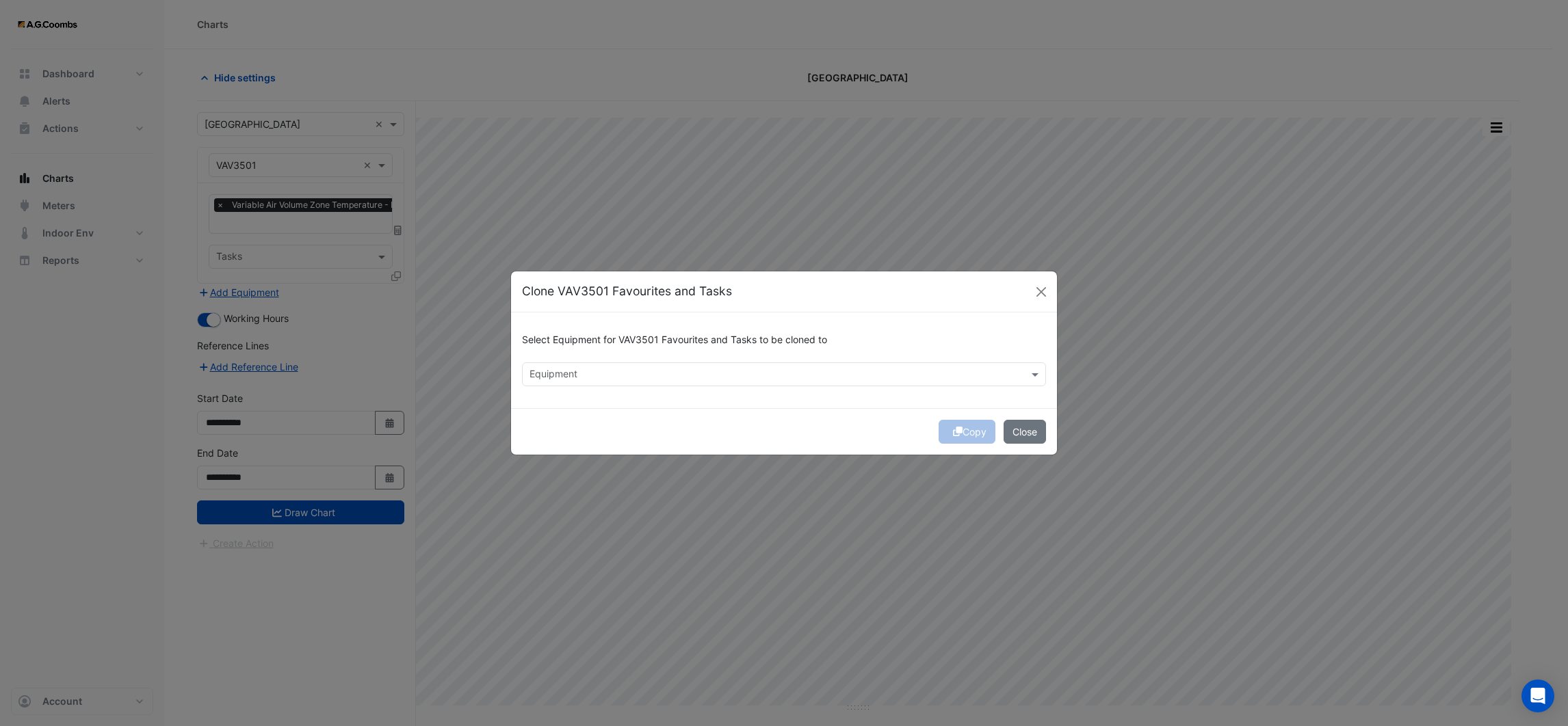
click at [595, 375] on input "text" at bounding box center [776, 375] width 493 height 14
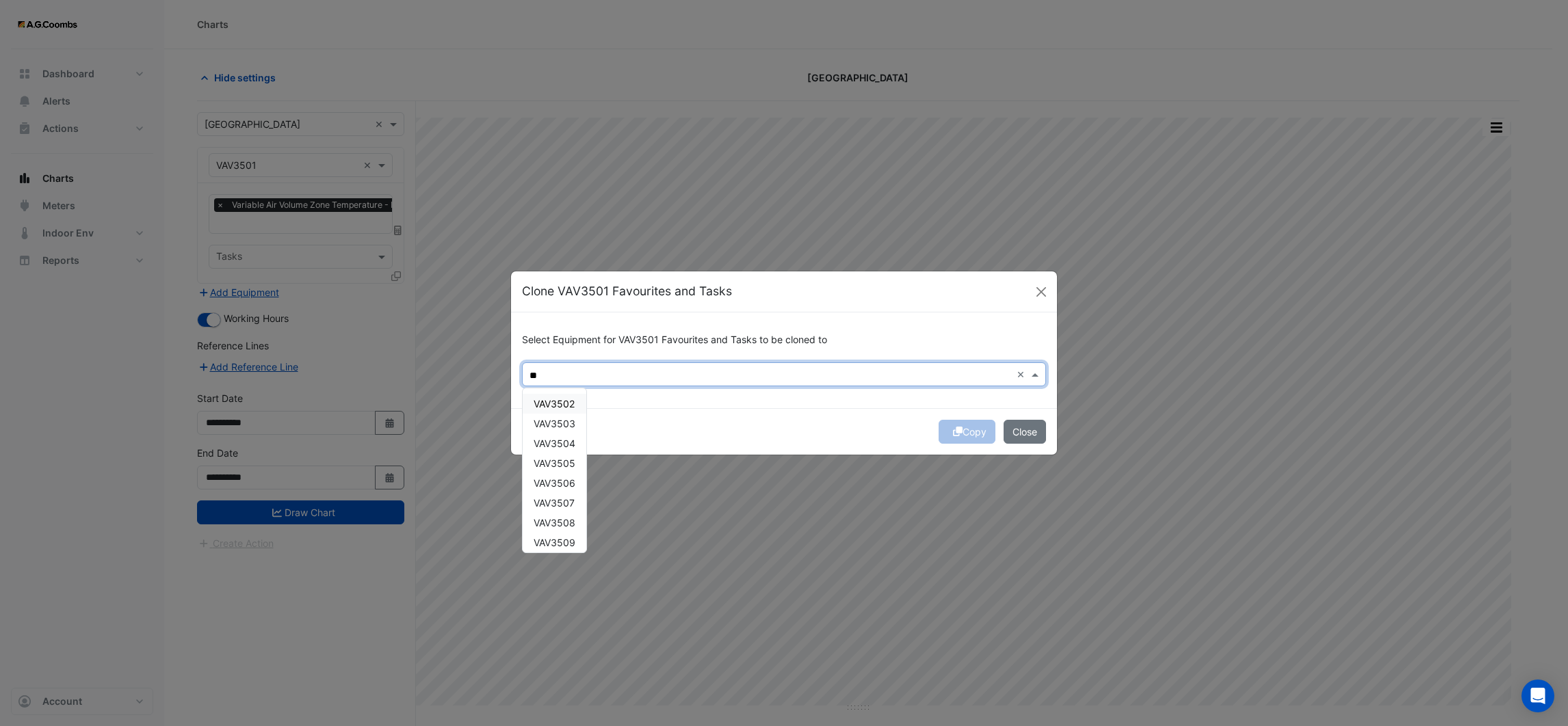
click at [570, 401] on span "VAV3502" at bounding box center [554, 403] width 41 height 12
click at [569, 425] on span "VAV3503" at bounding box center [554, 423] width 42 height 12
click at [566, 440] on span "VAV3504" at bounding box center [554, 444] width 42 height 12
click at [564, 458] on span "VAV3505" at bounding box center [554, 463] width 42 height 12
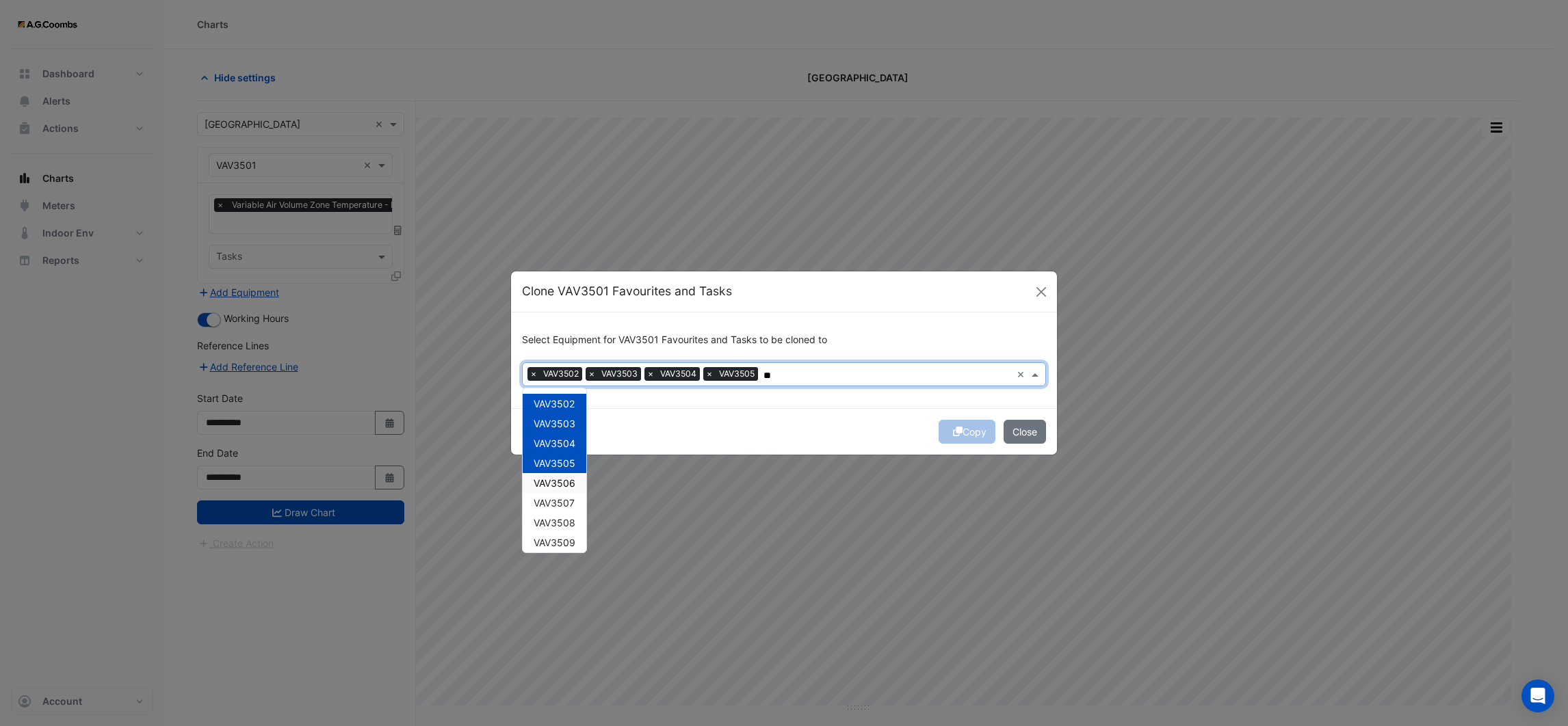
click at [564, 482] on span "VAV3506" at bounding box center [554, 483] width 42 height 12
click at [564, 503] on span "VAV3507" at bounding box center [554, 503] width 41 height 12
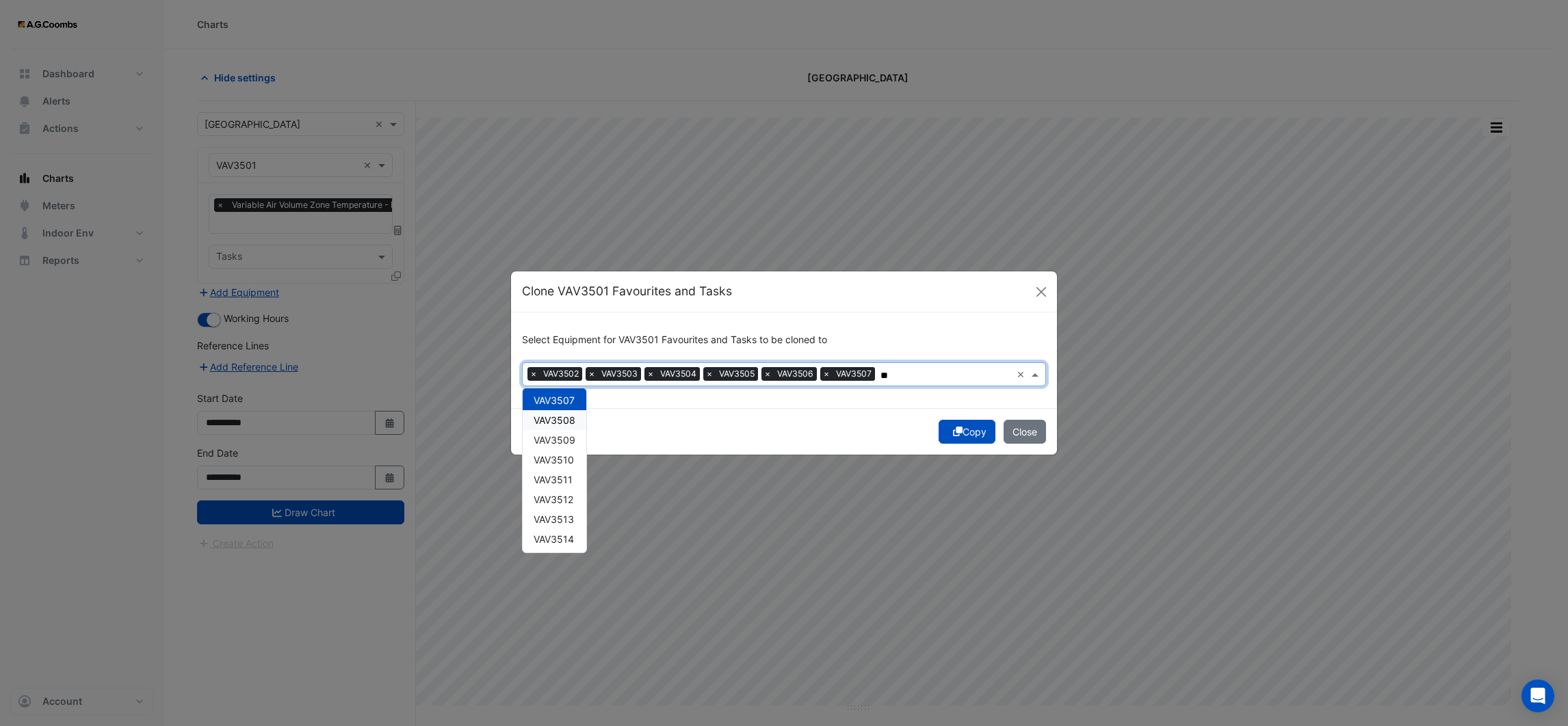
click at [574, 411] on div "VAV3508" at bounding box center [554, 420] width 63 height 20
click at [569, 444] on span "VAV3509" at bounding box center [554, 440] width 42 height 12
click at [568, 458] on span "VAV3510" at bounding box center [554, 460] width 40 height 12
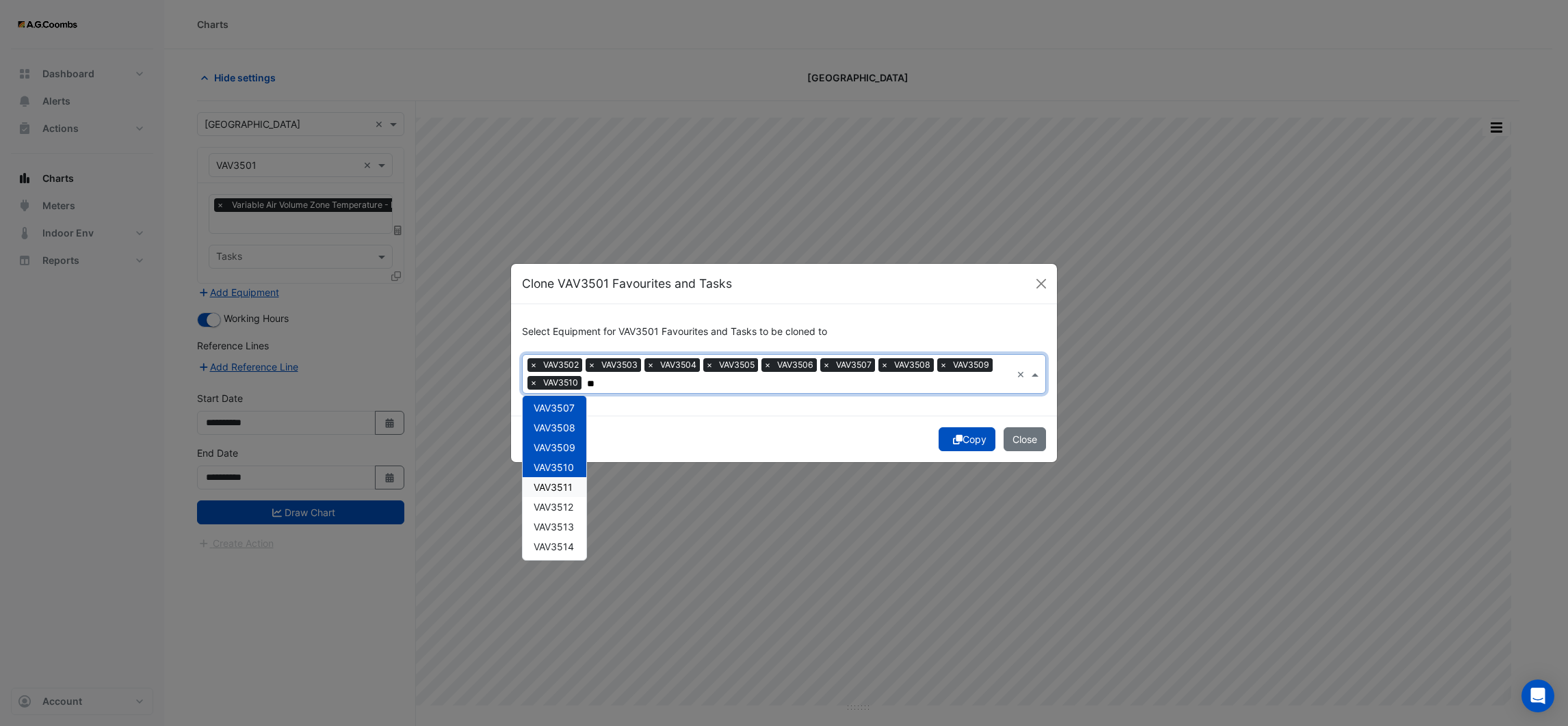
click at [561, 480] on div "VAV3511" at bounding box center [554, 487] width 63 height 20
click at [559, 506] on span "VAV3512" at bounding box center [554, 507] width 39 height 12
click at [557, 526] on span "VAV3513" at bounding box center [554, 527] width 40 height 12
click at [569, 446] on span "VAV3514" at bounding box center [554, 444] width 40 height 12
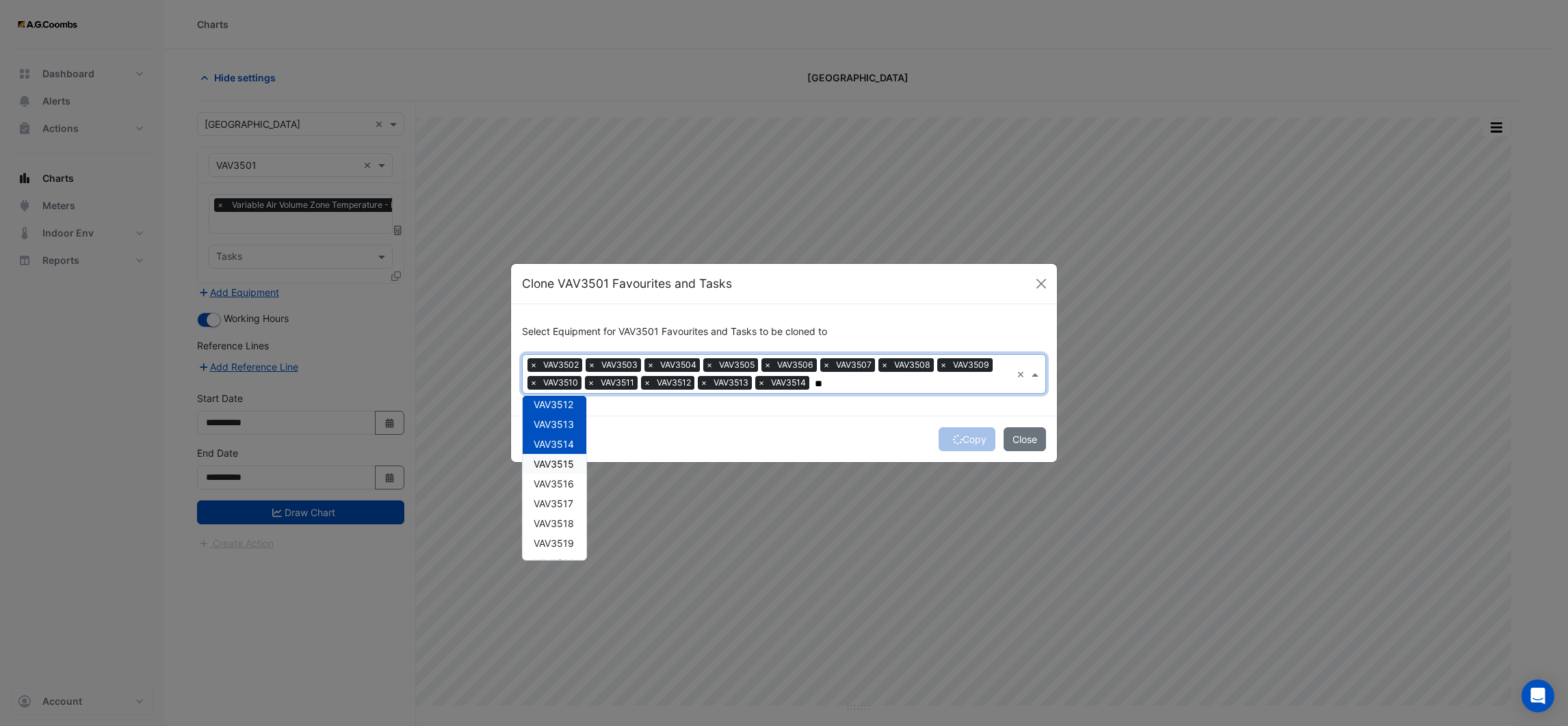
click at [564, 462] on span "VAV3515" at bounding box center [554, 464] width 40 height 12
click at [561, 482] on span "VAV3516" at bounding box center [554, 484] width 40 height 12
click at [561, 502] on span "VAV3517" at bounding box center [554, 503] width 39 height 12
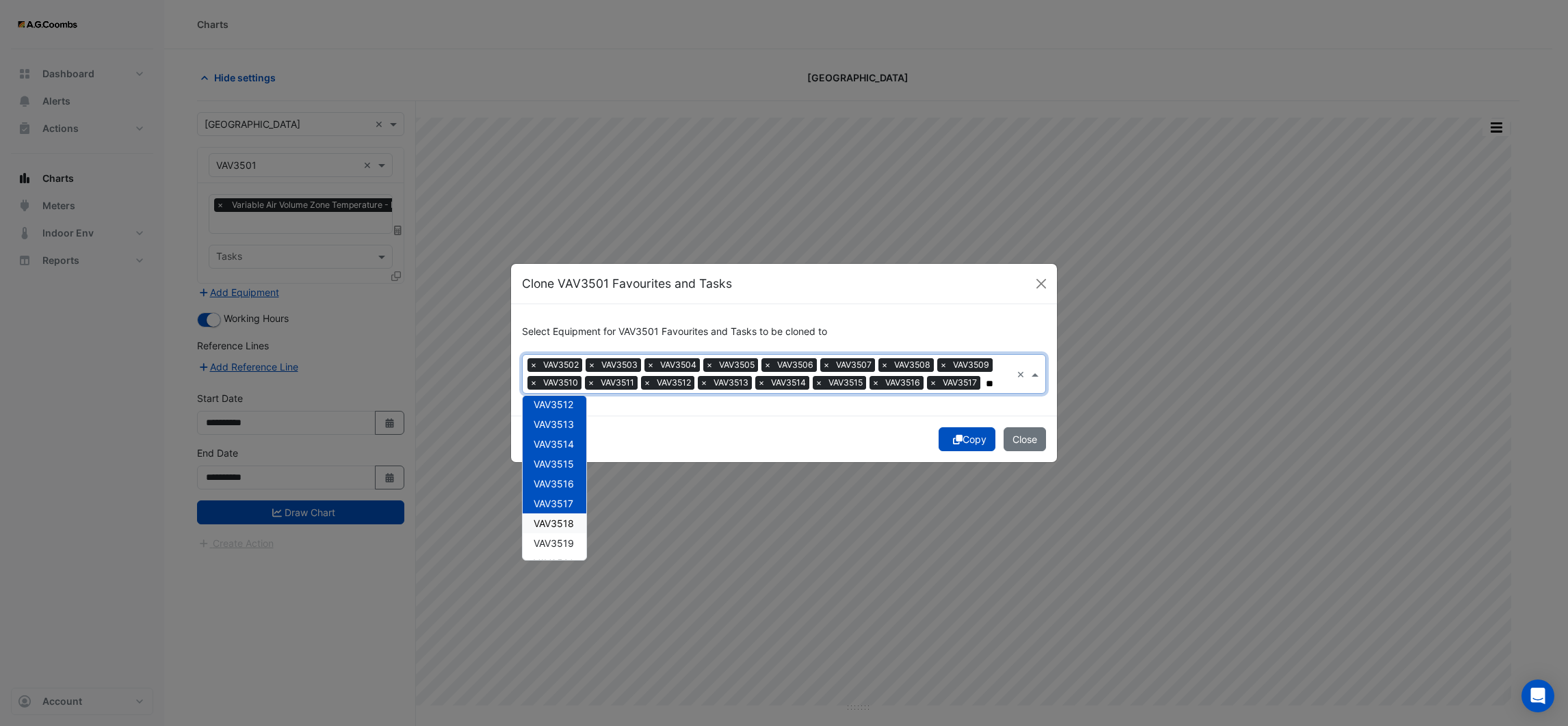
click at [561, 523] on span "VAV3518" at bounding box center [554, 523] width 40 height 12
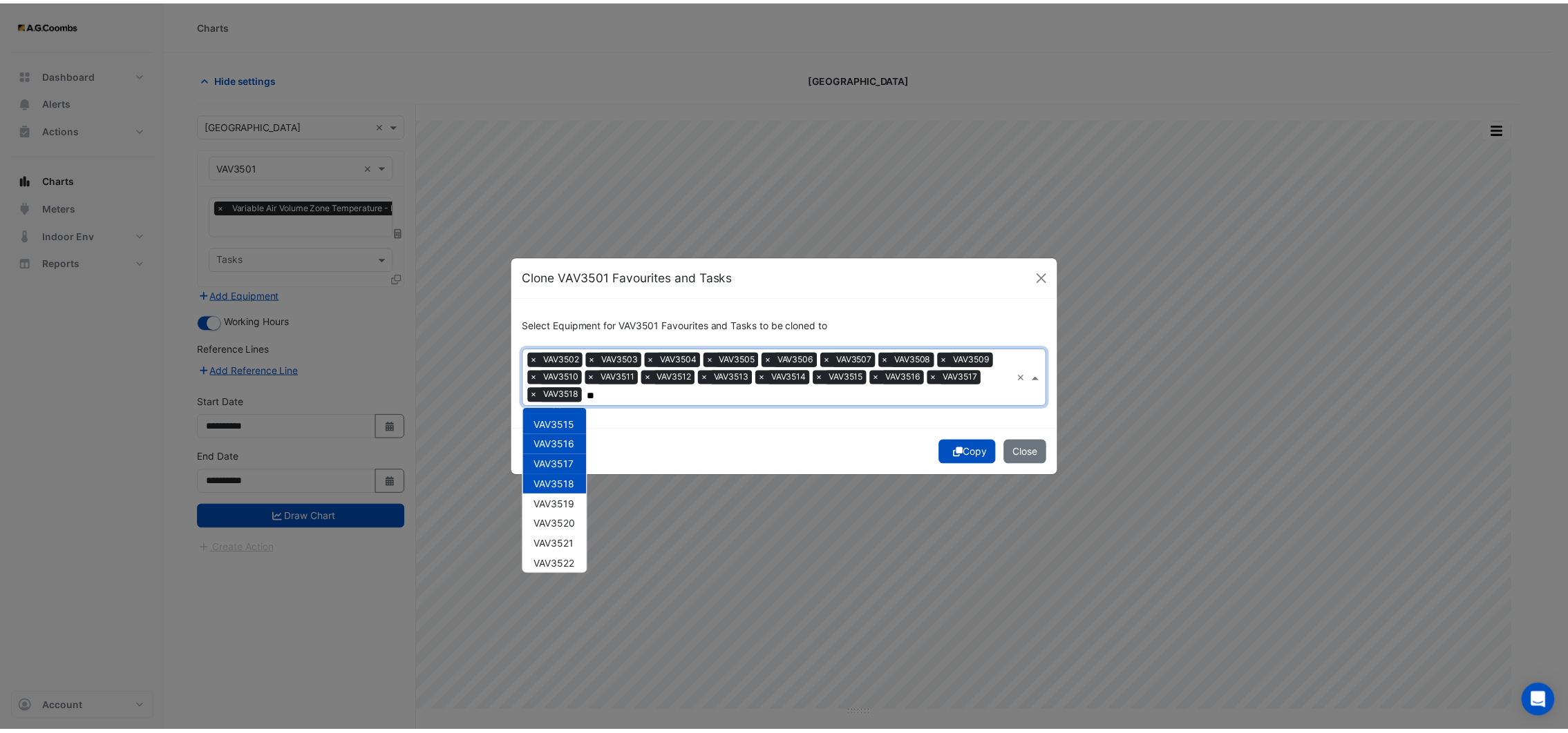
scroll to position [285, 0]
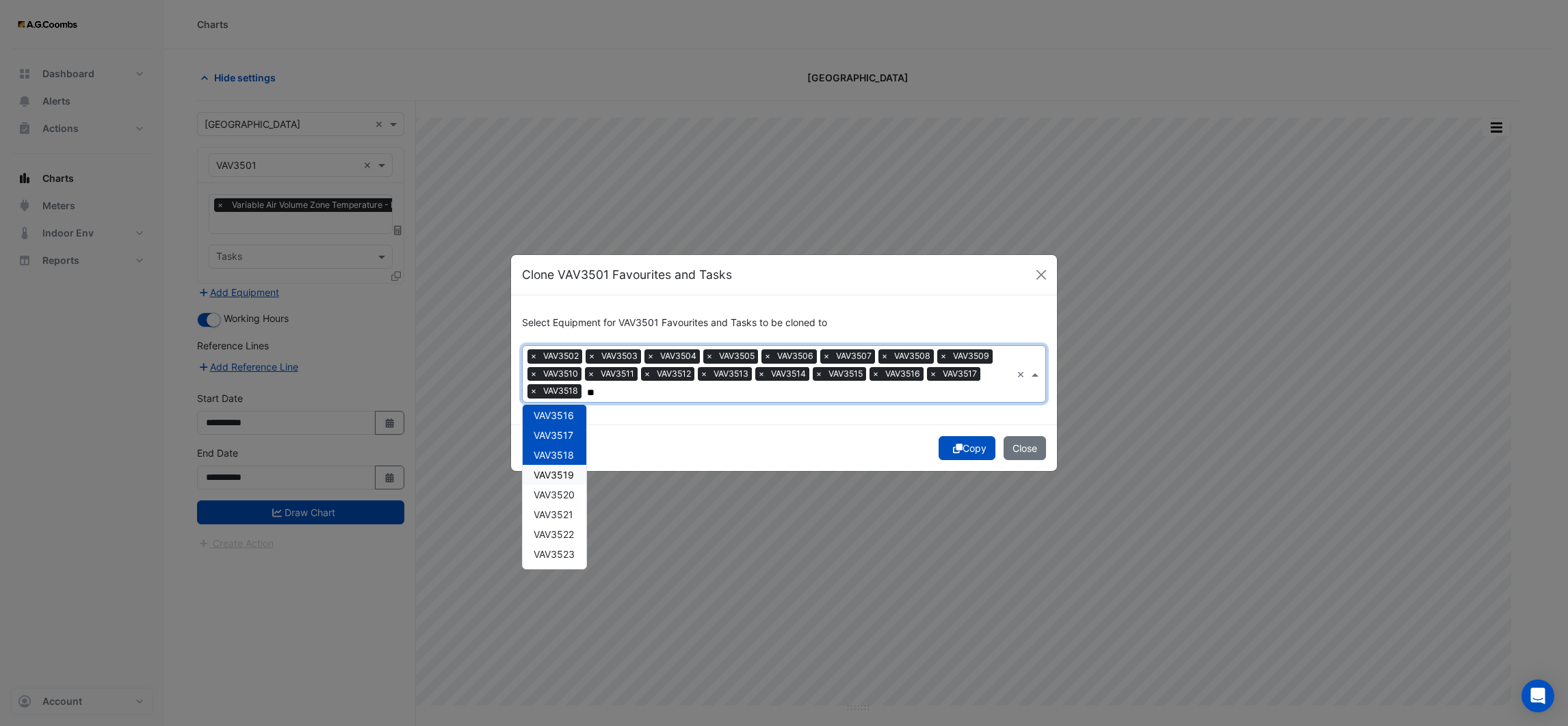
click at [568, 474] on span "VAV3519" at bounding box center [554, 475] width 40 height 12
click at [564, 491] on span "VAV3520" at bounding box center [554, 494] width 41 height 12
click at [563, 511] on span "VAV3521" at bounding box center [554, 515] width 39 height 12
click at [561, 533] on span "VAV3522" at bounding box center [554, 534] width 40 height 12
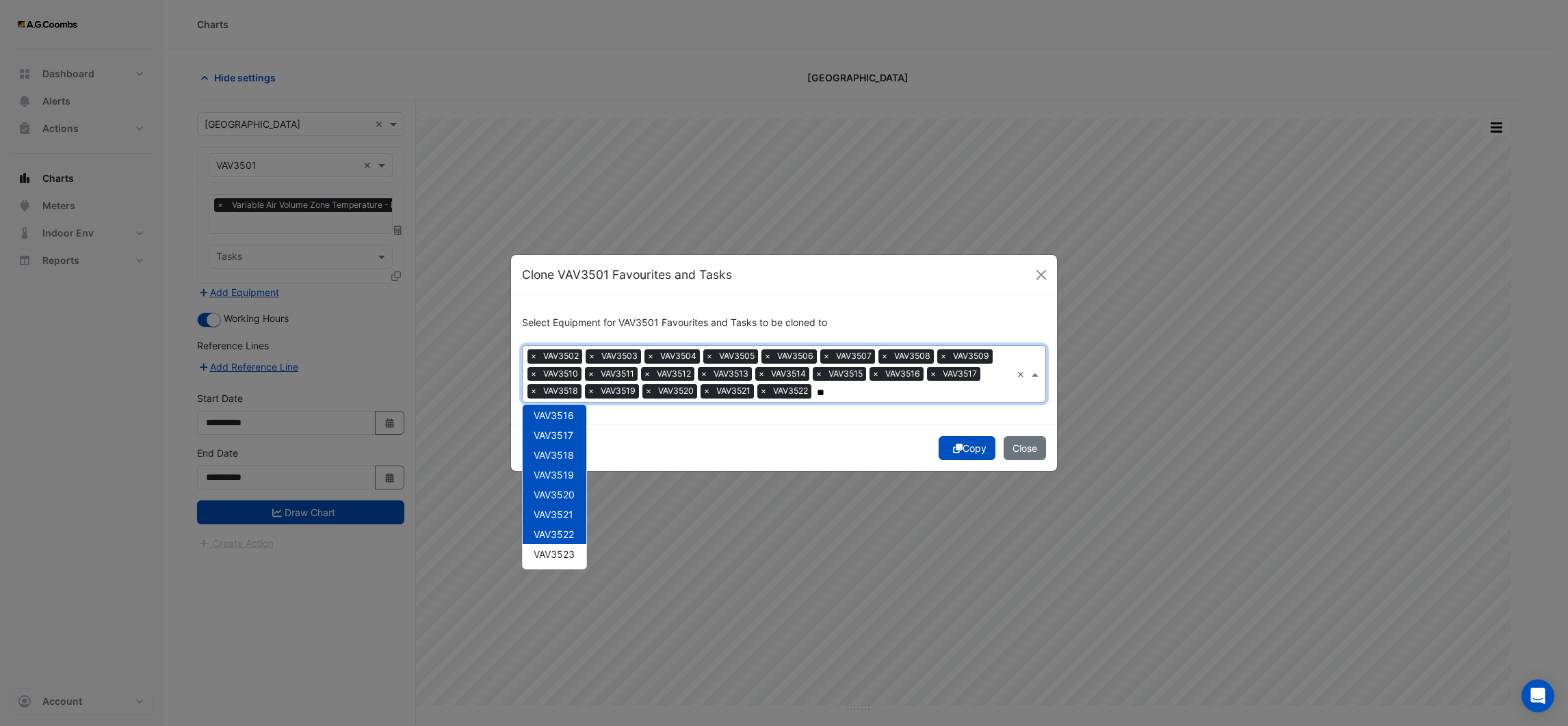
type input "**"
click at [702, 446] on div "Copy Close" at bounding box center [783, 448] width 546 height 46
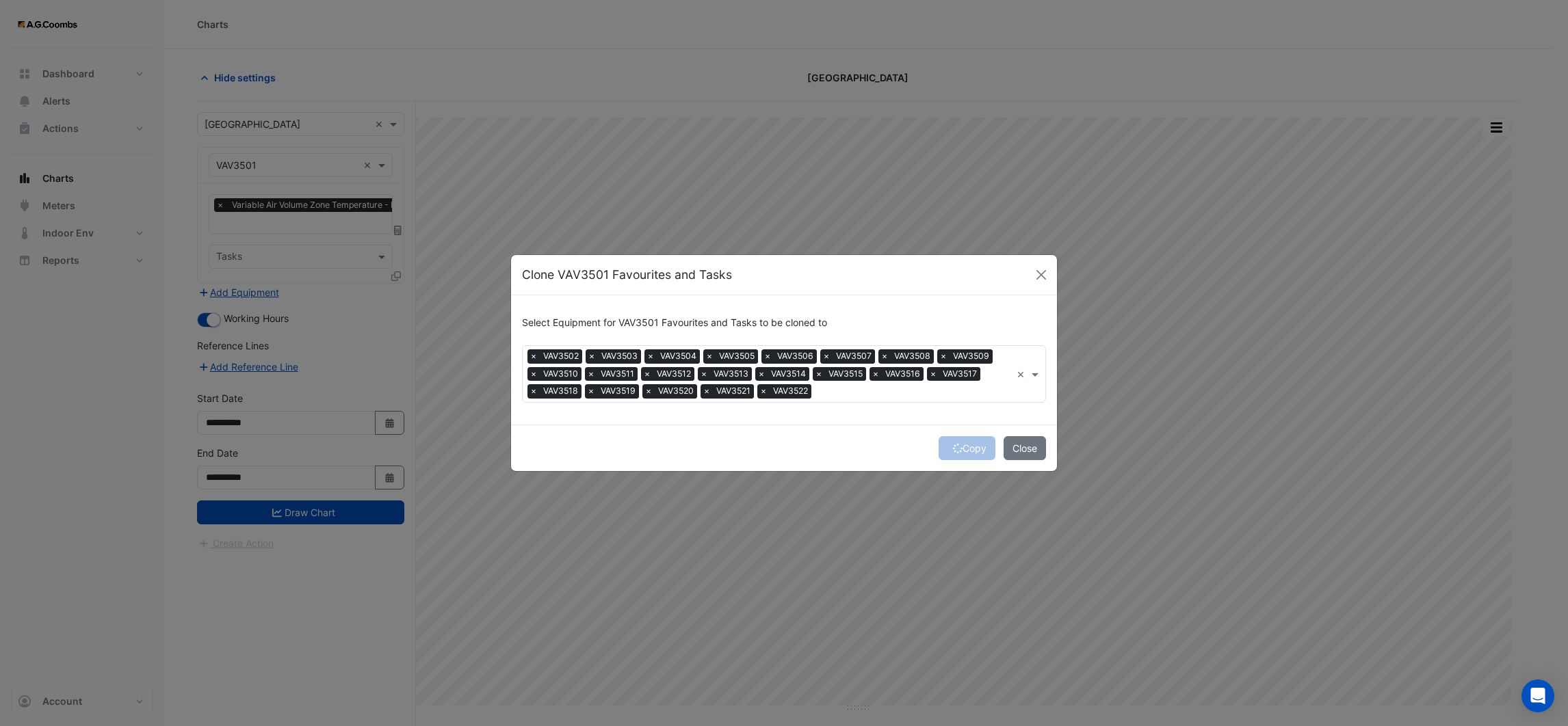
click at [964, 451] on div "Copy Close" at bounding box center [783, 448] width 546 height 46
click at [960, 444] on button "Copy" at bounding box center [966, 449] width 57 height 24
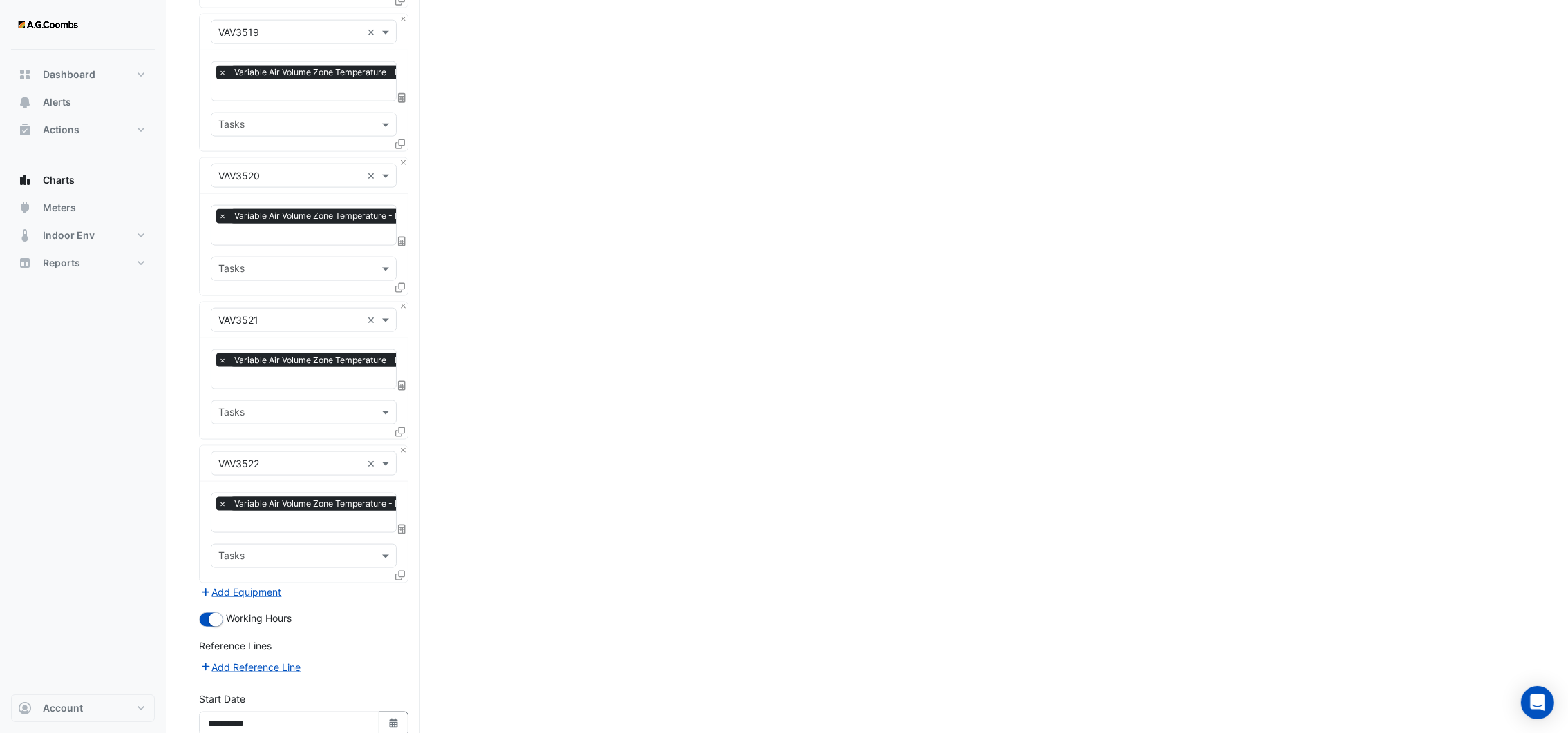
scroll to position [2838, 0]
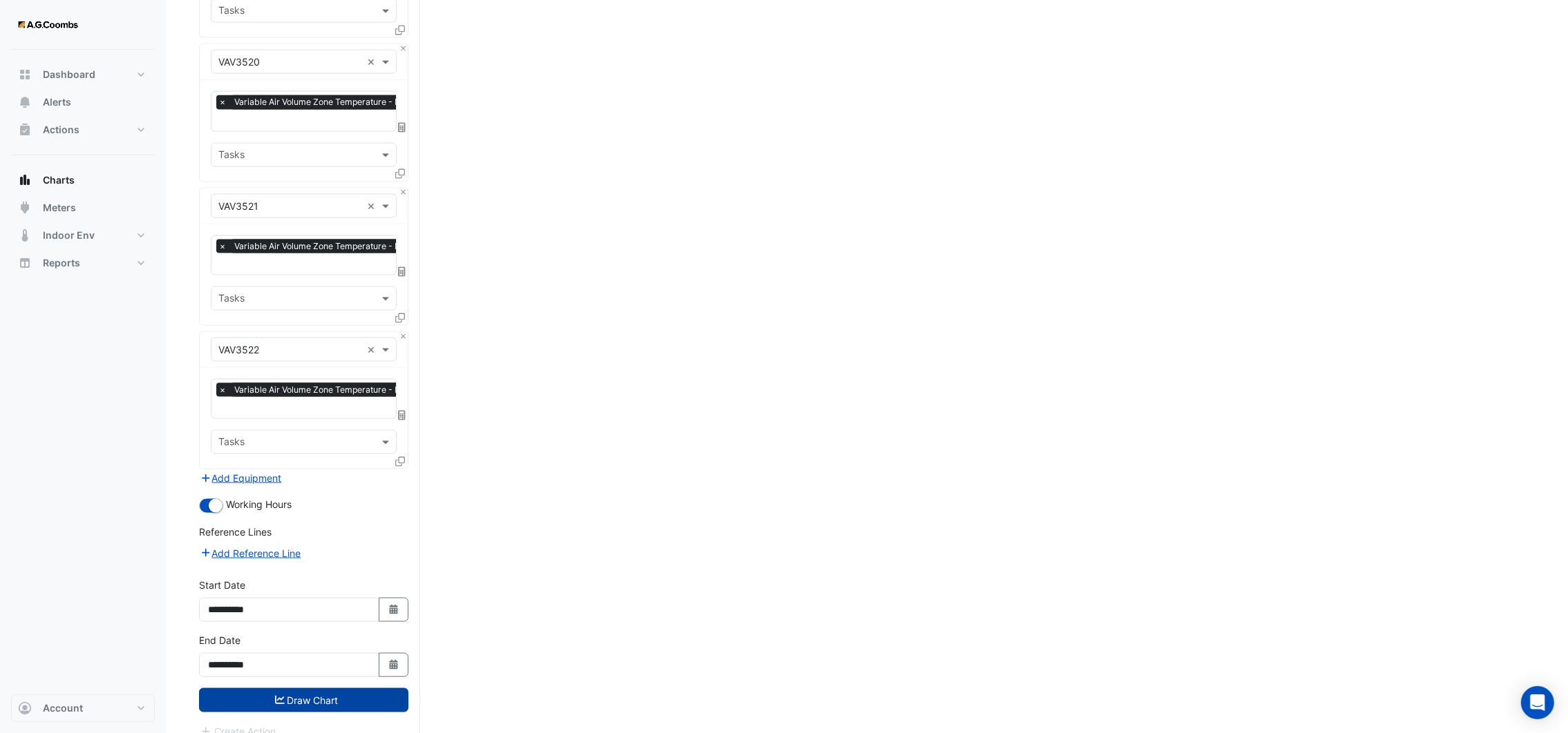
click at [285, 688] on button "Draw Chart" at bounding box center [304, 700] width 209 height 24
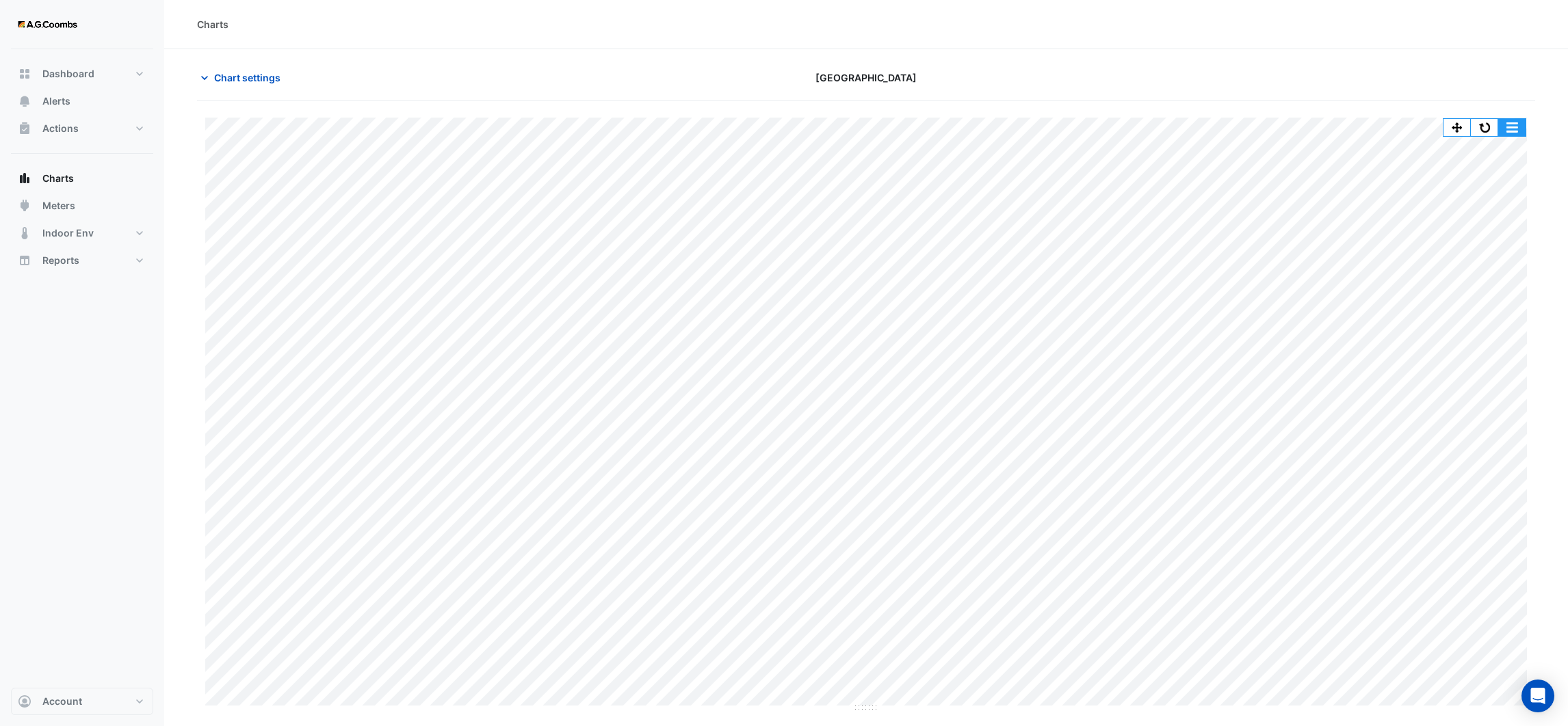
click at [1512, 128] on button "button" at bounding box center [1512, 127] width 27 height 17
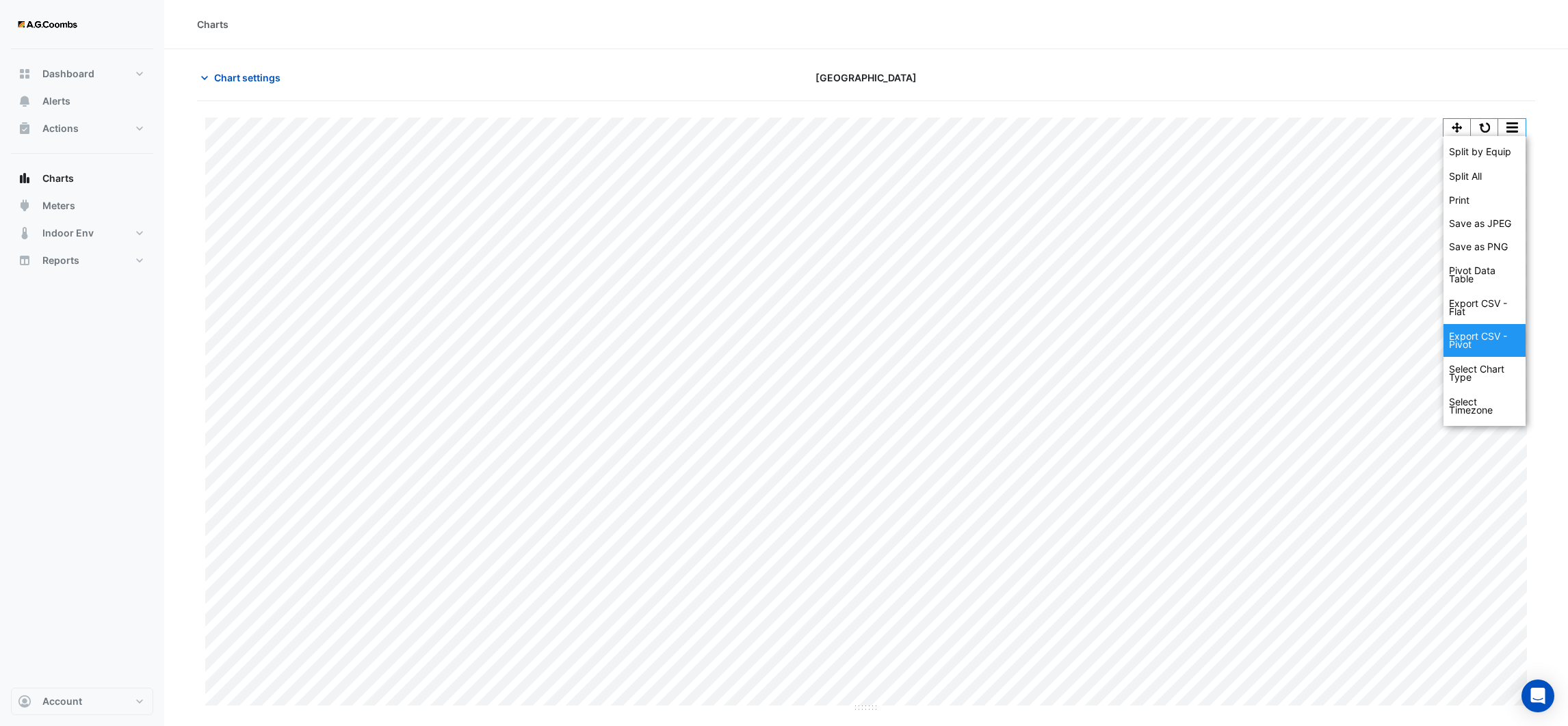
click at [1503, 344] on div "Export CSV - Pivot" at bounding box center [1484, 340] width 82 height 33
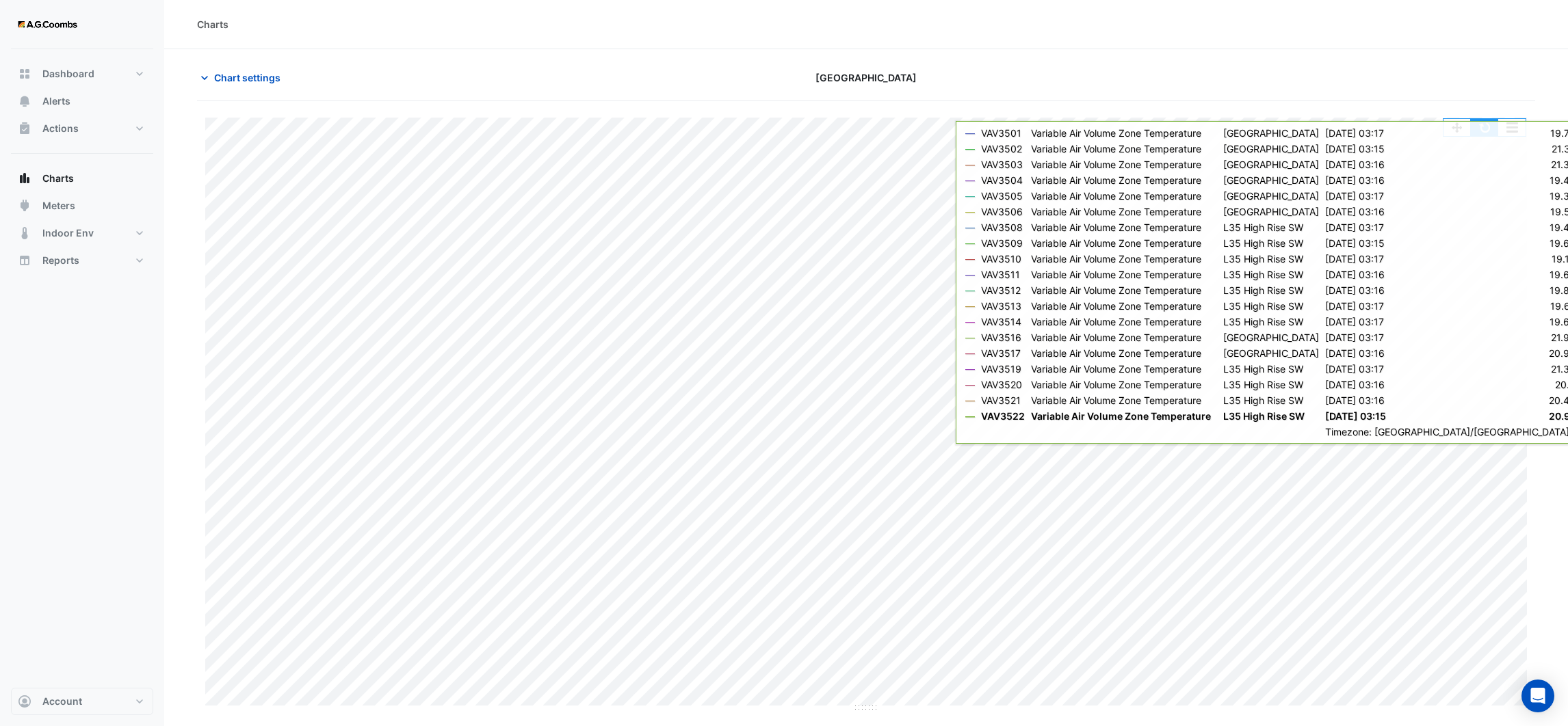
click at [1491, 132] on button "button" at bounding box center [1484, 127] width 27 height 17
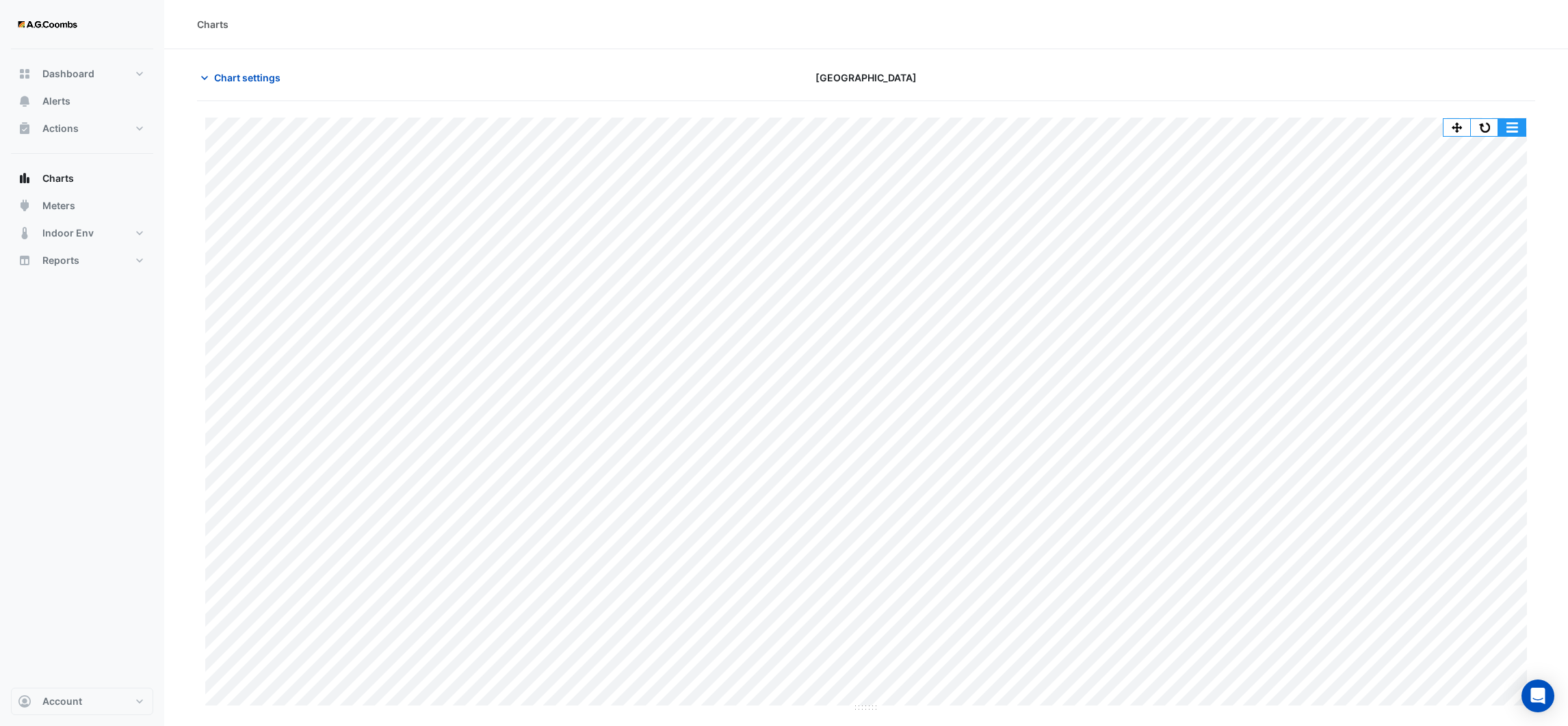
click at [1512, 121] on button "button" at bounding box center [1512, 127] width 27 height 17
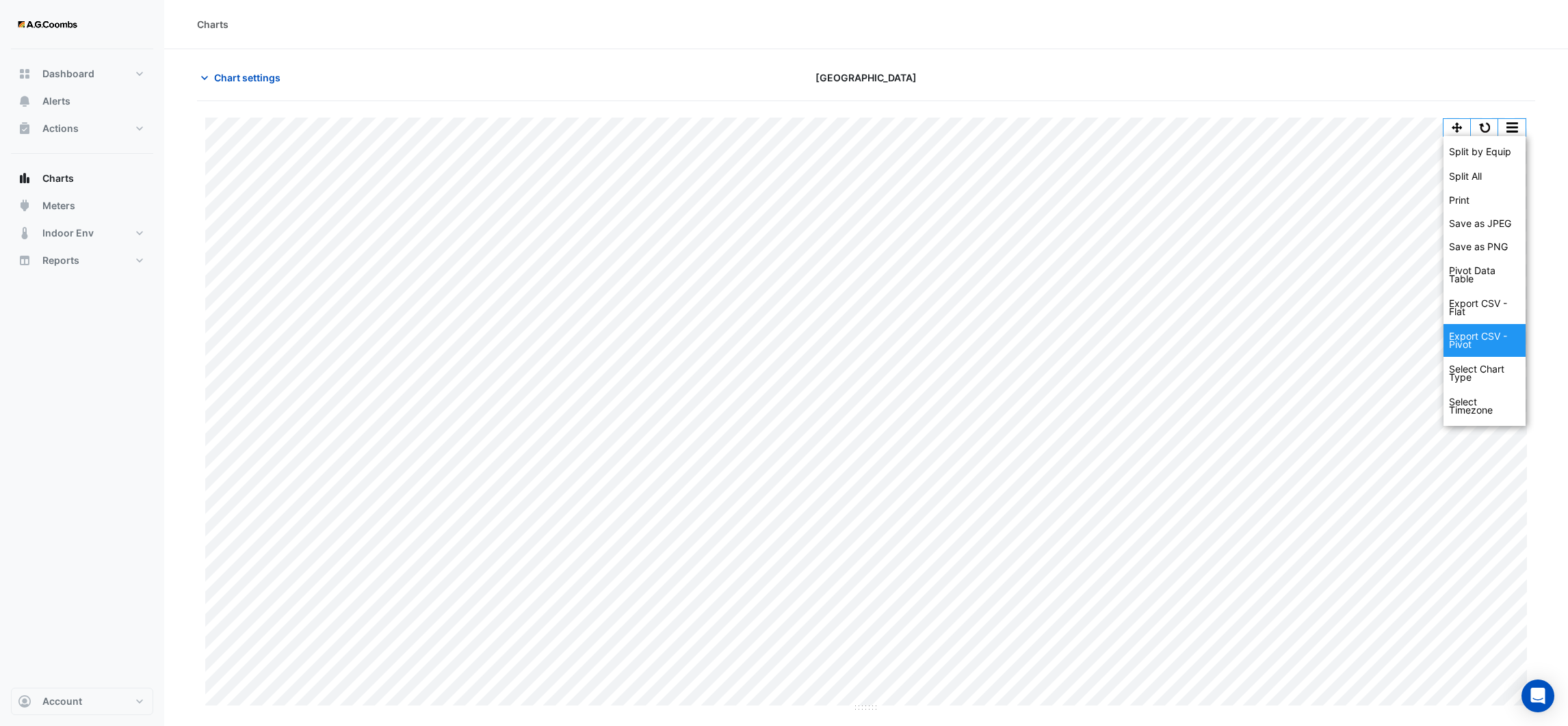
click at [1500, 339] on div "Export CSV - Pivot" at bounding box center [1484, 340] width 82 height 33
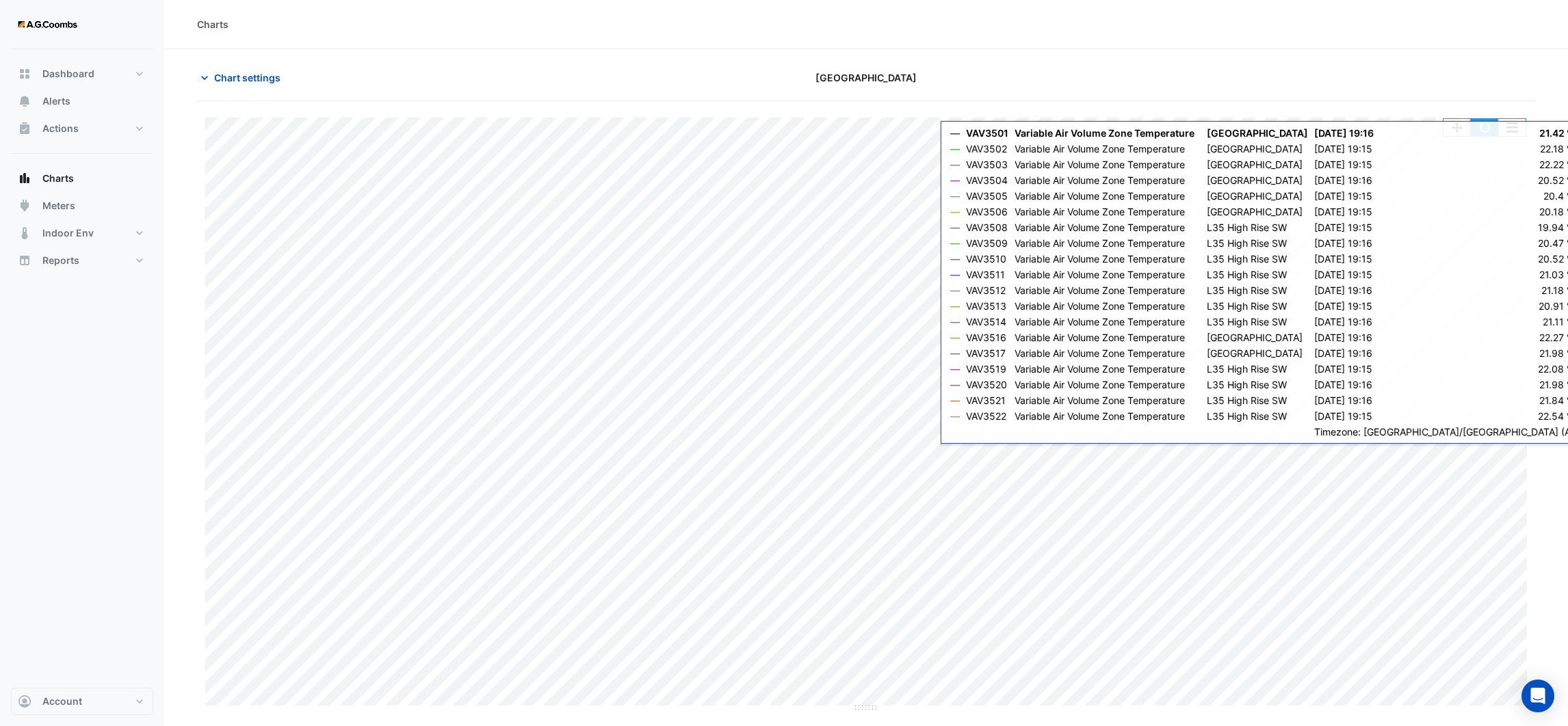
click at [1488, 130] on button "button" at bounding box center [1484, 127] width 27 height 17
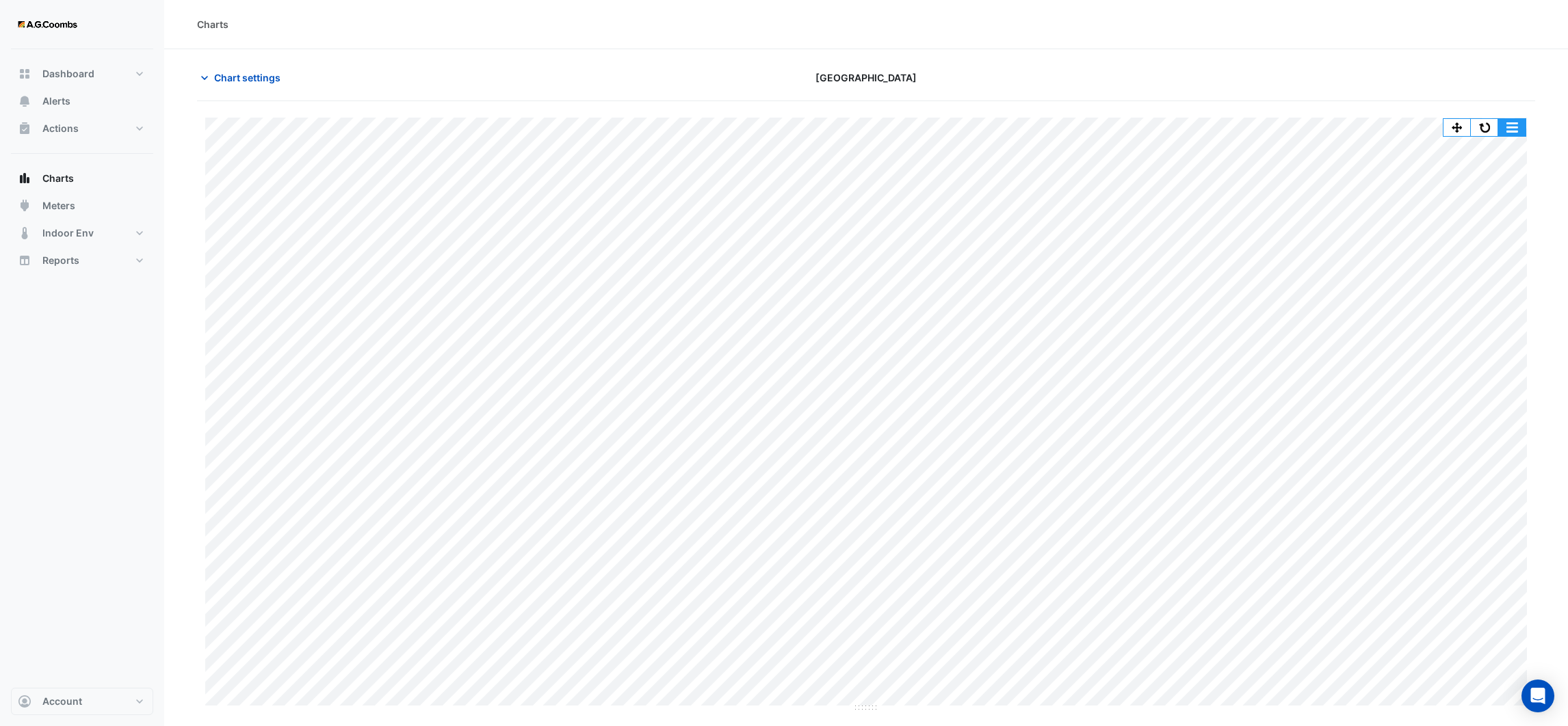
click at [1509, 126] on button "button" at bounding box center [1512, 127] width 27 height 17
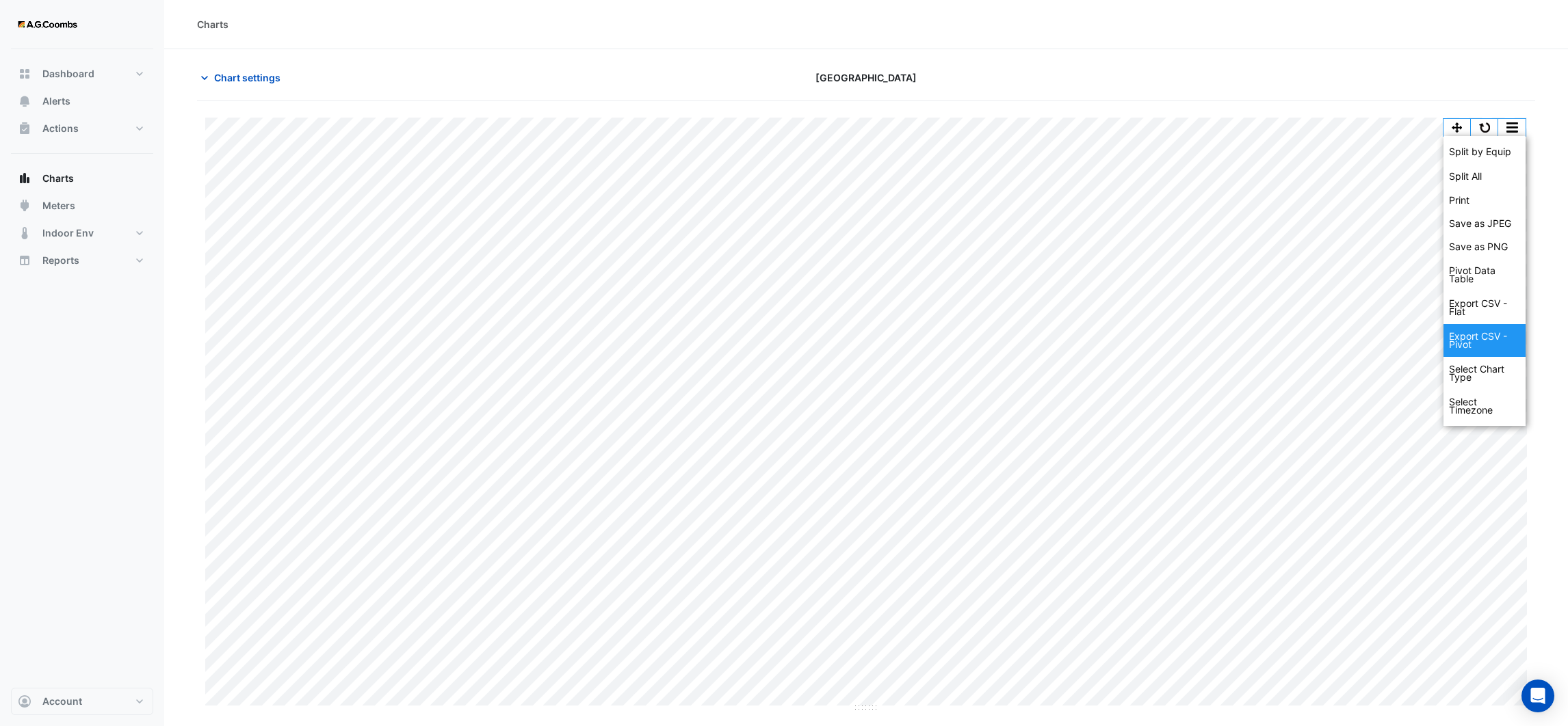
click at [1488, 342] on div "Export CSV - Pivot" at bounding box center [1484, 340] width 82 height 33
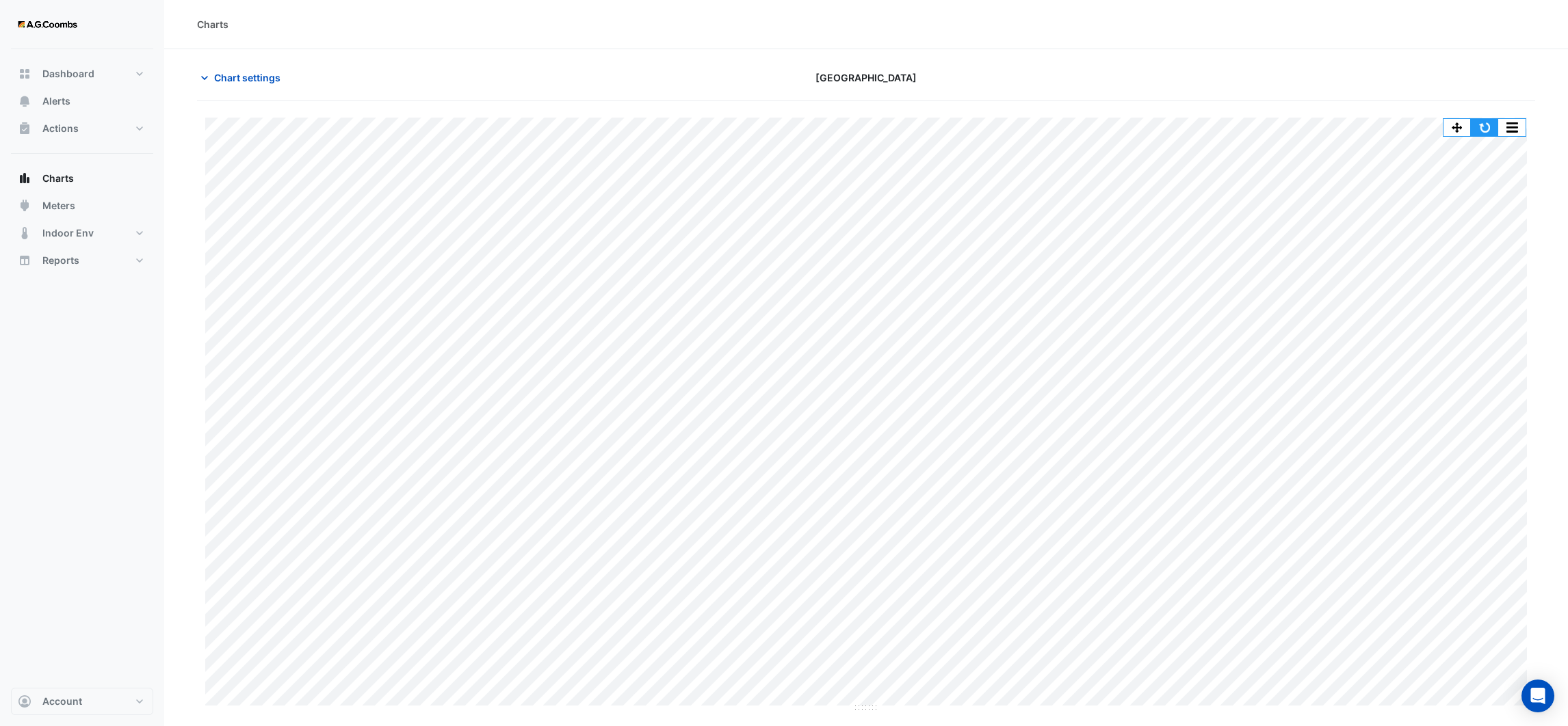
click at [1491, 125] on button "button" at bounding box center [1484, 127] width 27 height 17
click at [201, 76] on icon "button" at bounding box center [204, 77] width 13 height 13
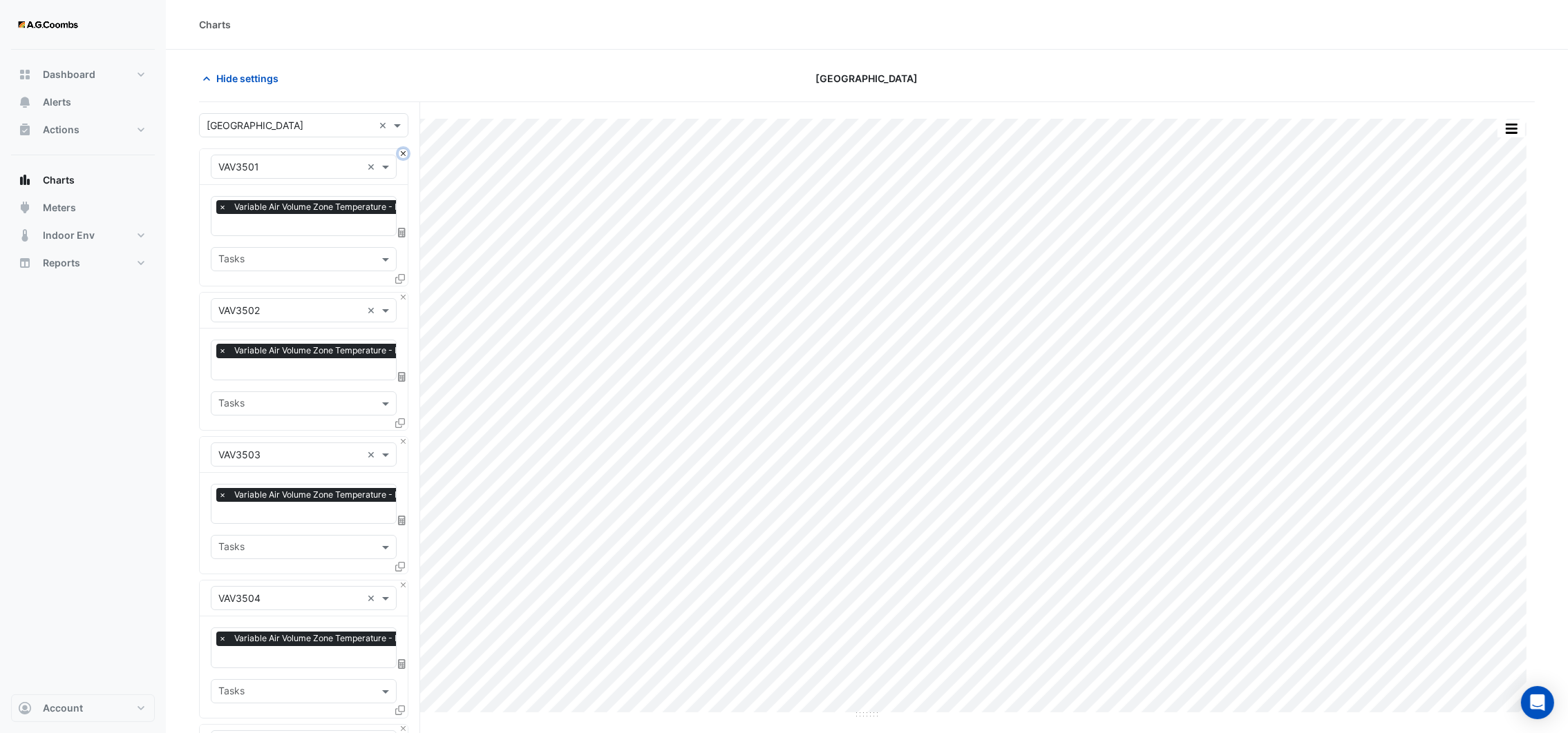
click at [401, 152] on button "Close" at bounding box center [403, 154] width 9 height 9
click at [401, 293] on button "Close" at bounding box center [403, 297] width 9 height 9
click at [401, 152] on button "Close" at bounding box center [403, 154] width 9 height 9
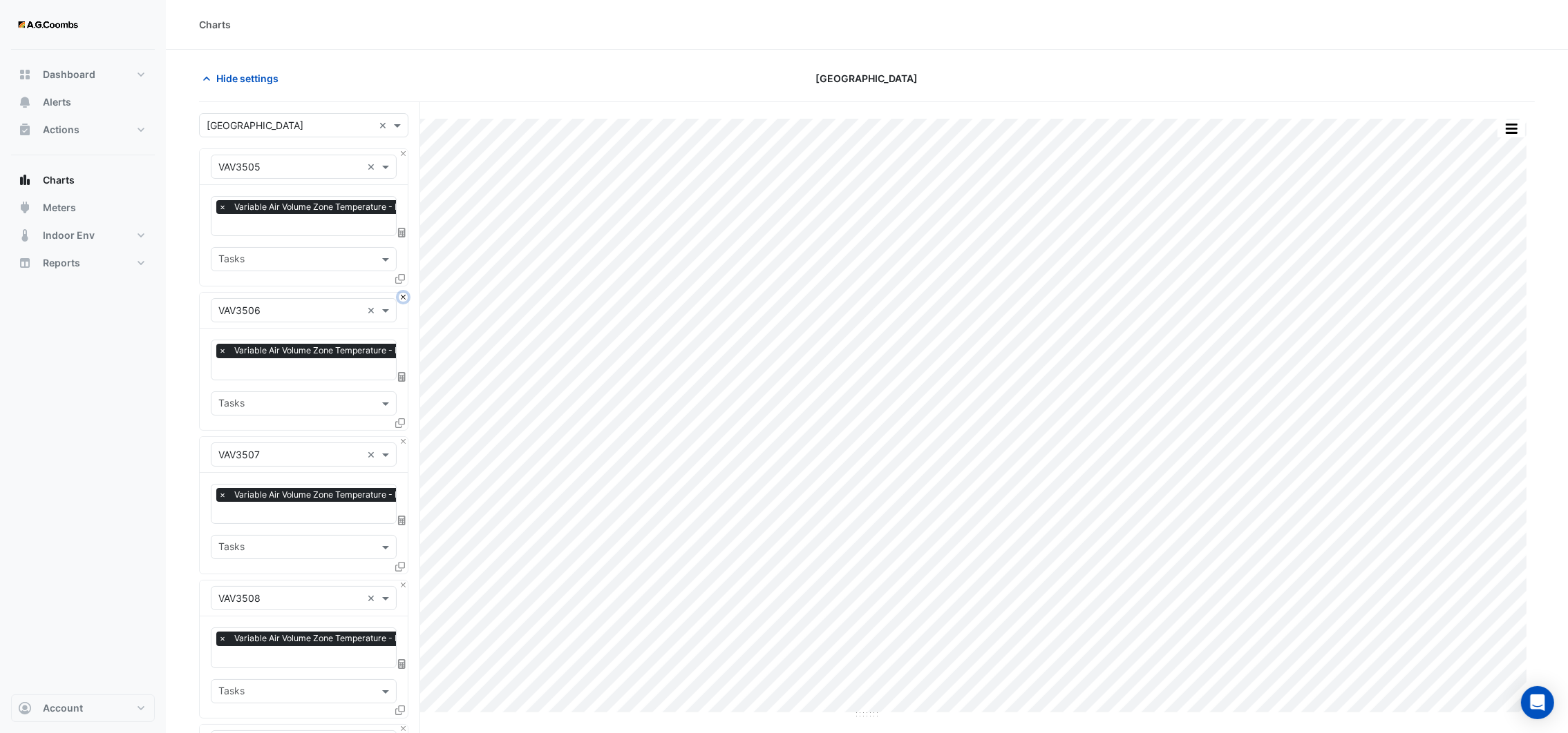
click at [401, 293] on button "Close" at bounding box center [403, 297] width 9 height 9
click at [401, 152] on button "Close" at bounding box center [403, 154] width 9 height 9
click at [401, 293] on button "Close" at bounding box center [403, 297] width 9 height 9
click at [401, 152] on button "Close" at bounding box center [403, 154] width 9 height 9
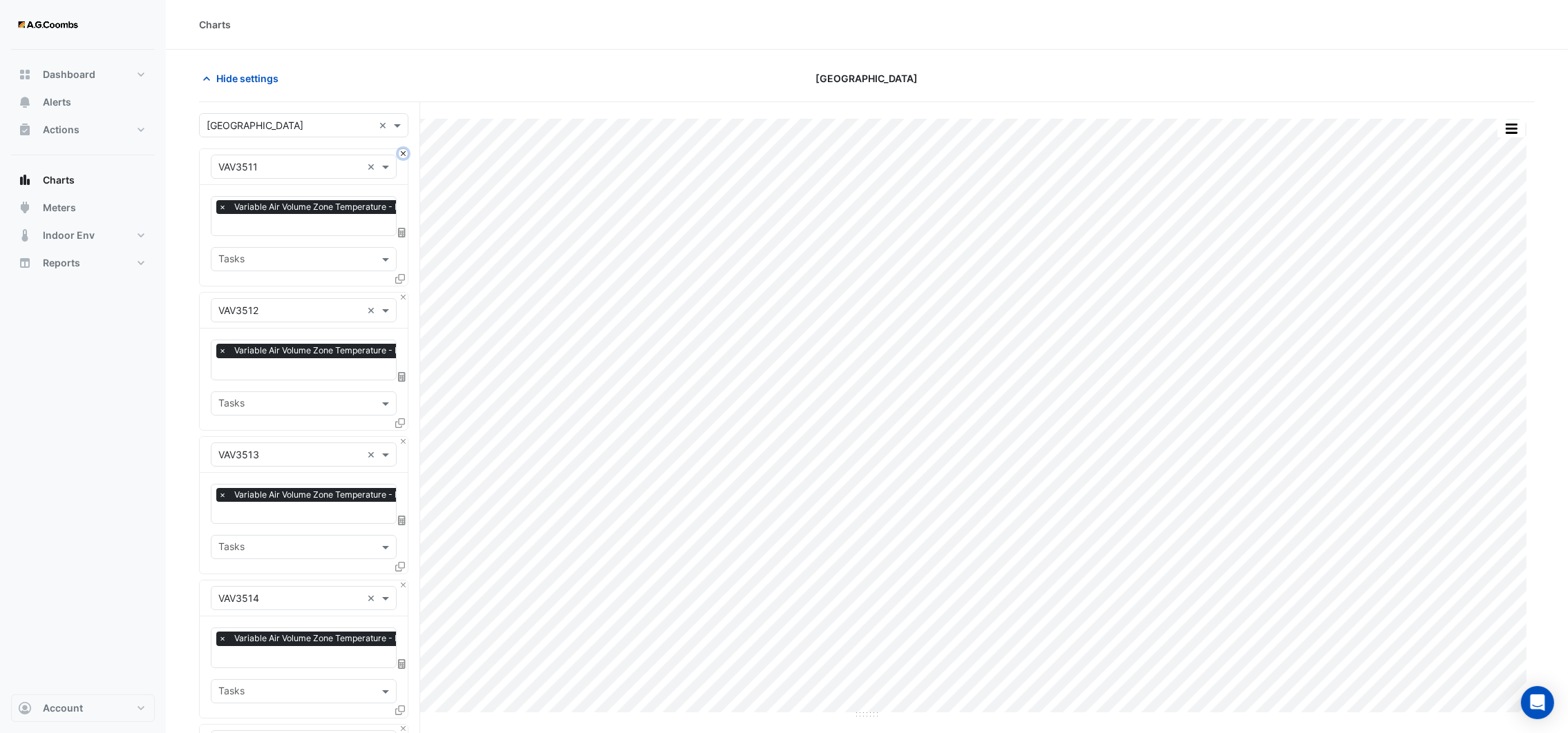
click at [401, 152] on button "Close" at bounding box center [403, 154] width 9 height 9
click at [401, 293] on button "Close" at bounding box center [403, 297] width 9 height 9
click at [401, 152] on button "Close" at bounding box center [403, 154] width 9 height 9
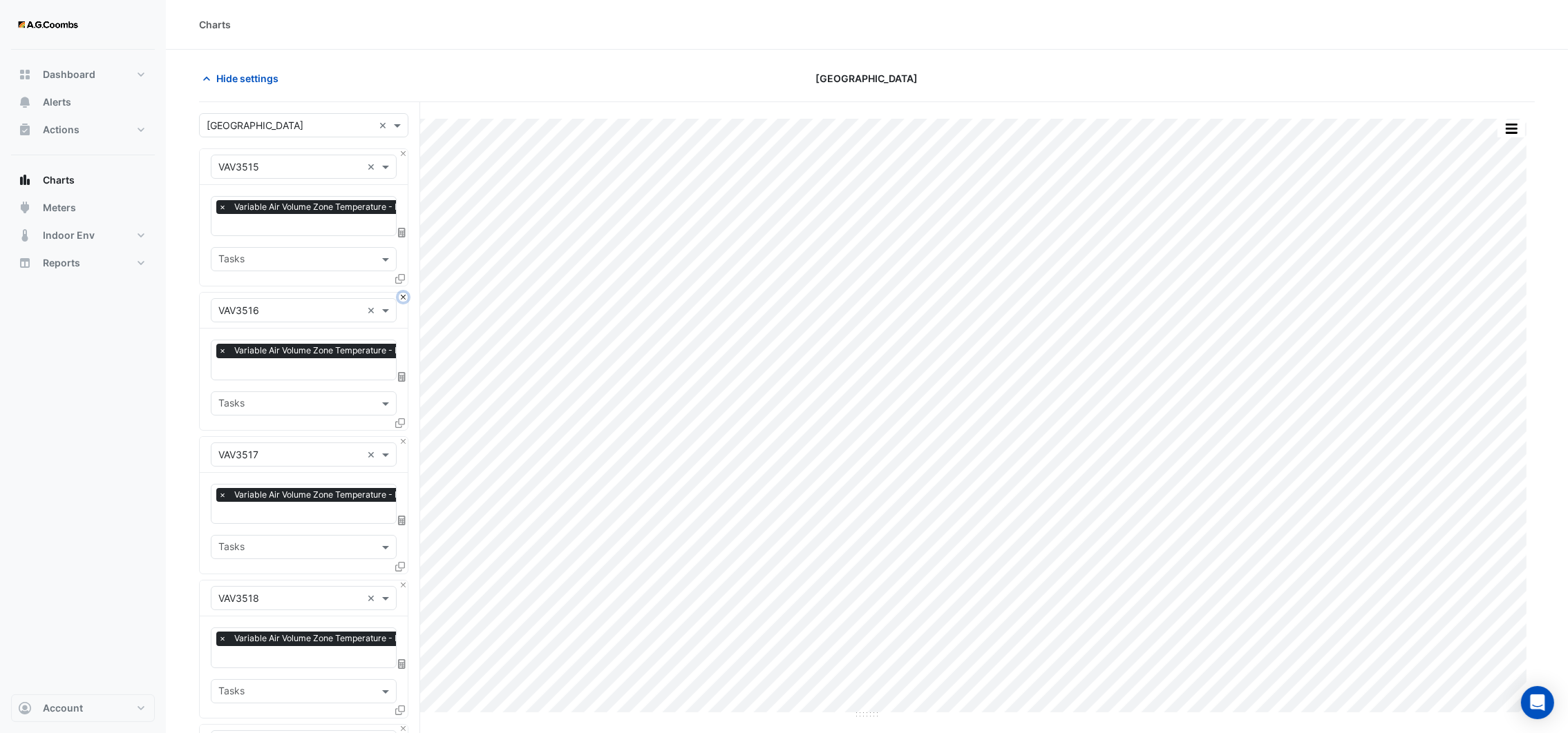
click at [401, 293] on button "Close" at bounding box center [403, 297] width 9 height 9
click at [401, 152] on button "Close" at bounding box center [403, 154] width 9 height 9
click at [401, 293] on button "Close" at bounding box center [403, 297] width 9 height 9
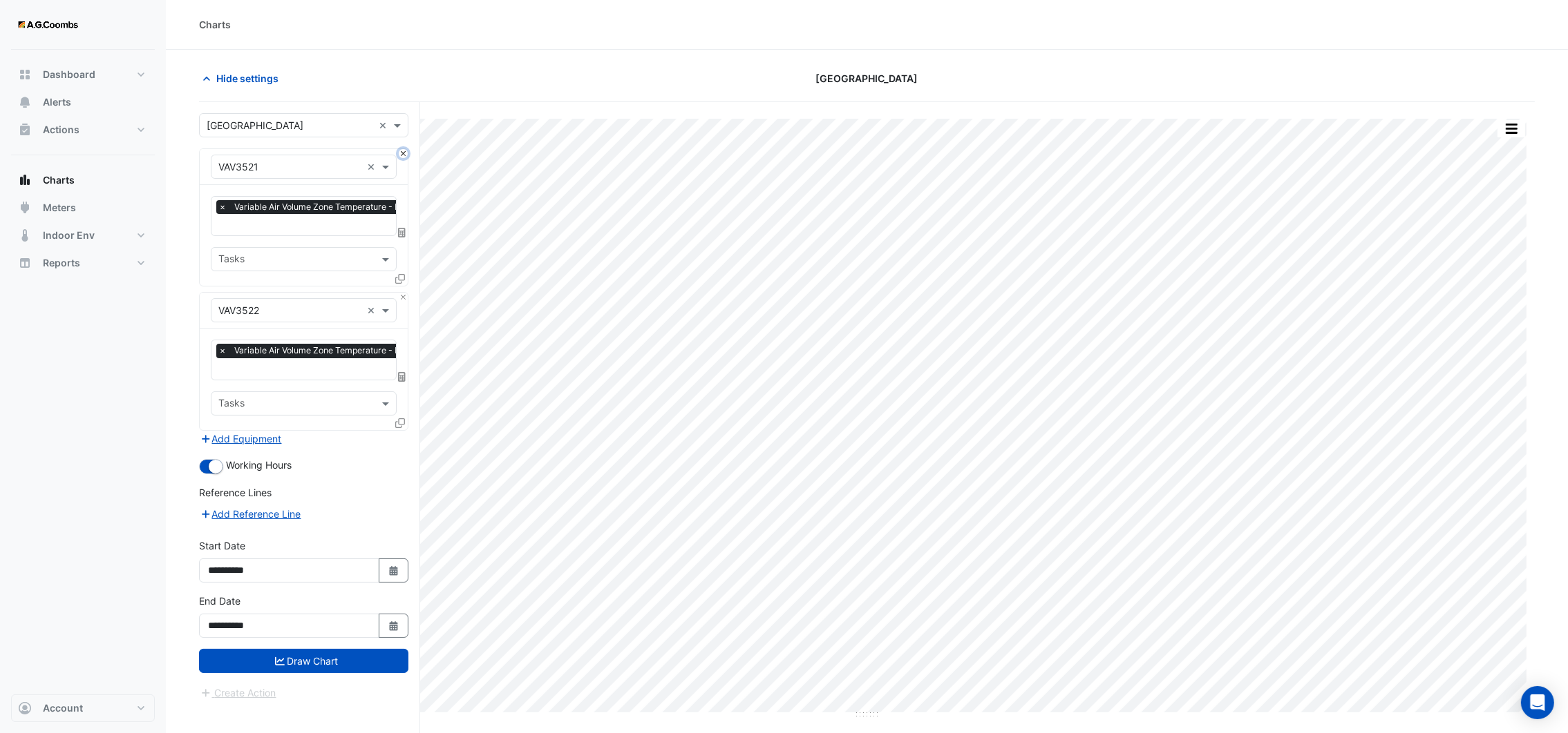
click at [401, 152] on button "Close" at bounding box center [403, 154] width 9 height 9
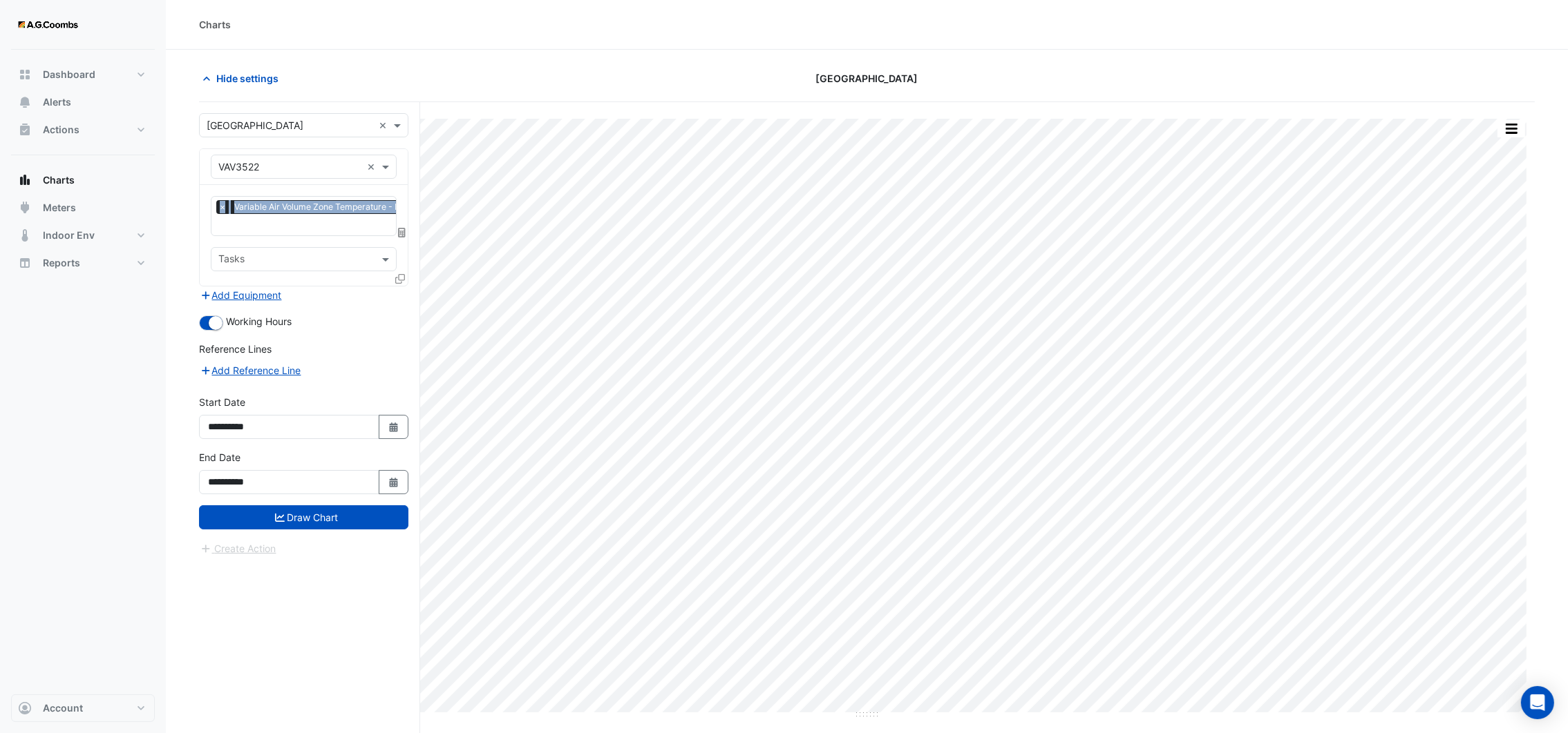
click at [401, 152] on div "Equipment × VAV3522 ×" at bounding box center [304, 167] width 208 height 36
drag, startPoint x: 401, startPoint y: 152, endPoint x: 371, endPoint y: 168, distance: 34.0
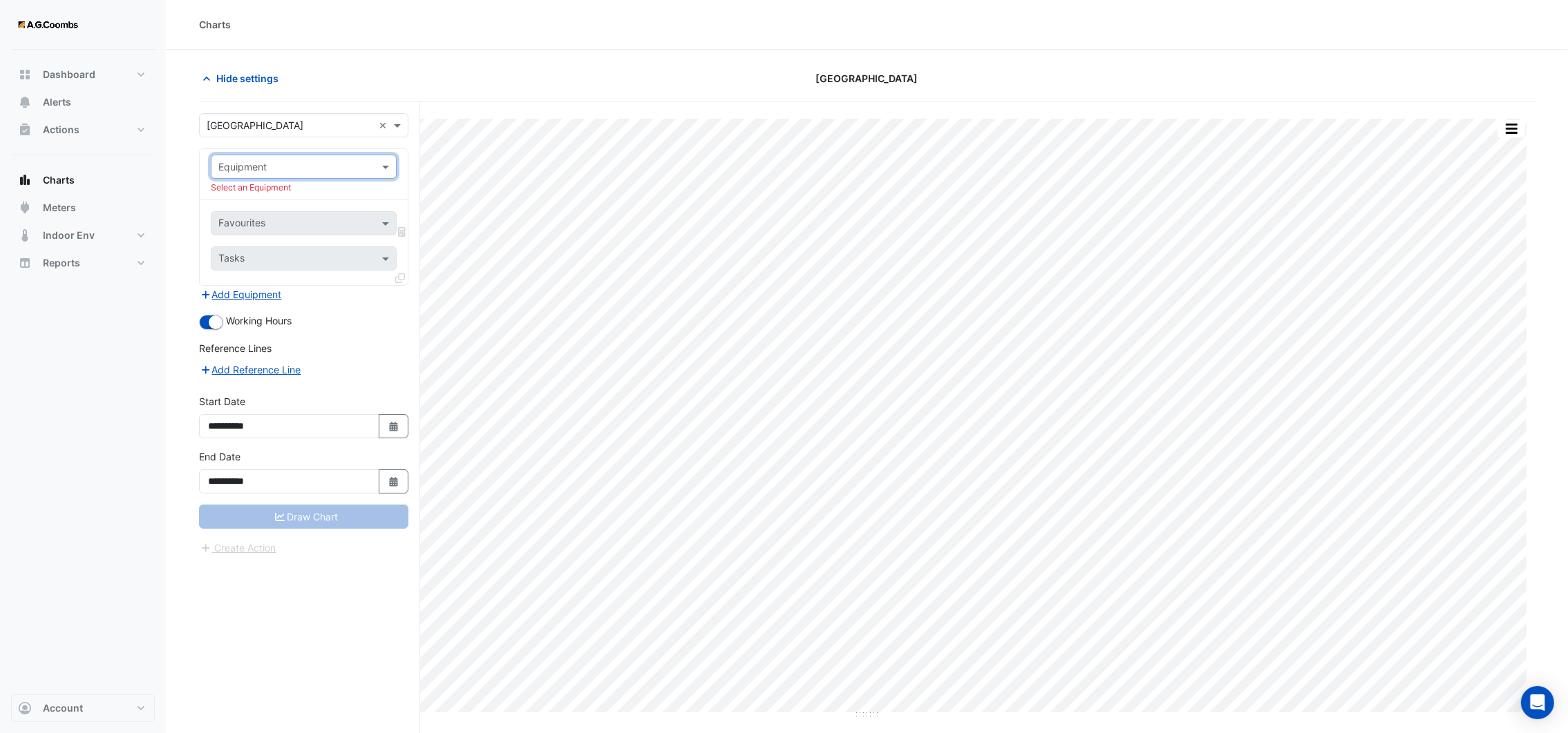
click at [347, 164] on input "text" at bounding box center [290, 167] width 143 height 14
type input "*******"
click at [308, 189] on div "VAV4601" at bounding box center [303, 197] width 184 height 20
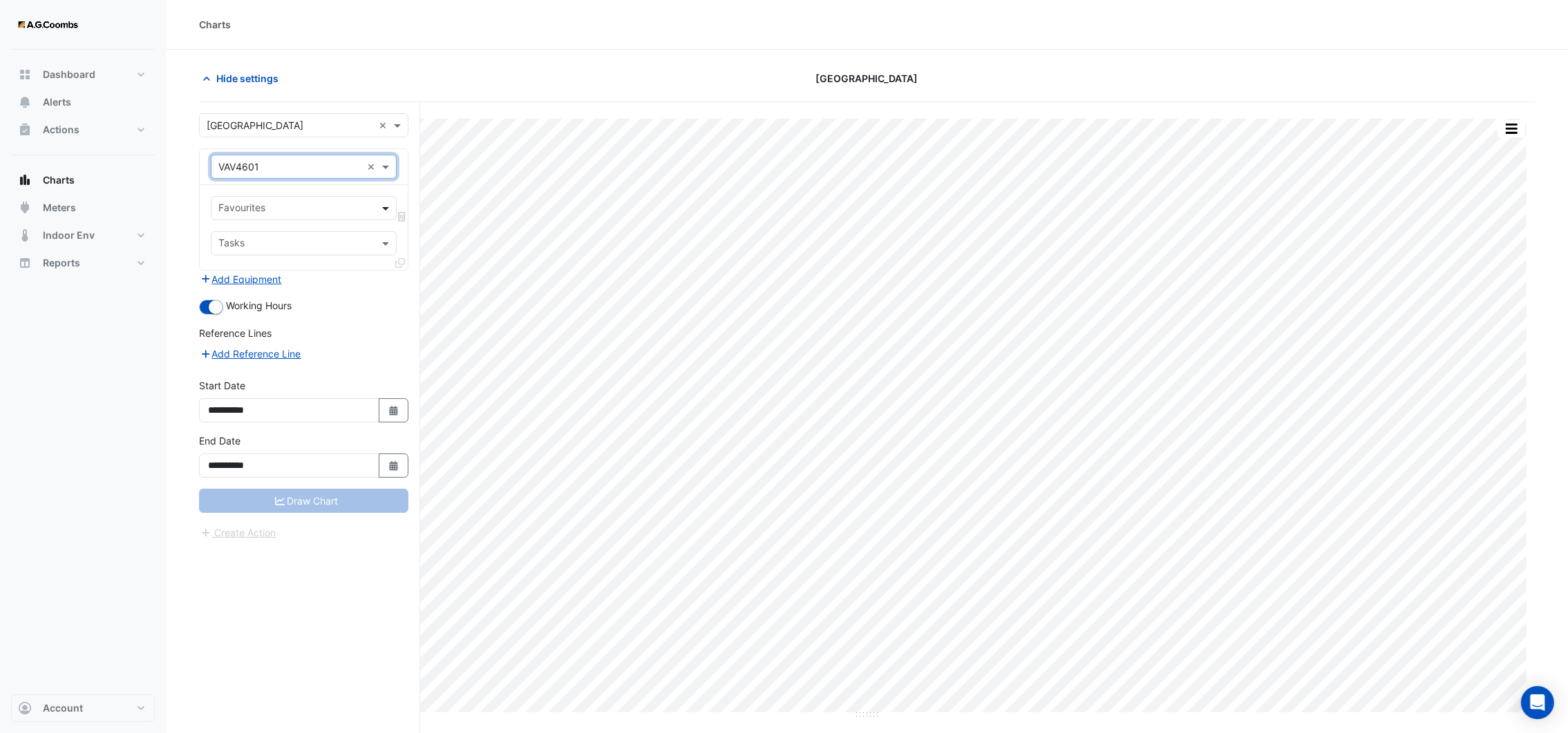
click at [386, 209] on span at bounding box center [387, 208] width 17 height 14
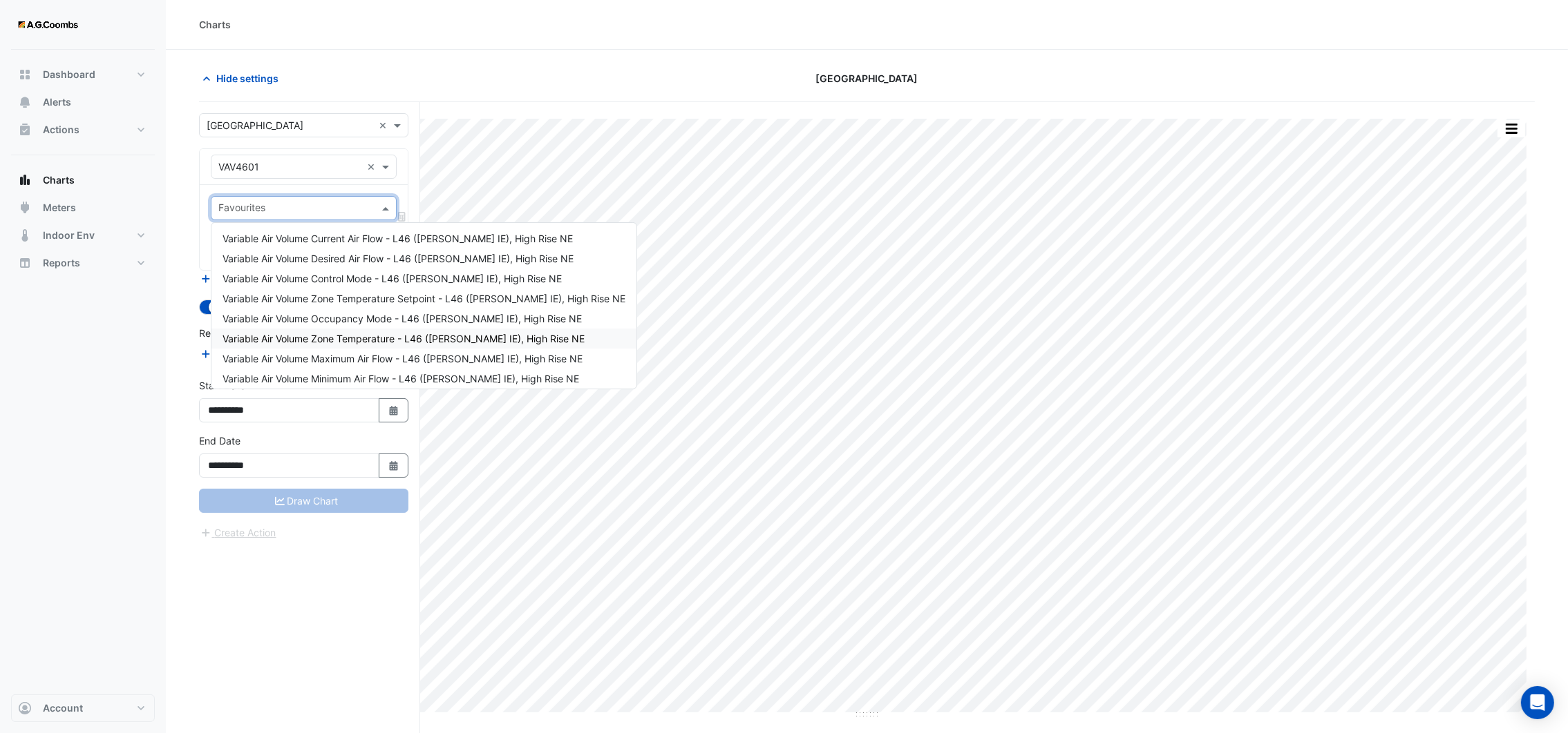
click at [364, 333] on span "Variable Air Volume Zone Temperature - L46 (NABERS IE), High Rise NE" at bounding box center [403, 338] width 362 height 12
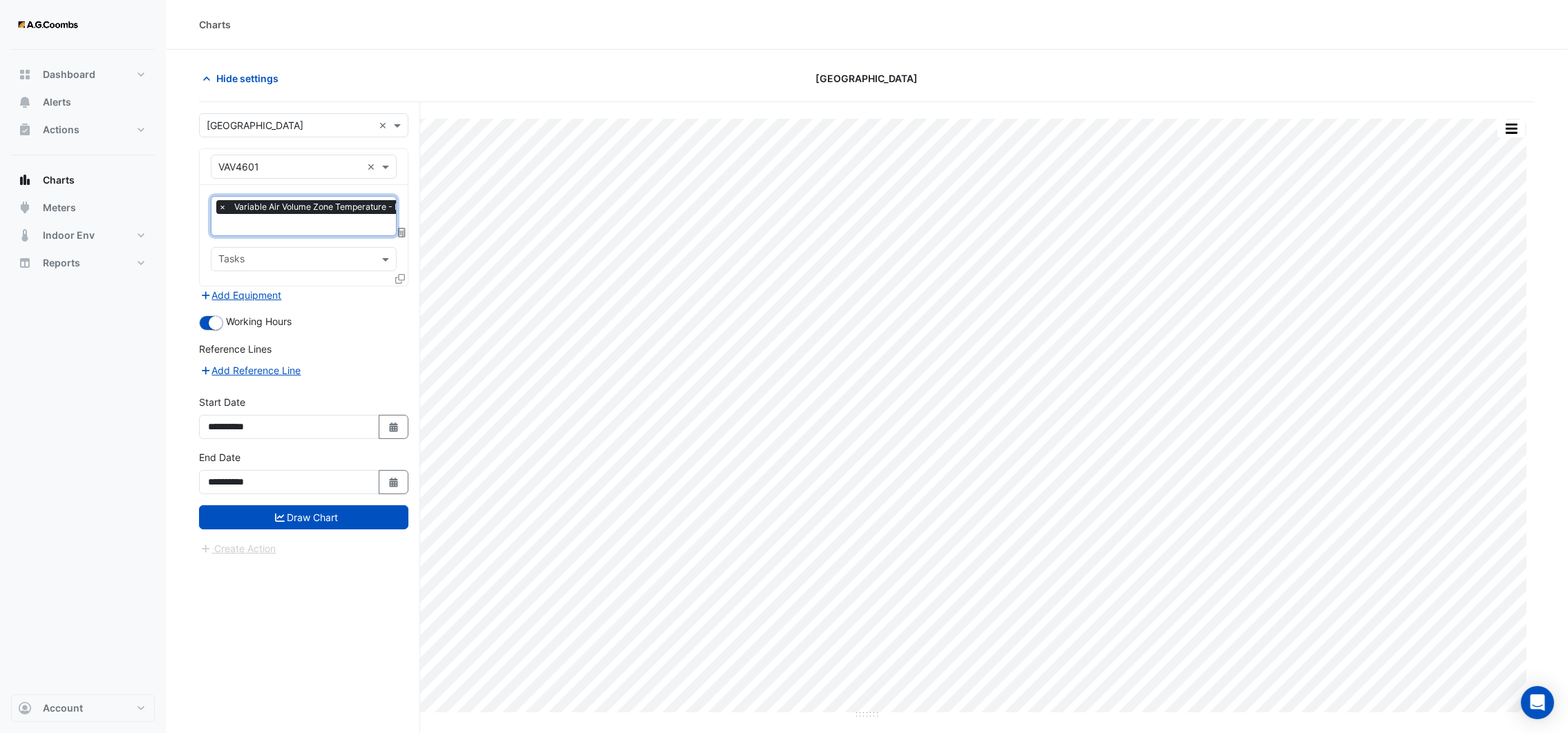
click at [401, 275] on icon at bounding box center [401, 279] width 10 height 10
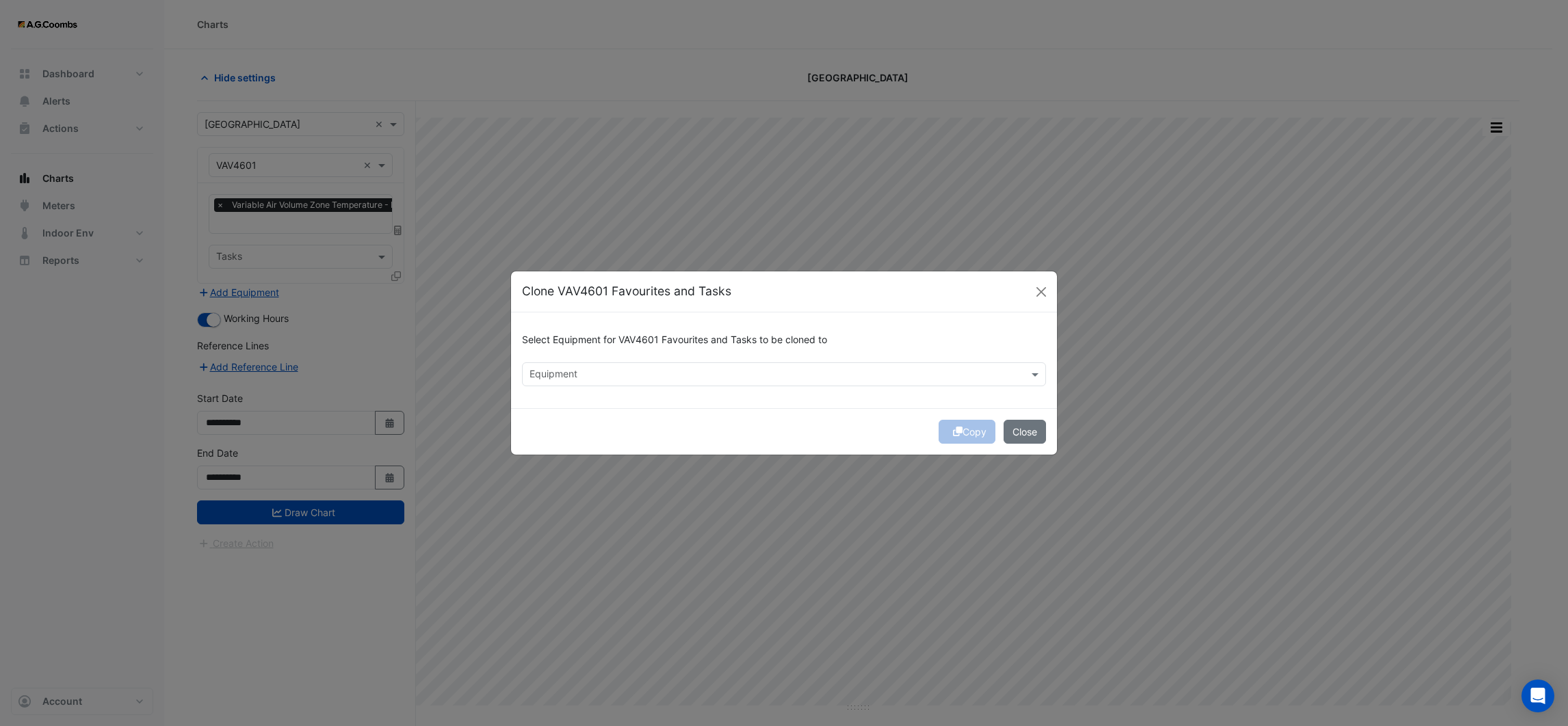
click at [583, 372] on input "text" at bounding box center [776, 375] width 493 height 14
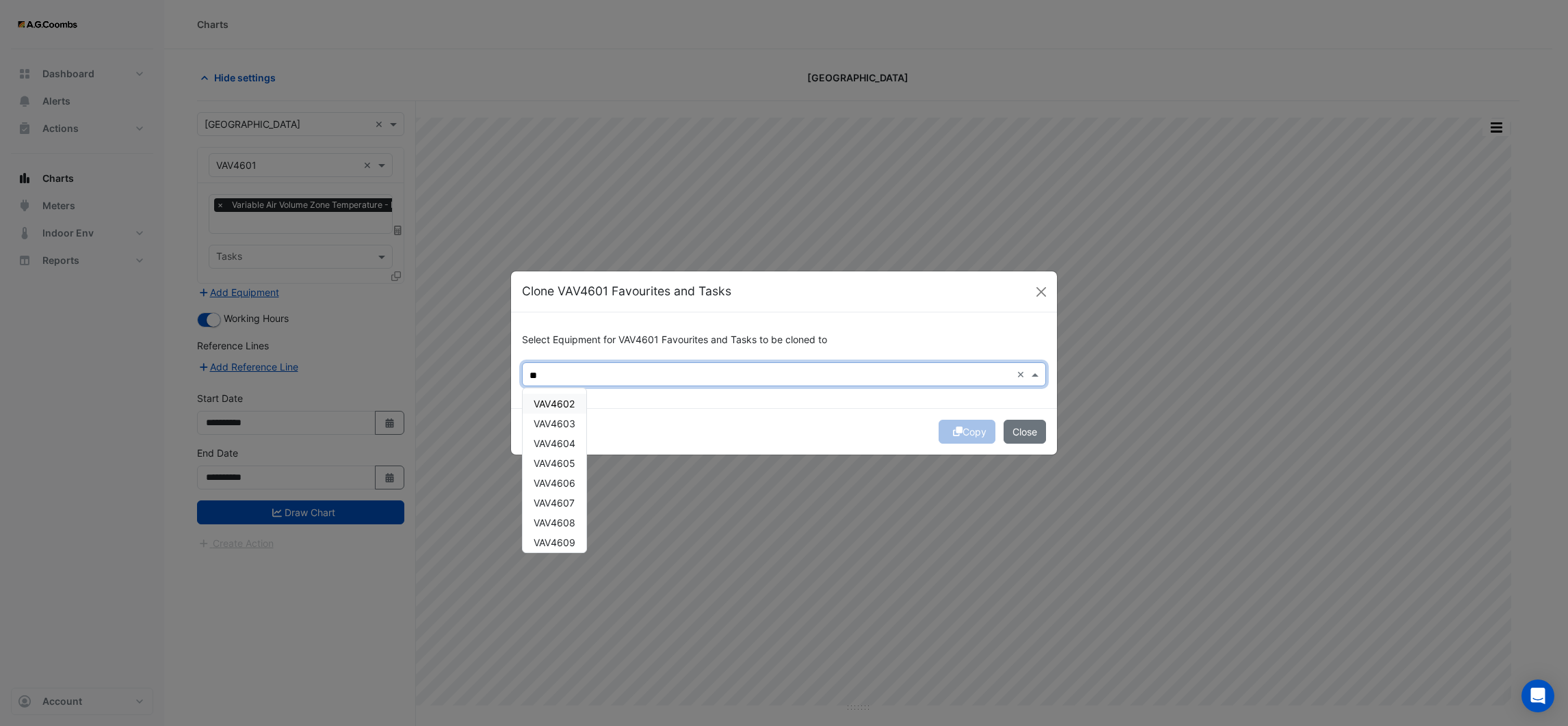
click at [578, 405] on div "VAV4602" at bounding box center [554, 403] width 63 height 20
click at [578, 422] on div "VAV4603" at bounding box center [554, 424] width 63 height 20
click at [573, 441] on span "VAV4604" at bounding box center [554, 444] width 42 height 12
click at [569, 465] on span "VAV4605" at bounding box center [554, 463] width 42 height 12
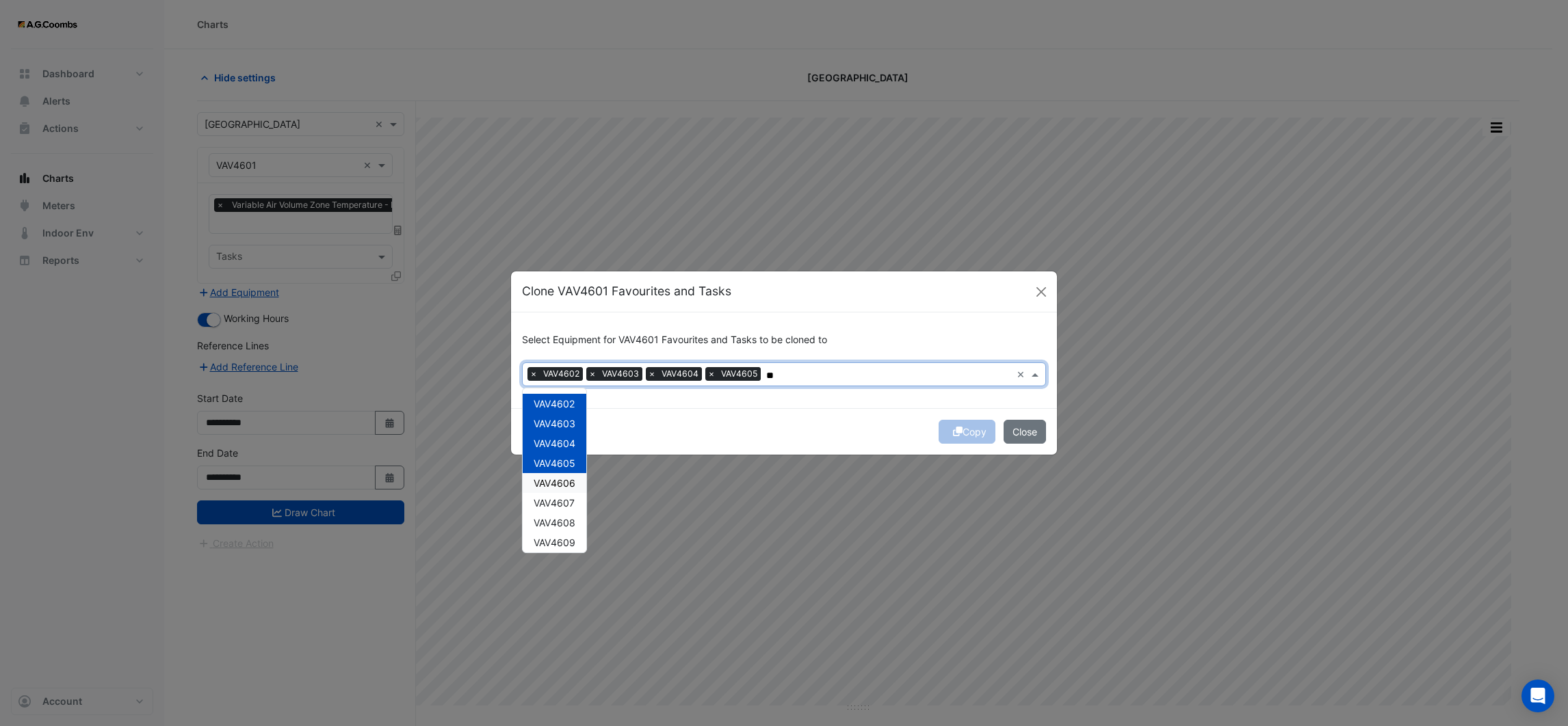
click at [568, 483] on span "VAV4606" at bounding box center [554, 483] width 42 height 12
click at [564, 502] on span "VAV4607" at bounding box center [554, 503] width 41 height 12
click at [564, 518] on span "VAV4608" at bounding box center [554, 522] width 42 height 12
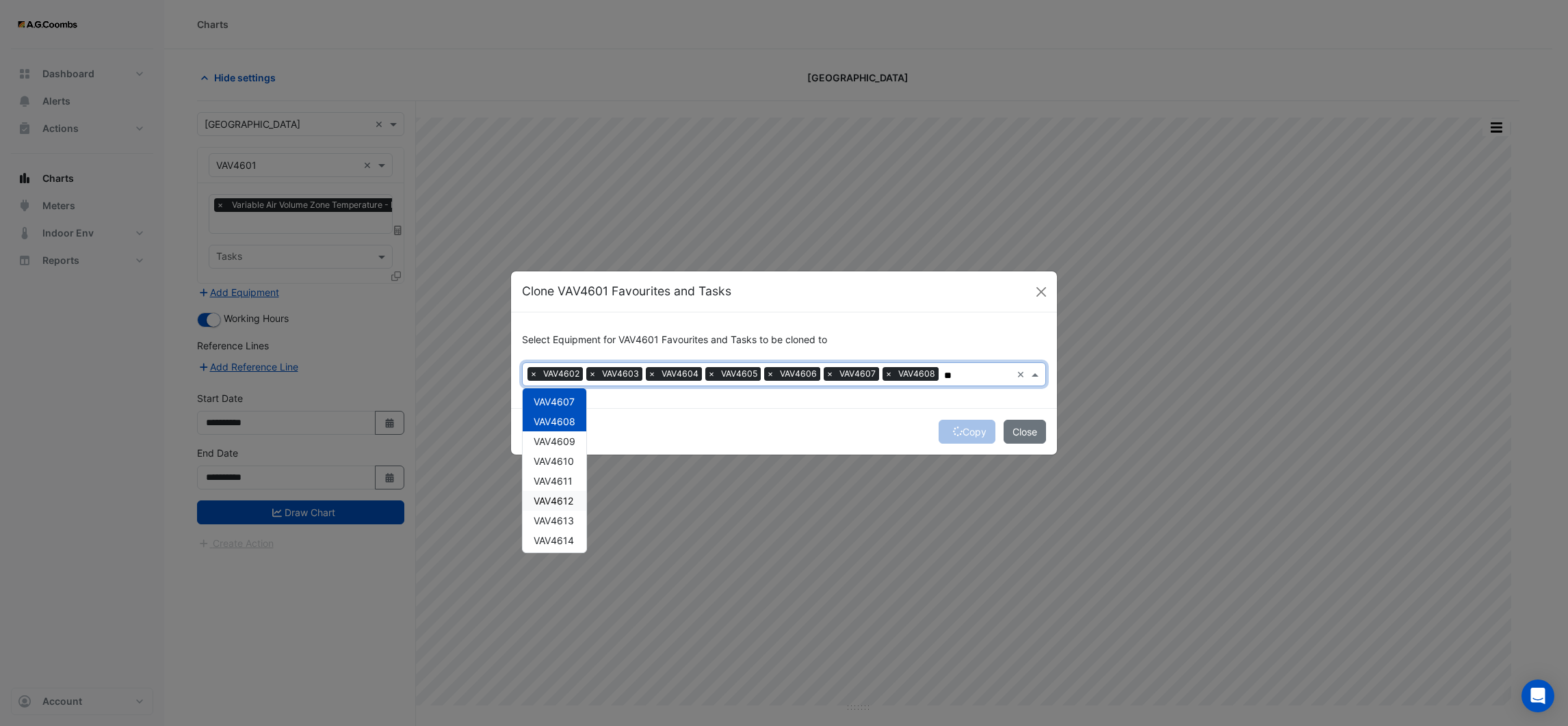
scroll to position [103, 0]
click at [559, 437] on span "VAV4609" at bounding box center [554, 440] width 42 height 12
click at [561, 457] on span "VAV4610" at bounding box center [554, 460] width 40 height 12
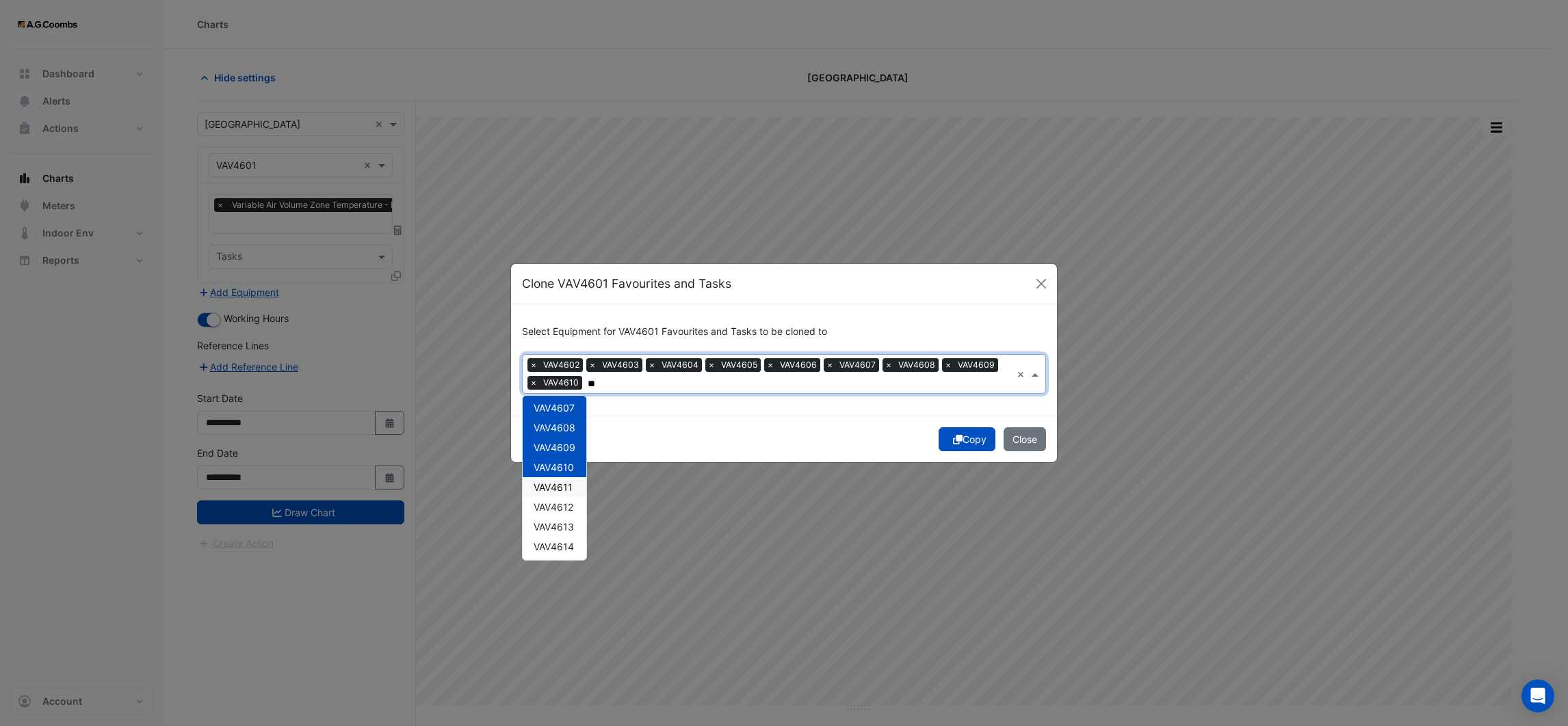
click at [559, 478] on div "VAV4611" at bounding box center [554, 487] width 63 height 20
click at [556, 508] on span "VAV4612" at bounding box center [554, 507] width 39 height 12
click at [556, 523] on span "VAV4613" at bounding box center [554, 527] width 40 height 12
click at [558, 547] on span "VAV4614" at bounding box center [554, 546] width 40 height 12
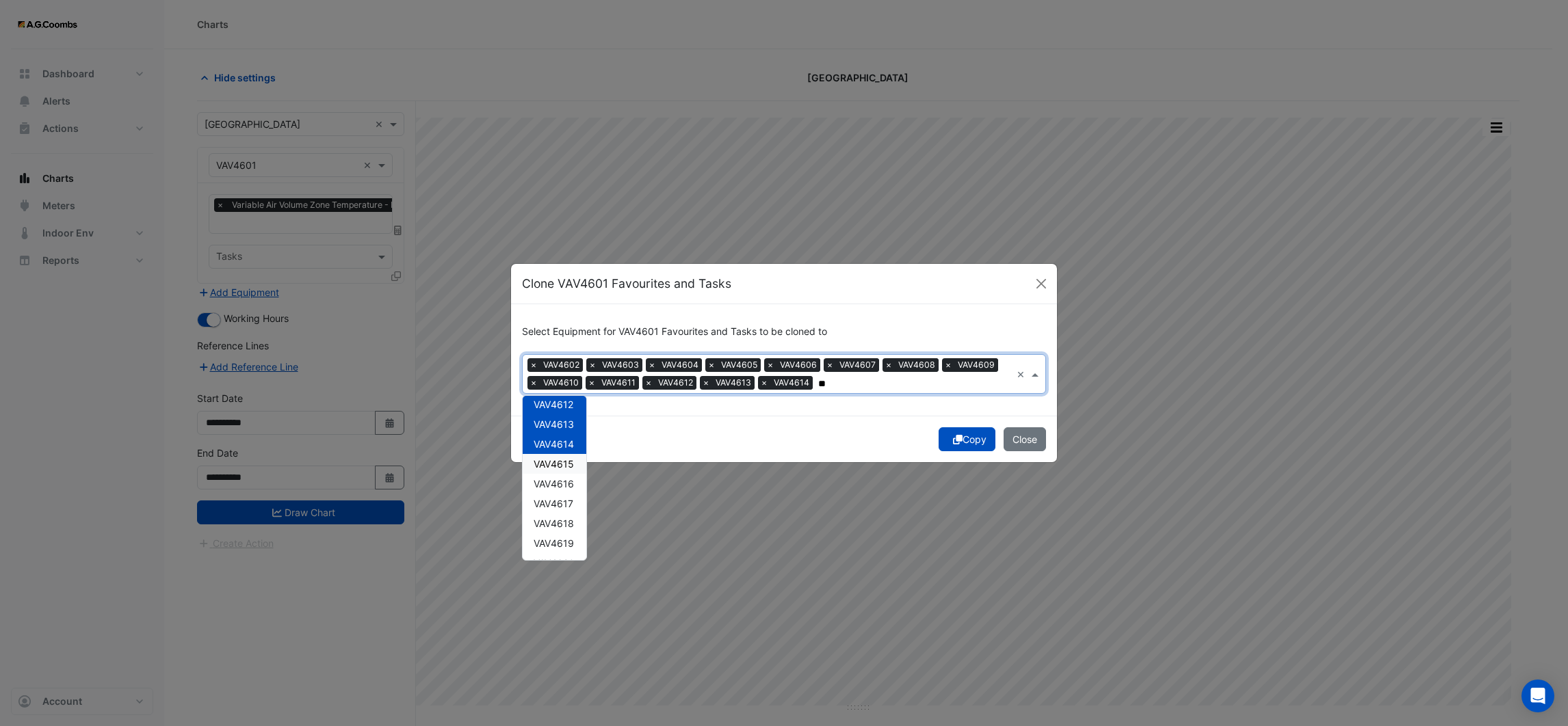
click at [563, 464] on span "VAV4615" at bounding box center [554, 464] width 40 height 12
click at [563, 485] on span "VAV4616" at bounding box center [554, 484] width 40 height 12
click at [560, 502] on span "VAV4617" at bounding box center [554, 503] width 39 height 12
click at [554, 522] on span "VAV4618" at bounding box center [554, 523] width 40 height 12
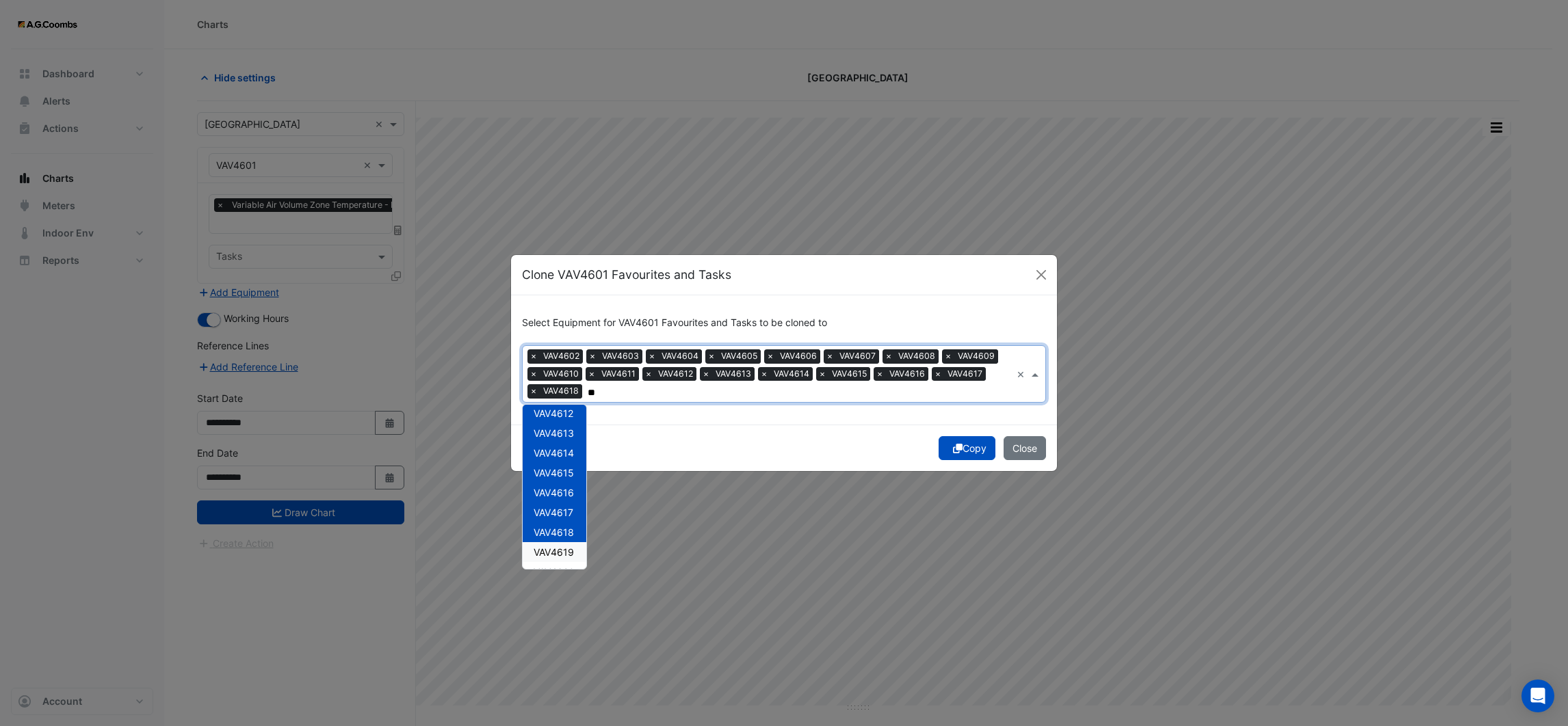
click at [555, 549] on span "VAV4619" at bounding box center [554, 552] width 40 height 12
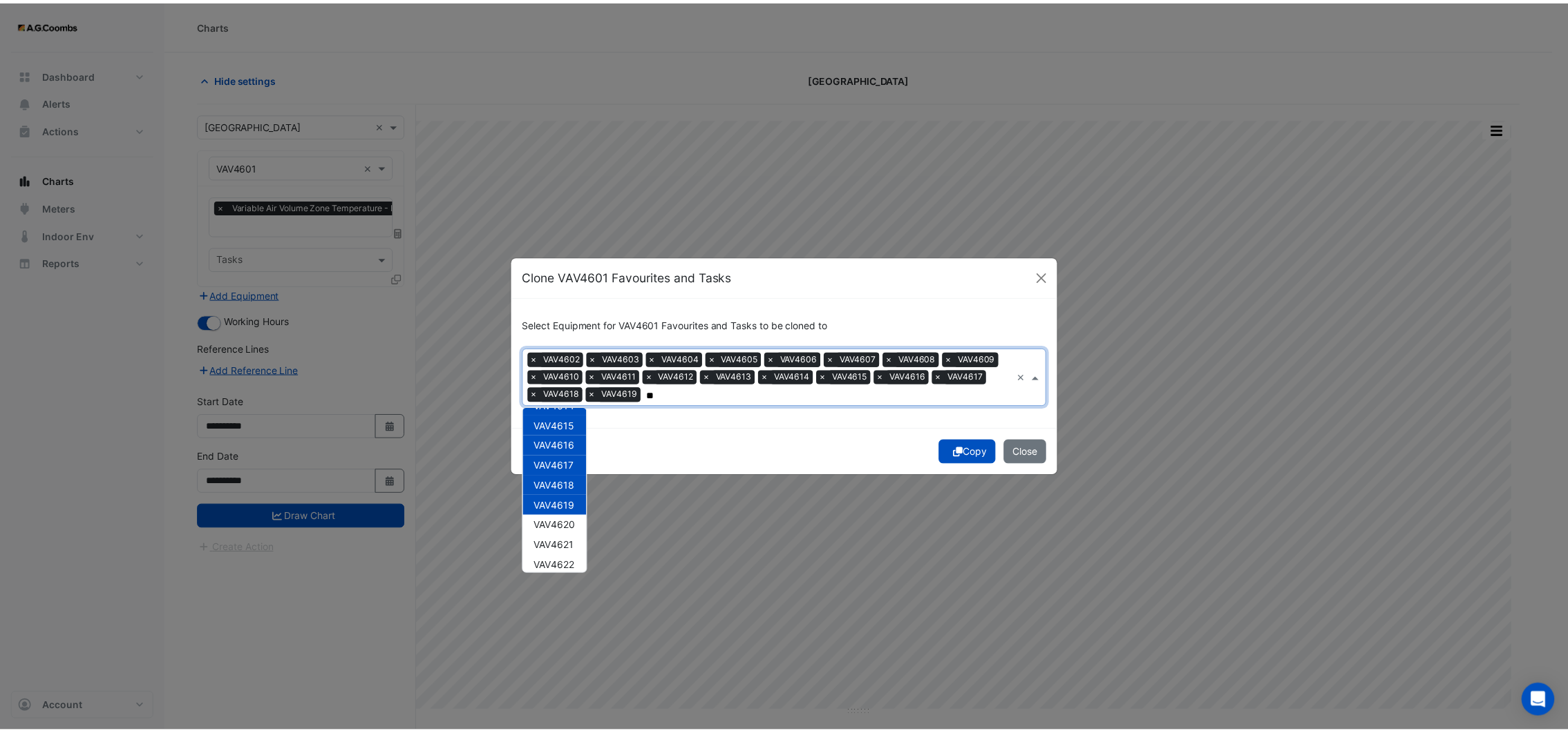
scroll to position [285, 0]
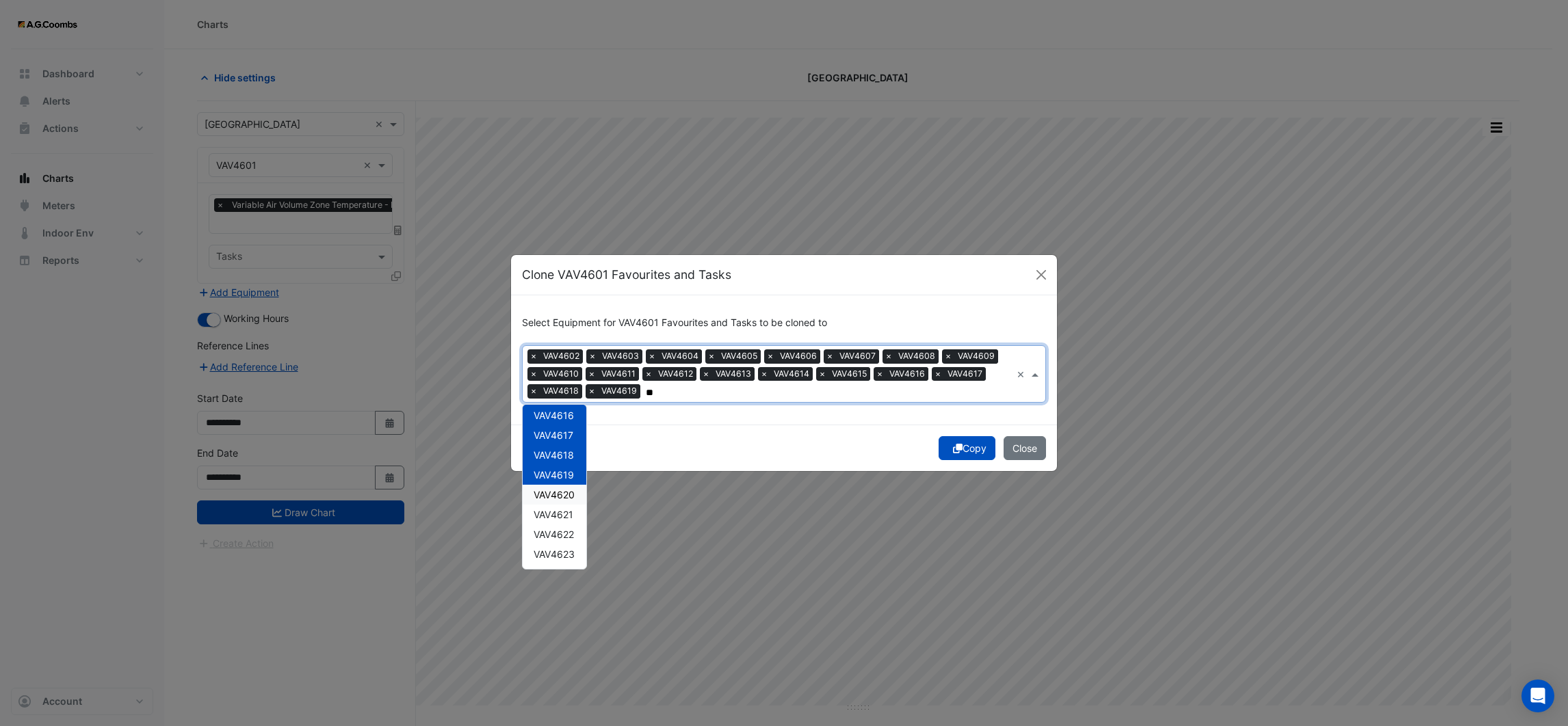
click at [558, 493] on span "VAV4620" at bounding box center [554, 494] width 41 height 12
click at [558, 512] on span "VAV4621" at bounding box center [554, 515] width 39 height 12
click at [555, 530] on span "VAV4622" at bounding box center [554, 534] width 40 height 12
type input "**"
click at [704, 446] on div "Copy Close" at bounding box center [783, 448] width 546 height 46
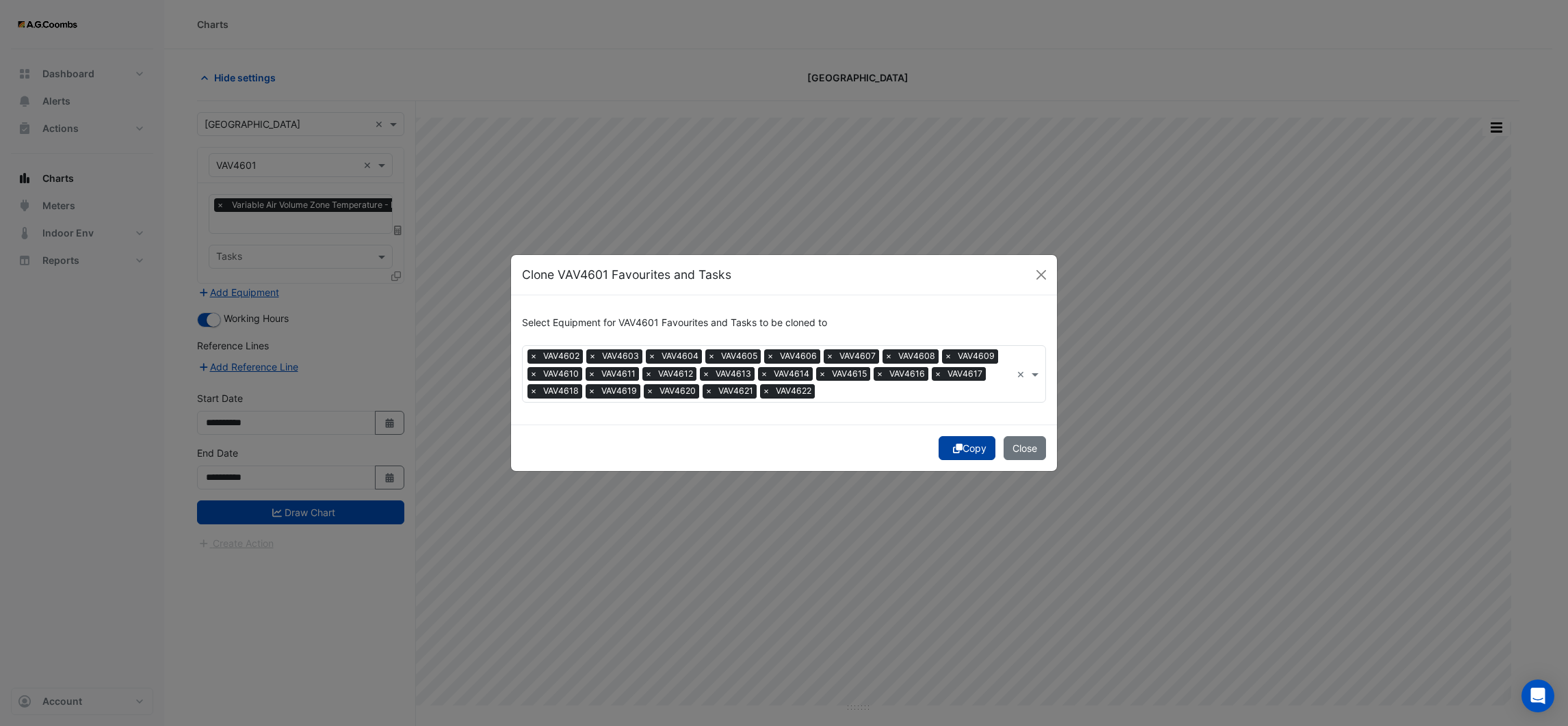
click at [964, 439] on button "Copy" at bounding box center [966, 449] width 57 height 24
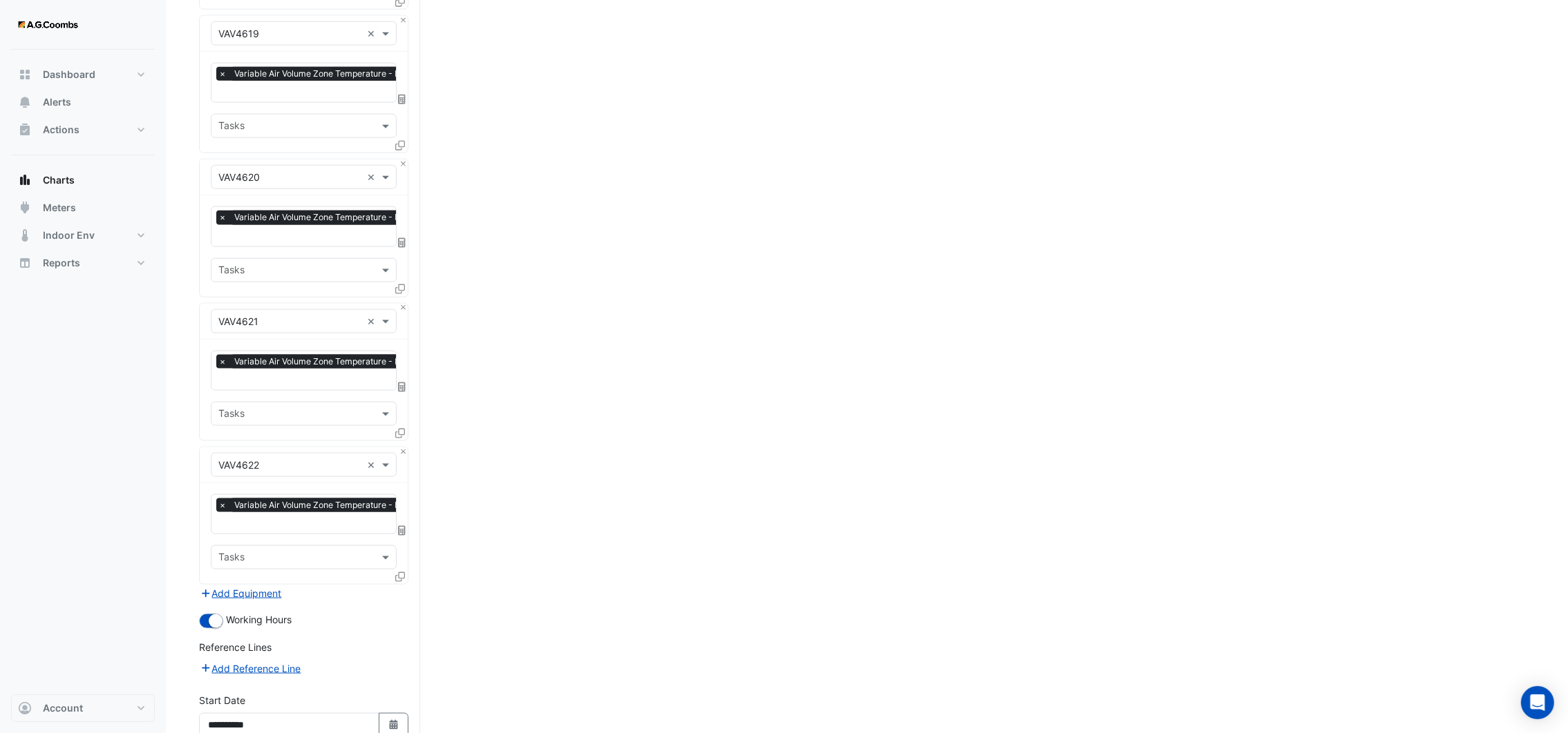
scroll to position [2838, 0]
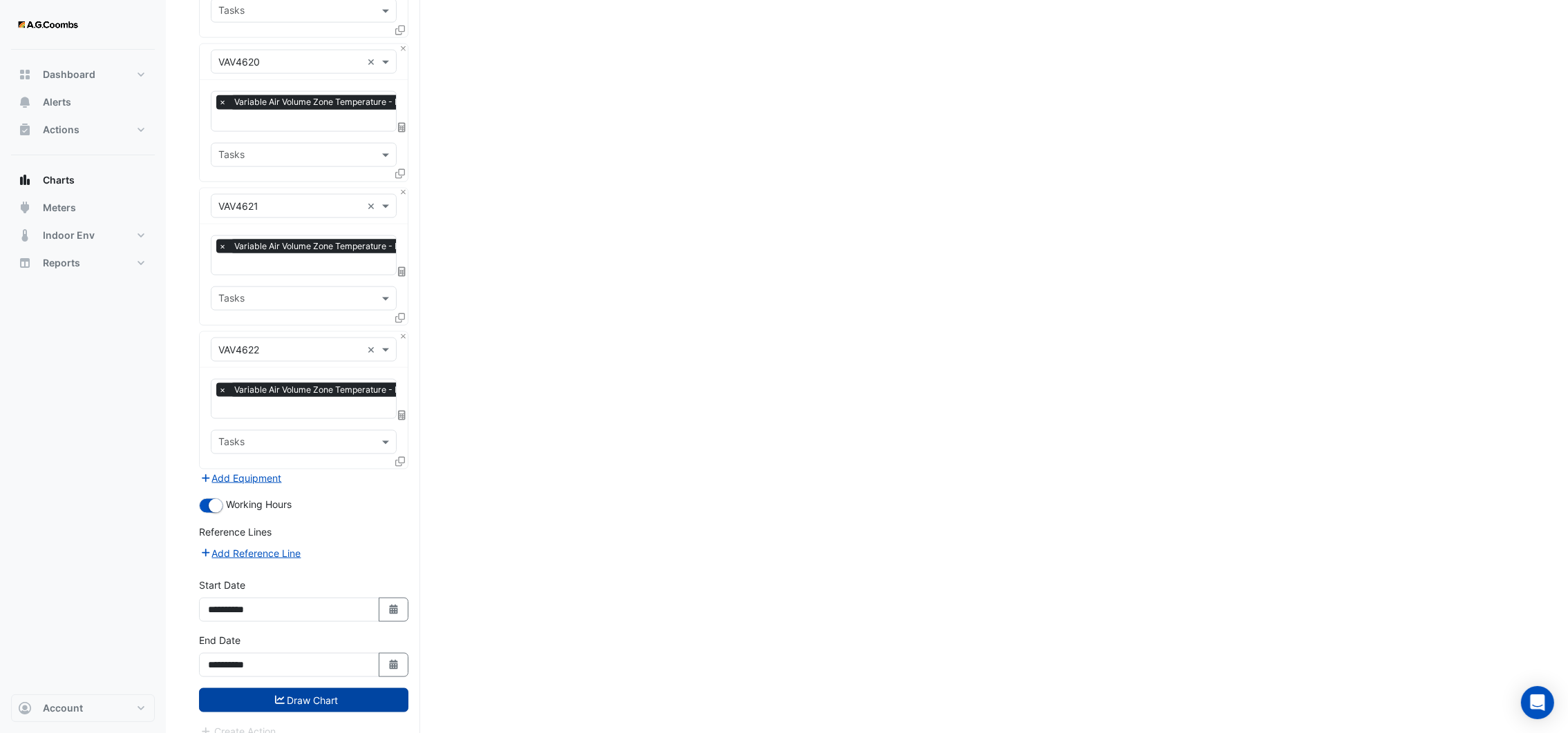
click at [312, 688] on button "Draw Chart" at bounding box center [304, 700] width 209 height 24
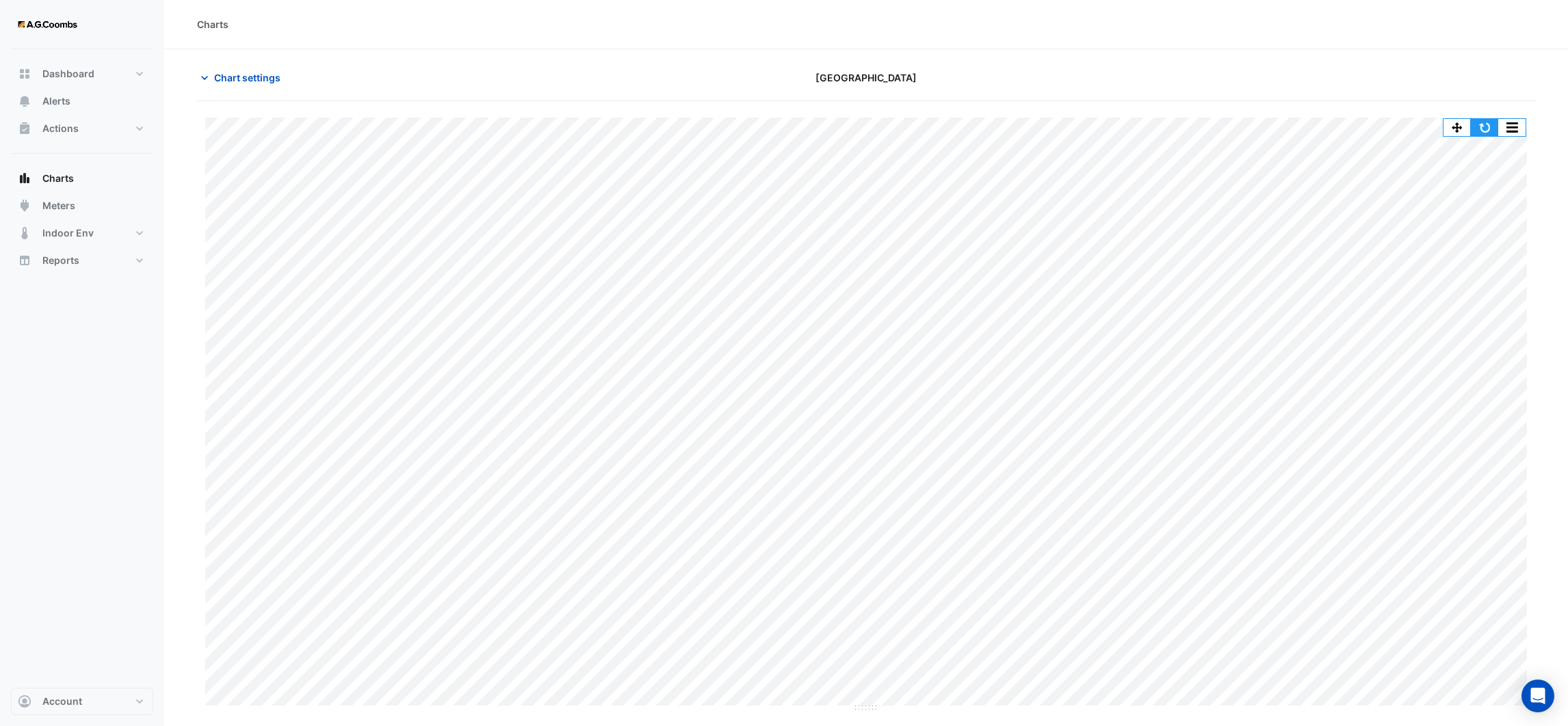
click at [1483, 132] on button "button" at bounding box center [1484, 127] width 27 height 17
click at [1492, 127] on button "button" at bounding box center [1484, 127] width 27 height 17
click at [204, 79] on icon "button" at bounding box center [205, 78] width 7 height 4
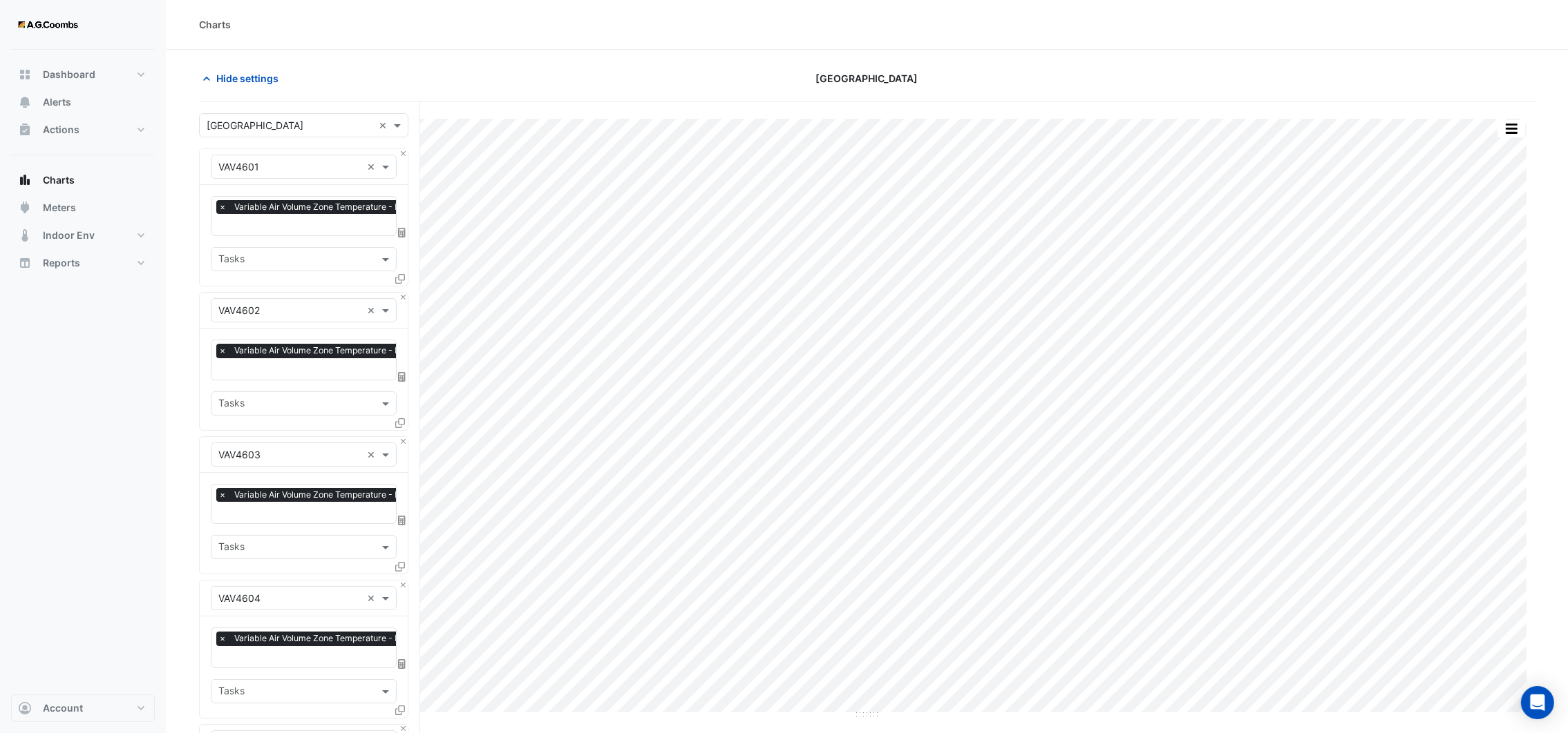
drag, startPoint x: 430, startPoint y: 65, endPoint x: 403, endPoint y: 84, distance: 33.0
click at [204, 80] on icon "button" at bounding box center [206, 78] width 14 height 14
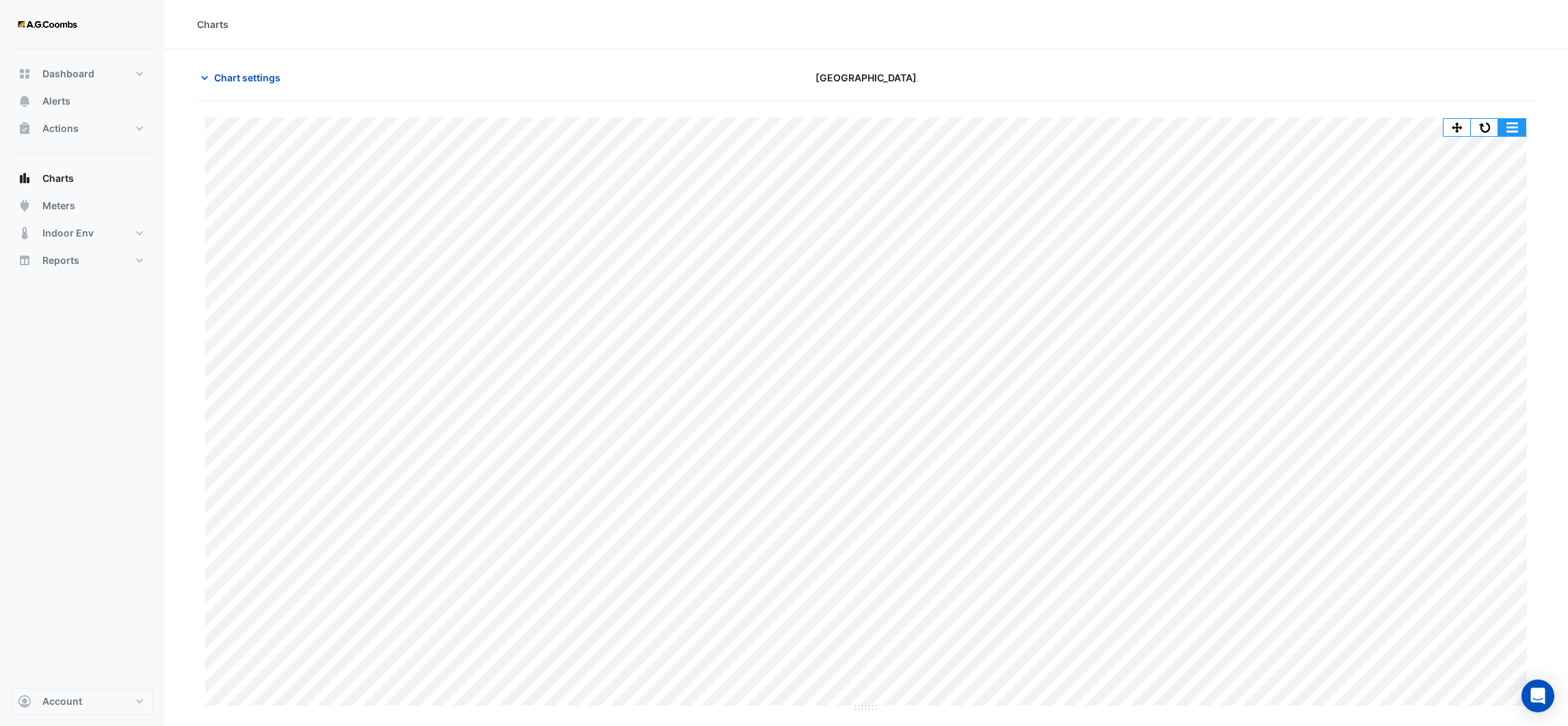
click at [1513, 130] on button "button" at bounding box center [1512, 127] width 27 height 17
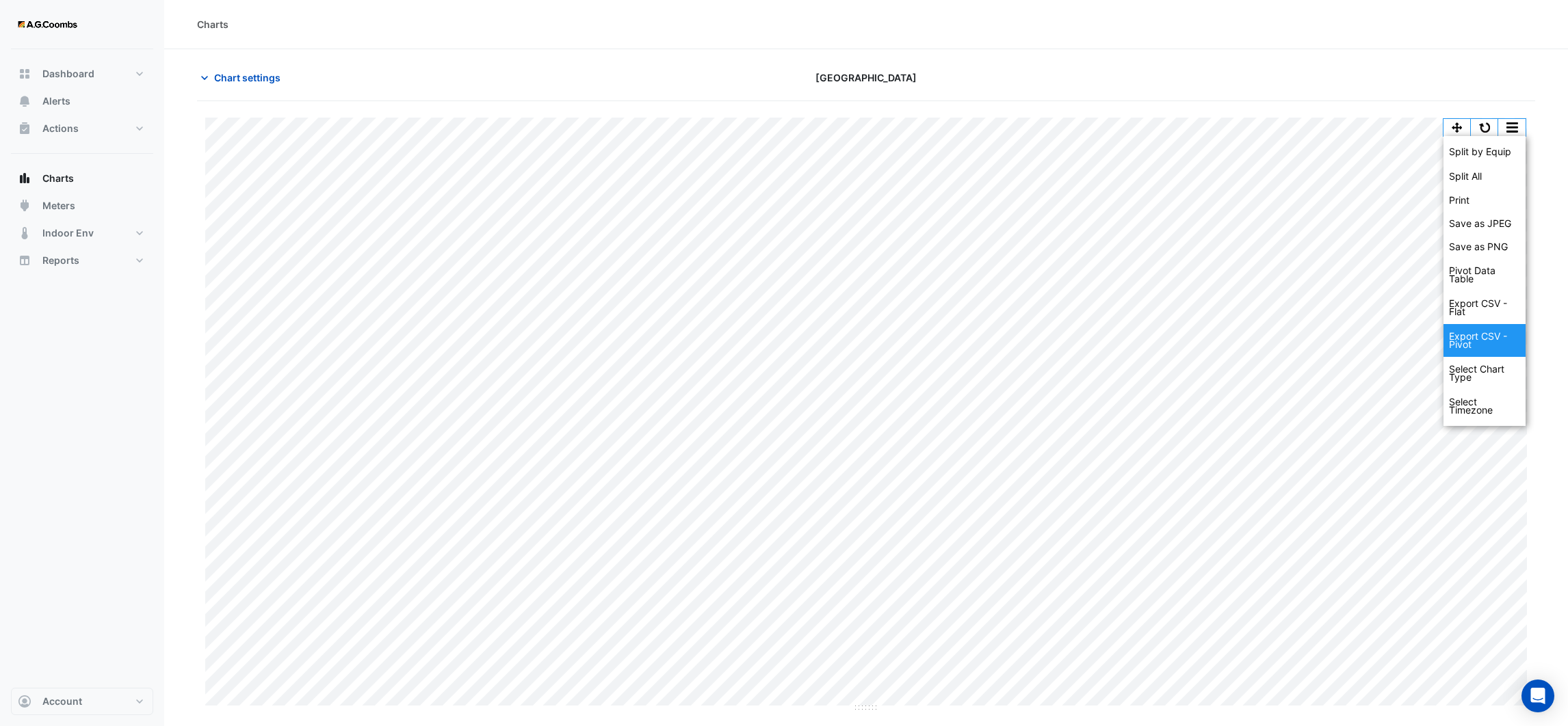
click at [1491, 330] on div "Export CSV - Pivot" at bounding box center [1484, 340] width 82 height 33
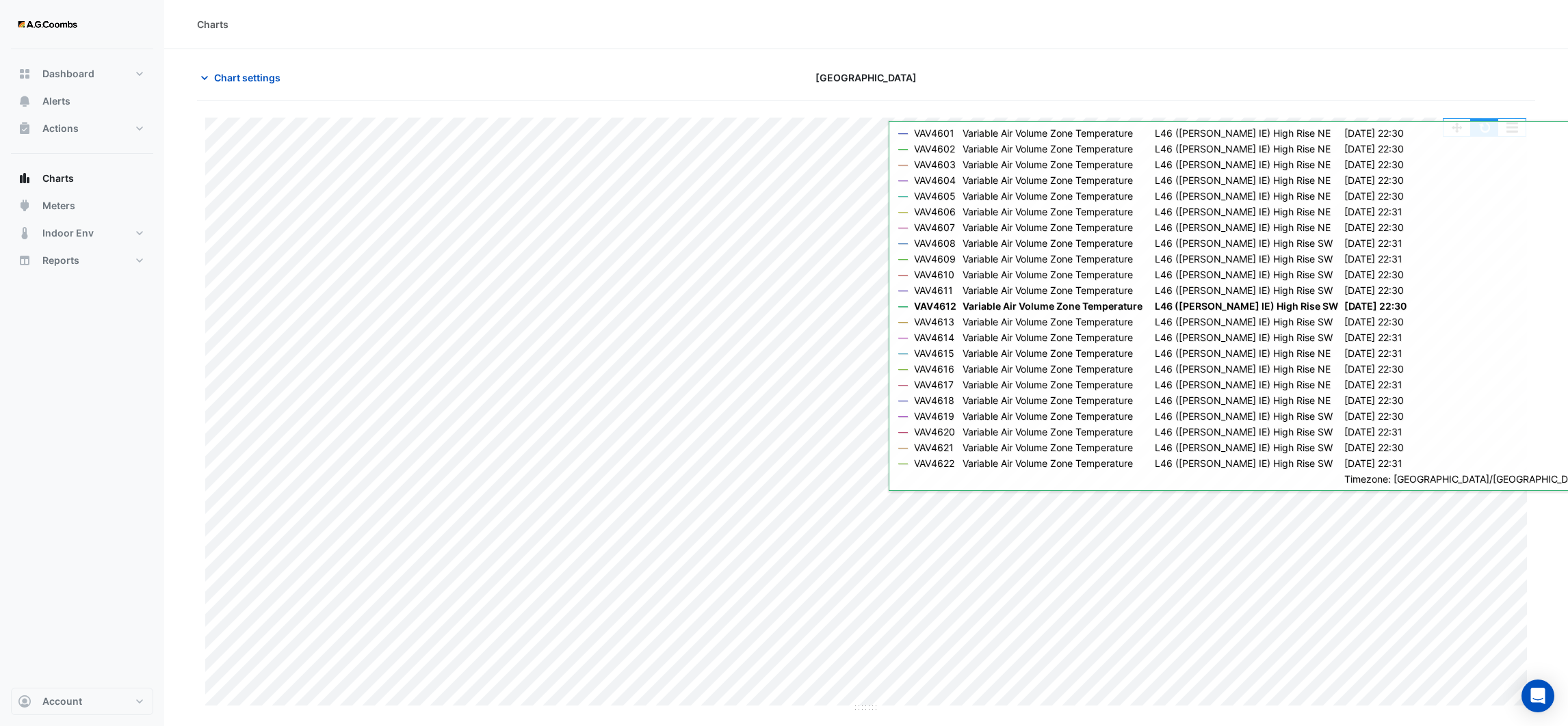
click at [1491, 132] on button "button" at bounding box center [1484, 127] width 27 height 17
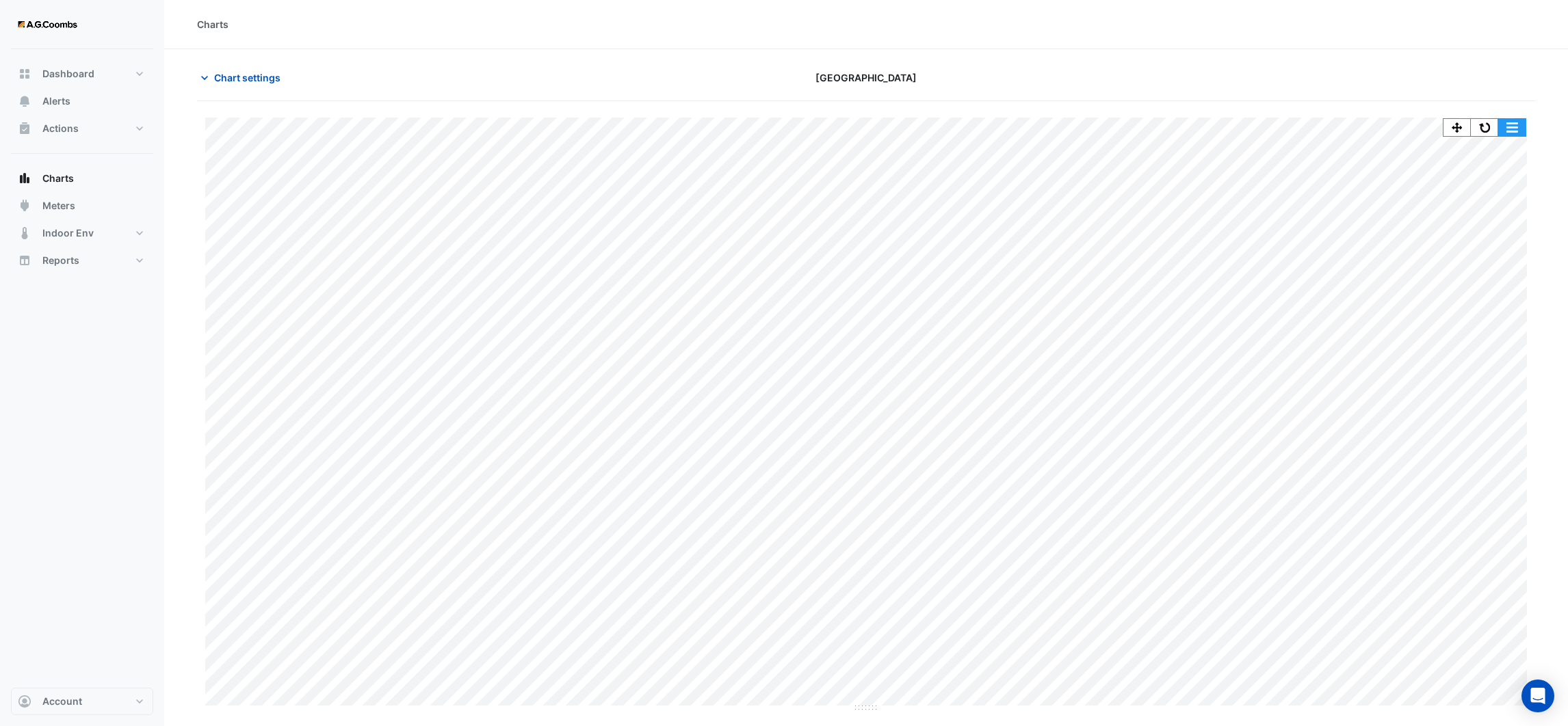
click at [1514, 122] on button "button" at bounding box center [1512, 127] width 27 height 17
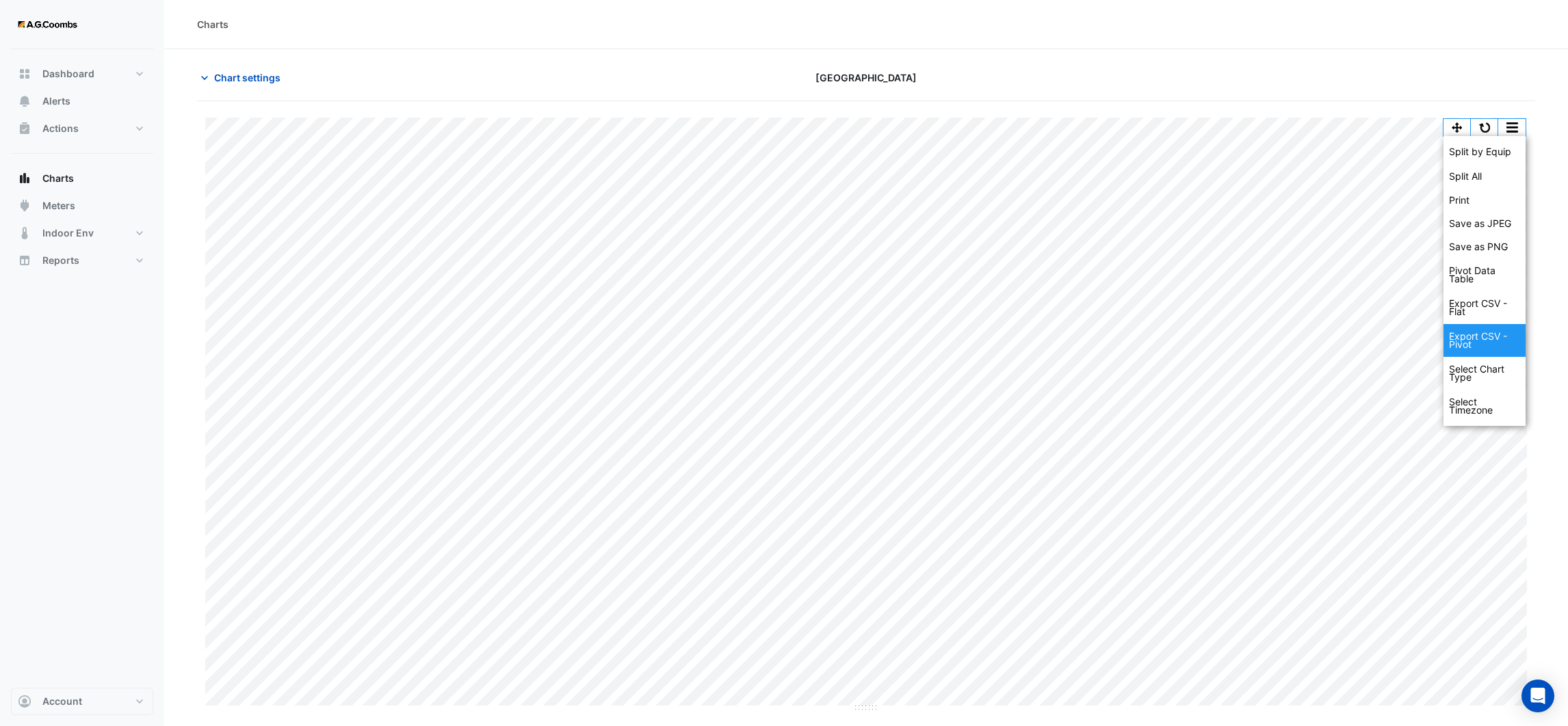
click at [1495, 340] on div "Export CSV - Pivot" at bounding box center [1484, 340] width 82 height 33
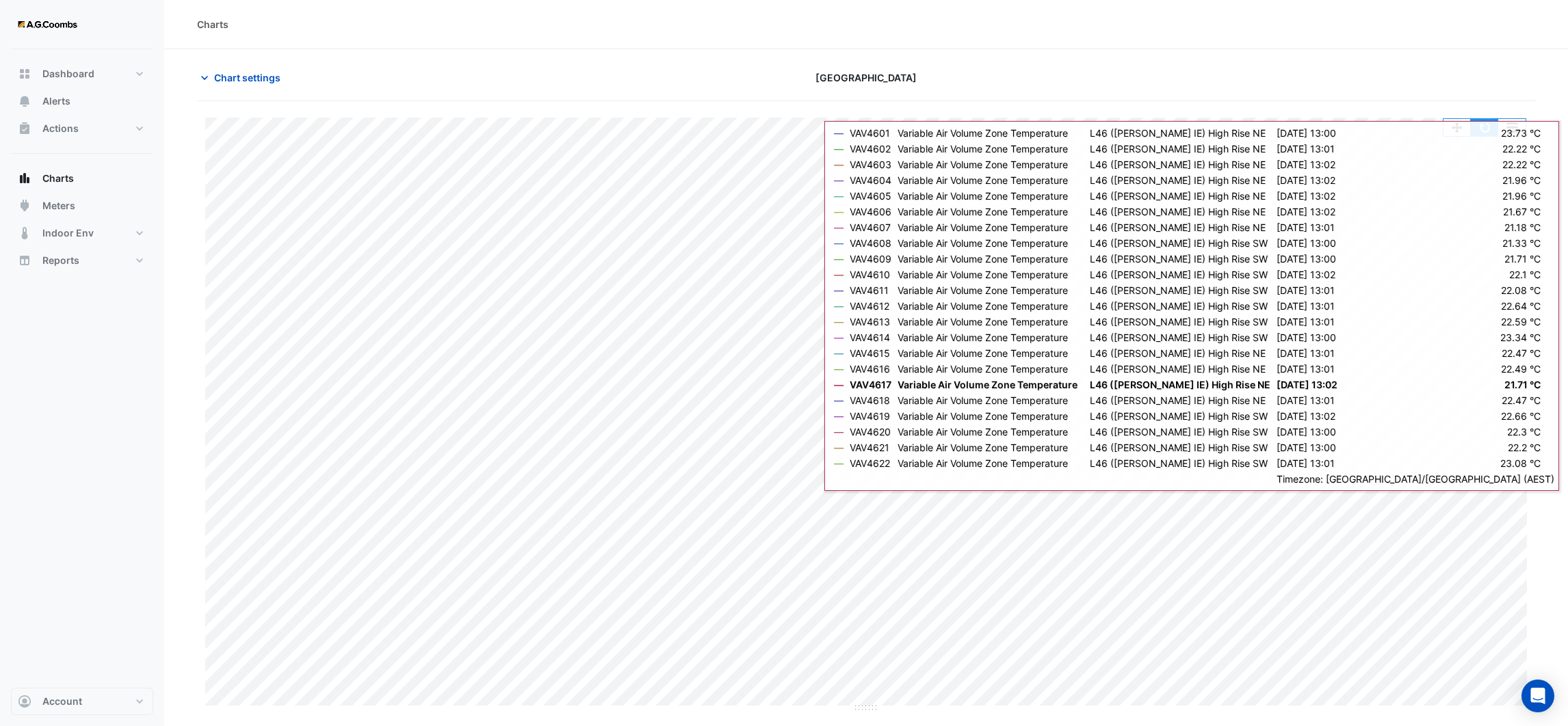
click at [1487, 130] on button "button" at bounding box center [1484, 127] width 27 height 17
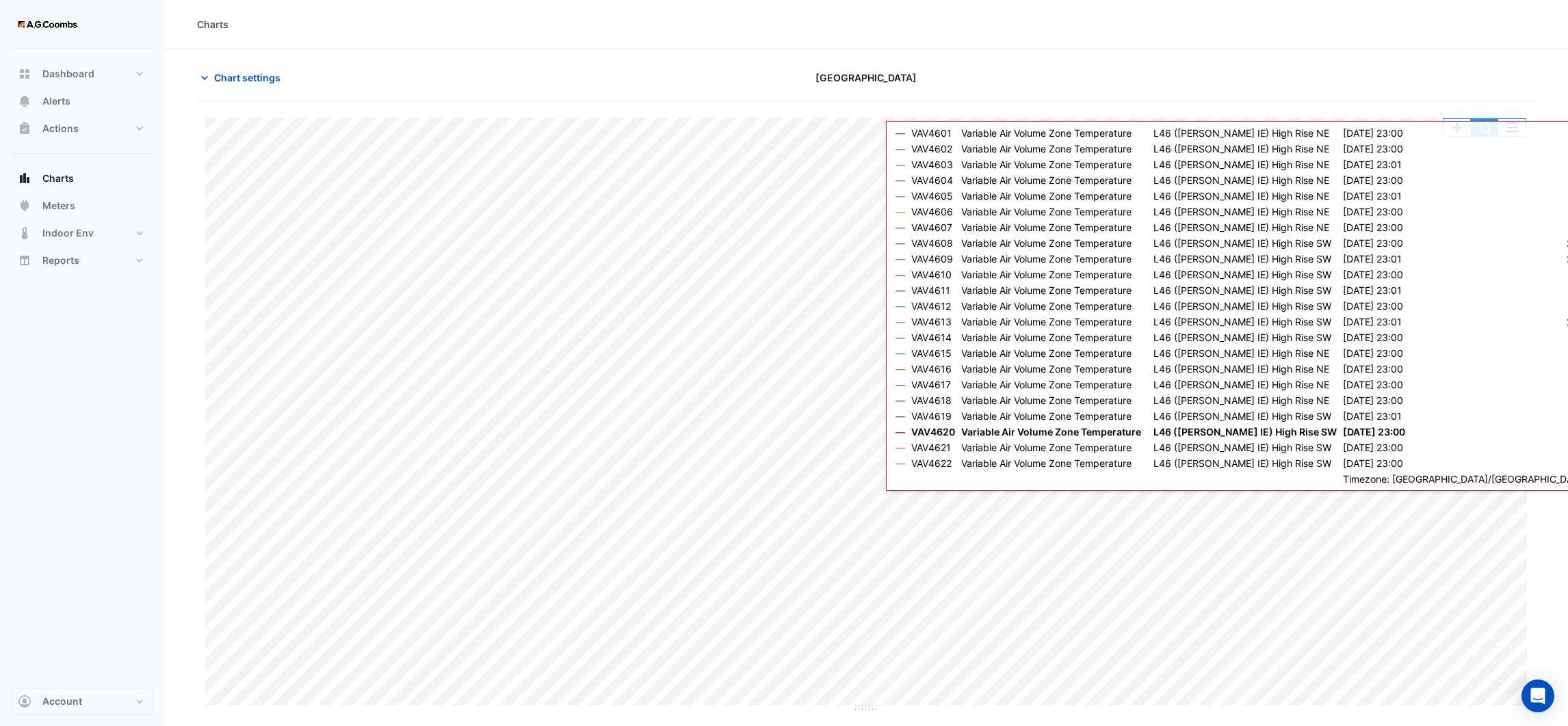
click at [1481, 132] on button "button" at bounding box center [1484, 127] width 27 height 17
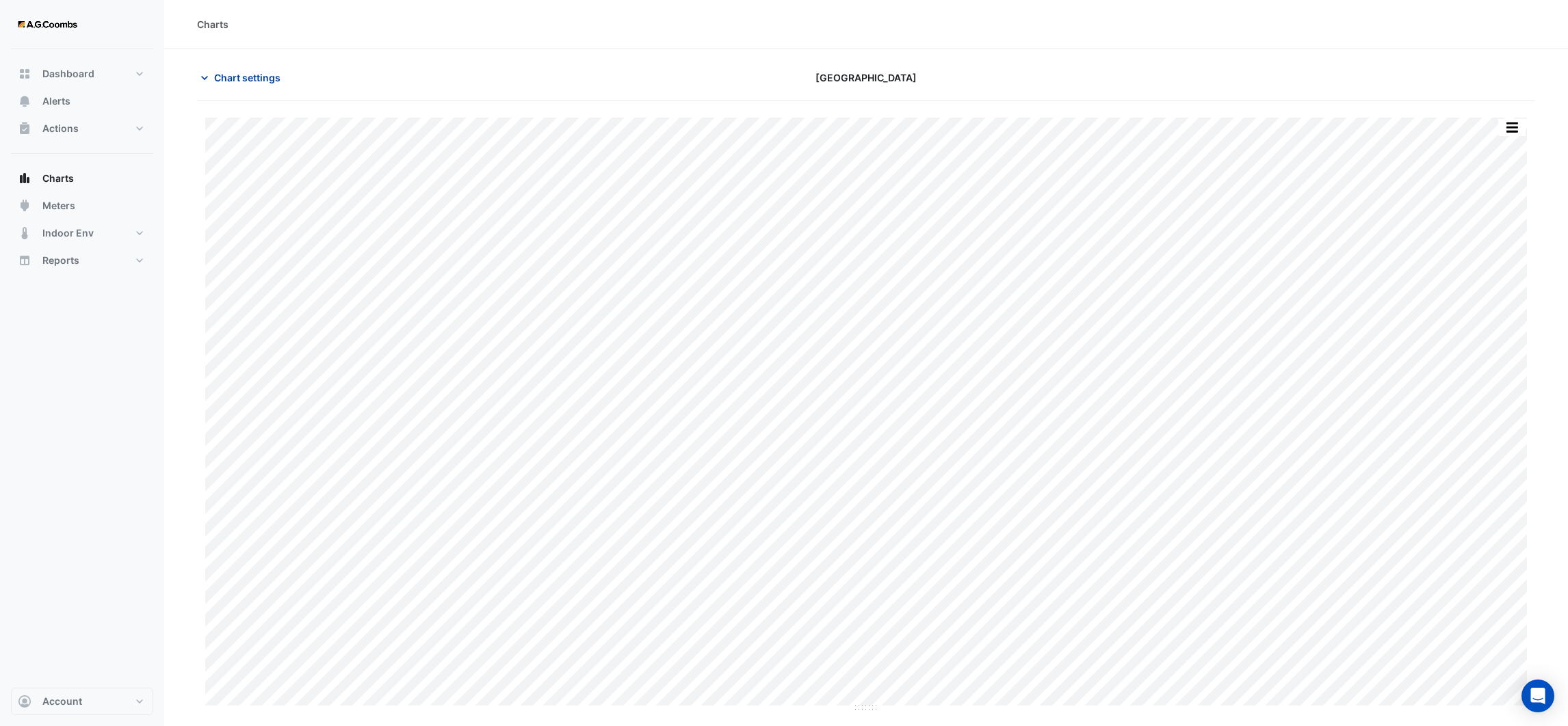
click at [206, 77] on icon "button" at bounding box center [205, 78] width 7 height 4
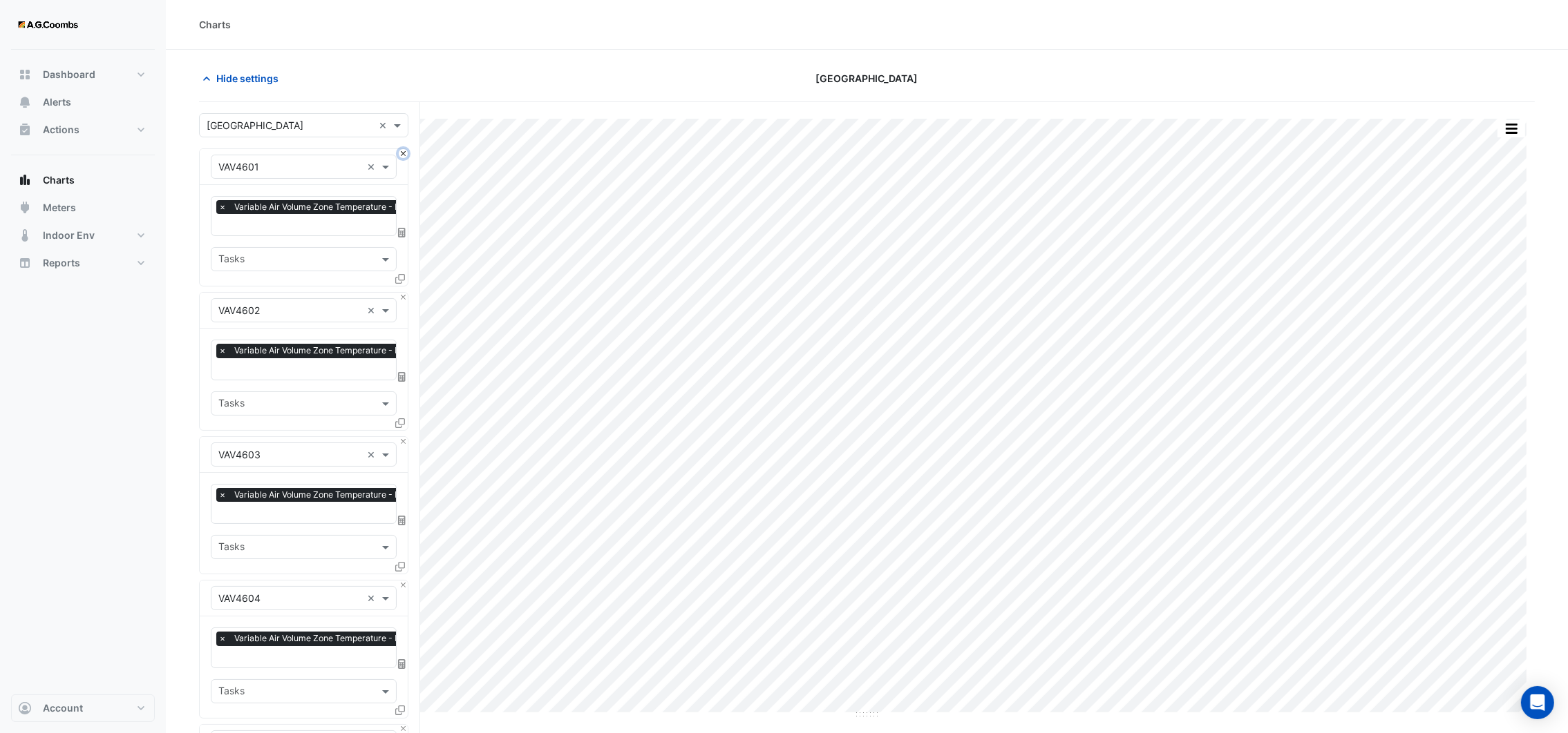
click at [401, 155] on button "Close" at bounding box center [403, 154] width 9 height 9
click at [401, 293] on button "Close" at bounding box center [403, 297] width 9 height 9
click at [401, 155] on button "Close" at bounding box center [403, 154] width 9 height 9
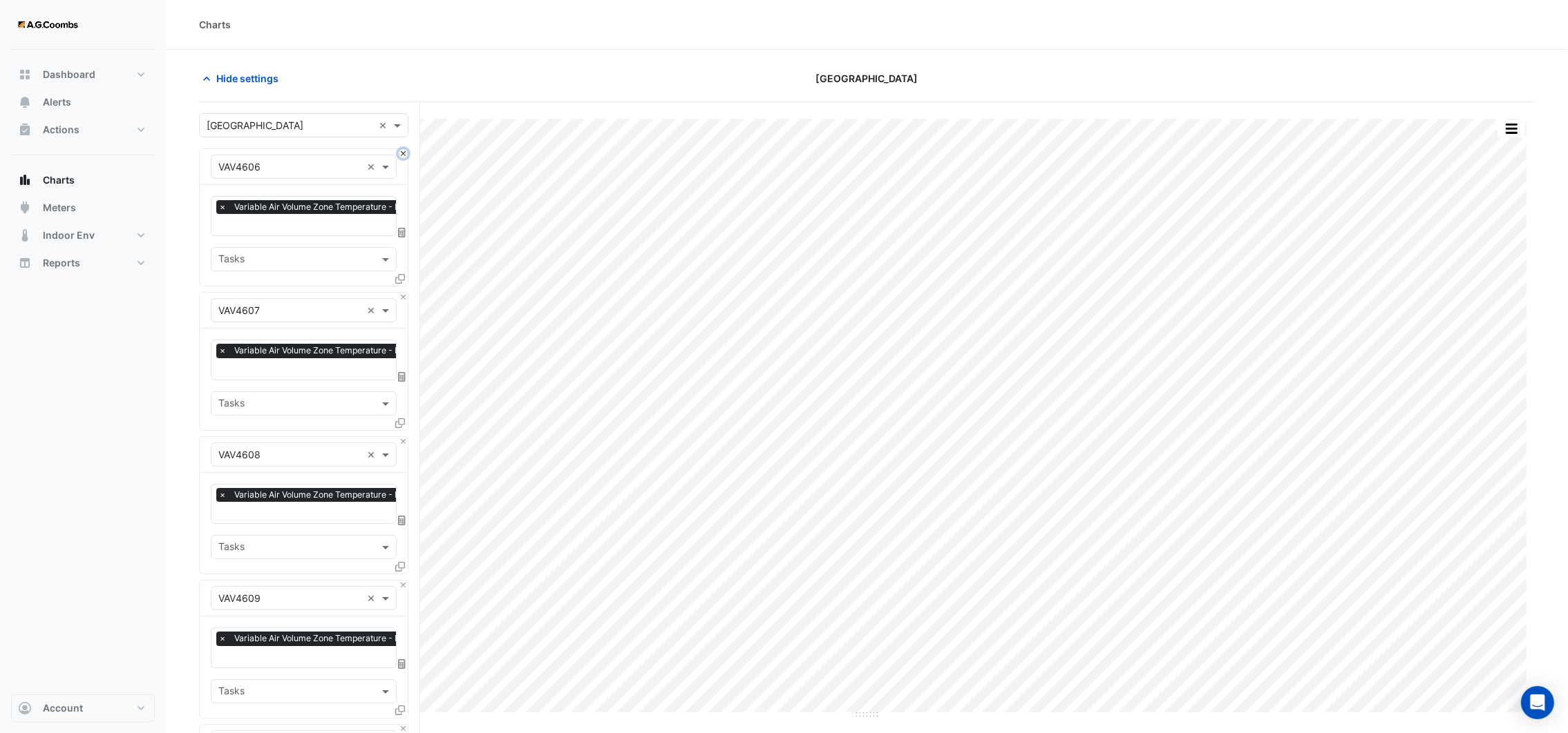
click at [401, 155] on button "Close" at bounding box center [403, 154] width 9 height 9
click at [401, 293] on button "Close" at bounding box center [403, 297] width 9 height 9
click at [401, 155] on button "Close" at bounding box center [403, 154] width 9 height 9
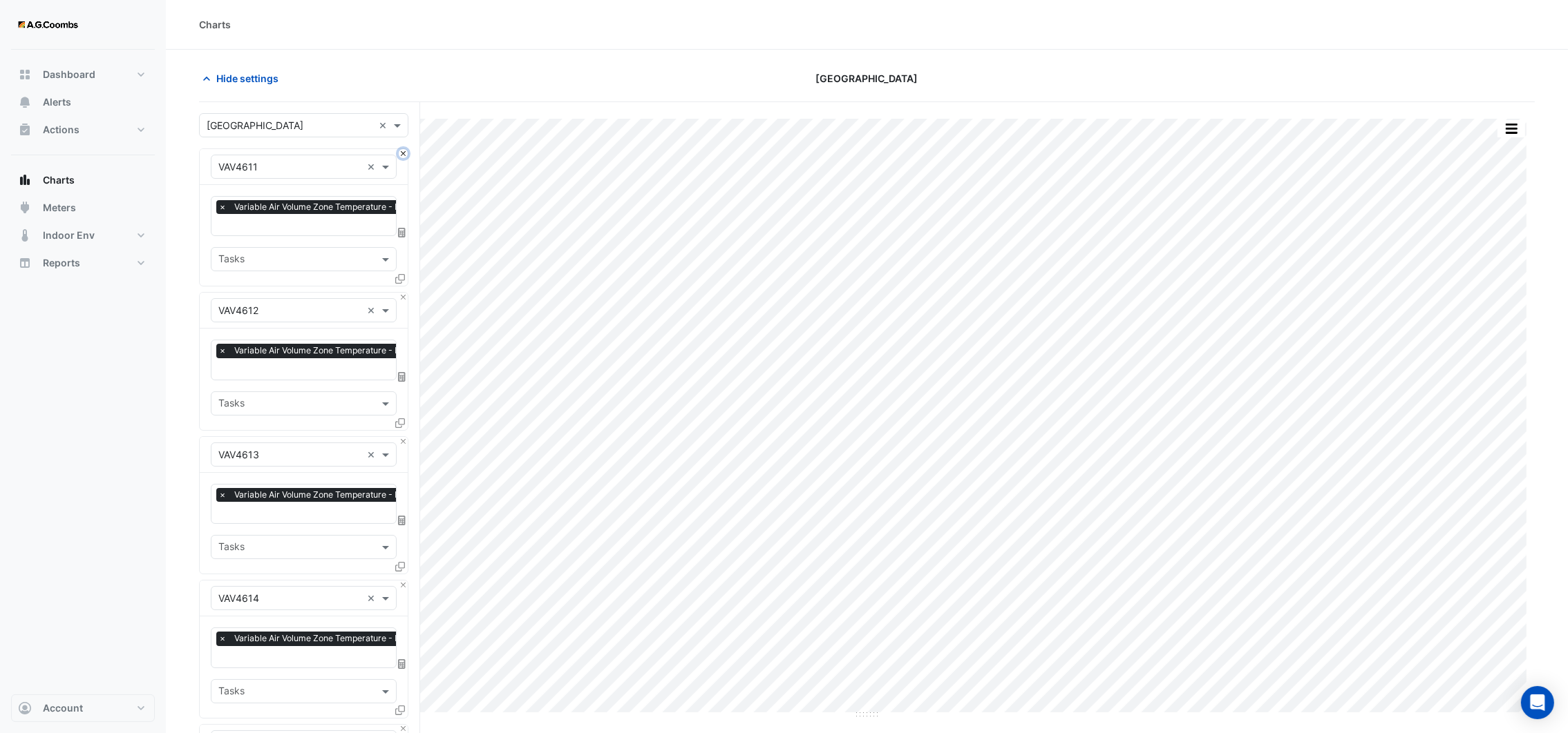
click at [401, 155] on button "Close" at bounding box center [403, 154] width 9 height 9
click at [401, 293] on button "Close" at bounding box center [403, 297] width 9 height 9
click at [401, 155] on button "Close" at bounding box center [403, 154] width 9 height 9
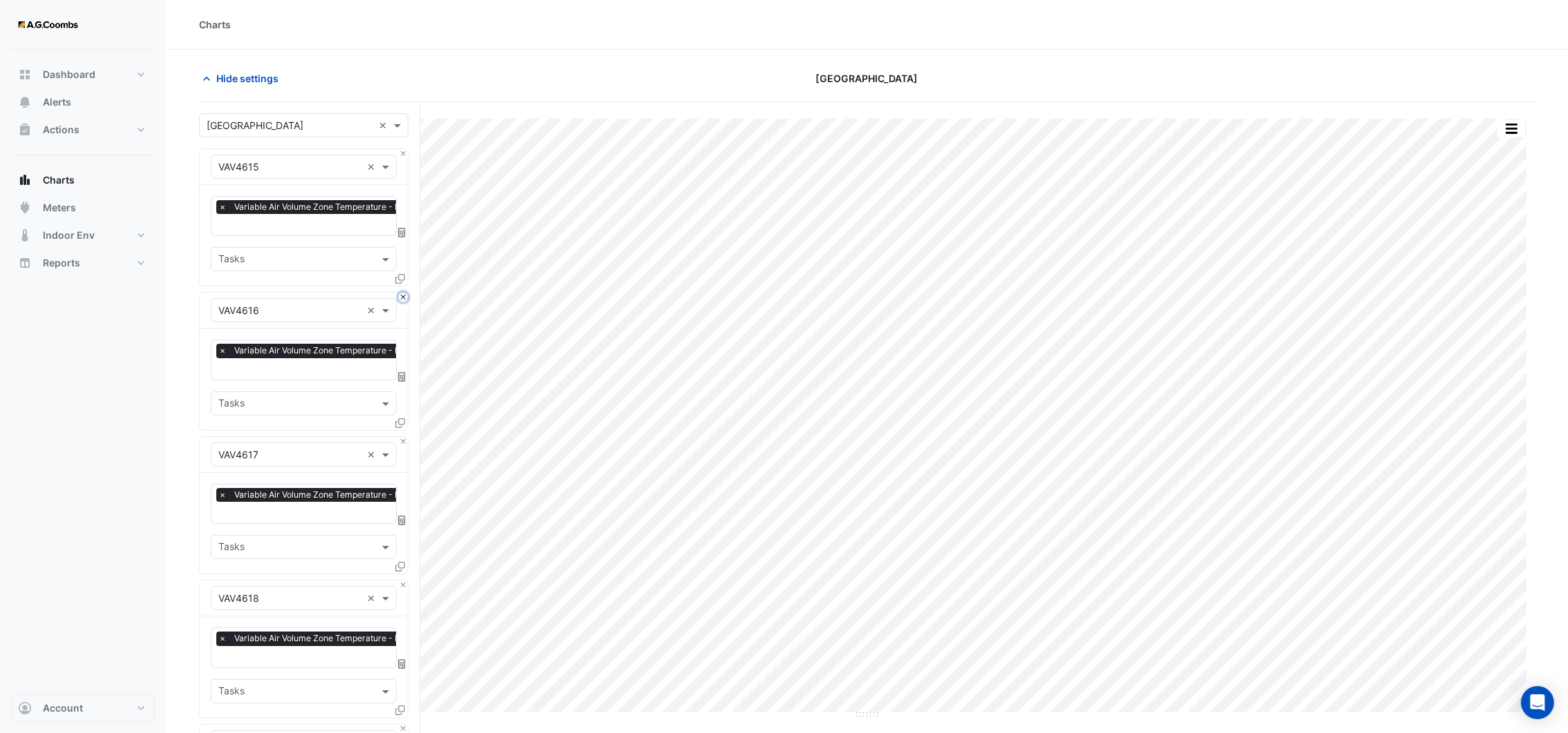
click at [401, 293] on button "Close" at bounding box center [403, 297] width 9 height 9
click at [401, 155] on button "Close" at bounding box center [403, 154] width 9 height 9
click at [401, 293] on button "Close" at bounding box center [403, 297] width 9 height 9
click at [401, 155] on button "Close" at bounding box center [403, 154] width 9 height 9
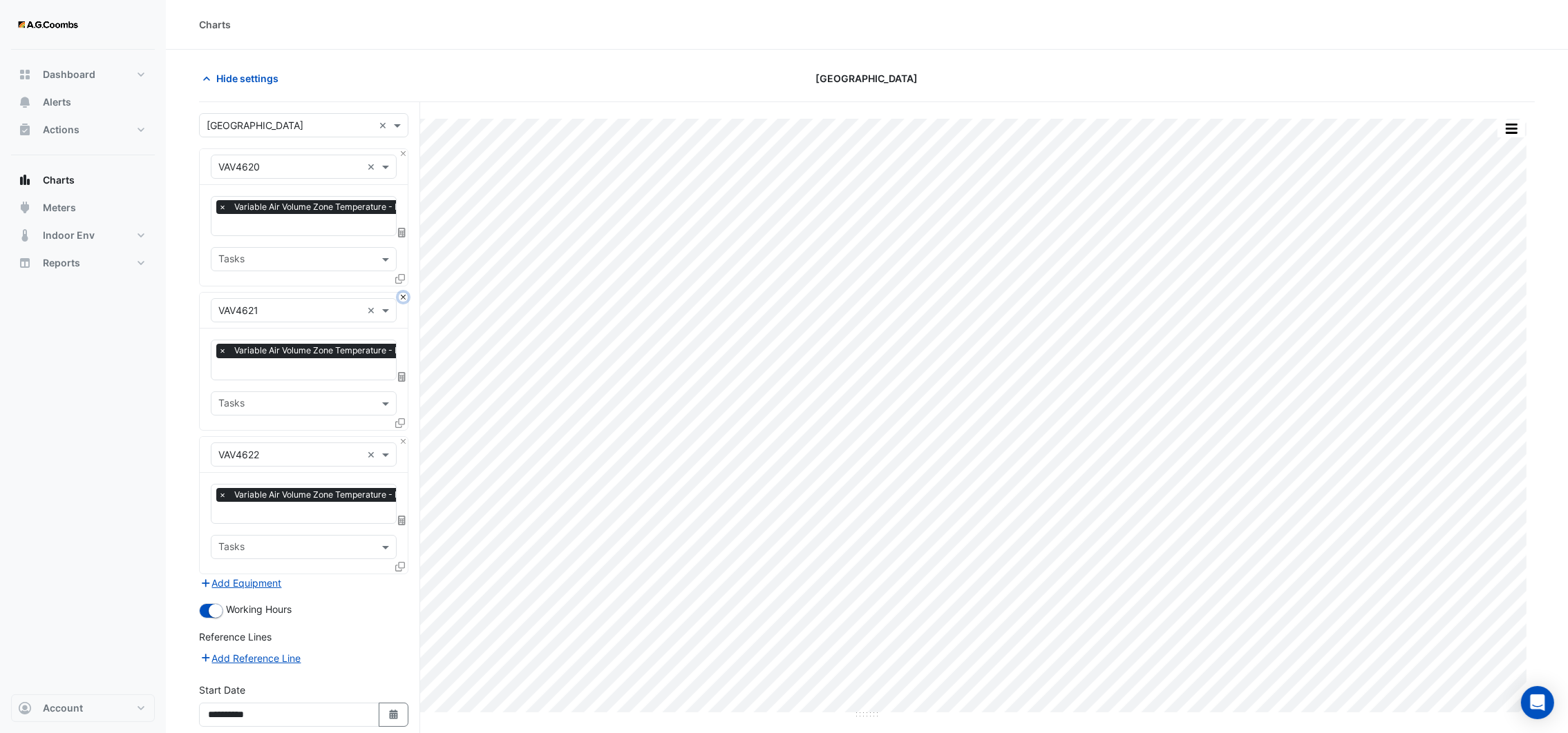
click at [401, 293] on button "Close" at bounding box center [403, 297] width 9 height 9
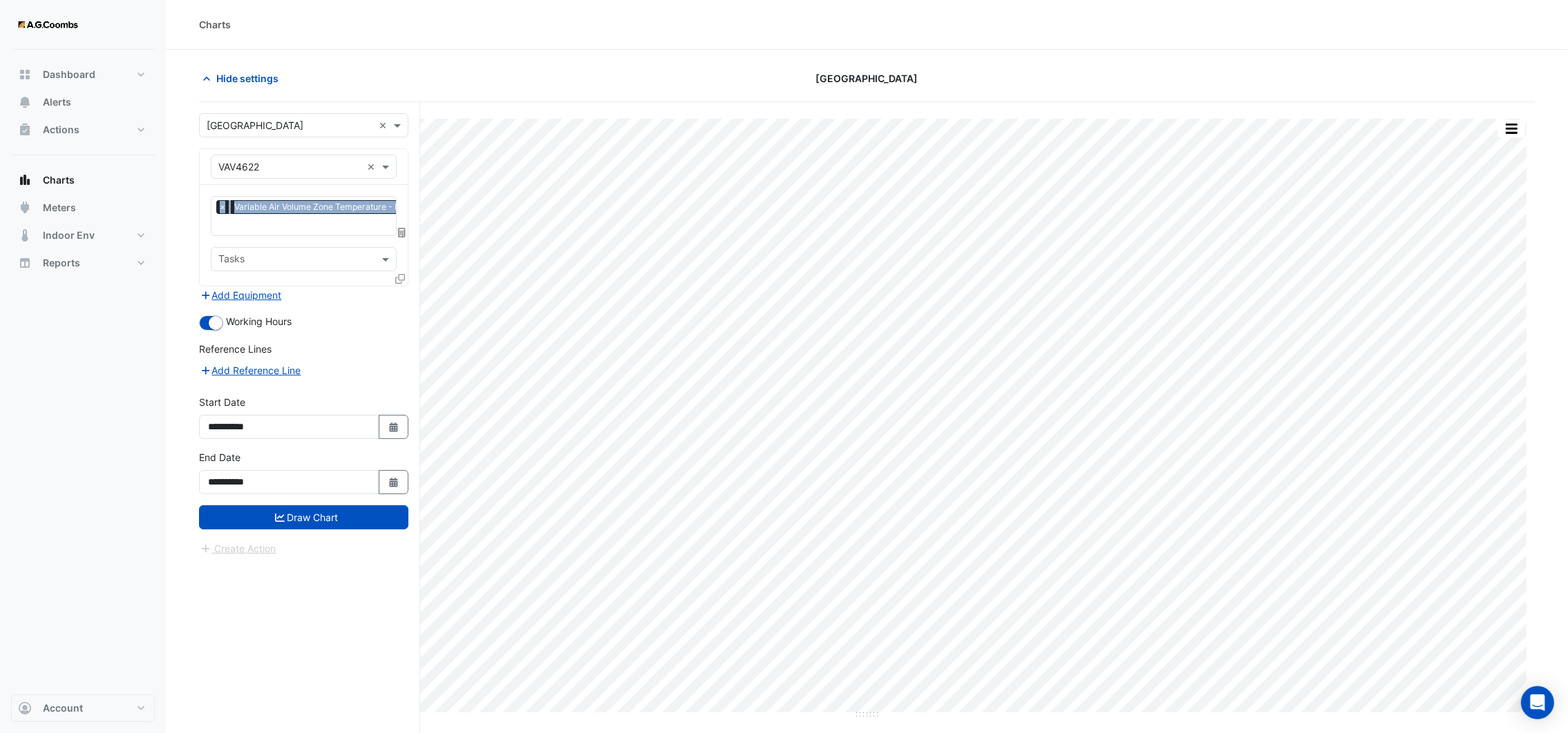
click at [401, 155] on div "Equipment × VAV4622 ×" at bounding box center [304, 167] width 208 height 36
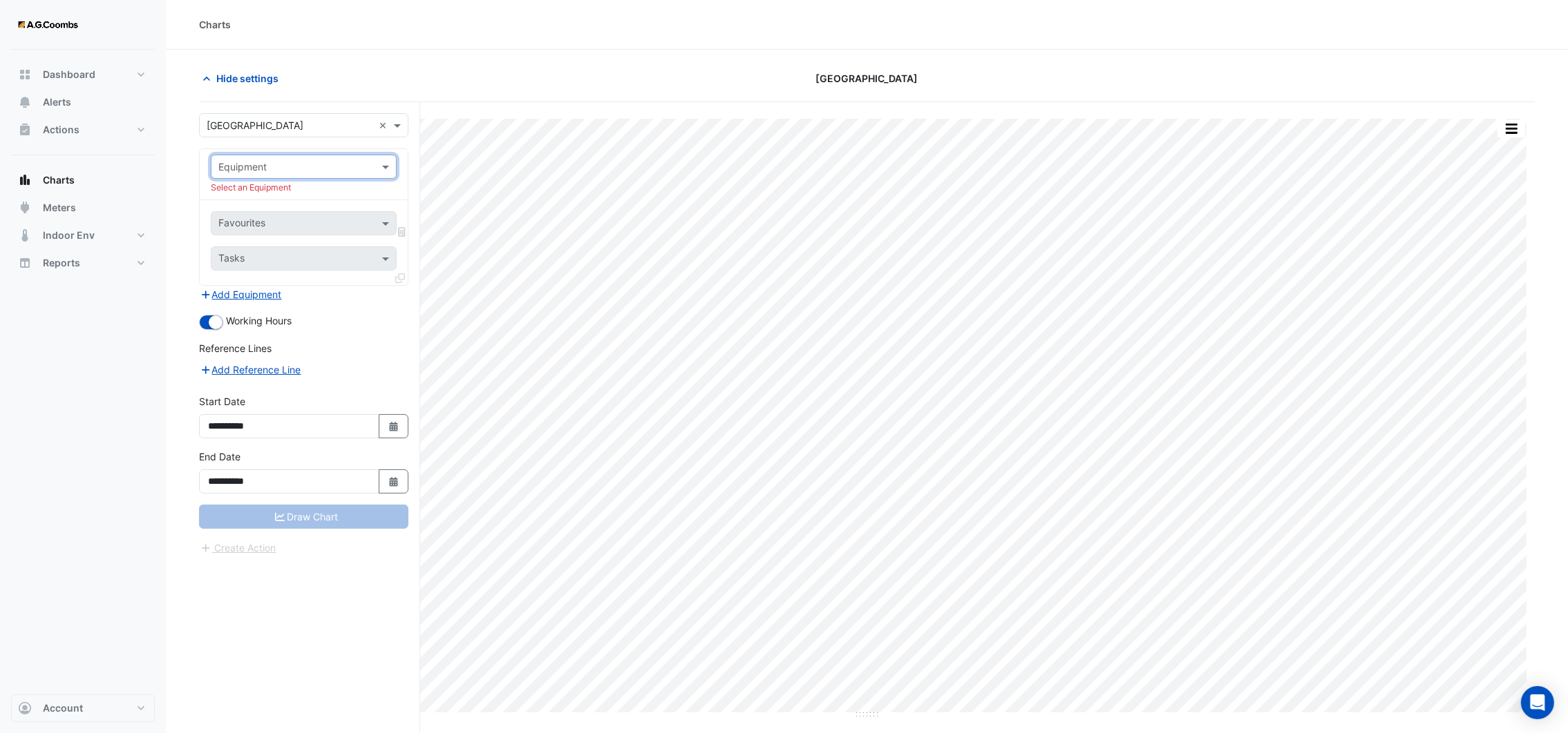
drag, startPoint x: 401, startPoint y: 155, endPoint x: 370, endPoint y: 173, distance: 35.8
click at [354, 167] on input "text" at bounding box center [290, 167] width 143 height 14
type input "*"
type input "*****"
click at [312, 194] on div "VAV49-1-1" at bounding box center [303, 197] width 184 height 20
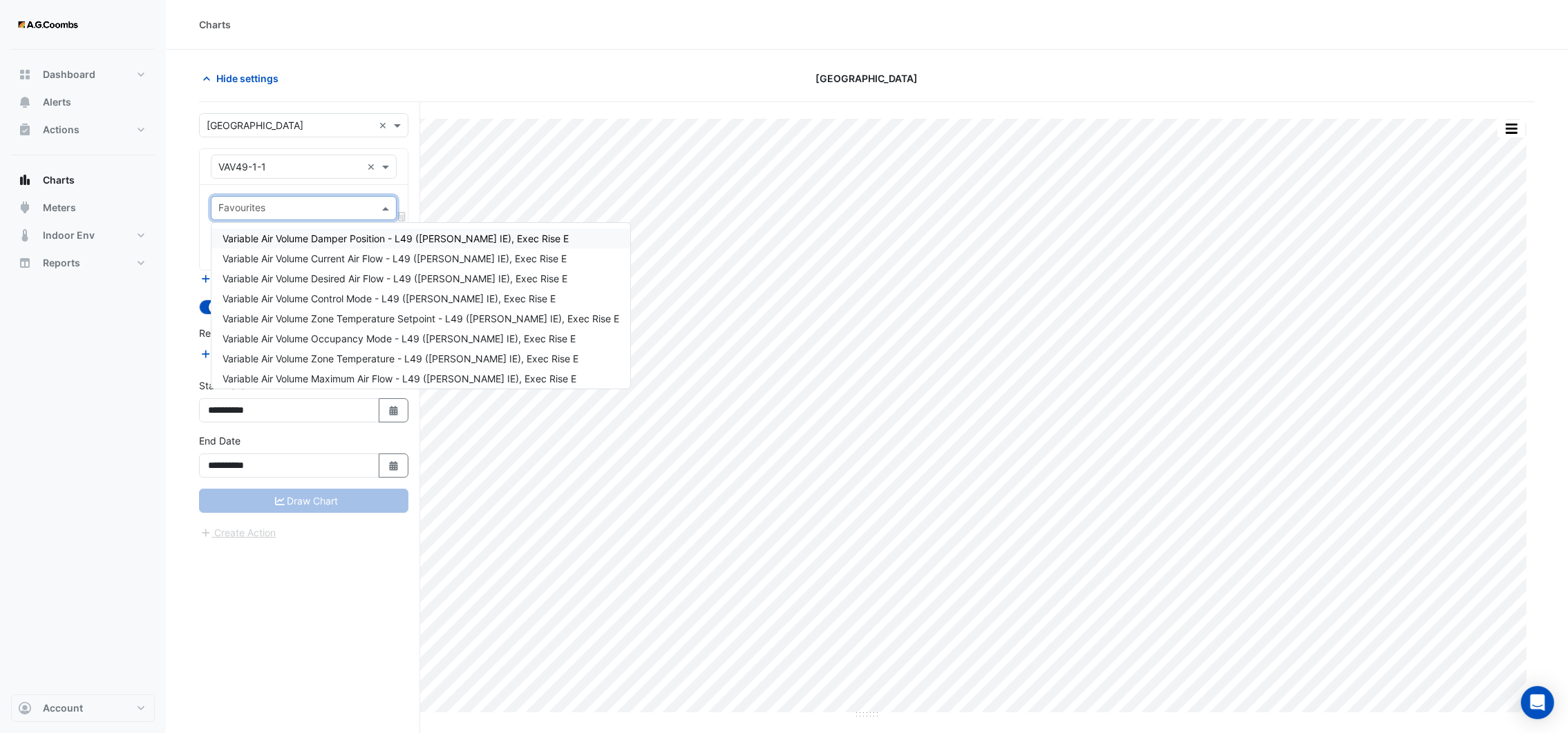
click at [379, 209] on span at bounding box center [387, 208] width 17 height 14
click at [386, 353] on span "Variable Air Volume Zone Temperature - L49 (NABERS IE), Exec Rise E" at bounding box center [401, 358] width 356 height 12
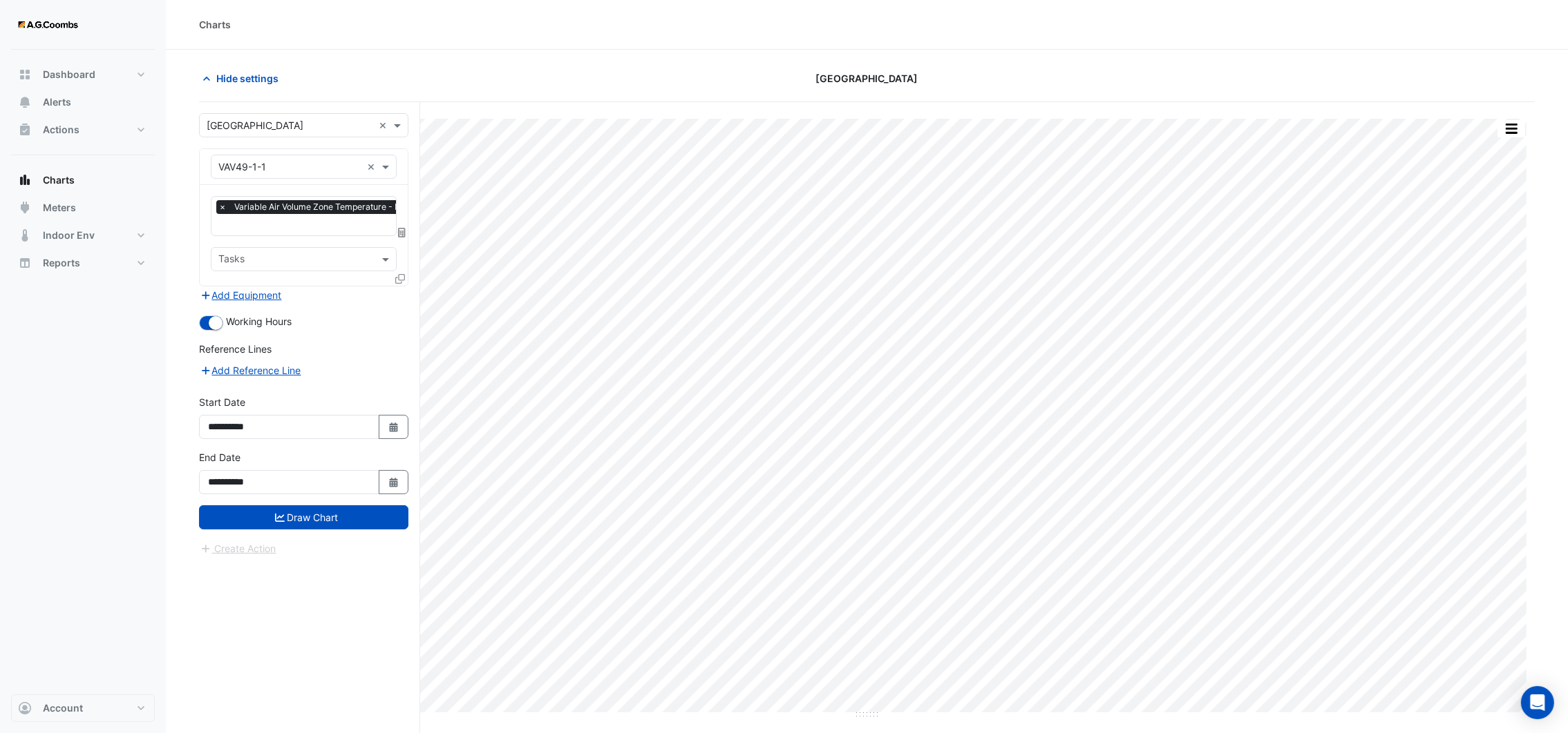
click at [397, 276] on icon at bounding box center [401, 279] width 10 height 10
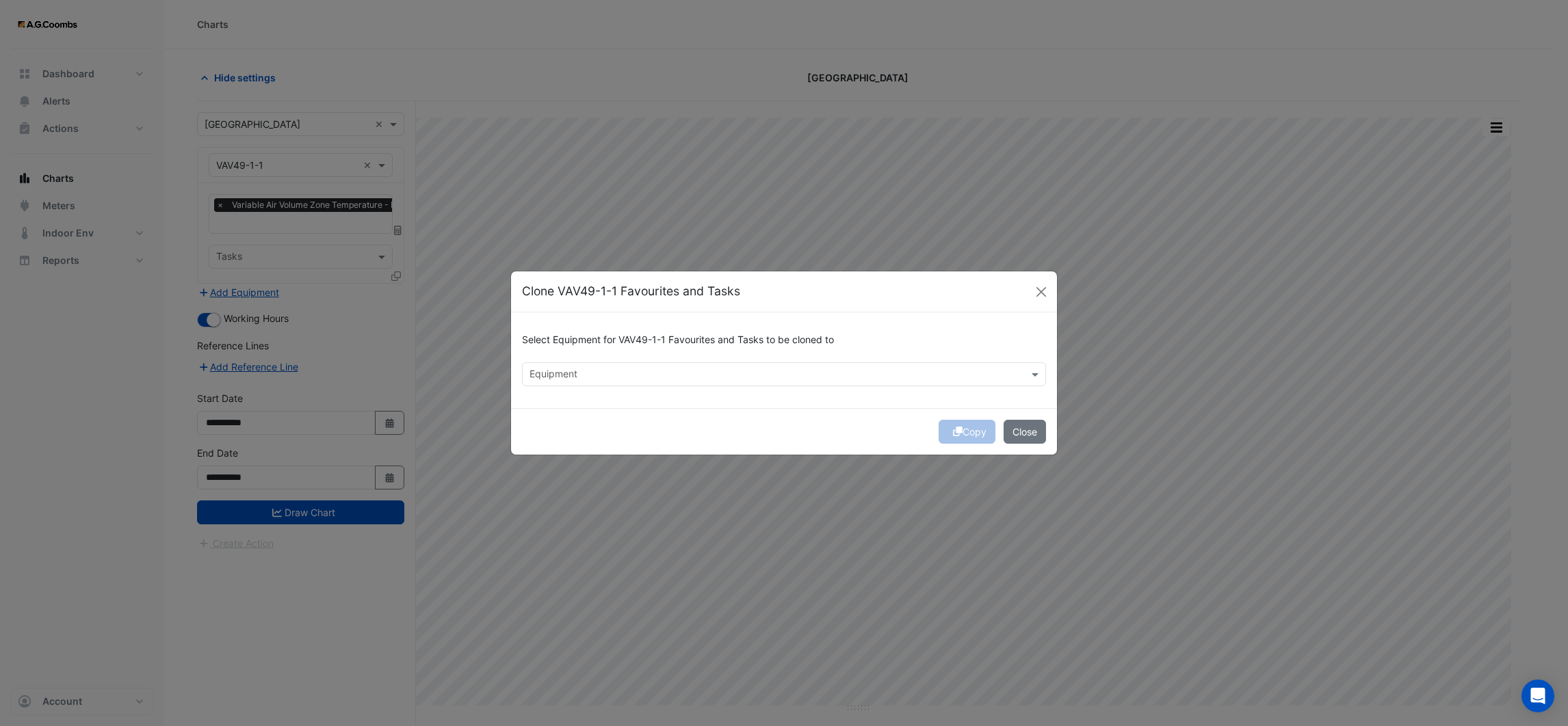
click at [621, 365] on div "Equipment" at bounding box center [773, 375] width 500 height 21
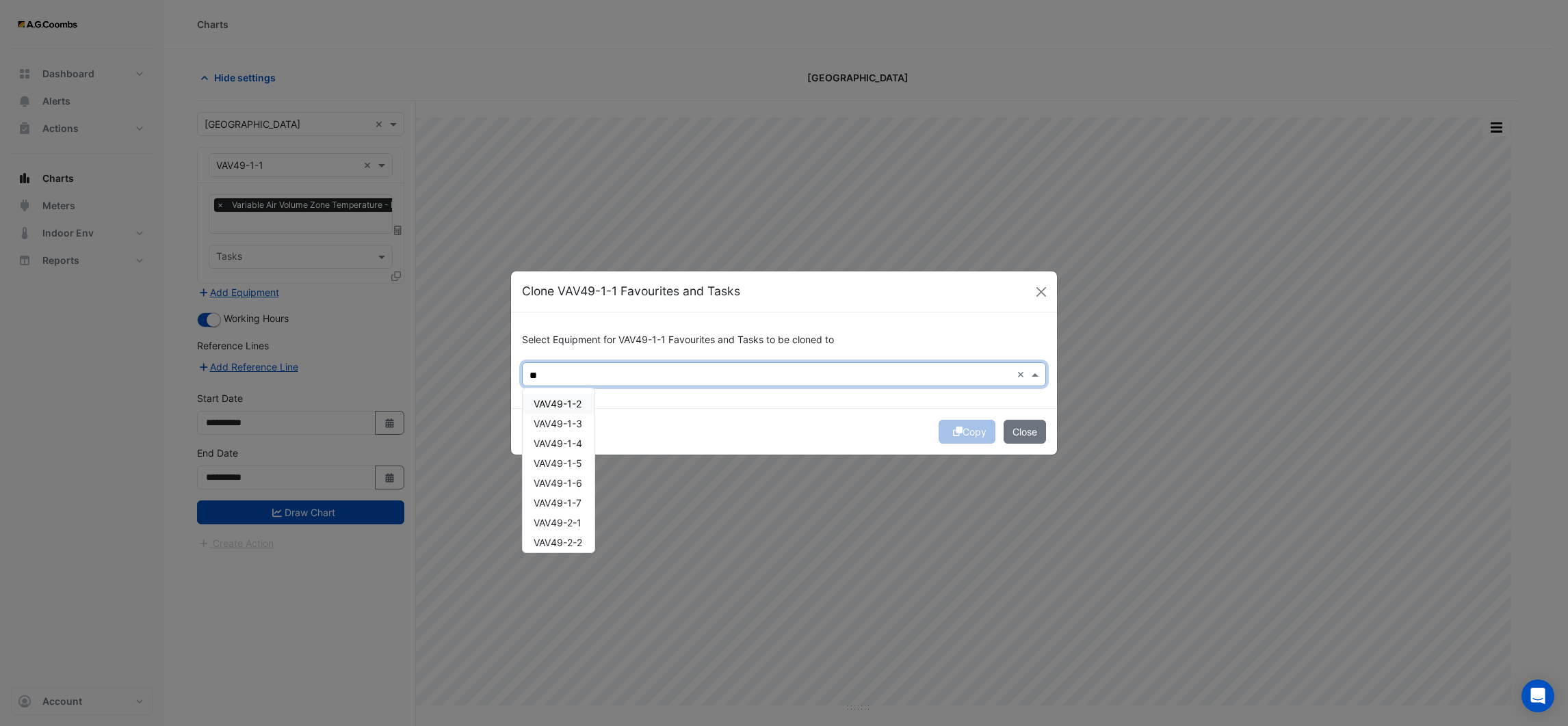
click at [573, 403] on span "VAV49-1-2" at bounding box center [558, 403] width 48 height 12
click at [570, 421] on span "VAV49-1-3" at bounding box center [558, 423] width 49 height 12
click at [569, 439] on span "VAV49-1-4" at bounding box center [558, 444] width 49 height 12
click at [569, 458] on span "VAV49-1-5" at bounding box center [558, 463] width 49 height 12
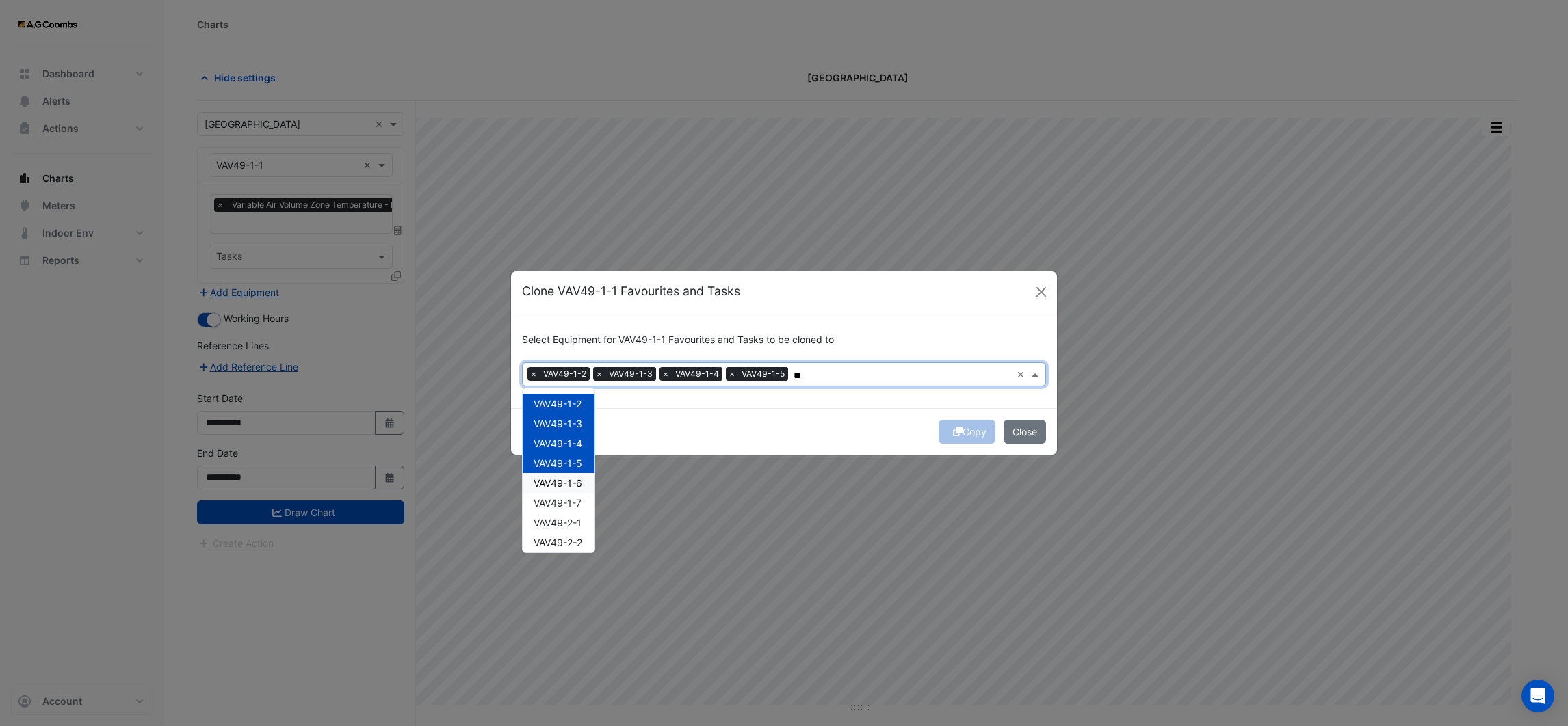
click at [570, 484] on span "VAV49-1-6" at bounding box center [558, 483] width 49 height 12
click at [569, 502] on span "VAV49-1-7" at bounding box center [558, 503] width 48 height 12
click at [568, 517] on span "VAV49-2-1" at bounding box center [558, 522] width 48 height 12
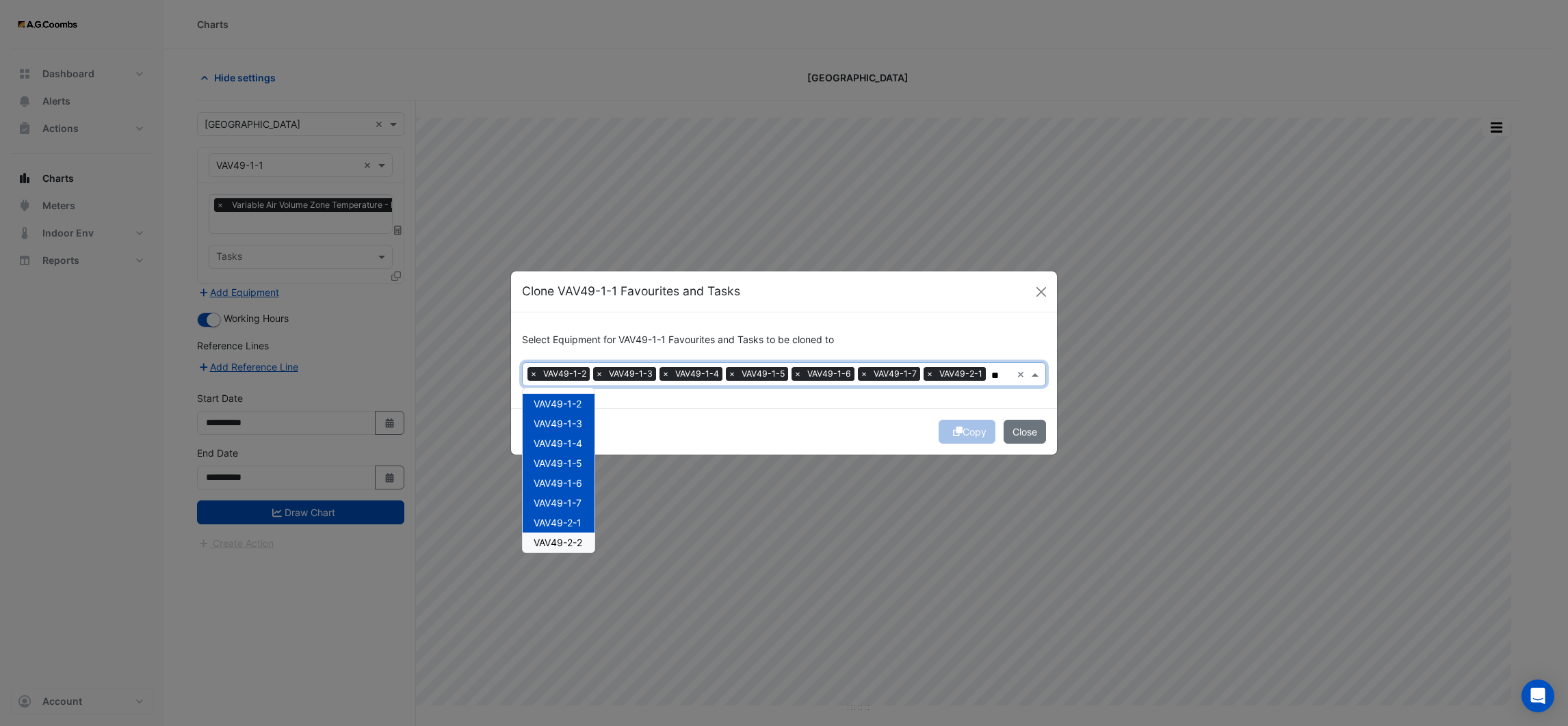
click at [568, 537] on span "VAV49-2-2" at bounding box center [558, 542] width 49 height 12
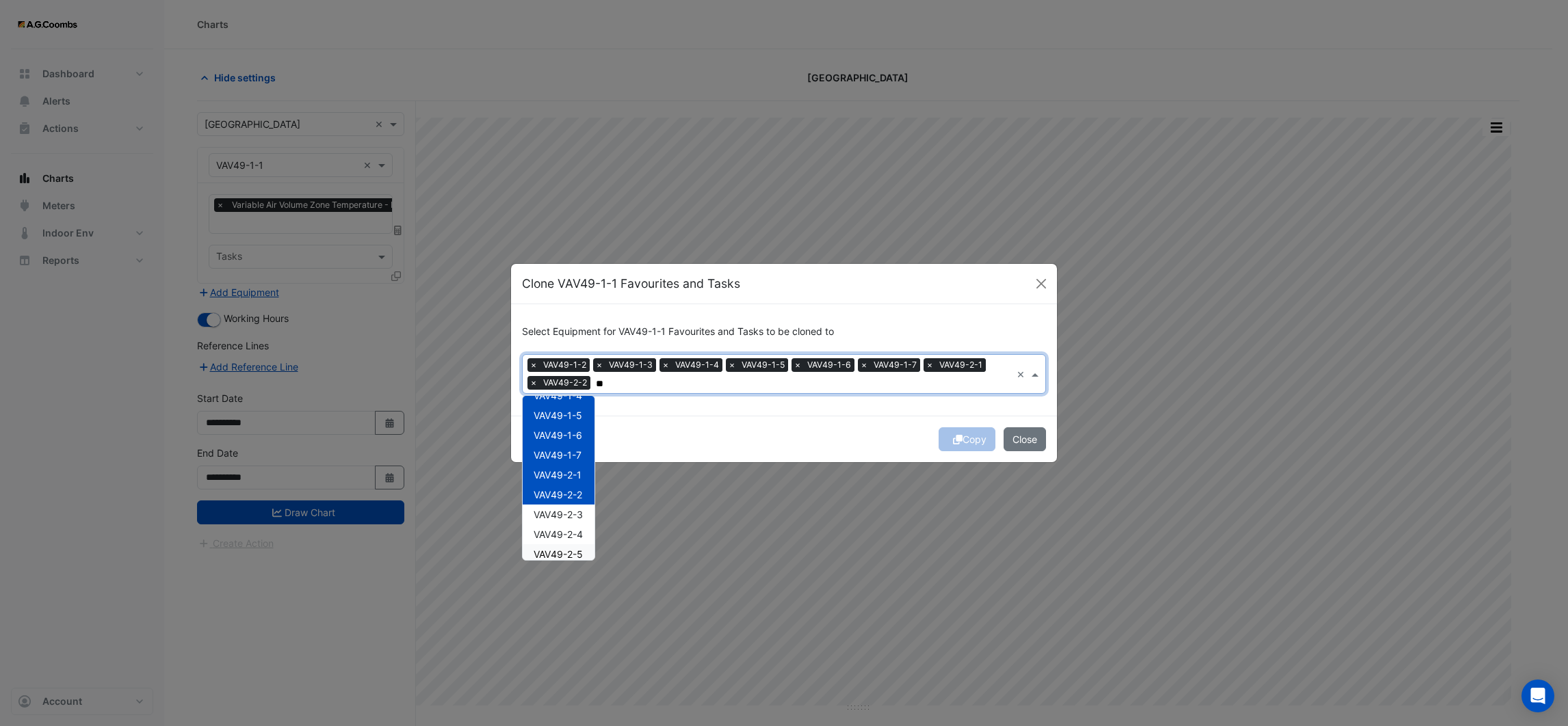
scroll to position [103, 0]
click at [568, 465] on span "VAV49-2-3" at bounding box center [559, 468] width 49 height 12
click at [568, 489] on span "VAV49-2-4" at bounding box center [559, 487] width 49 height 12
click at [568, 508] on span "VAV49-2-5" at bounding box center [559, 507] width 49 height 12
click at [564, 531] on span "VAV49-2-6" at bounding box center [559, 527] width 49 height 12
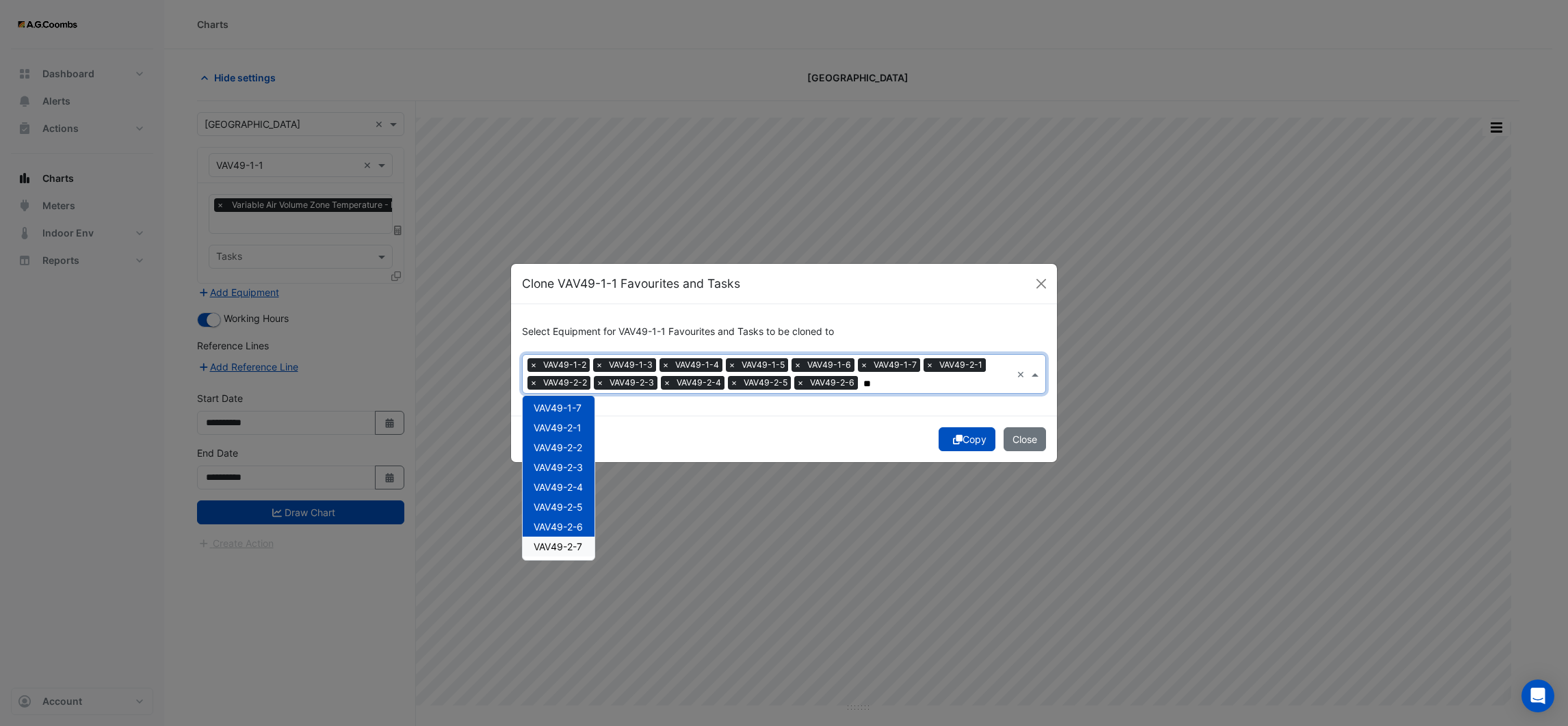
click at [565, 544] on span "VAV49-2-7" at bounding box center [558, 546] width 49 height 12
click at [558, 467] on span "VAV49-3-1" at bounding box center [558, 464] width 49 height 12
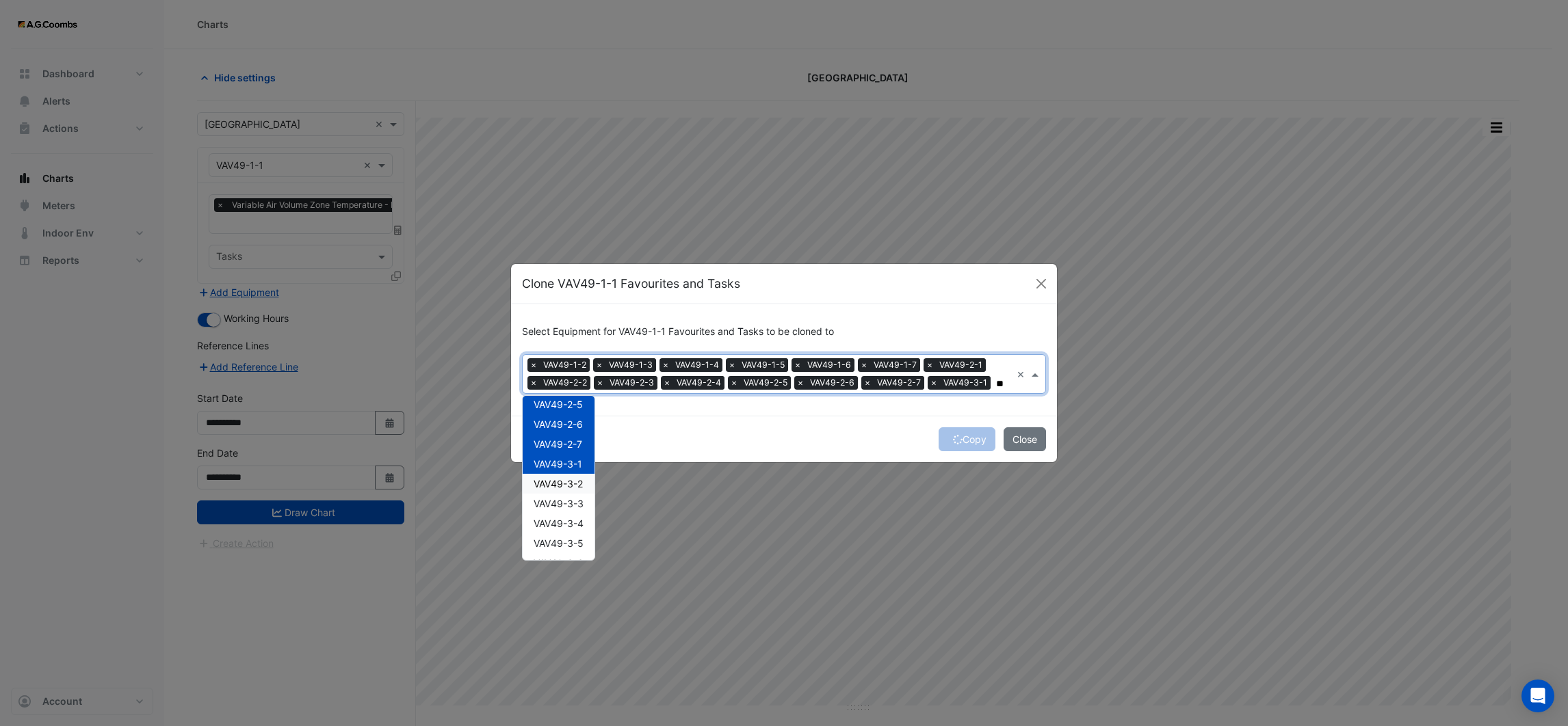
click at [557, 479] on span "VAV49-3-2" at bounding box center [559, 484] width 49 height 12
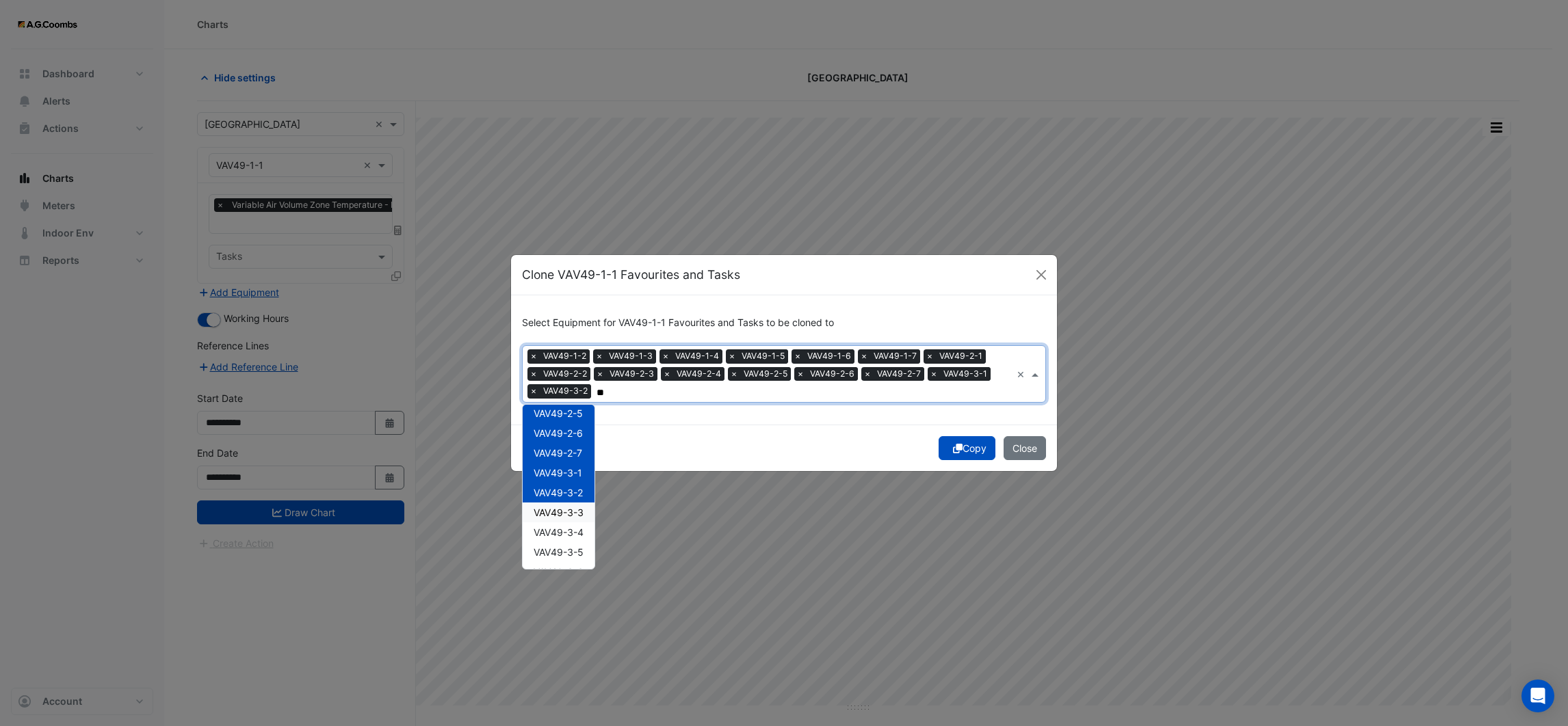
click at [556, 515] on span "VAV49-3-3" at bounding box center [559, 513] width 50 height 12
click at [556, 537] on div "VAV49-3-4" at bounding box center [559, 532] width 72 height 20
click at [556, 549] on span "VAV49-3-5" at bounding box center [559, 552] width 50 height 12
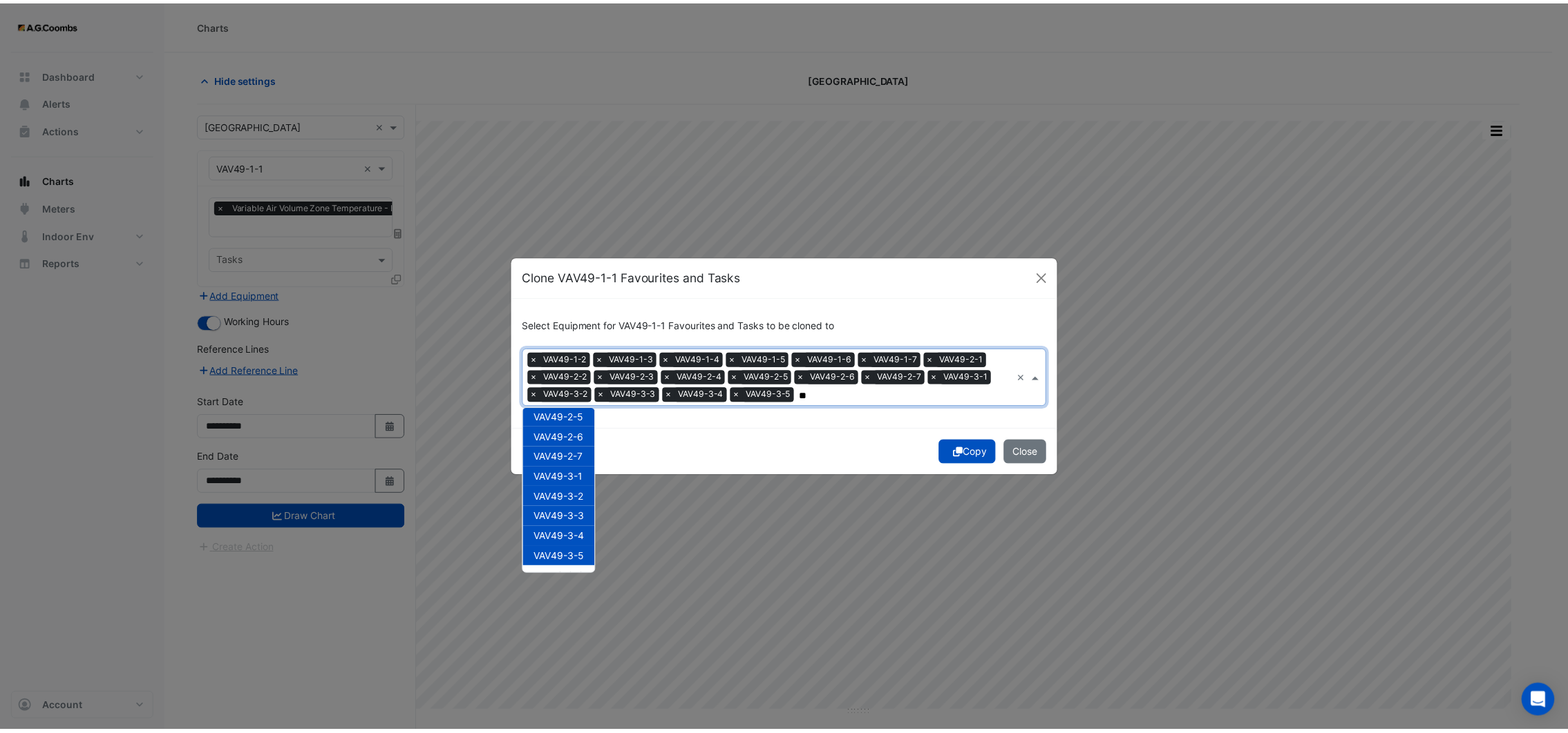
scroll to position [365, 0]
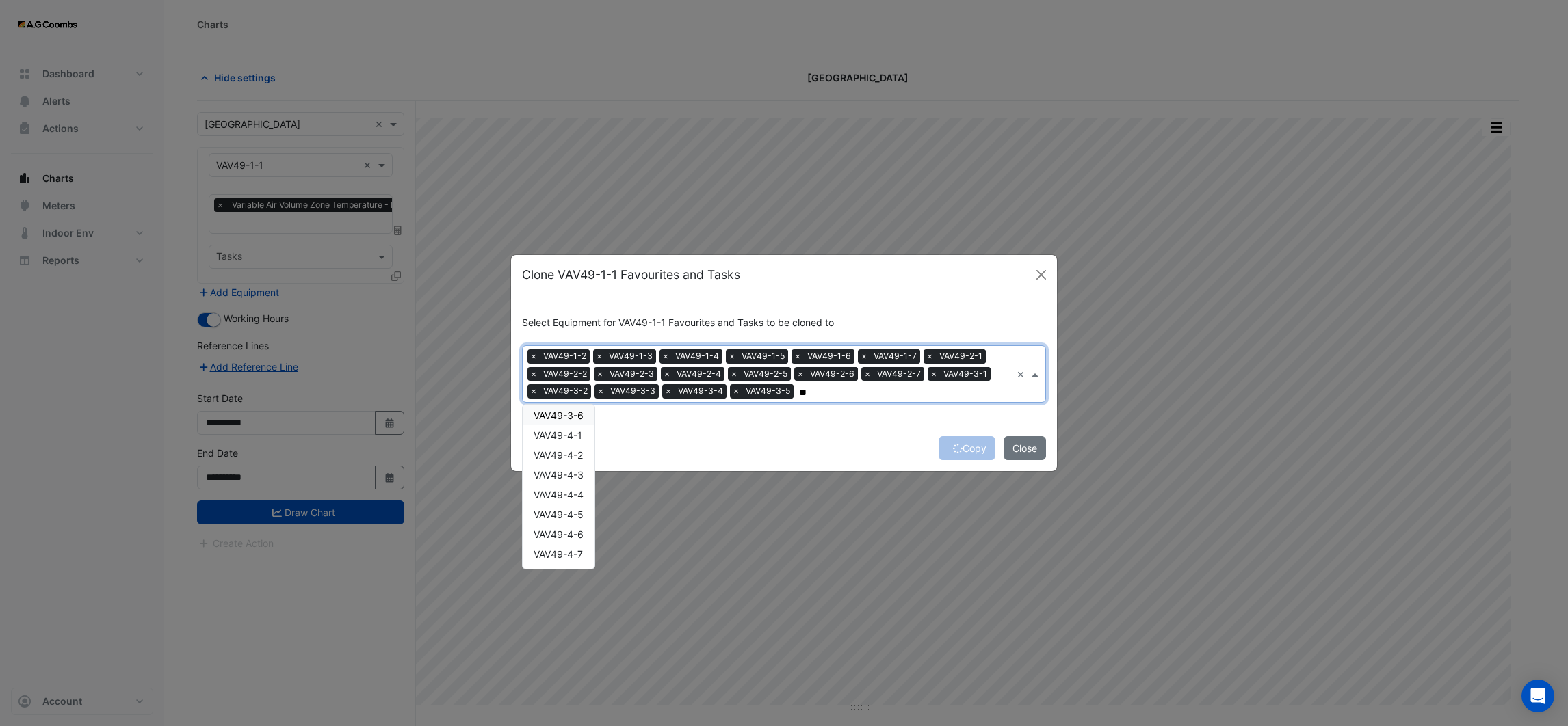
click at [564, 420] on div "VAV49-3-6" at bounding box center [559, 415] width 72 height 20
click at [565, 437] on span "VAV49-4-1" at bounding box center [558, 435] width 49 height 12
click at [565, 453] on span "VAV49-4-2" at bounding box center [559, 455] width 49 height 12
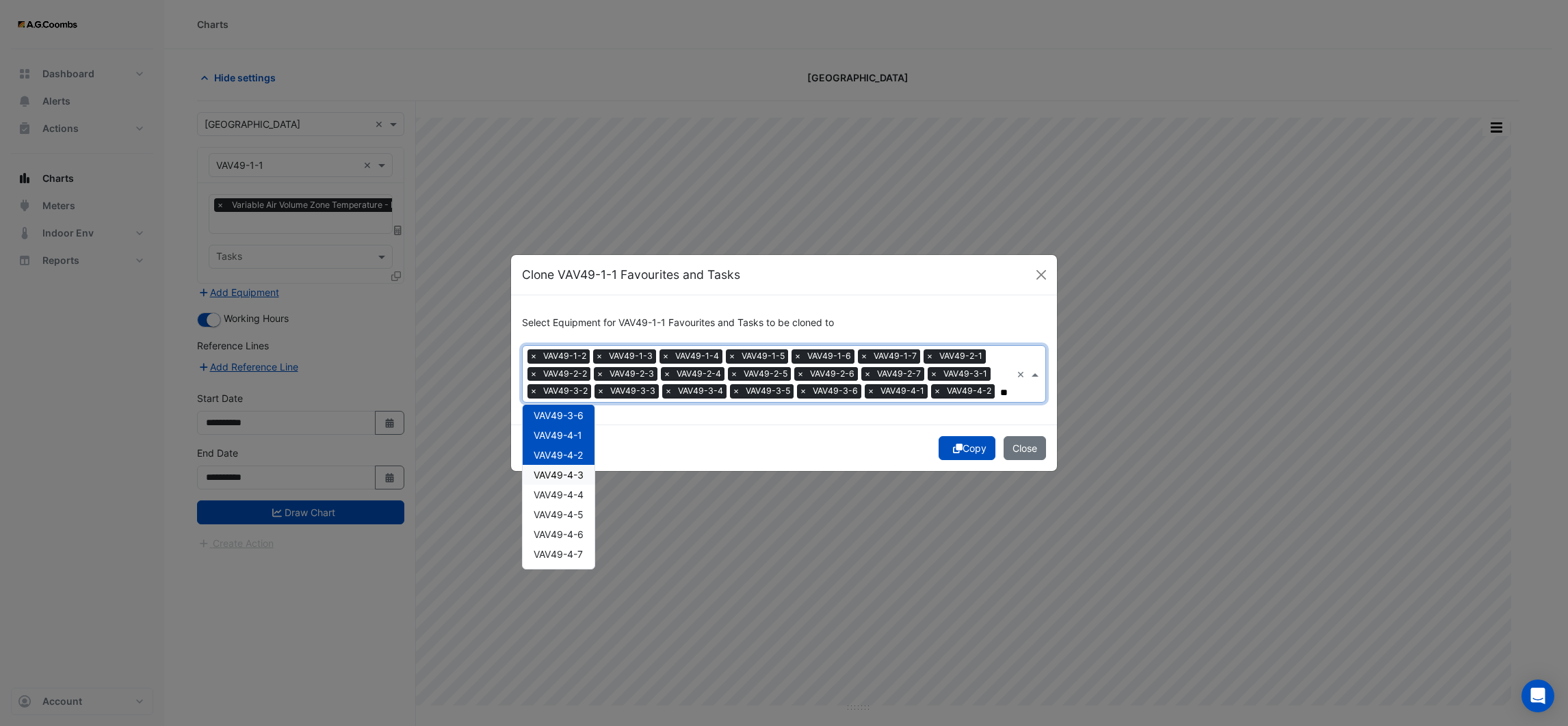
click at [564, 475] on span "VAV49-4-3" at bounding box center [559, 475] width 50 height 12
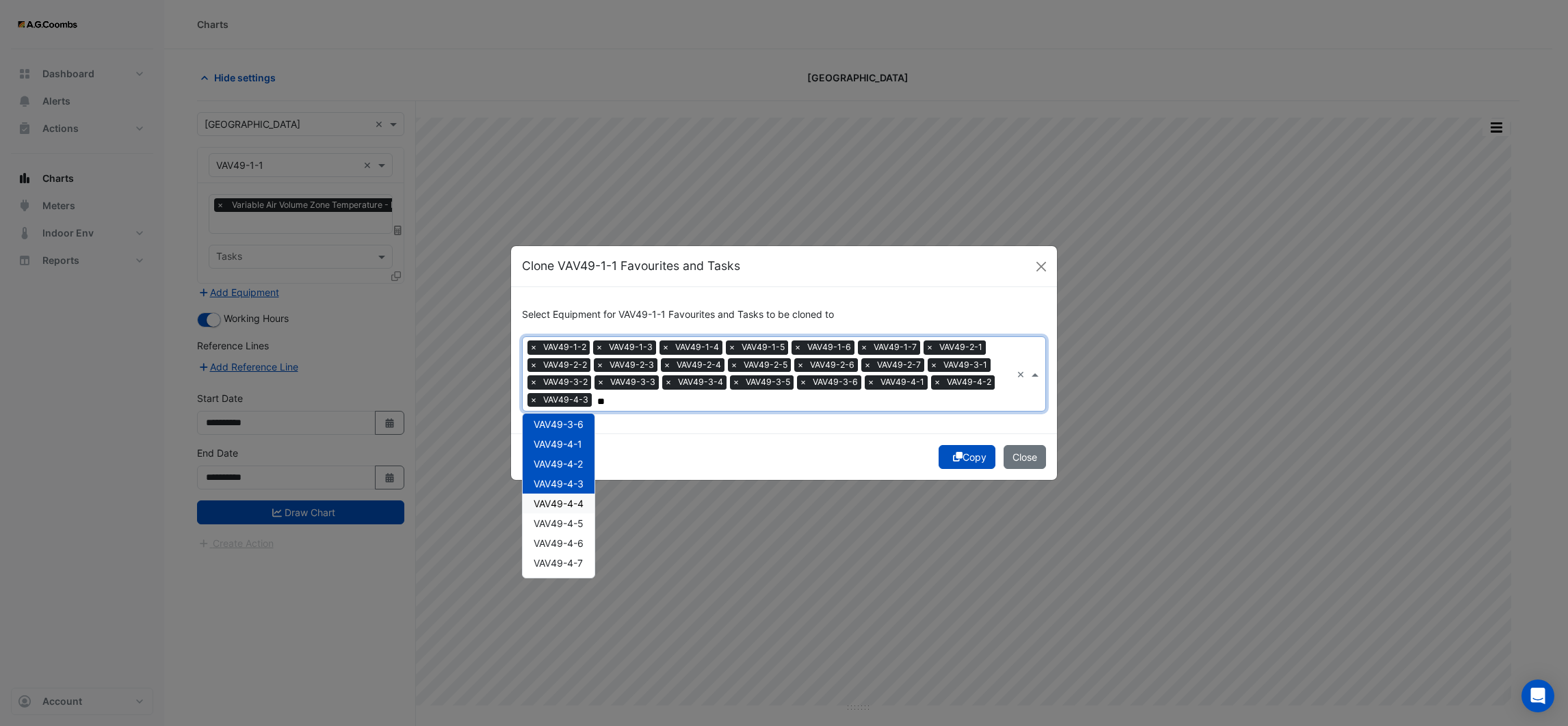
click at [561, 499] on span "VAV49-4-4" at bounding box center [559, 503] width 50 height 12
click at [560, 522] on span "VAV49-4-5" at bounding box center [559, 523] width 50 height 12
click at [560, 542] on span "VAV49-4-6" at bounding box center [559, 543] width 50 height 12
click at [560, 558] on span "VAV49-4-7" at bounding box center [559, 563] width 49 height 12
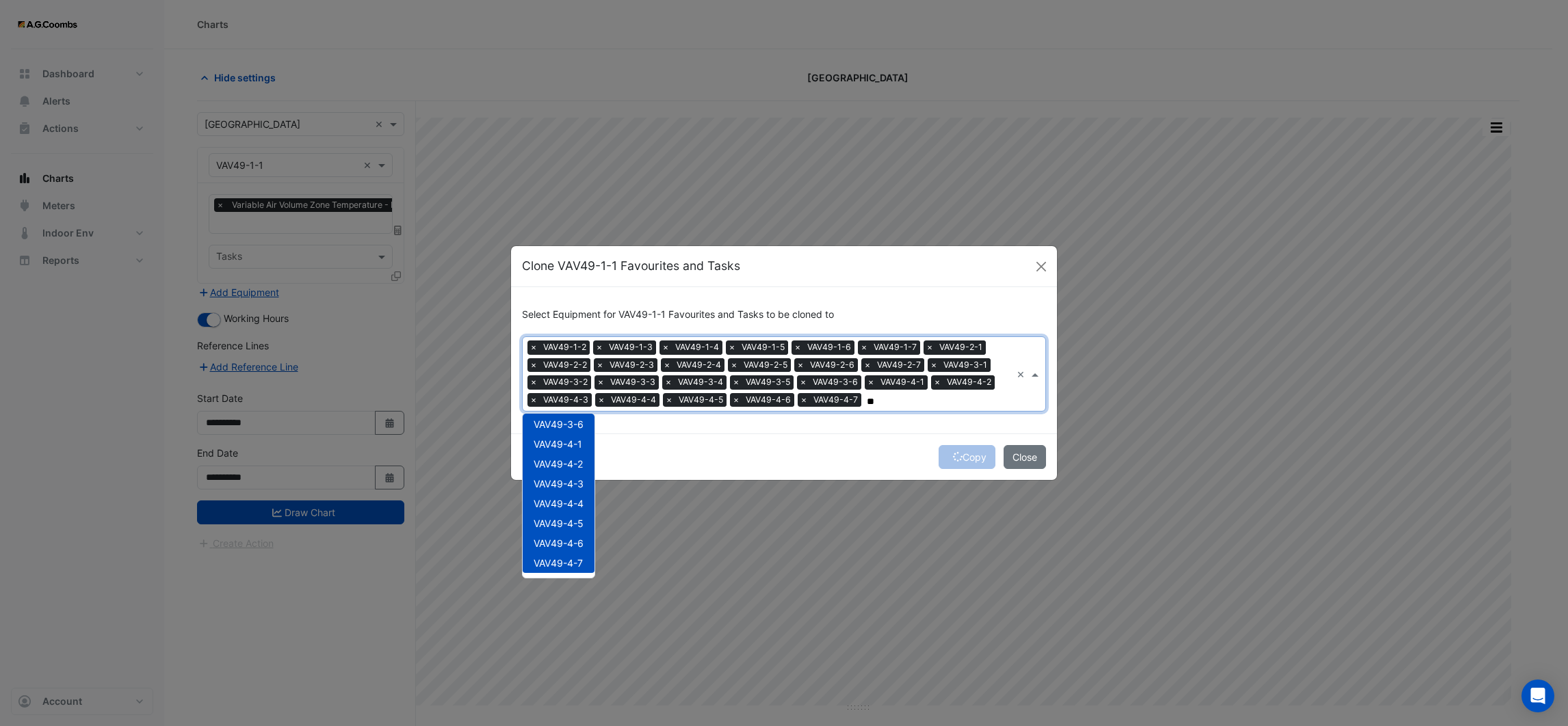
type input "**"
click at [833, 446] on div "Copy Close" at bounding box center [783, 457] width 546 height 46
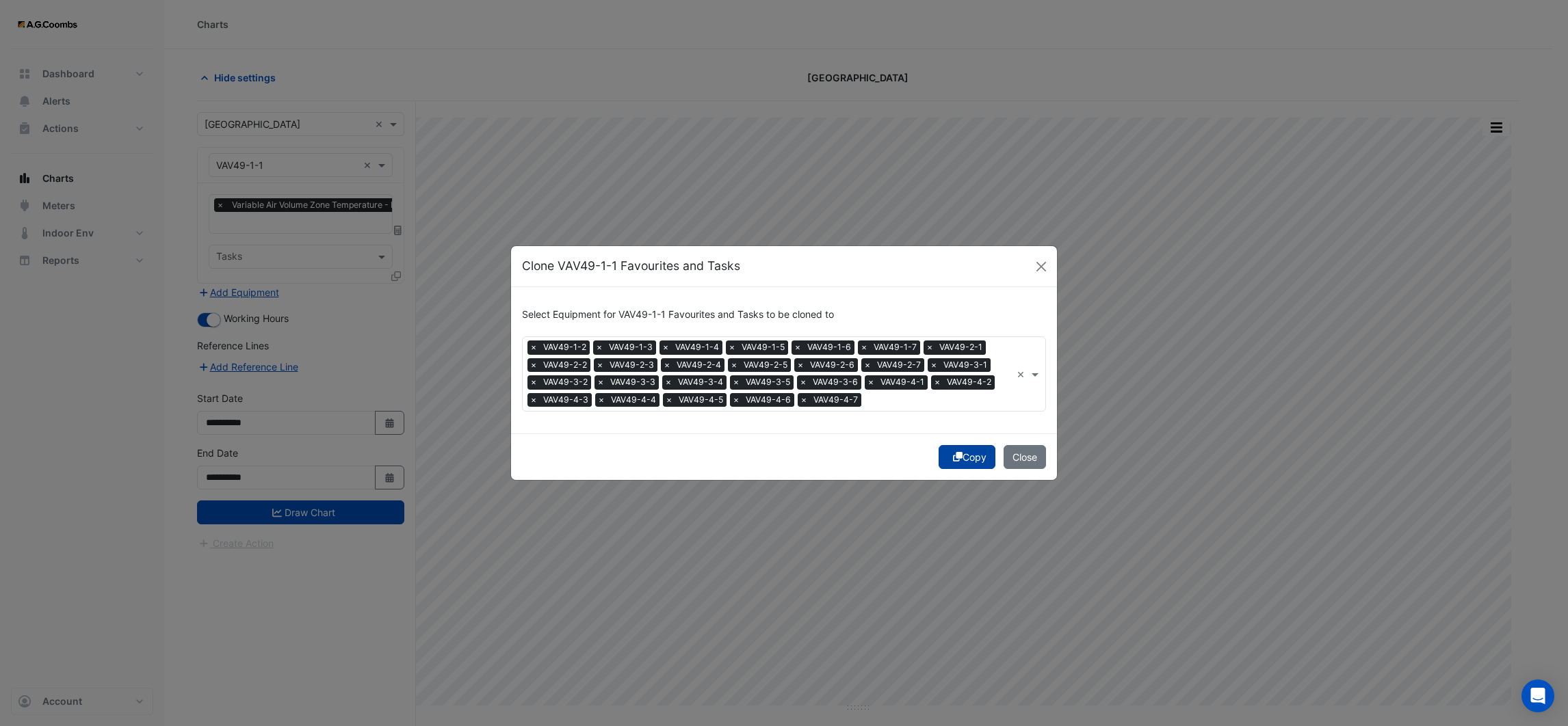
click at [954, 463] on button "Copy" at bounding box center [966, 457] width 57 height 24
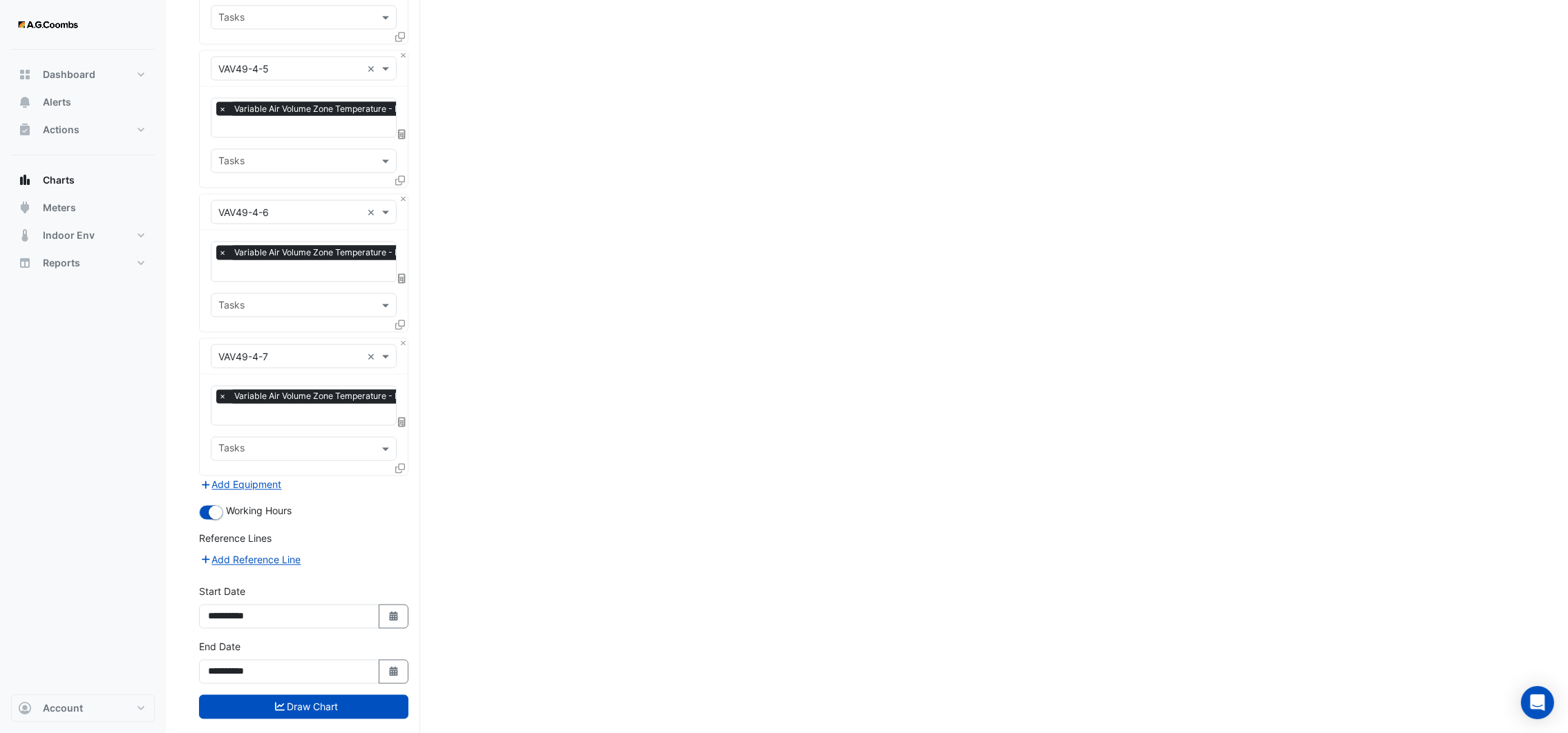
scroll to position [3554, 0]
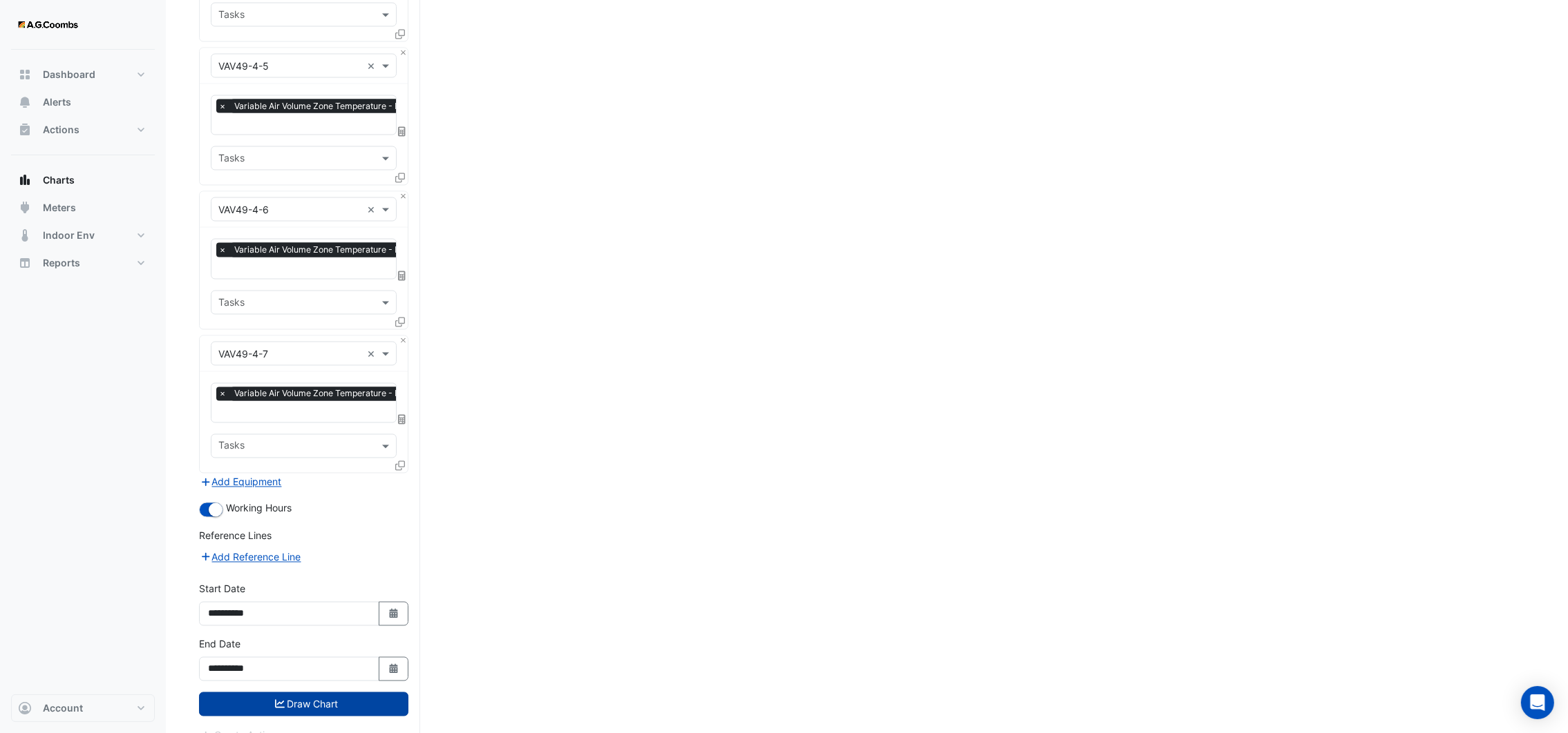
click at [313, 692] on button "Draw Chart" at bounding box center [304, 705] width 209 height 24
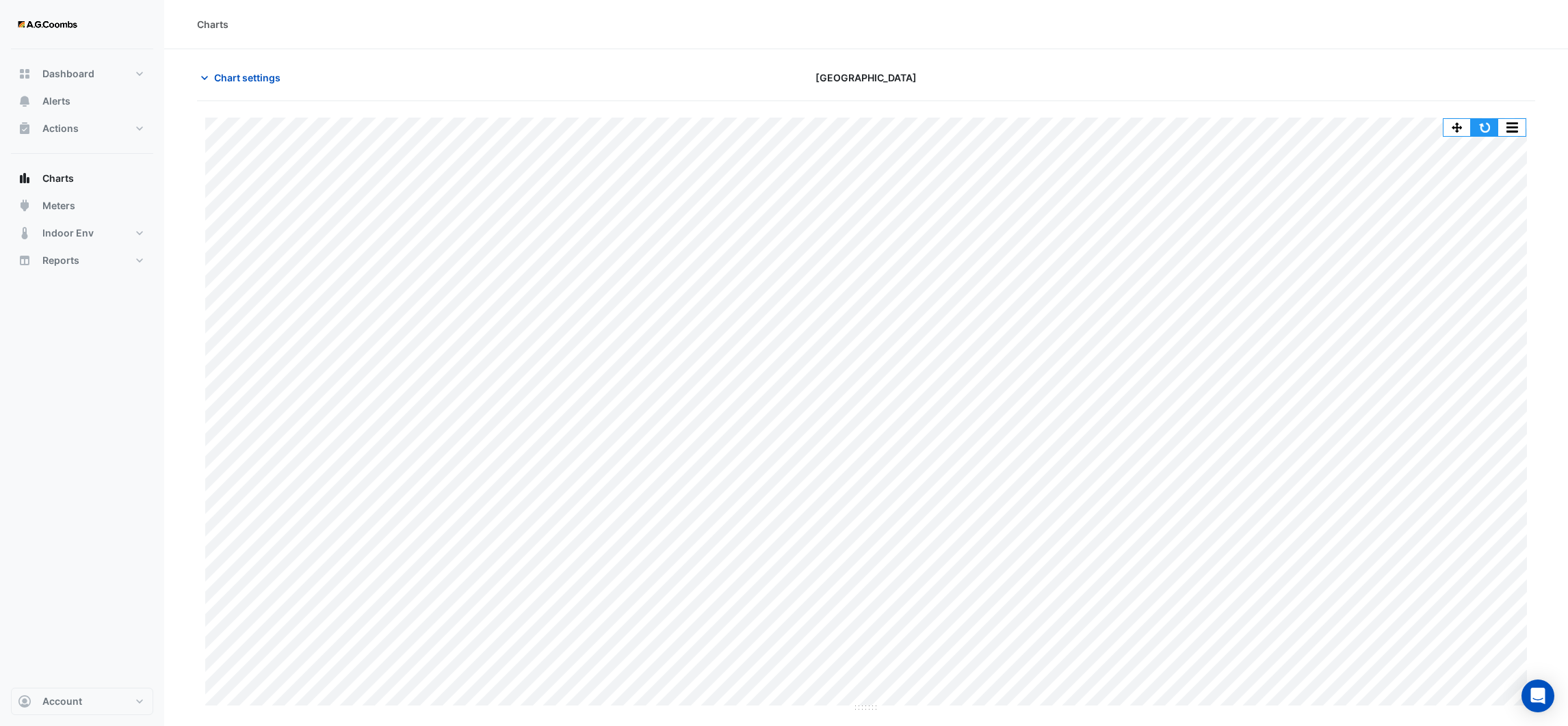
click at [1488, 130] on button "button" at bounding box center [1484, 127] width 27 height 17
click at [210, 80] on icon "button" at bounding box center [204, 77] width 13 height 13
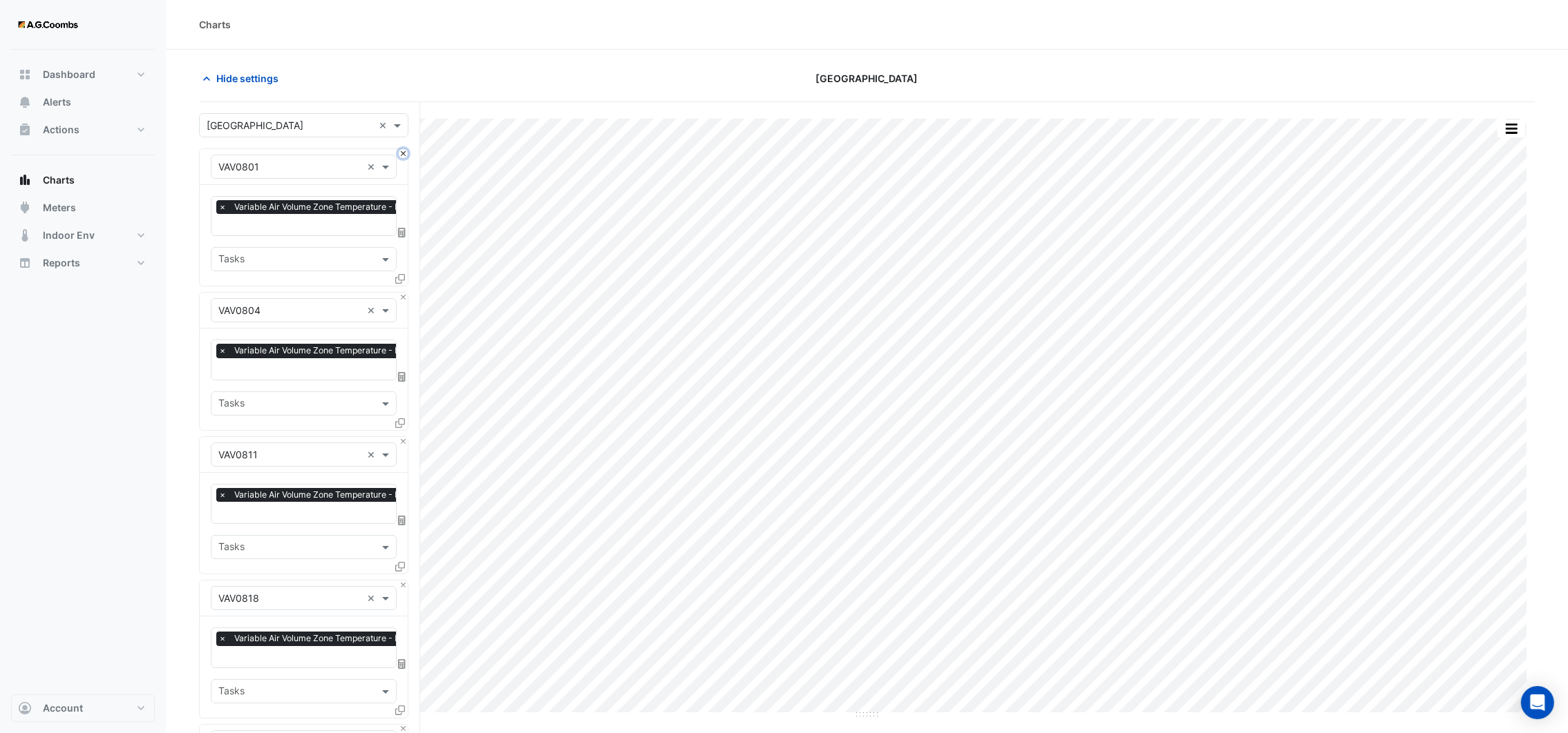
click at [400, 156] on button "Close" at bounding box center [403, 154] width 9 height 9
click at [400, 293] on button "Close" at bounding box center [403, 297] width 9 height 9
click at [400, 156] on button "Close" at bounding box center [403, 154] width 9 height 9
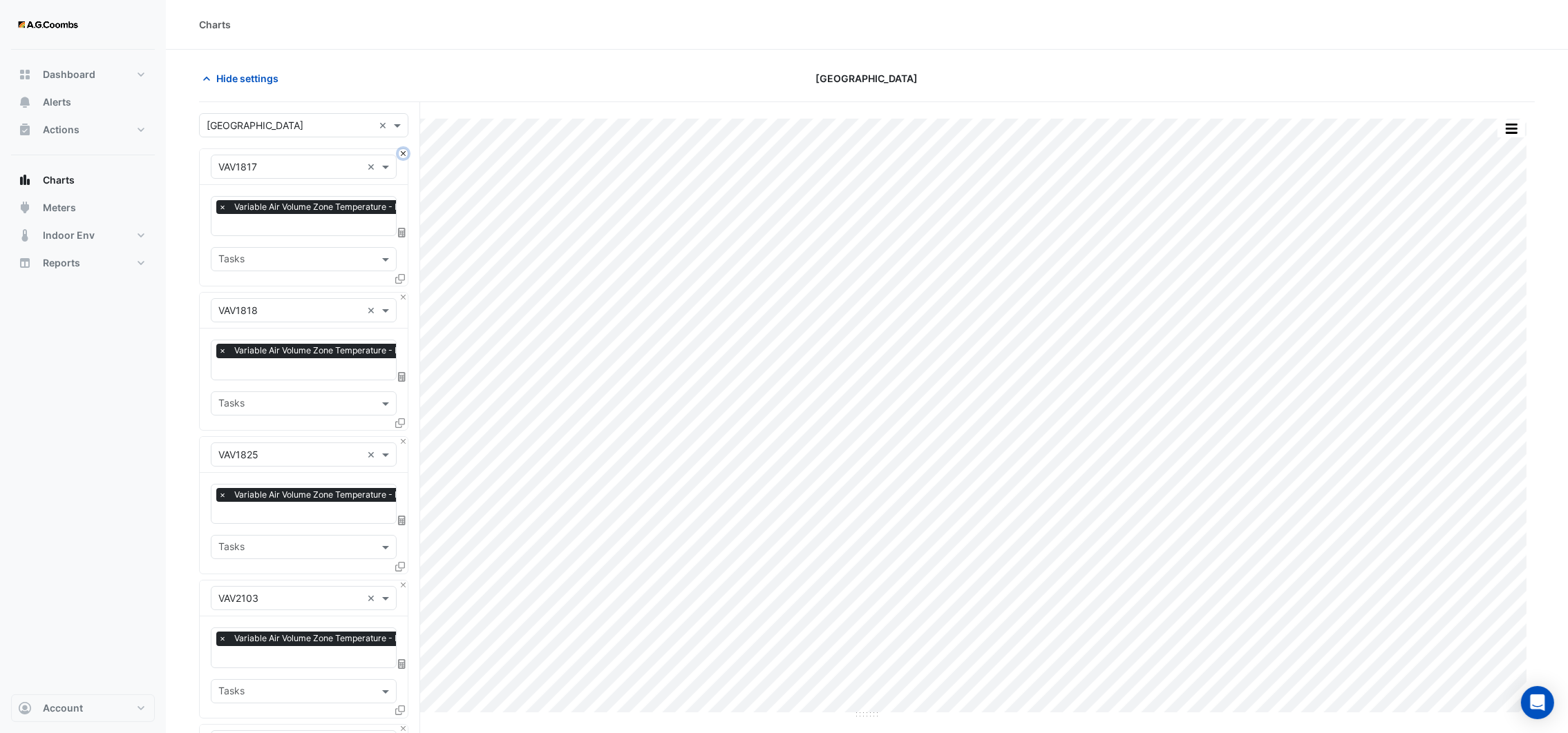
click at [400, 156] on button "Close" at bounding box center [403, 154] width 9 height 9
click at [400, 293] on button "Close" at bounding box center [403, 297] width 9 height 9
click at [400, 156] on button "Close" at bounding box center [403, 154] width 9 height 9
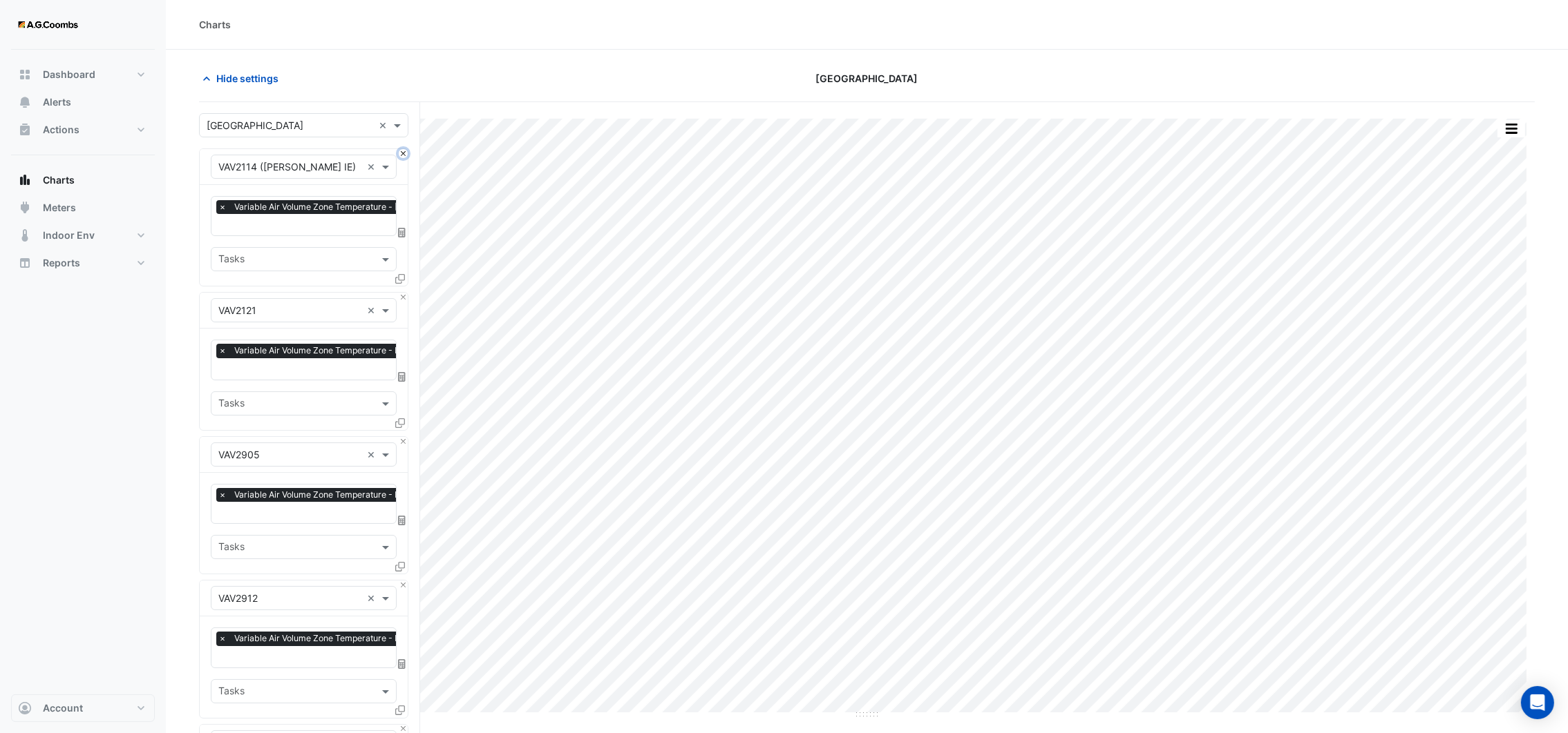
click at [400, 156] on button "Close" at bounding box center [403, 154] width 9 height 9
click at [400, 293] on button "Close" at bounding box center [403, 297] width 9 height 9
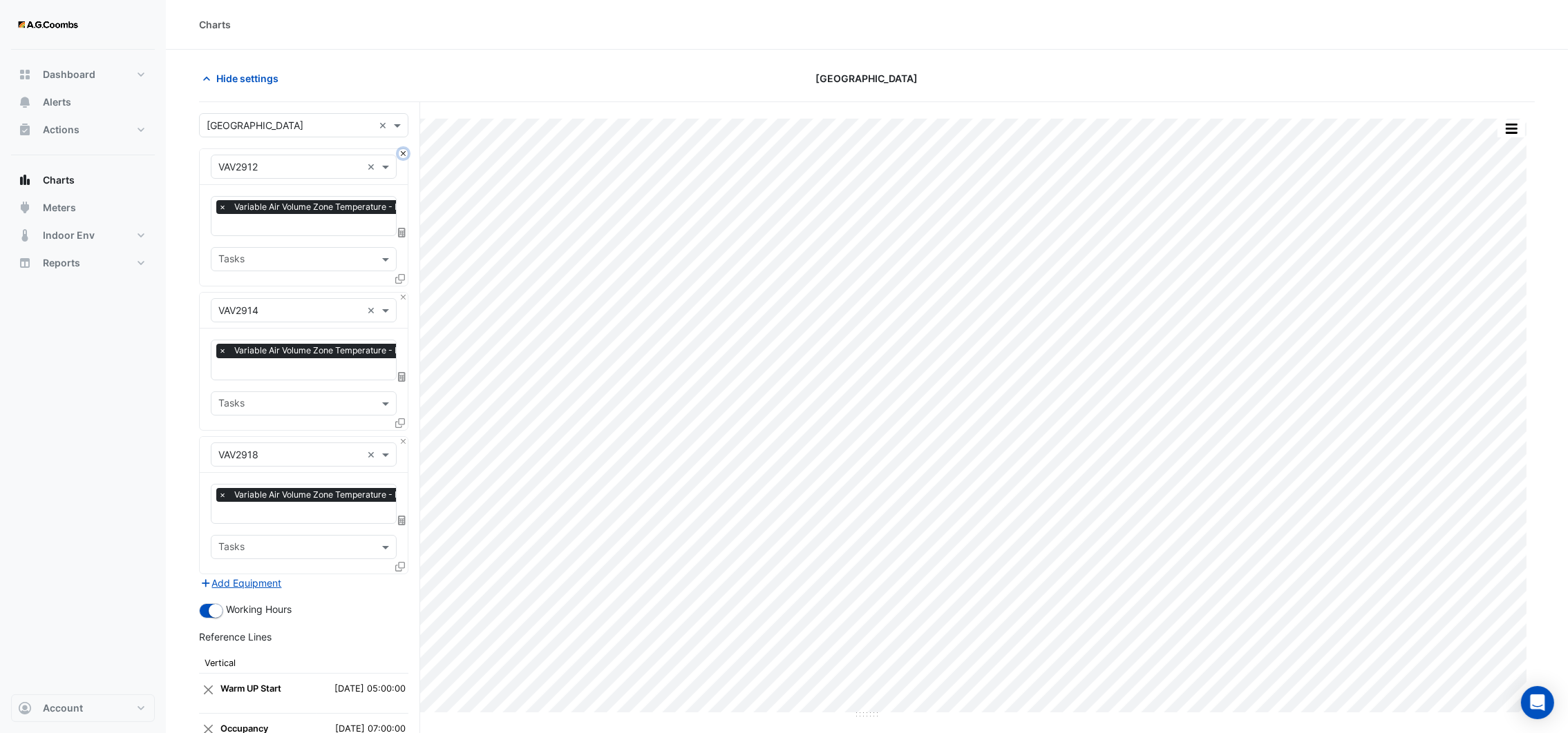
click at [400, 156] on button "Close" at bounding box center [403, 154] width 9 height 9
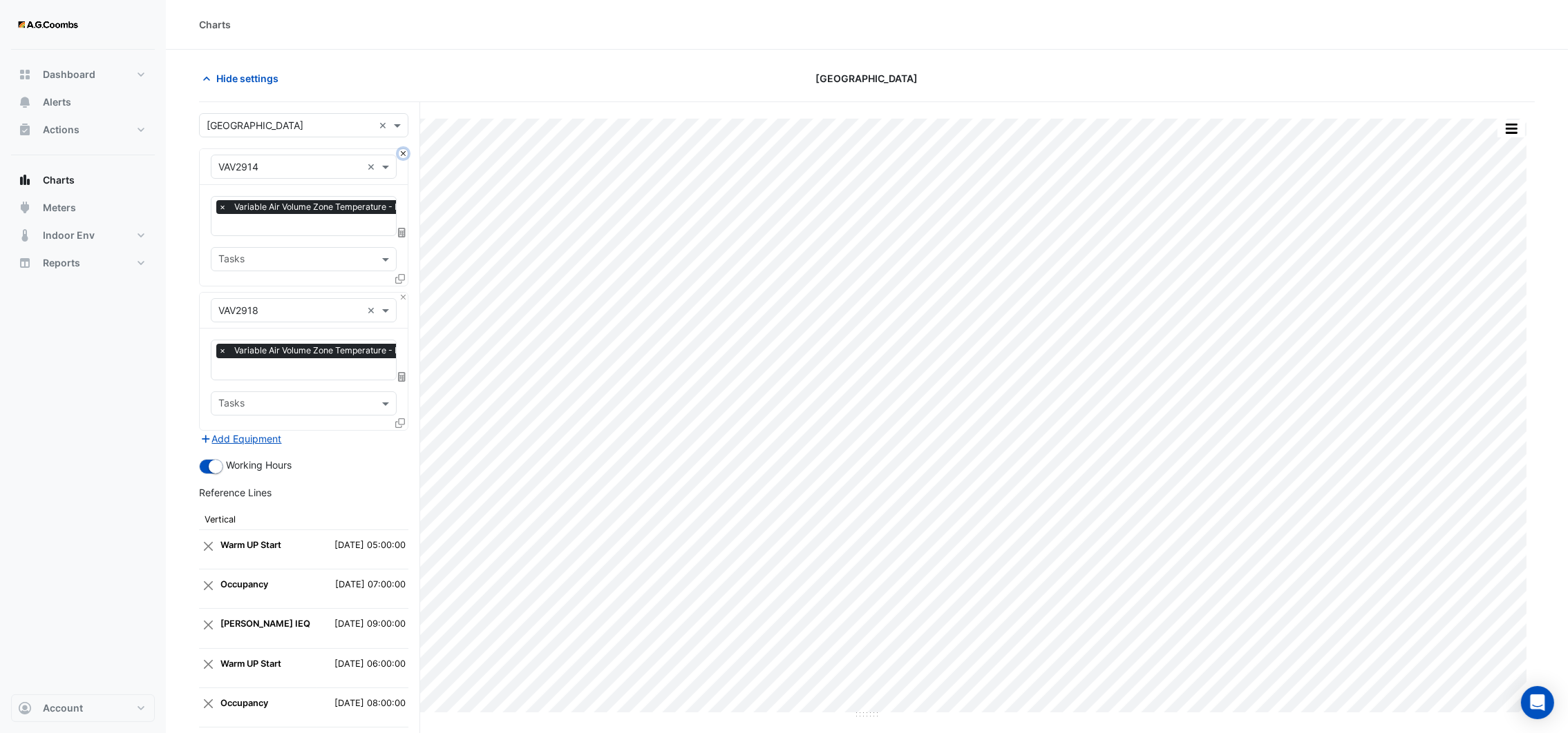
click at [400, 156] on button "Close" at bounding box center [403, 154] width 9 height 9
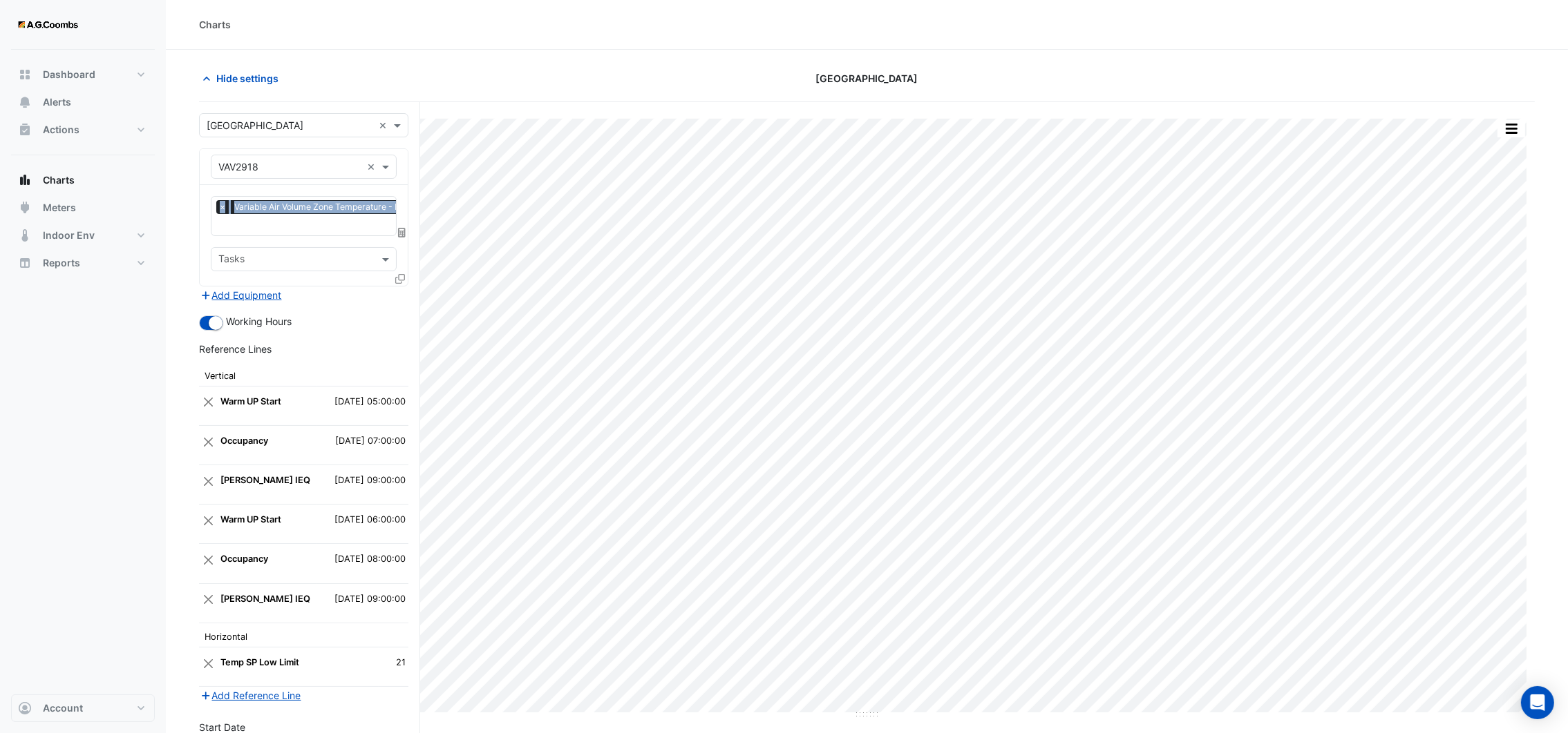
click at [400, 156] on div "Equipment × VAV2918 ×" at bounding box center [304, 167] width 208 height 36
drag, startPoint x: 400, startPoint y: 156, endPoint x: 349, endPoint y: 169, distance: 52.6
click at [349, 169] on input "text" at bounding box center [290, 167] width 143 height 14
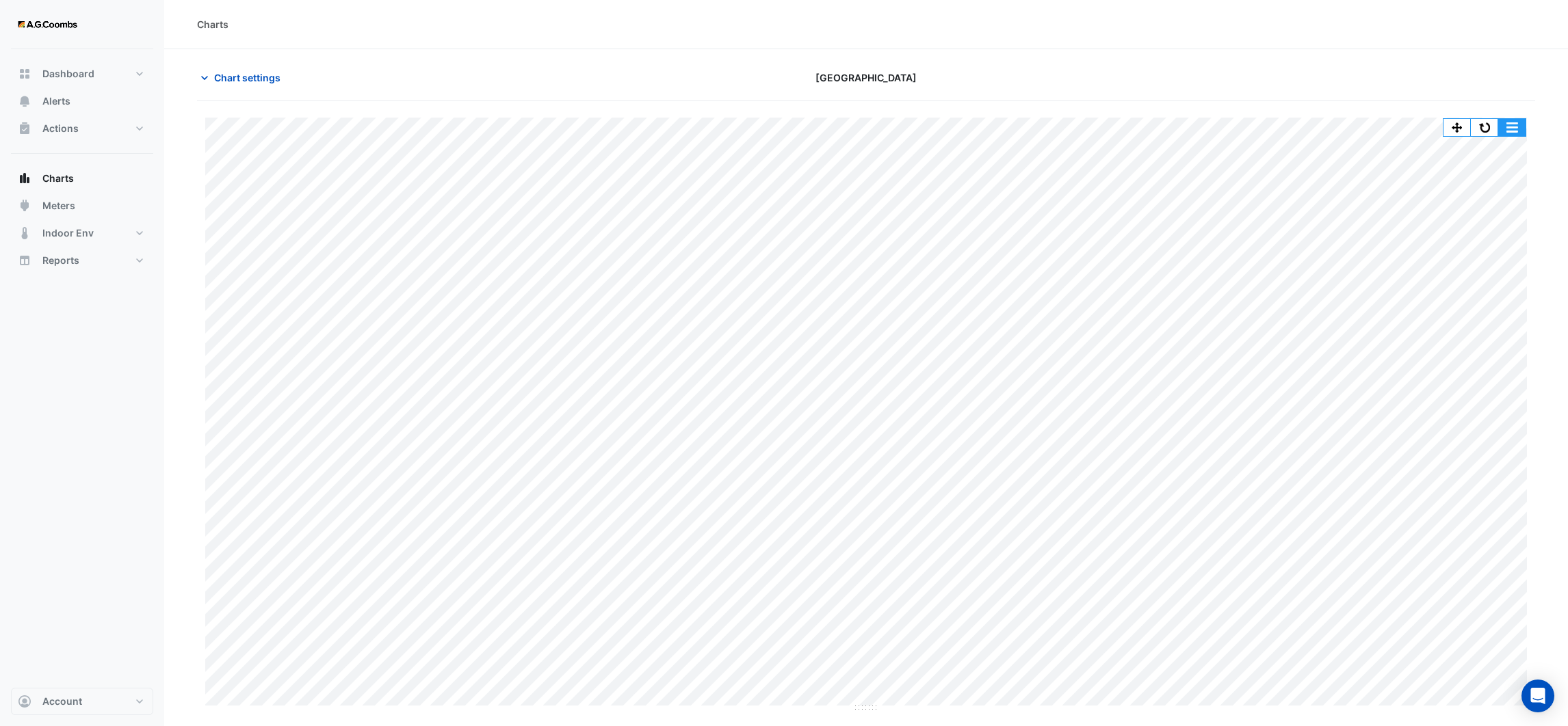
click at [1513, 130] on button "button" at bounding box center [1512, 127] width 27 height 17
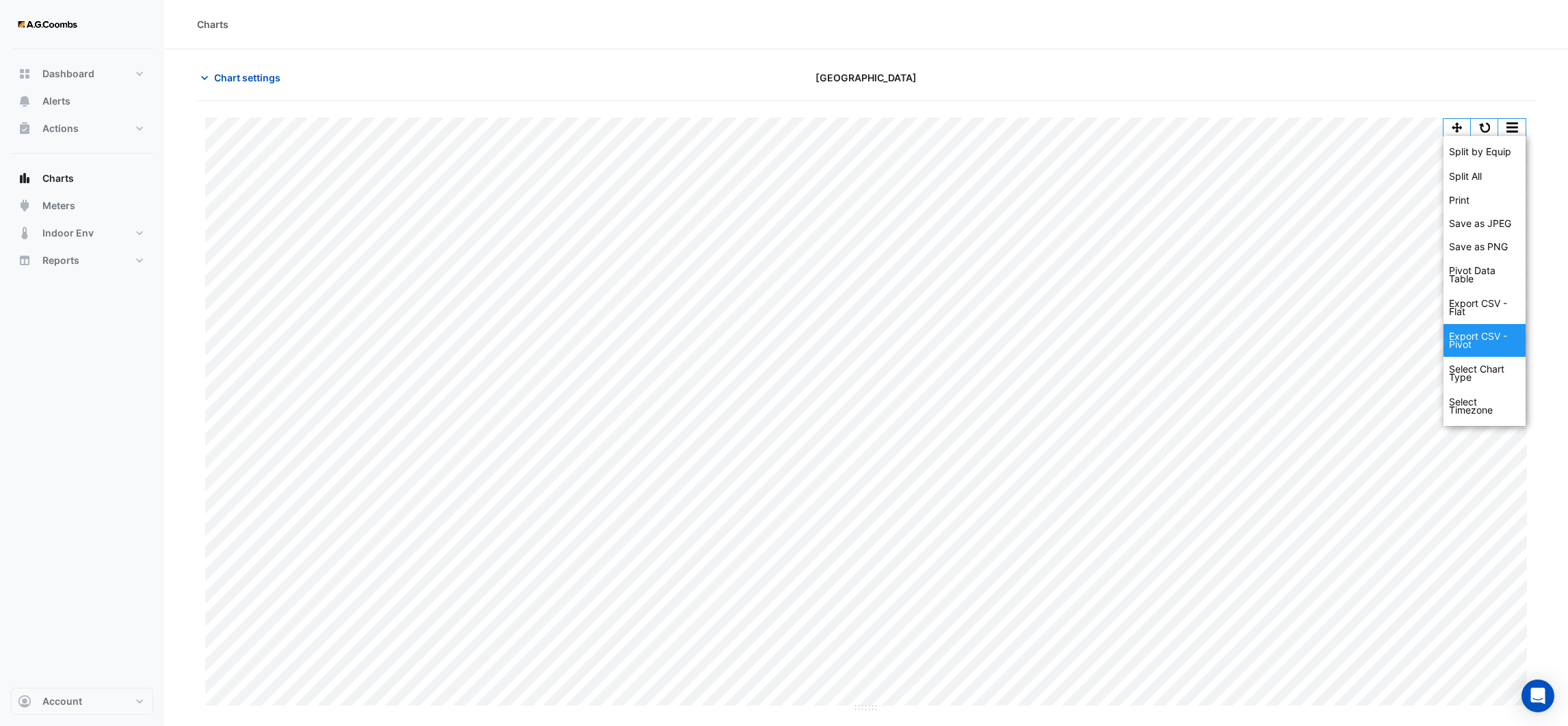
click at [1508, 337] on div "Export CSV - Pivot" at bounding box center [1484, 340] width 82 height 33
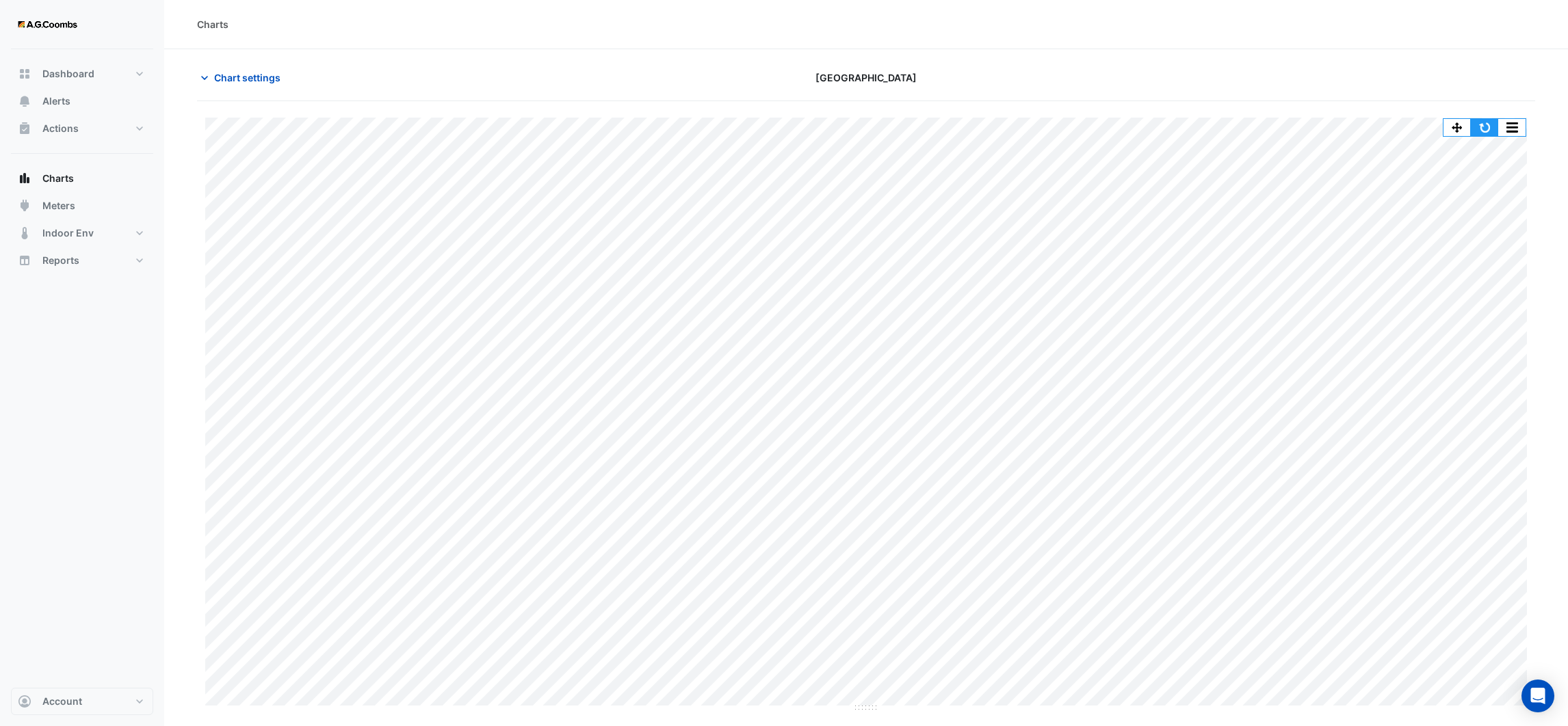
click at [1485, 127] on button "button" at bounding box center [1484, 127] width 27 height 17
click at [1516, 127] on button "button" at bounding box center [1512, 127] width 27 height 17
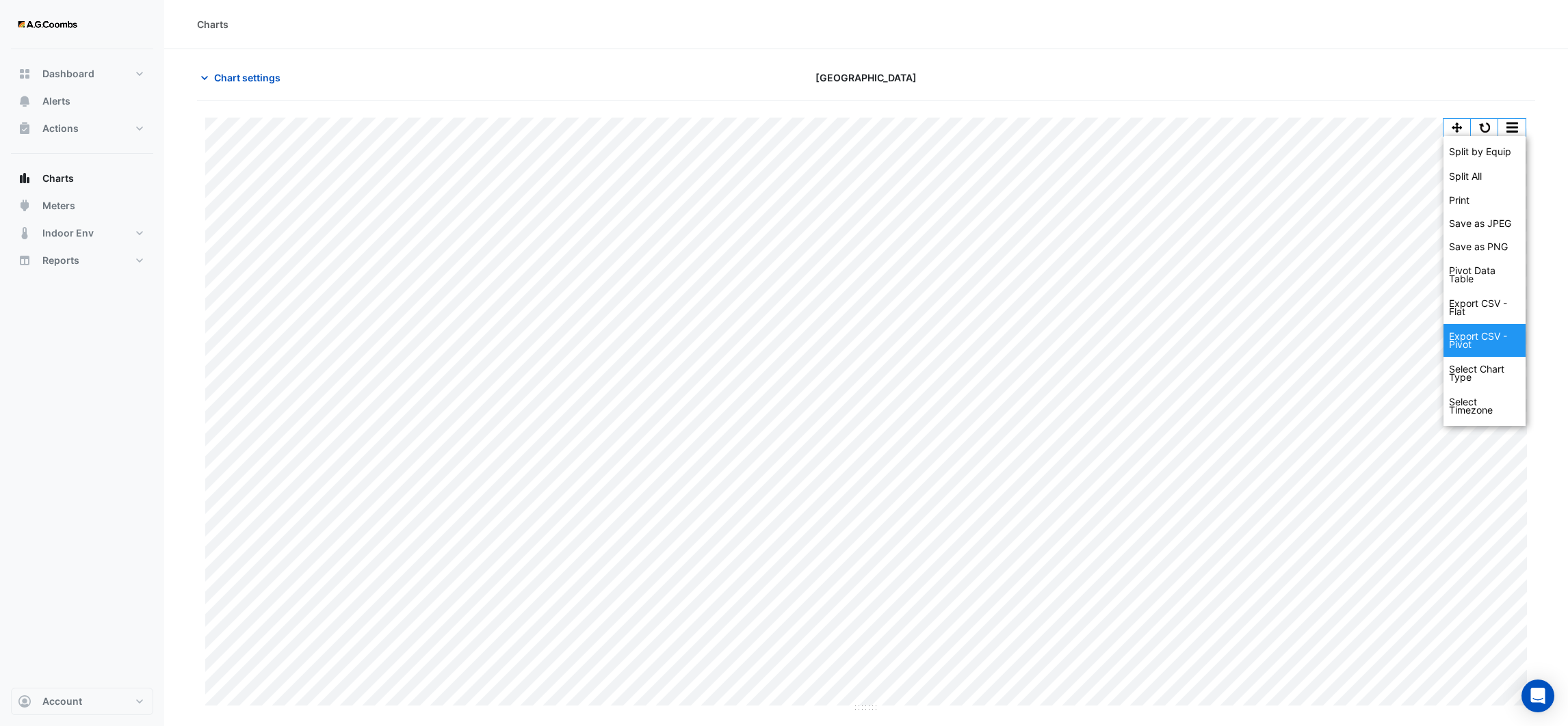
click at [1497, 335] on div "Export CSV - Pivot" at bounding box center [1484, 340] width 82 height 33
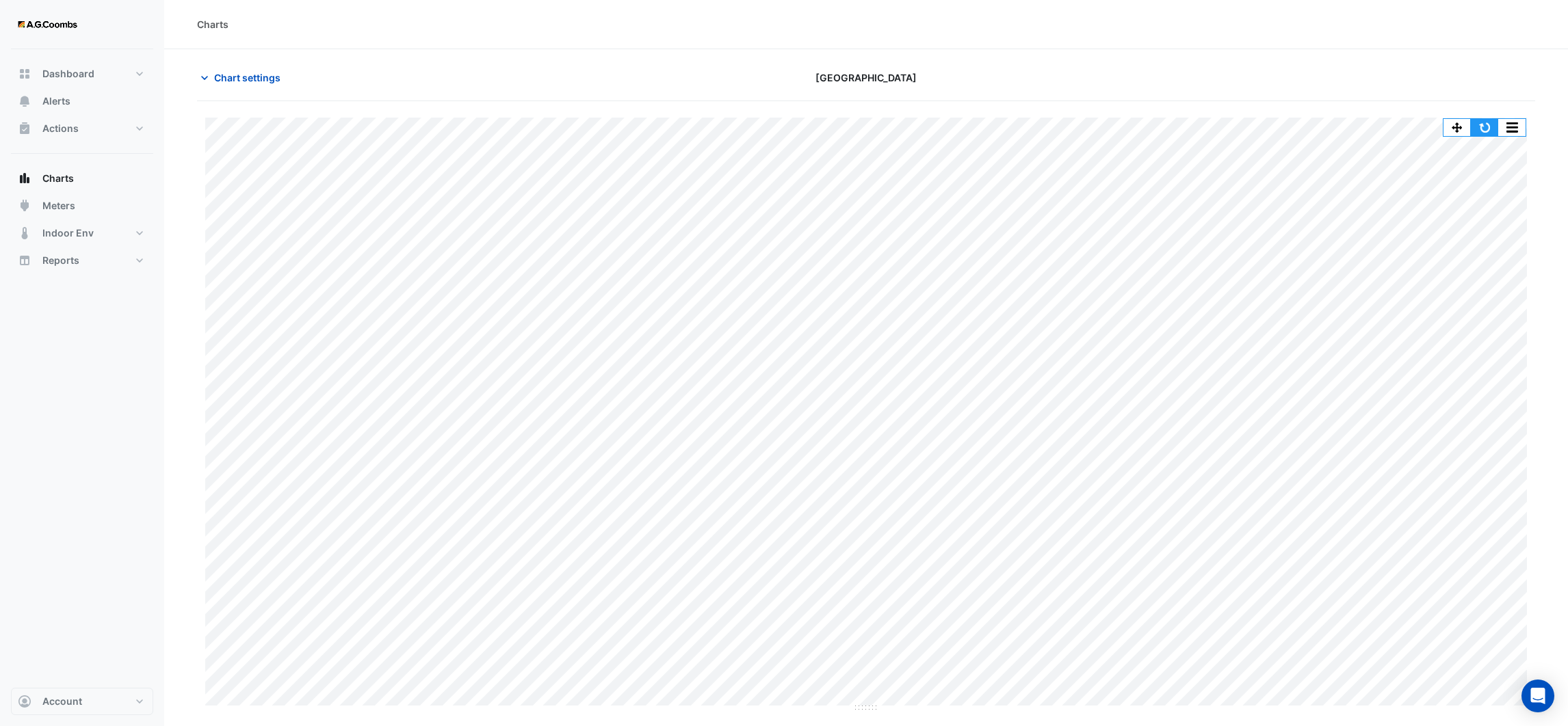
click at [1483, 130] on button "button" at bounding box center [1484, 127] width 27 height 17
click at [1506, 133] on button "button" at bounding box center [1512, 127] width 27 height 17
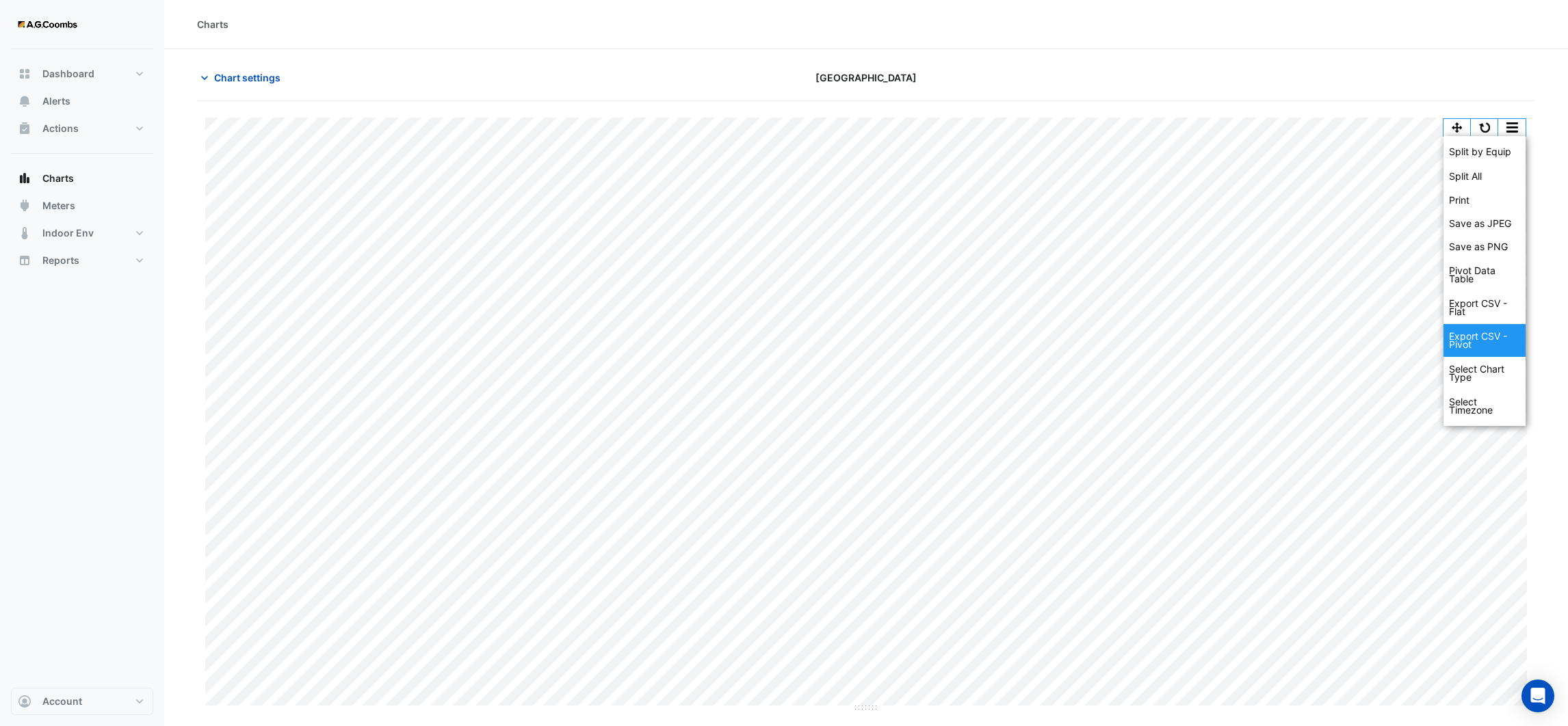
click at [1462, 339] on div "Export CSV - Pivot" at bounding box center [1484, 340] width 82 height 33
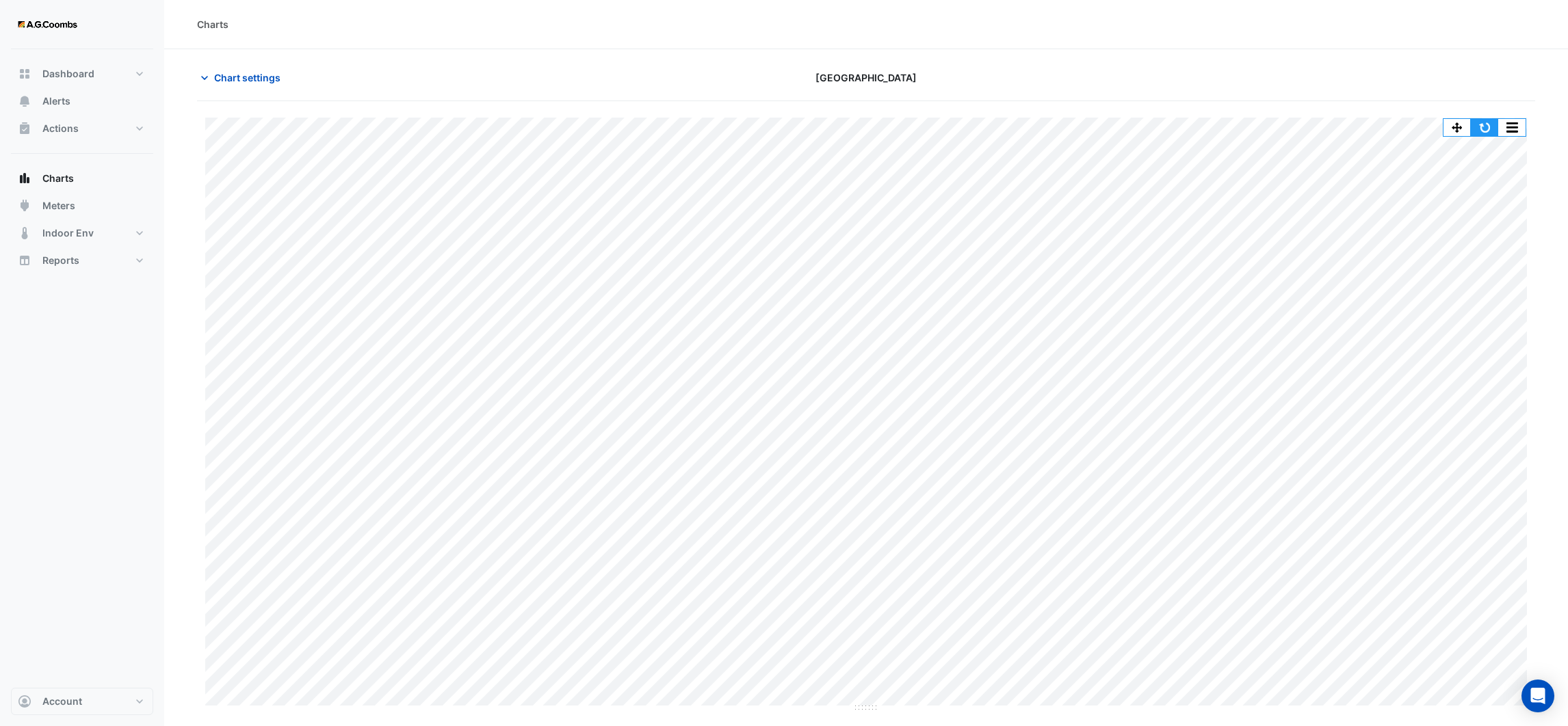
click at [1486, 130] on button "button" at bounding box center [1484, 127] width 27 height 17
click at [1484, 126] on button "button" at bounding box center [1484, 127] width 27 height 17
